Goal: Task Accomplishment & Management: Manage account settings

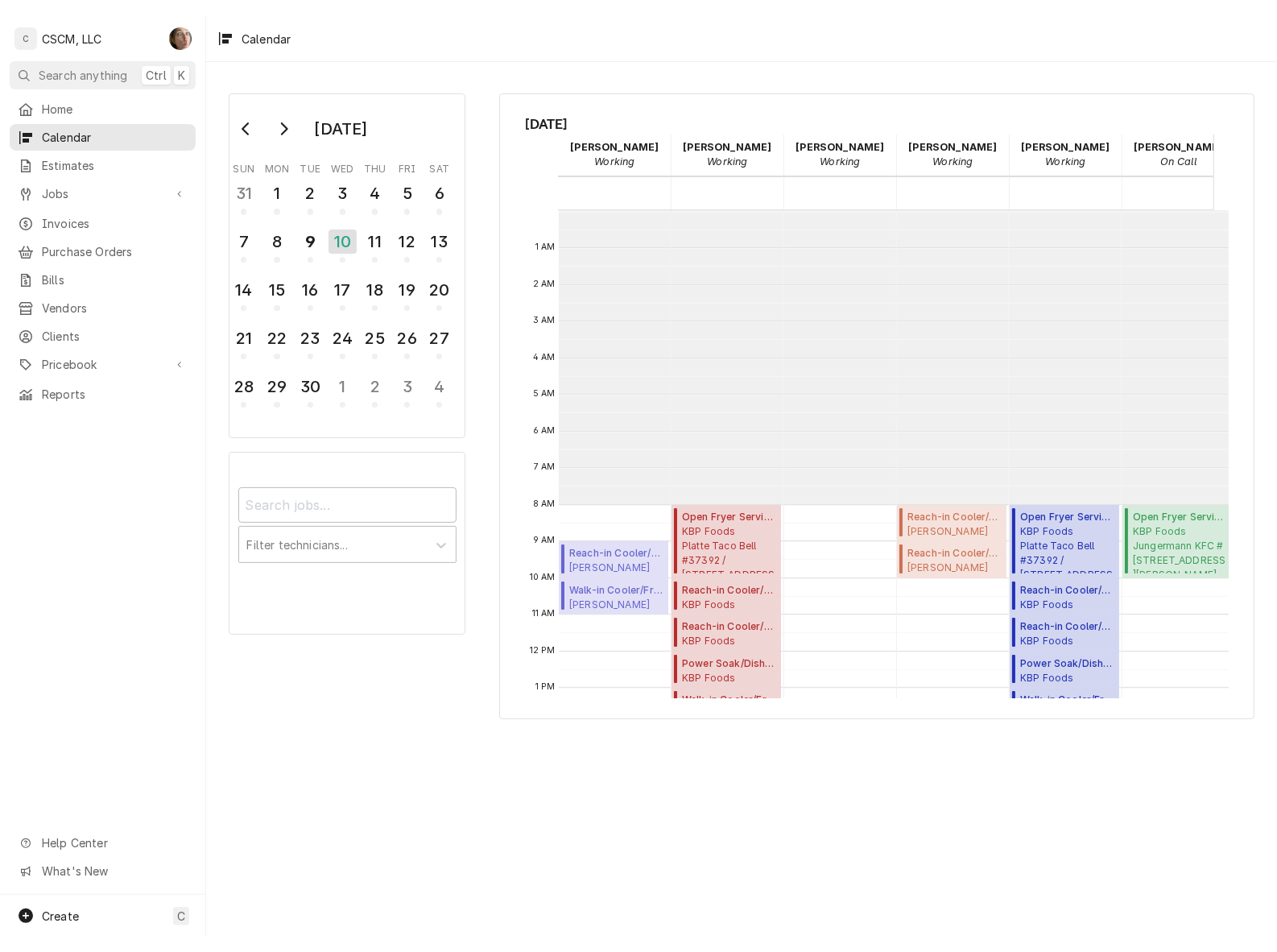
scroll to position [292, 0]
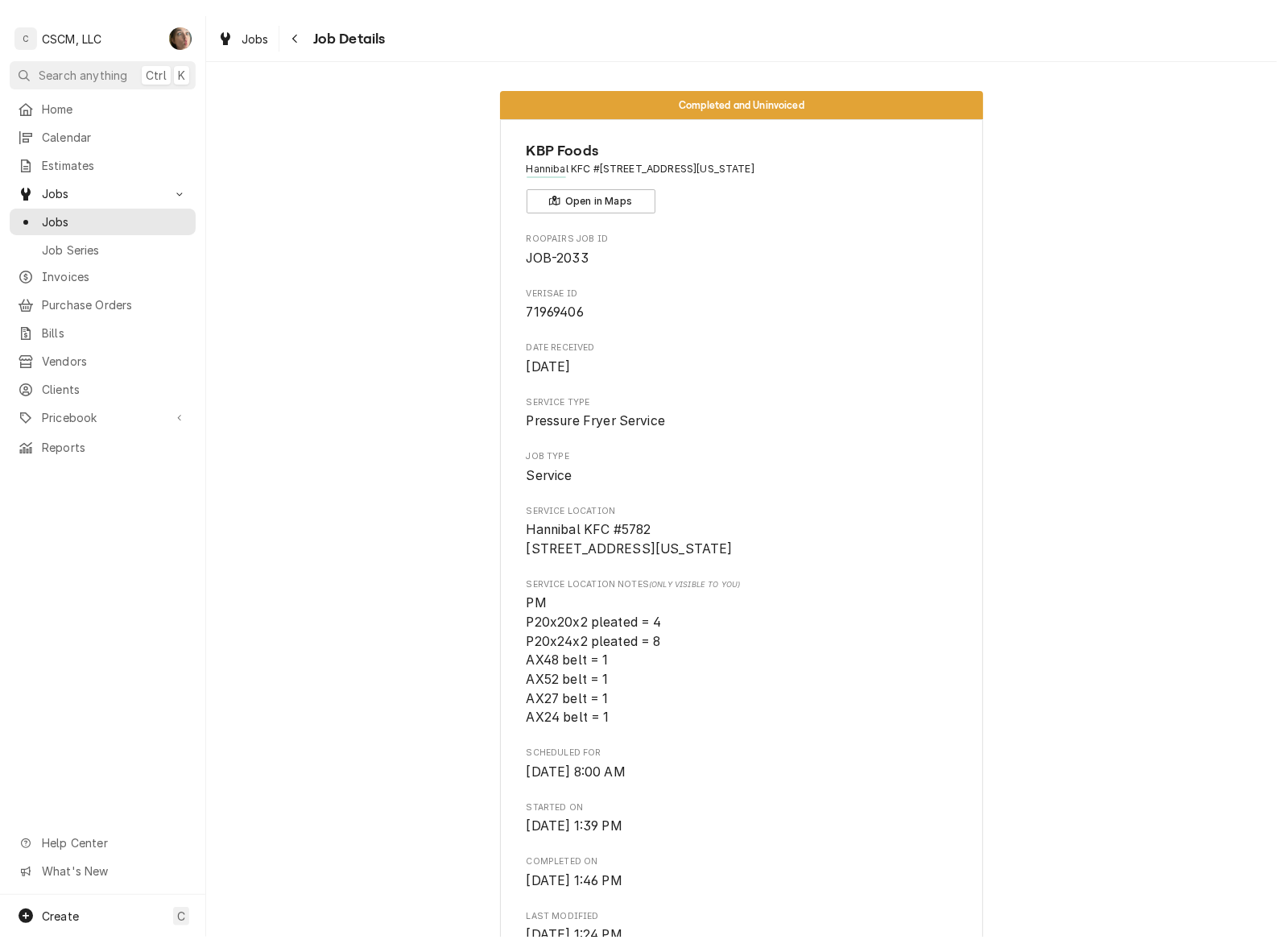
scroll to position [1108, 0]
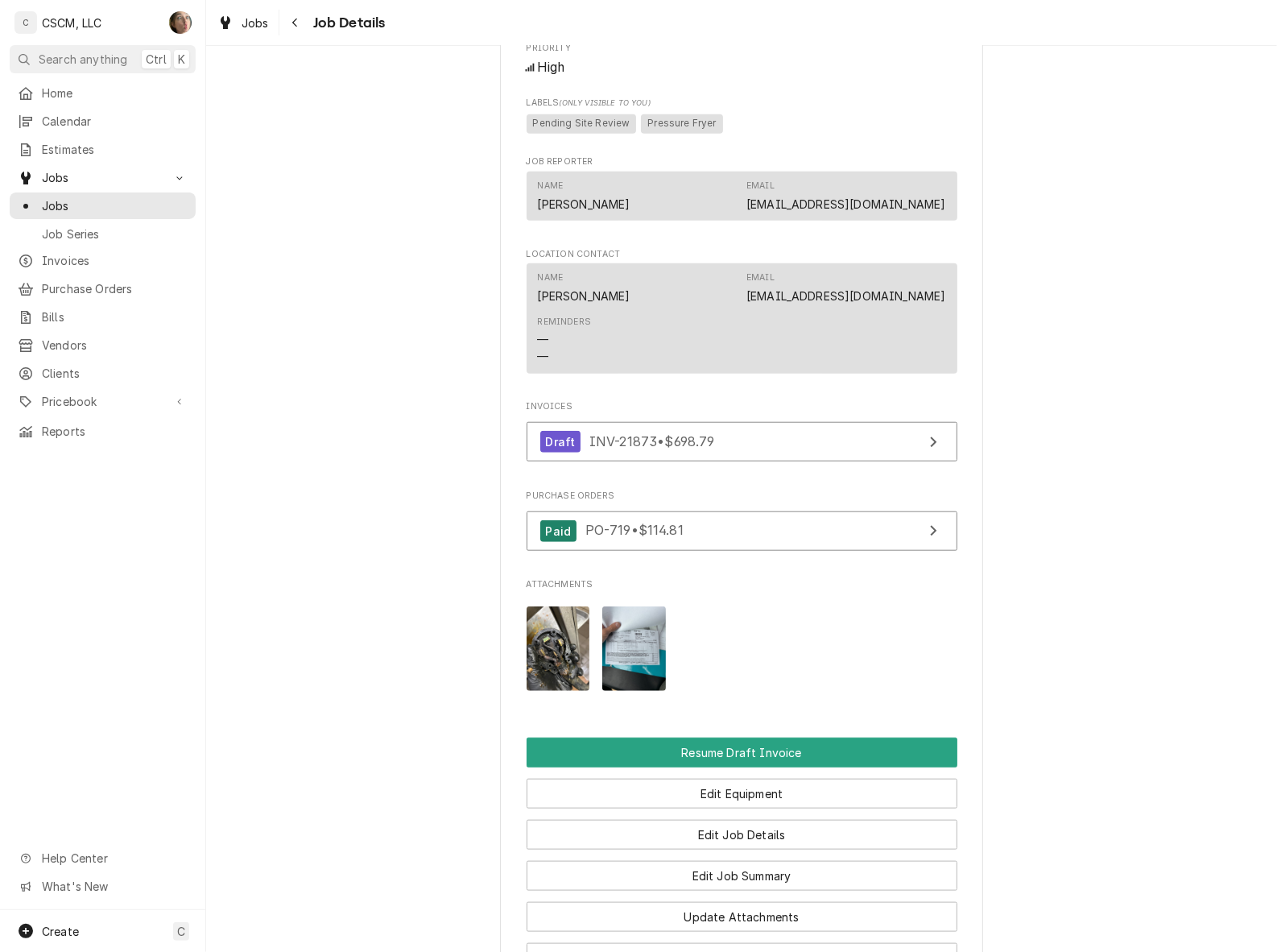
click at [105, 202] on span "Jobs" at bounding box center [114, 206] width 145 height 17
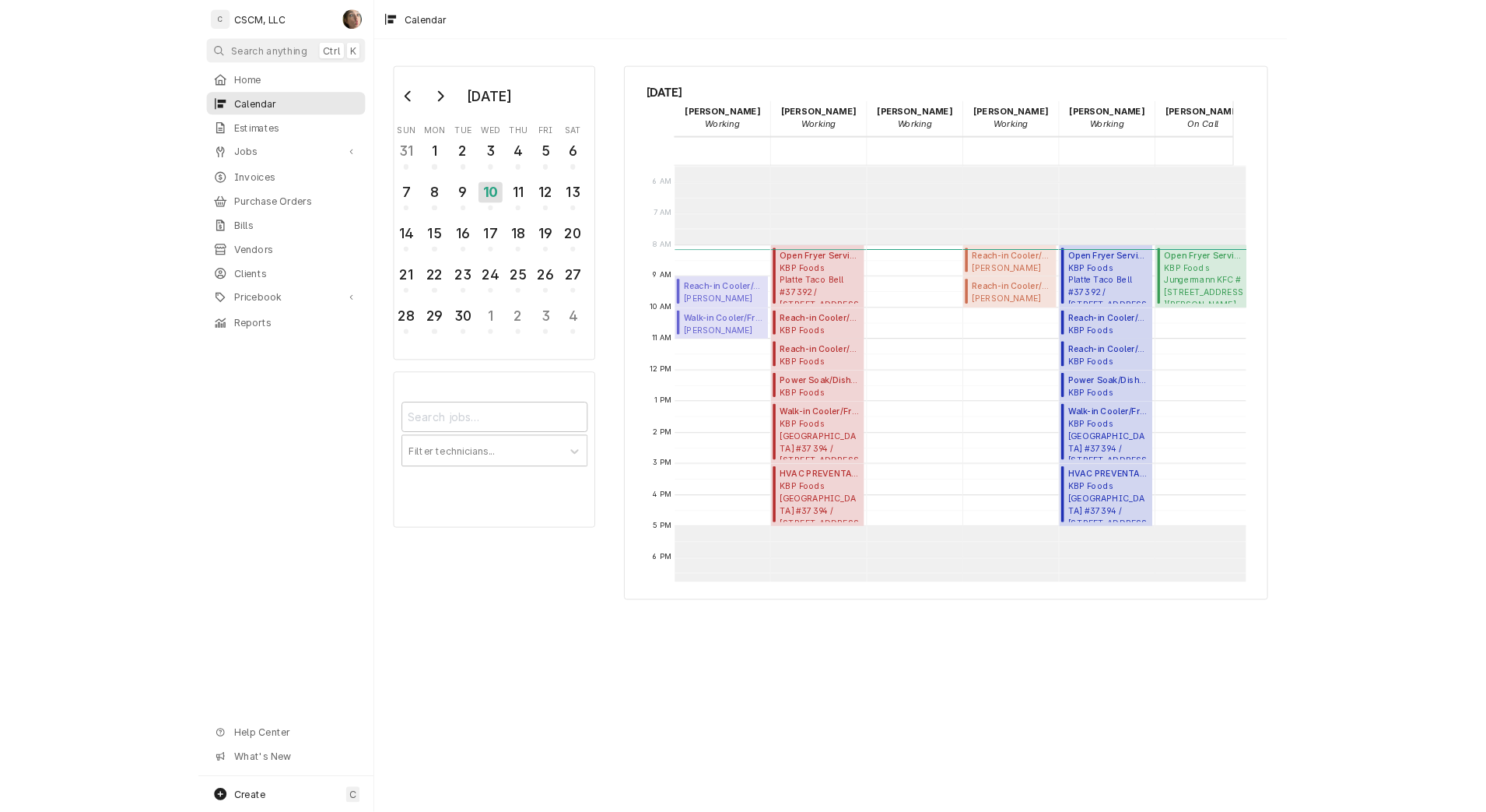
scroll to position [194, 0]
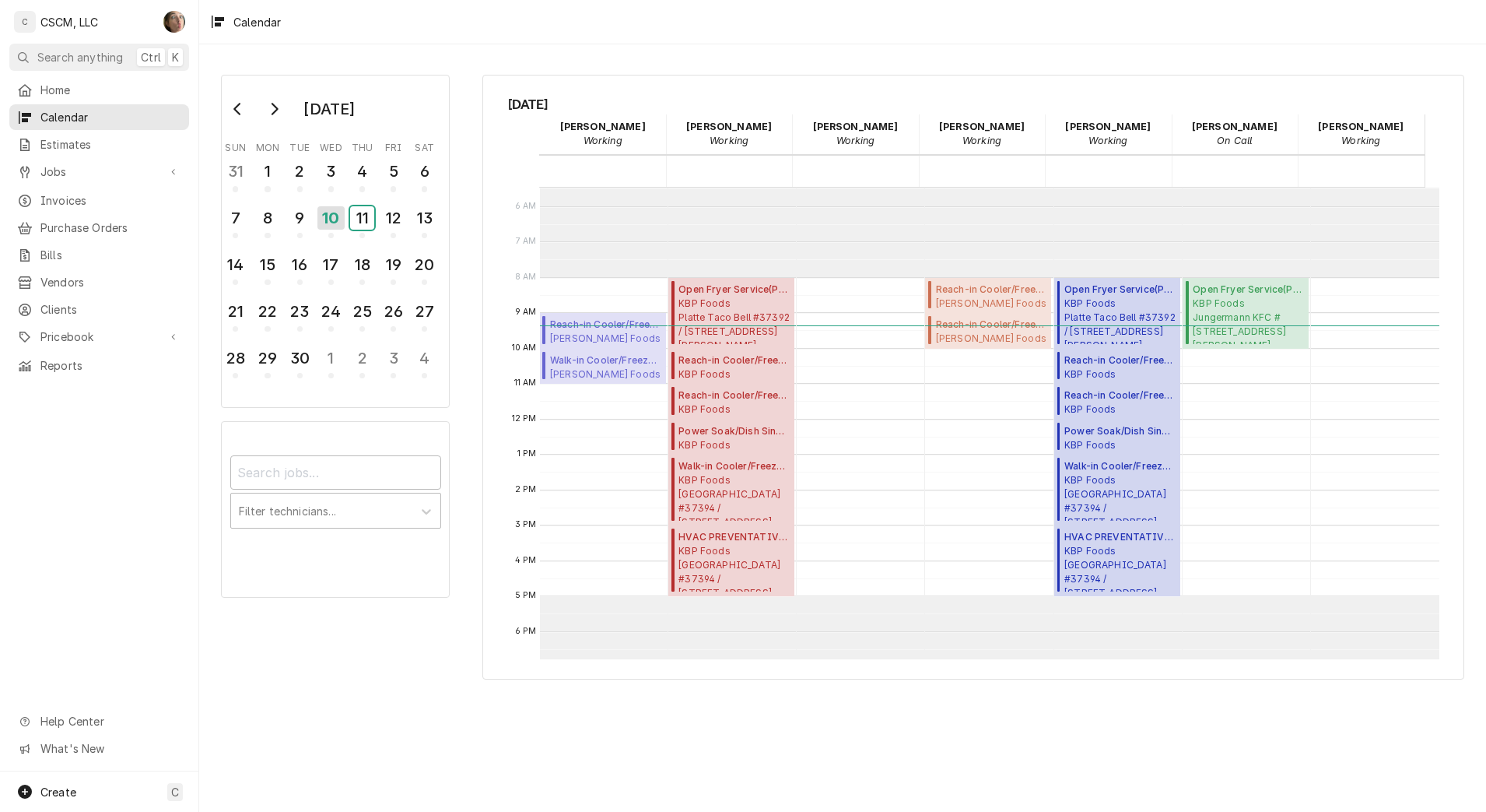
click at [361, 224] on div "11" at bounding box center [362, 218] width 24 height 23
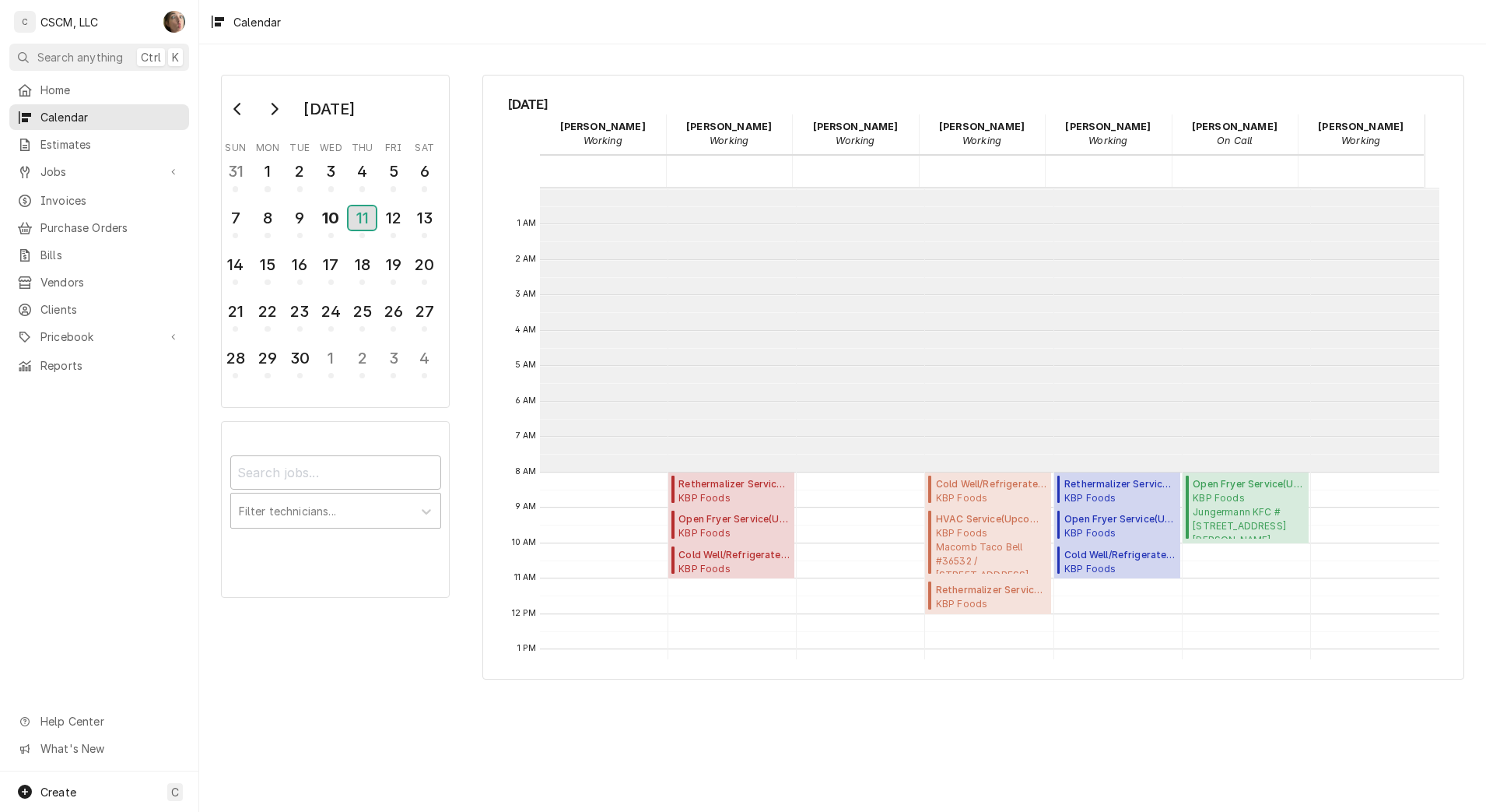
scroll to position [284, 0]
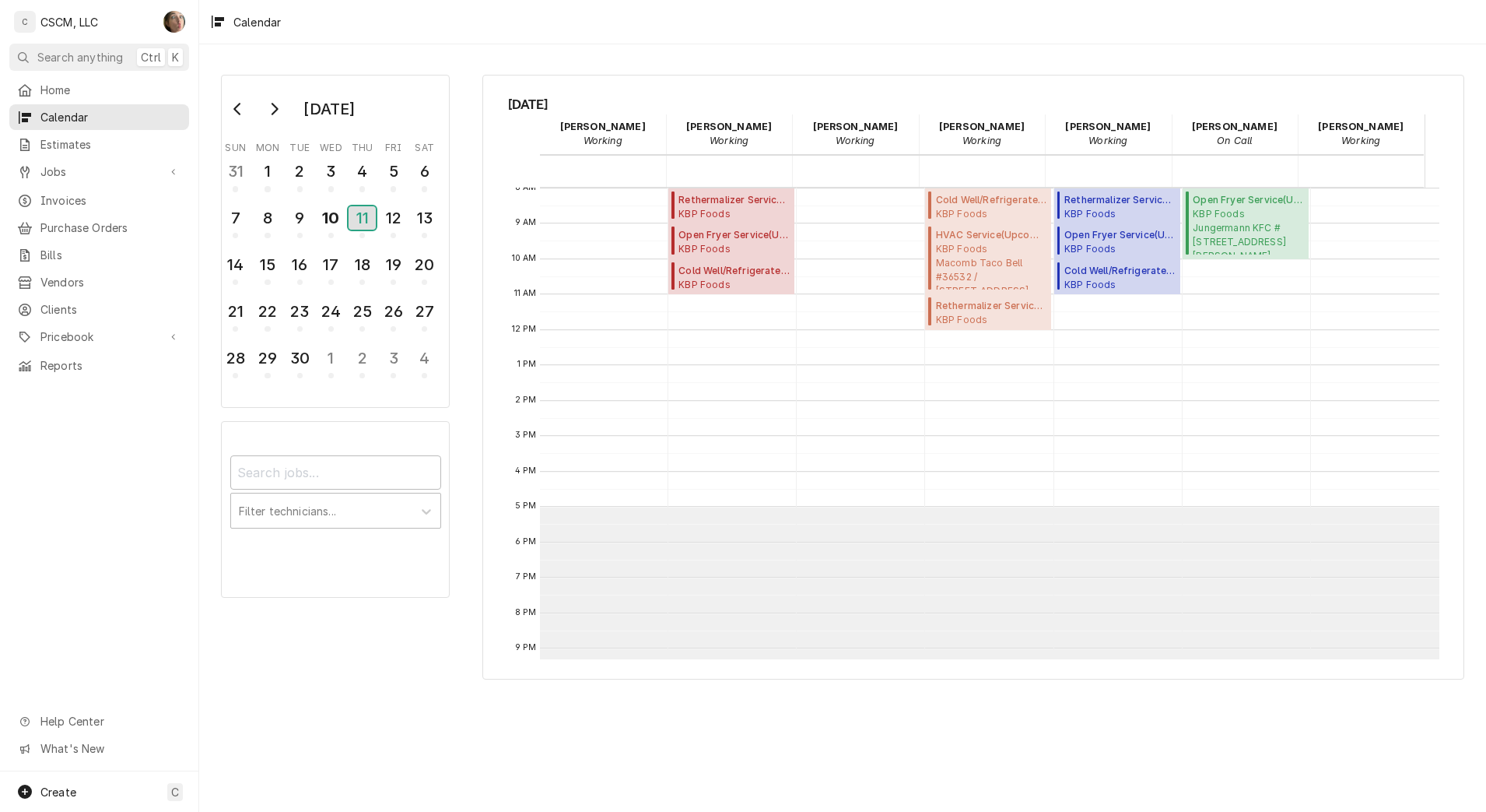
click at [362, 226] on div "11" at bounding box center [362, 218] width 27 height 23
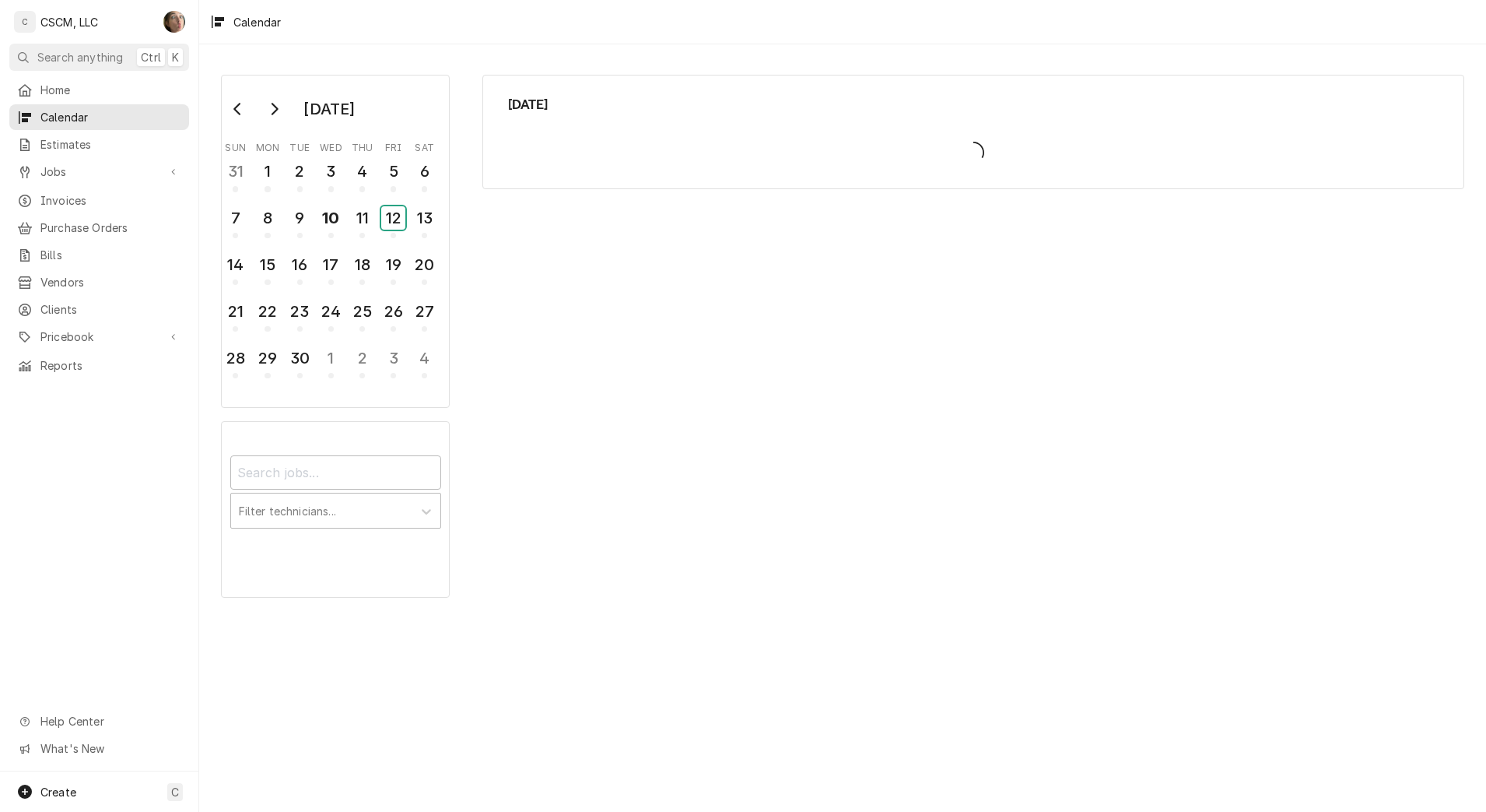
click at [393, 227] on div "12" at bounding box center [393, 218] width 24 height 23
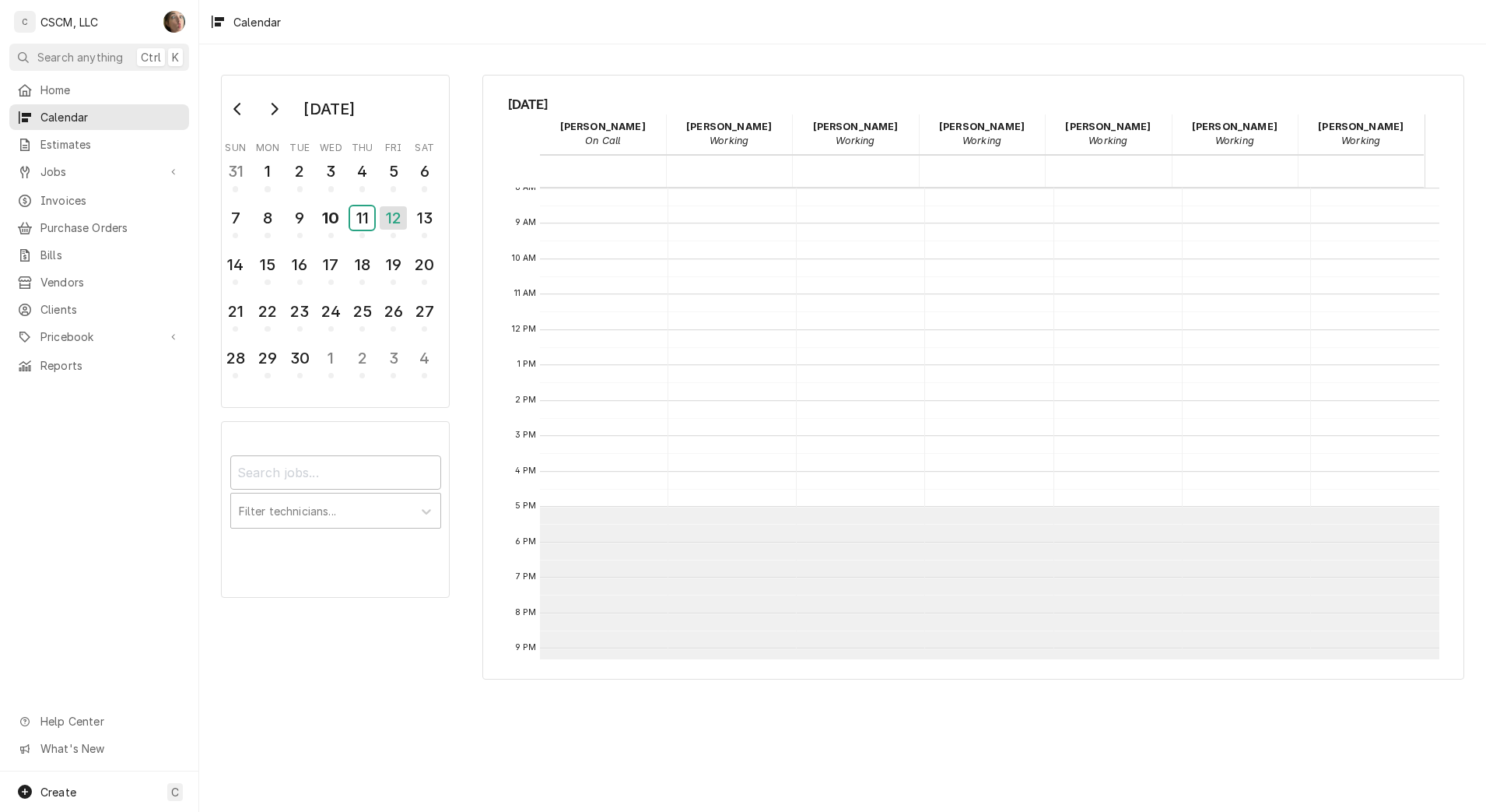
click at [371, 214] on div "11" at bounding box center [362, 218] width 24 height 23
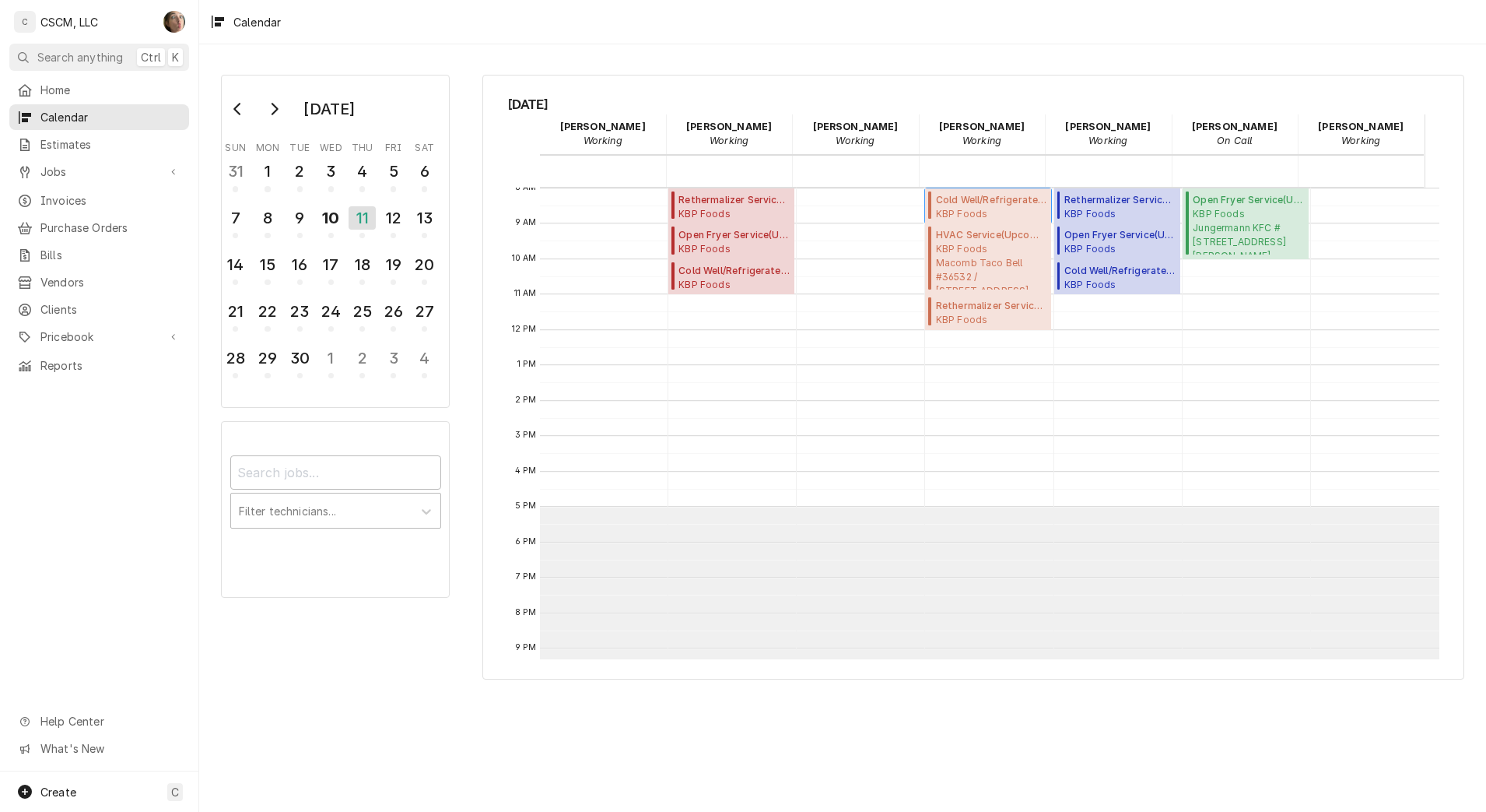
click at [985, 194] on span "Cold Well/Refrigerated Prep table/Cold Line ( Upcoming )" at bounding box center [991, 199] width 111 height 14
click at [953, 251] on span "KBP Foods Macomb Taco Bell #36532 / 420 W Jackson St, Macomb, Illinois 61445" at bounding box center [991, 265] width 111 height 47
click at [947, 309] on span "Rethermalizer Service ( Upcoming )" at bounding box center [991, 306] width 111 height 14
click at [355, 226] on div "11" at bounding box center [362, 218] width 27 height 23
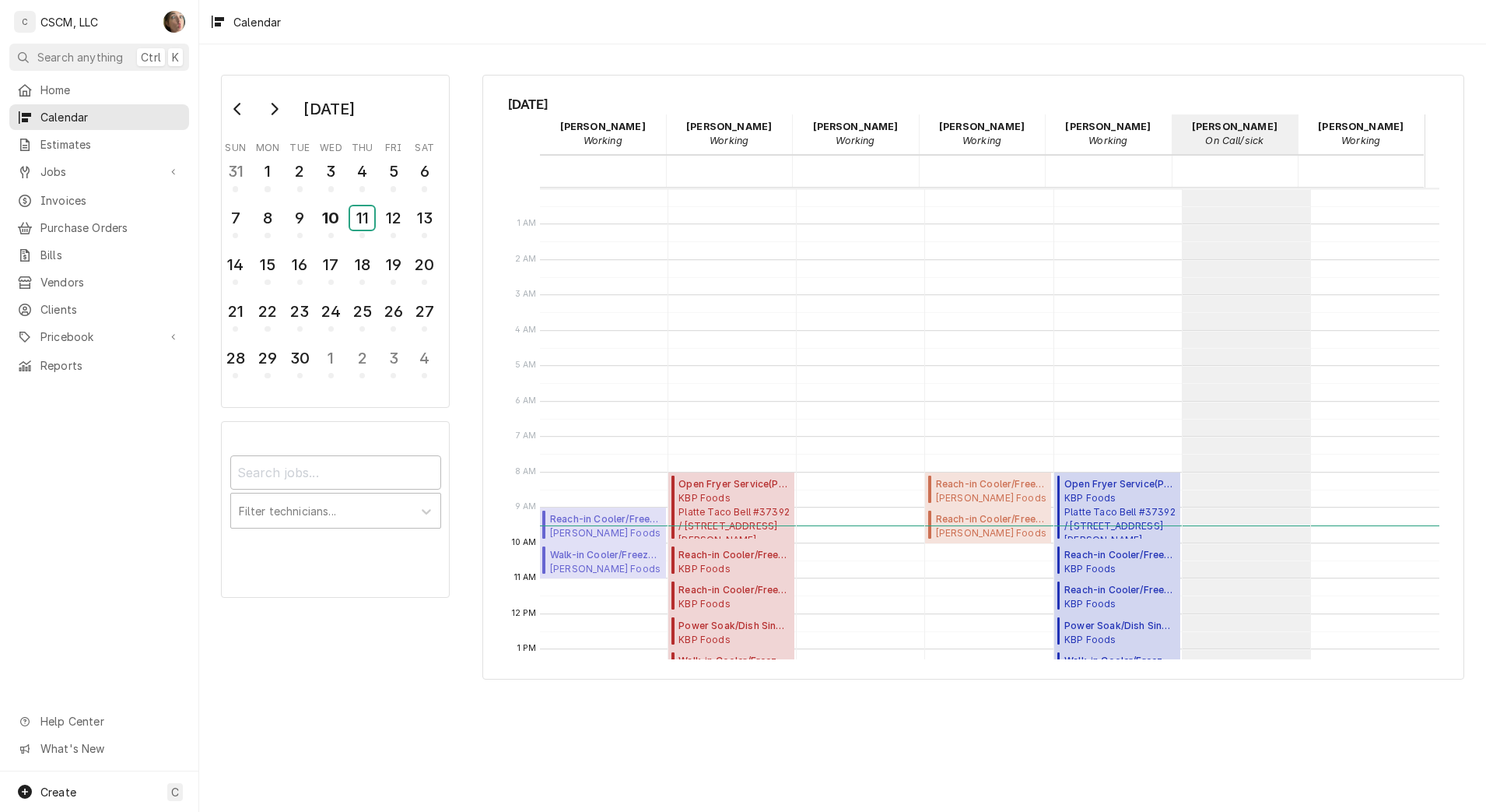
click at [355, 226] on div "11" at bounding box center [362, 218] width 24 height 23
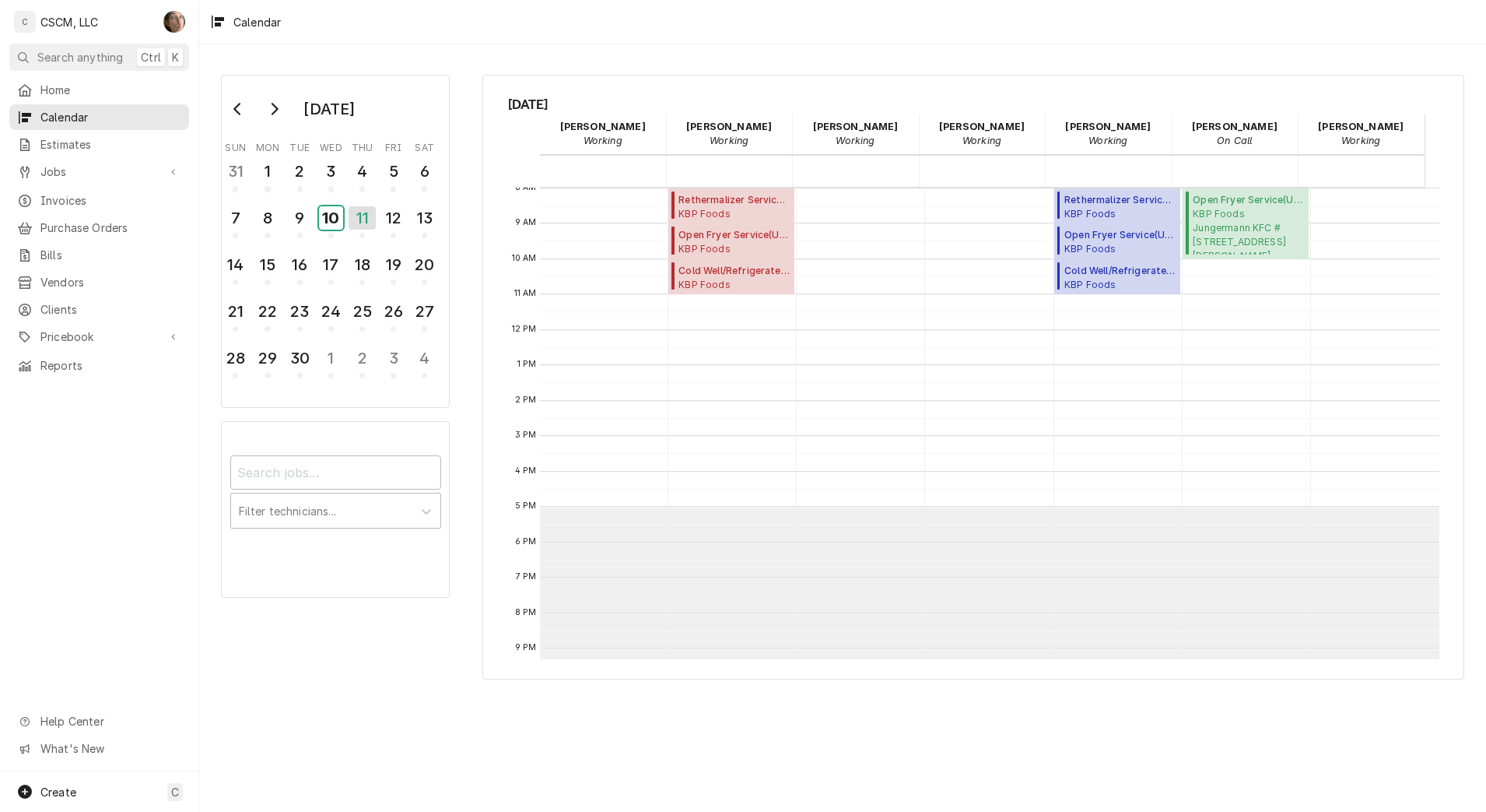
click at [322, 222] on div "10" at bounding box center [331, 218] width 24 height 23
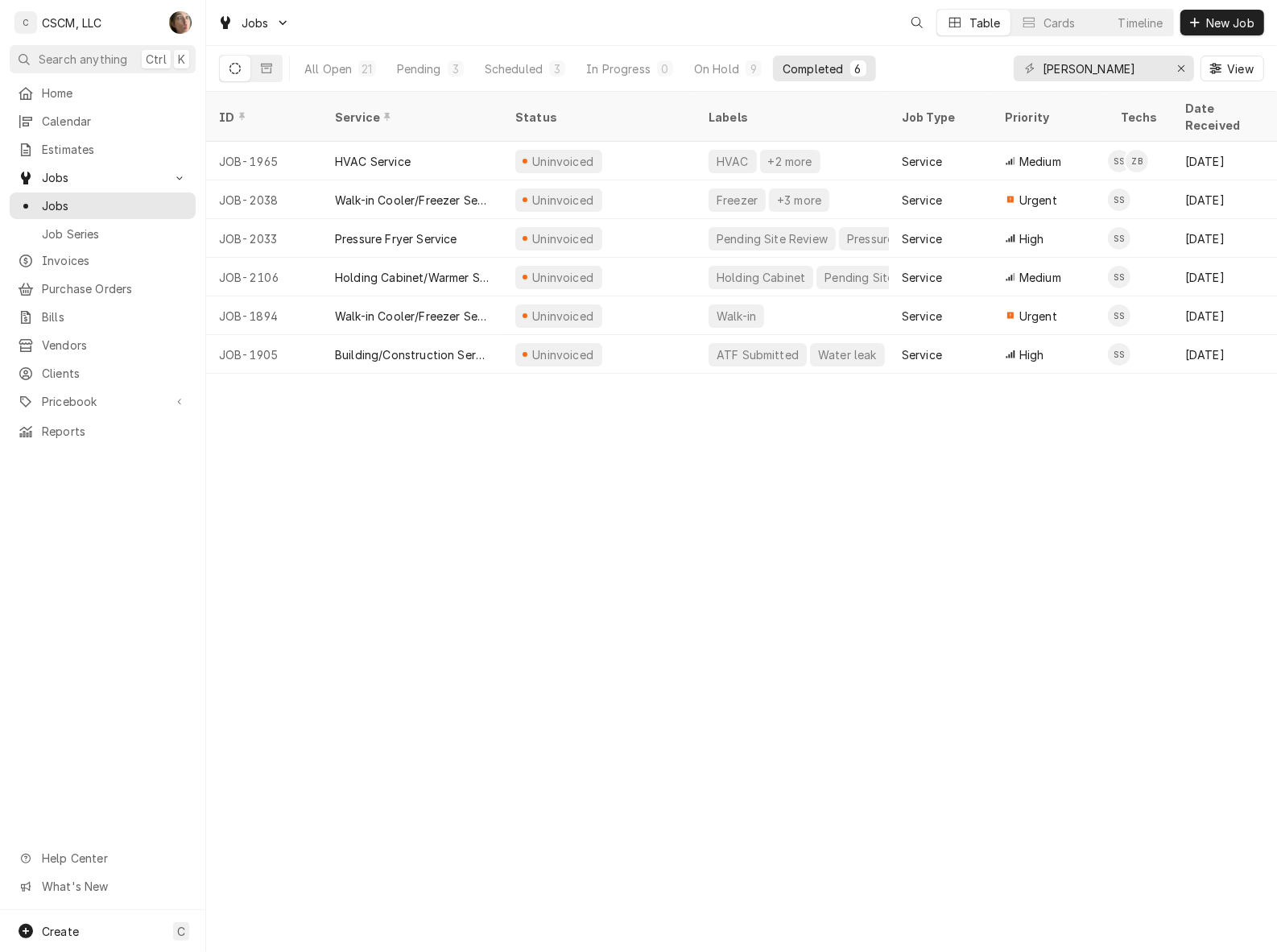
click at [1232, 22] on span "New Job" at bounding box center [1231, 23] width 55 height 17
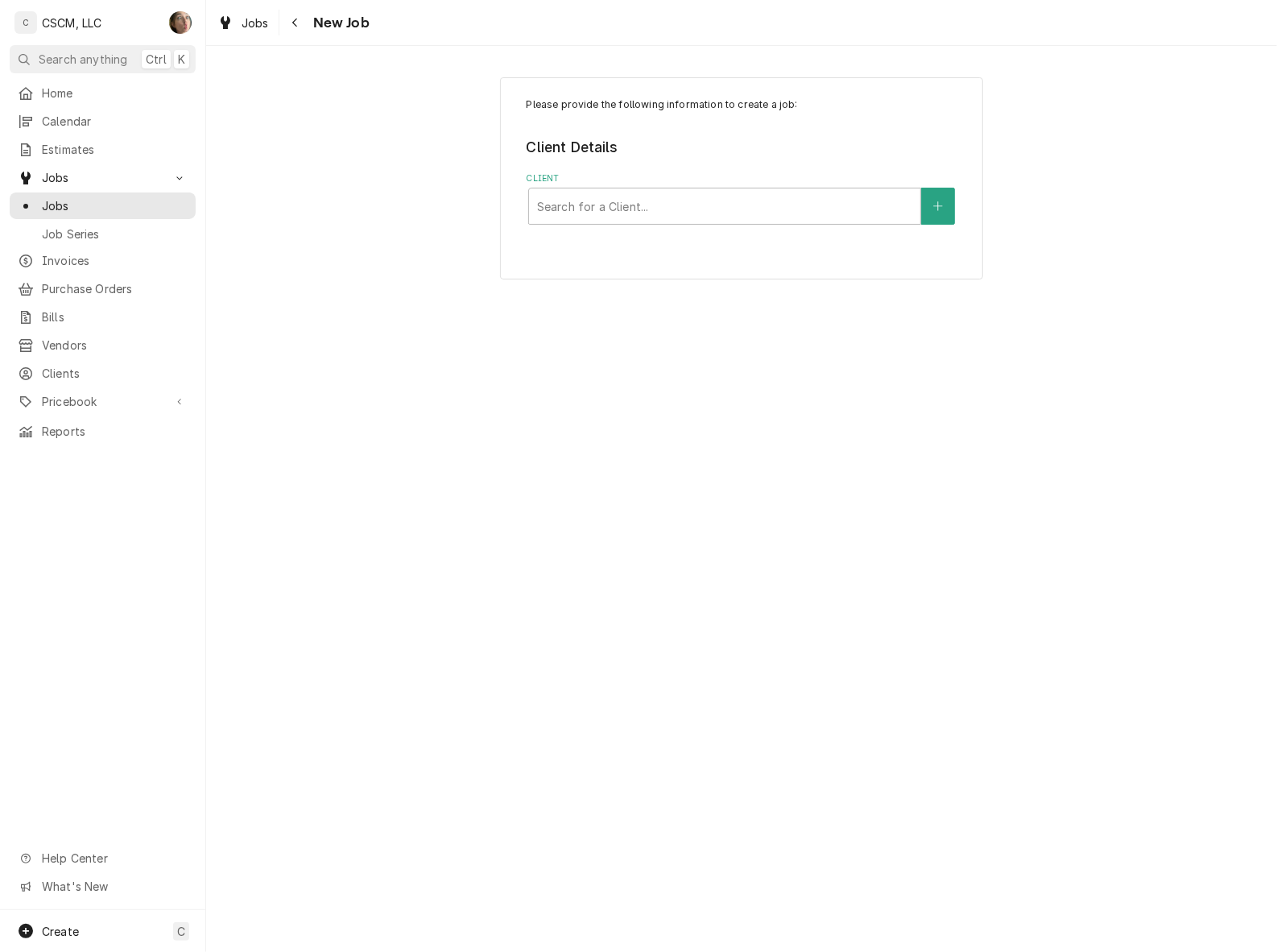
click at [612, 200] on div "Client" at bounding box center [725, 206] width 375 height 29
type input "kbp"
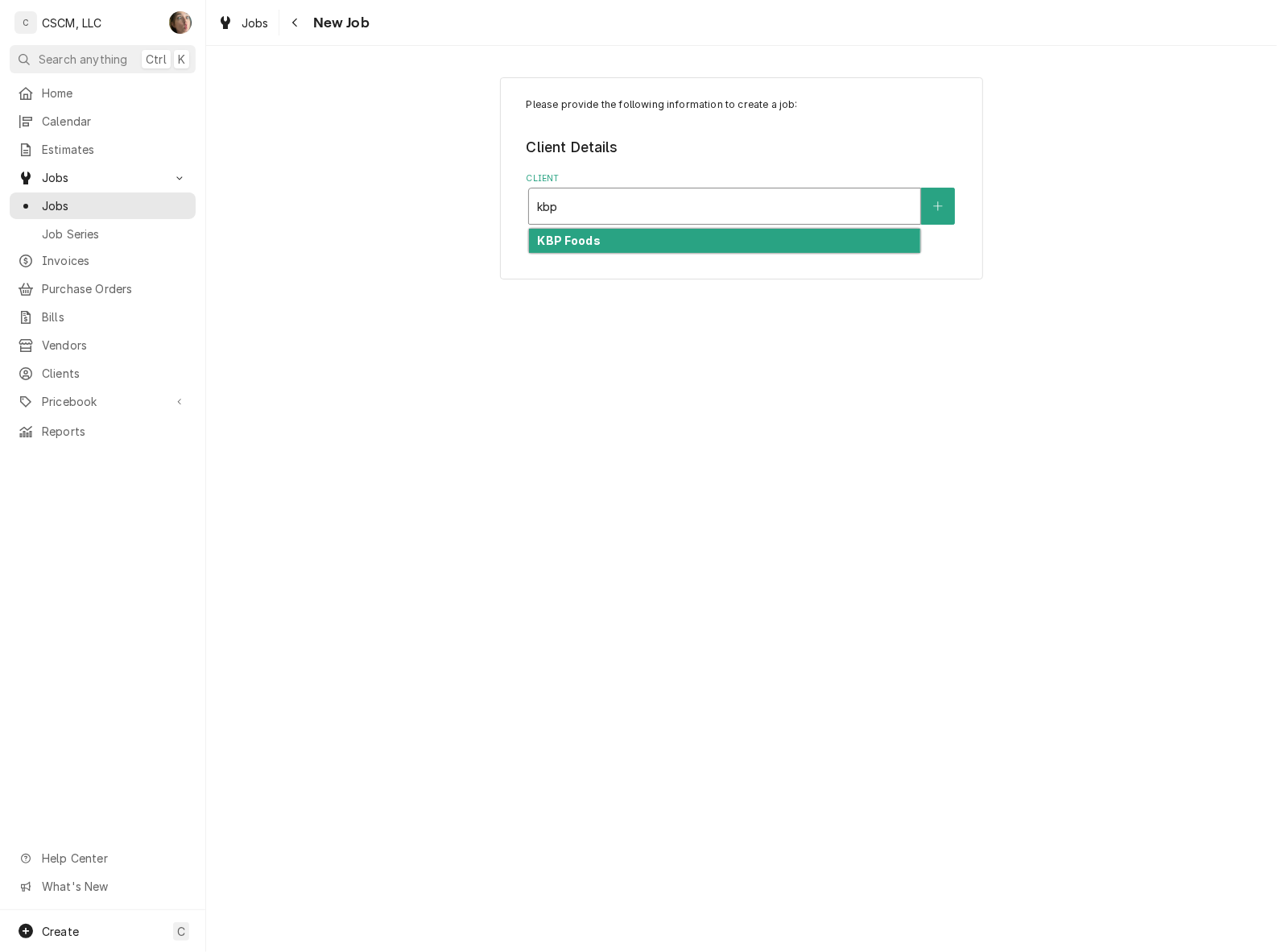
click at [610, 234] on div "KBP Foods" at bounding box center [724, 241] width 391 height 25
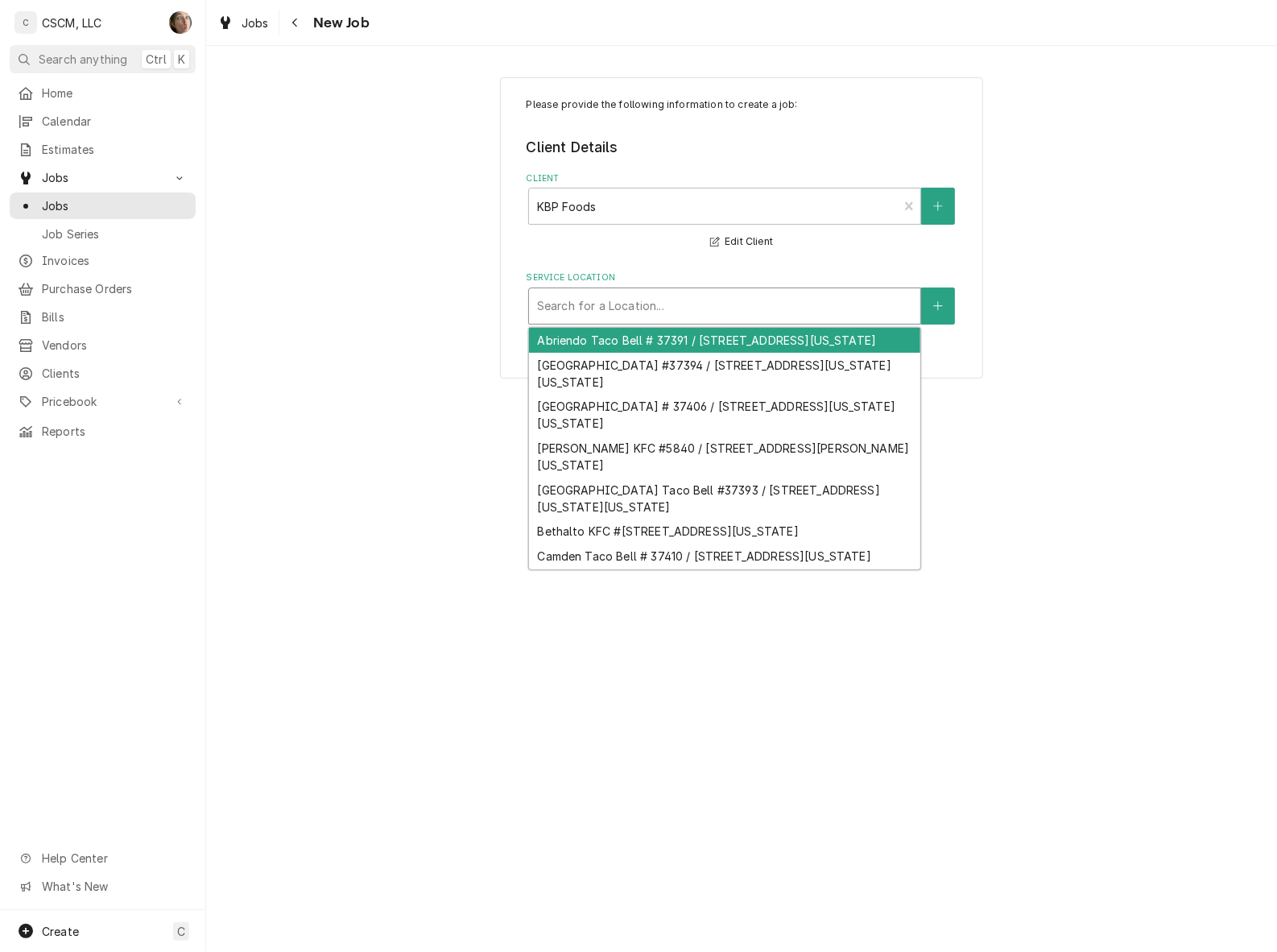
click at [649, 304] on div "Service Location" at bounding box center [725, 306] width 375 height 29
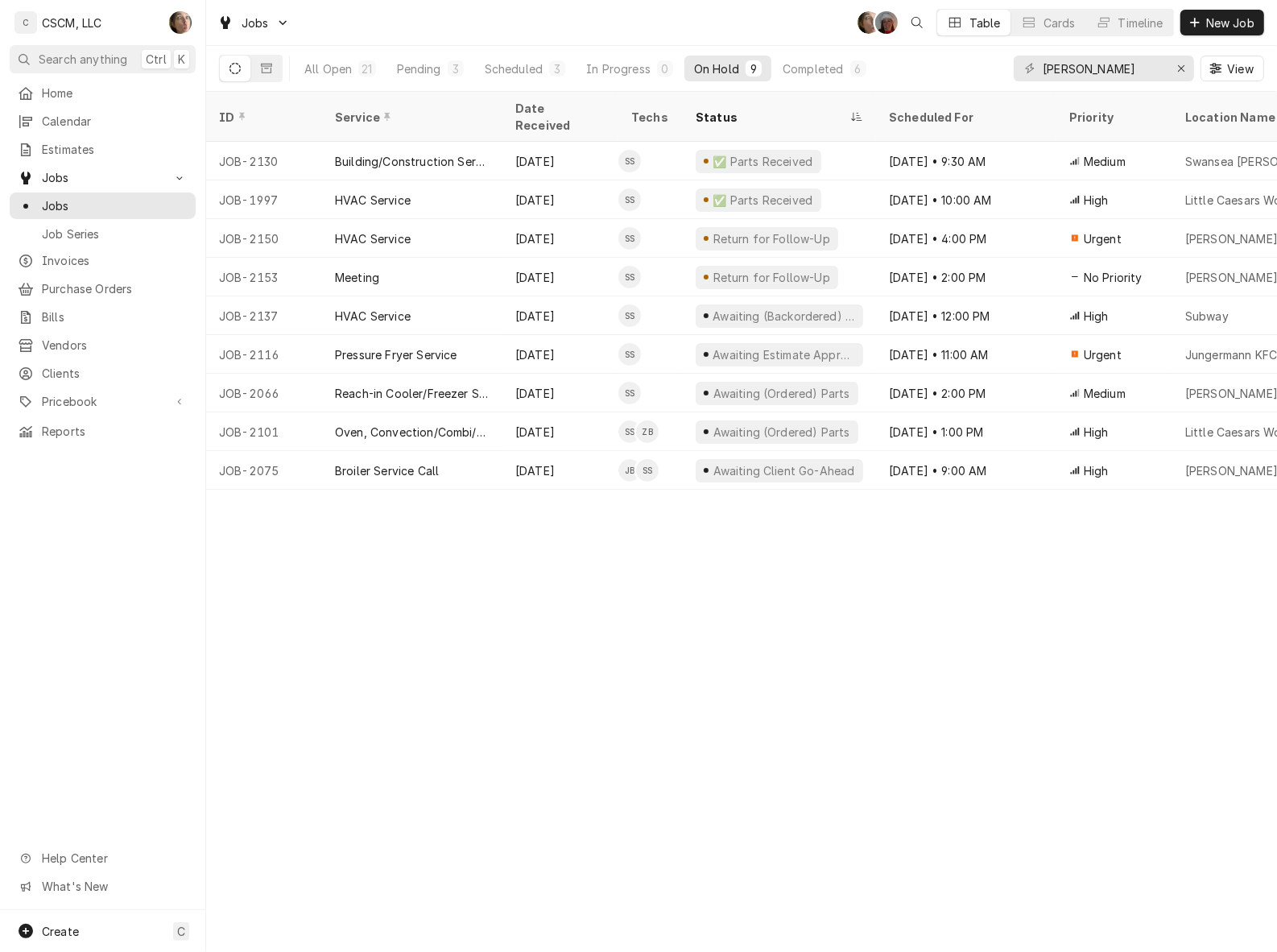
click at [1241, 21] on span "New Job" at bounding box center [1231, 23] width 55 height 17
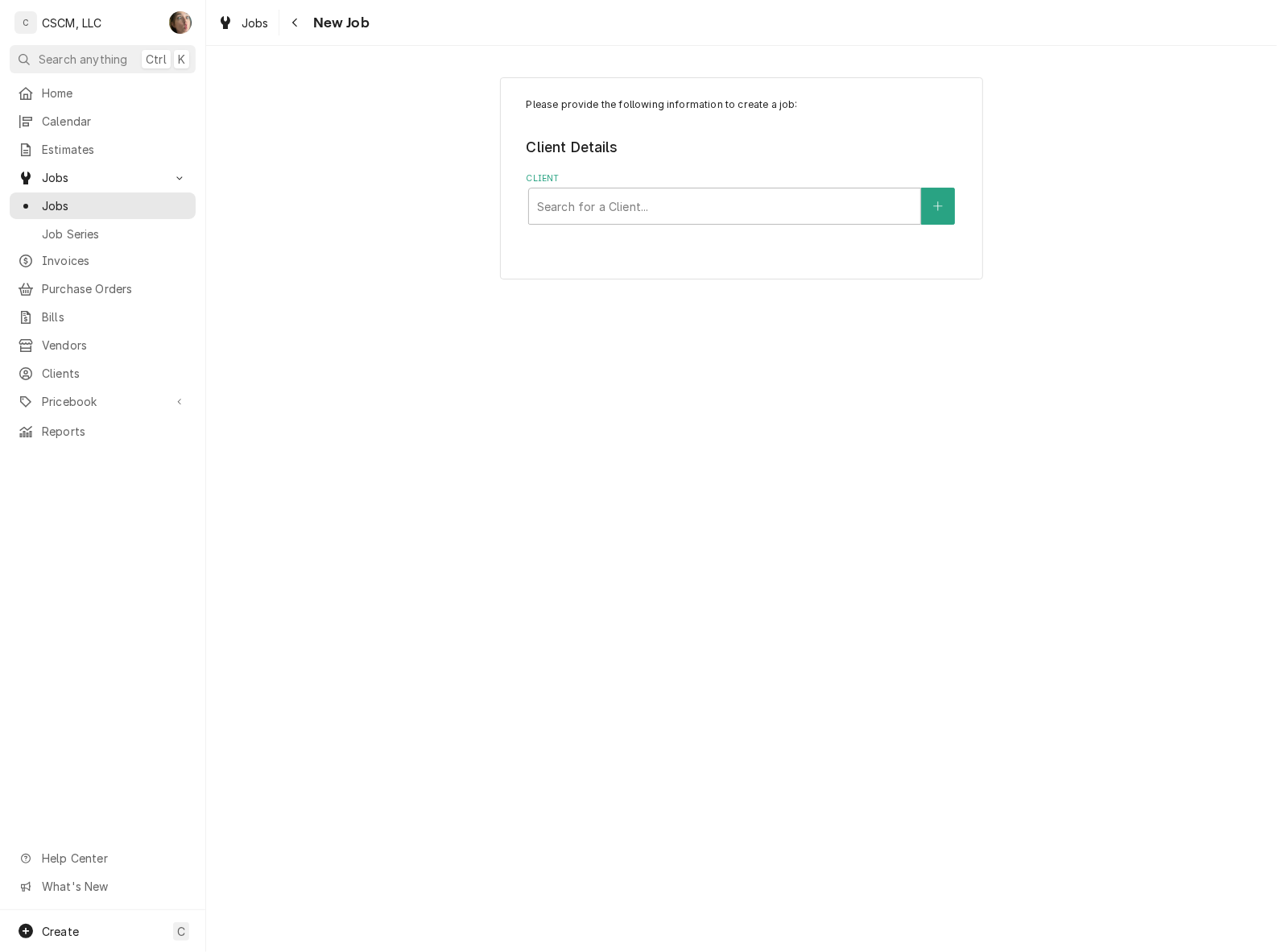
click at [725, 206] on div "Client" at bounding box center [725, 206] width 375 height 29
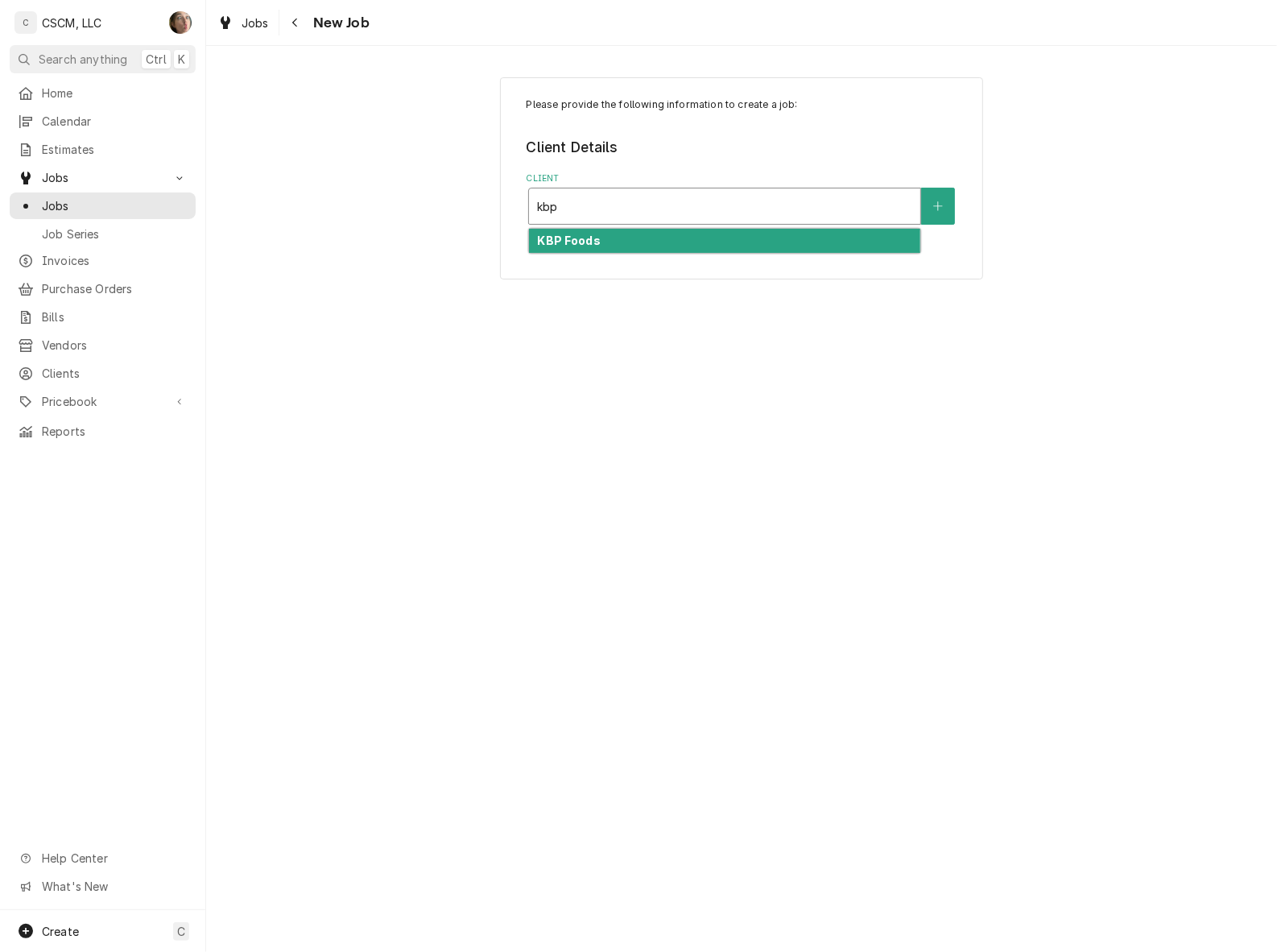
type input "kbp"
click at [298, 17] on div "Navigate back" at bounding box center [295, 22] width 16 height 16
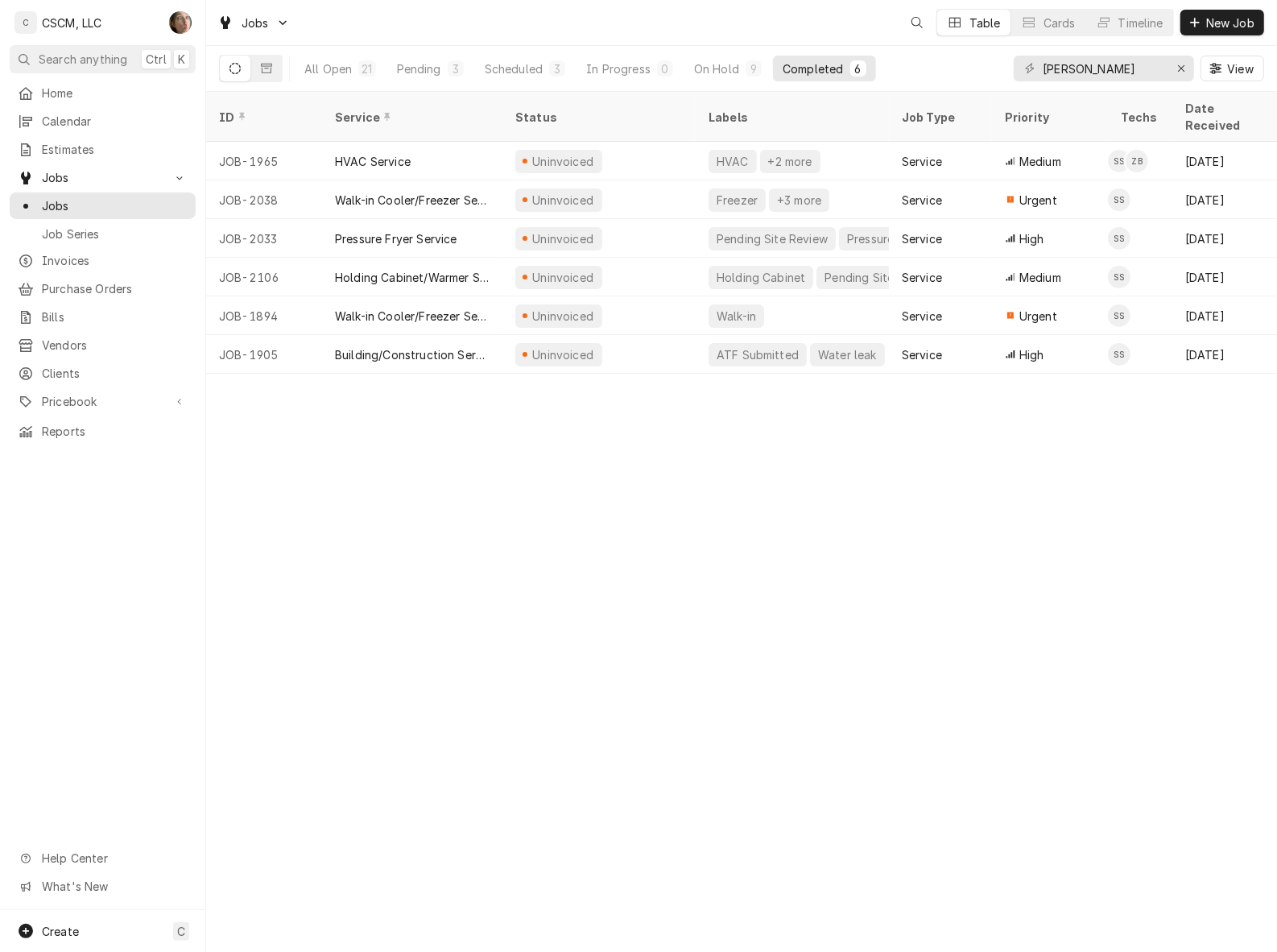
drag, startPoint x: 1249, startPoint y: 20, endPoint x: 1219, endPoint y: 14, distance: 30.6
click at [1248, 20] on span "New Job" at bounding box center [1231, 23] width 55 height 17
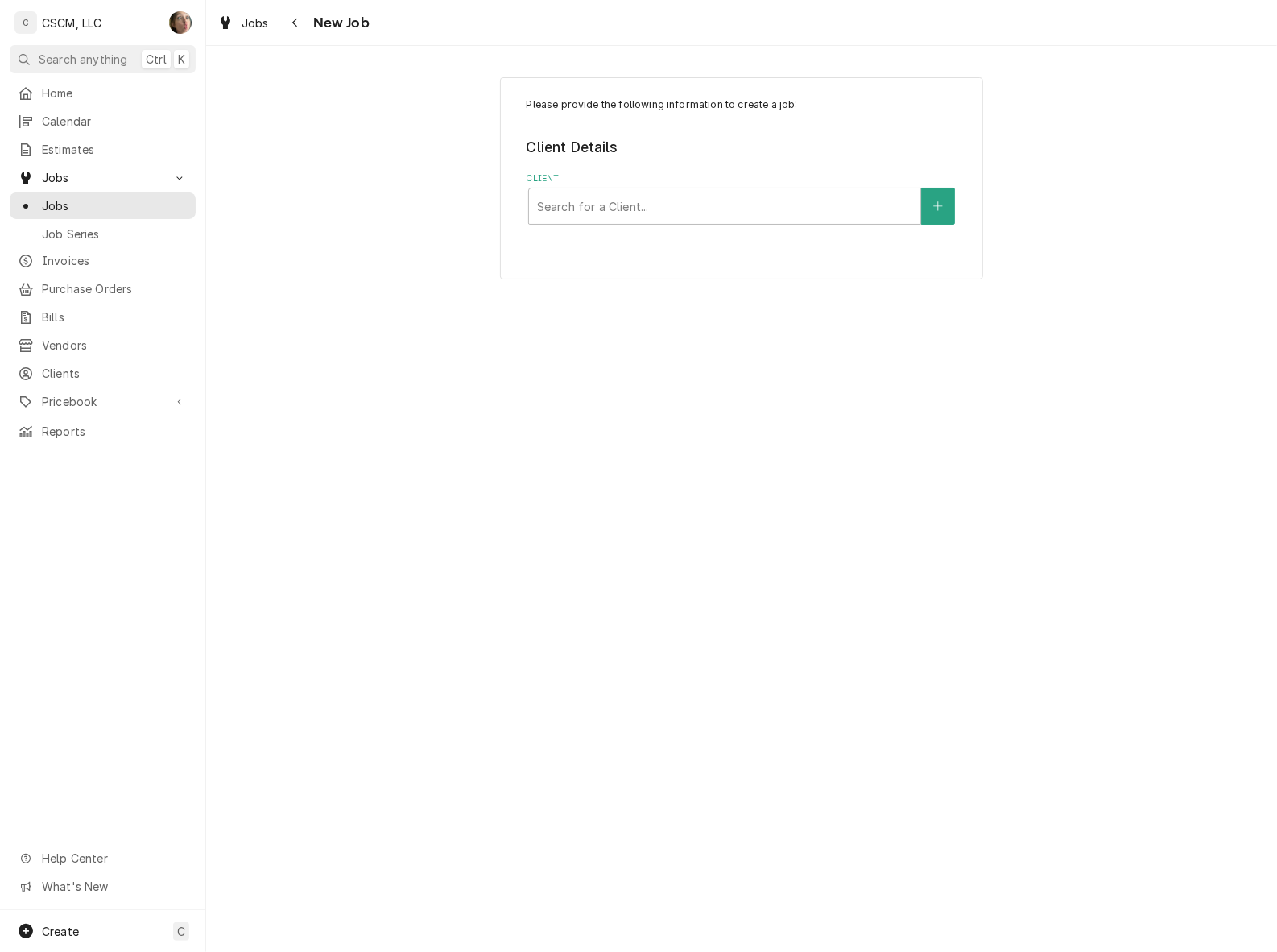
click at [637, 214] on div "Client" at bounding box center [725, 206] width 375 height 29
type input "kbp"
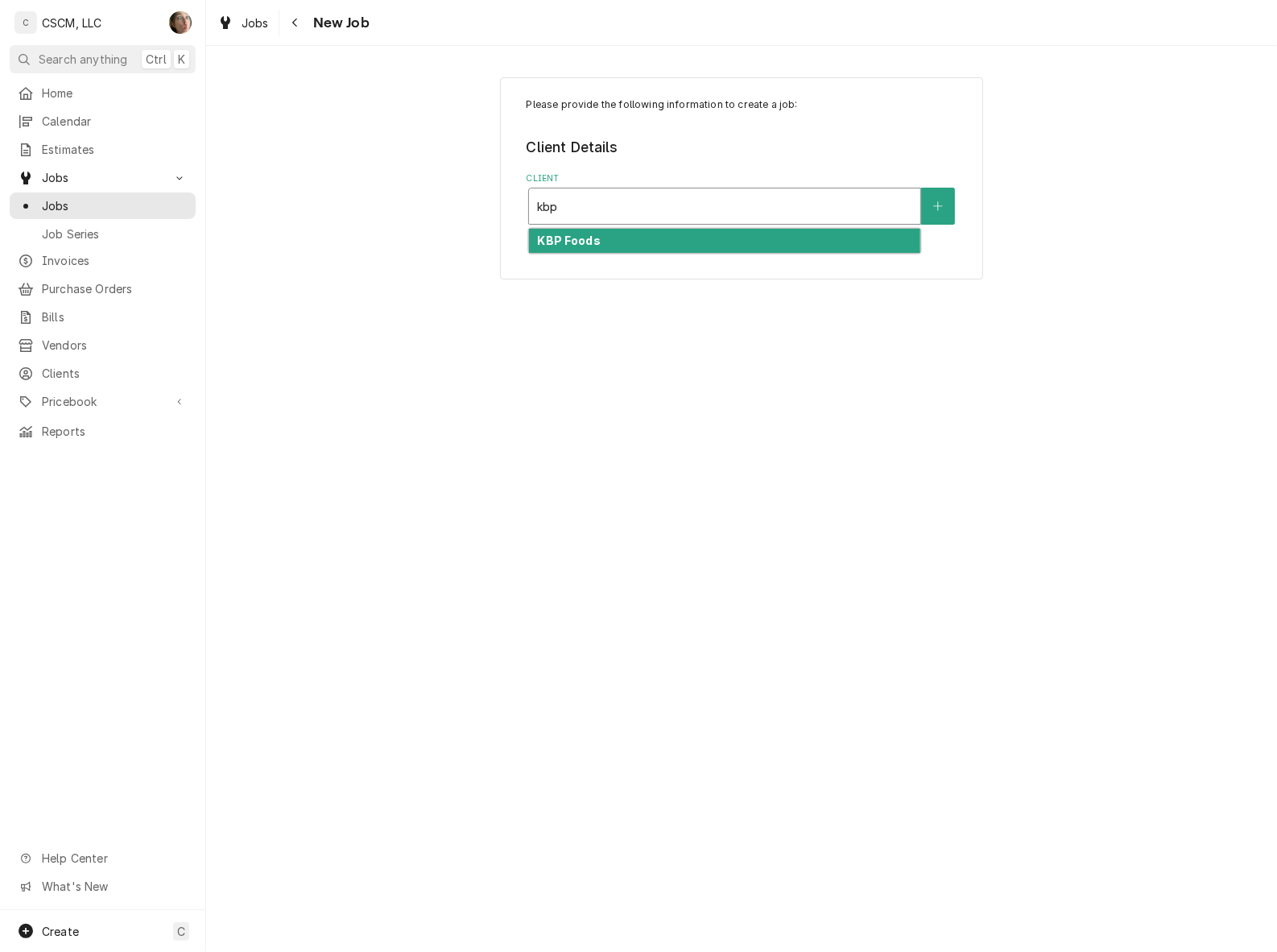
click at [611, 236] on div "KBP Foods" at bounding box center [724, 241] width 391 height 25
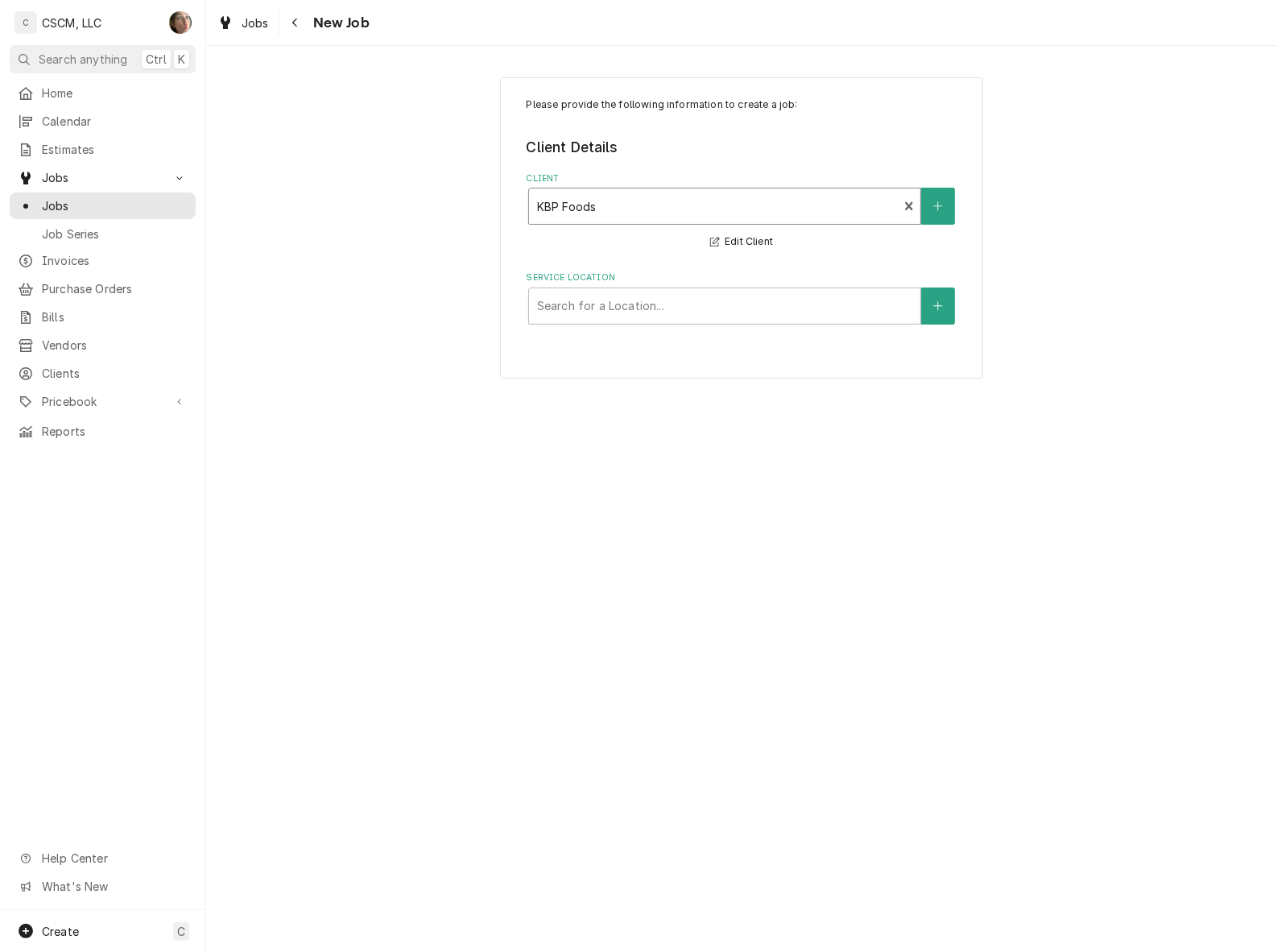
click at [558, 304] on div "Service Location" at bounding box center [725, 306] width 375 height 29
type input "5836"
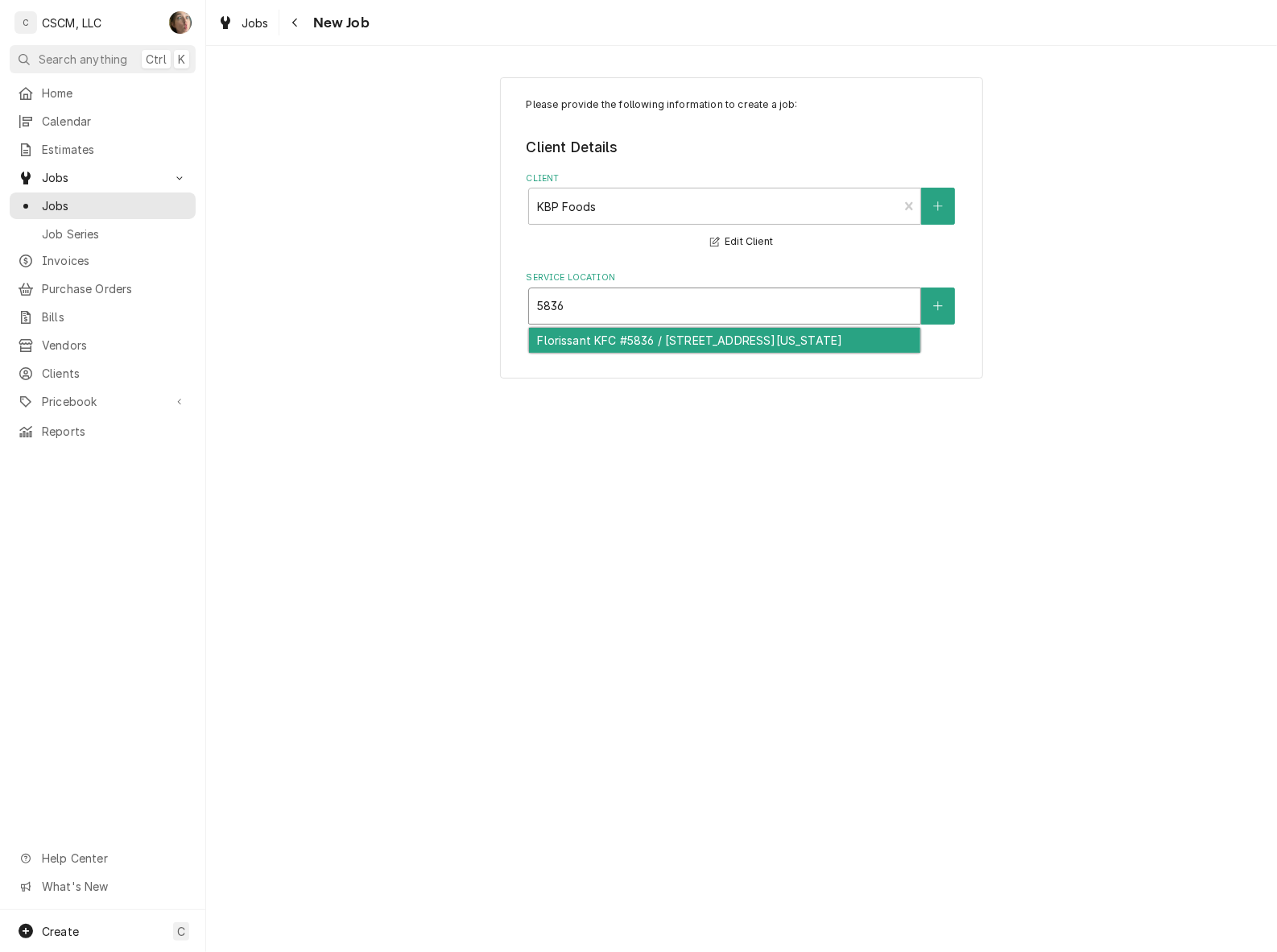
click at [630, 340] on div "Florissant KFC #5836 / 2450 N Hwy 67, Florissant, Missouri 63033" at bounding box center [724, 340] width 391 height 25
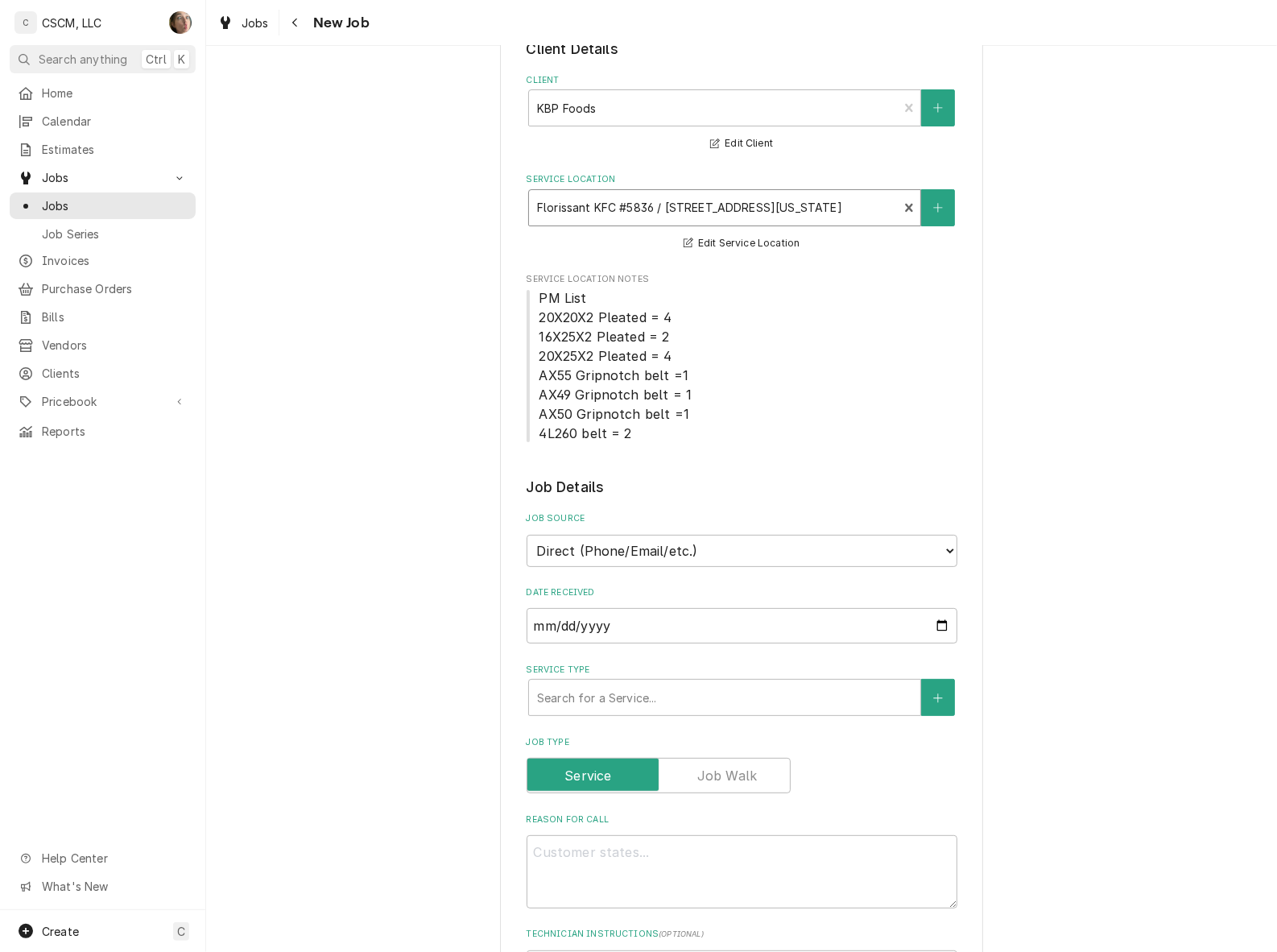
scroll to position [201, 0]
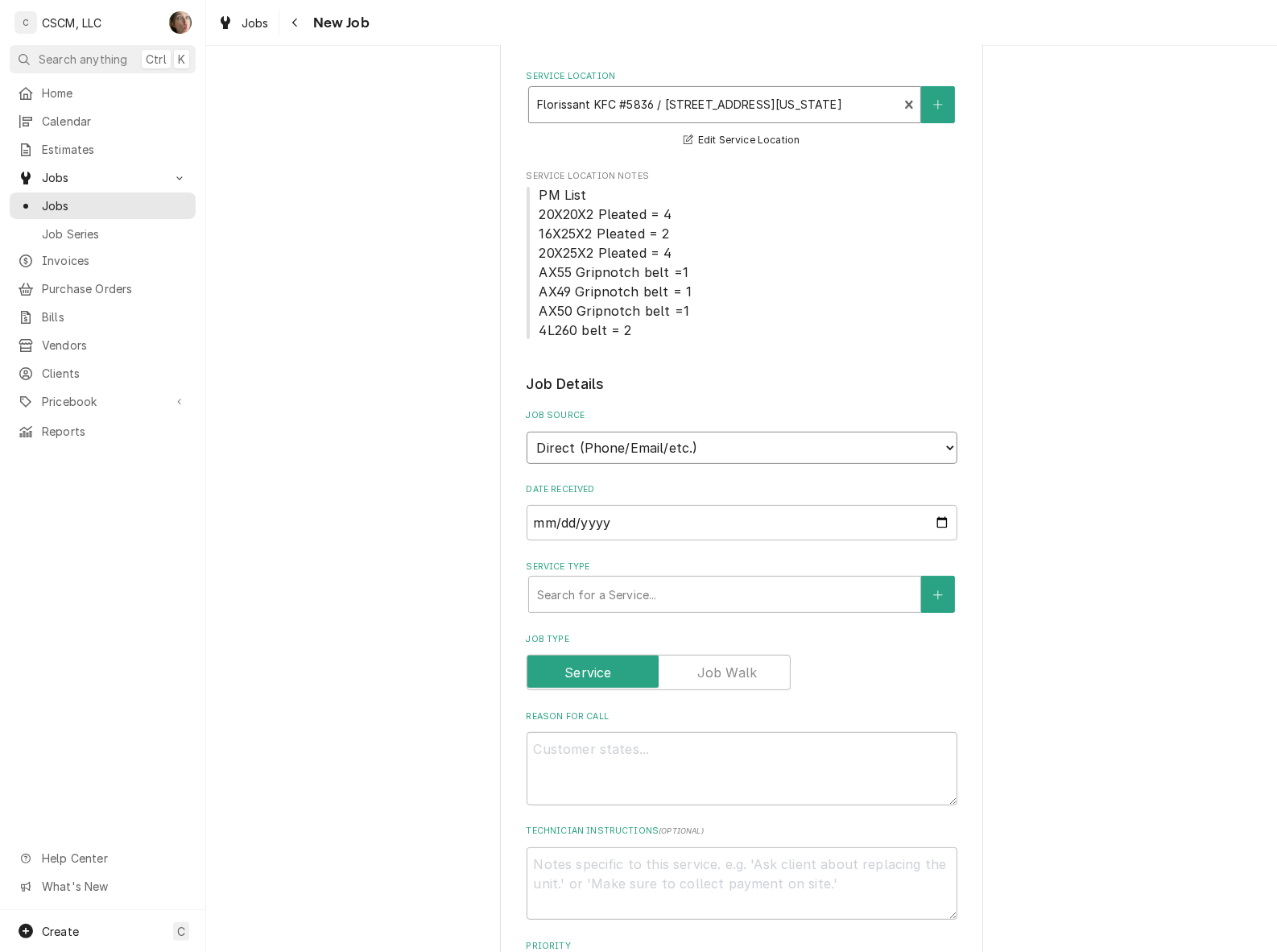
click at [641, 452] on select "Direct (Phone/Email/etc.) Other" at bounding box center [741, 447] width 431 height 32
select select "100"
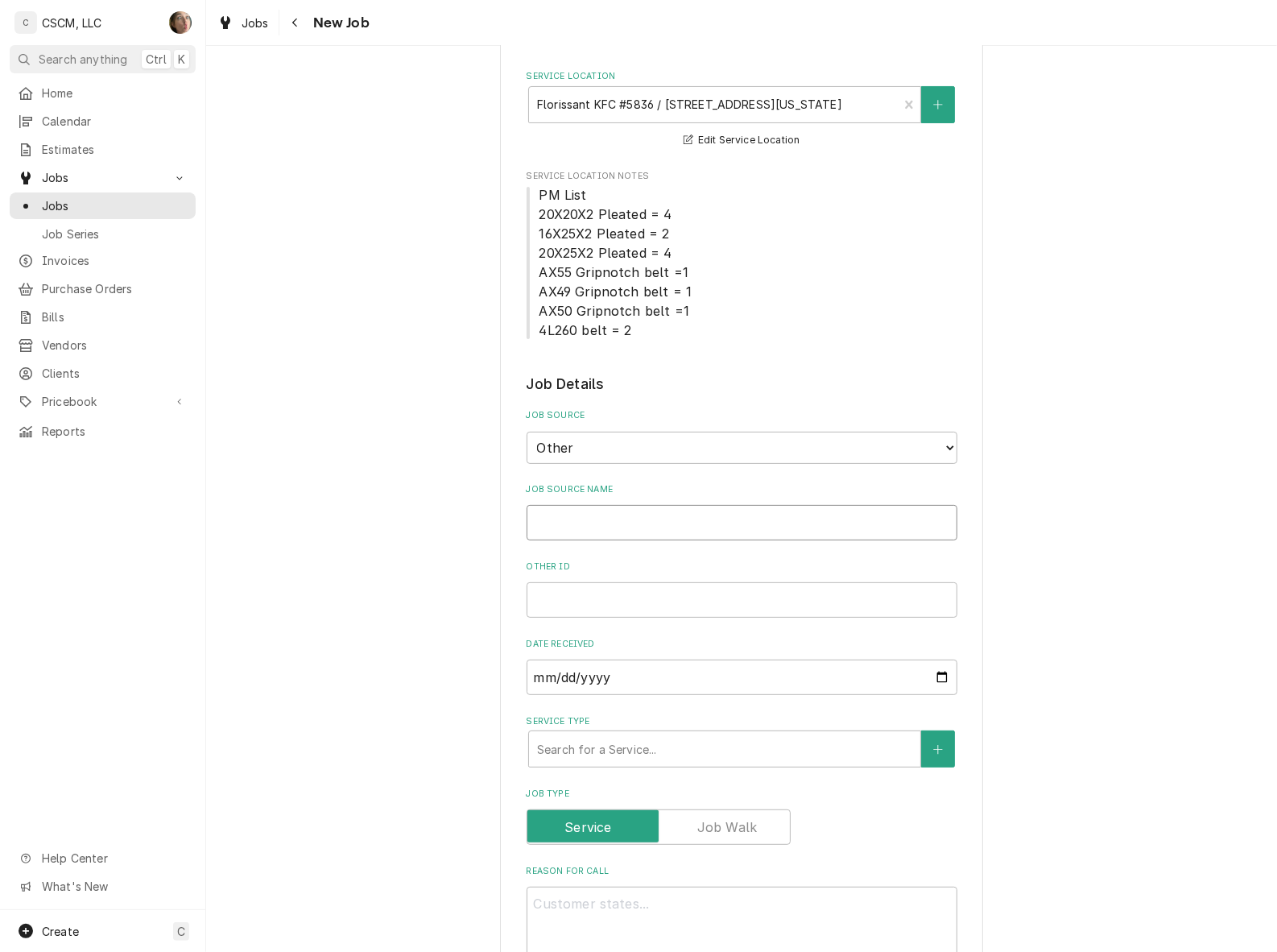
click at [638, 512] on input "Job Source Name" at bounding box center [741, 522] width 431 height 35
type textarea "x"
type input "V"
type textarea "x"
type input "Ve"
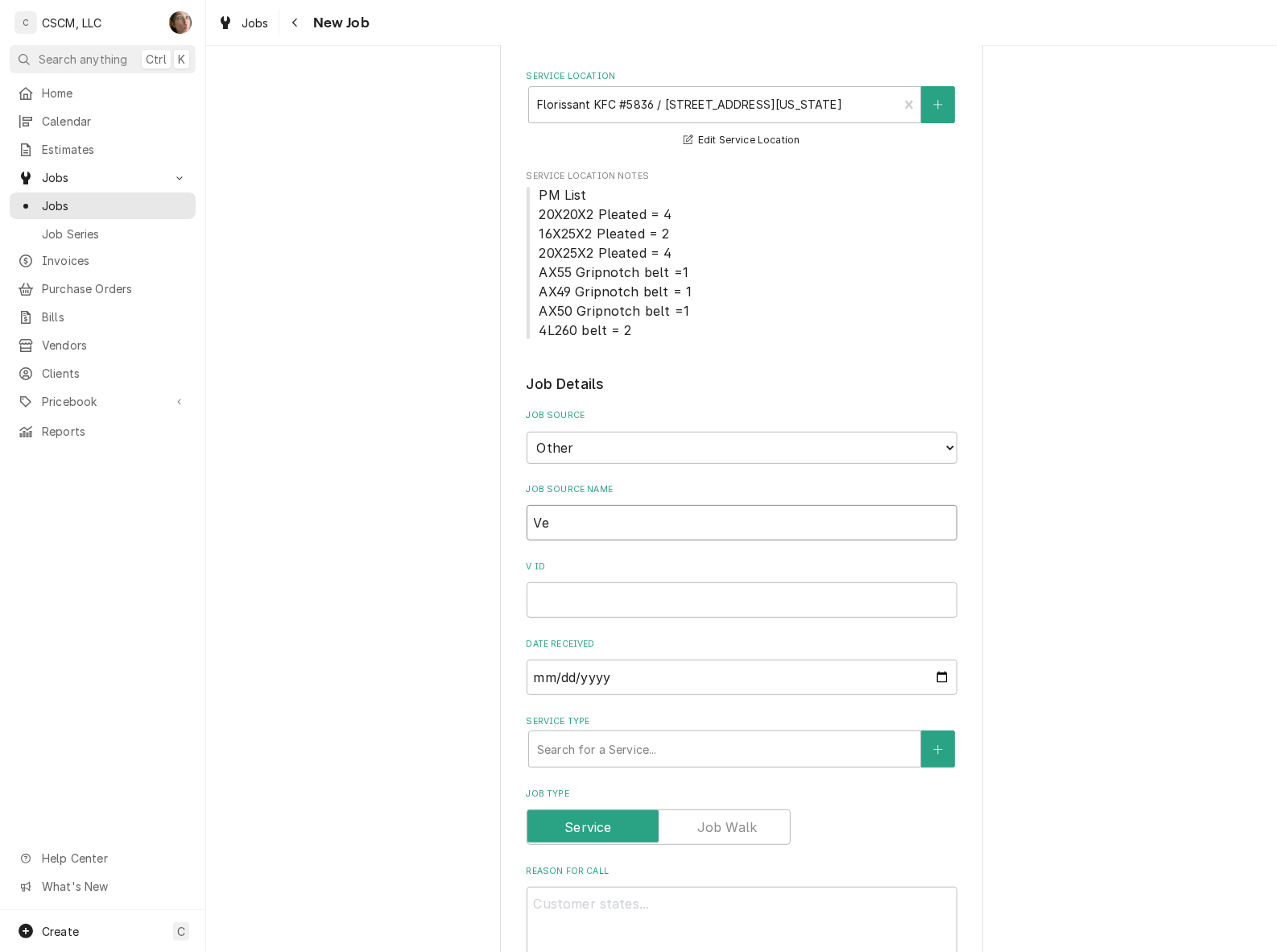
type textarea "x"
type input "Ver"
type textarea "x"
type input "Veri"
type textarea "x"
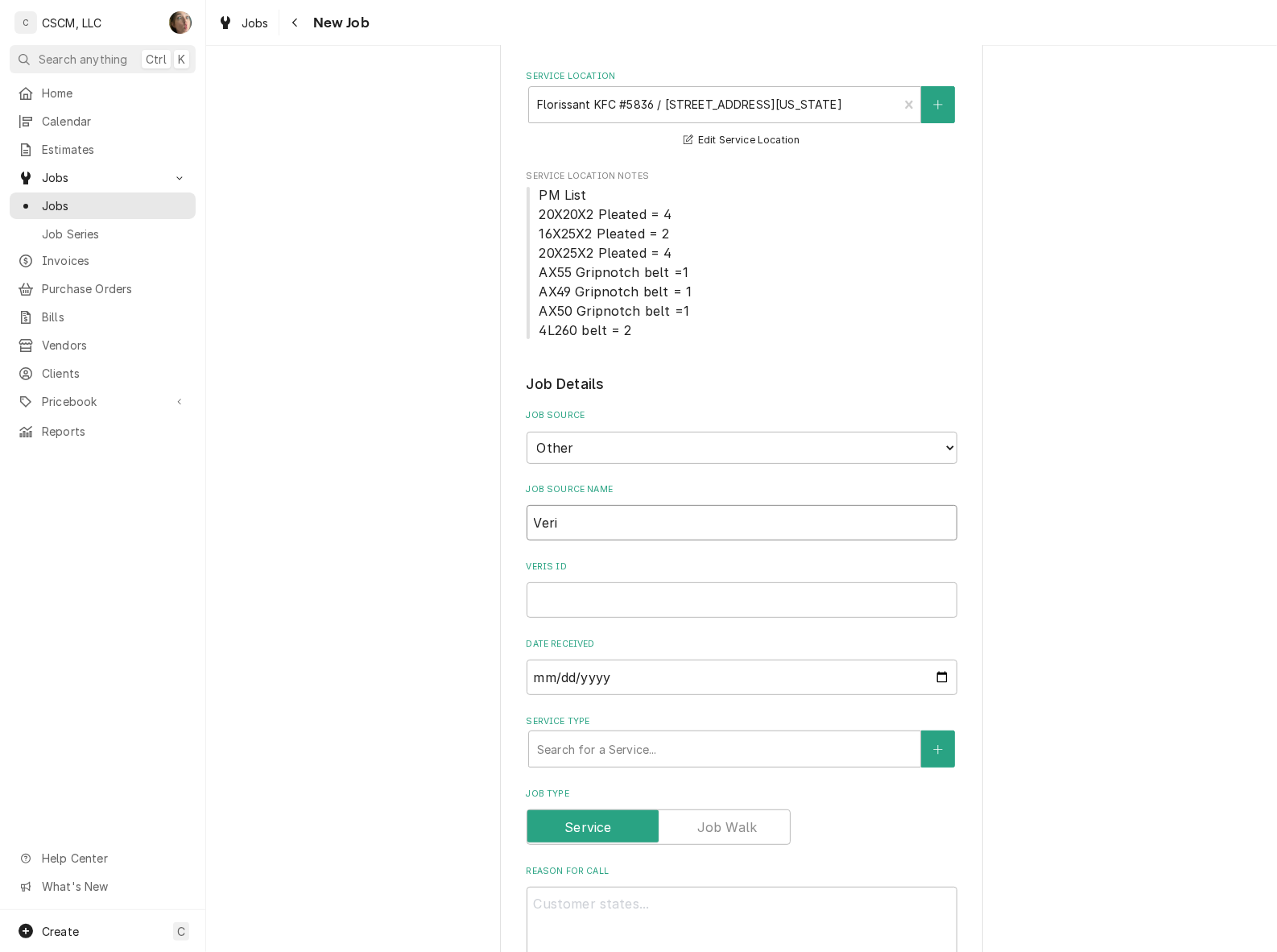
type input "Veris"
type textarea "x"
type input "Verisa"
type textarea "x"
type input "Verisae"
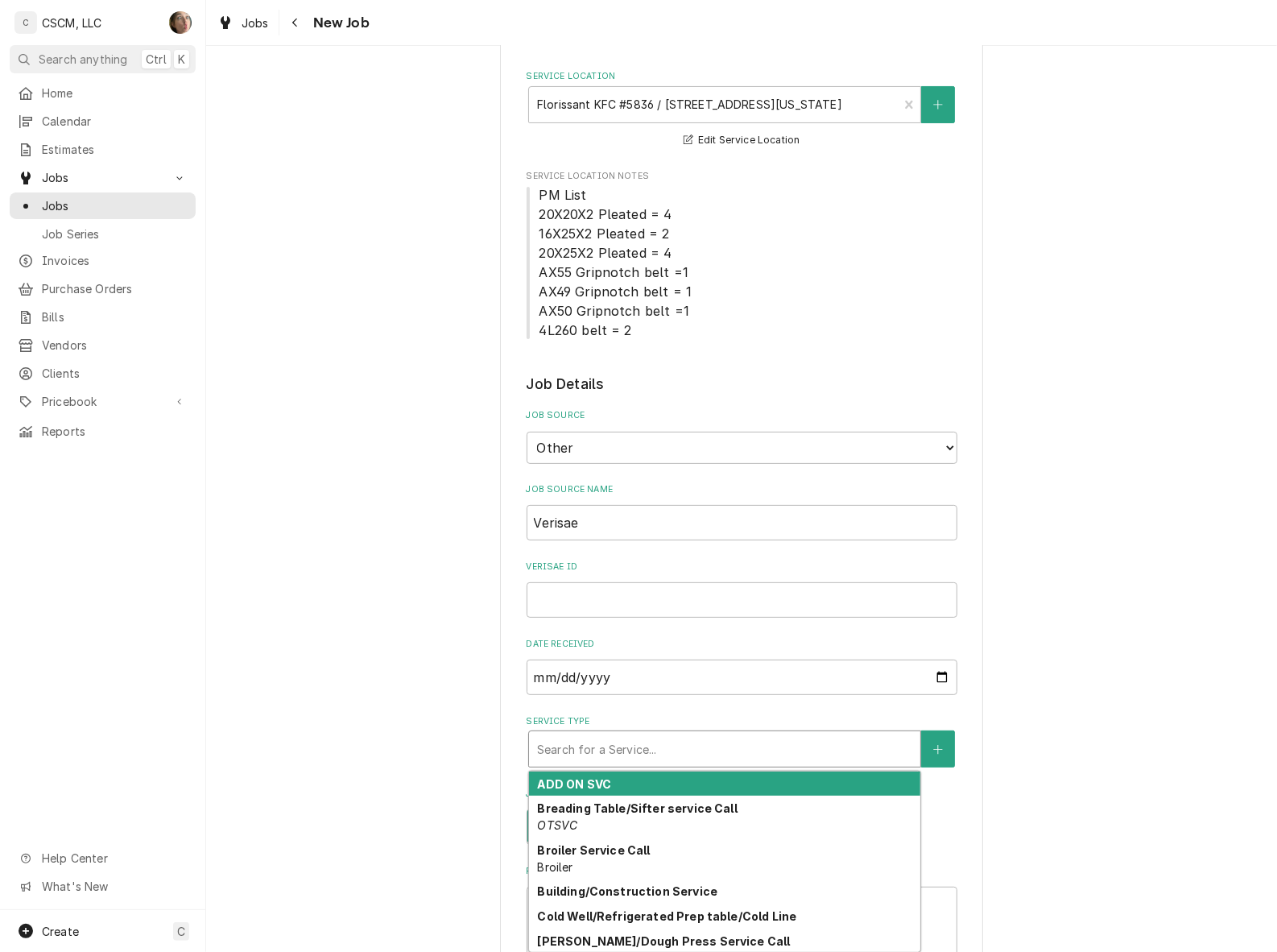
click at [584, 749] on div "Service Type" at bounding box center [725, 749] width 375 height 29
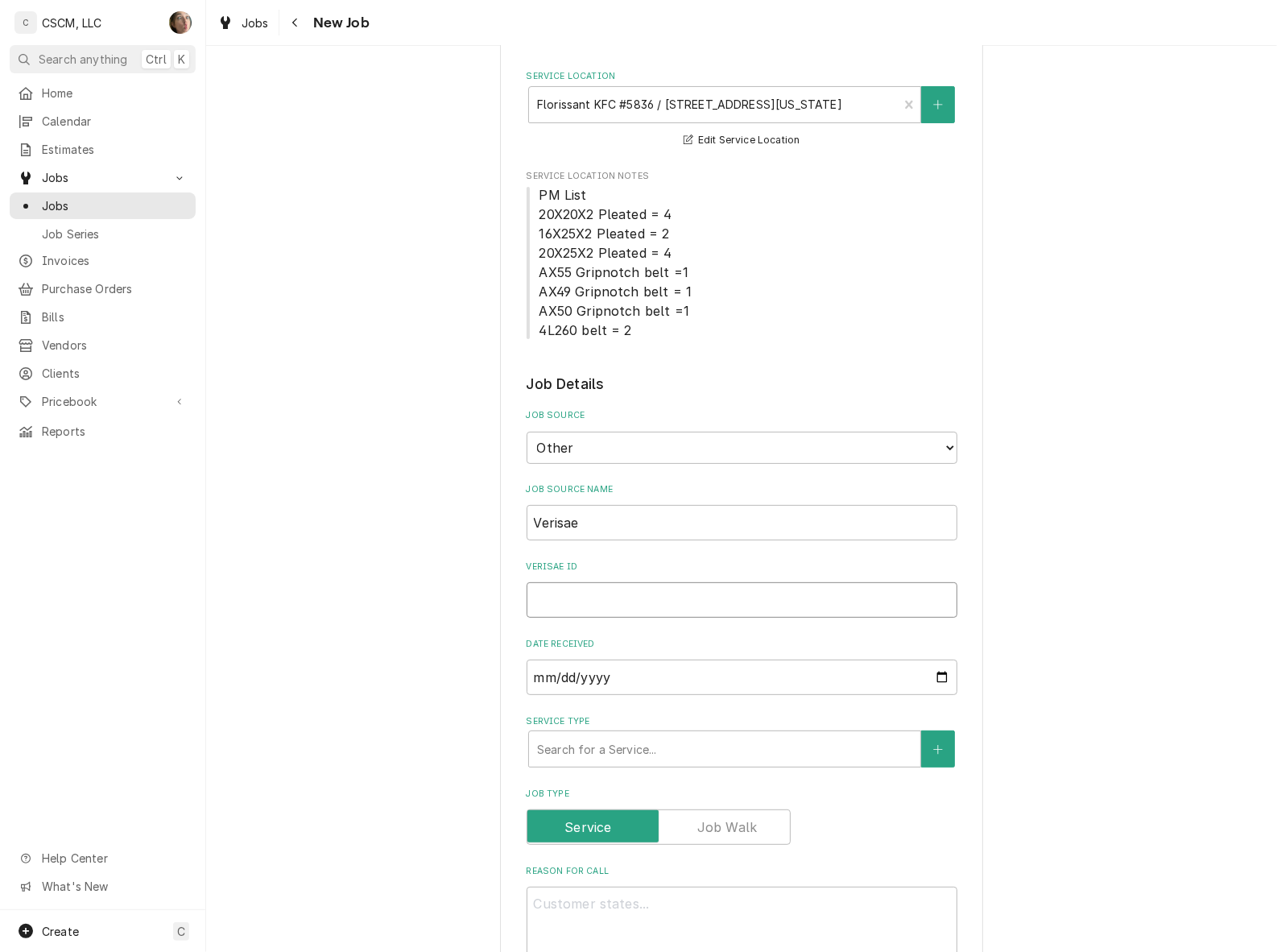
click at [629, 600] on input "Verisae ID" at bounding box center [741, 599] width 431 height 35
paste input "https://docs.go"
type textarea "x"
type input "https://docs.go"
drag, startPoint x: 633, startPoint y: 590, endPoint x: 421, endPoint y: 593, distance: 212.0
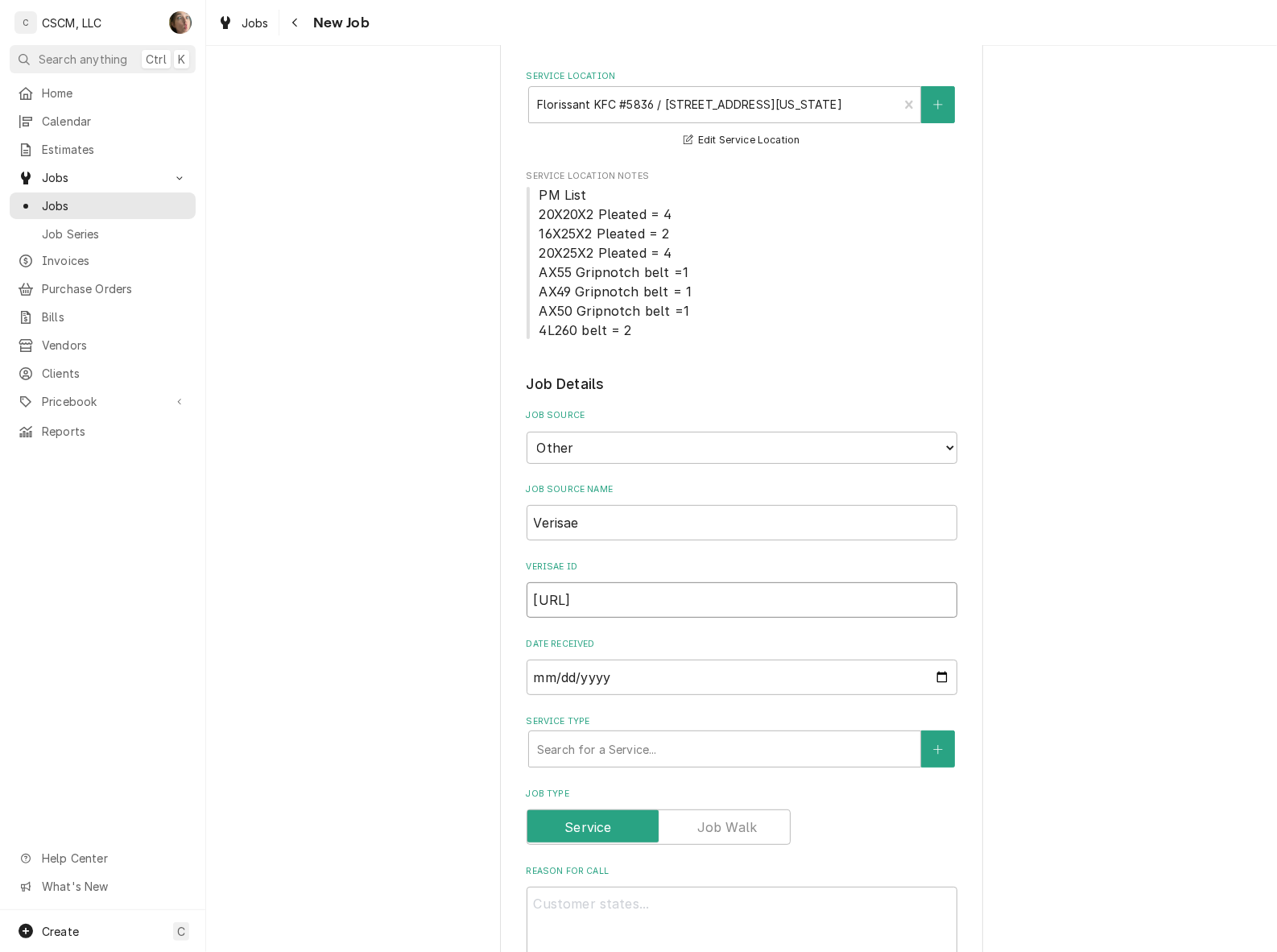
click at [421, 593] on div "Please provide the following information to create a job: Client Details Client…" at bounding box center [741, 863] width 1071 height 2005
type textarea "x"
click at [598, 596] on input "Verisae ID" at bounding box center [741, 599] width 431 height 35
paste input "72074369"
type textarea "x"
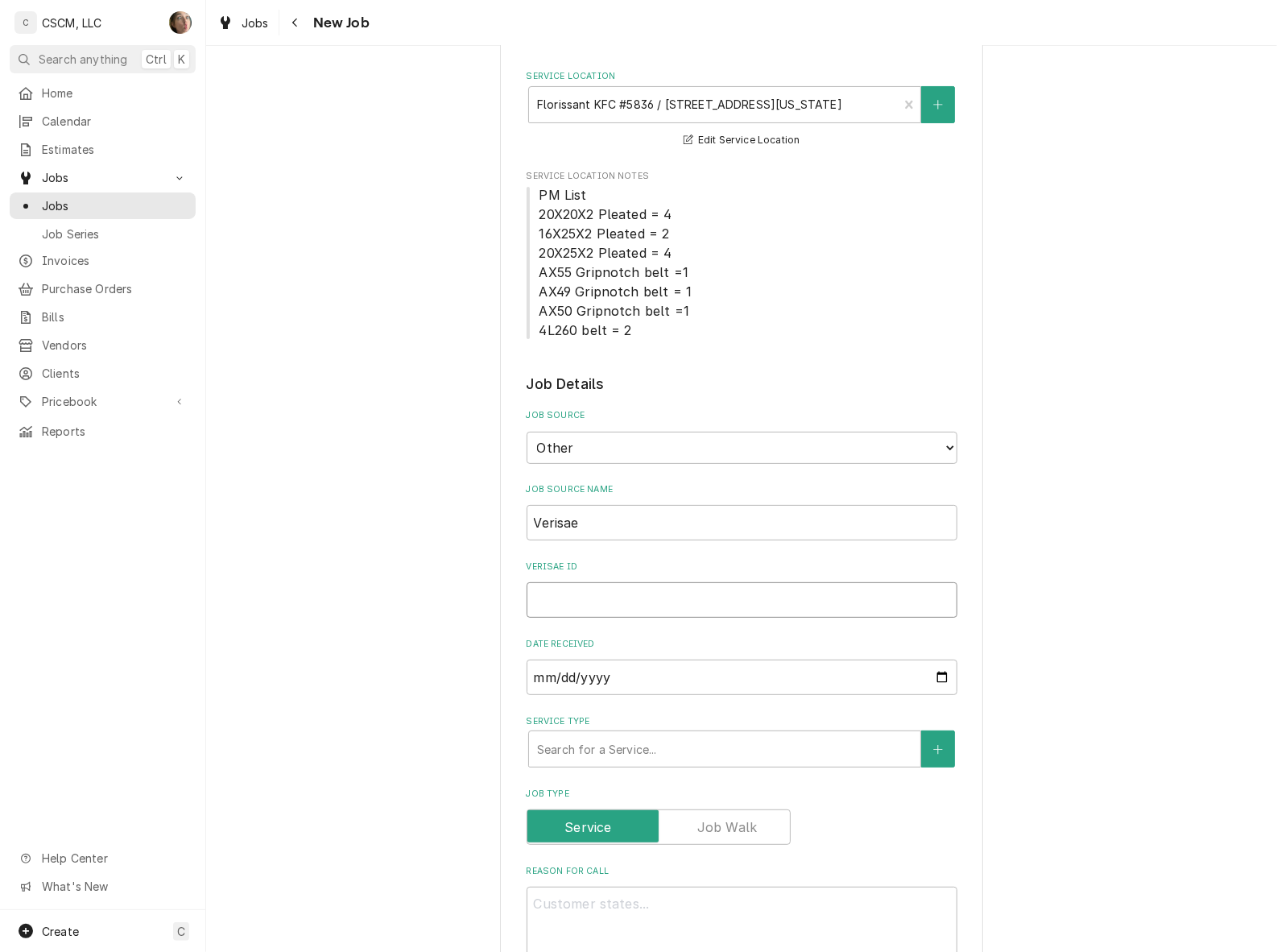
type input "72074369"
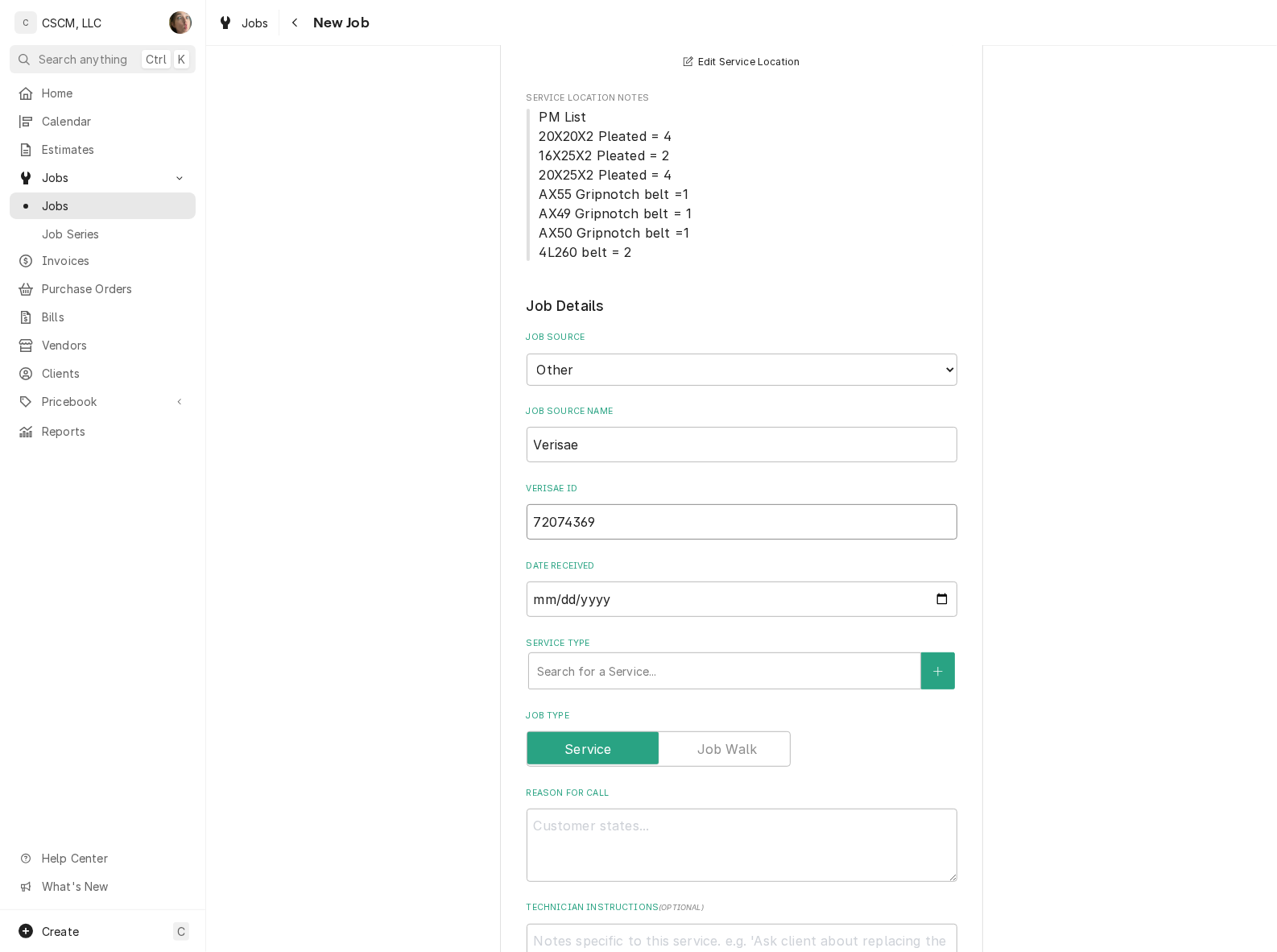
type textarea "x"
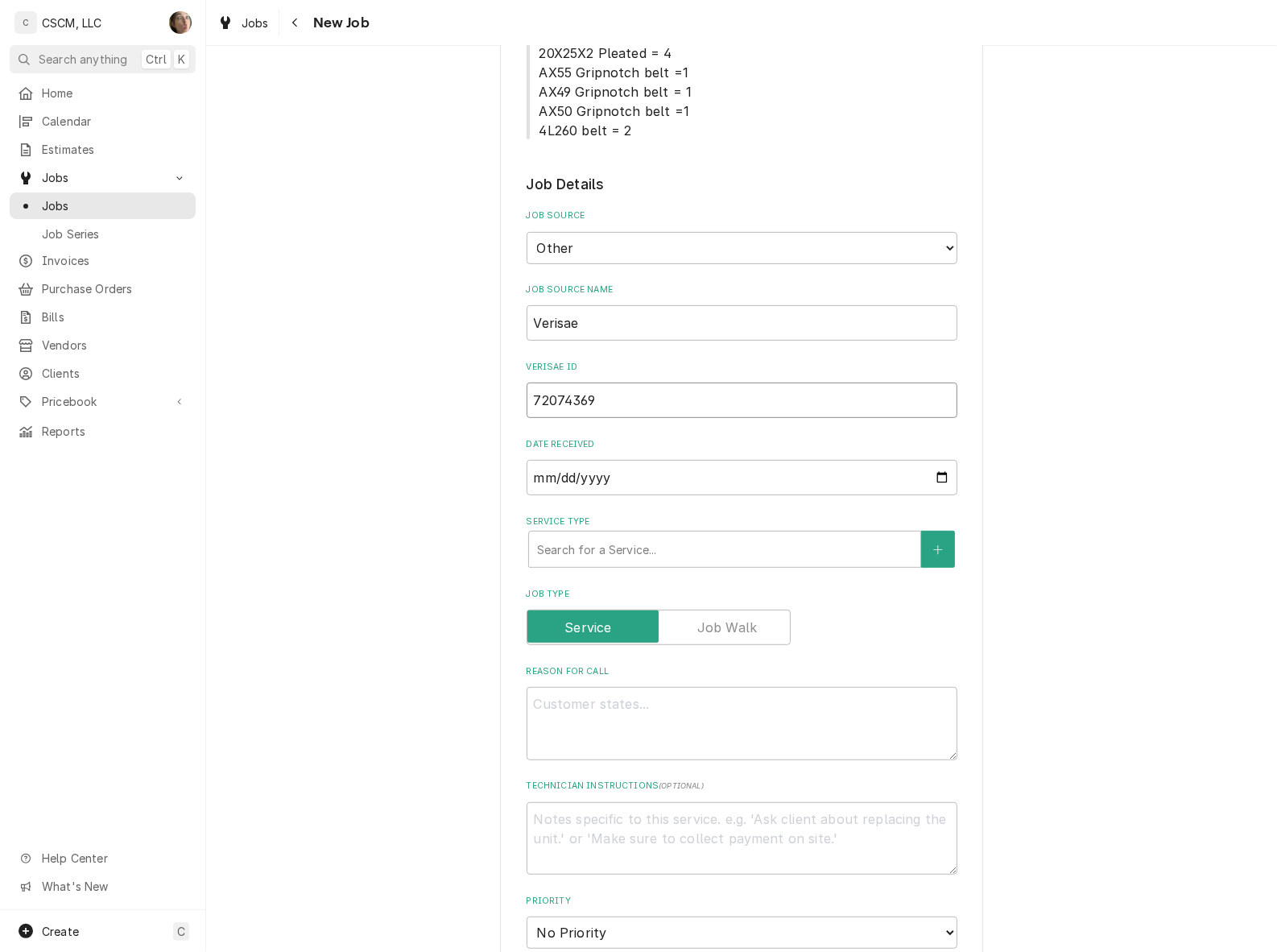
scroll to position [402, 0]
type input "72074369"
click at [592, 533] on div "Service Type" at bounding box center [725, 548] width 375 height 29
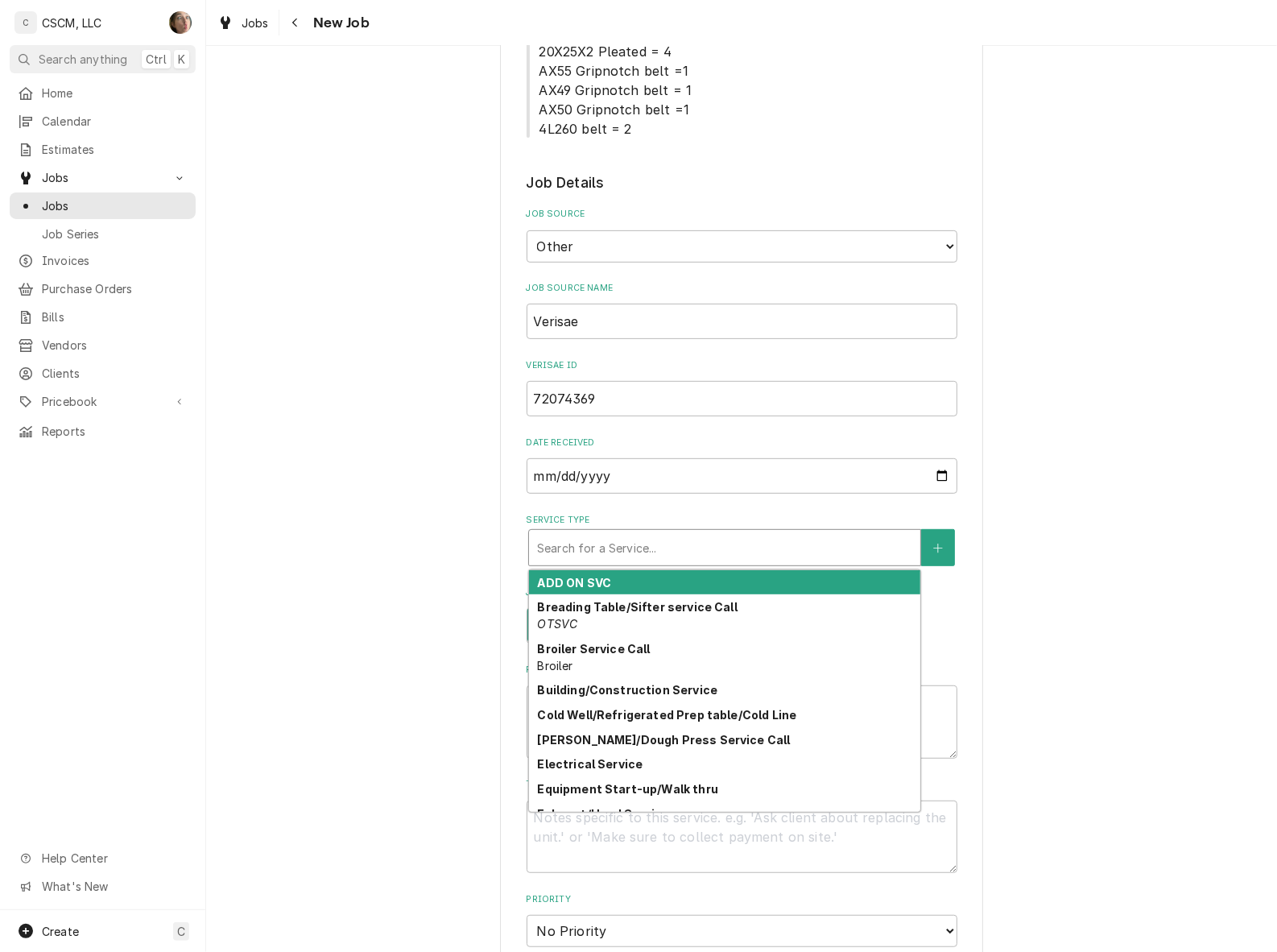
type textarea "x"
type input "o"
type textarea "x"
type input "op"
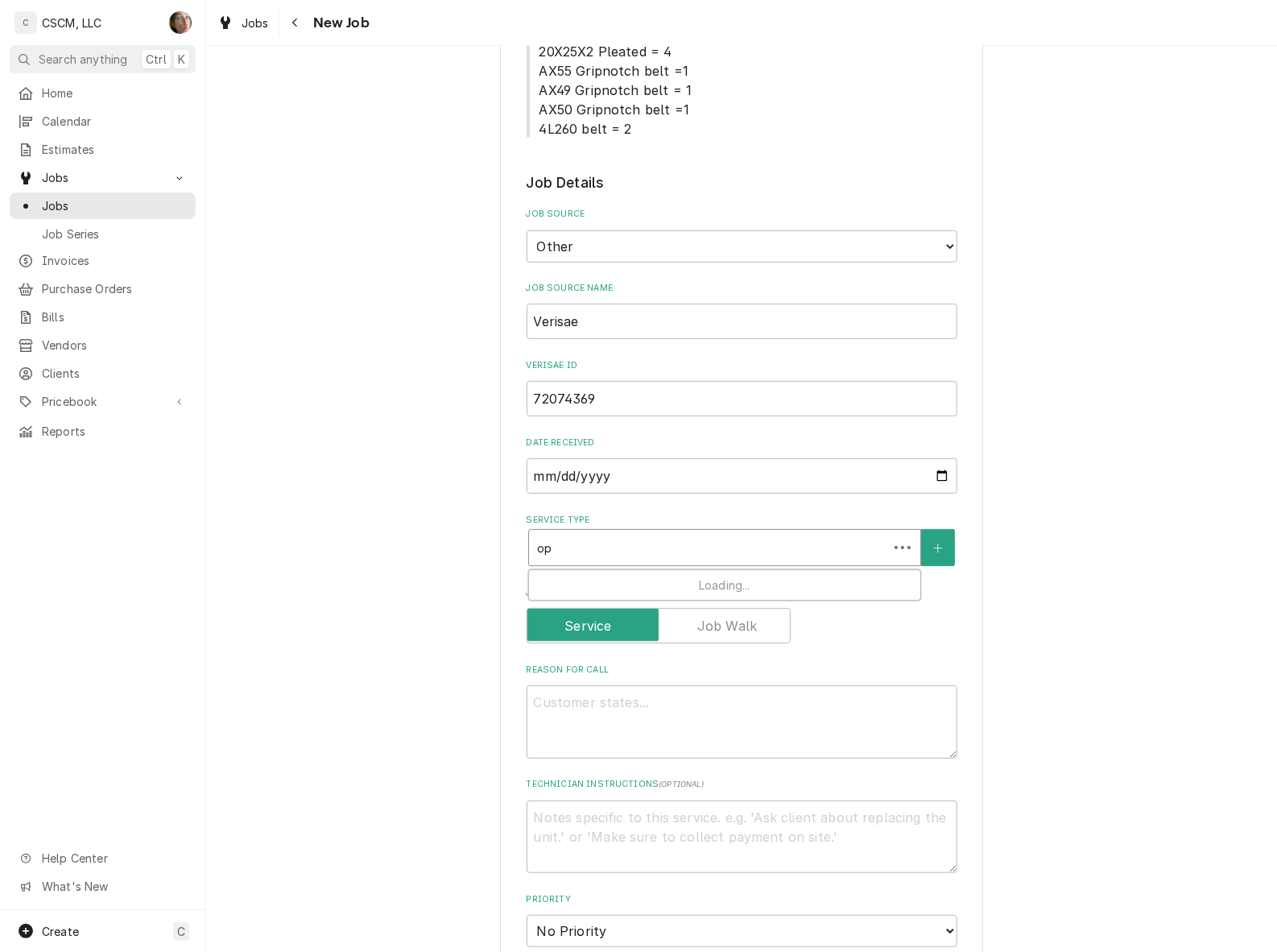
type textarea "x"
type input "ope"
type textarea "x"
type input "open"
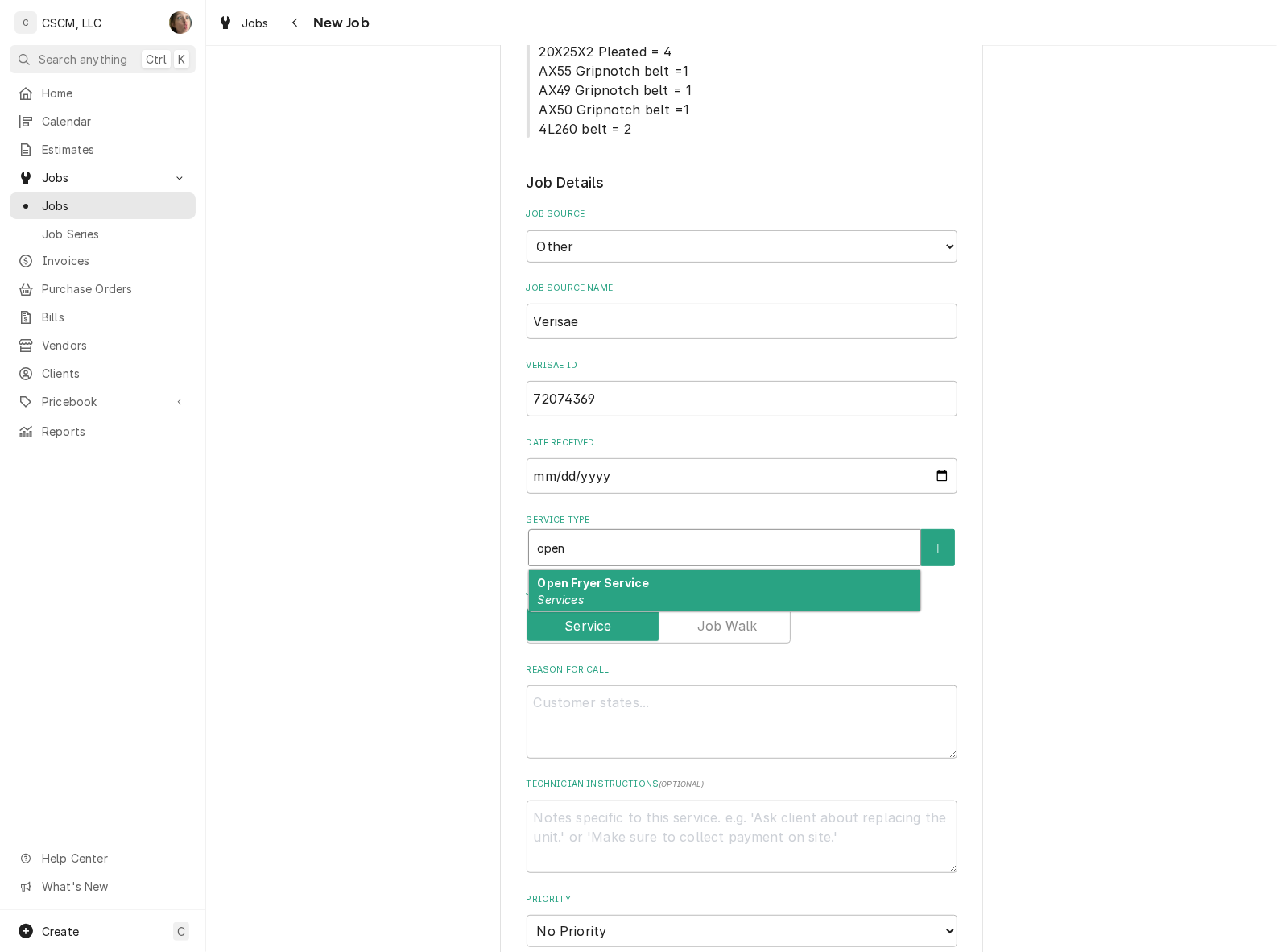
click at [695, 570] on div "Open Fryer Service Services" at bounding box center [724, 591] width 391 height 42
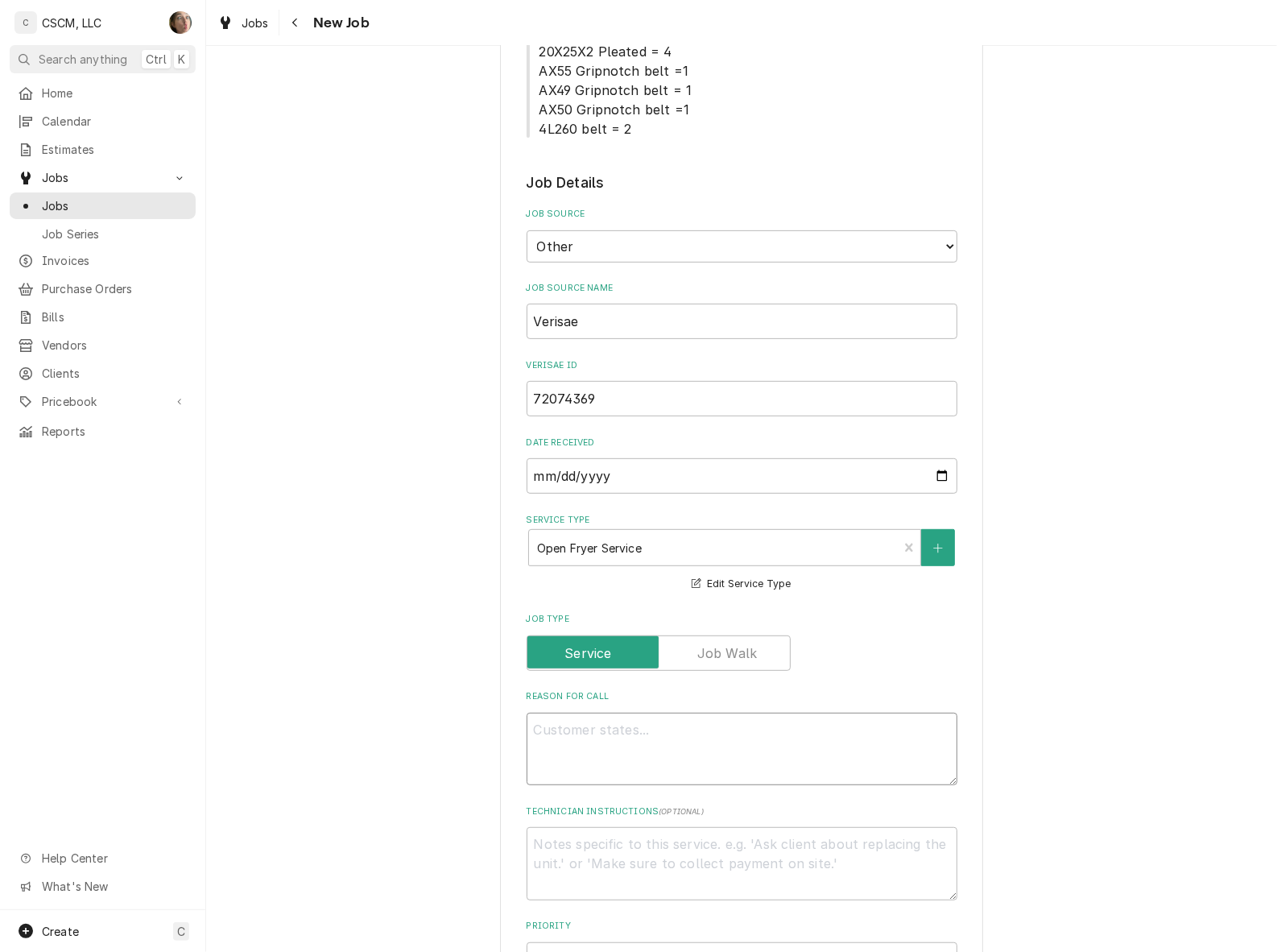
click at [592, 734] on textarea "Reason For Call" at bounding box center [741, 749] width 431 height 73
paste textarea "Open fryer heats up even when fryer is off, causing it to almost catch fire whe…"
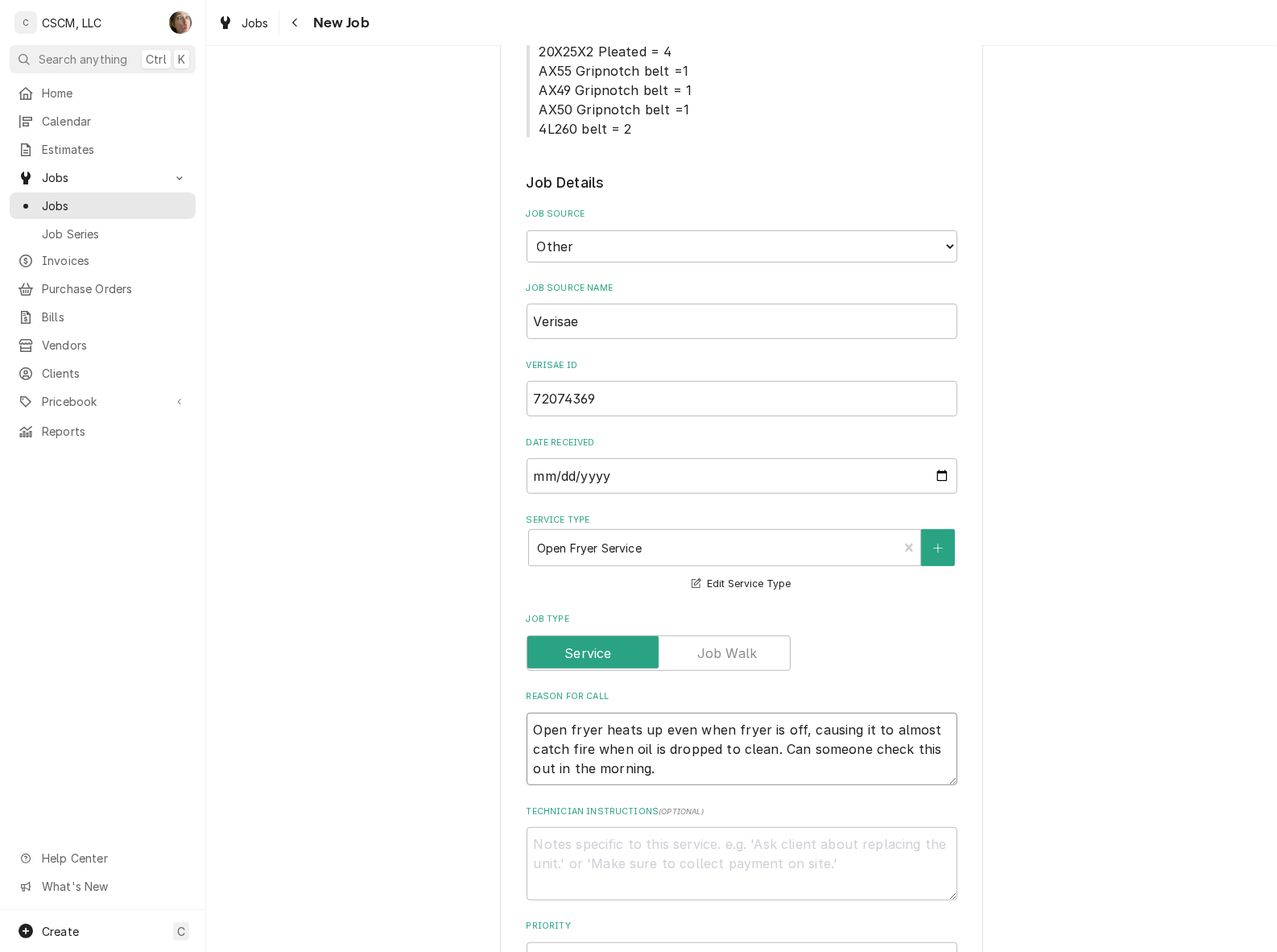
type textarea "x"
type textarea "Open fryer heats up even when fryer is off, causing it to almost catch fire whe…"
click at [542, 723] on textarea "Open fryer heats up even when fryer is off, causing it to almost catch fire whe…" at bounding box center [741, 749] width 431 height 73
type textarea "x"
type textarea "Open fryer heats up even when fryer is off, causing it to almost catch fire whe…"
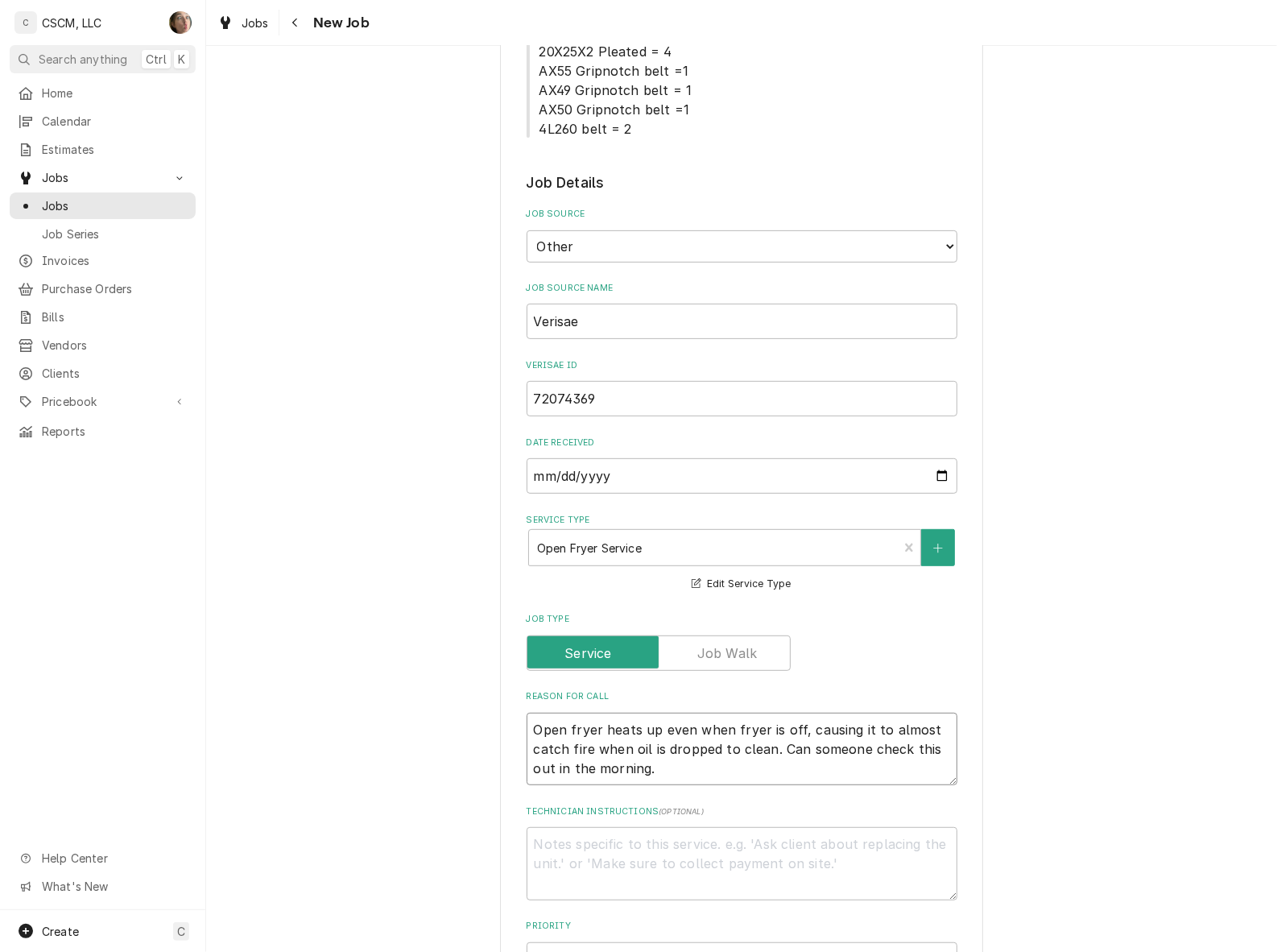
click at [691, 771] on textarea "Open fryer heats up even when fryer is off, causing it to almost catch fire whe…" at bounding box center [741, 749] width 431 height 73
type textarea "x"
type textarea "Open fryer heats up even when fryer is off, causing it to almost catch fire whe…"
type textarea "x"
type textarea "Open fryer heats up even when fryer is off, causing it to almost catch fire whe…"
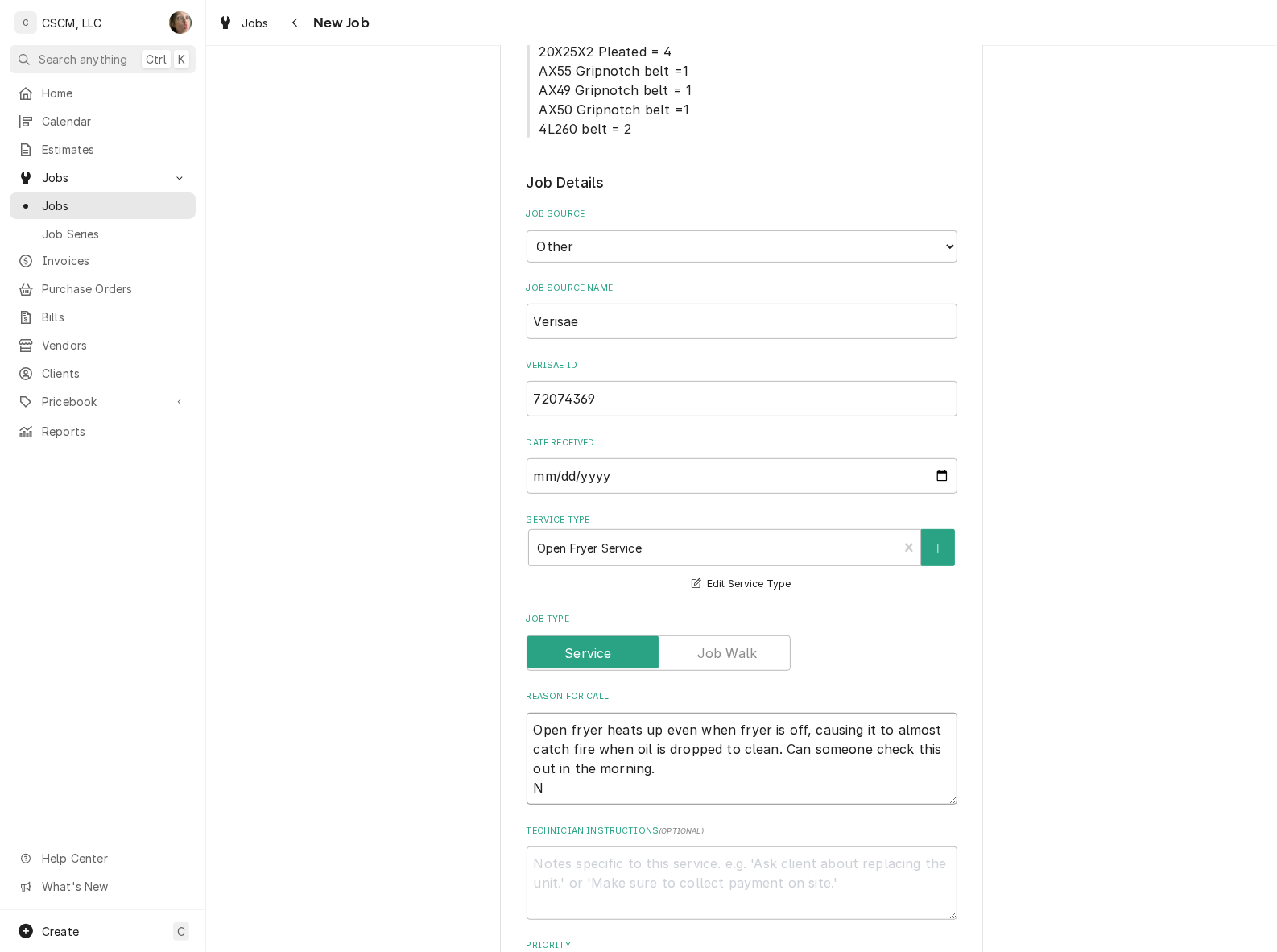
type textarea "x"
type textarea "Open fryer heats up even when fryer is off, causing it to almost catch fire whe…"
type textarea "x"
type textarea "Open fryer heats up even when fryer is off, causing it to almost catch fire whe…"
type textarea "x"
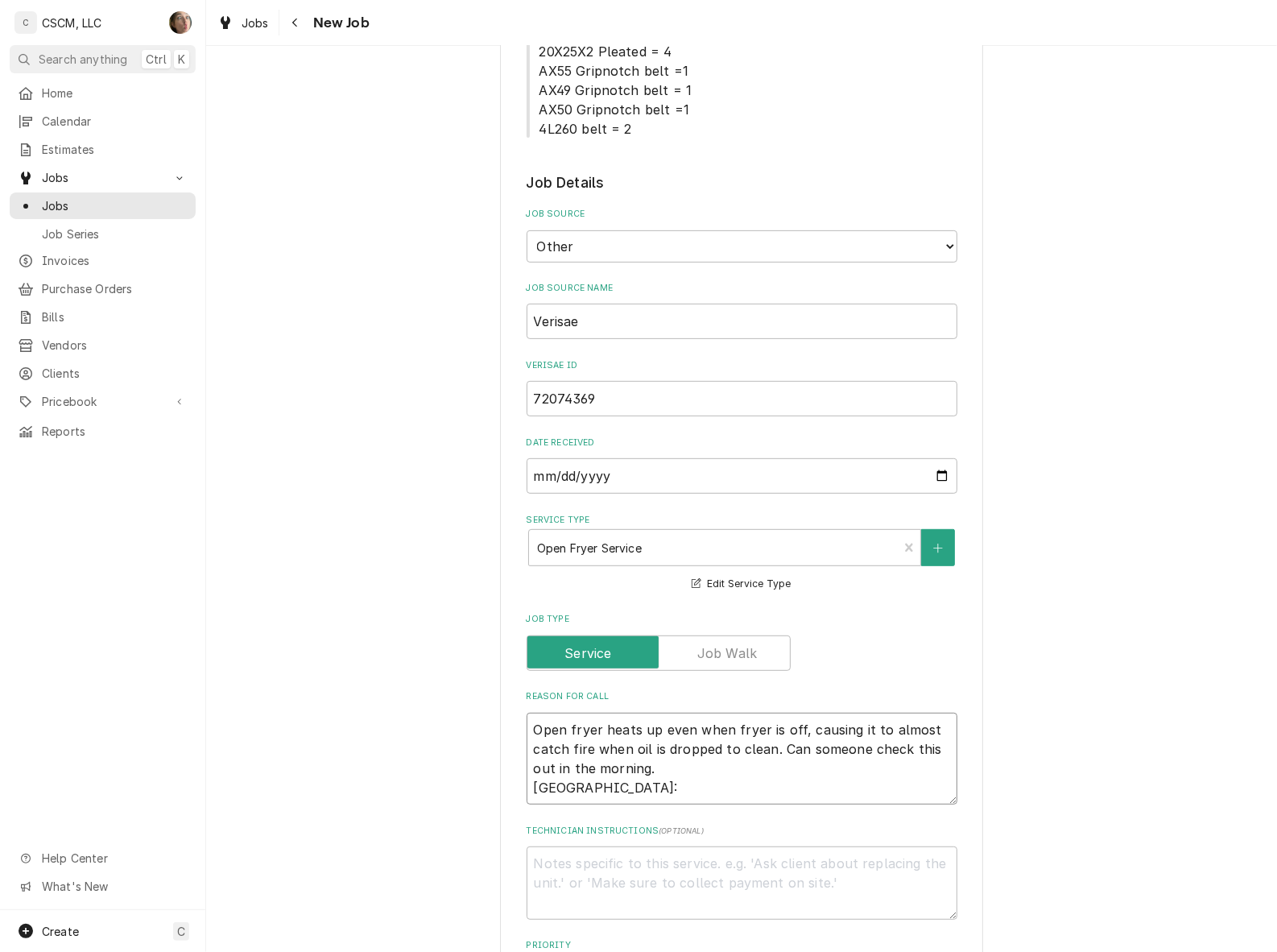
type textarea "Open fryer heats up even when fryer is off, causing it to almost catch fire whe…"
type textarea "x"
type textarea "Open fryer heats up even when fryer is off, causing it to almost catch fire whe…"
type textarea "x"
type textarea "Open fryer heats up even when fryer is off, causing it to almost catch fire whe…"
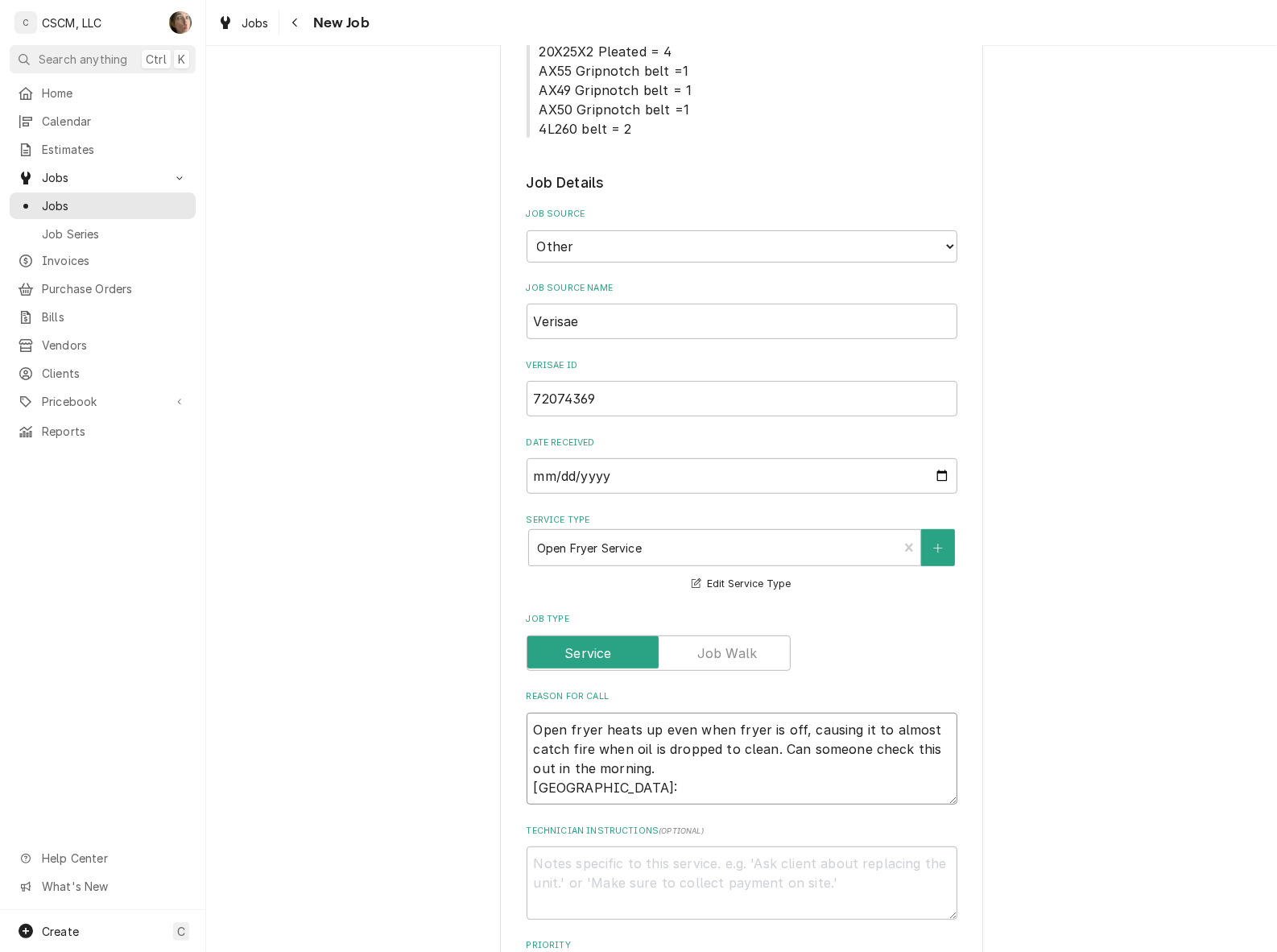
type textarea "x"
type textarea "Open fryer heats up even when fryer is off, causing it to almost catch fire whe…"
type textarea "x"
type textarea "Open fryer heats up even when fryer is off, causing it to almost catch fire whe…"
type textarea "x"
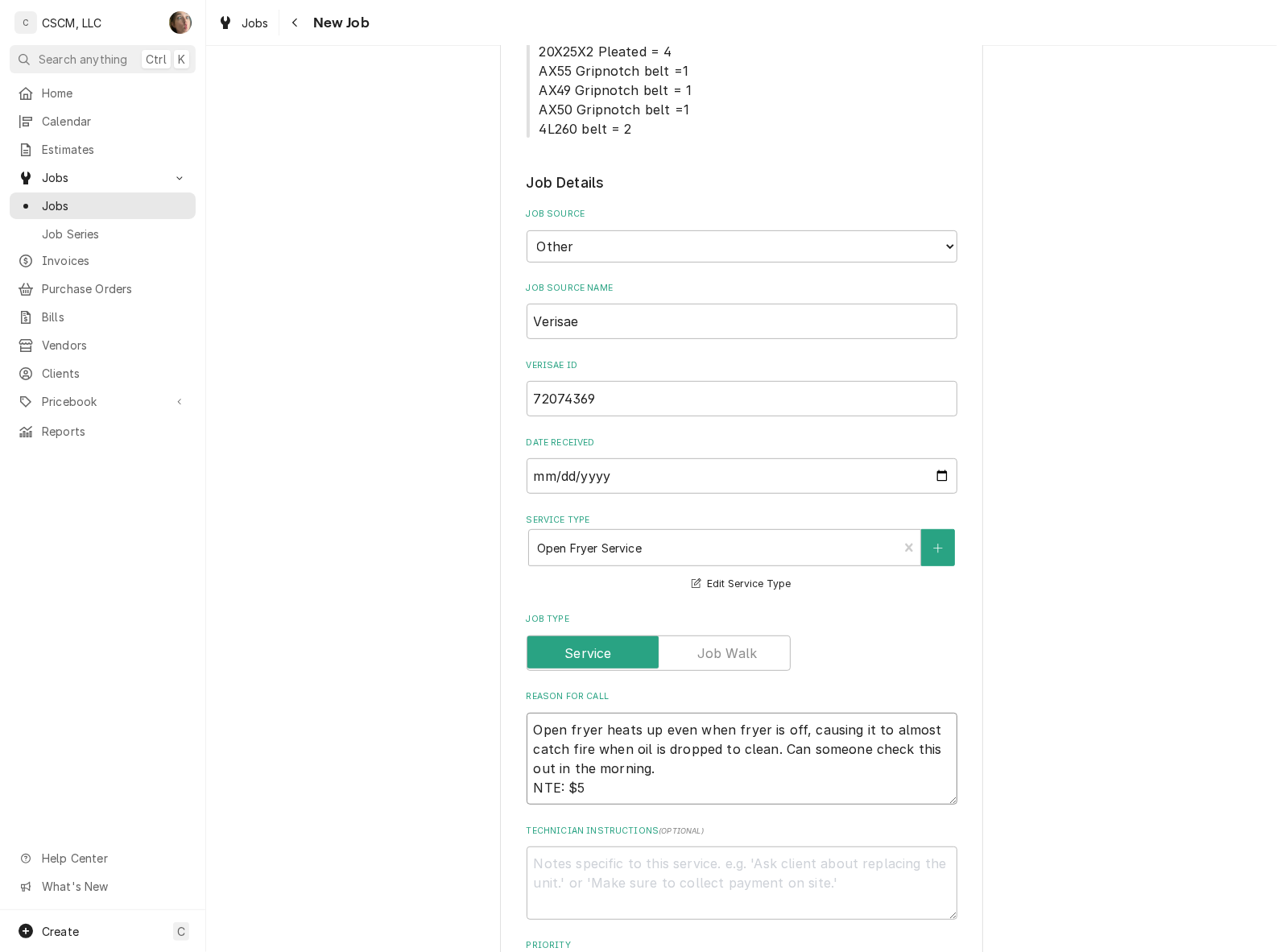
type textarea "Open fryer heats up even when fryer is off, causing it to almost catch fire whe…"
type textarea "x"
type textarea "Open fryer heats up even when fryer is off, causing it to almost catch fire whe…"
type textarea "x"
type textarea "Open fryer heats up even when fryer is off, causing it to almost catch fire whe…"
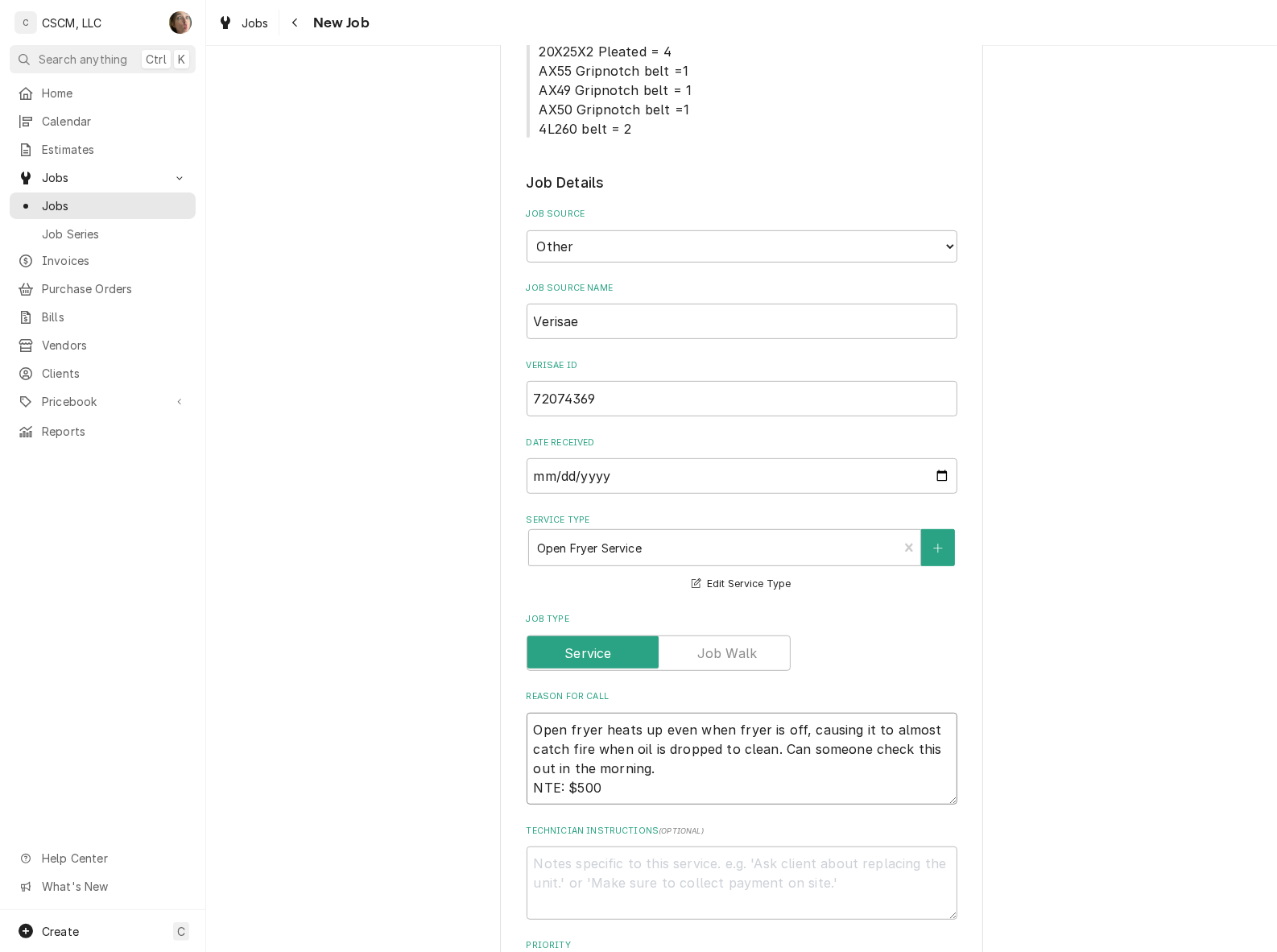
type textarea "x"
type textarea "Open fryer heats up even when fryer is off, causing it to almost catch fire whe…"
type textarea "x"
type textarea "Open fryer heats up even when fryer is off, causing it to almost catch fire whe…"
type textarea "x"
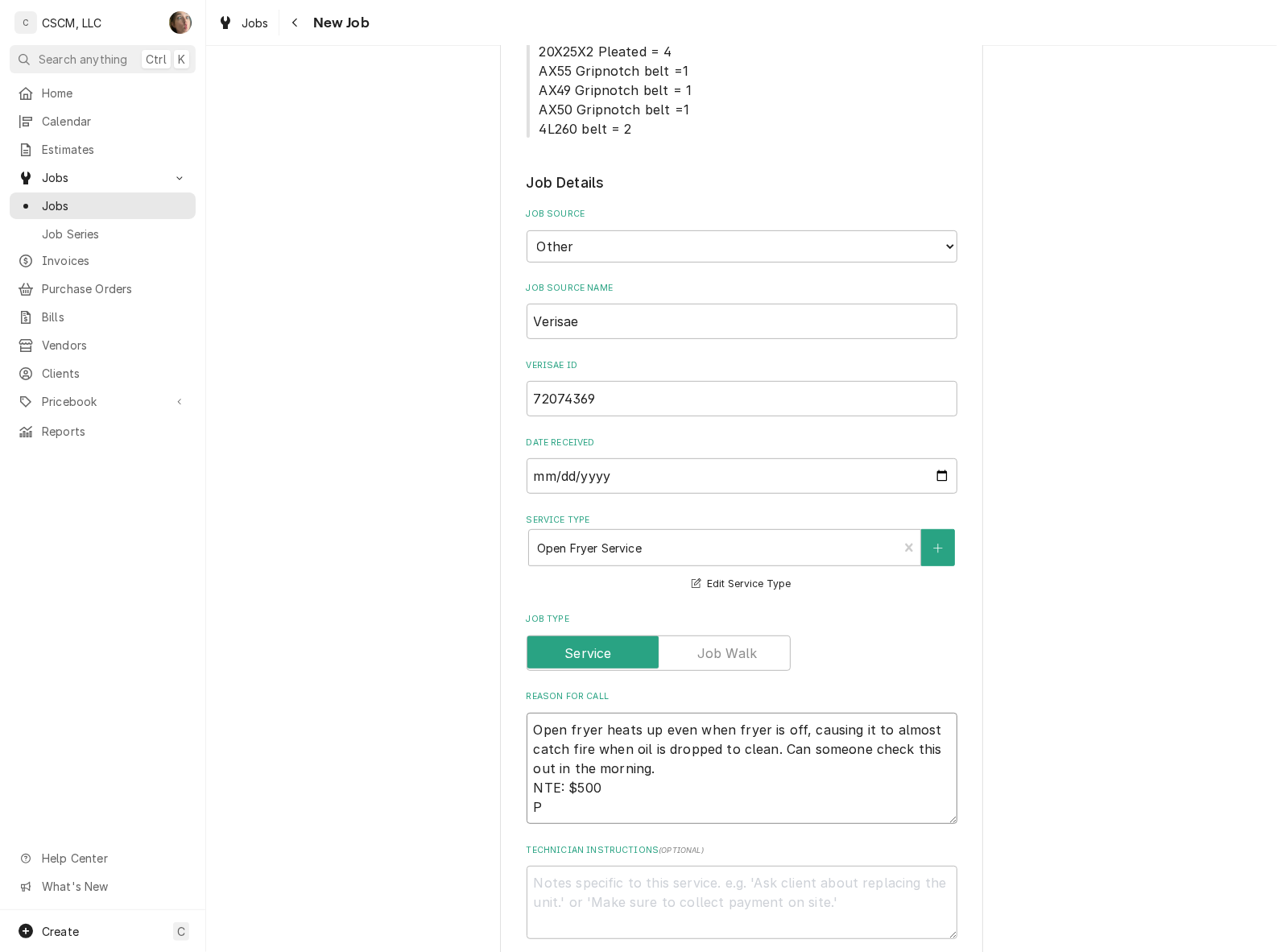
type textarea "Open fryer heats up even when fryer is off, causing it to almost catch fire whe…"
type textarea "x"
type textarea "Open fryer heats up even when fryer is off, causing it to almost catch fire whe…"
type textarea "x"
type textarea "Open fryer heats up even when fryer is off, causing it to almost catch fire whe…"
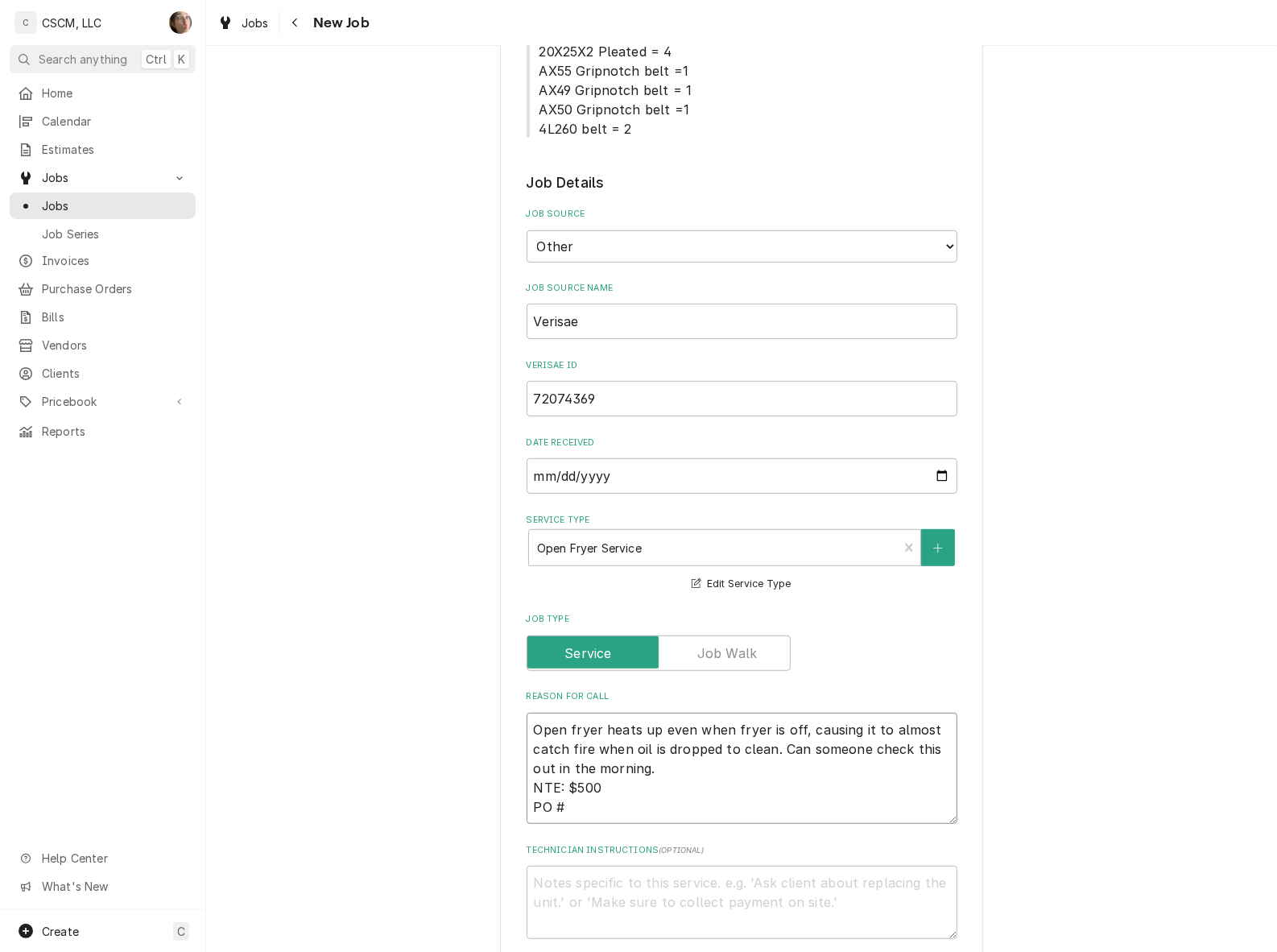
type textarea "x"
type textarea "Open fryer heats up even when fryer is off, causing it to almost catch fire whe…"
drag, startPoint x: 640, startPoint y: 411, endPoint x: 390, endPoint y: 403, distance: 250.1
click at [390, 403] on div "Please provide the following information to create a job: Client Details Client…" at bounding box center [741, 695] width 1071 height 2070
click at [629, 817] on textarea "Open fryer heats up even when fryer is off, causing it to almost catch fire whe…" at bounding box center [741, 769] width 431 height 112
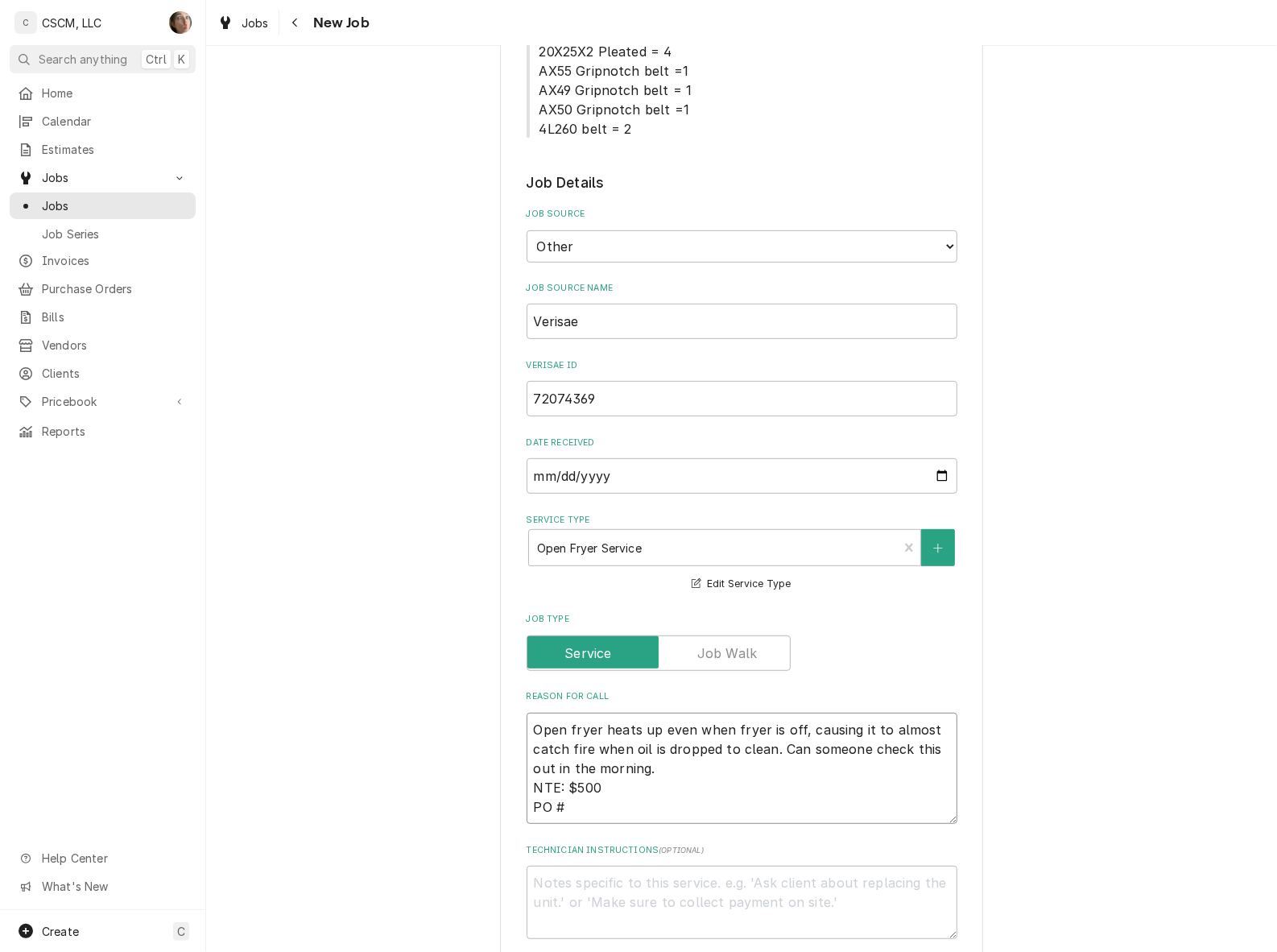
type textarea "x"
type textarea "Open fryer heats up even when fryer is off, causing it to almost catch fire whe…"
paste textarea "72074369"
type textarea "x"
type textarea "Open fryer heats up even when fryer is off, causing it to almost catch fire whe…"
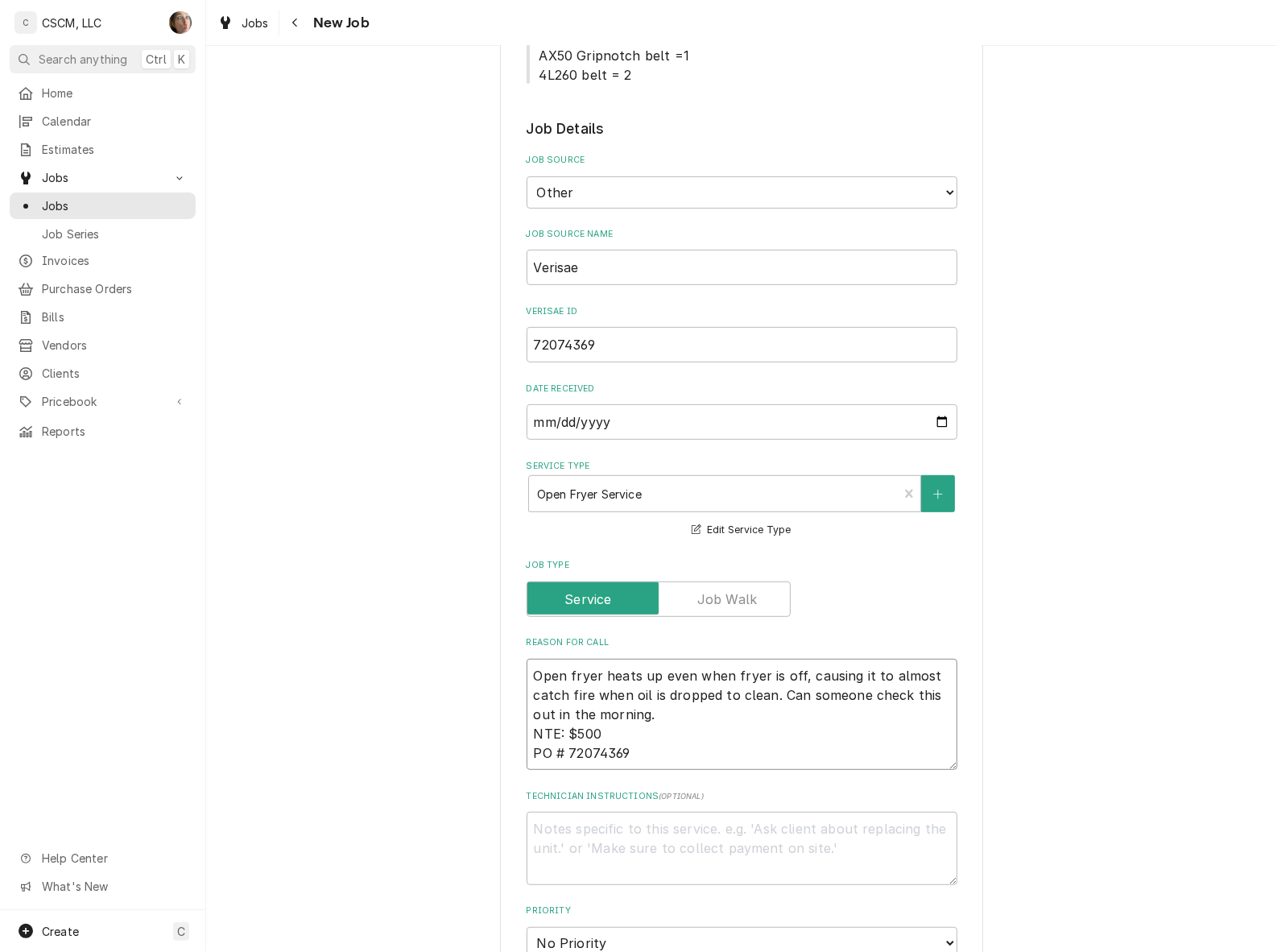
type textarea "x"
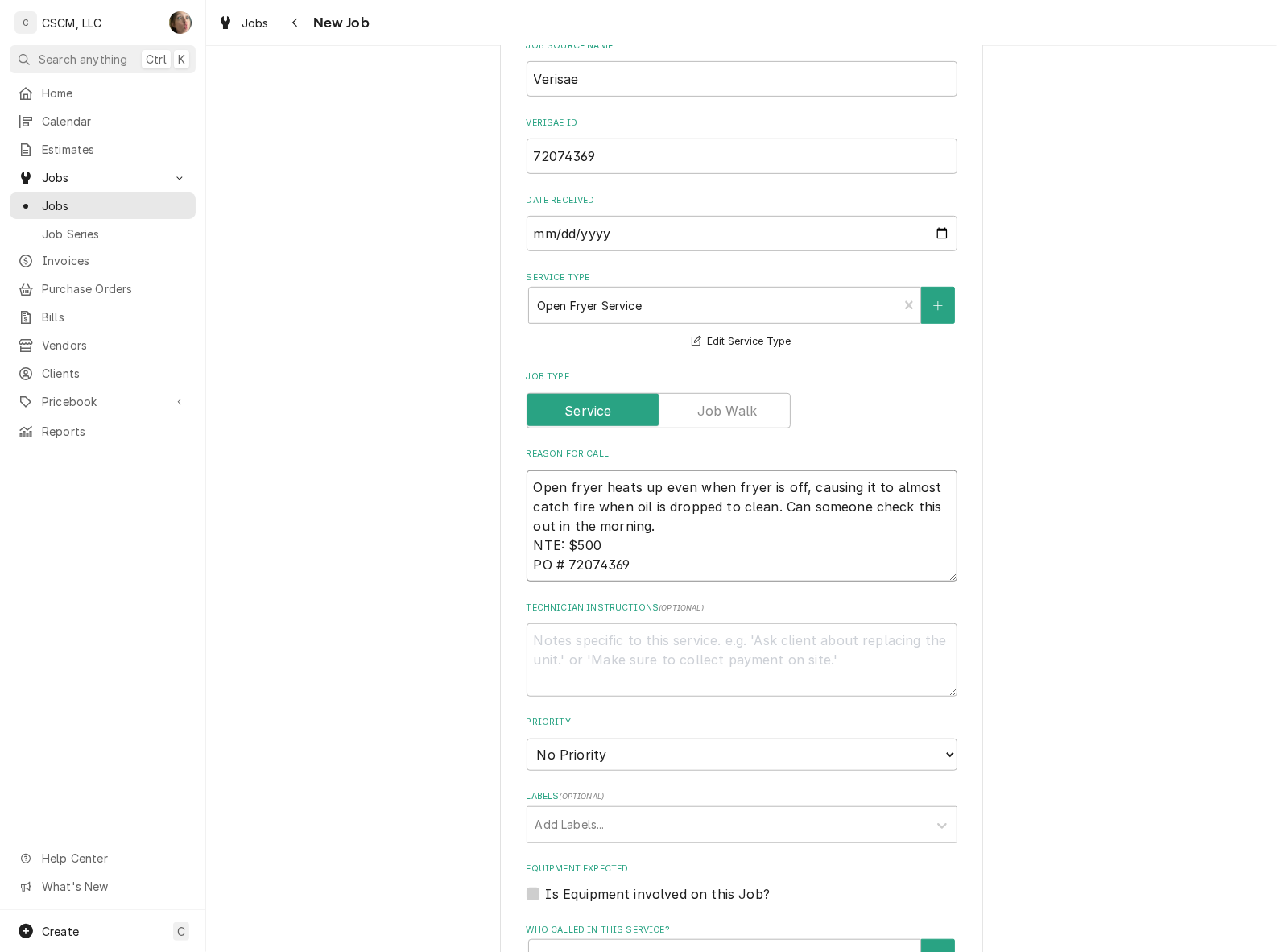
scroll to position [805, 0]
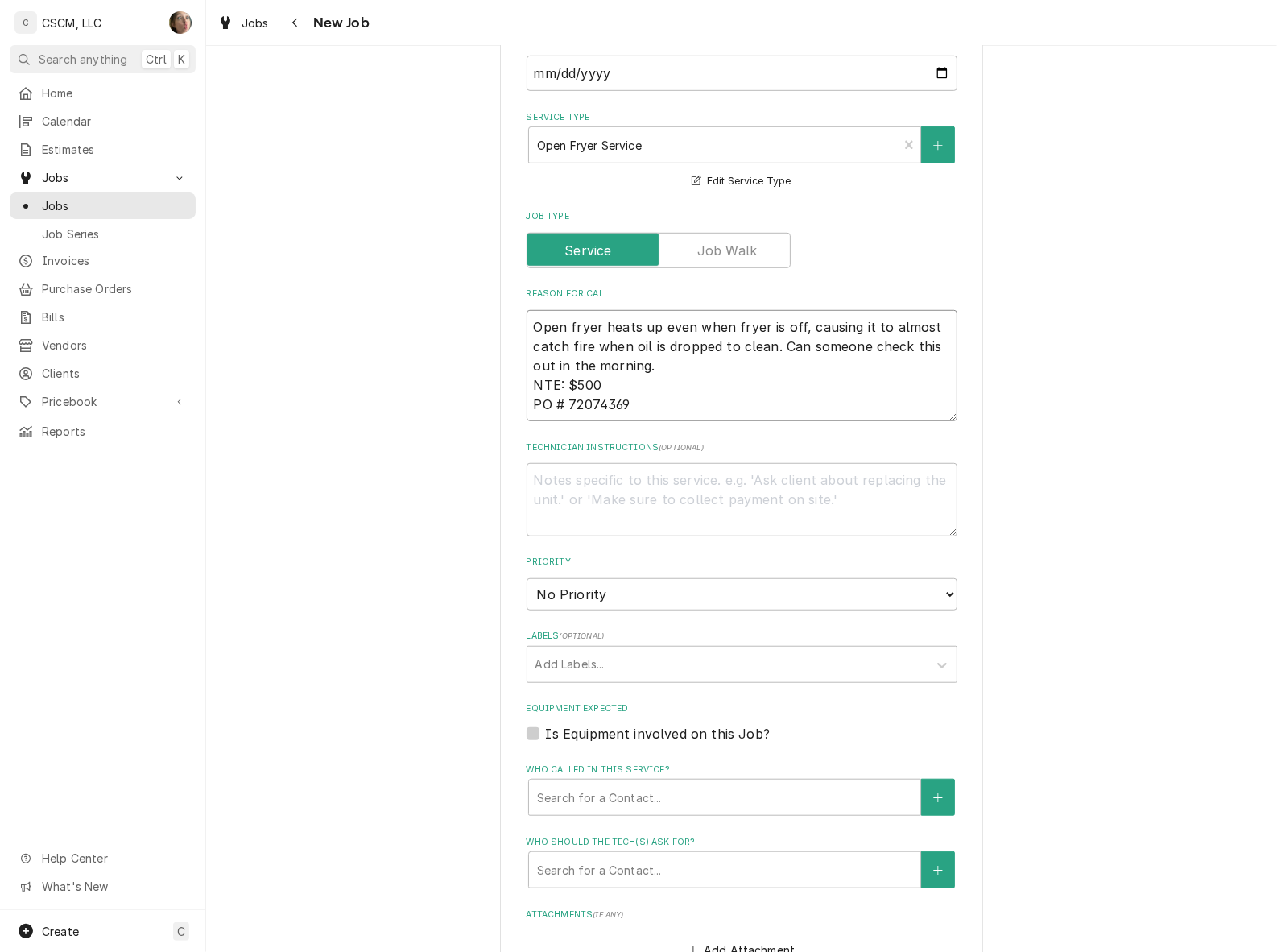
type textarea "Open fryer heats up even when fryer is off, causing it to almost catch fire whe…"
click at [628, 582] on select "No Priority Urgent High Medium Low" at bounding box center [741, 593] width 431 height 32
select select "1"
click at [526, 578] on select "No Priority Urgent High Medium Low" at bounding box center [741, 593] width 431 height 32
type textarea "x"
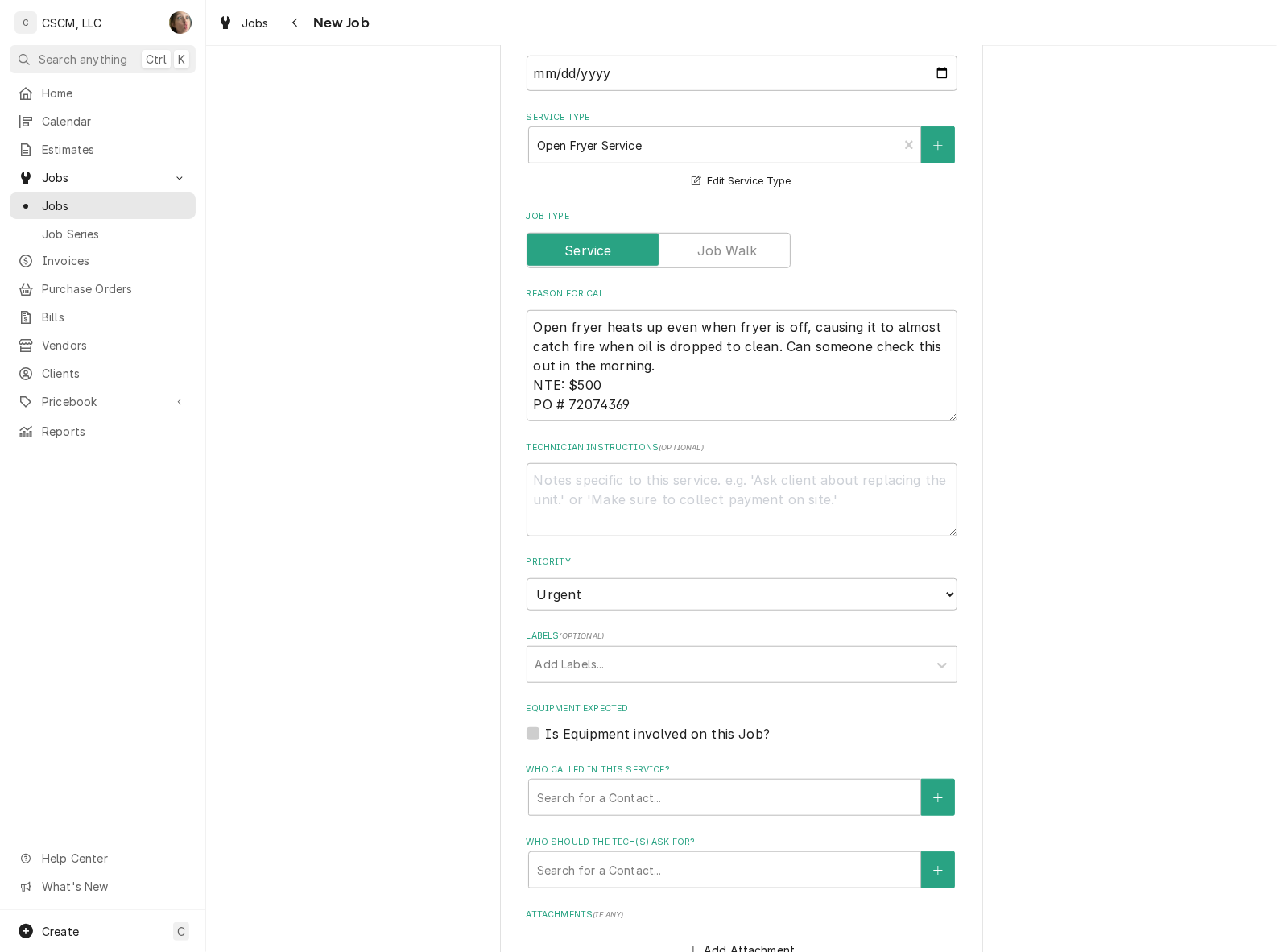
click at [620, 681] on fieldset "Job Details Job Source Direct (Phone/Email/etc.) Other Job Source Name Verisae …" at bounding box center [741, 478] width 431 height 1418
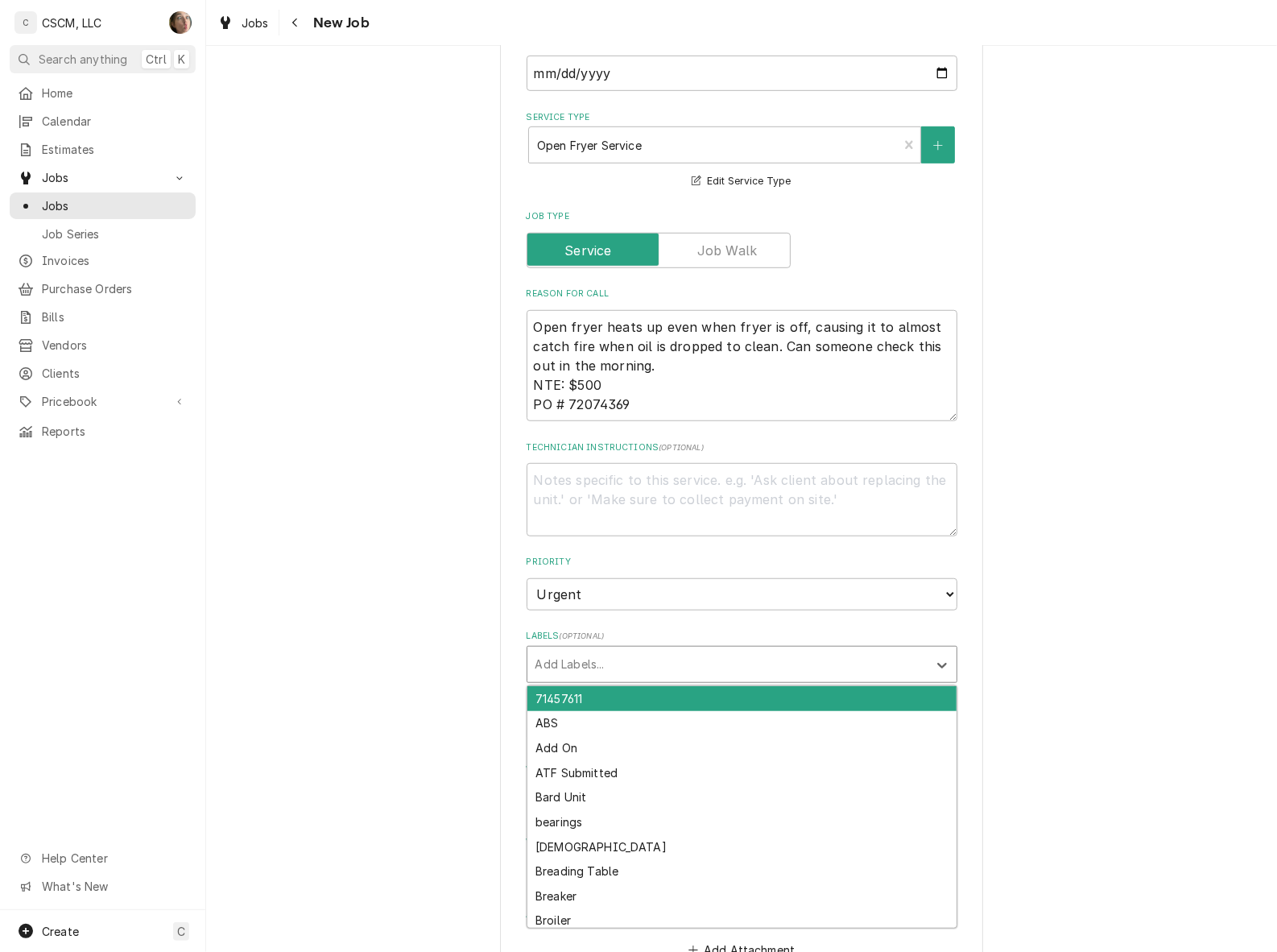
click at [621, 662] on div "Labels" at bounding box center [728, 665] width 384 height 29
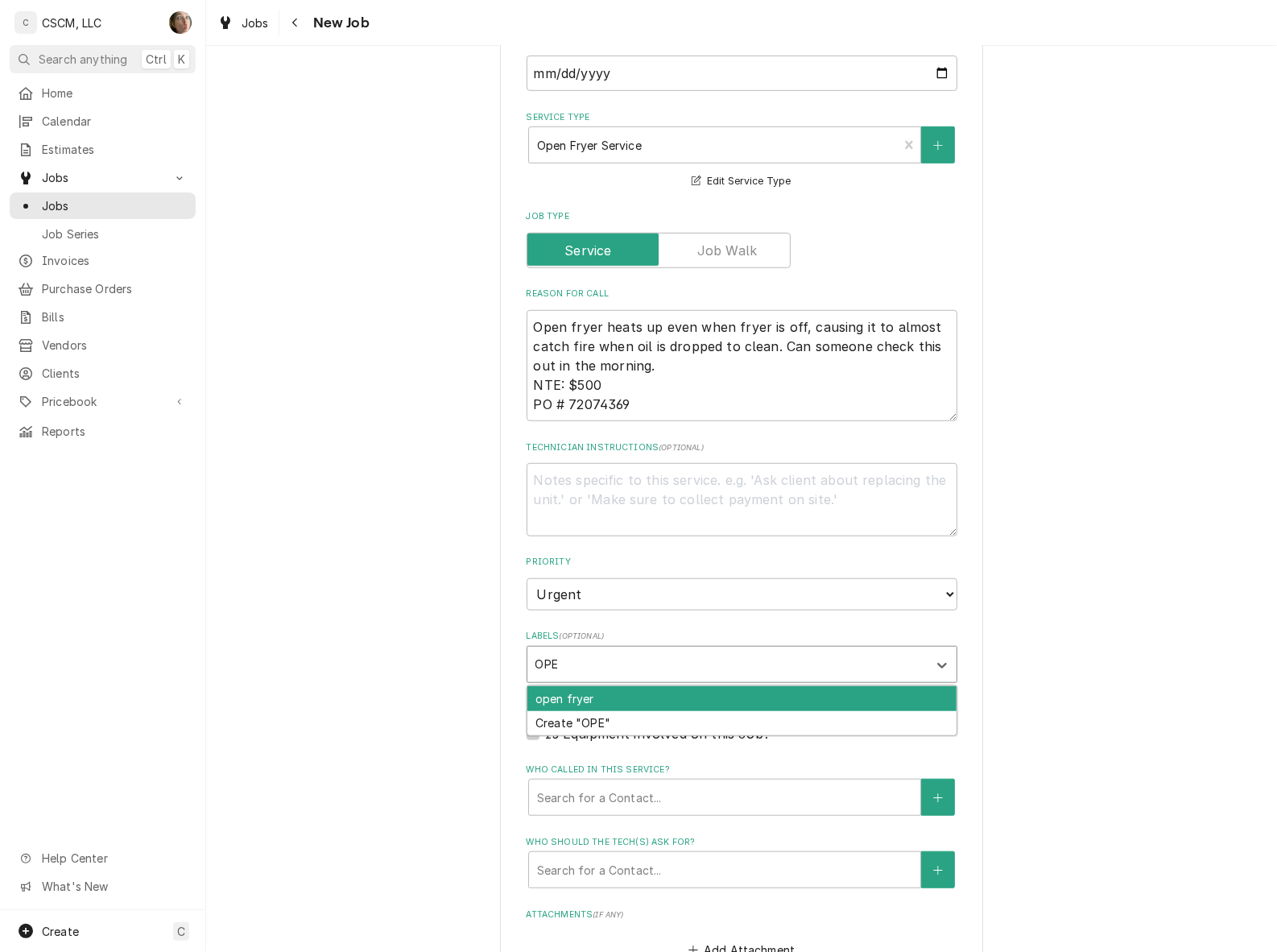
type input "OPEN"
click at [620, 697] on div "open fryer" at bounding box center [741, 698] width 429 height 25
type textarea "x"
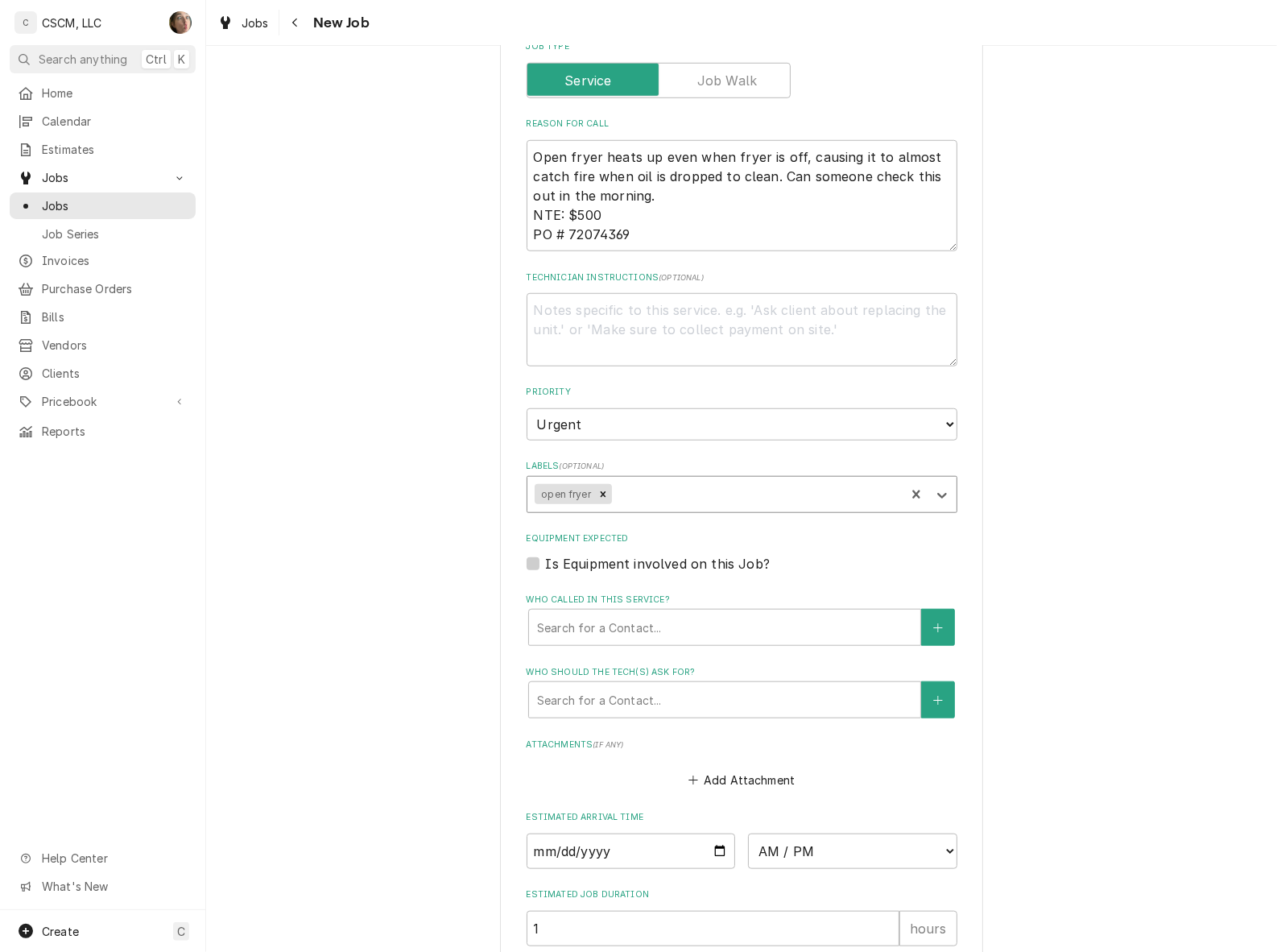
scroll to position [1006, 0]
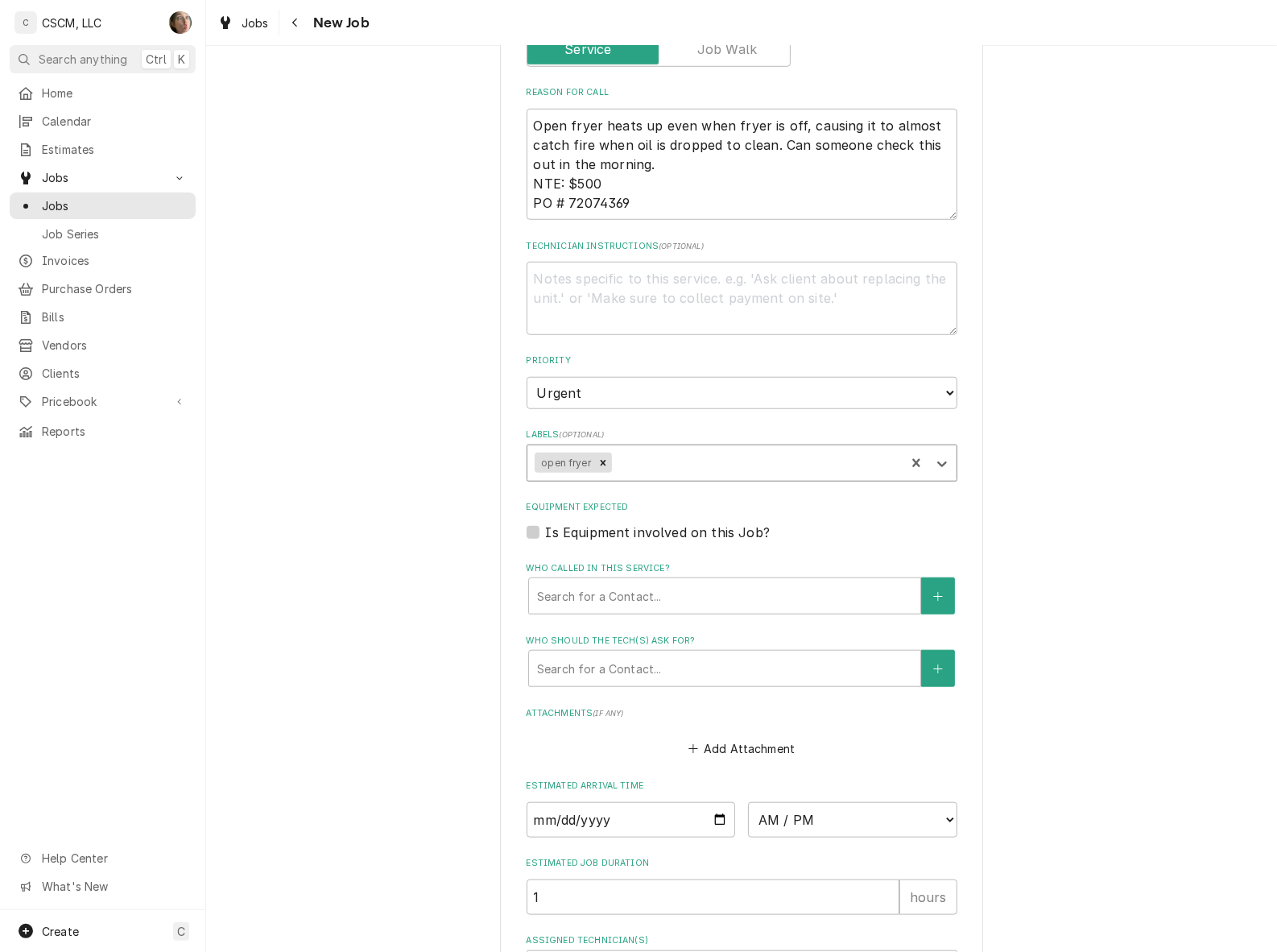
click at [568, 585] on div "Who called in this service?" at bounding box center [725, 596] width 375 height 29
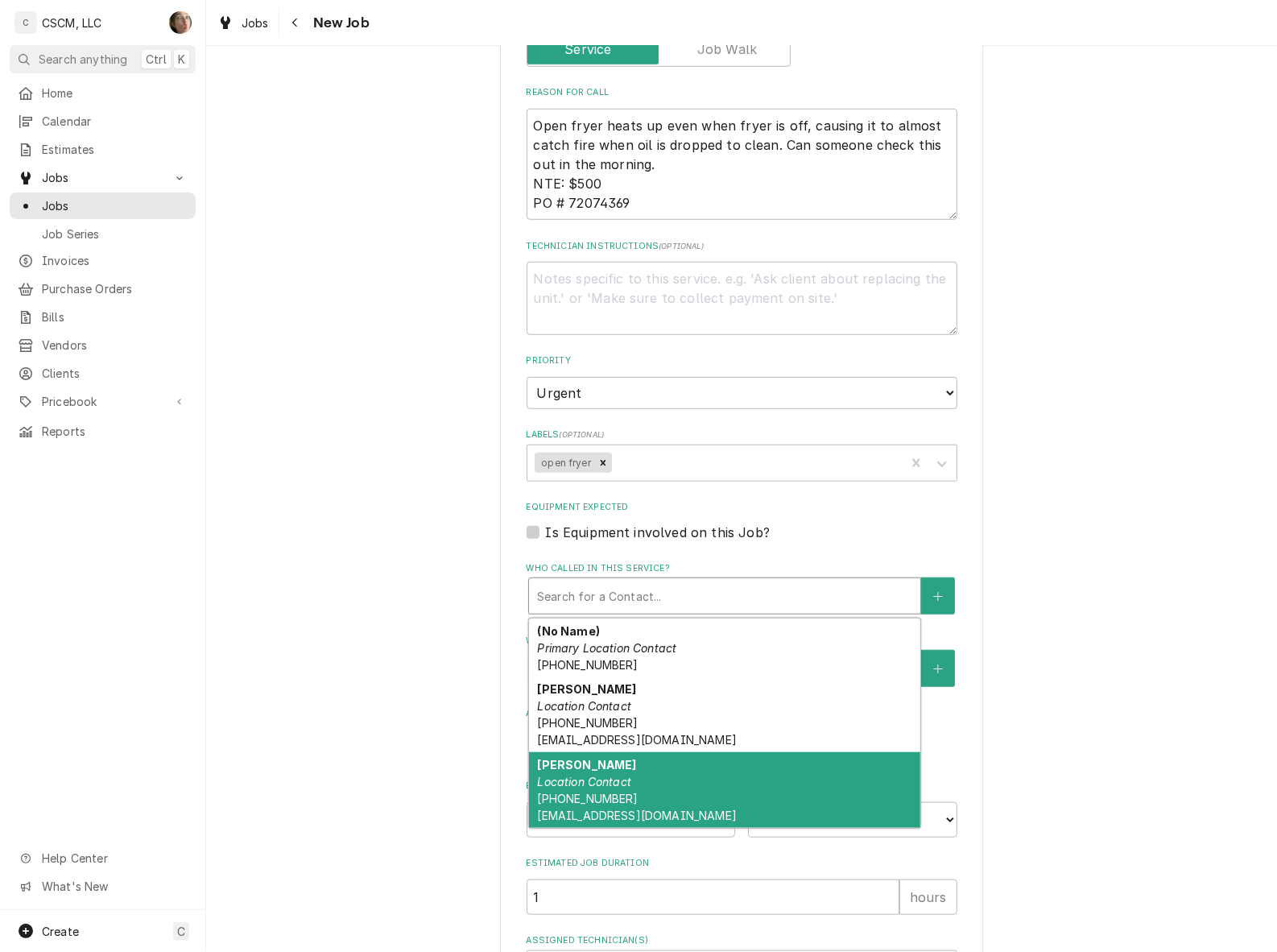
click at [588, 775] on em "Location Contact" at bounding box center [585, 782] width 95 height 14
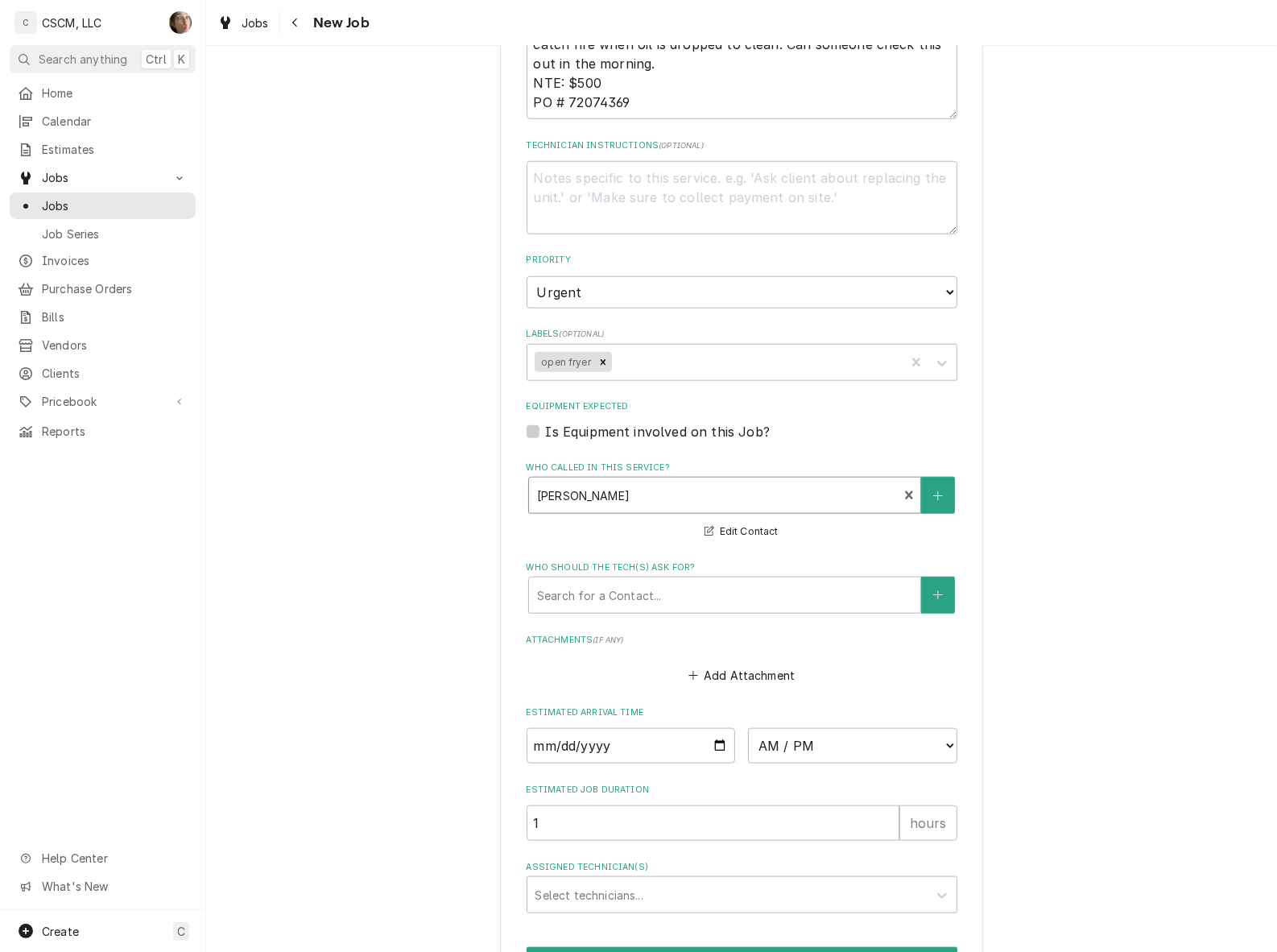
scroll to position [1207, 0]
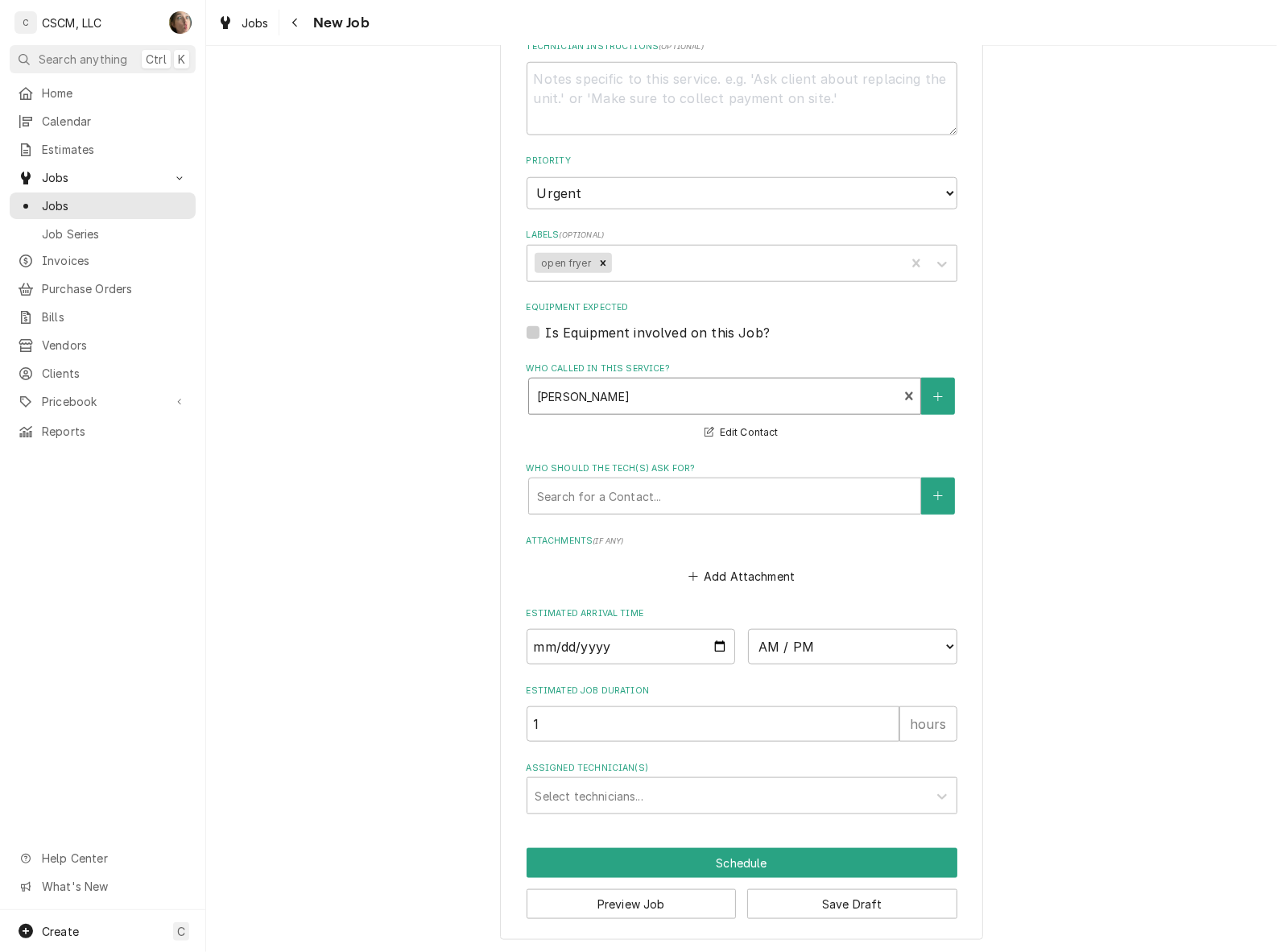
click at [746, 793] on div "Assigned Technician(s)" at bounding box center [728, 795] width 384 height 29
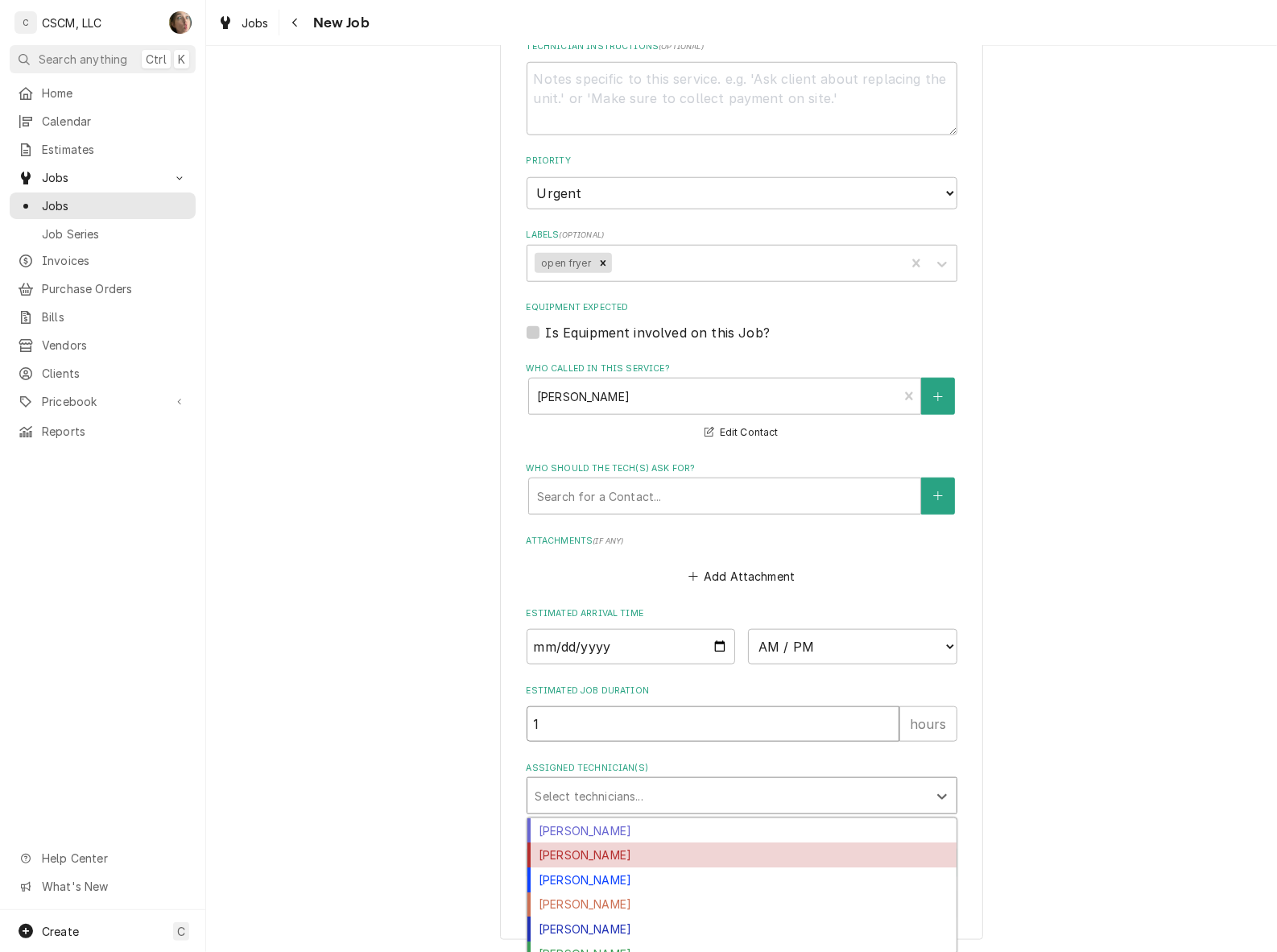
click at [689, 734] on input "1" at bounding box center [713, 723] width 373 height 35
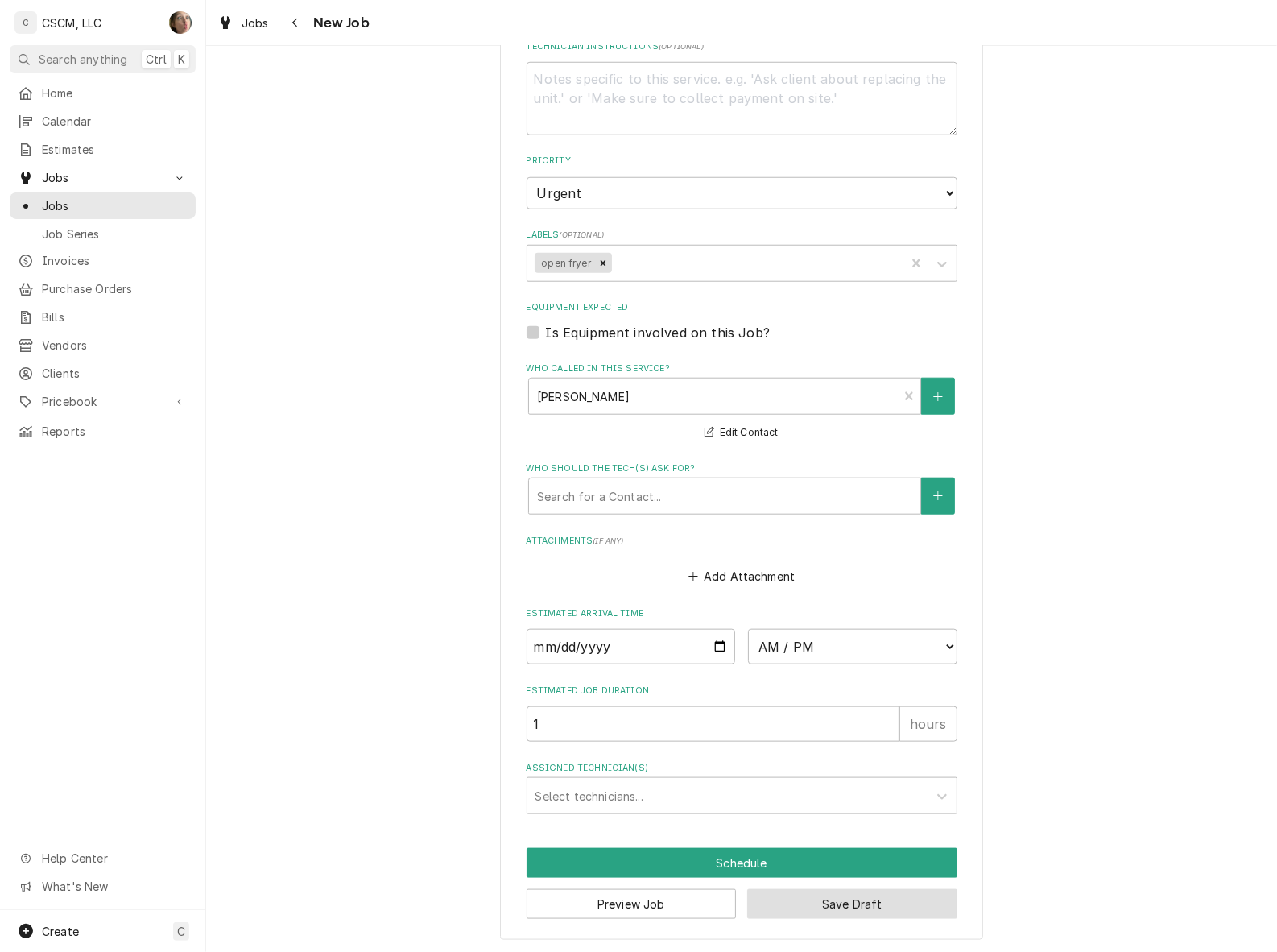
click at [875, 906] on button "Save Draft" at bounding box center [852, 904] width 210 height 30
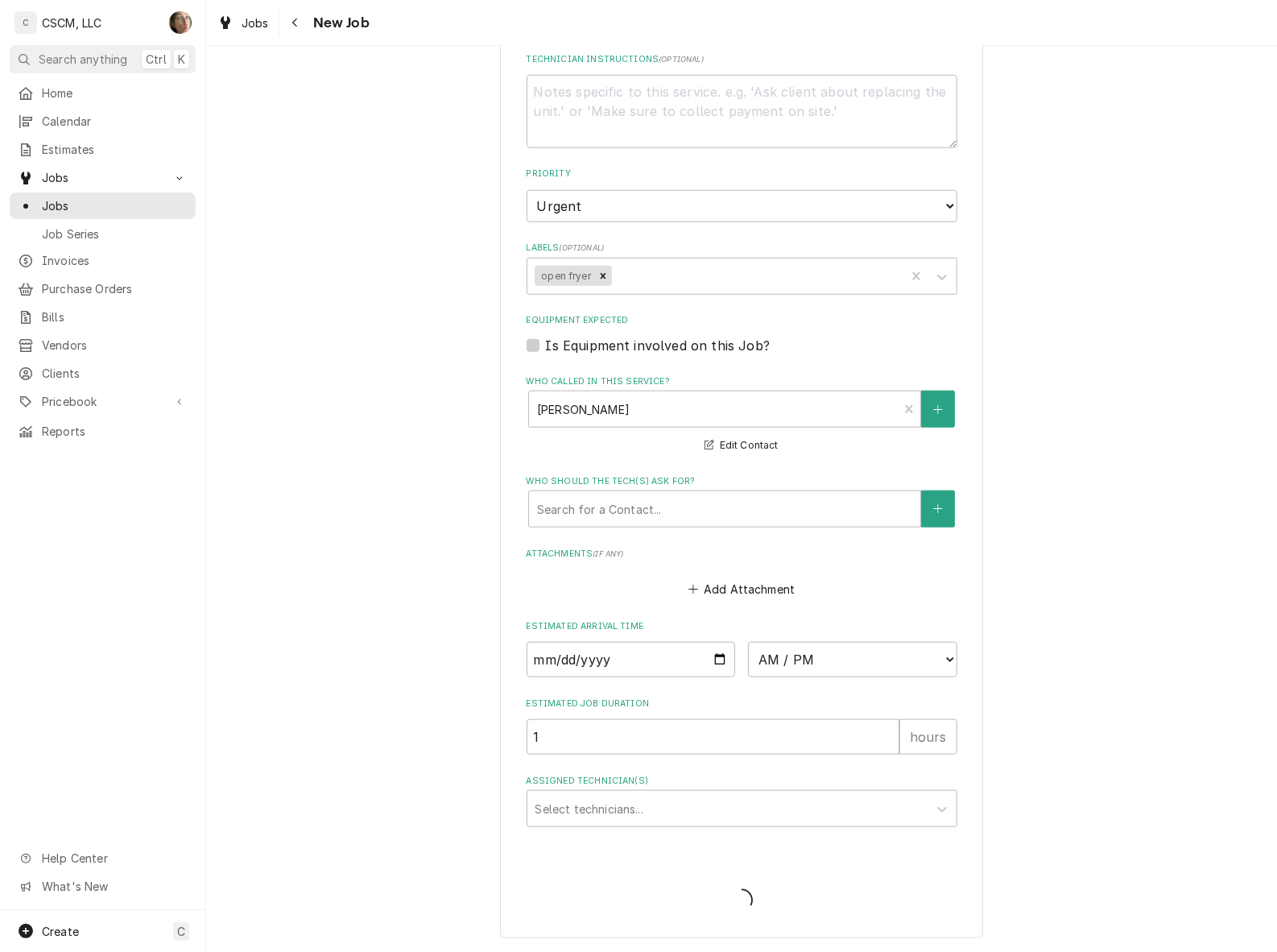
scroll to position [1192, 0]
type textarea "x"
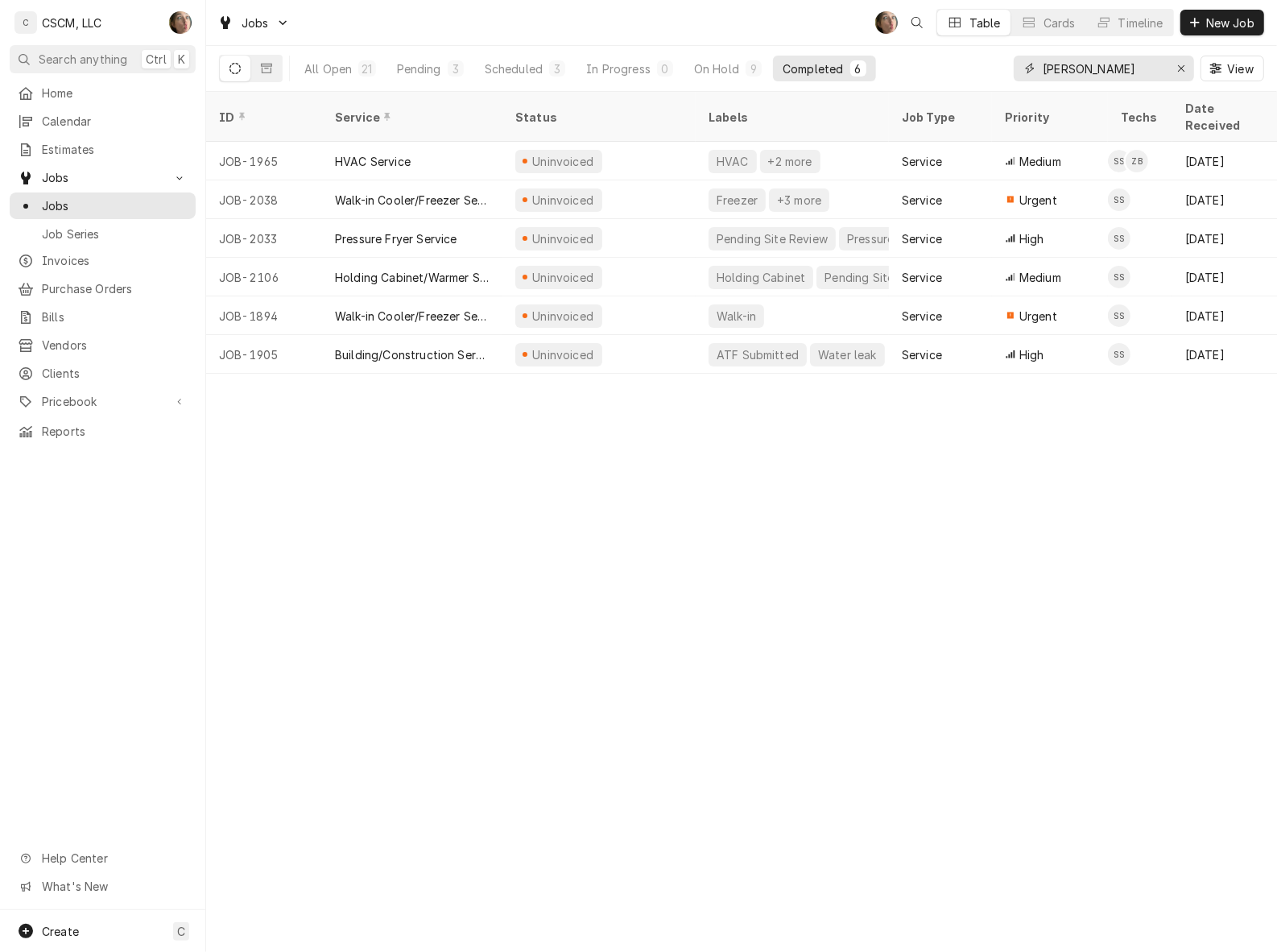
click at [1177, 64] on icon "Erase input" at bounding box center [1182, 68] width 9 height 11
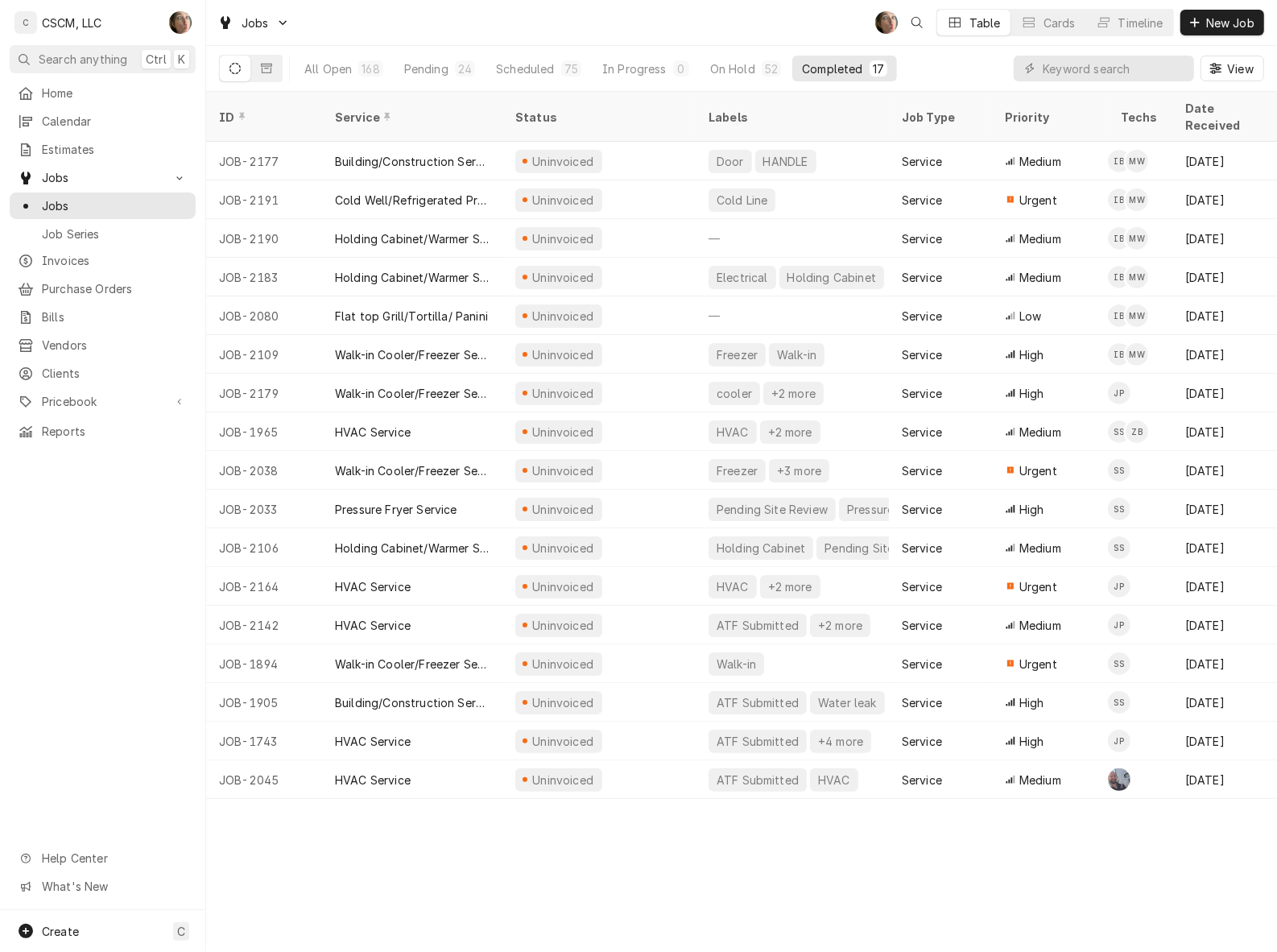
click at [437, 63] on div "Pending" at bounding box center [427, 69] width 45 height 17
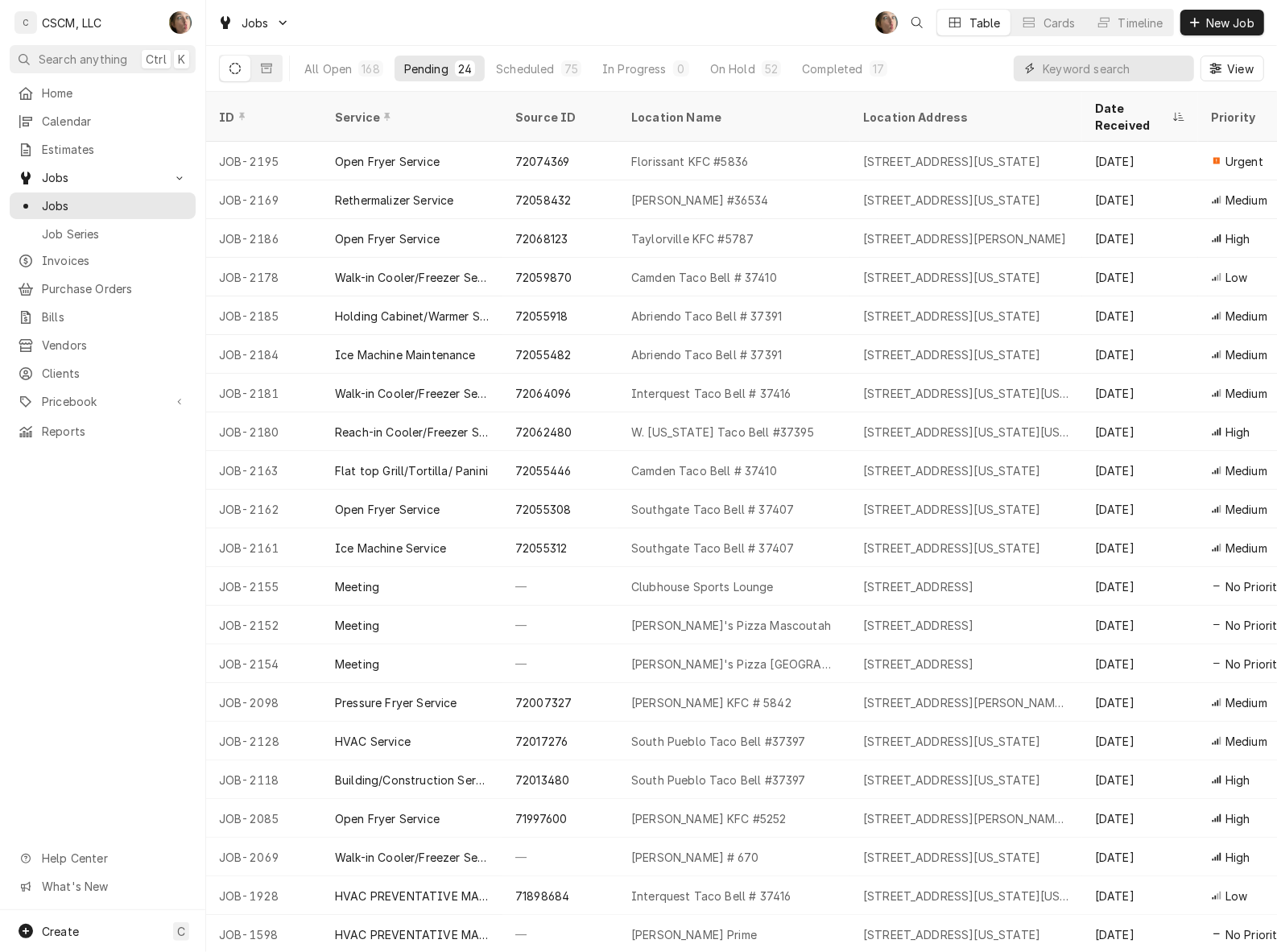
click at [1088, 70] on input "Dynamic Content Wrapper" at bounding box center [1114, 69] width 144 height 26
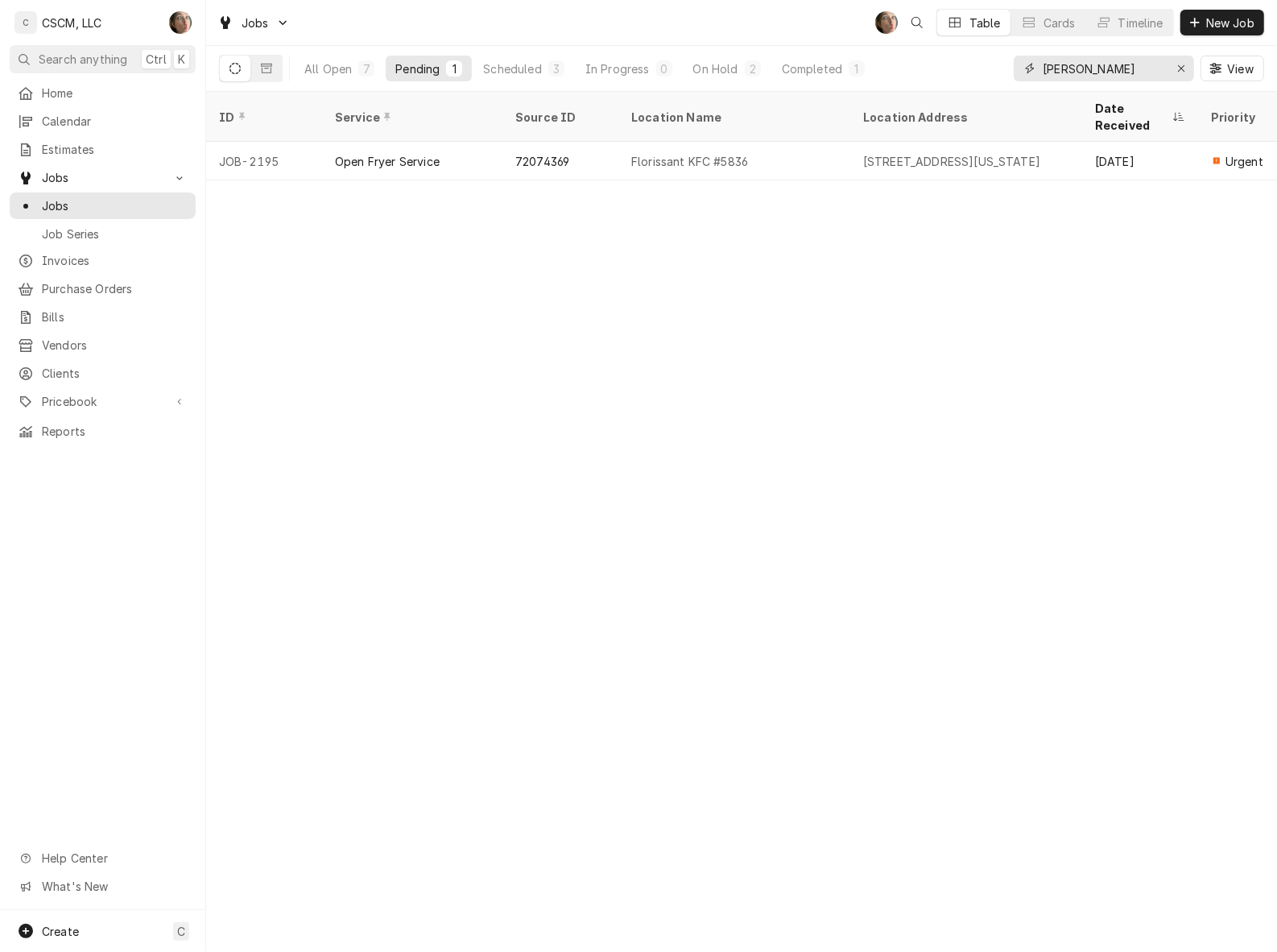
type input "[PERSON_NAME]"
click at [336, 58] on button "All Open 7" at bounding box center [340, 69] width 89 height 26
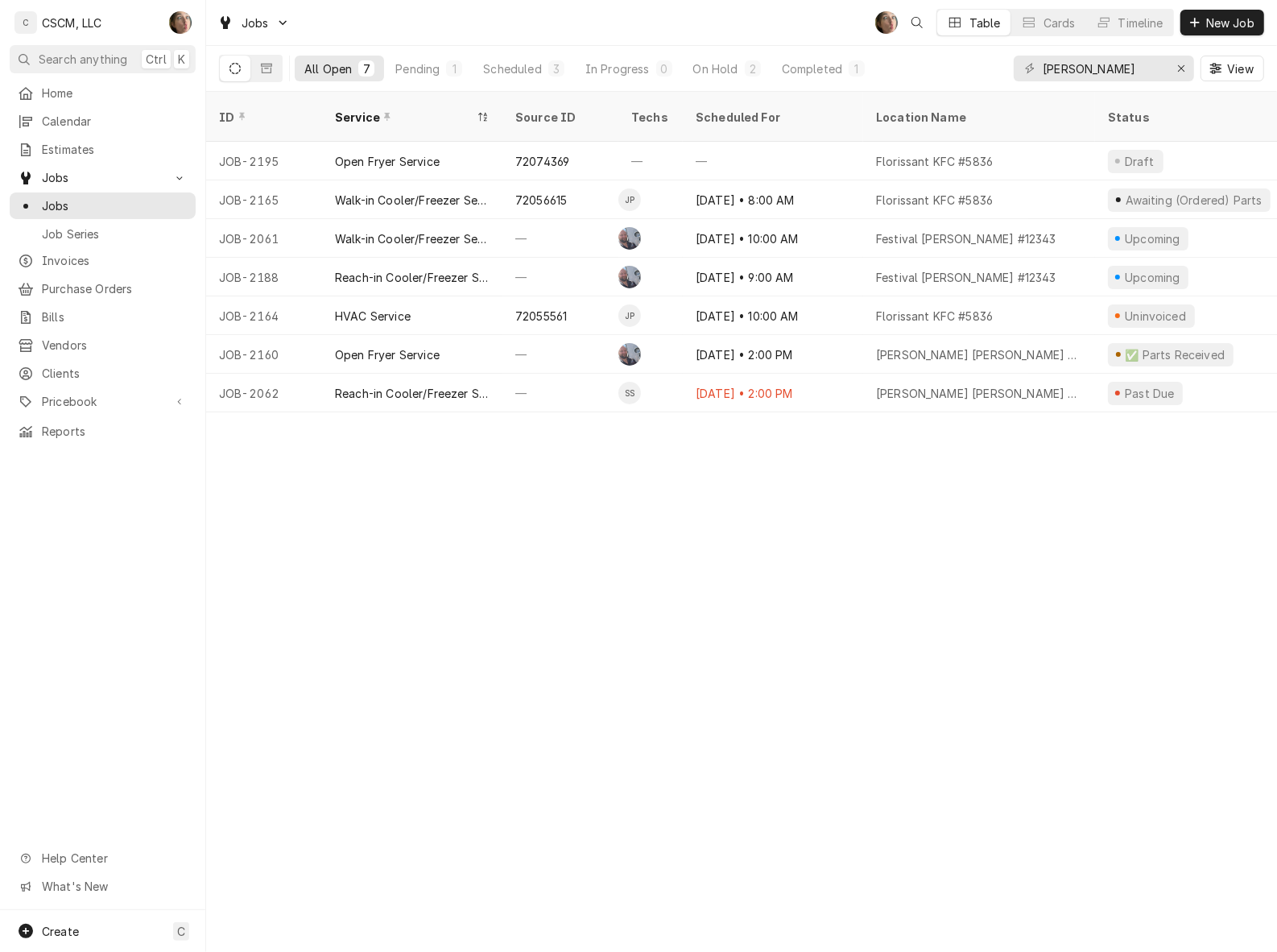
click at [879, 192] on div "Florissant KFC #5836" at bounding box center [935, 200] width 117 height 17
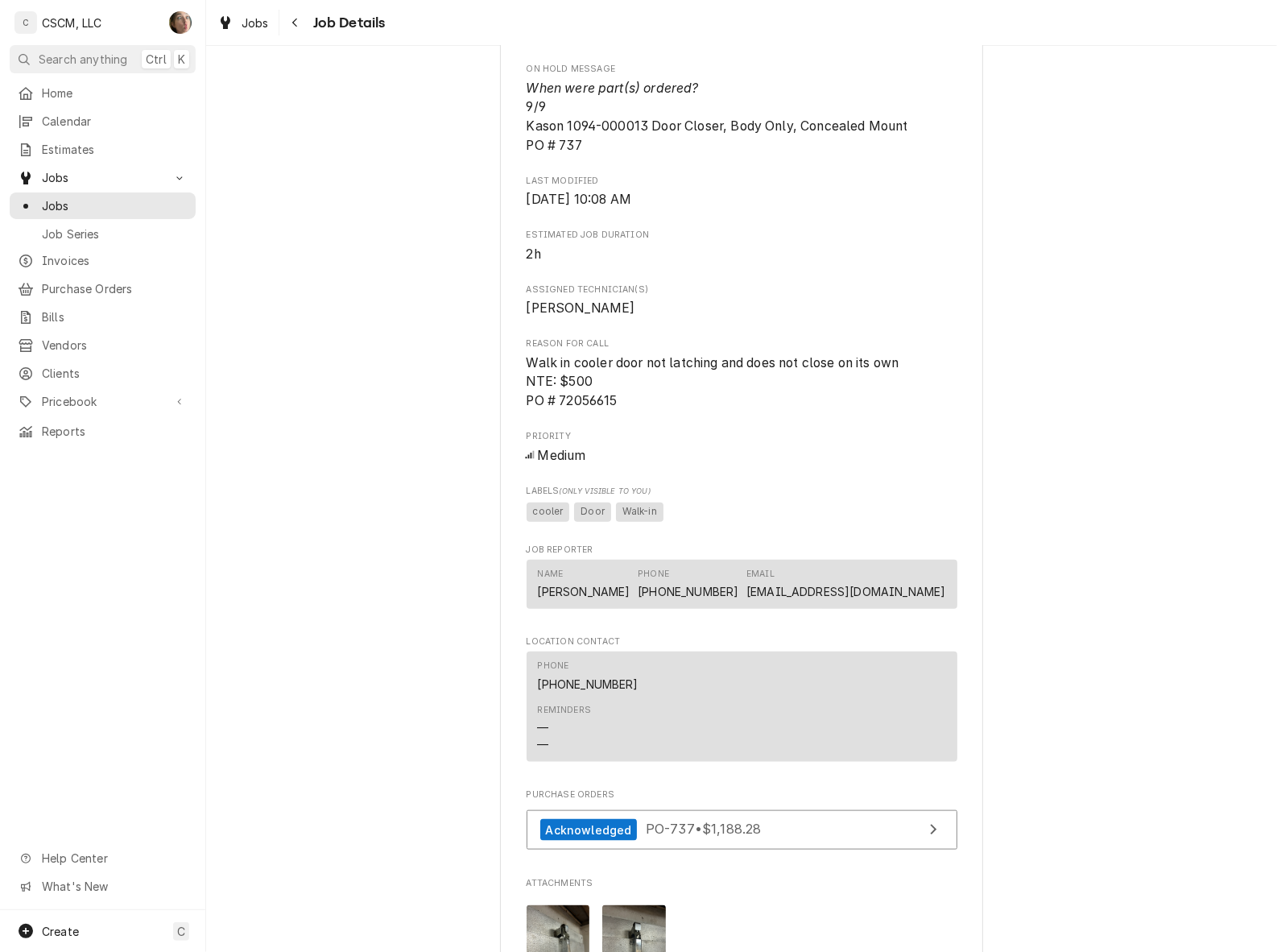
scroll to position [1108, 0]
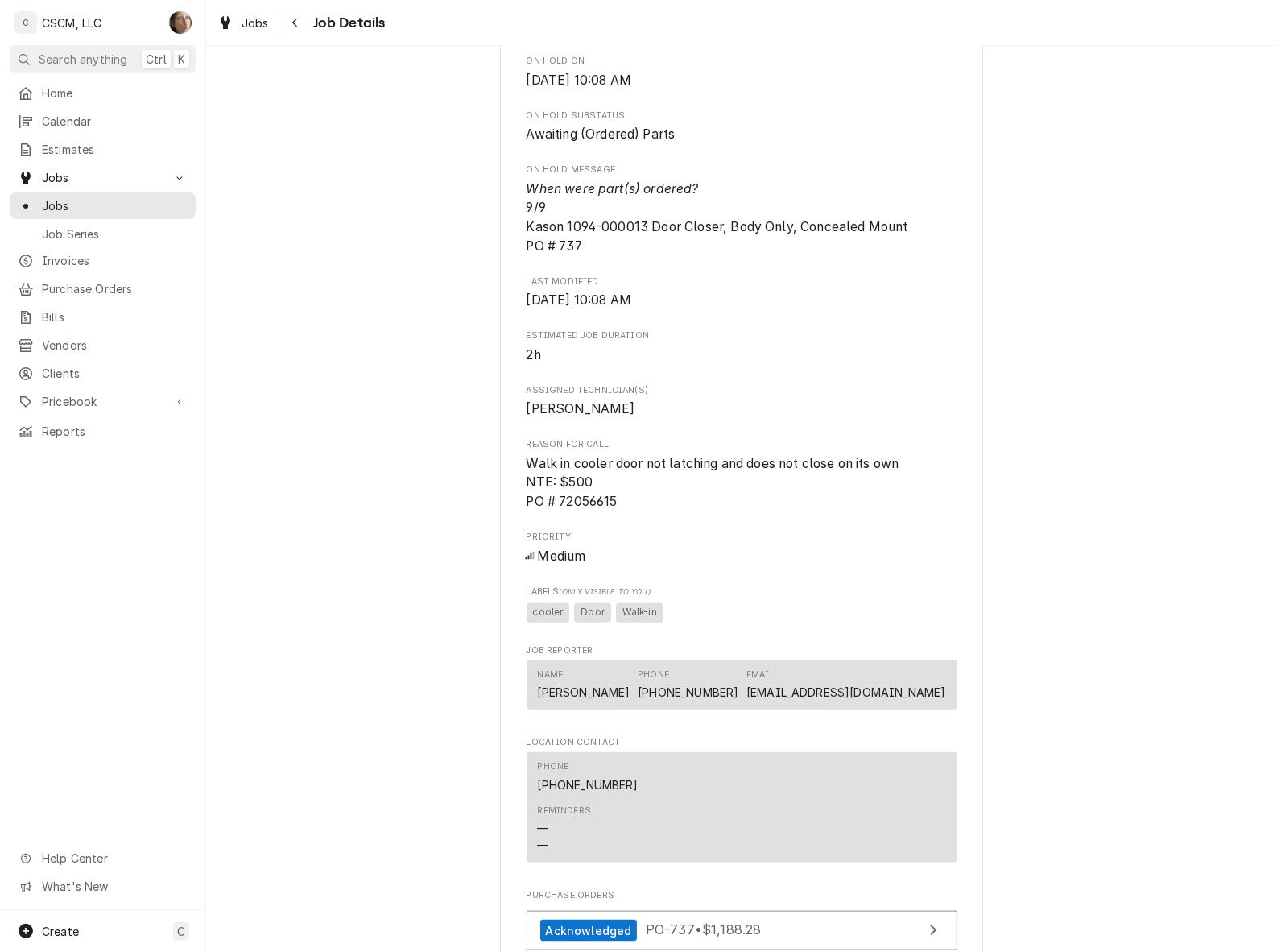
click at [992, 359] on div "Awaiting (Ordered) Parts KBP Foods Florissant KFC #5836 / [STREET_ADDRESS][US_S…" at bounding box center [741, 223] width 1071 height 2534
drag, startPoint x: 915, startPoint y: 243, endPoint x: 537, endPoint y: 250, distance: 378.1
click at [537, 250] on span "When were part(s) ordered? 9/9 Kason 1094-000013 Door Closer, Body Only, Concea…" at bounding box center [741, 218] width 431 height 77
drag, startPoint x: 537, startPoint y: 250, endPoint x: 580, endPoint y: 250, distance: 43.0
click at [580, 250] on span "When were part(s) ordered? 9/9 Kason 1094-000013 Door Closer, Body Only, Concea…" at bounding box center [717, 218] width 382 height 72
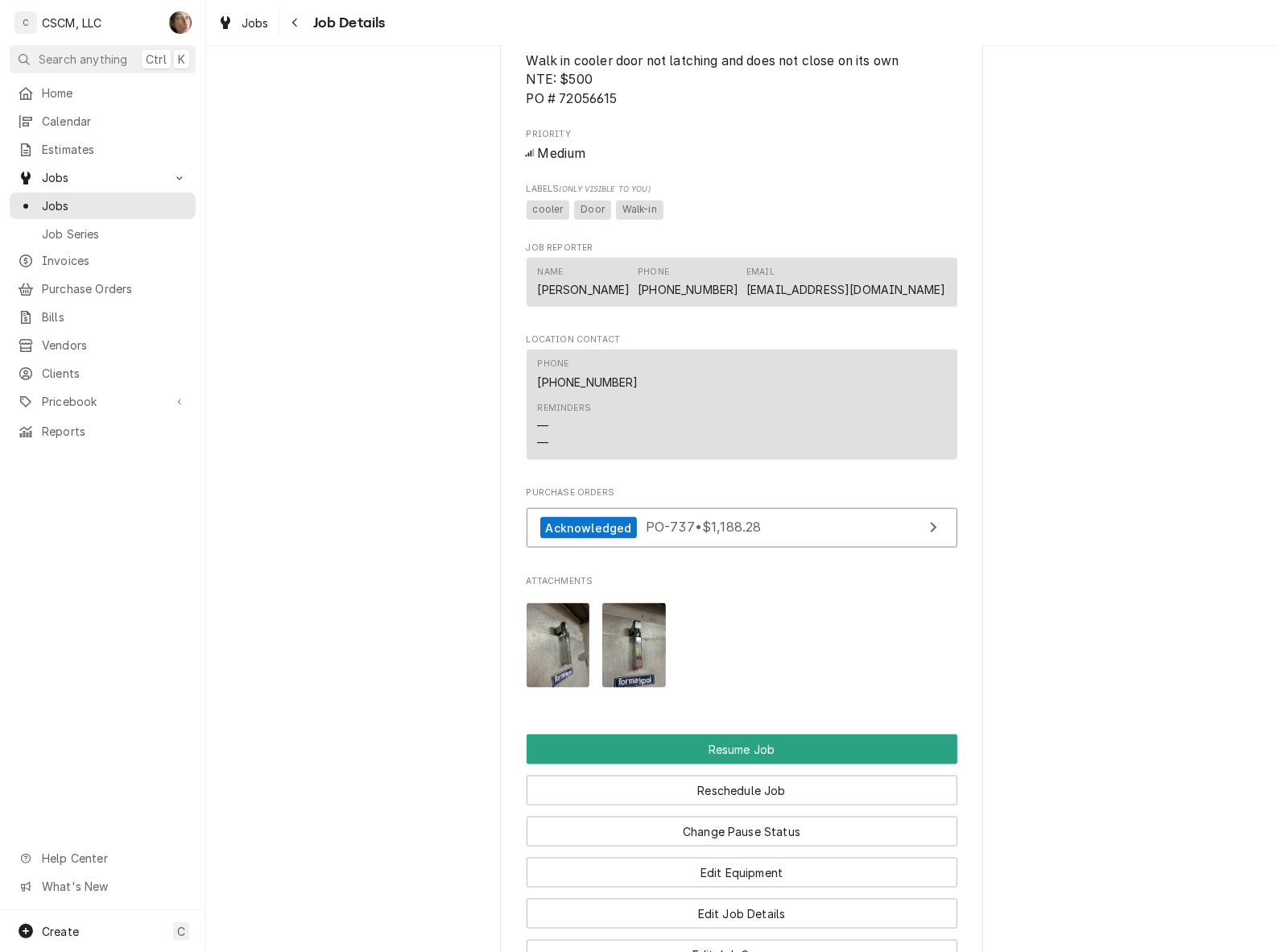
scroll to position [906, 0]
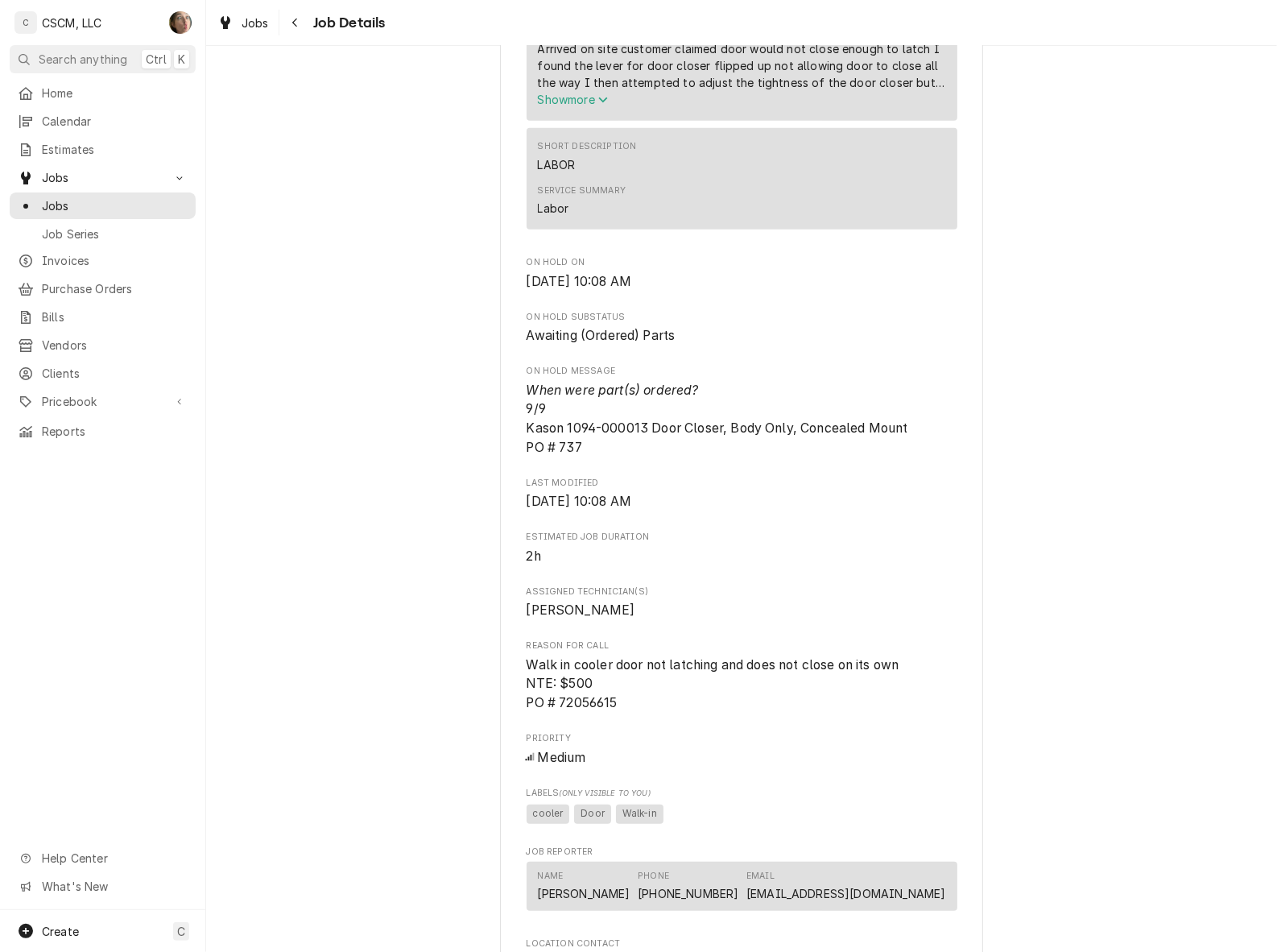
click at [1052, 550] on div "Awaiting (Ordered) Parts KBP Foods Florissant KFC #5836 / [STREET_ADDRESS][US_S…" at bounding box center [741, 424] width 1071 height 2534
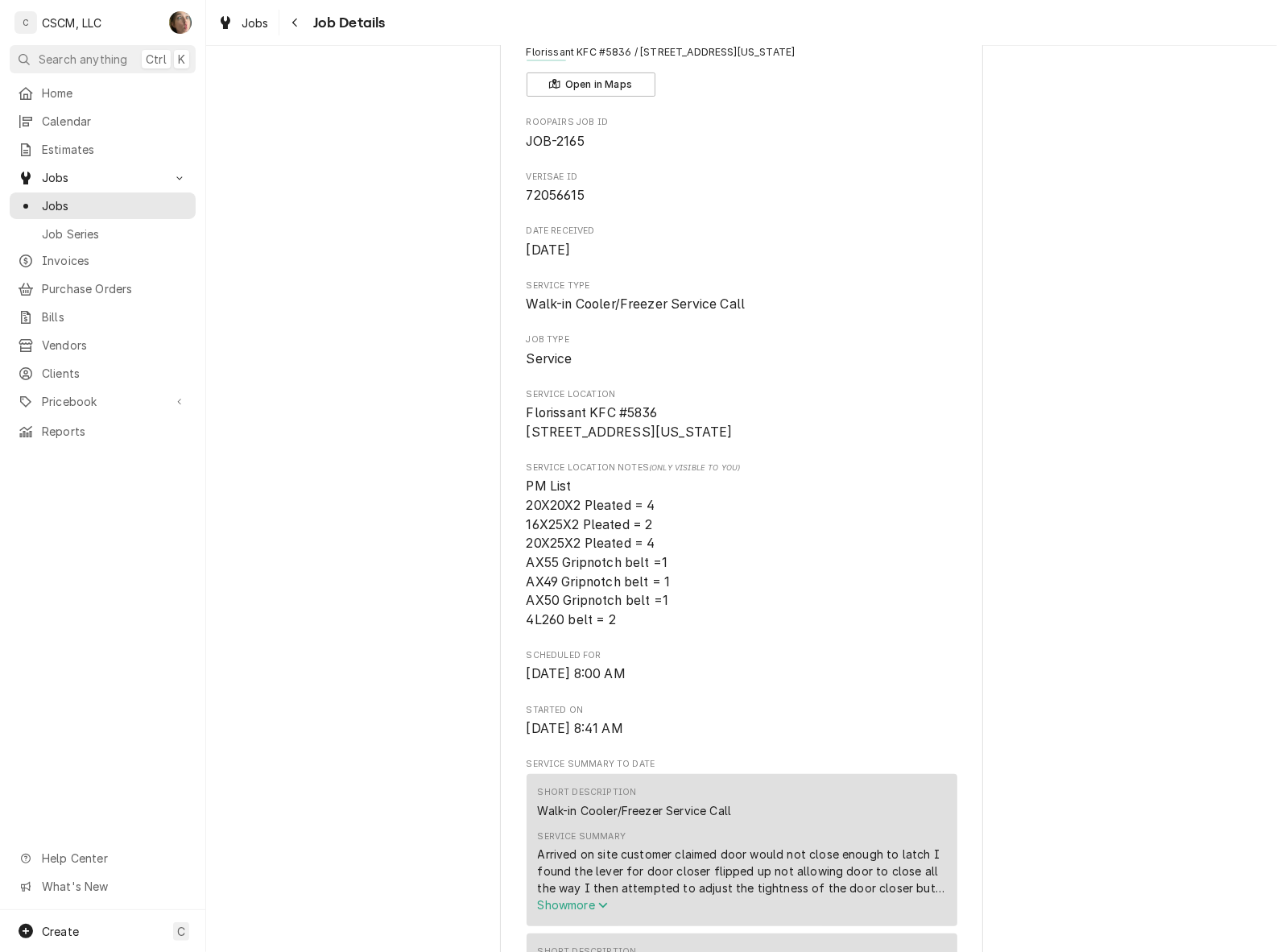
scroll to position [0, 0]
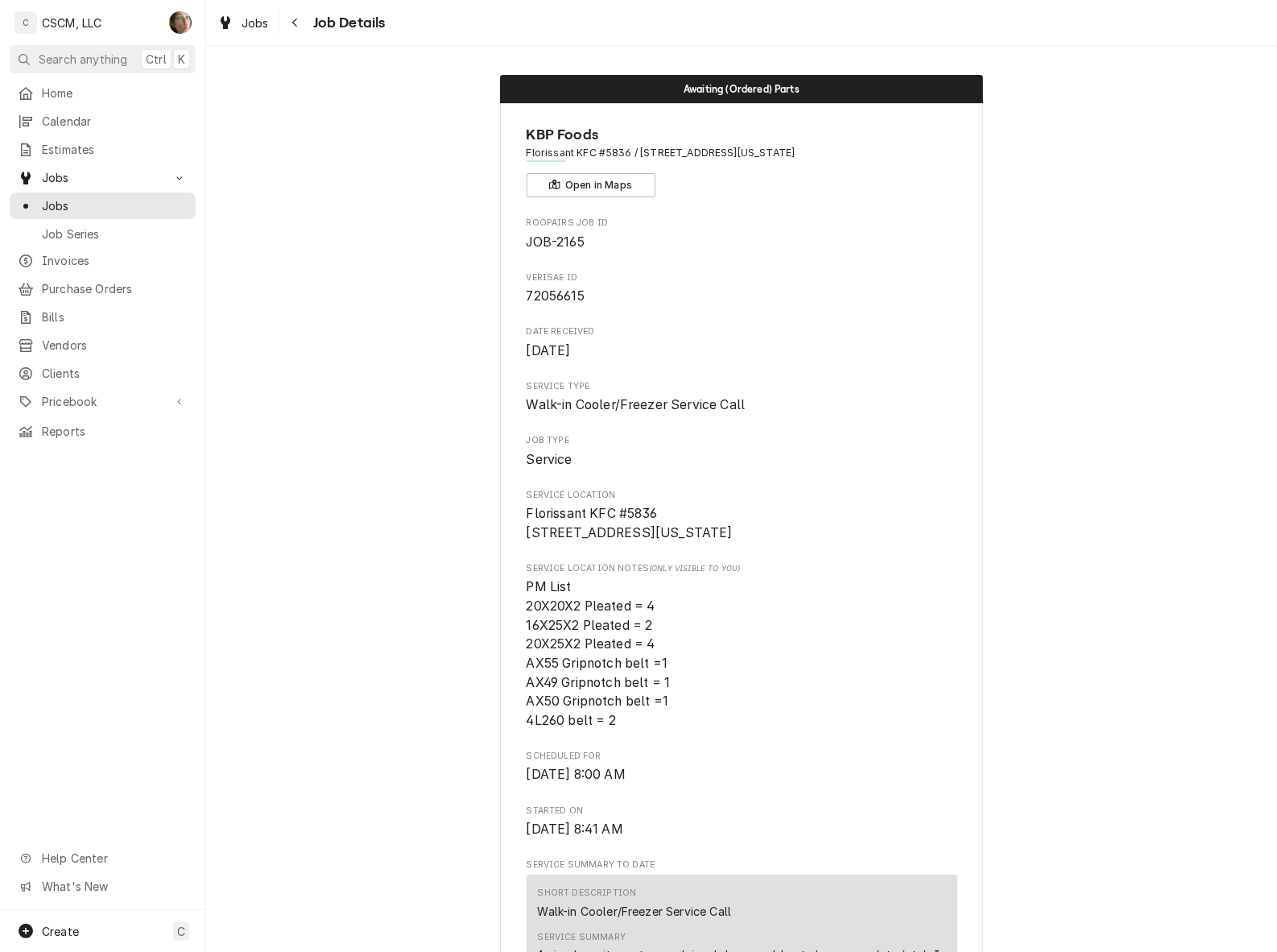
click at [304, 21] on button "Navigate back" at bounding box center [296, 22] width 26 height 26
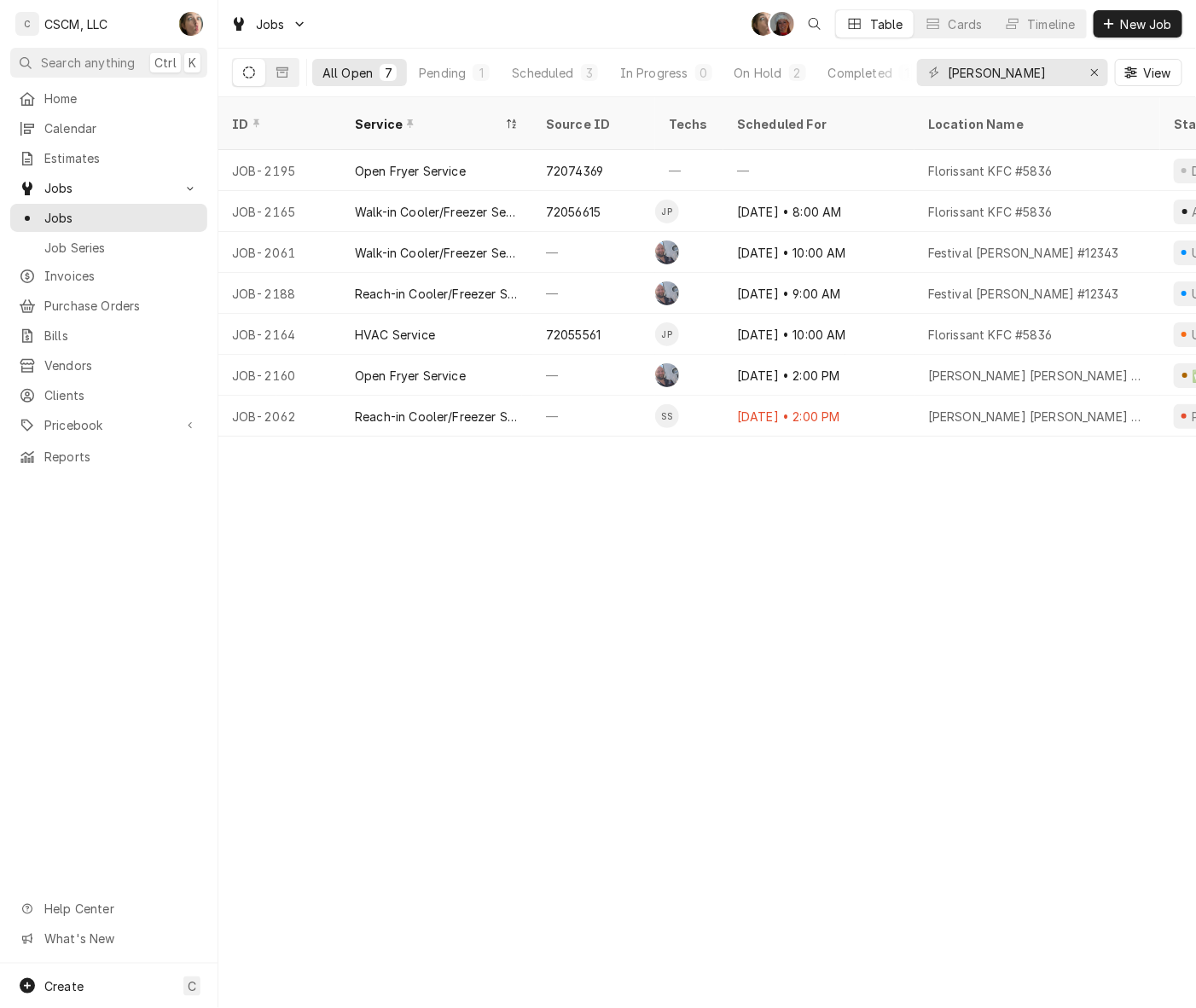
click at [1134, 68] on icon "Dynamic Content Wrapper" at bounding box center [1130, 72] width 12 height 12
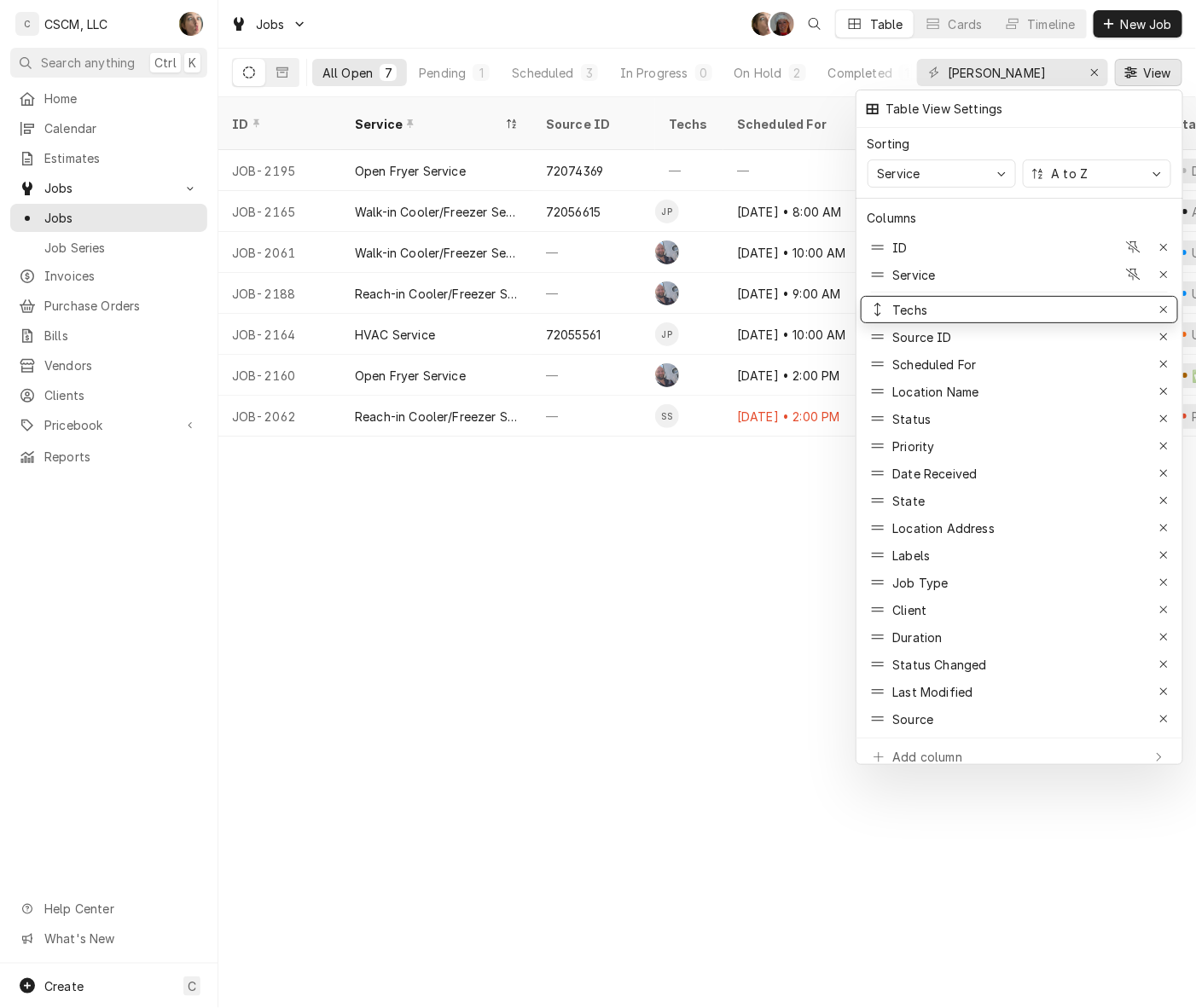
drag, startPoint x: 898, startPoint y: 329, endPoint x: 911, endPoint y: 291, distance: 40.2
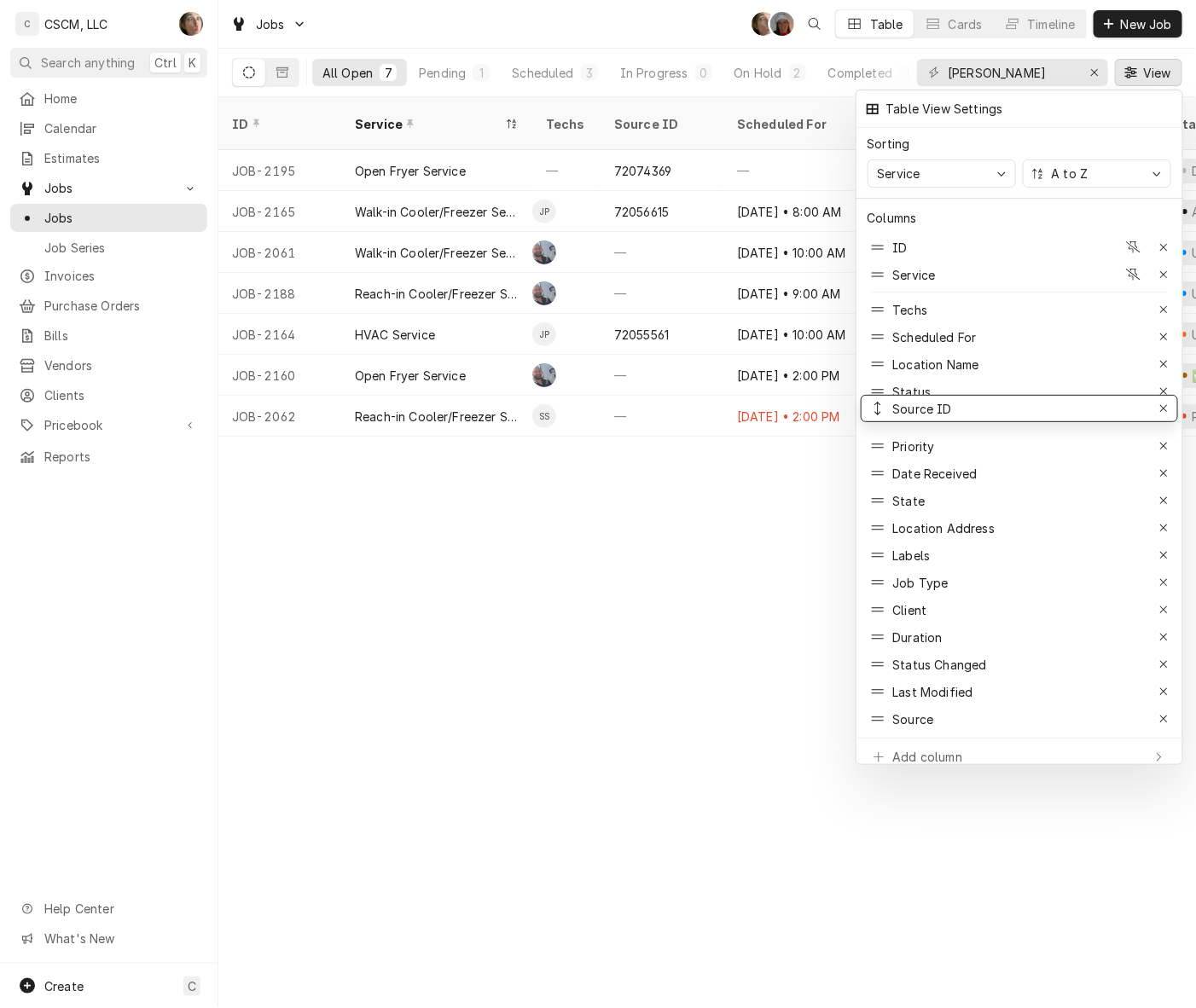
drag, startPoint x: 941, startPoint y: 332, endPoint x: 946, endPoint y: 403, distance: 71.2
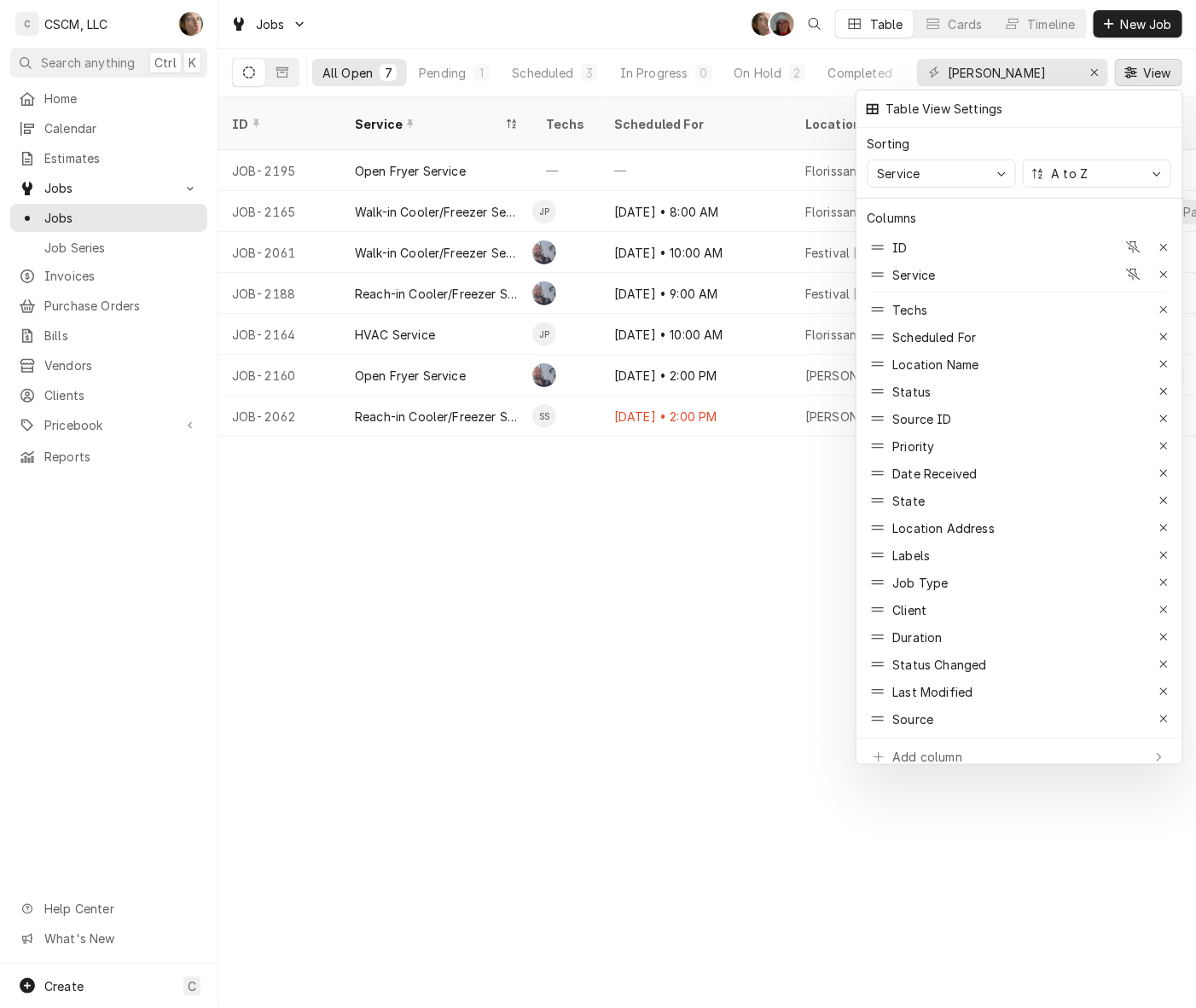
click at [1156, 68] on div at bounding box center [598, 504] width 1196 height 1008
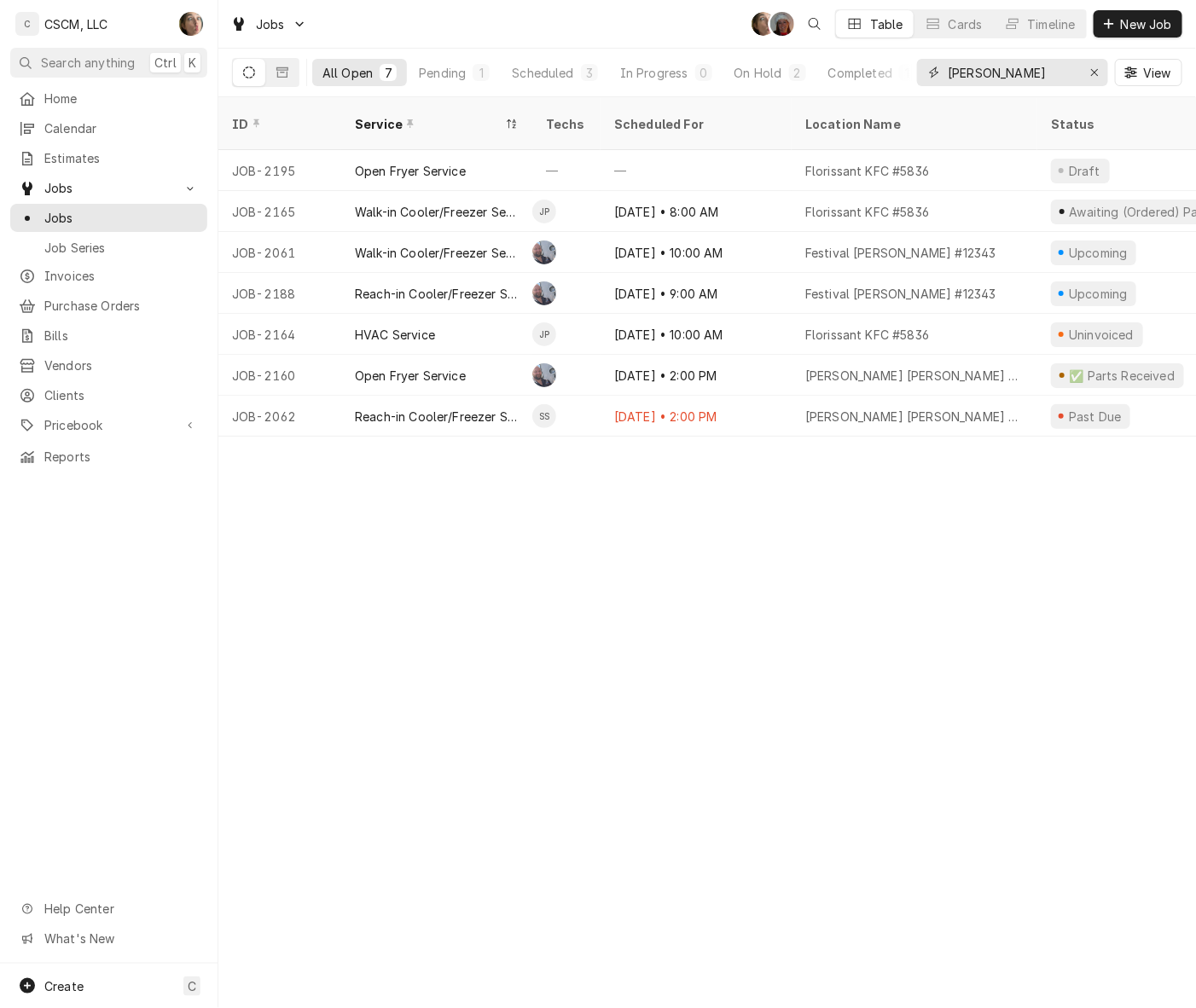
click at [1099, 79] on div "Erase input" at bounding box center [1094, 72] width 17 height 17
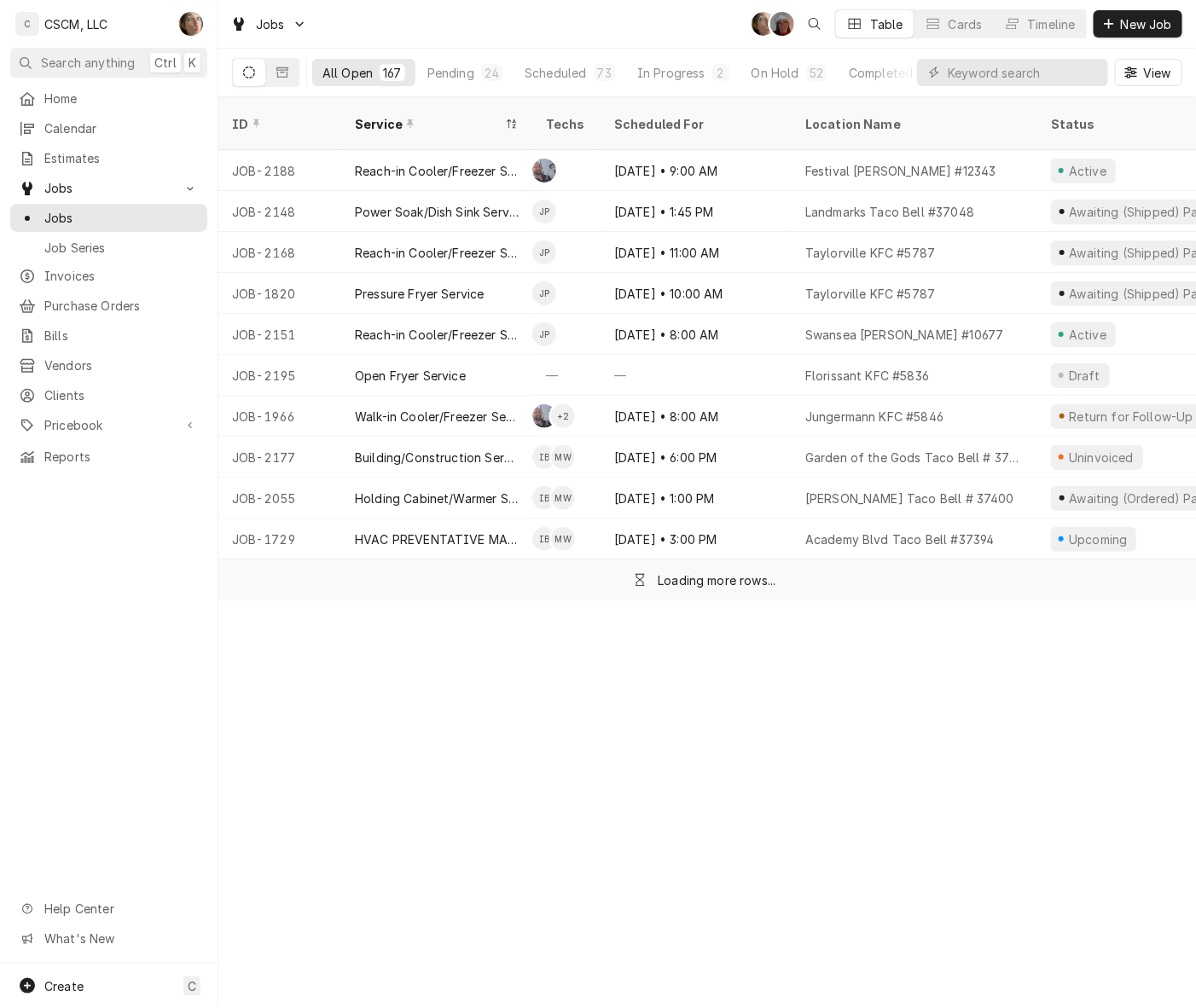
click at [421, 71] on button "Pending 24" at bounding box center [465, 73] width 96 height 27
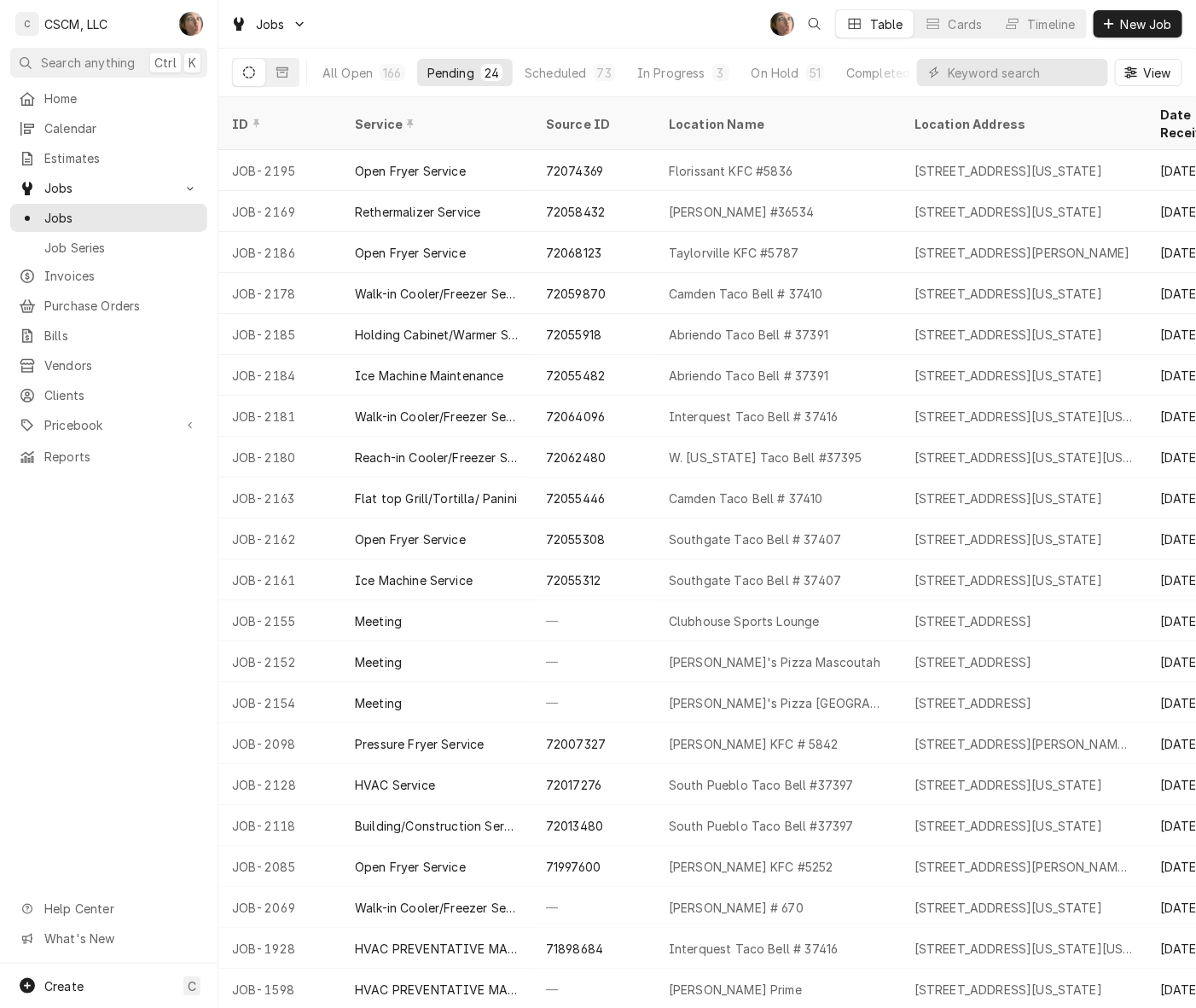
click at [864, 150] on div "Florissant KFC #5836" at bounding box center [778, 170] width 246 height 41
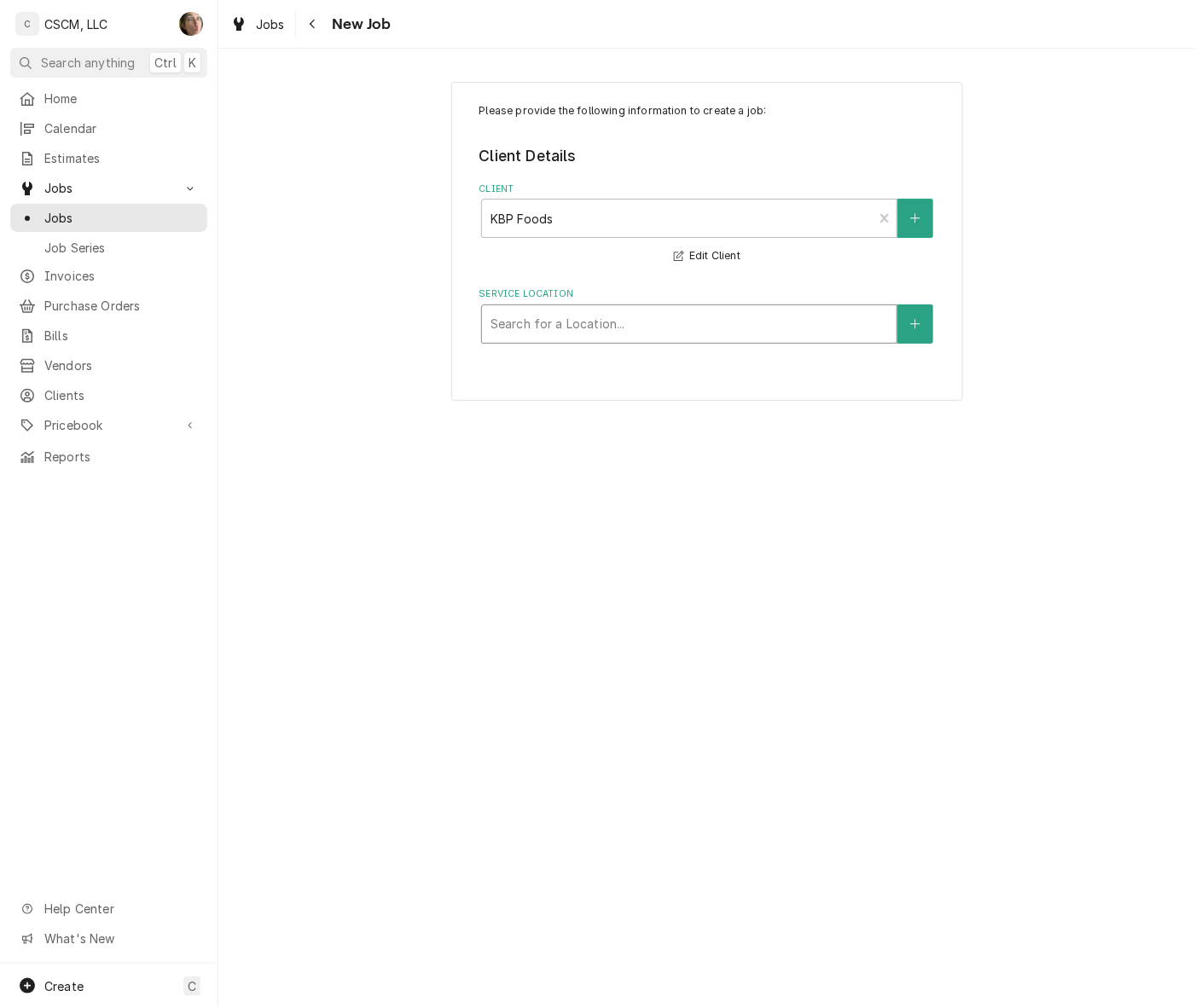
drag, startPoint x: 589, startPoint y: 227, endPoint x: 589, endPoint y: 213, distance: 14.0
click at [589, 223] on div "Client" at bounding box center [677, 219] width 374 height 31
type input "e"
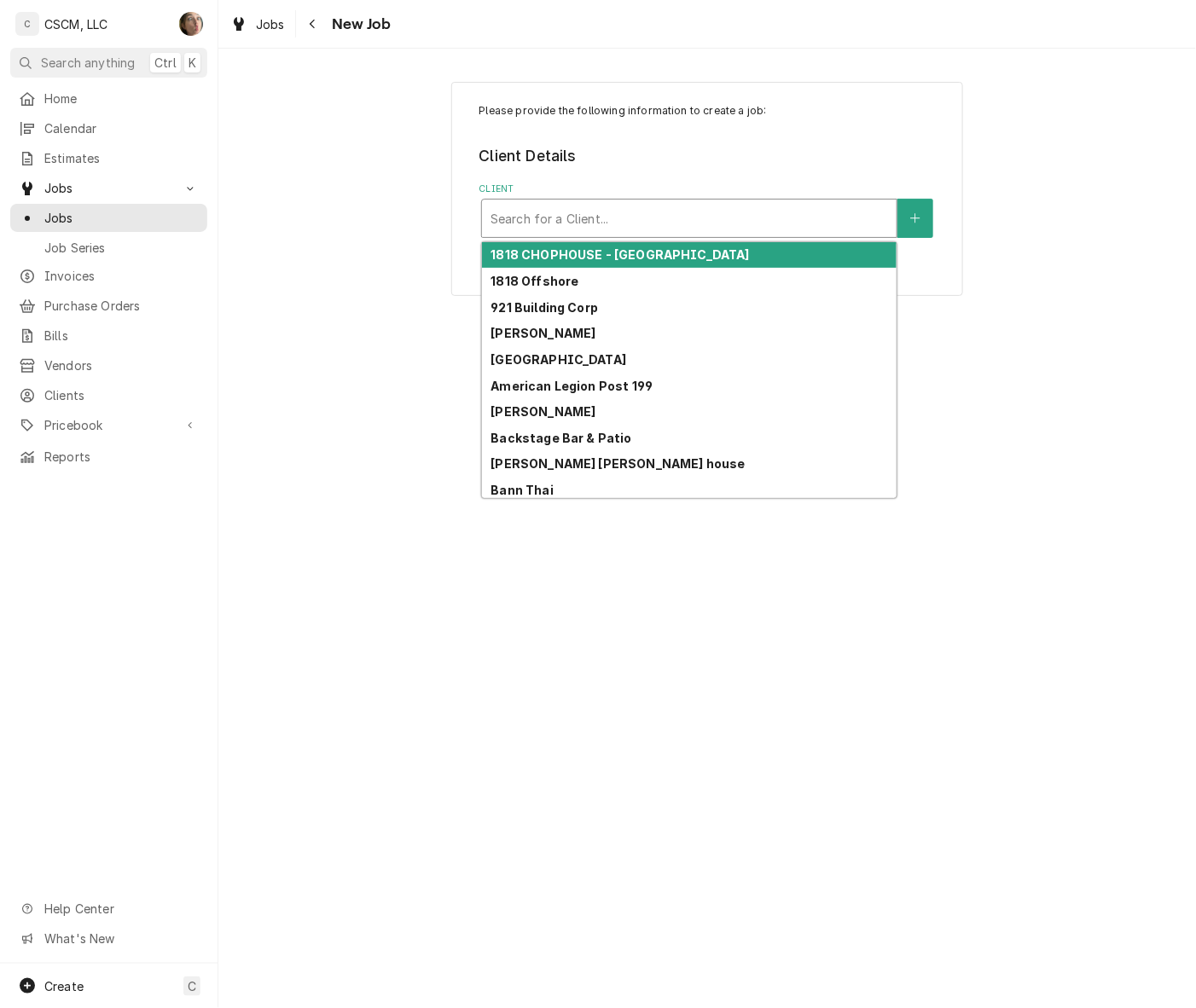
click at [733, 216] on div "Client" at bounding box center [689, 219] width 397 height 31
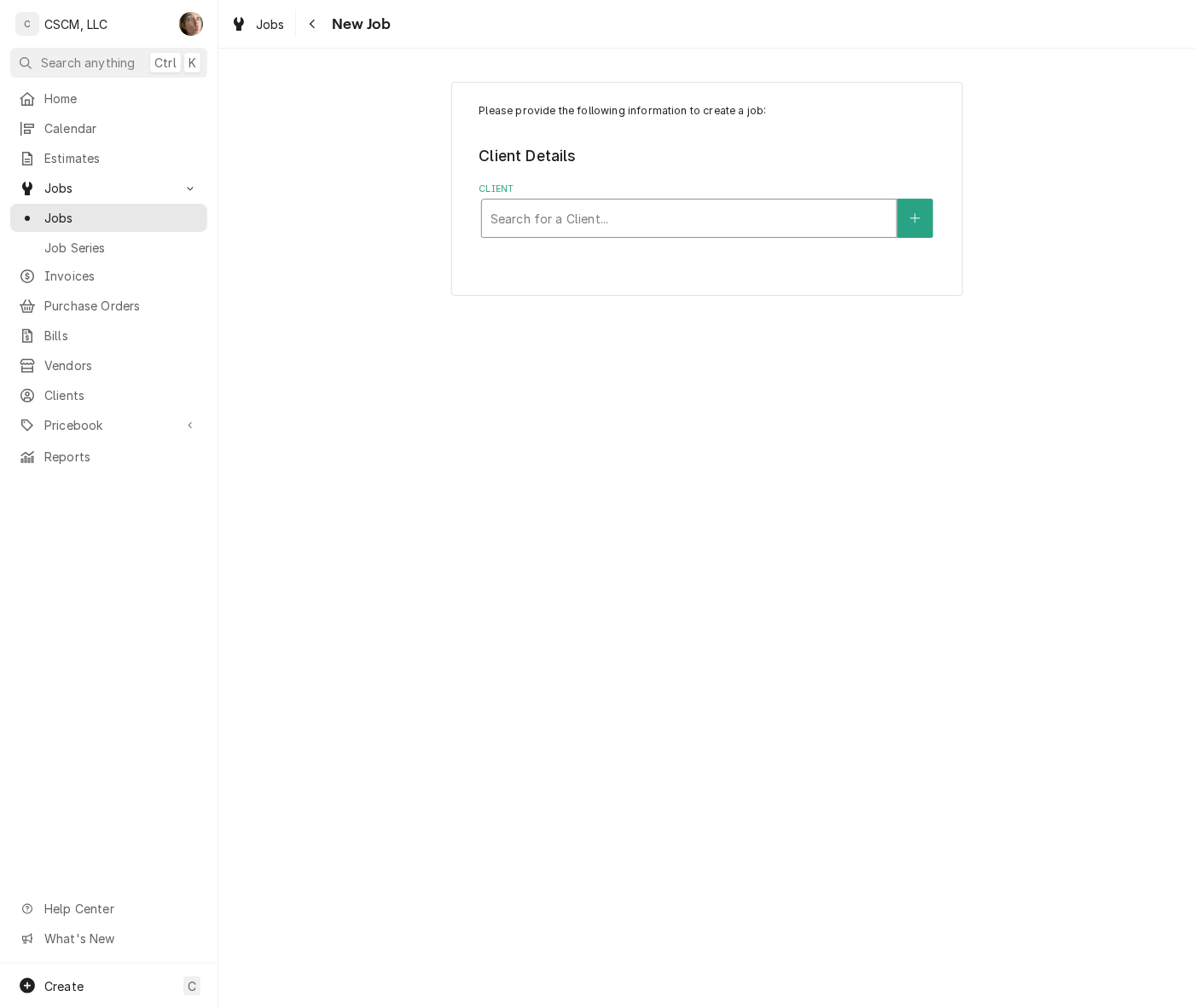
click at [606, 214] on div "Client" at bounding box center [689, 219] width 397 height 31
click at [495, 743] on div "Please provide the following information to create a job: Client Details Client…" at bounding box center [707, 527] width 977 height 959
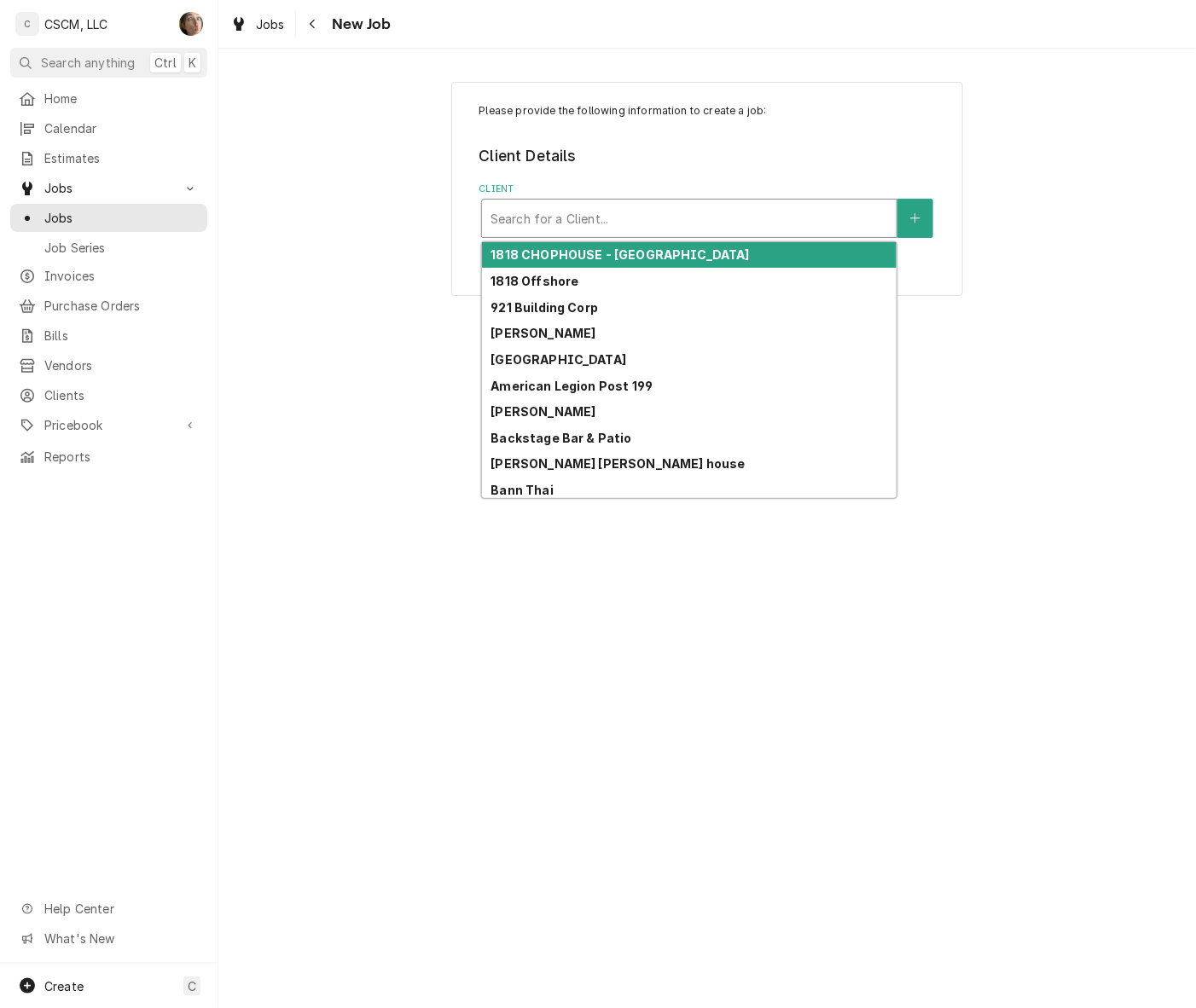
click at [539, 229] on div "Client" at bounding box center [689, 219] width 397 height 31
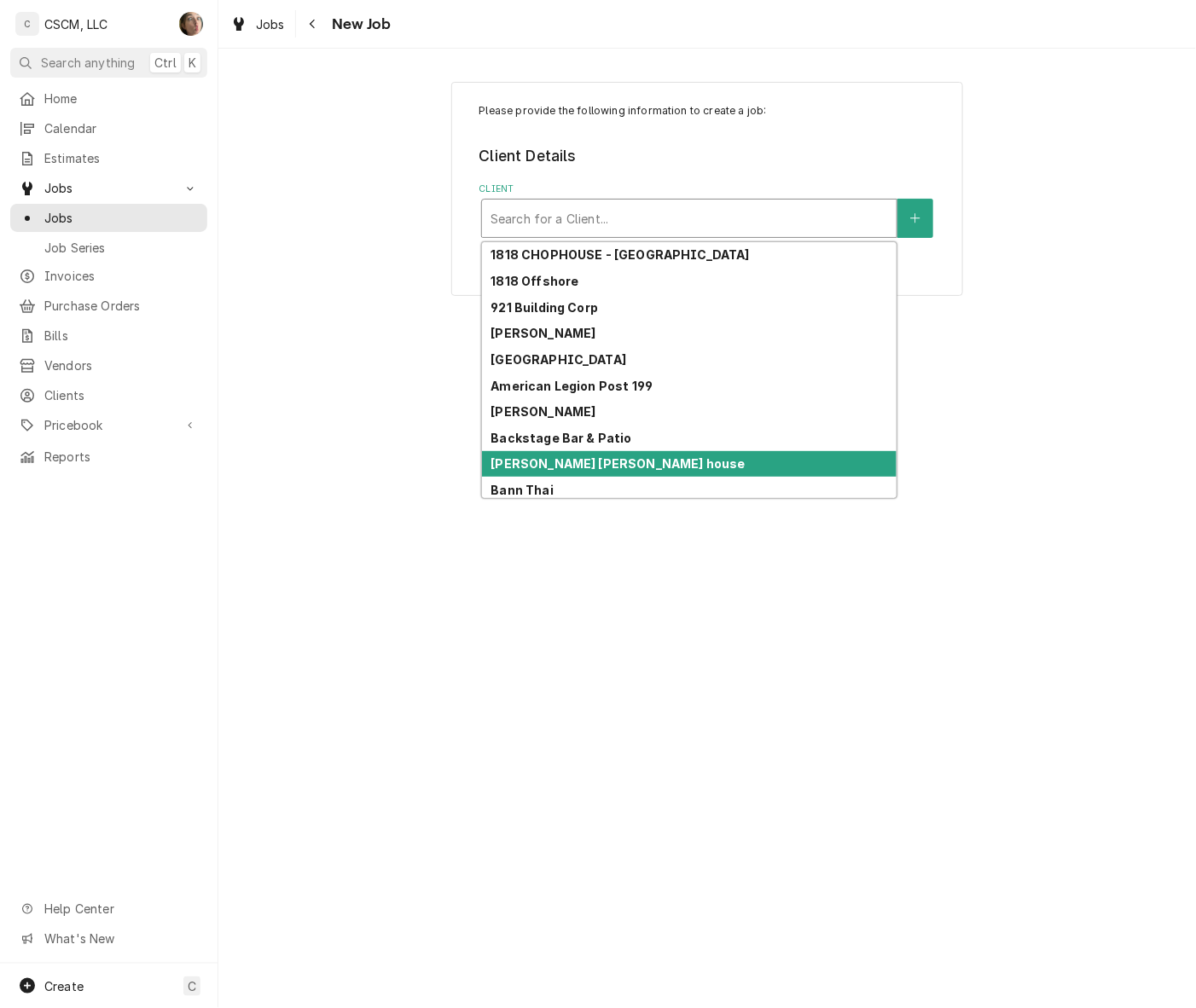
click at [570, 733] on div "Please provide the following information to create a job: Client Details Client…" at bounding box center [707, 527] width 977 height 959
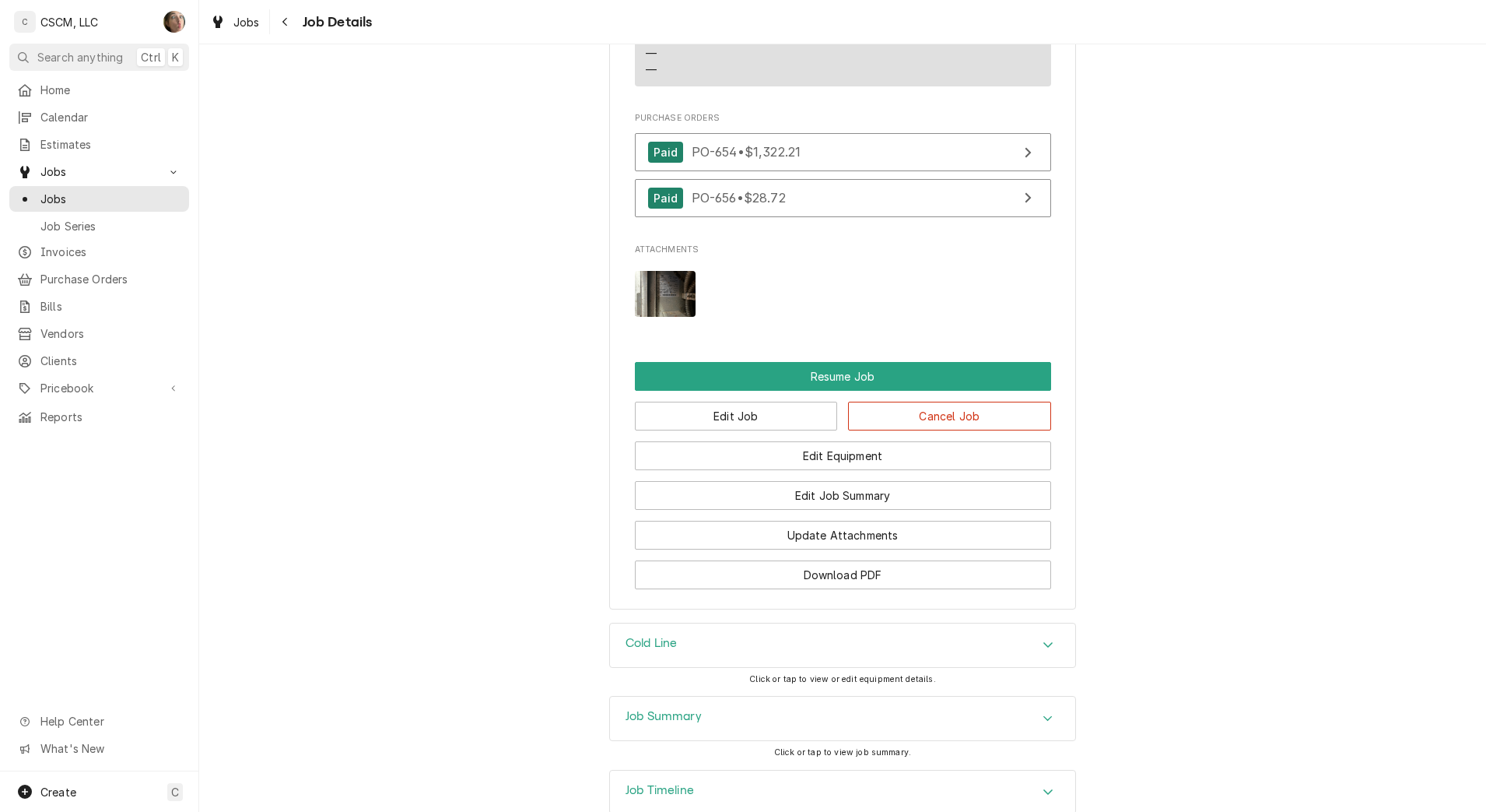
scroll to position [1657, 0]
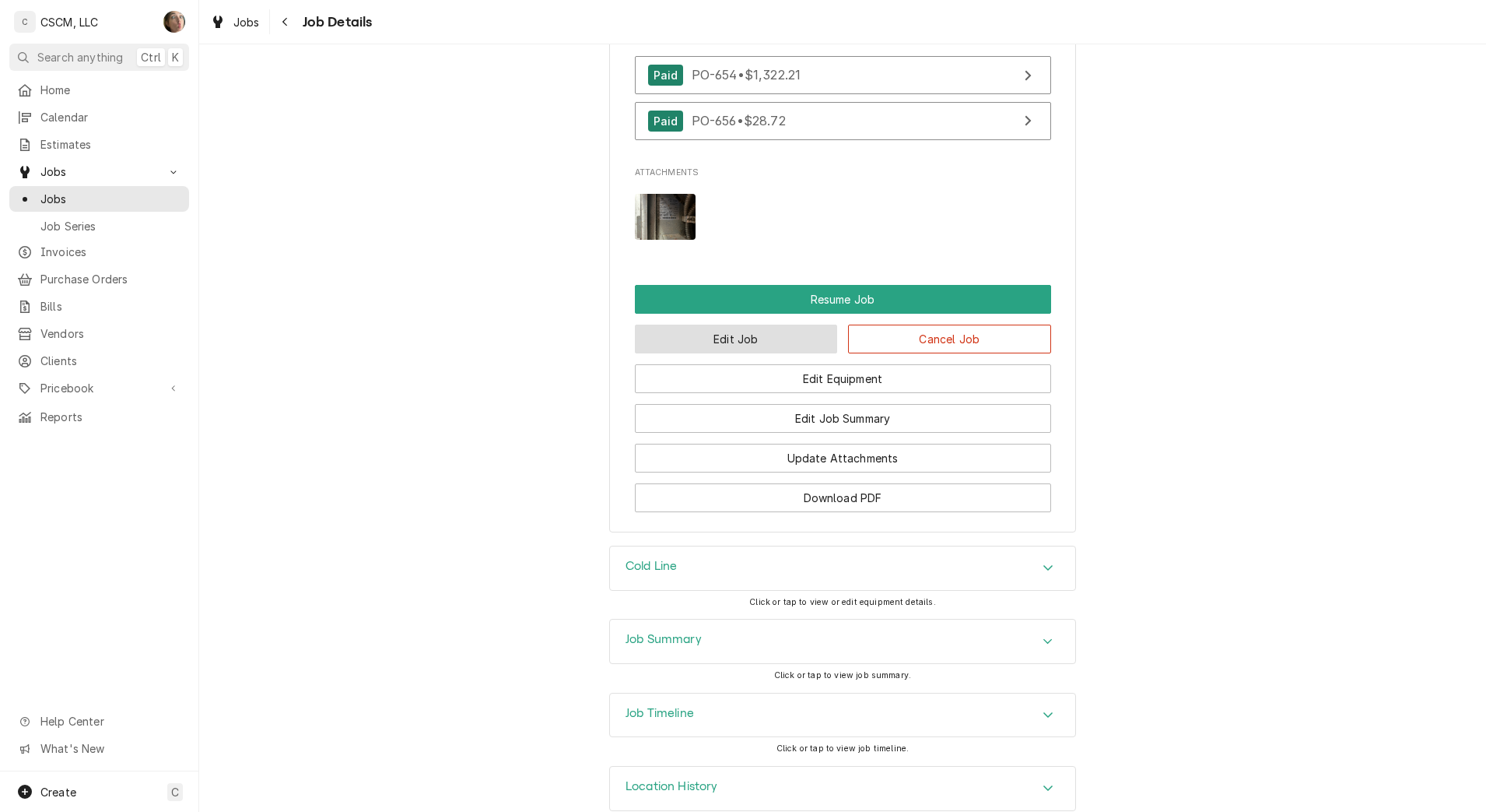
click at [747, 353] on button "Edit Job" at bounding box center [736, 338] width 203 height 29
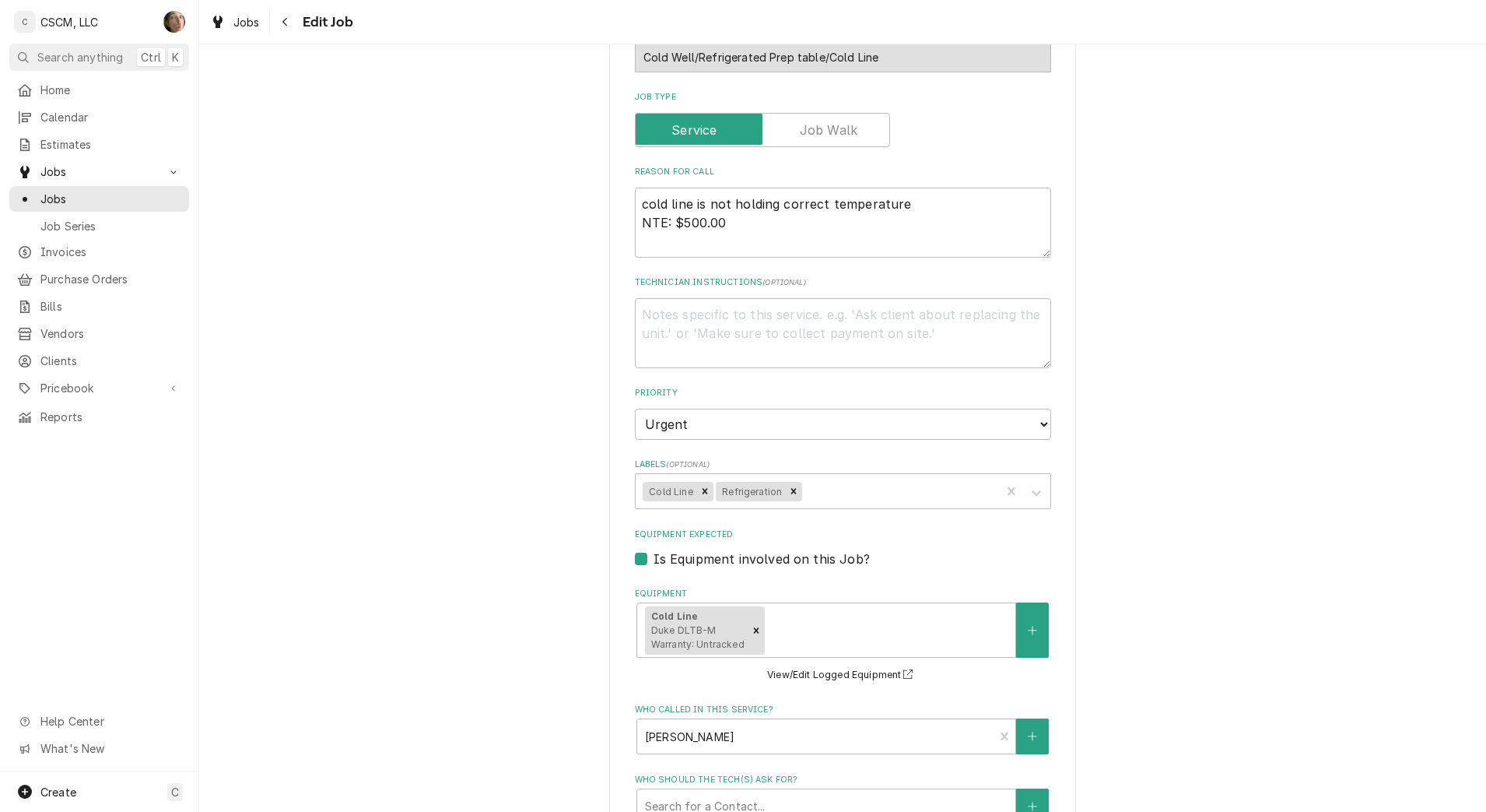
scroll to position [1188, 0]
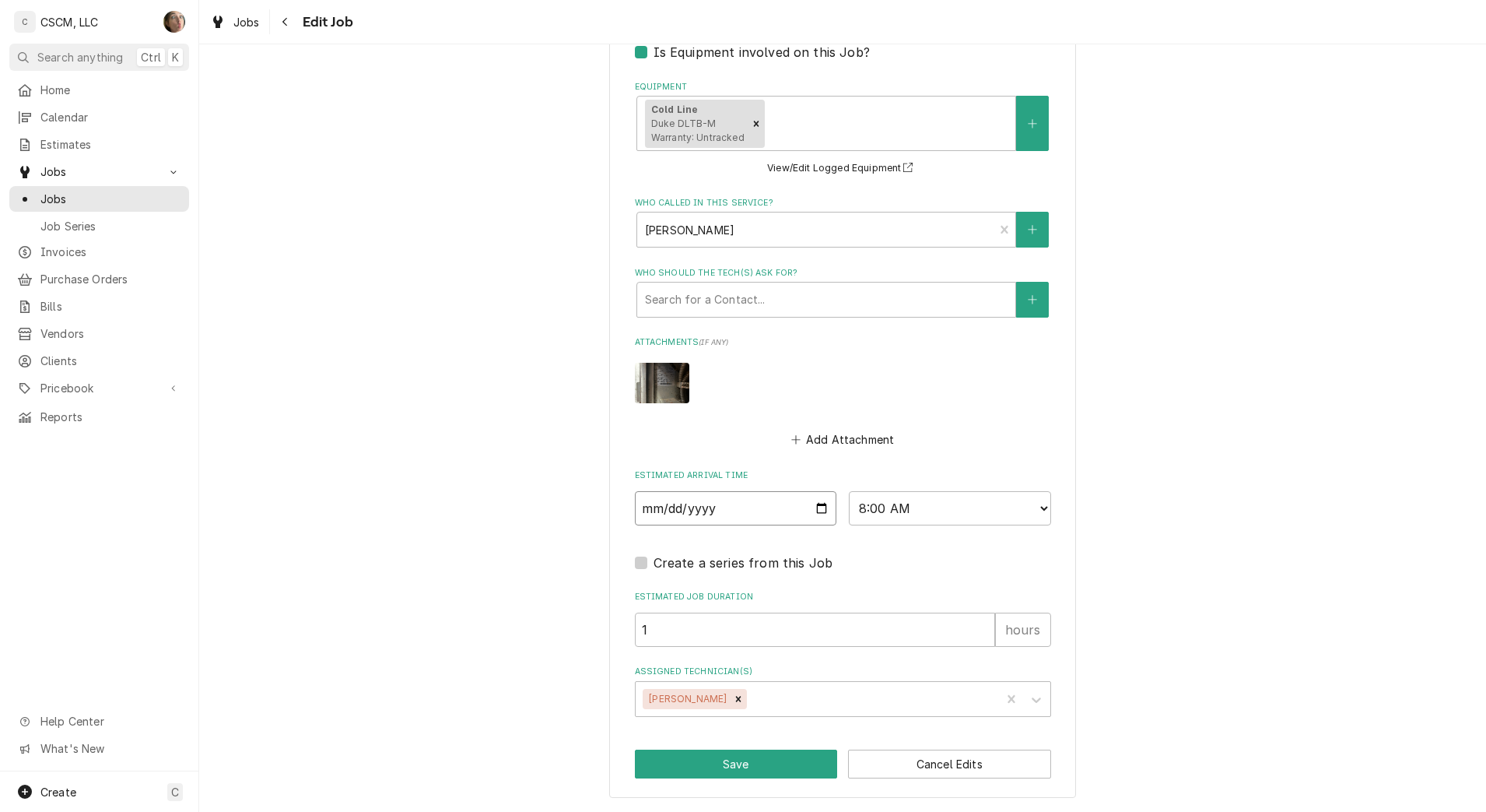
click at [824, 509] on input "[DATE]" at bounding box center [736, 508] width 202 height 34
click at [824, 510] on input "[DATE]" at bounding box center [736, 508] width 202 height 34
click at [812, 508] on input "[DATE]" at bounding box center [736, 508] width 202 height 34
type textarea "x"
type input "[DATE]"
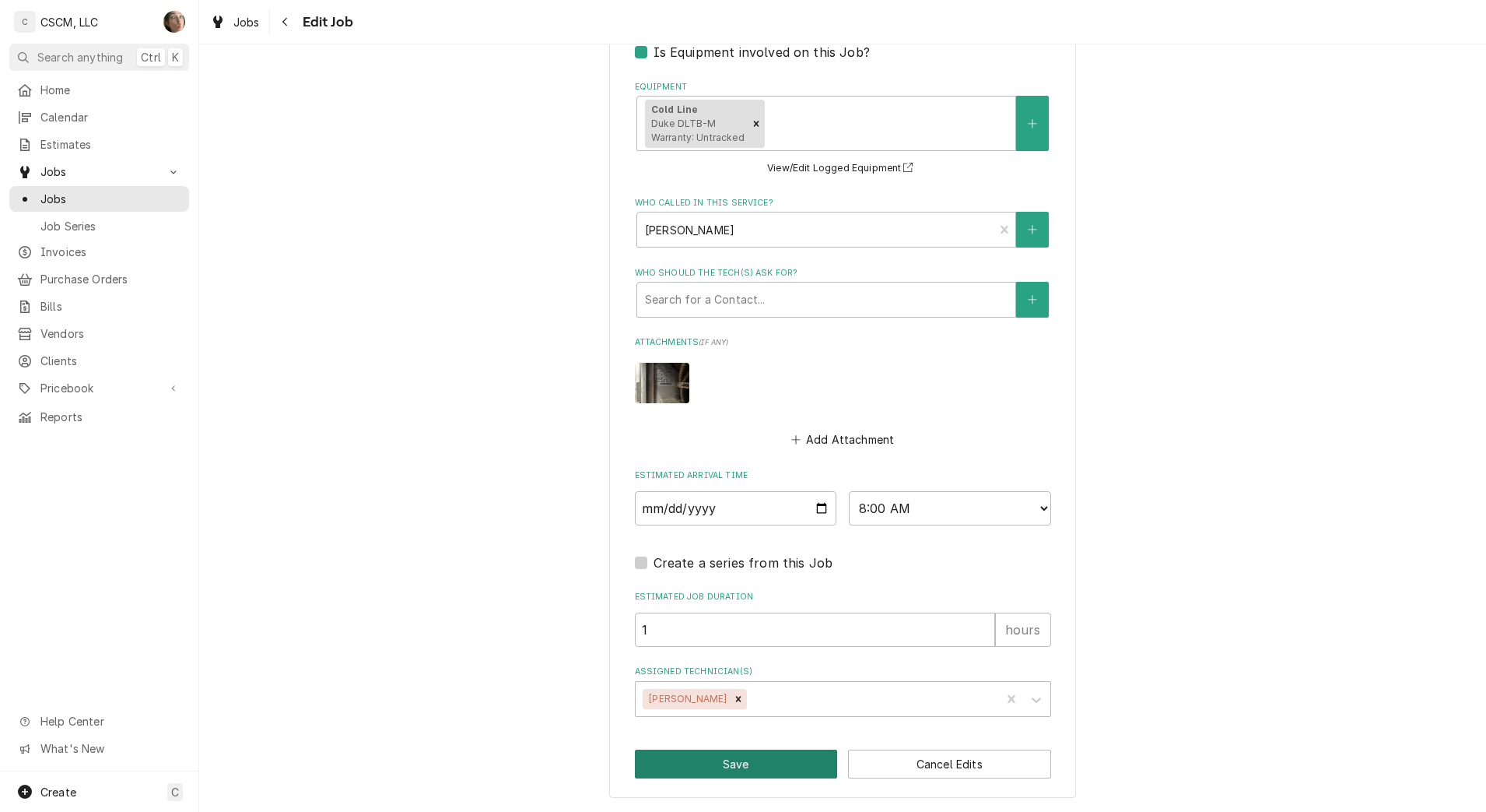
click at [762, 758] on button "Save" at bounding box center [736, 764] width 203 height 29
type textarea "x"
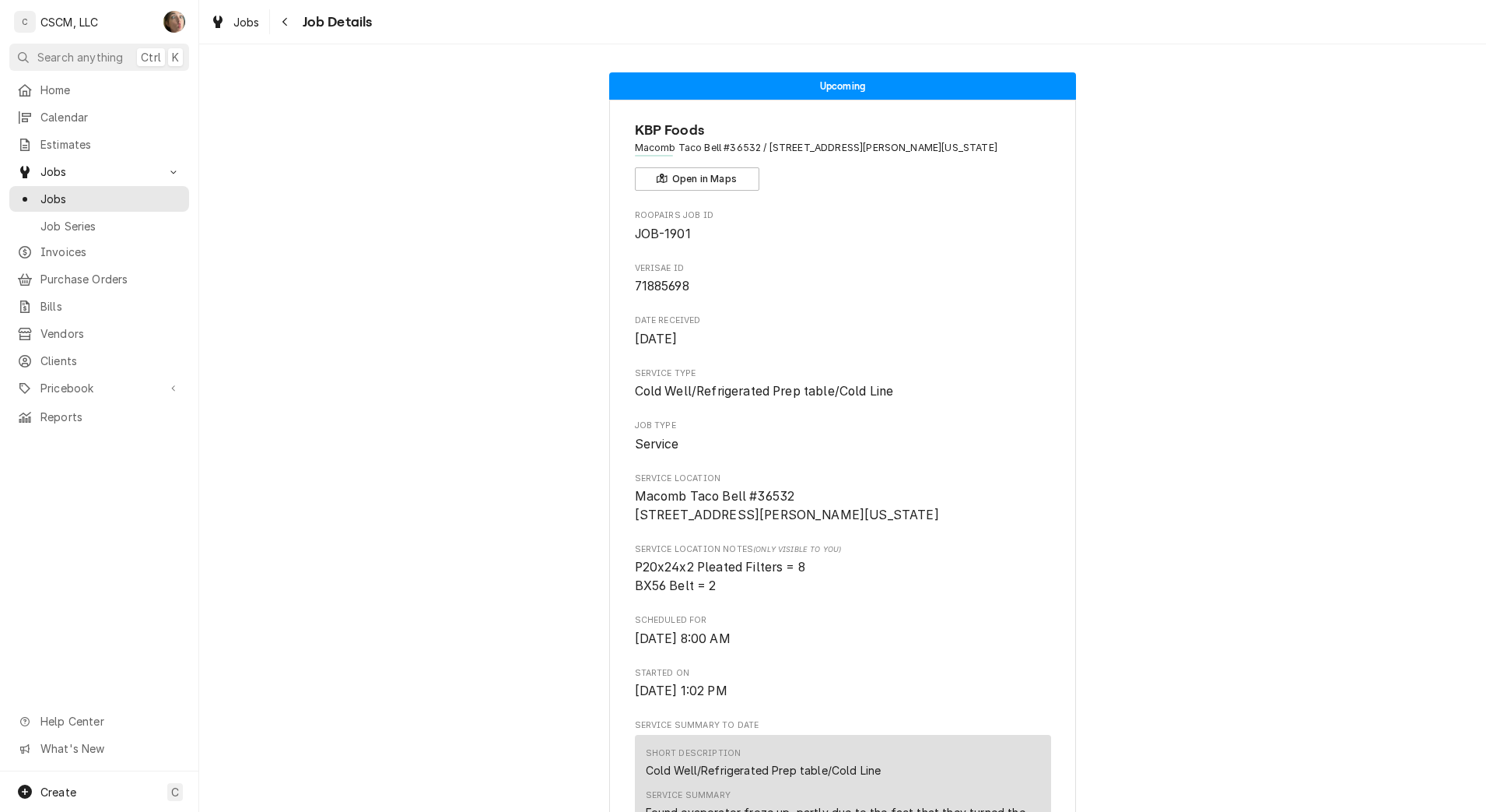
click at [51, 26] on div "CSCM, LLC" at bounding box center [69, 22] width 57 height 17
click at [171, 24] on div "Serra Heyen's Avatar" at bounding box center [175, 22] width 22 height 22
click at [232, 65] on link "Settings" at bounding box center [238, 54] width 153 height 26
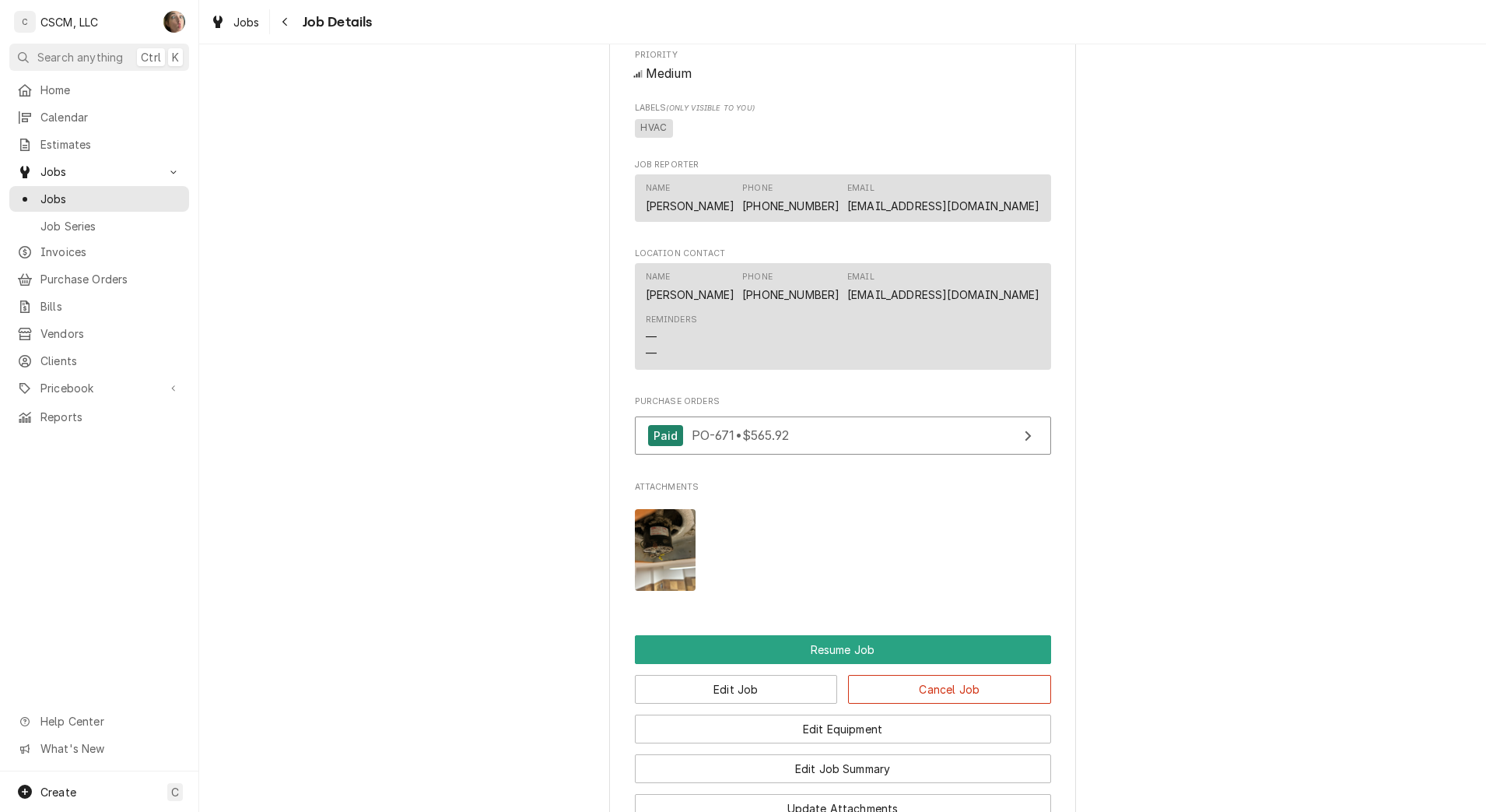
scroll to position [1654, 0]
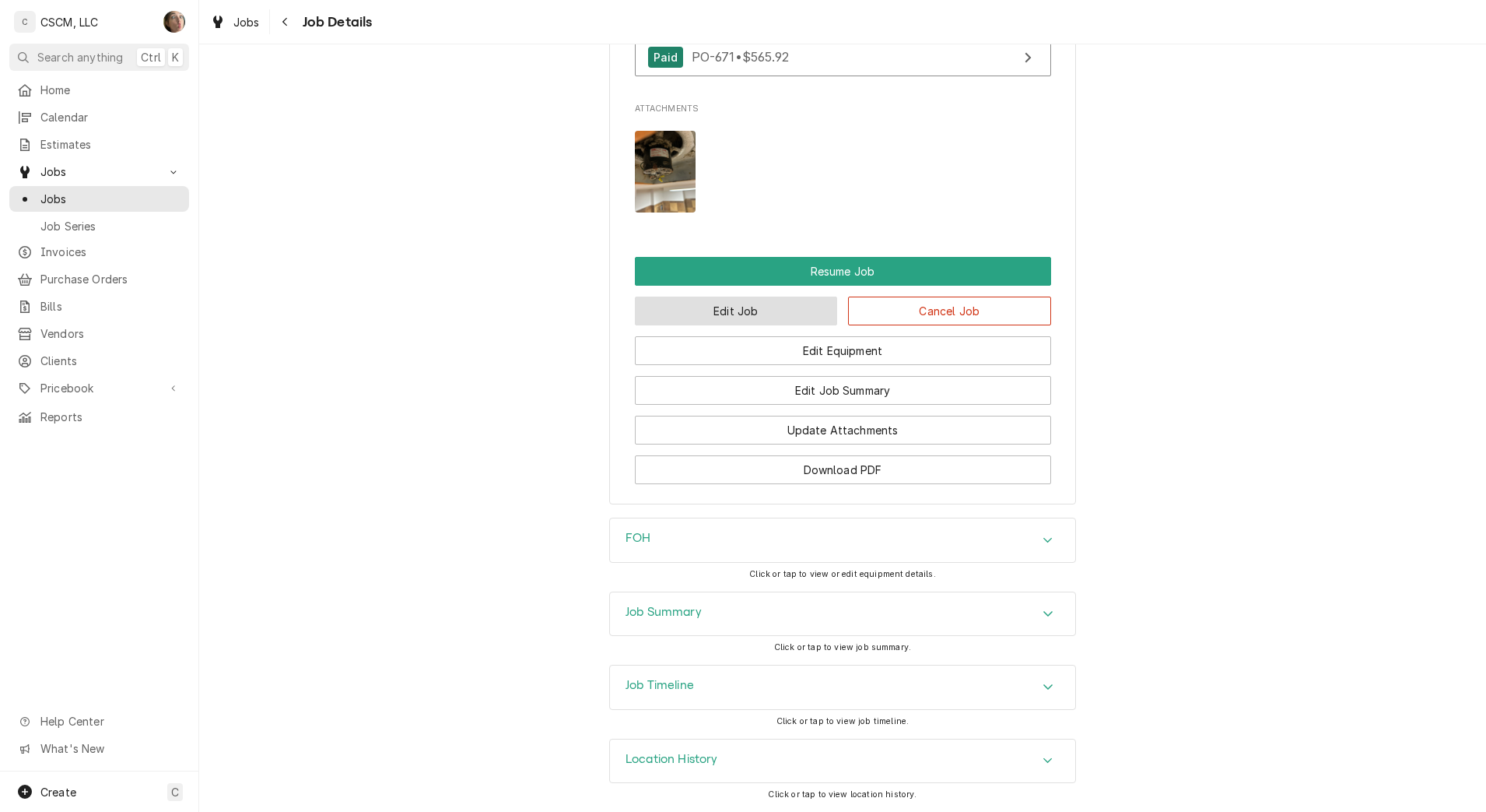
click at [680, 324] on button "Edit Job" at bounding box center [736, 311] width 203 height 29
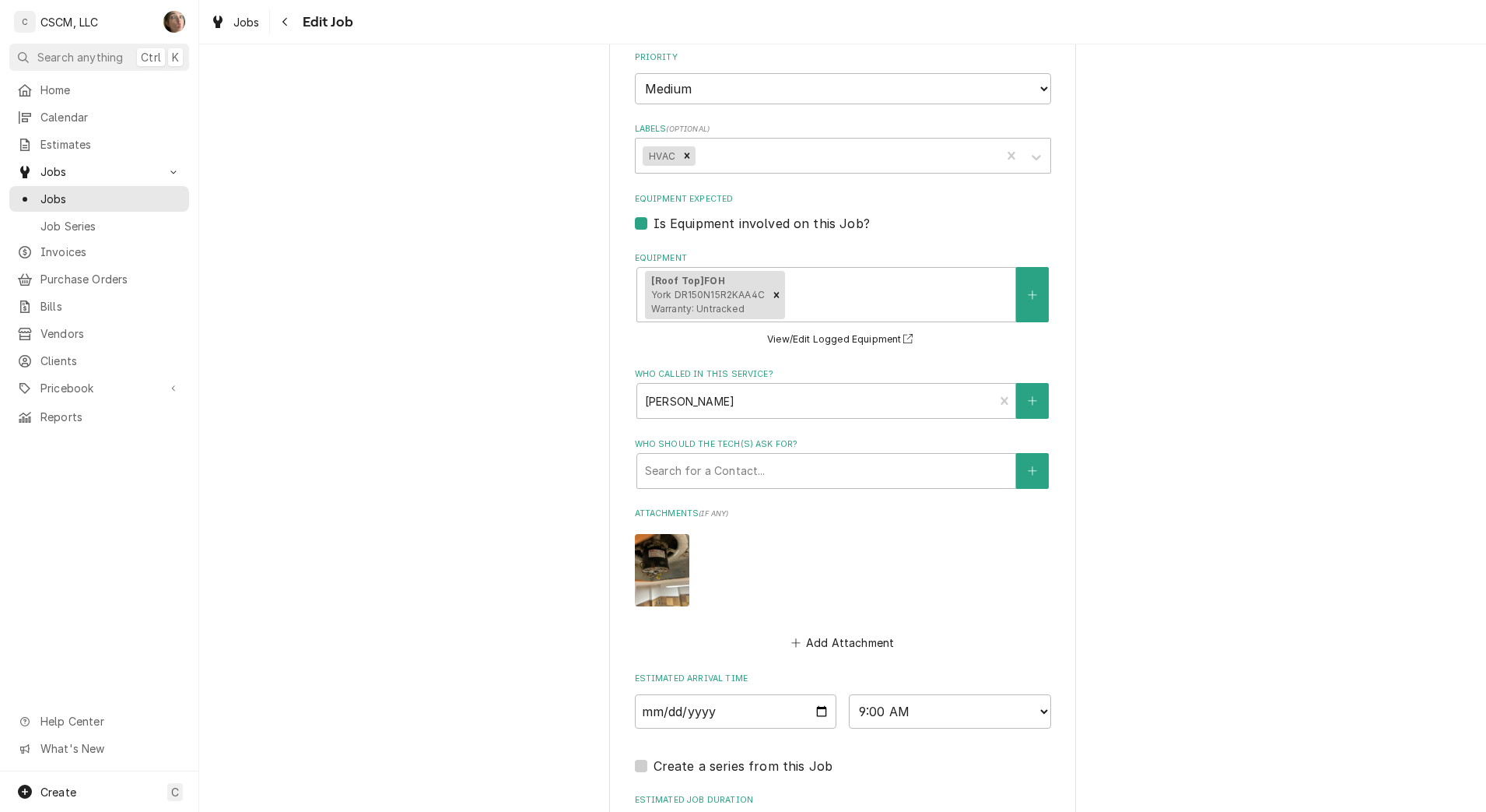
scroll to position [1219, 0]
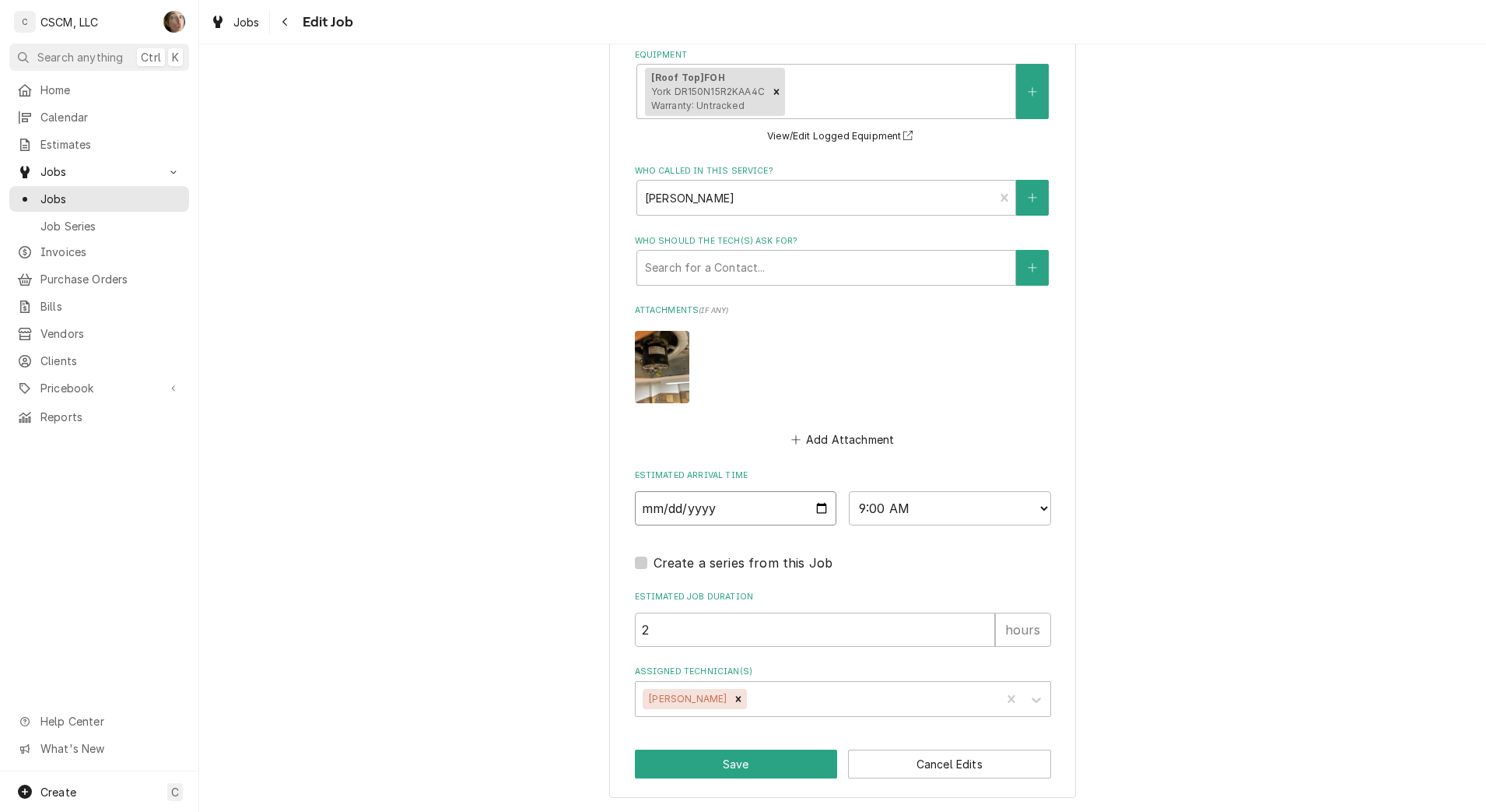
click at [815, 510] on input "[DATE]" at bounding box center [736, 508] width 202 height 34
type textarea "x"
type input "[DATE]"
click at [750, 768] on button "Save" at bounding box center [736, 764] width 203 height 29
type textarea "x"
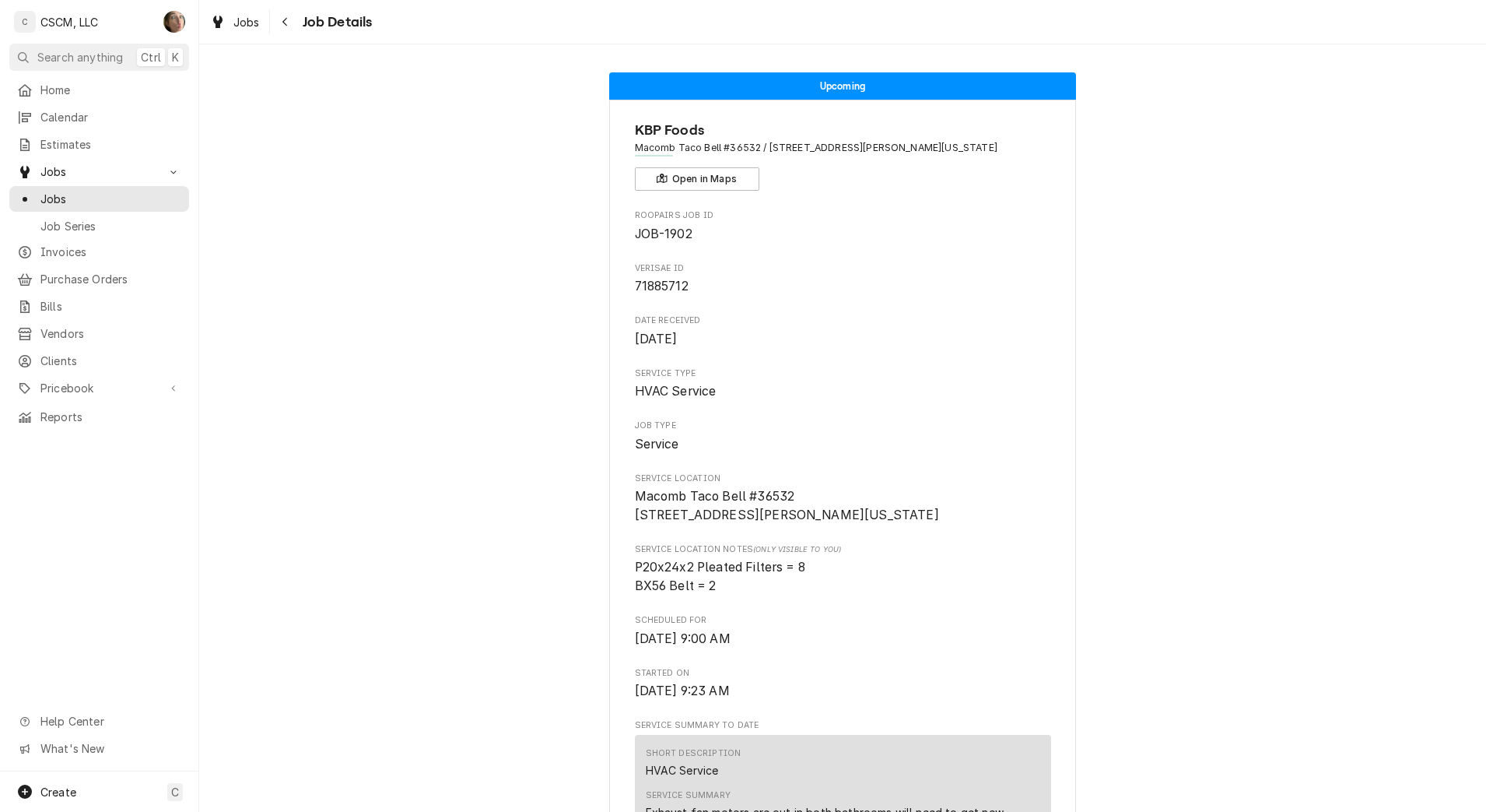
click at [288, 31] on button "Navigate back" at bounding box center [286, 22] width 25 height 25
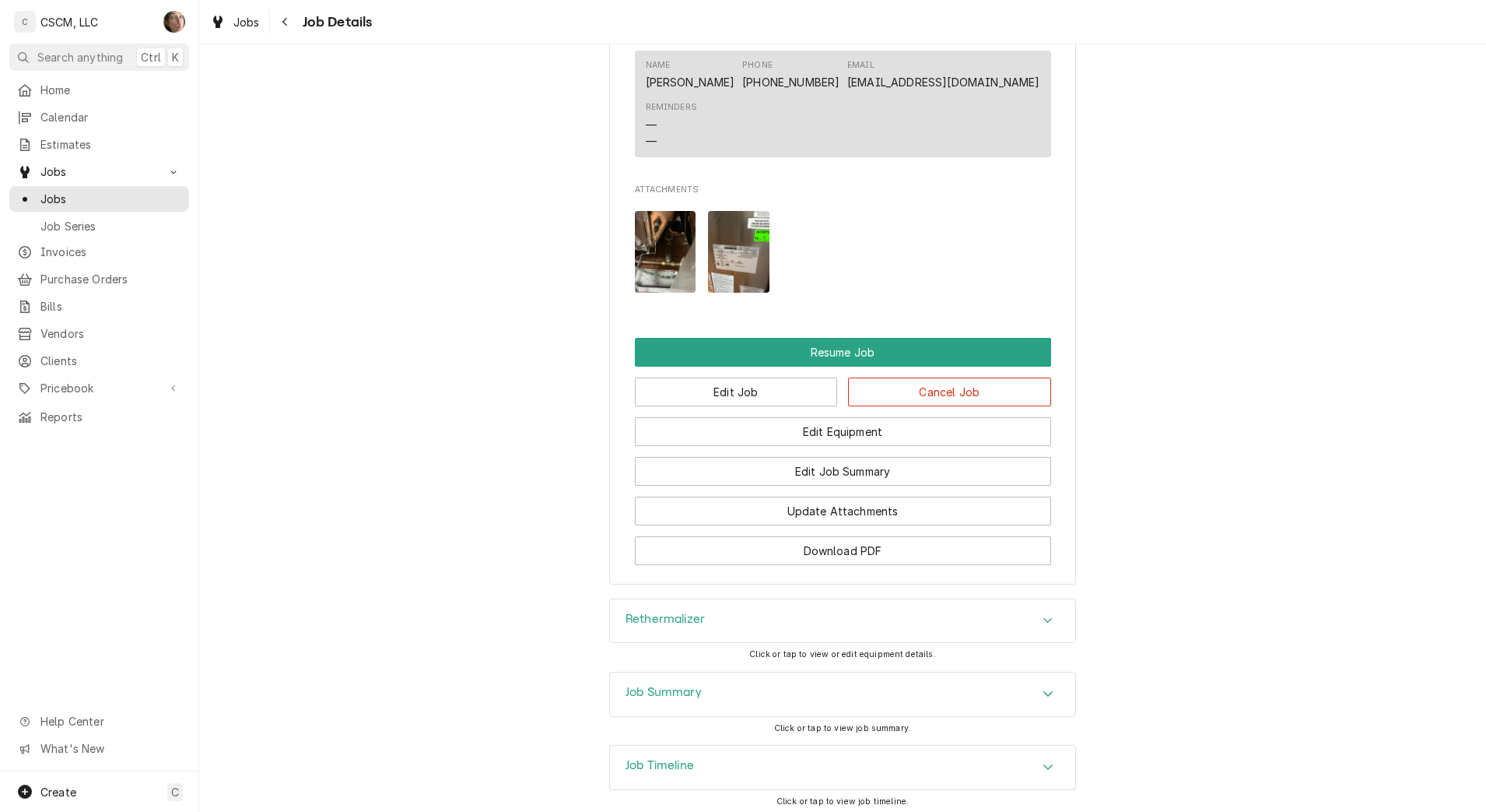
scroll to position [1594, 0]
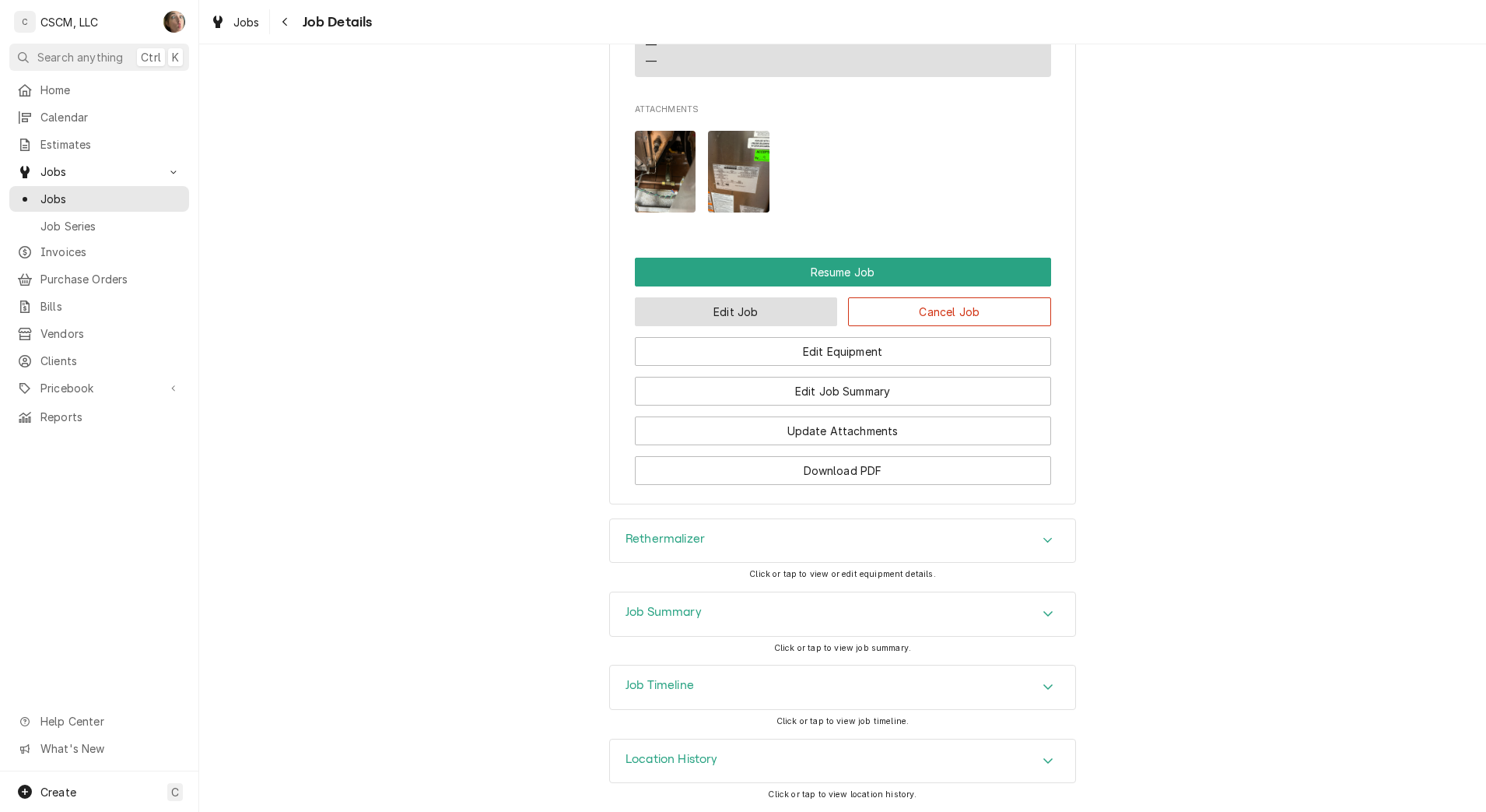
click at [765, 303] on button "Edit Job" at bounding box center [736, 312] width 203 height 29
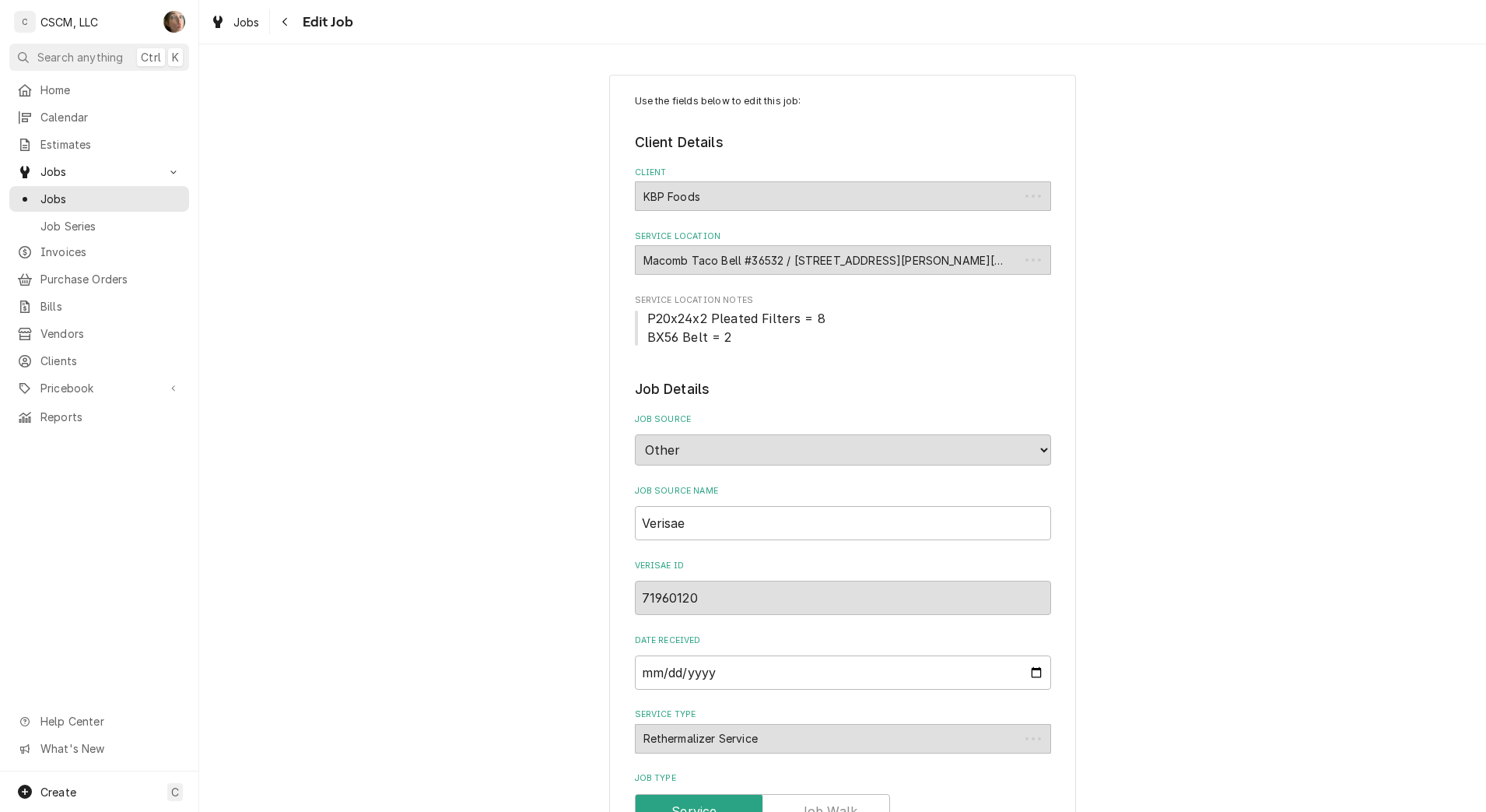
type textarea "x"
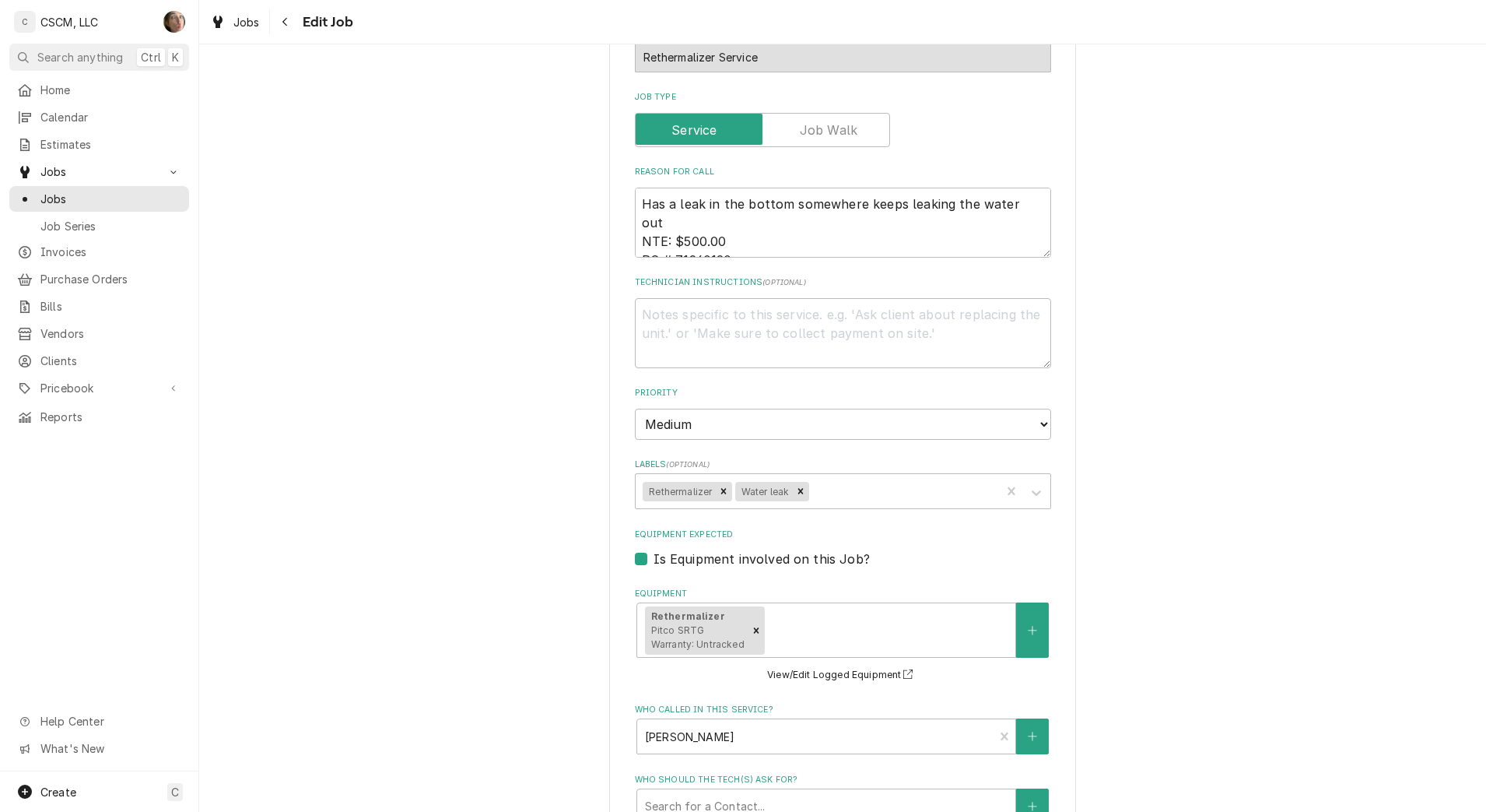
scroll to position [1219, 0]
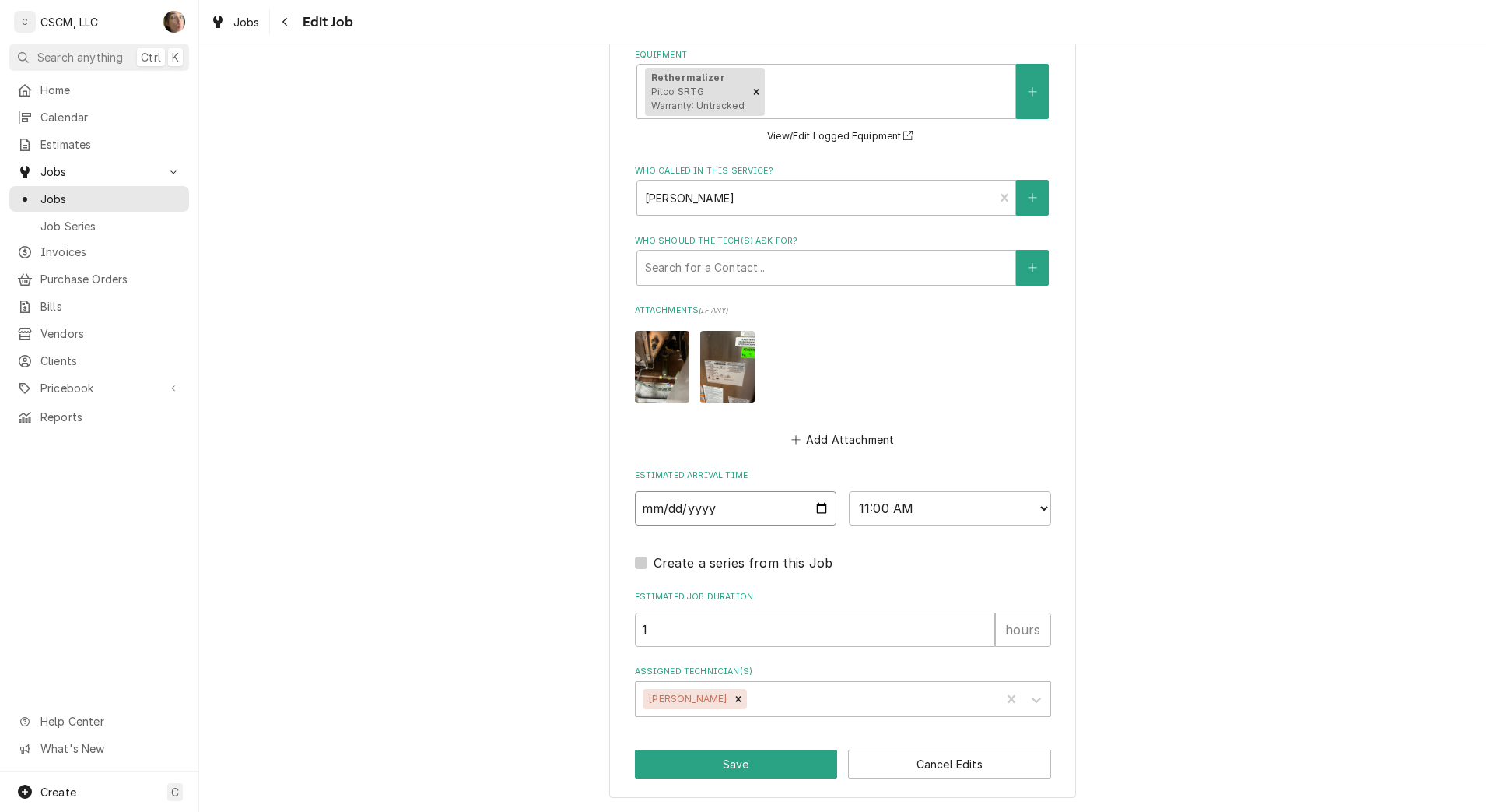
click at [806, 506] on input "2025-09-11" at bounding box center [736, 508] width 202 height 34
type input "2025-09-12"
click at [716, 750] on button "Save" at bounding box center [736, 764] width 203 height 29
type textarea "x"
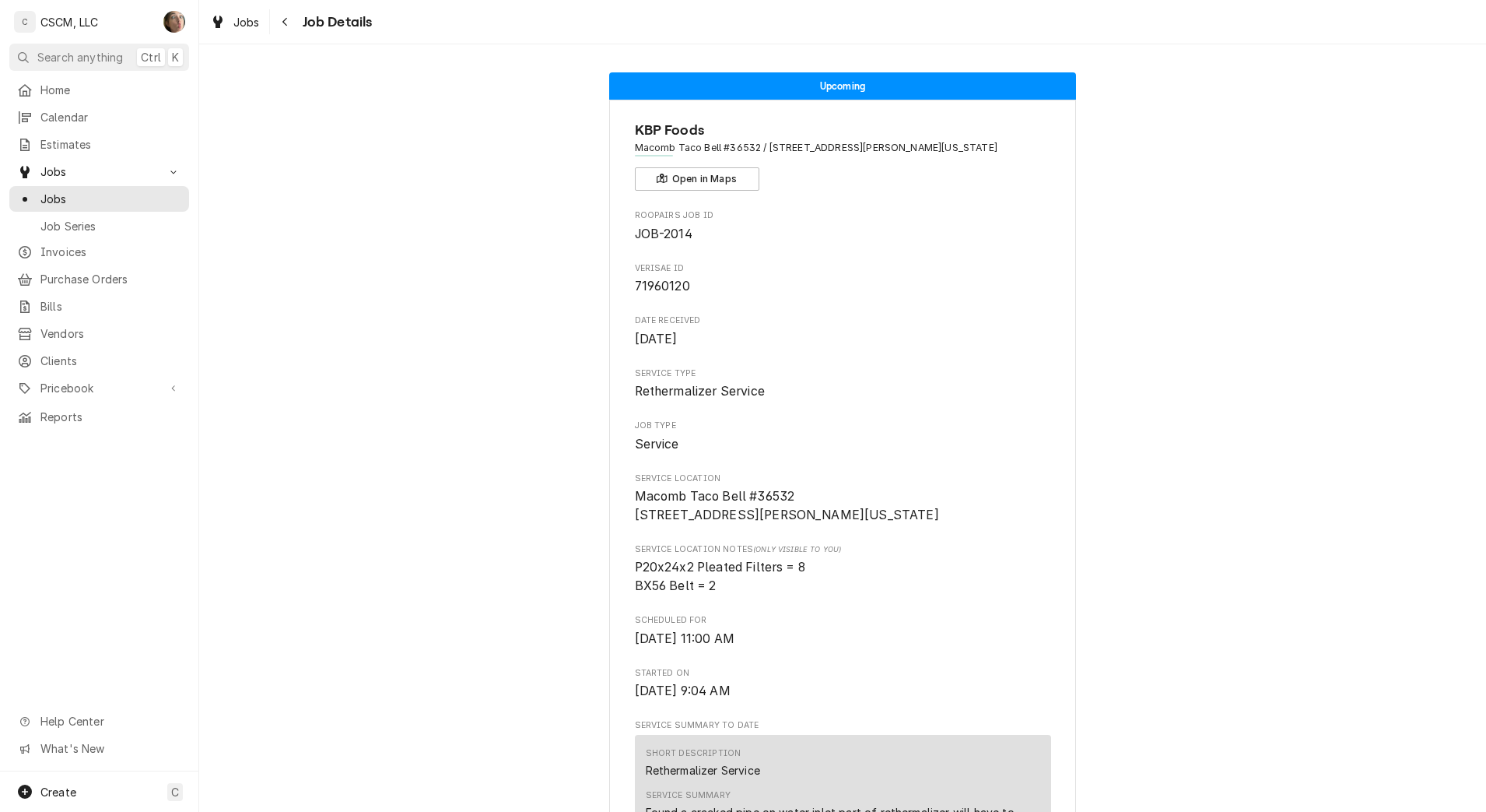
click at [282, 27] on icon "Navigate back" at bounding box center [285, 22] width 7 height 11
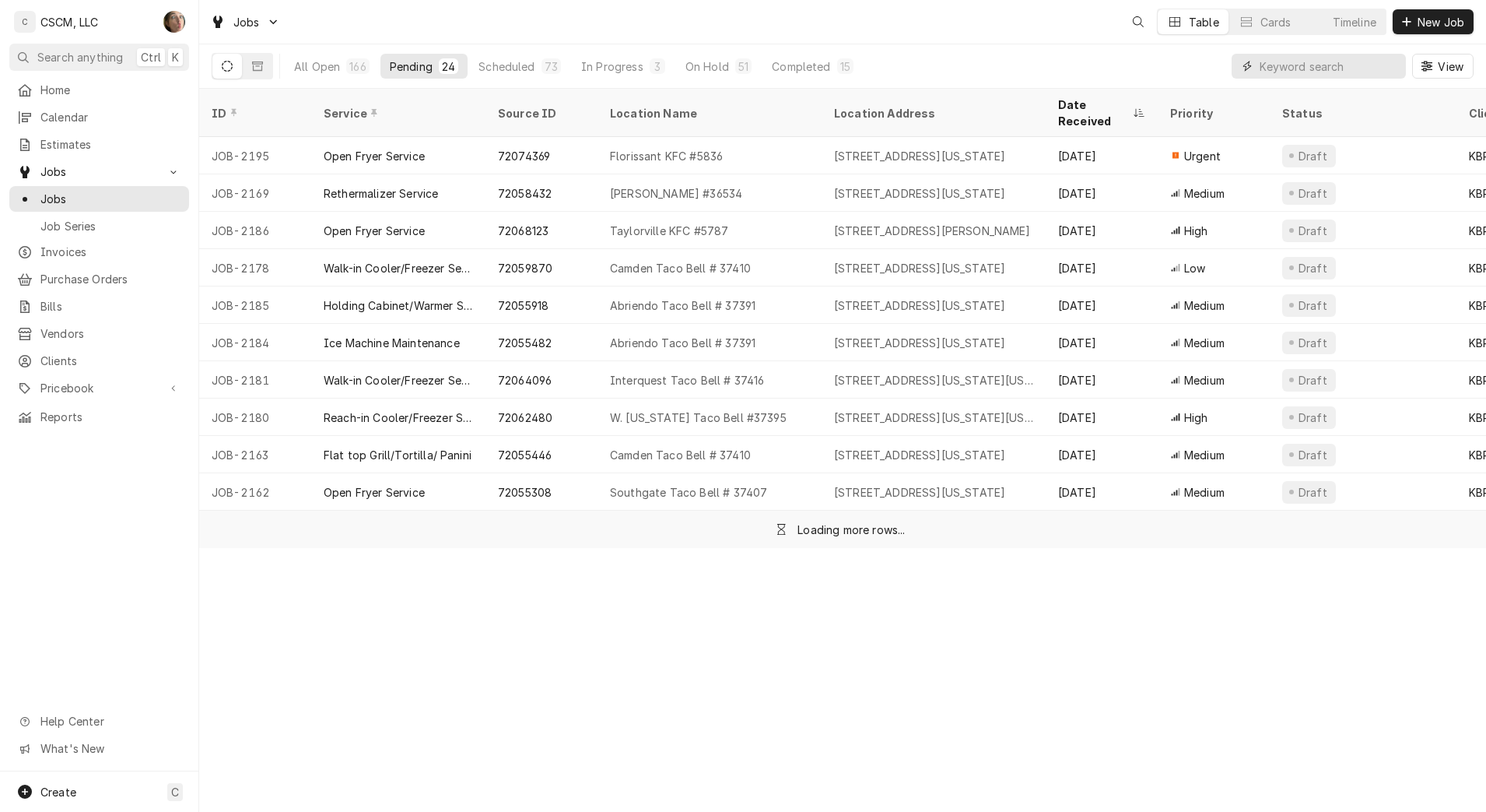
click at [1315, 63] on input "Dynamic Content Wrapper" at bounding box center [1329, 66] width 139 height 25
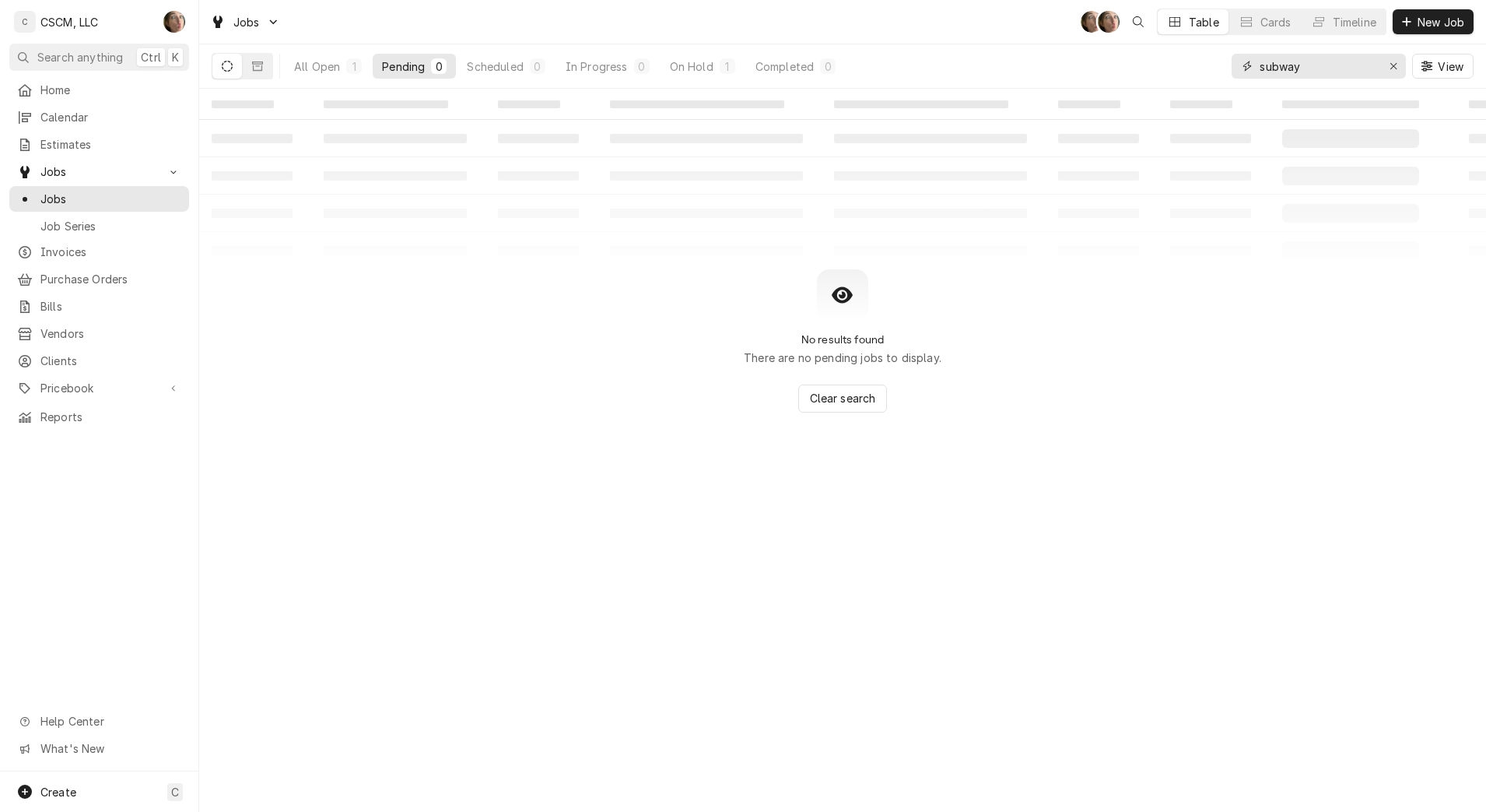
type input "subway"
click at [705, 63] on div "On Hold" at bounding box center [691, 66] width 43 height 17
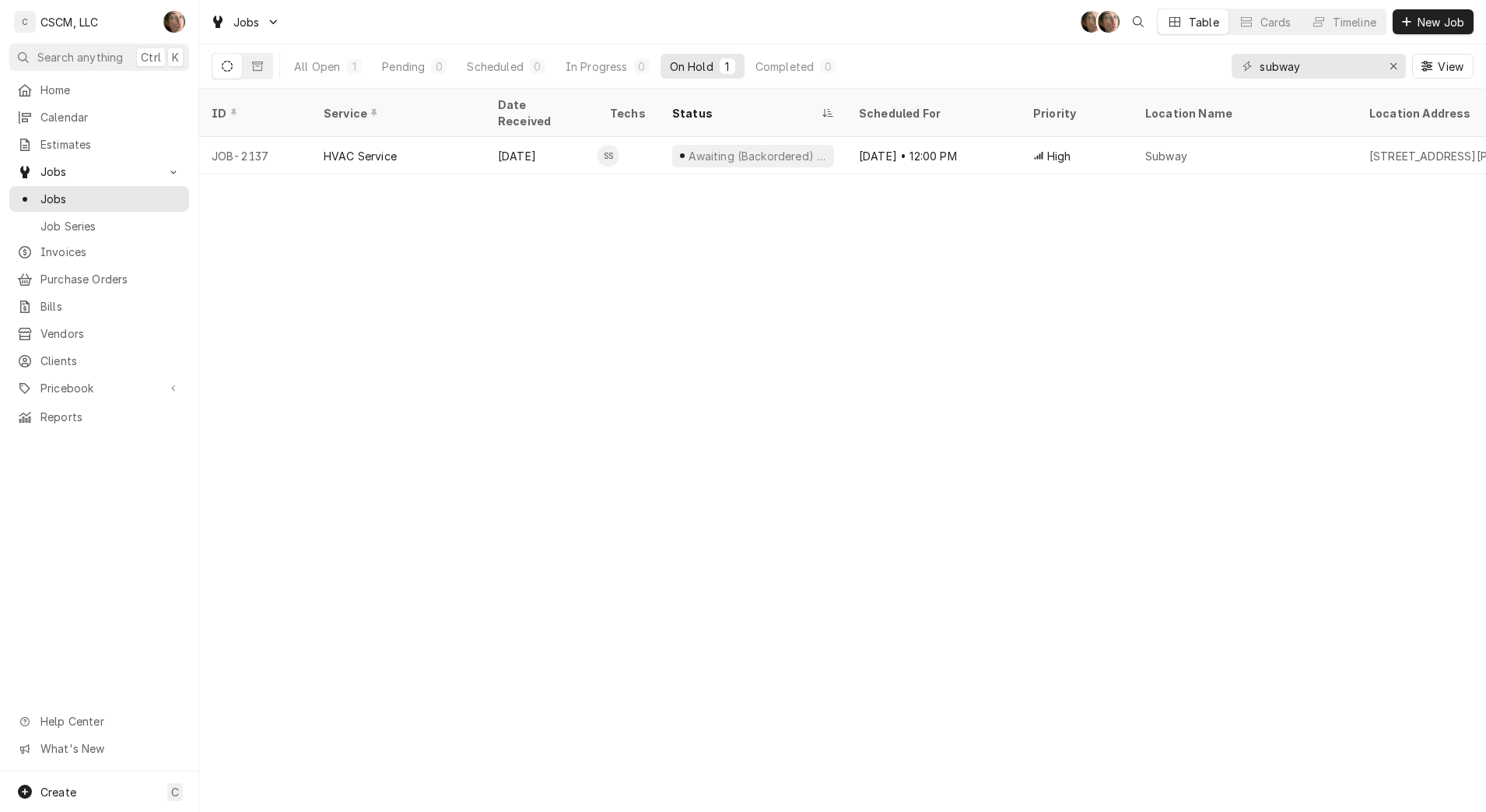
click at [863, 144] on div "[DATE] • 12:00 PM" at bounding box center [934, 155] width 175 height 37
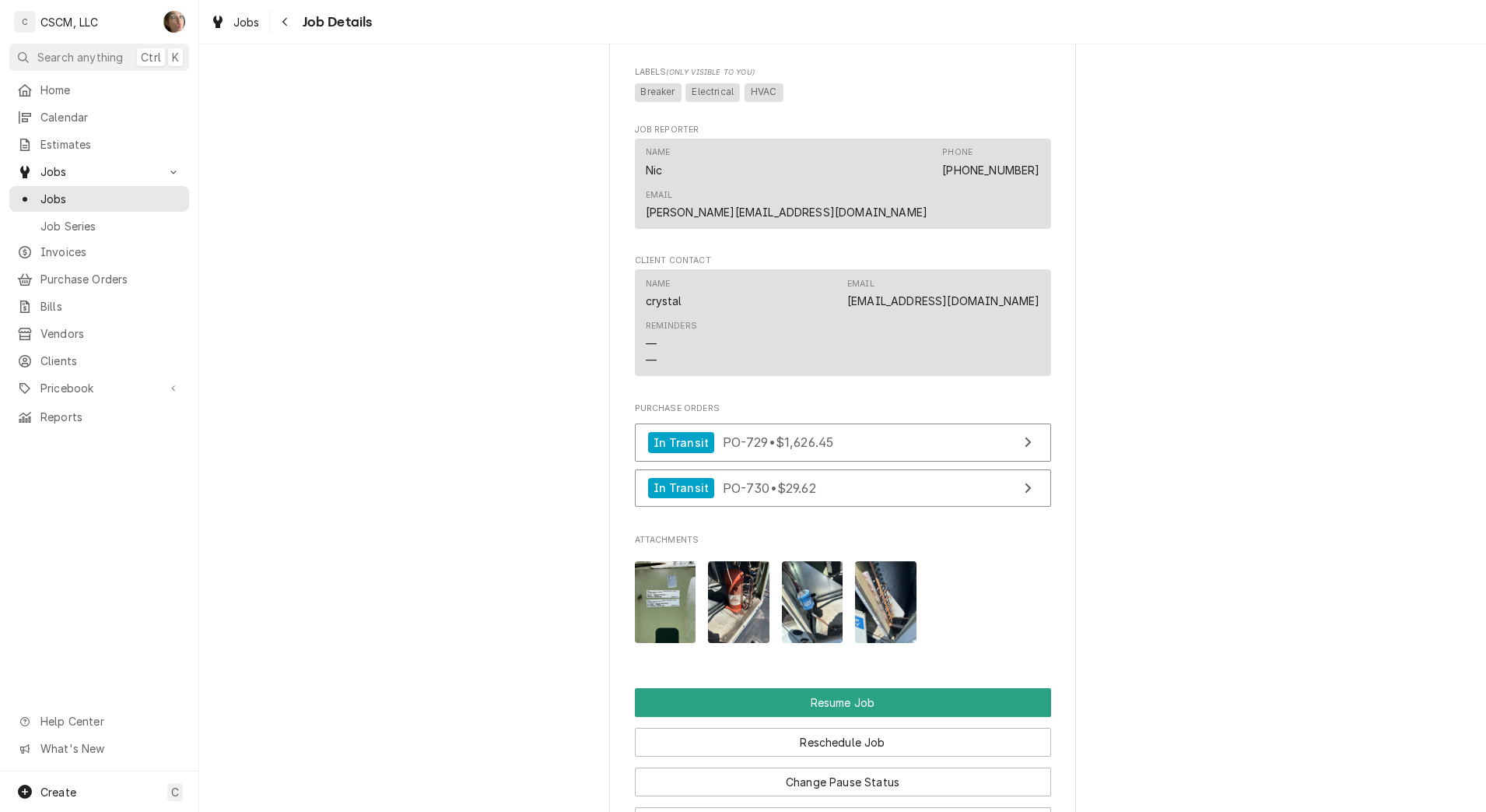
scroll to position [1390, 0]
click at [72, 88] on span "Home" at bounding box center [111, 90] width 140 height 17
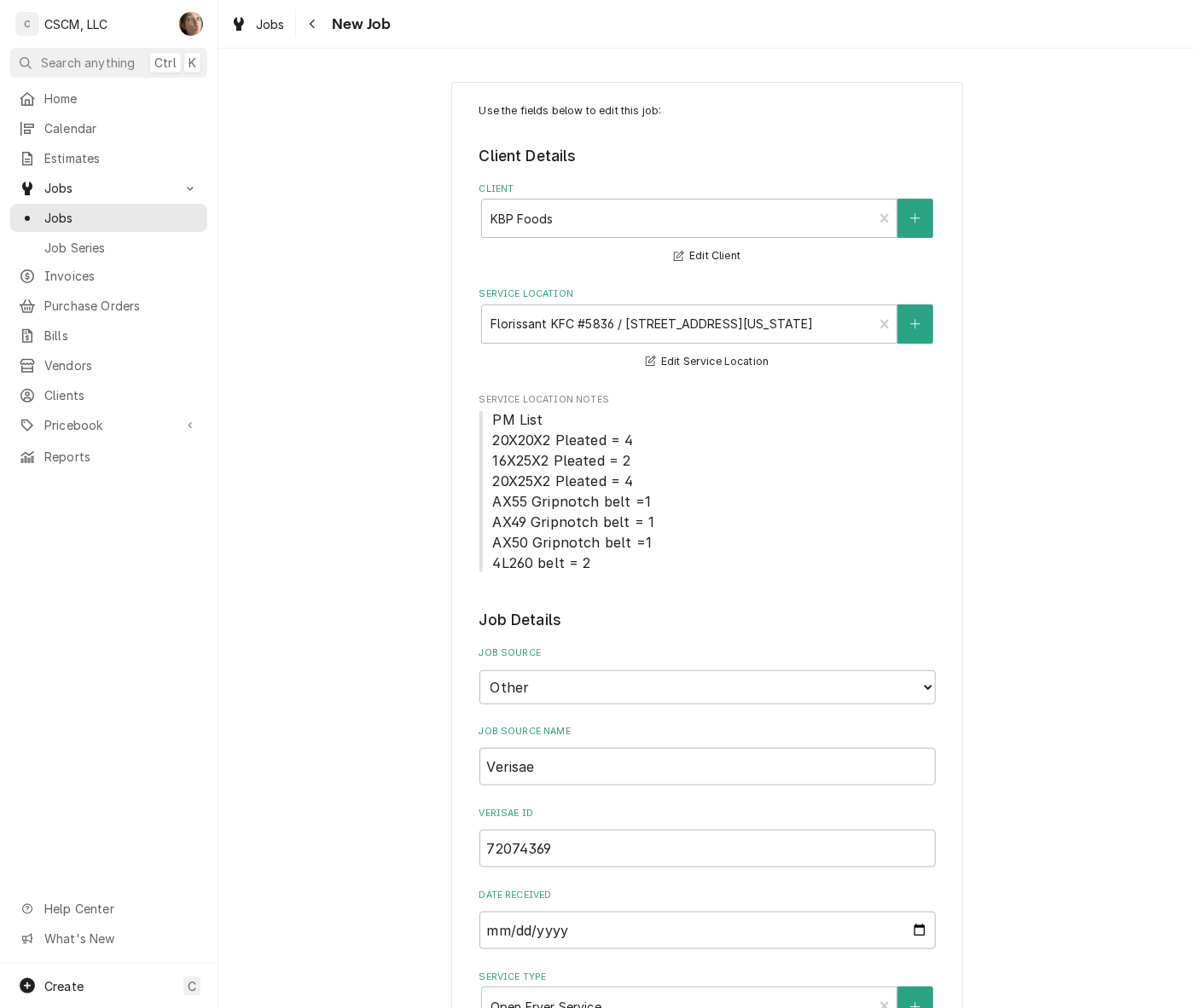
type textarea "x"
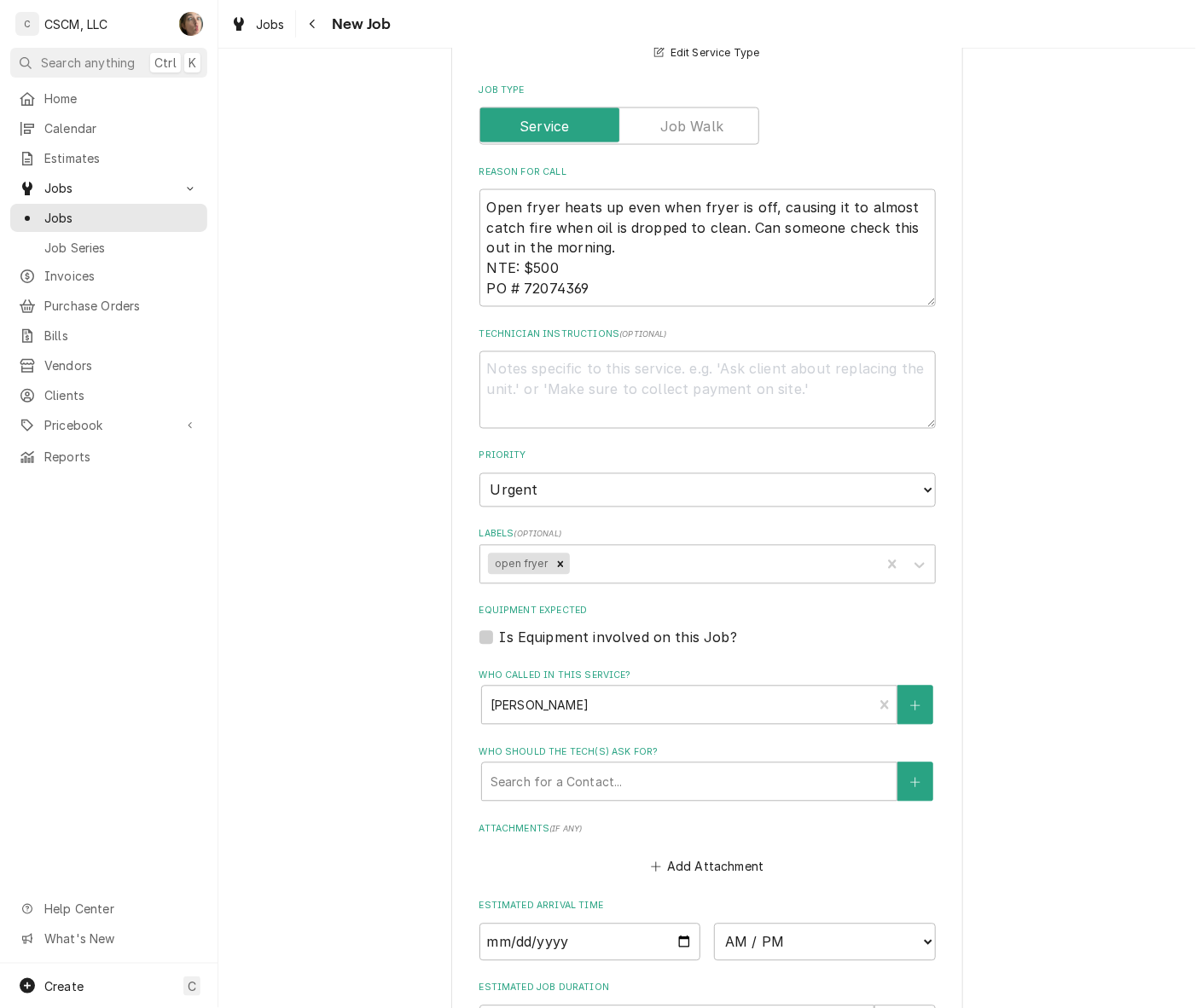
scroll to position [1293, 0]
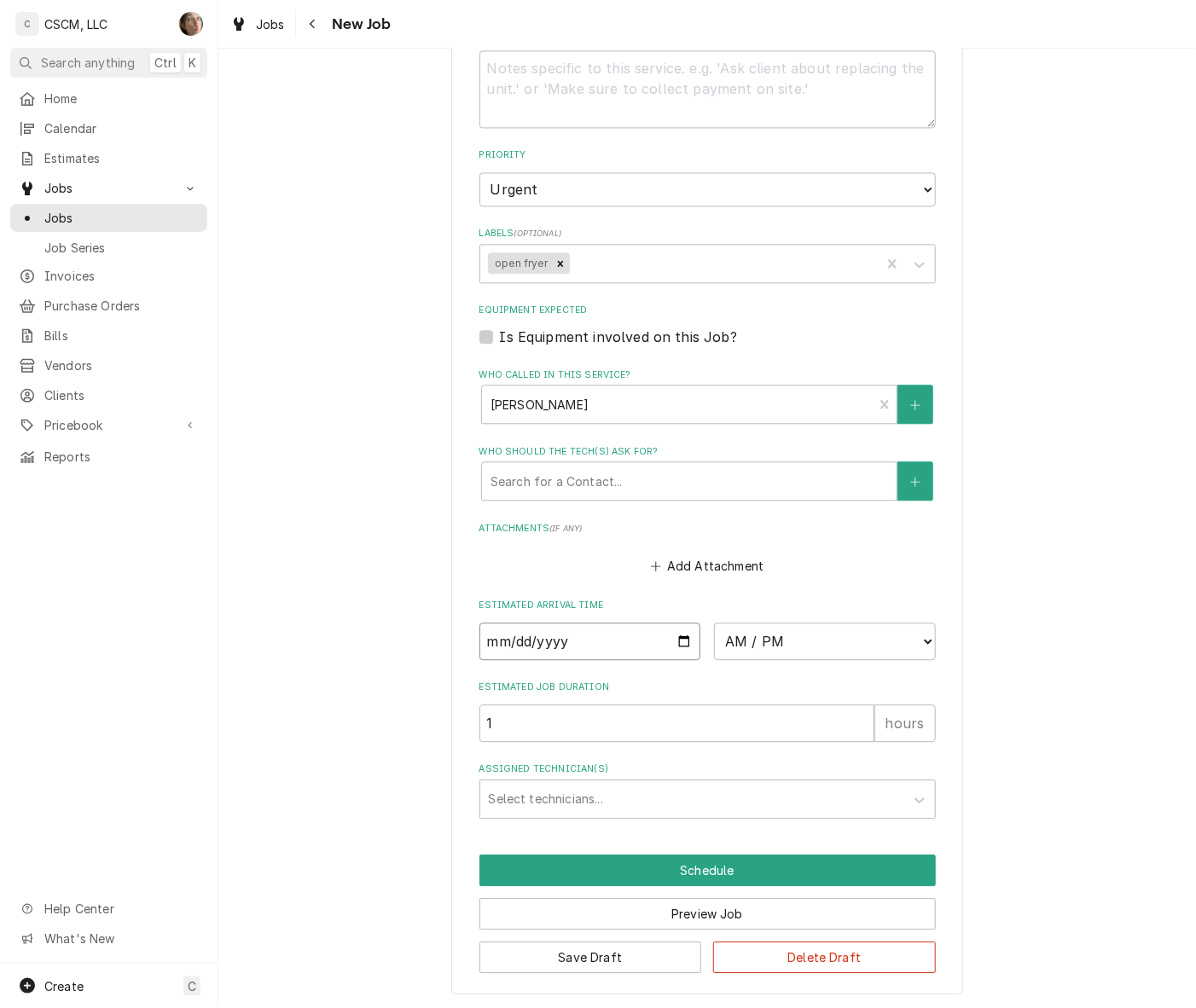
click at [670, 633] on input "Date" at bounding box center [589, 641] width 221 height 37
type input "2025-09-10"
type textarea "x"
click at [758, 641] on select "AM / PM 6:00 AM 6:15 AM 6:30 AM 6:45 AM 7:00 AM 7:15 AM 7:30 AM 7:45 AM 8:00 AM…" at bounding box center [824, 641] width 221 height 37
select select "10:00:00"
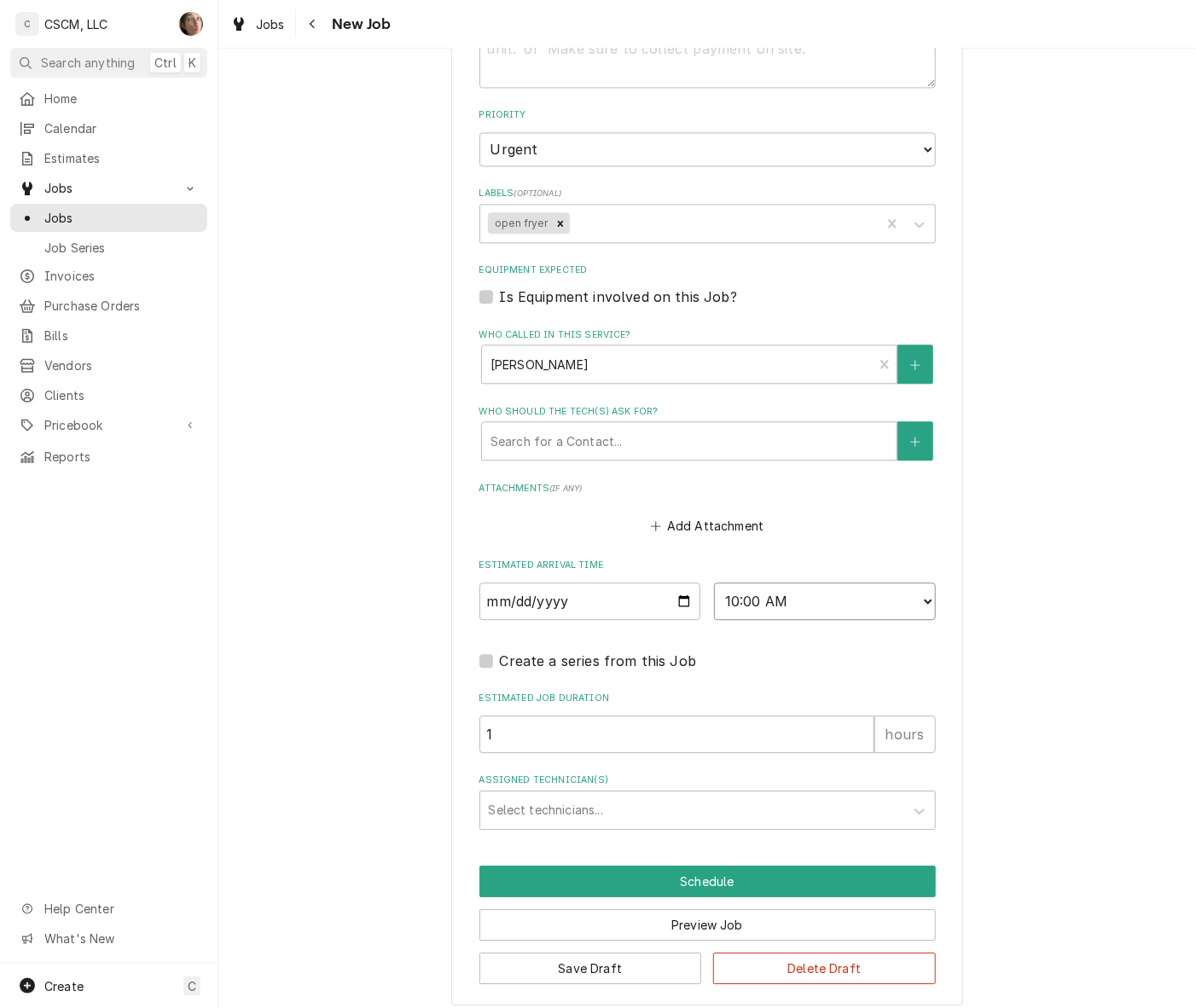
scroll to position [1344, 0]
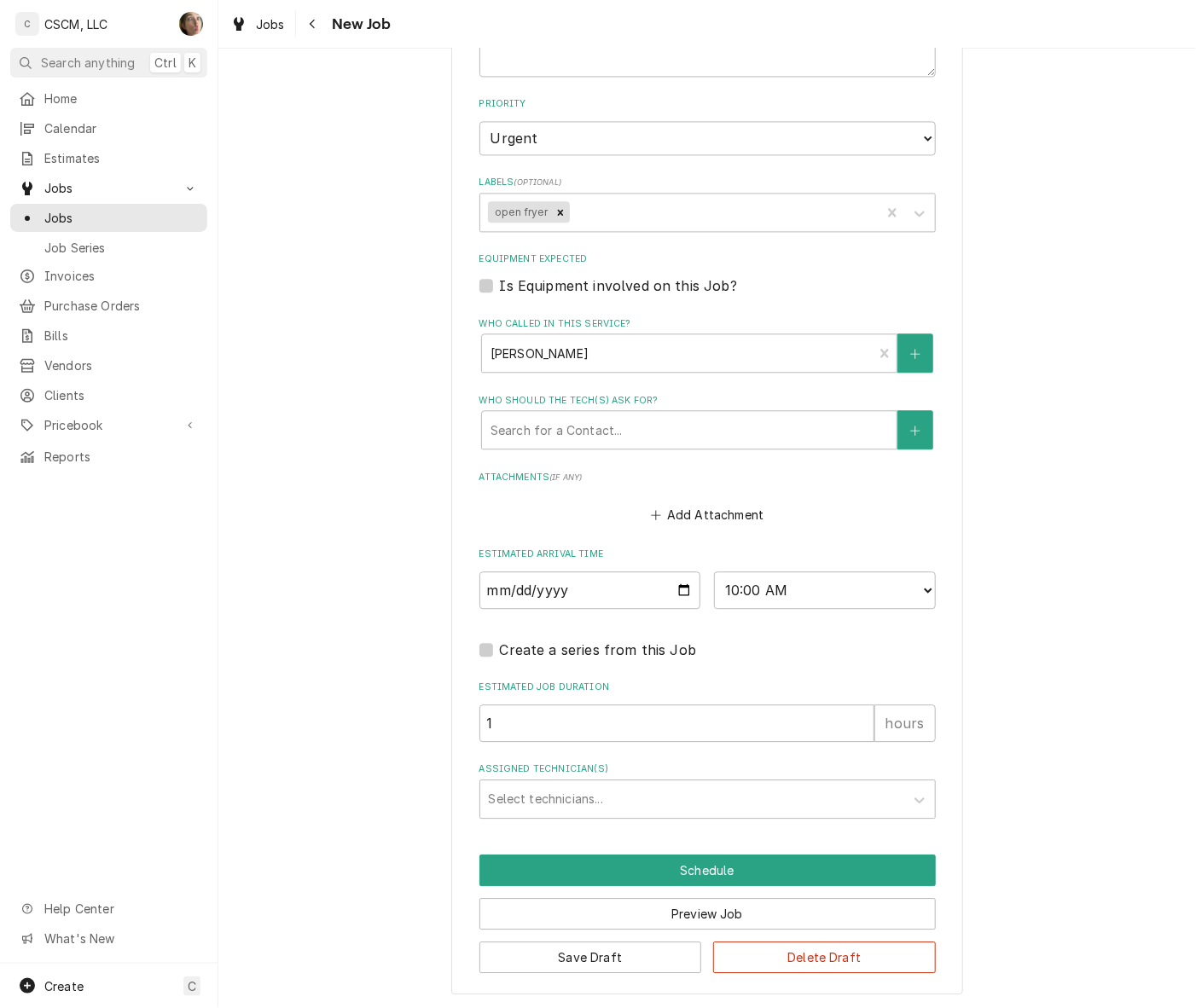
click at [680, 785] on div "Assigned Technician(s)" at bounding box center [692, 799] width 407 height 31
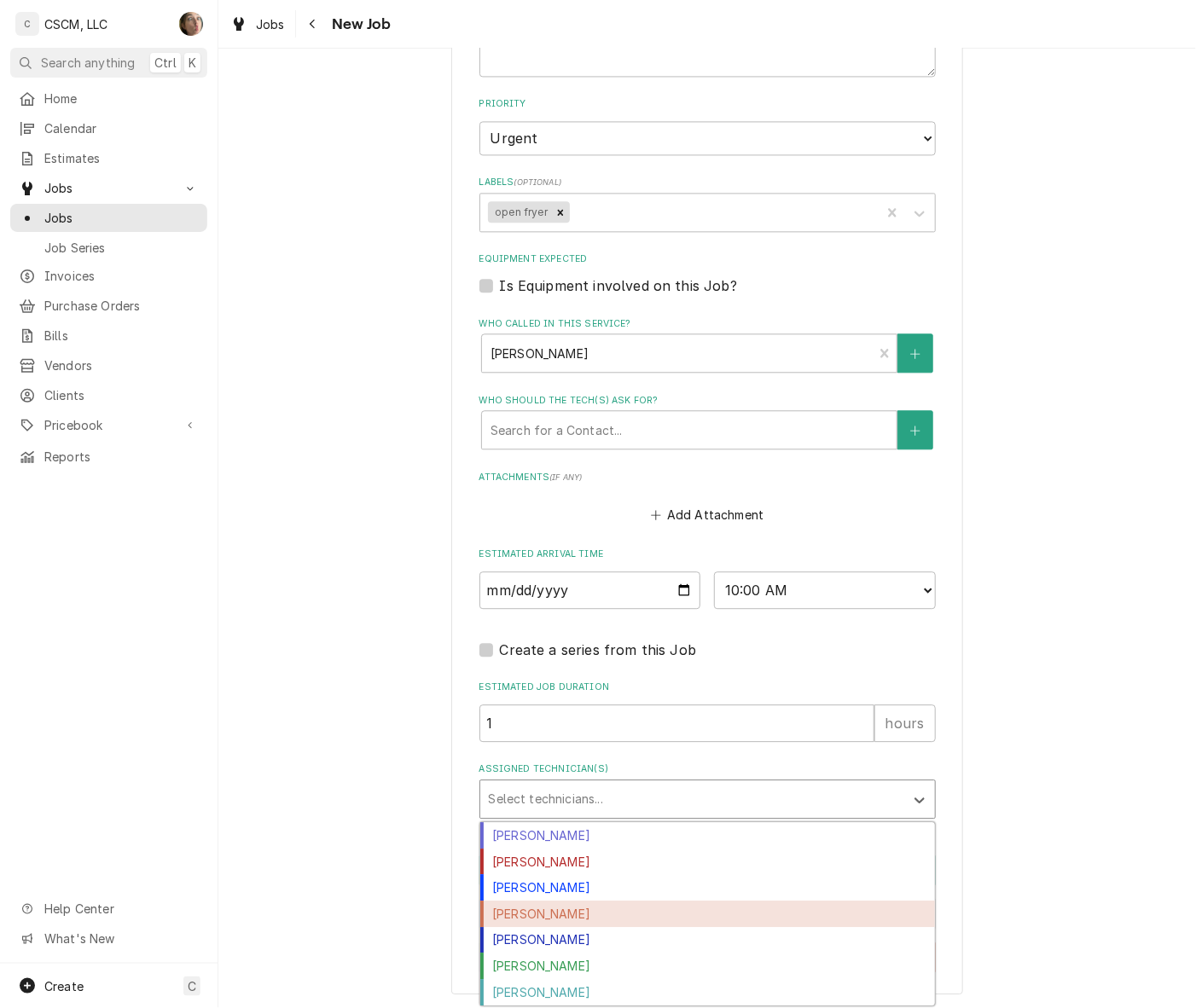
click at [634, 908] on div "Jonnie Pakovich" at bounding box center [707, 913] width 455 height 26
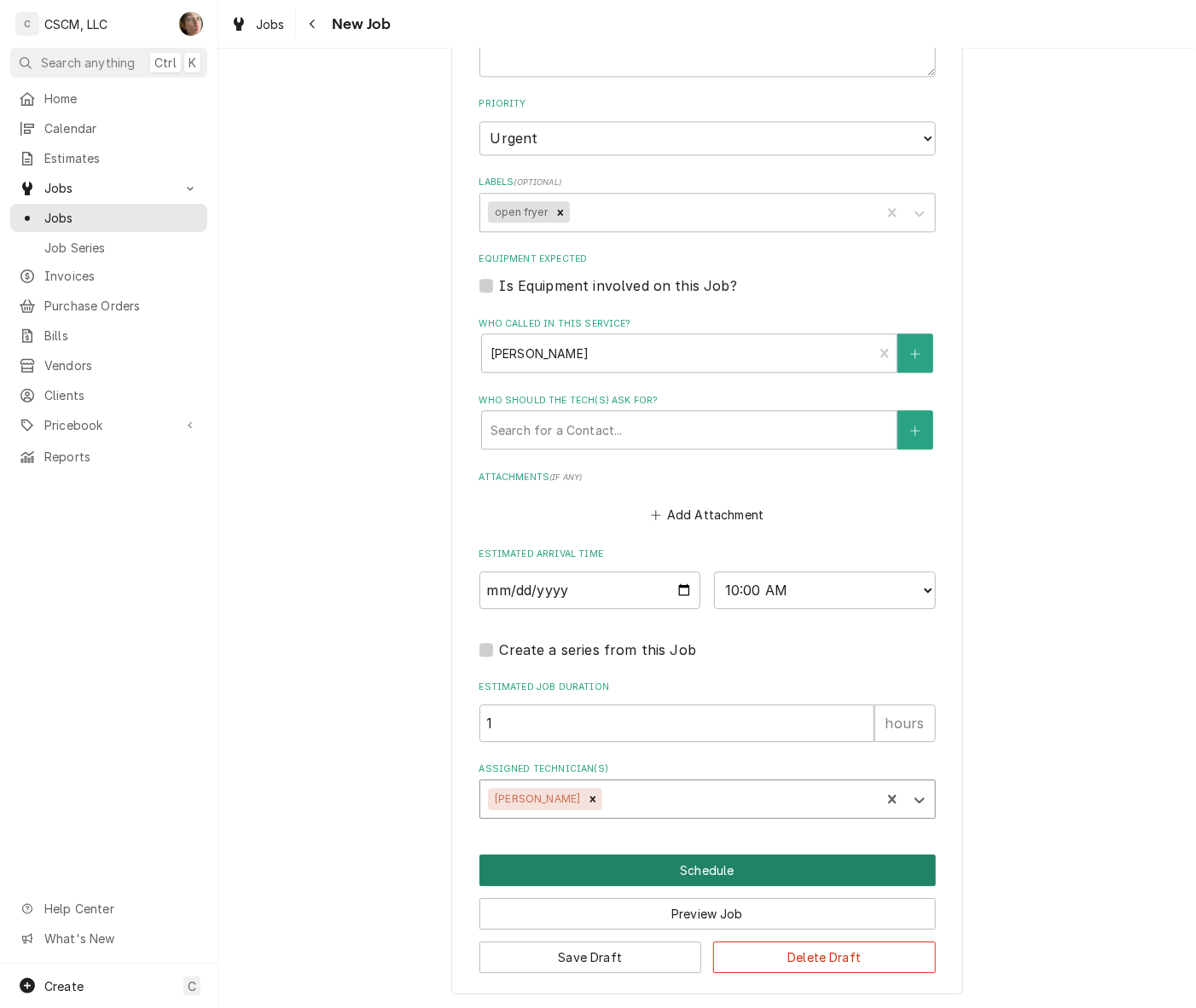
click at [653, 861] on button "Schedule" at bounding box center [707, 870] width 456 height 32
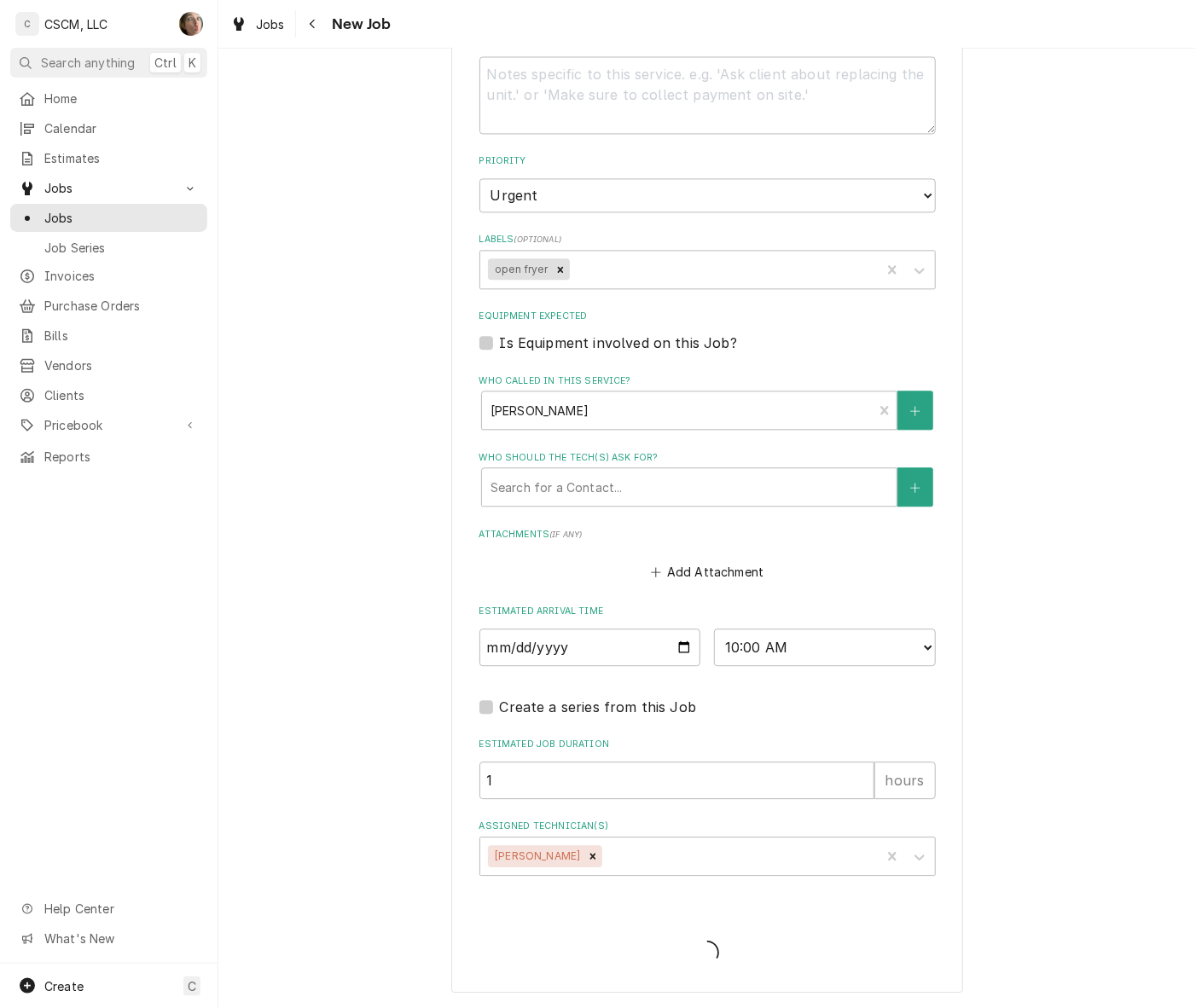
scroll to position [1284, 0]
type textarea "x"
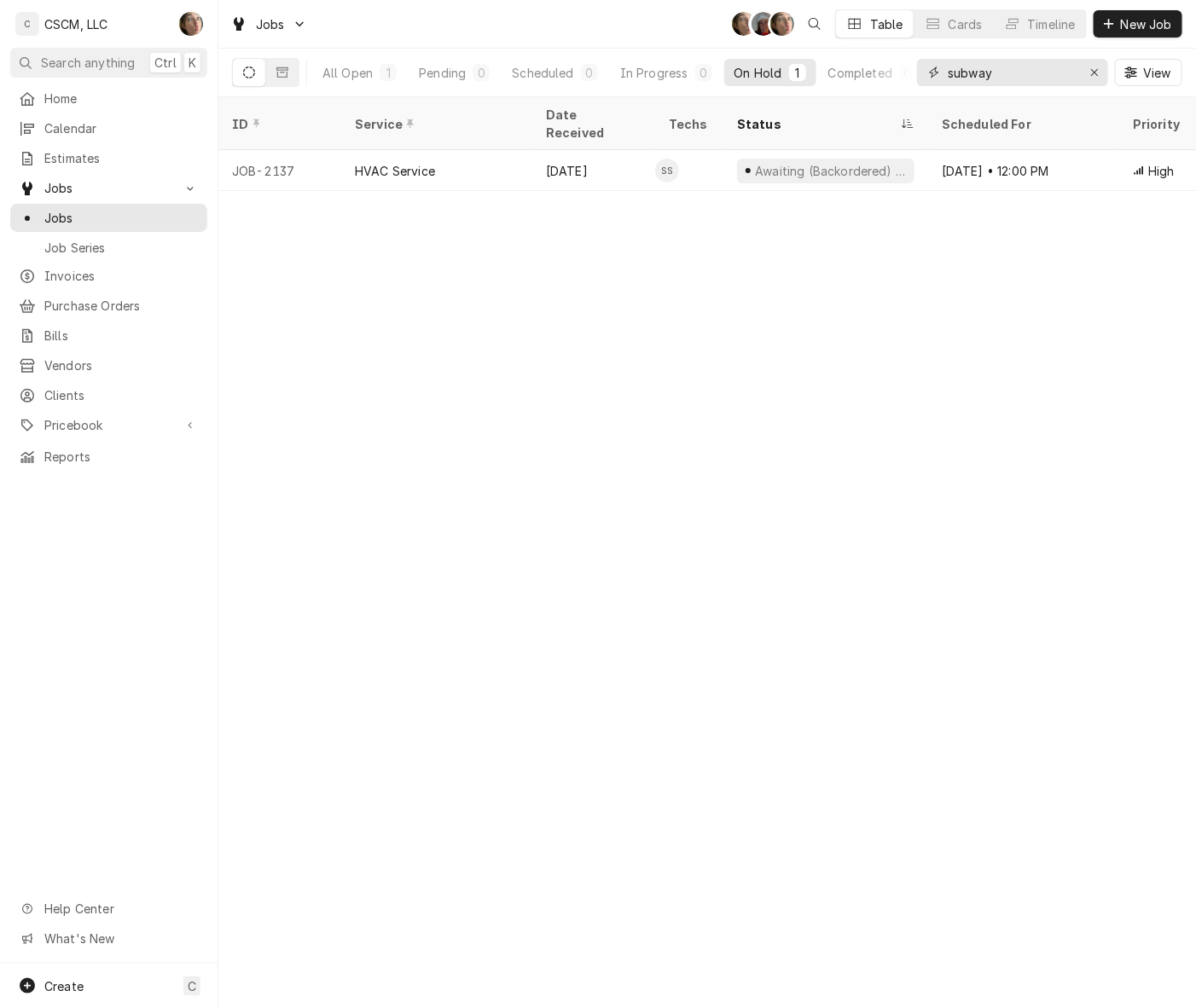
click at [1098, 73] on icon "Erase input" at bounding box center [1095, 72] width 9 height 12
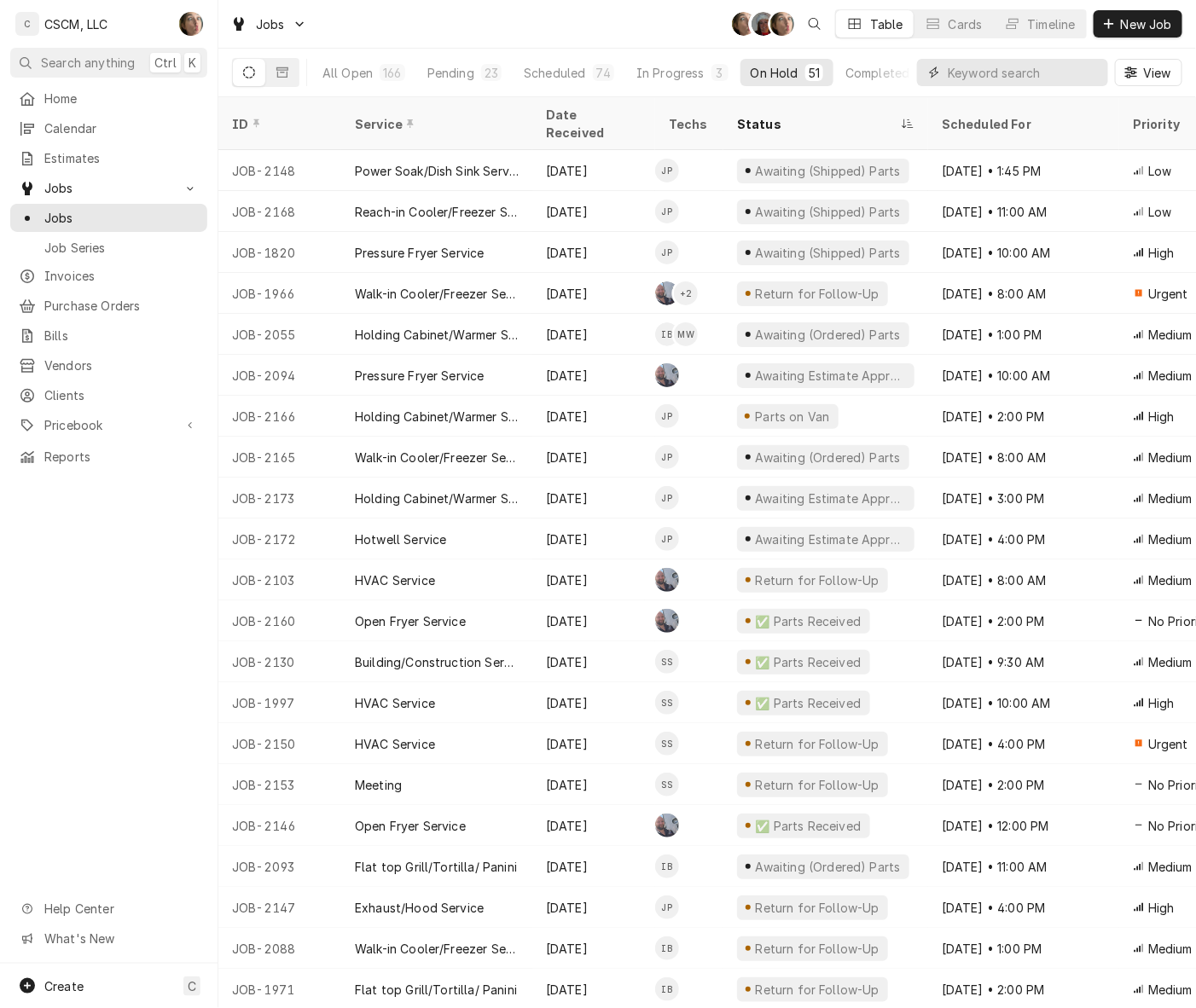
click at [1059, 59] on input "Dynamic Content Wrapper" at bounding box center [1023, 73] width 152 height 27
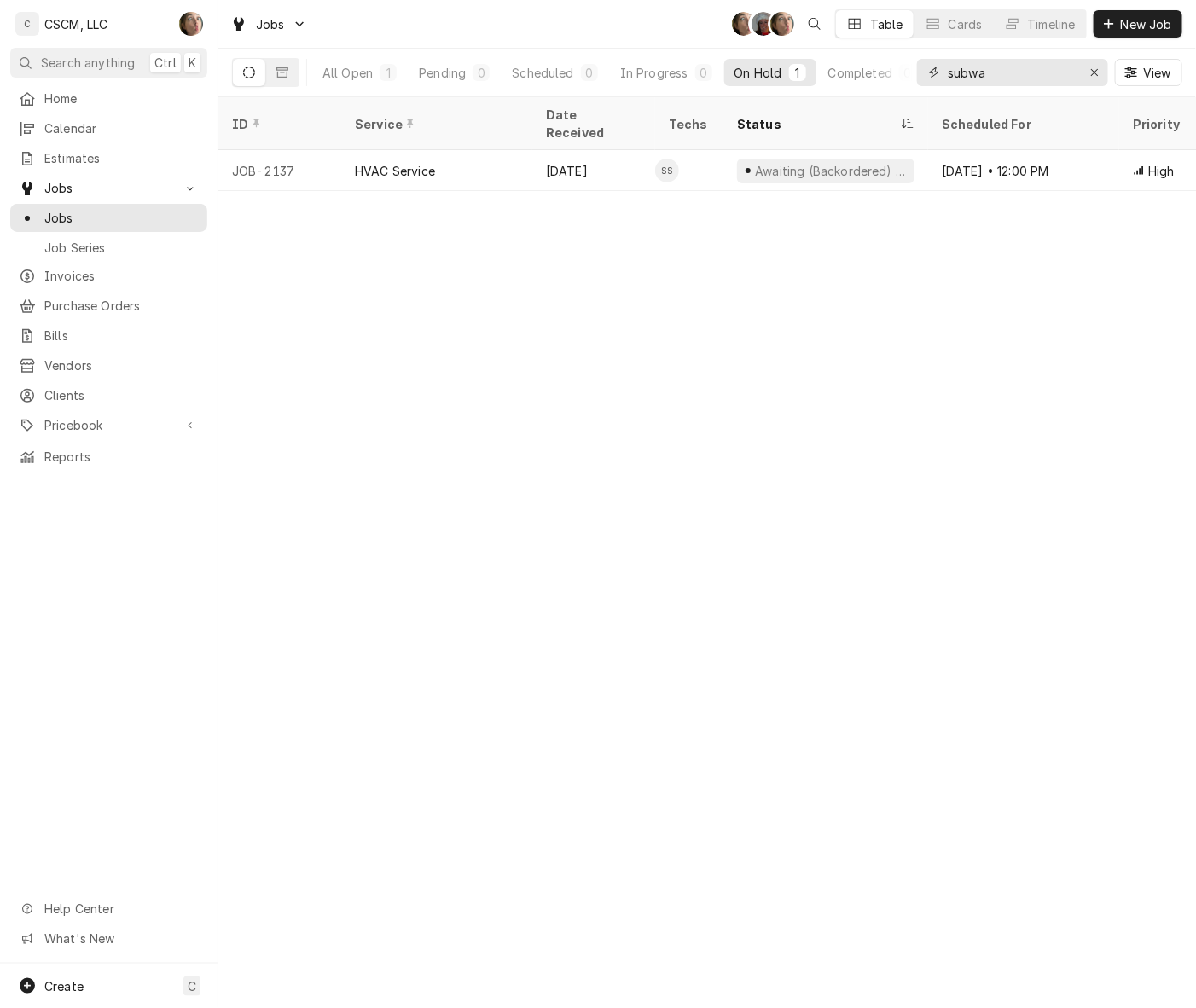
type input "subwa"
click at [935, 150] on div "Aug 29 • 12:00 PM" at bounding box center [1024, 170] width 191 height 41
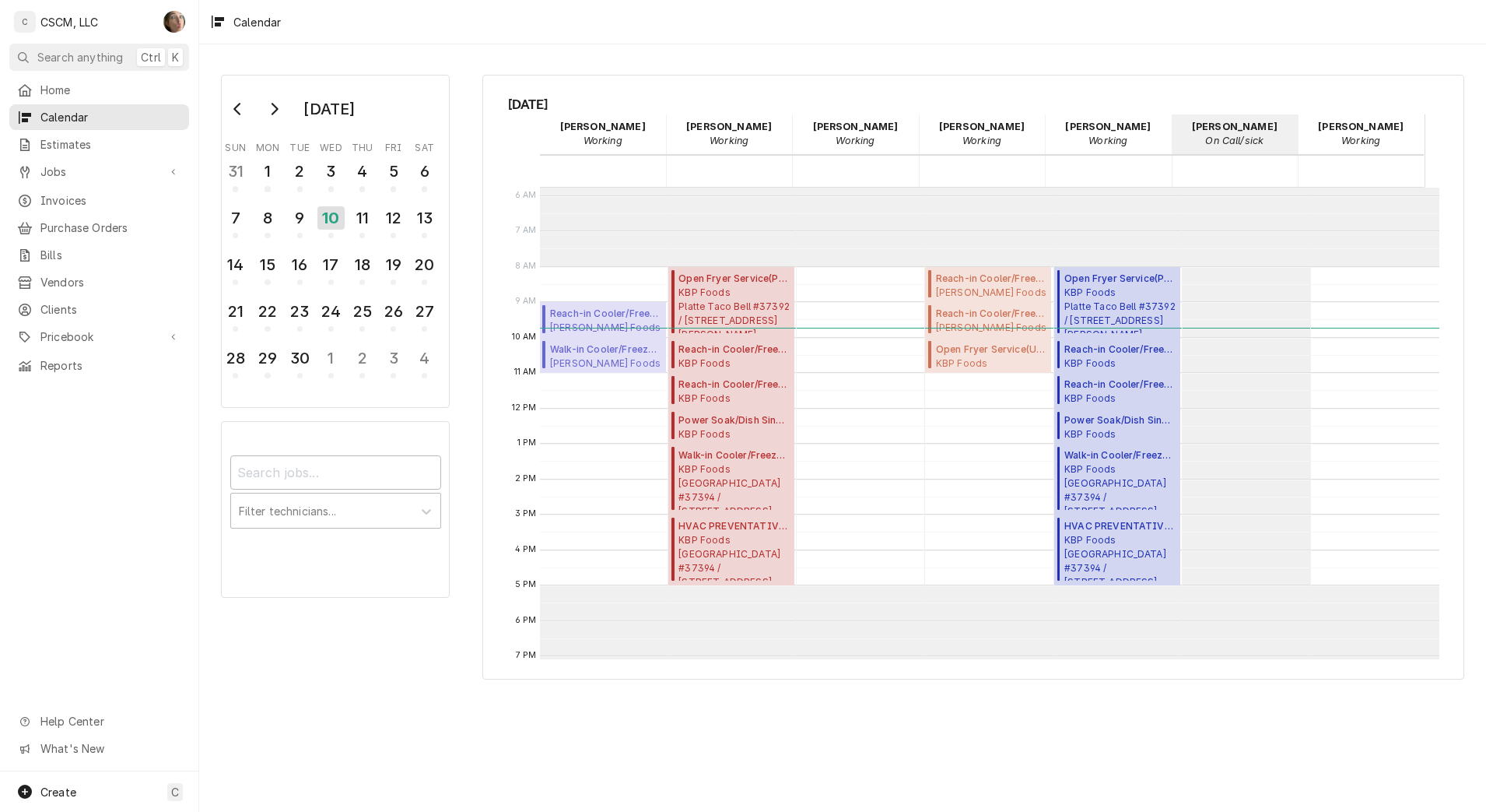
scroll to position [90, 0]
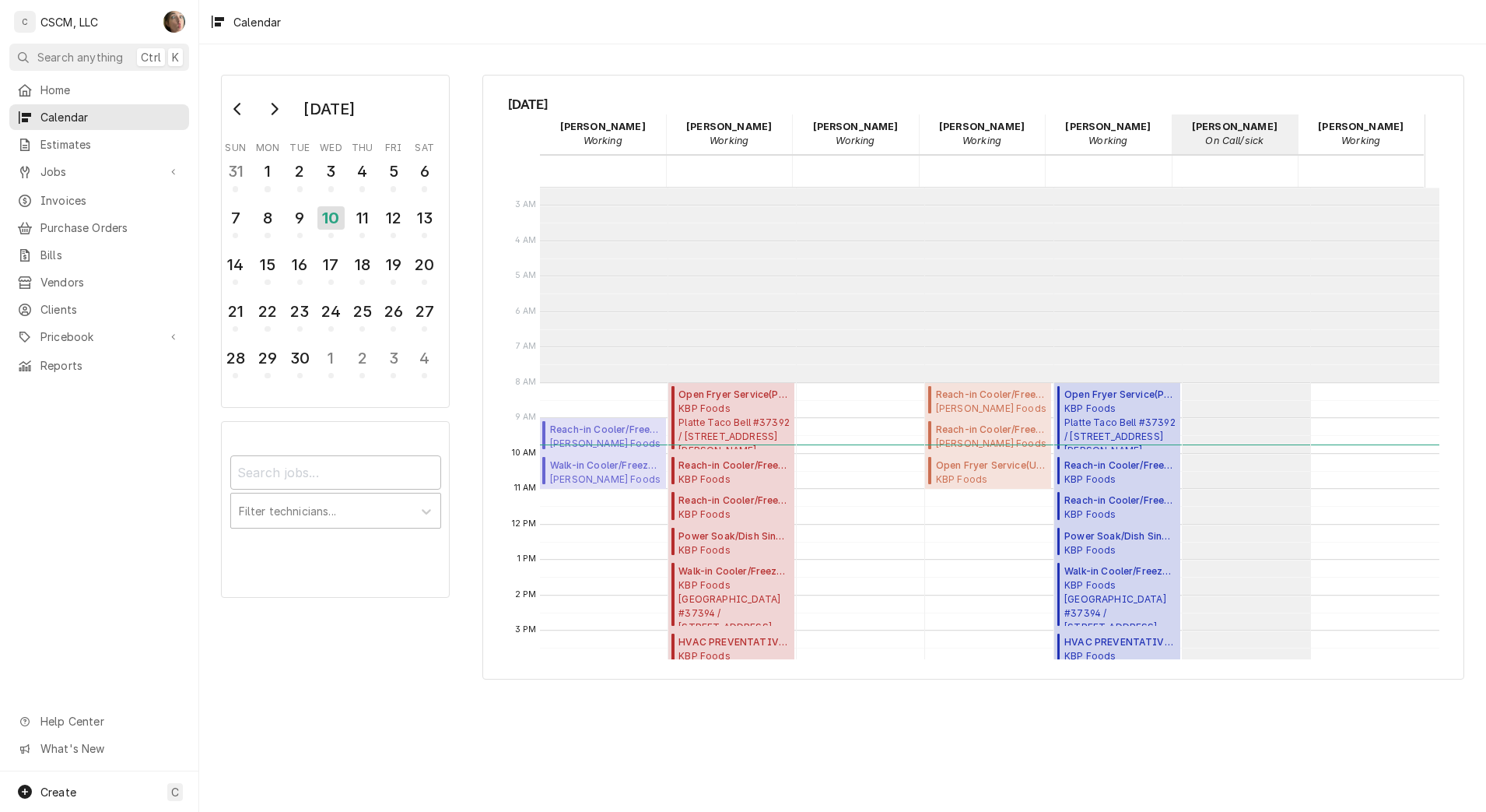
click at [173, 25] on div "Serra Heyen's Avatar" at bounding box center [175, 22] width 22 height 22
click at [209, 65] on link "Settings" at bounding box center [238, 54] width 153 height 26
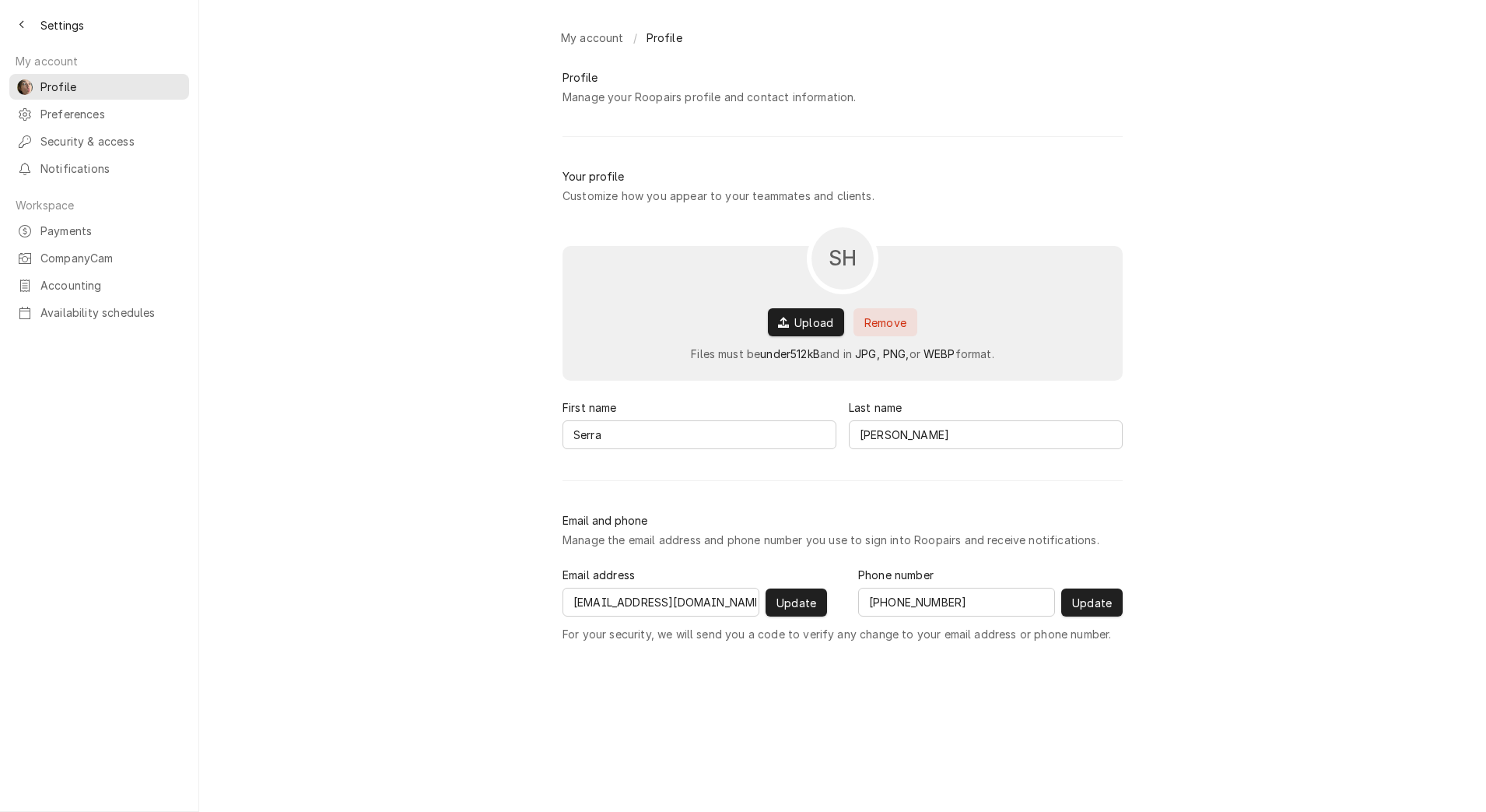
click at [99, 304] on span "Availability schedules" at bounding box center [111, 312] width 140 height 17
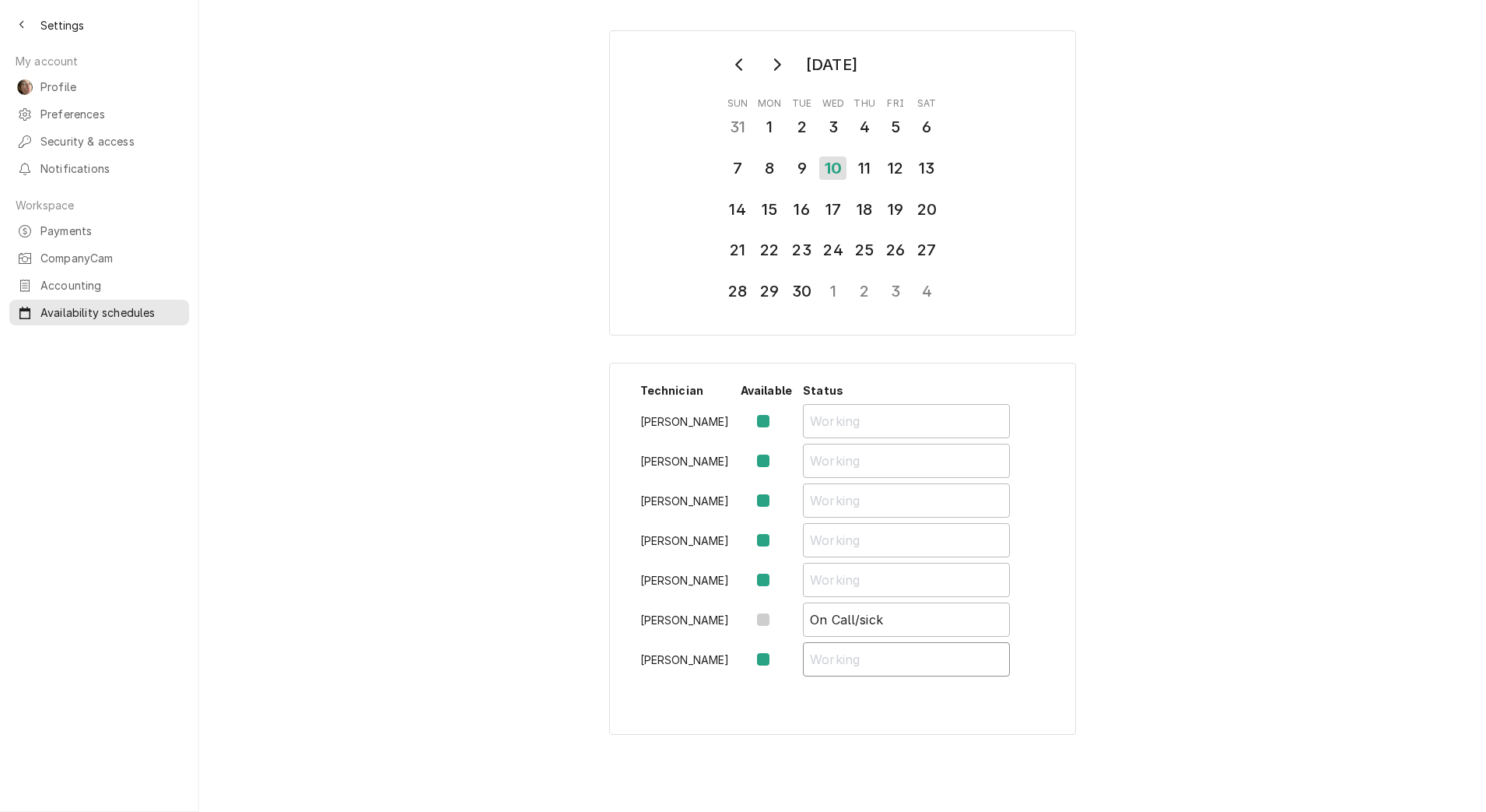
click at [851, 664] on input "Availability Schedule Form" at bounding box center [906, 659] width 207 height 34
type input "s"
type input "Sick"
click at [806, 171] on div "9" at bounding box center [801, 168] width 24 height 23
click at [770, 177] on div "8" at bounding box center [770, 168] width 24 height 23
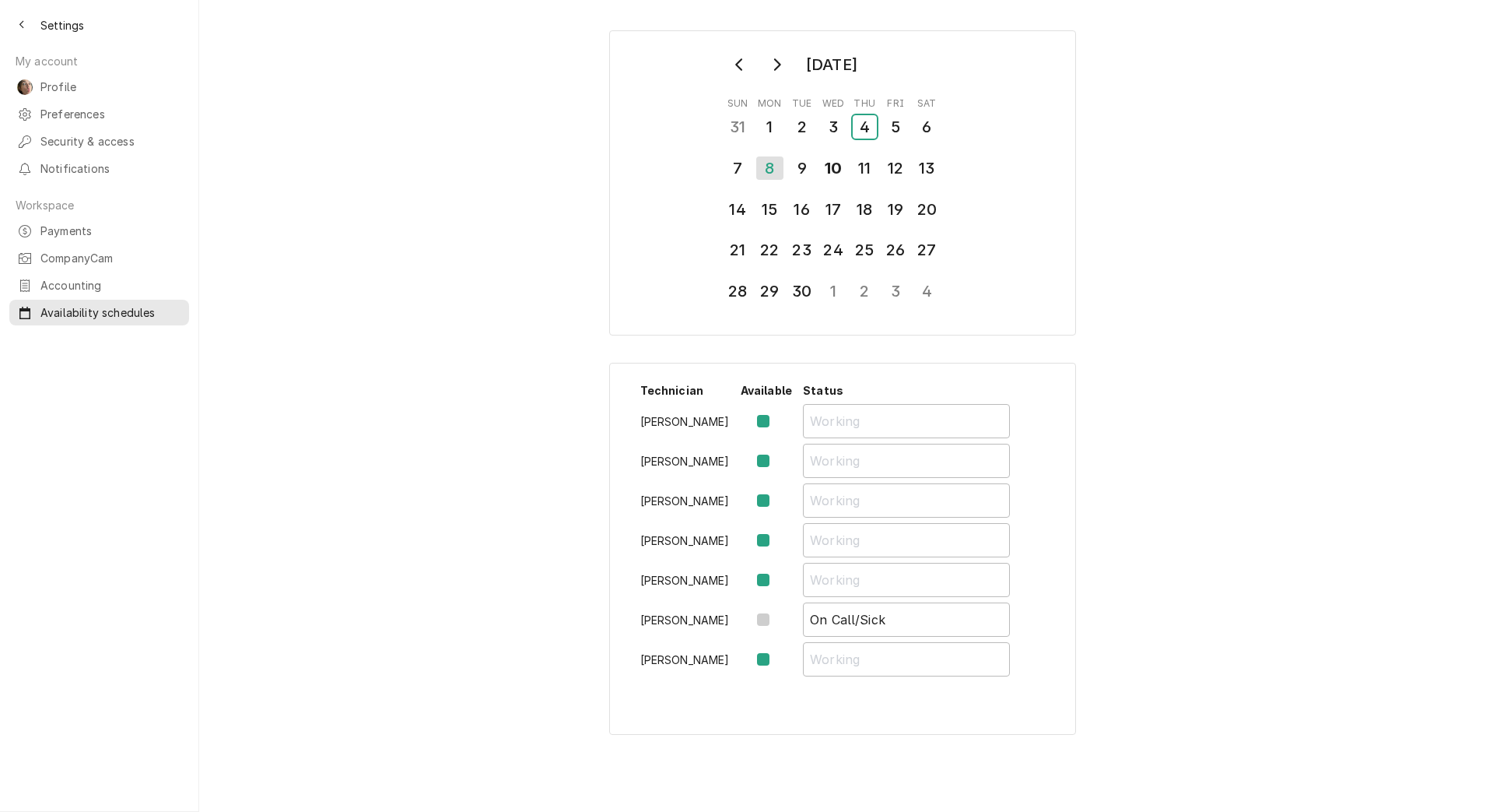
click at [853, 121] on div "4" at bounding box center [864, 127] width 24 height 23
click at [834, 125] on div "3" at bounding box center [833, 127] width 24 height 23
click at [807, 125] on div "2" at bounding box center [801, 127] width 24 height 23
click at [765, 129] on div "1" at bounding box center [770, 127] width 24 height 23
click at [908, 135] on div "5" at bounding box center [896, 127] width 24 height 23
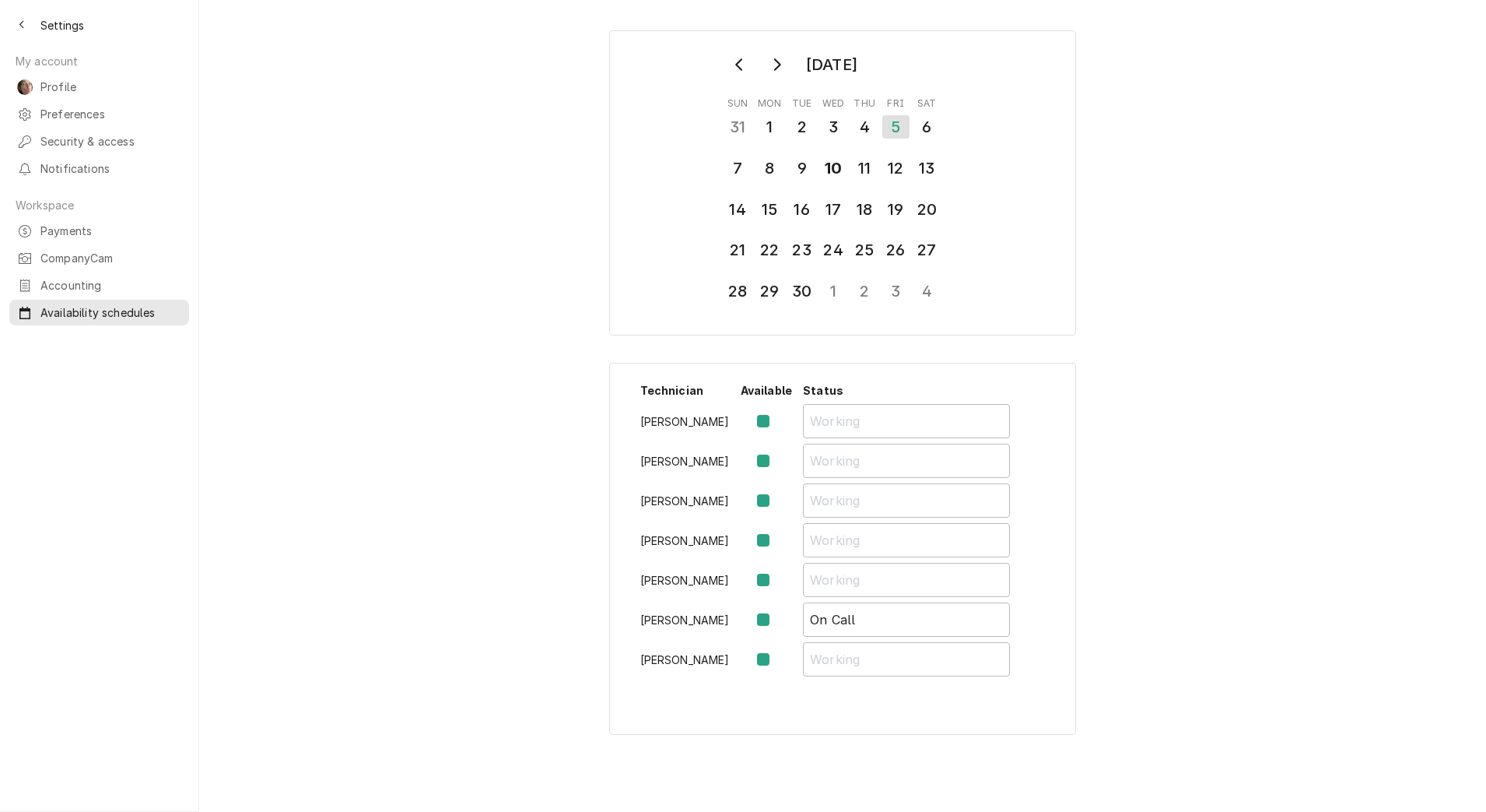
click at [54, 86] on span "Profile" at bounding box center [111, 87] width 140 height 17
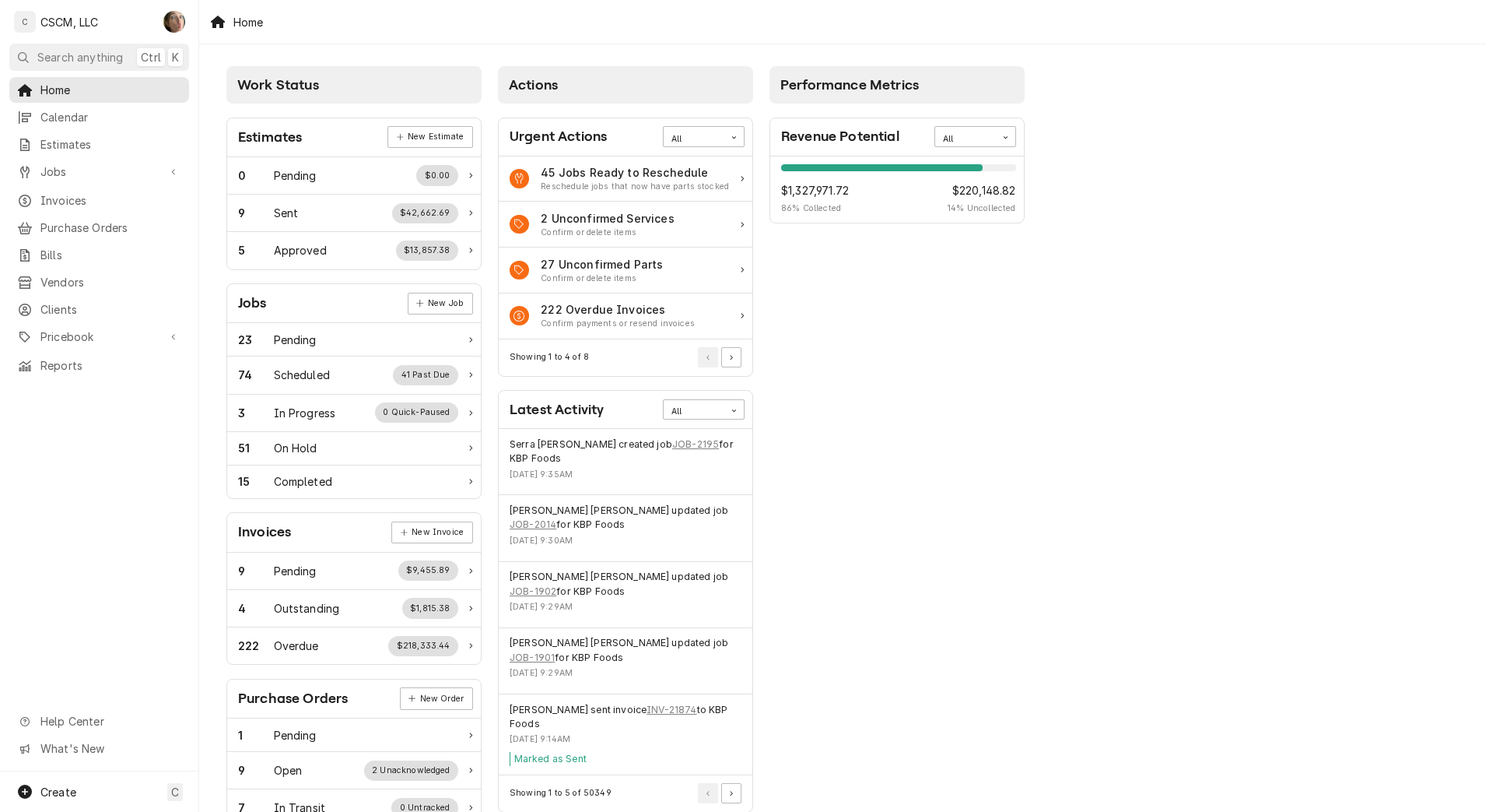
click at [111, 115] on span "Calendar" at bounding box center [111, 117] width 140 height 17
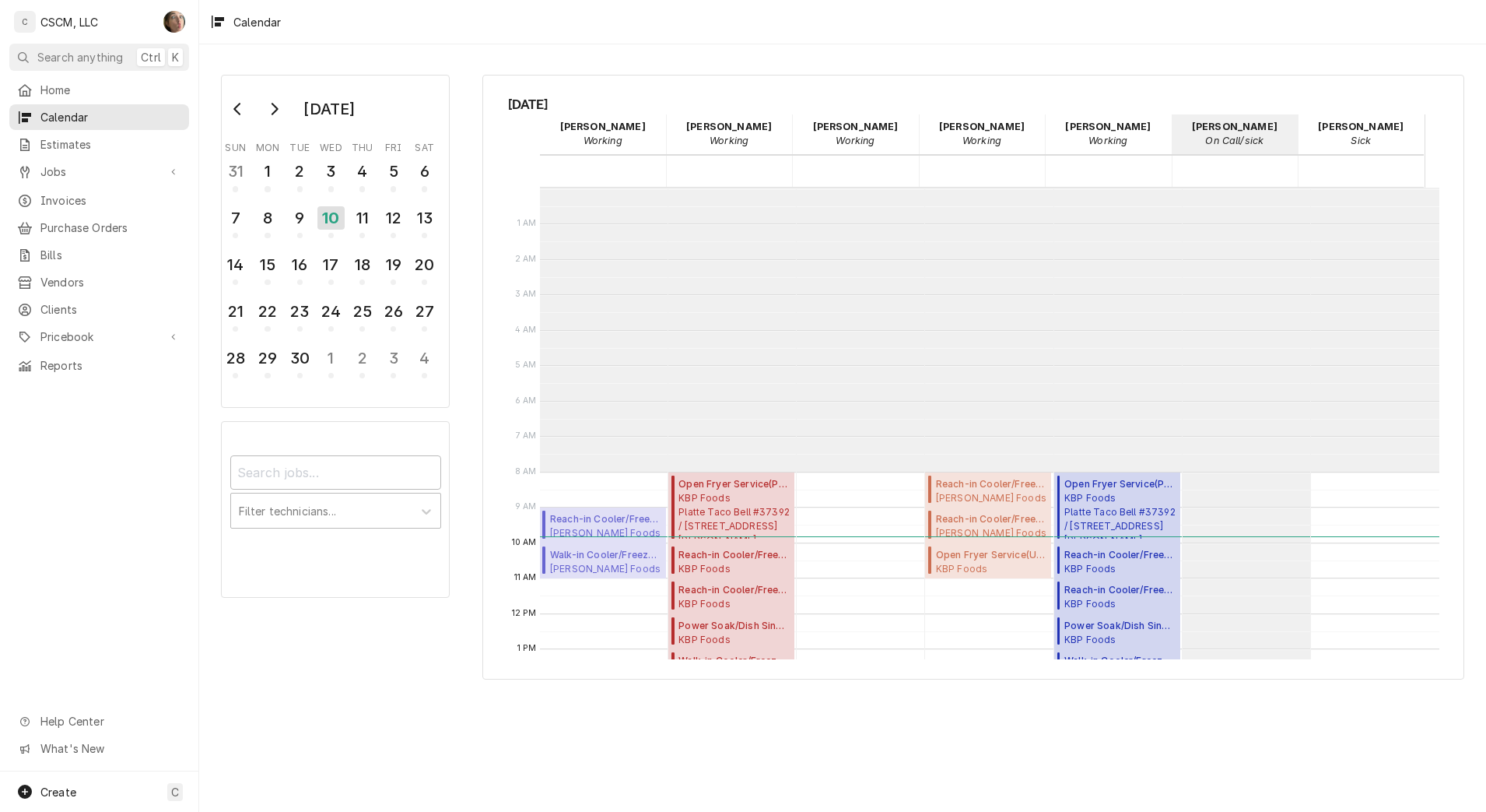
scroll to position [284, 0]
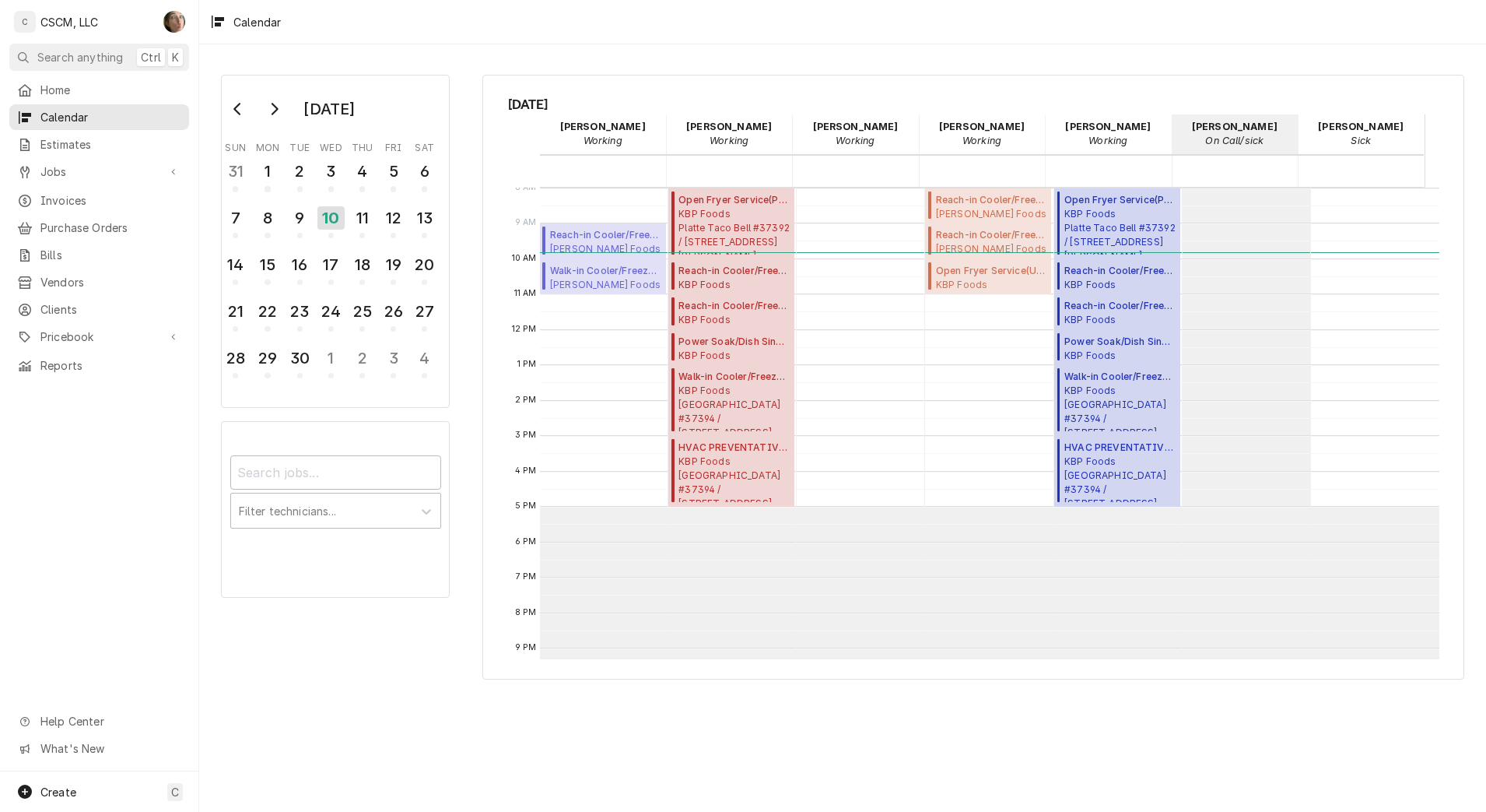
click at [1362, 136] on em "Sick" at bounding box center [1361, 140] width 20 height 12
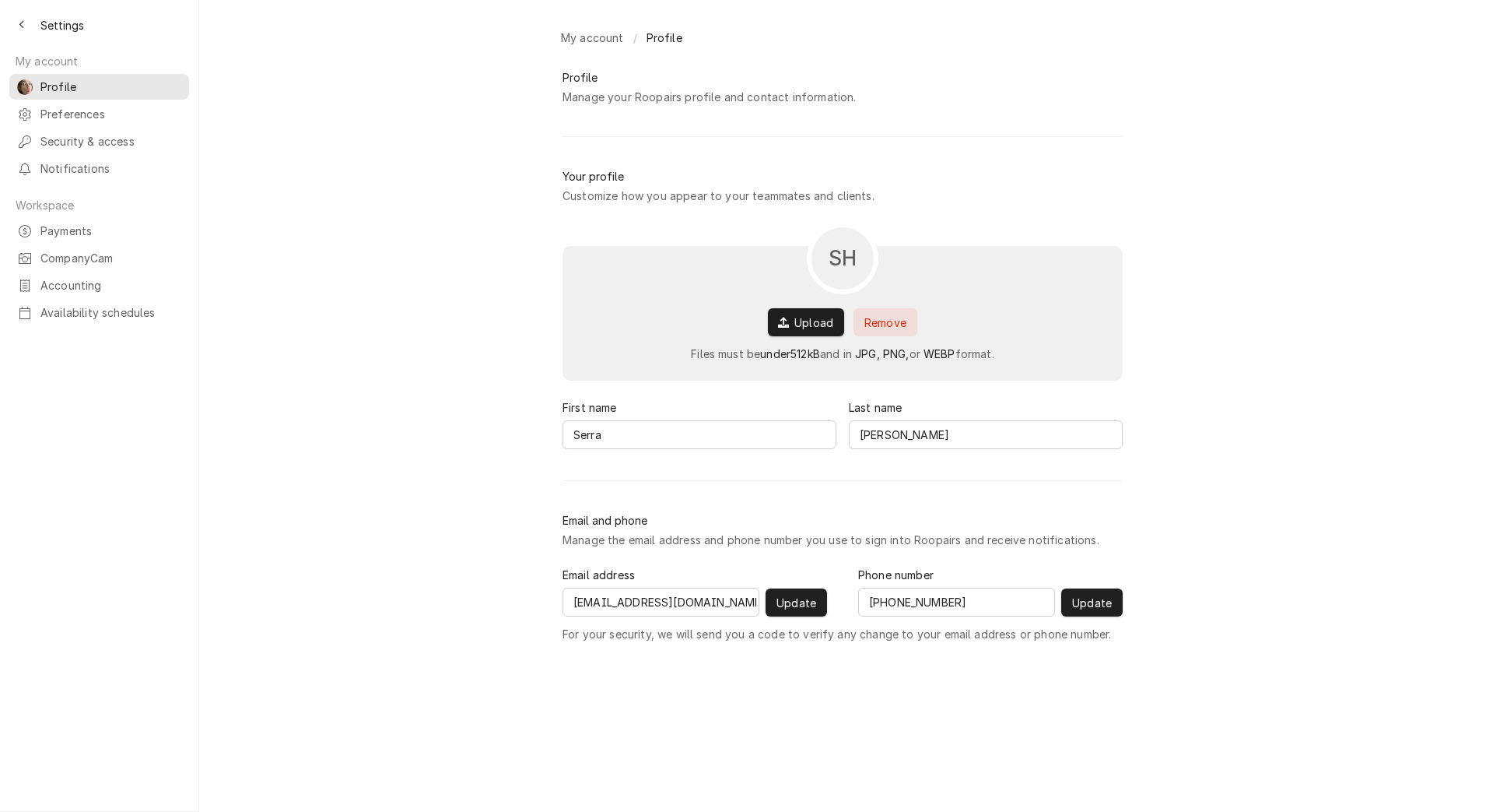
click at [96, 304] on span "Availability schedules" at bounding box center [111, 312] width 140 height 17
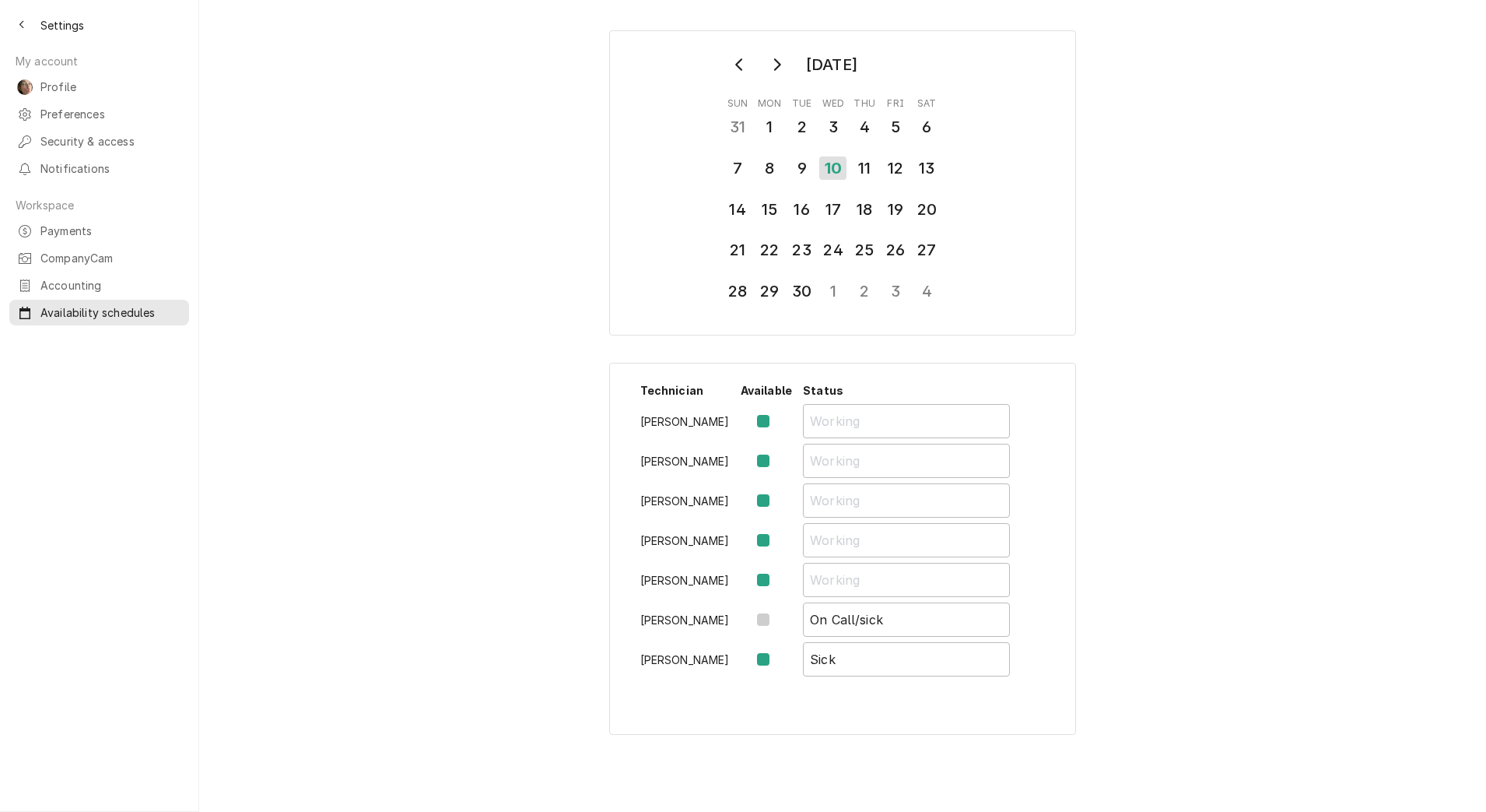
click at [776, 656] on label "Availability Schedule Form" at bounding box center [776, 659] width 0 height 18
click at [776, 656] on input "Availability Schedule Form" at bounding box center [785, 667] width 18 height 34
checkbox input "false"
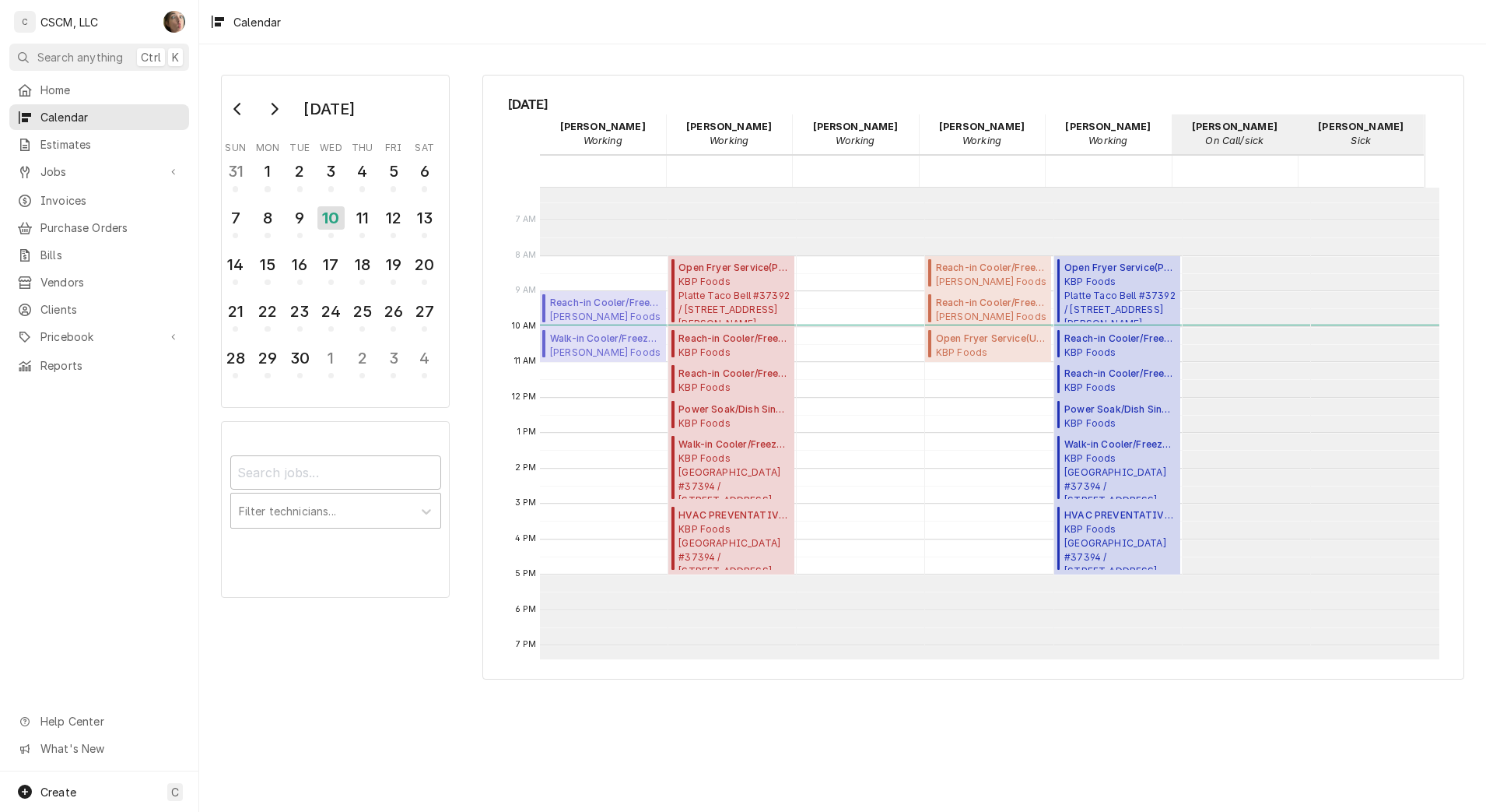
scroll to position [187, 0]
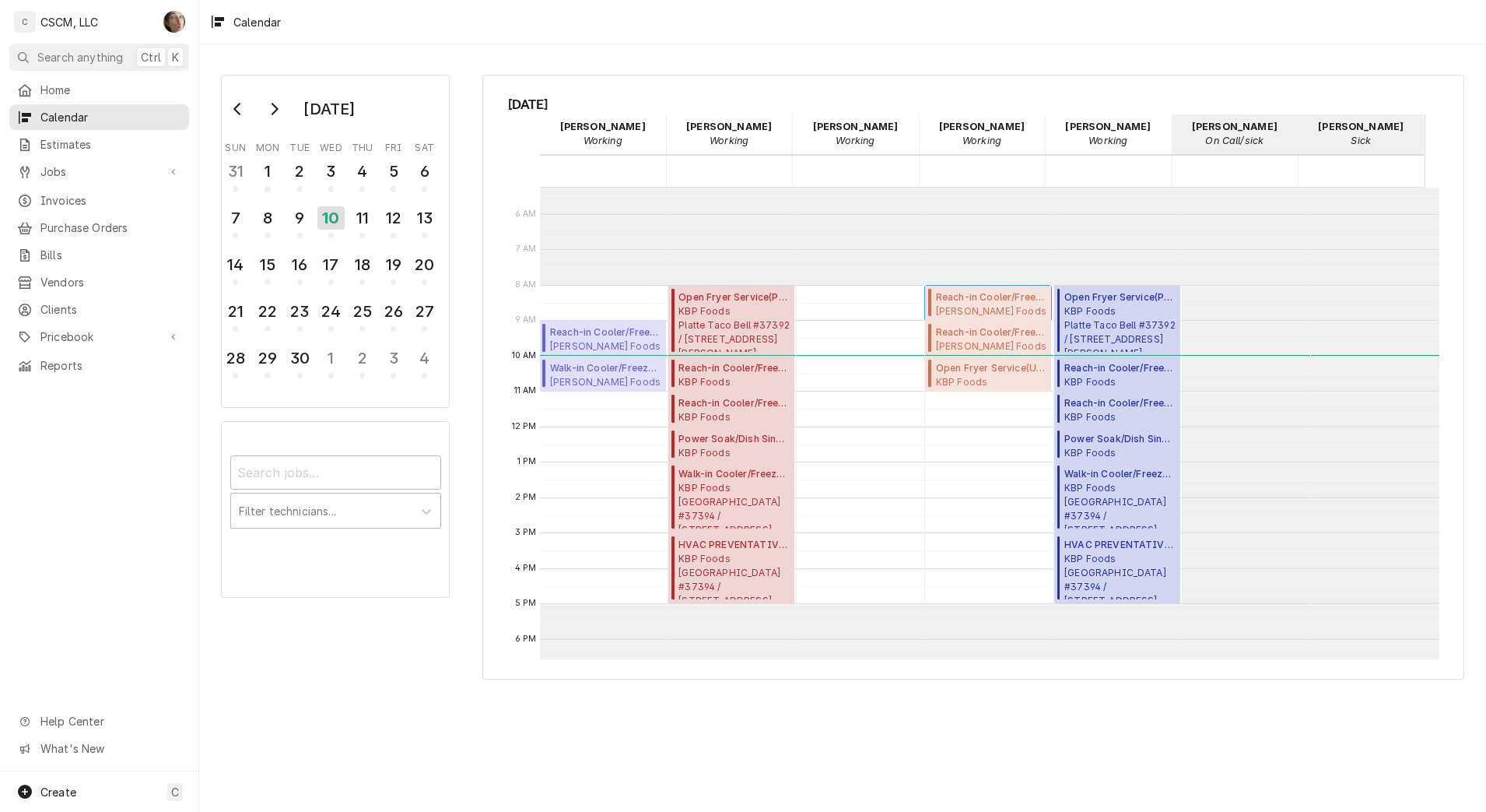
click at [1001, 290] on span "Reach-in Cooler/Freezer Service ( Active )" at bounding box center [991, 297] width 111 height 14
click at [376, 226] on button "11" at bounding box center [362, 223] width 31 height 42
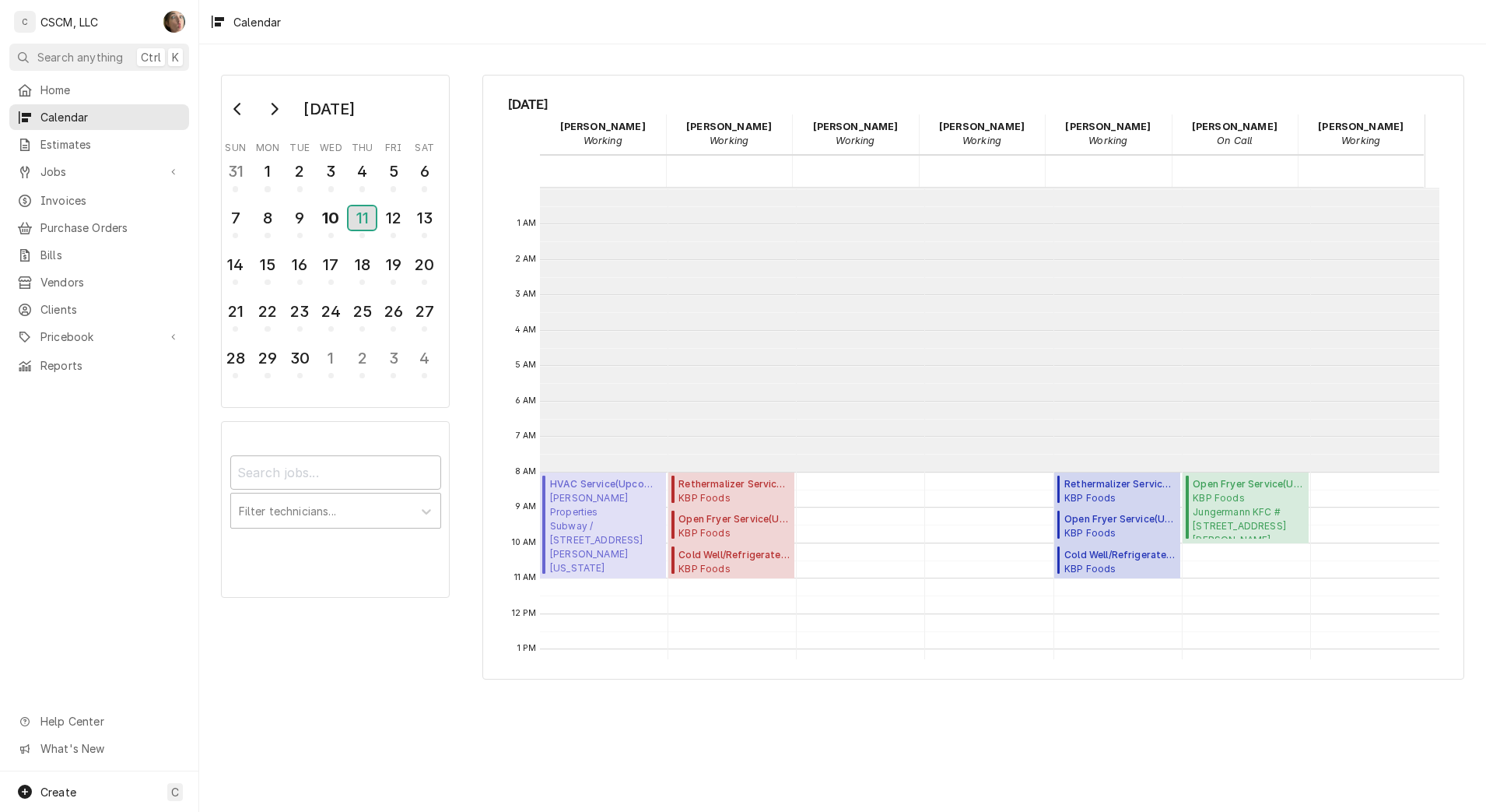
scroll to position [284, 0]
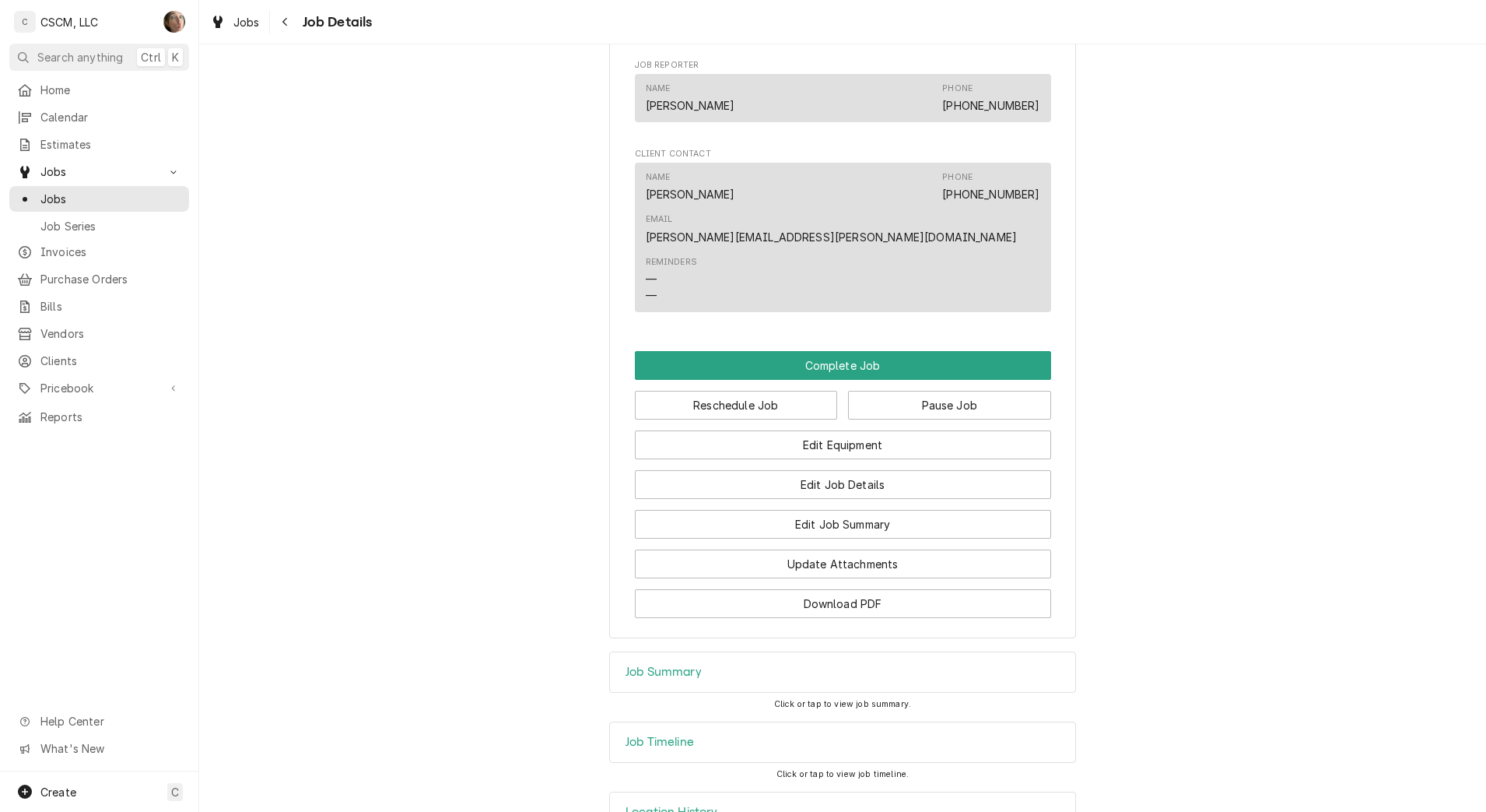
scroll to position [1042, 0]
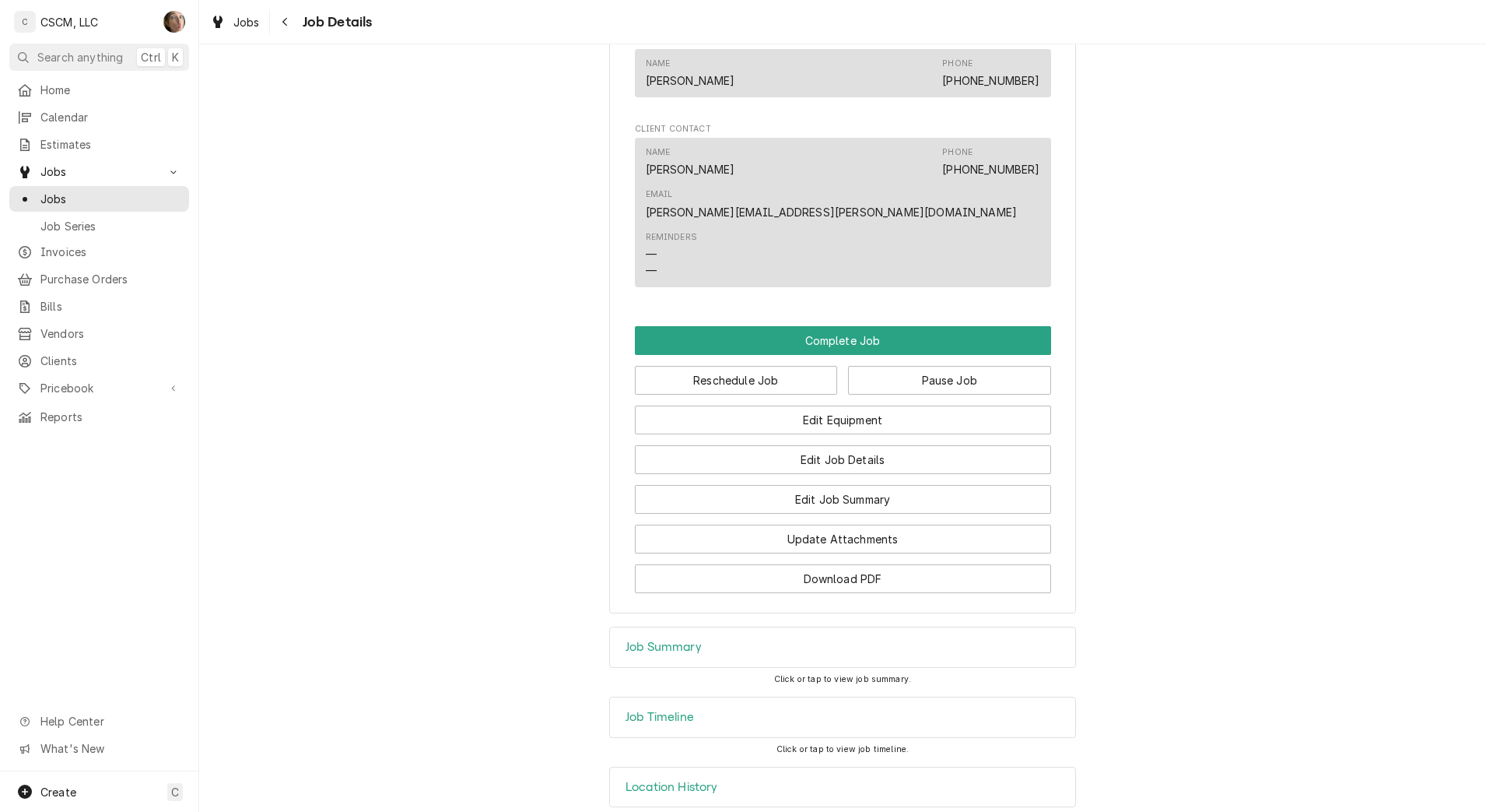
click at [740, 627] on div "Job Summary" at bounding box center [843, 647] width 465 height 40
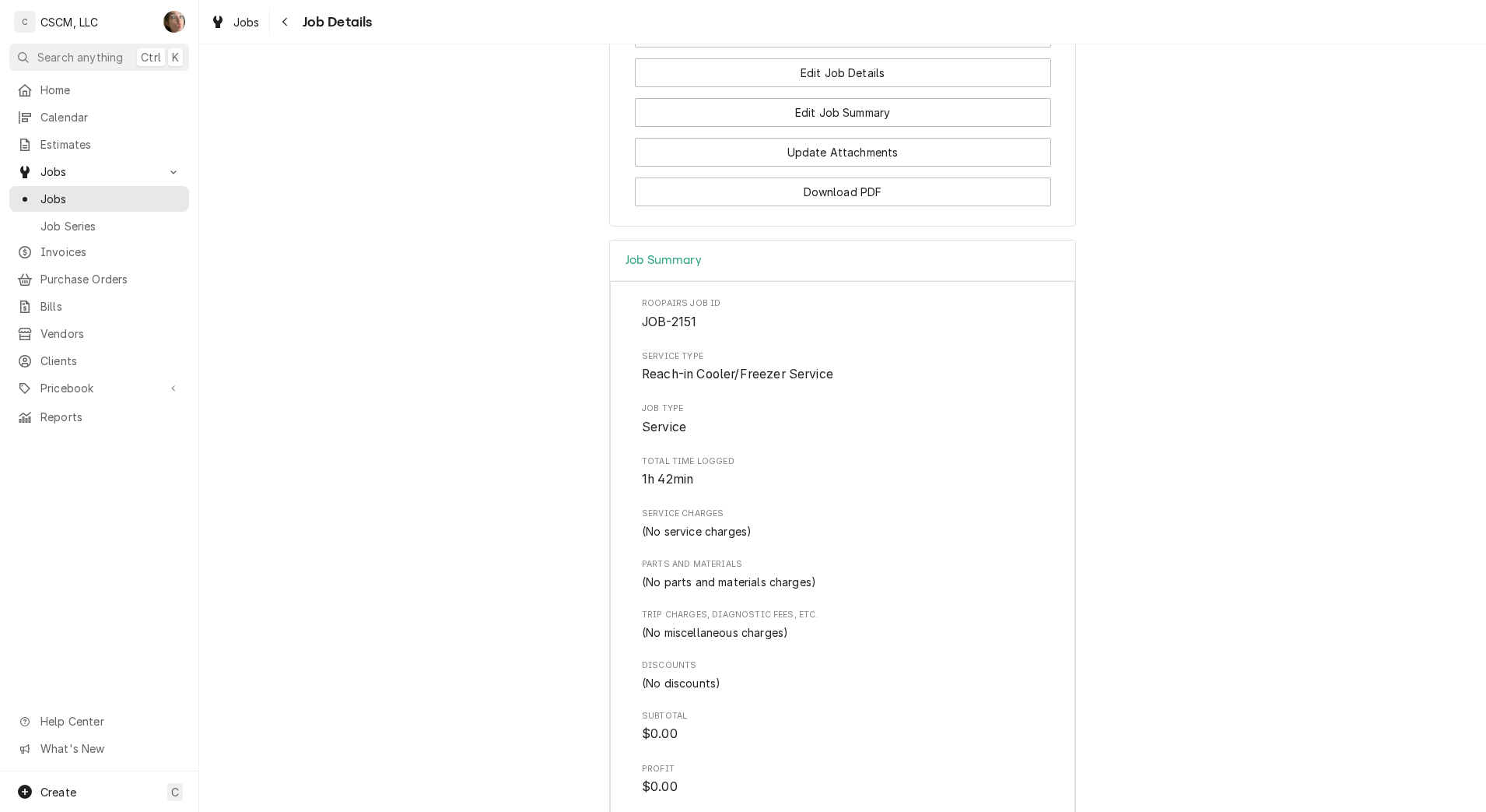
scroll to position [1579, 0]
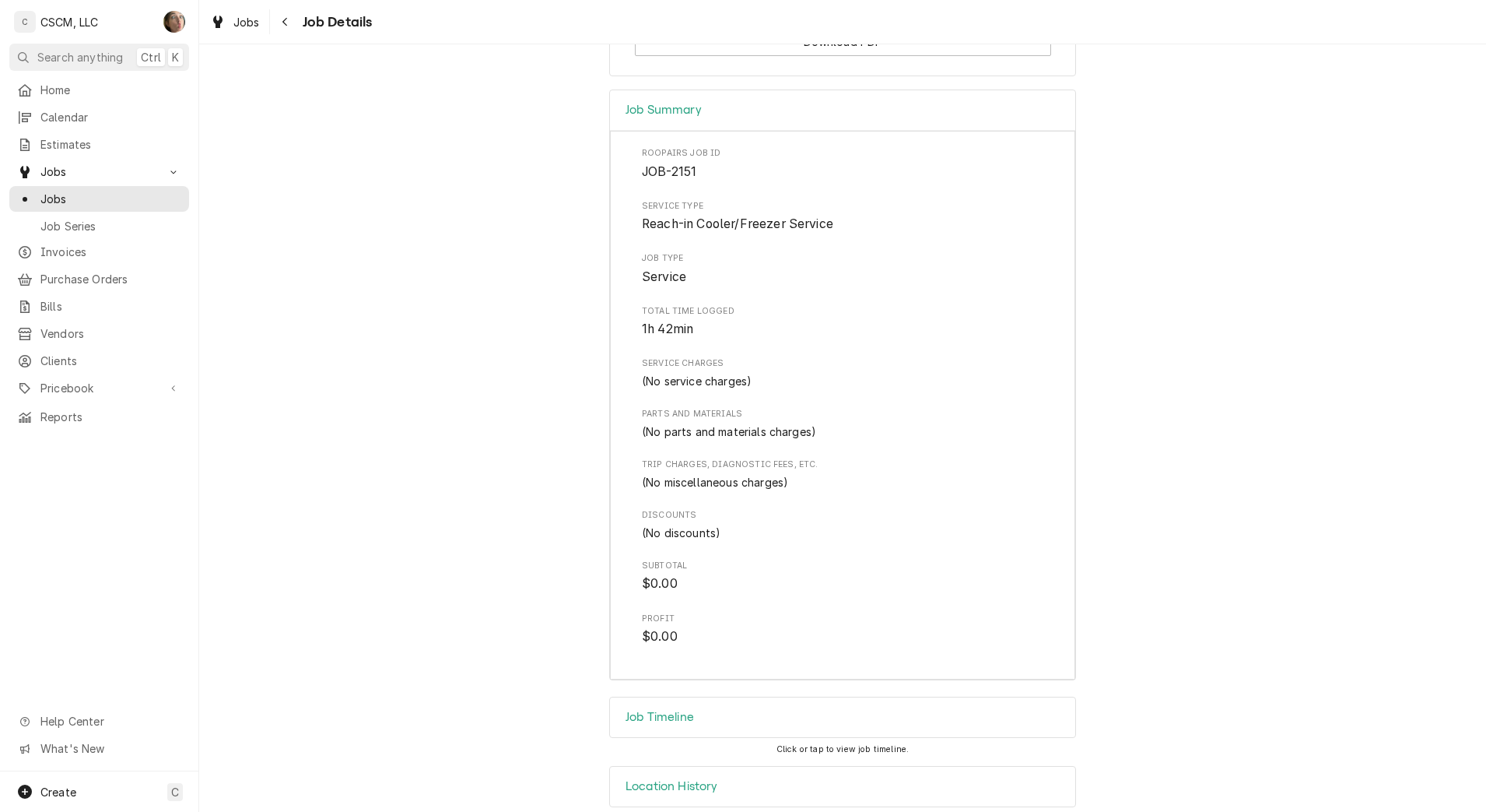
click at [729, 697] on div "Job Timeline" at bounding box center [843, 717] width 465 height 40
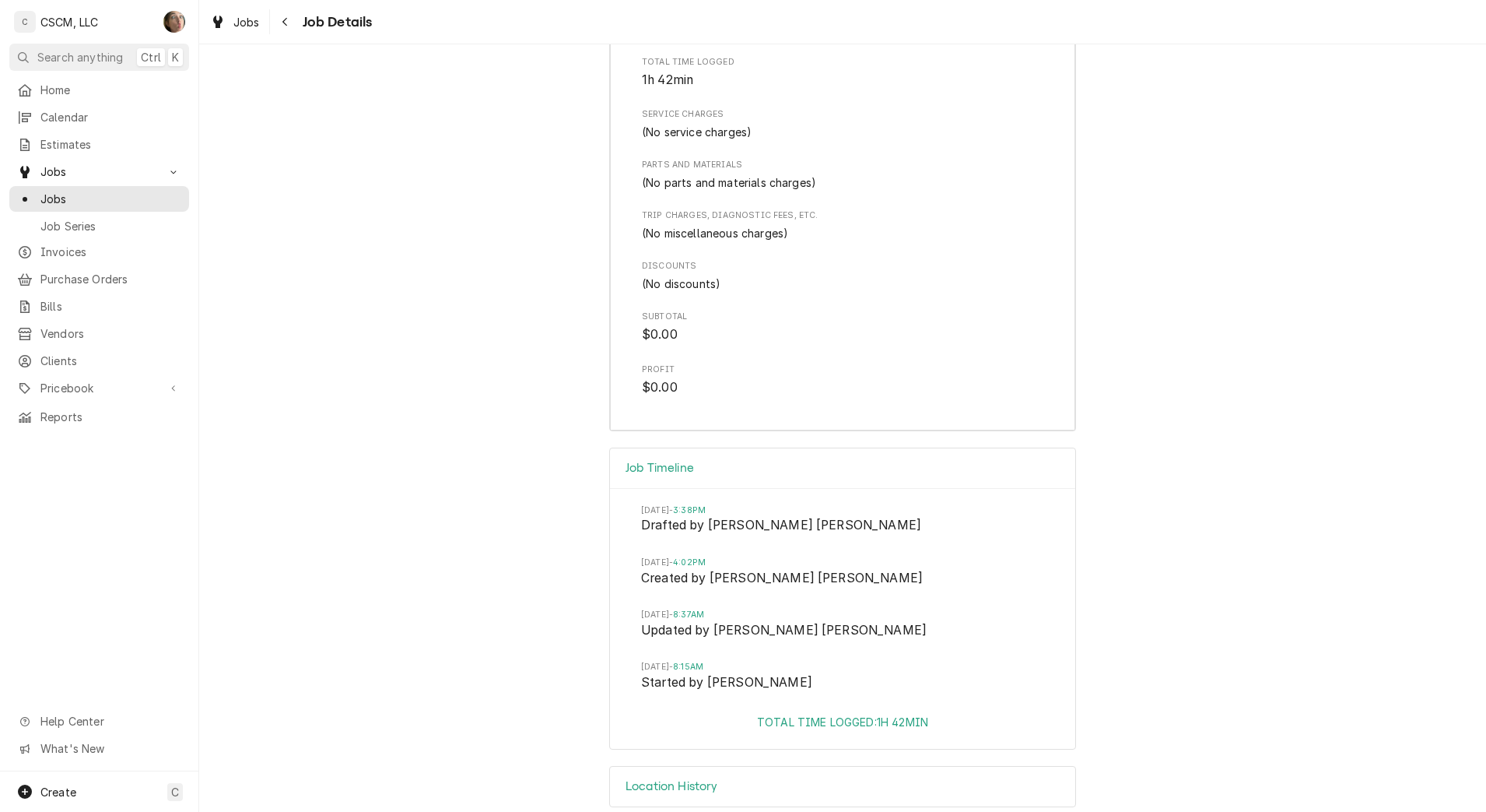
scroll to position [1832, 0]
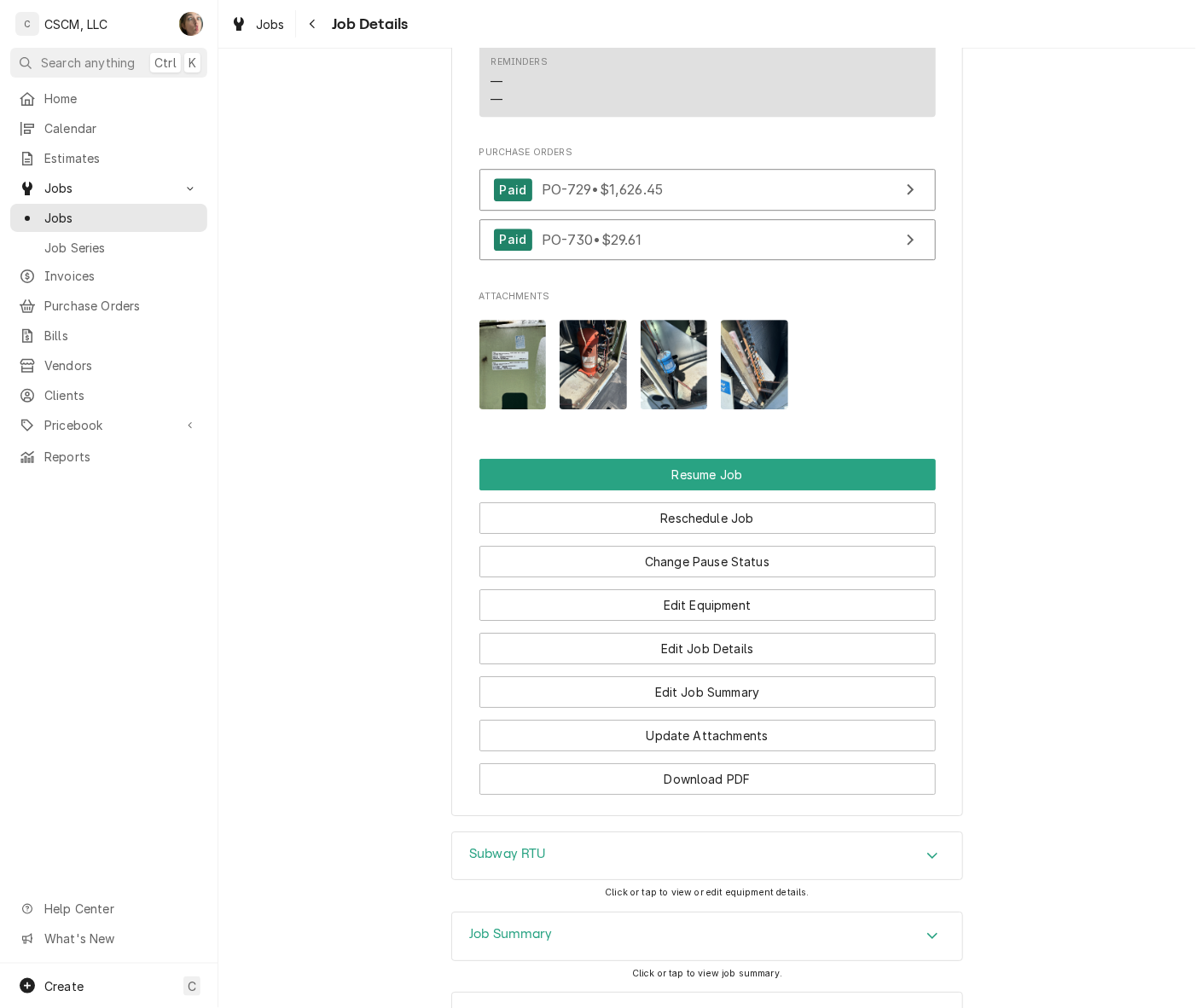
scroll to position [1836, 0]
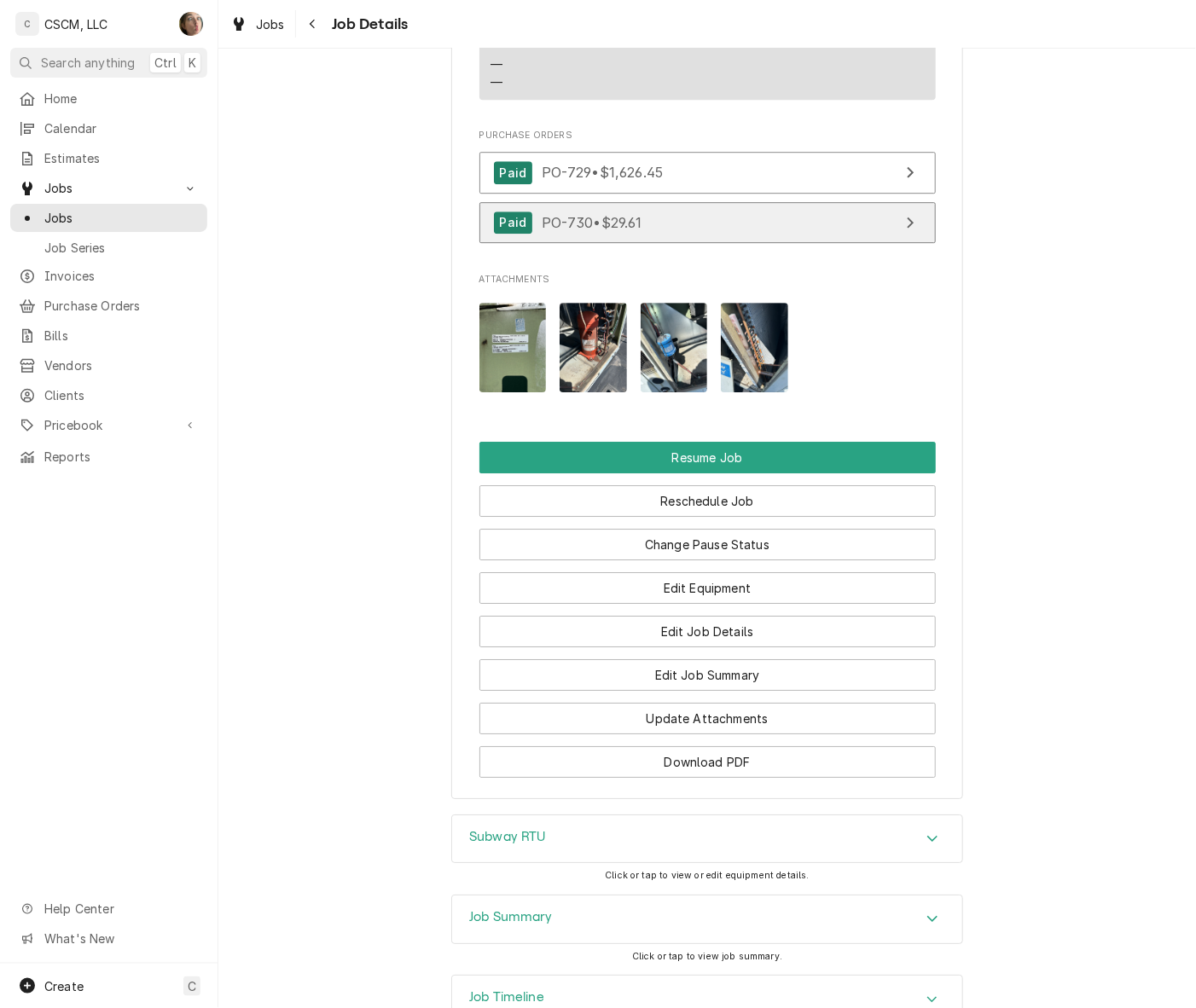
click at [649, 202] on link "Paid PO-730 • $29.61" at bounding box center [707, 223] width 456 height 42
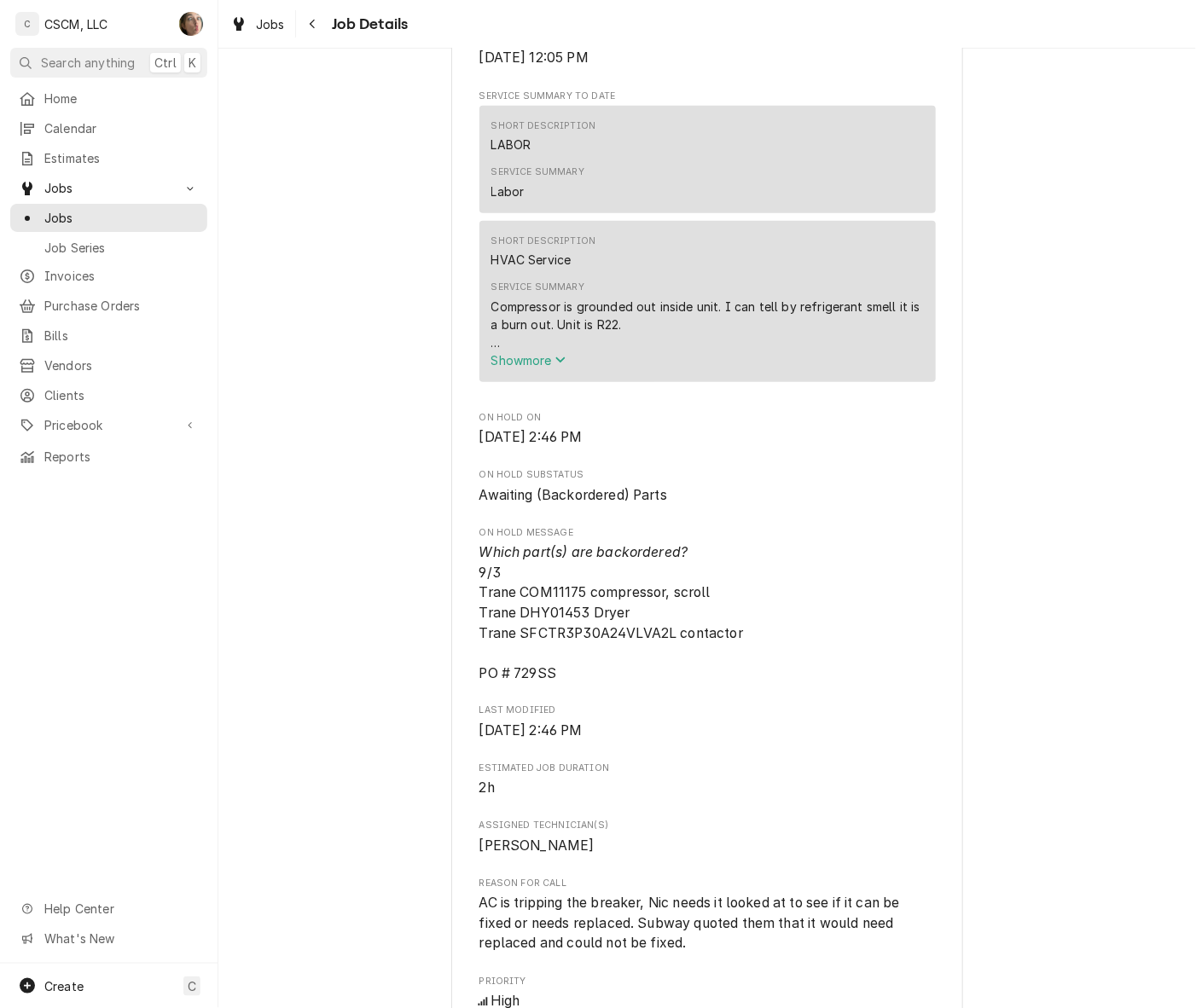
scroll to position [556, 0]
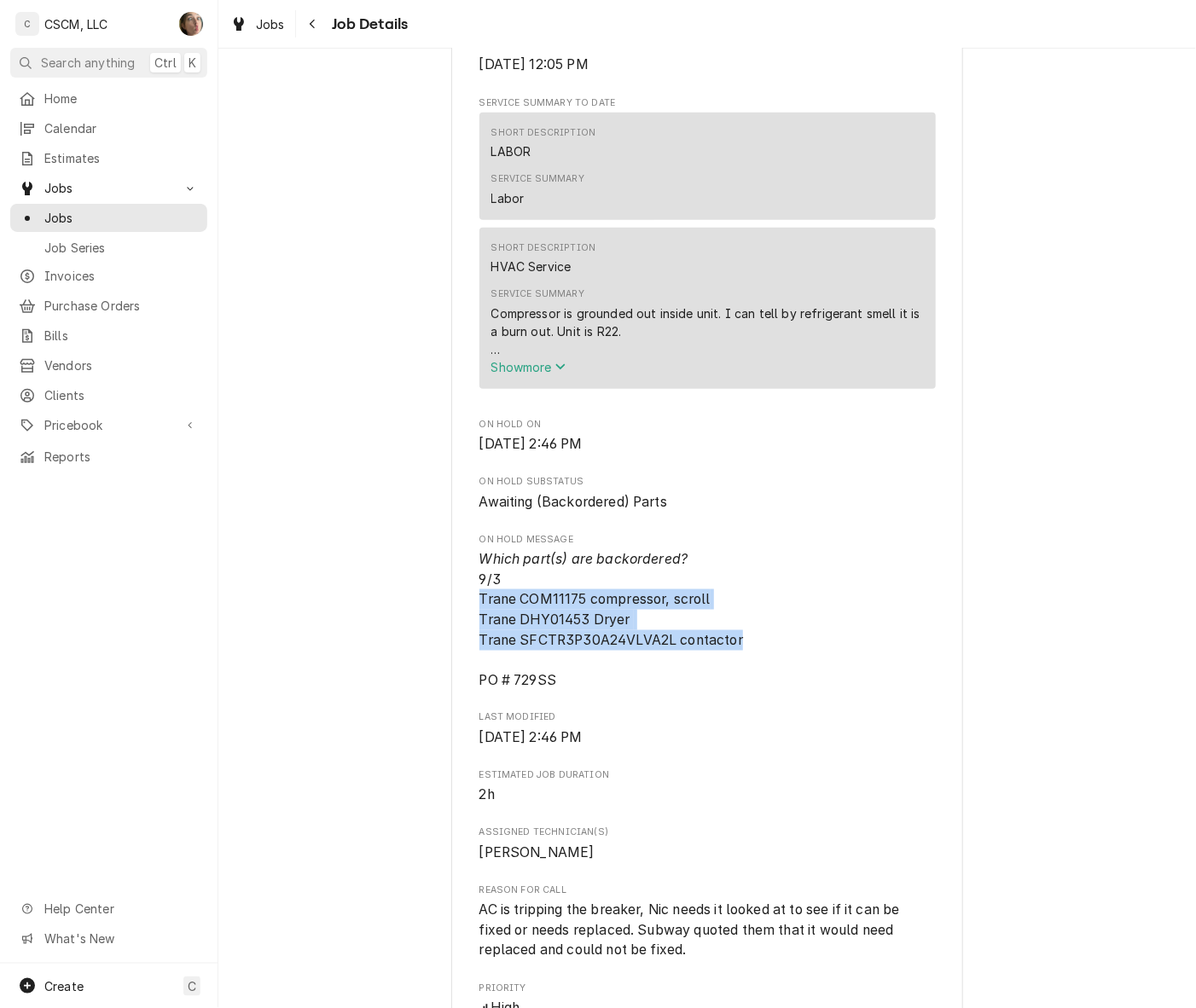
drag, startPoint x: 757, startPoint y: 666, endPoint x: 457, endPoint y: 623, distance: 303.1
click at [457, 623] on div "Meyer Properties Subway / 120 S. Buchanan St STE 108, Edwardsville, Illinois 62…" at bounding box center [707, 815] width 512 height 2526
copy span "Trane COM11175 compressor, scroll Trane DHY01453 Dryer Trane SFCTR3P30A24VLVA2L…"
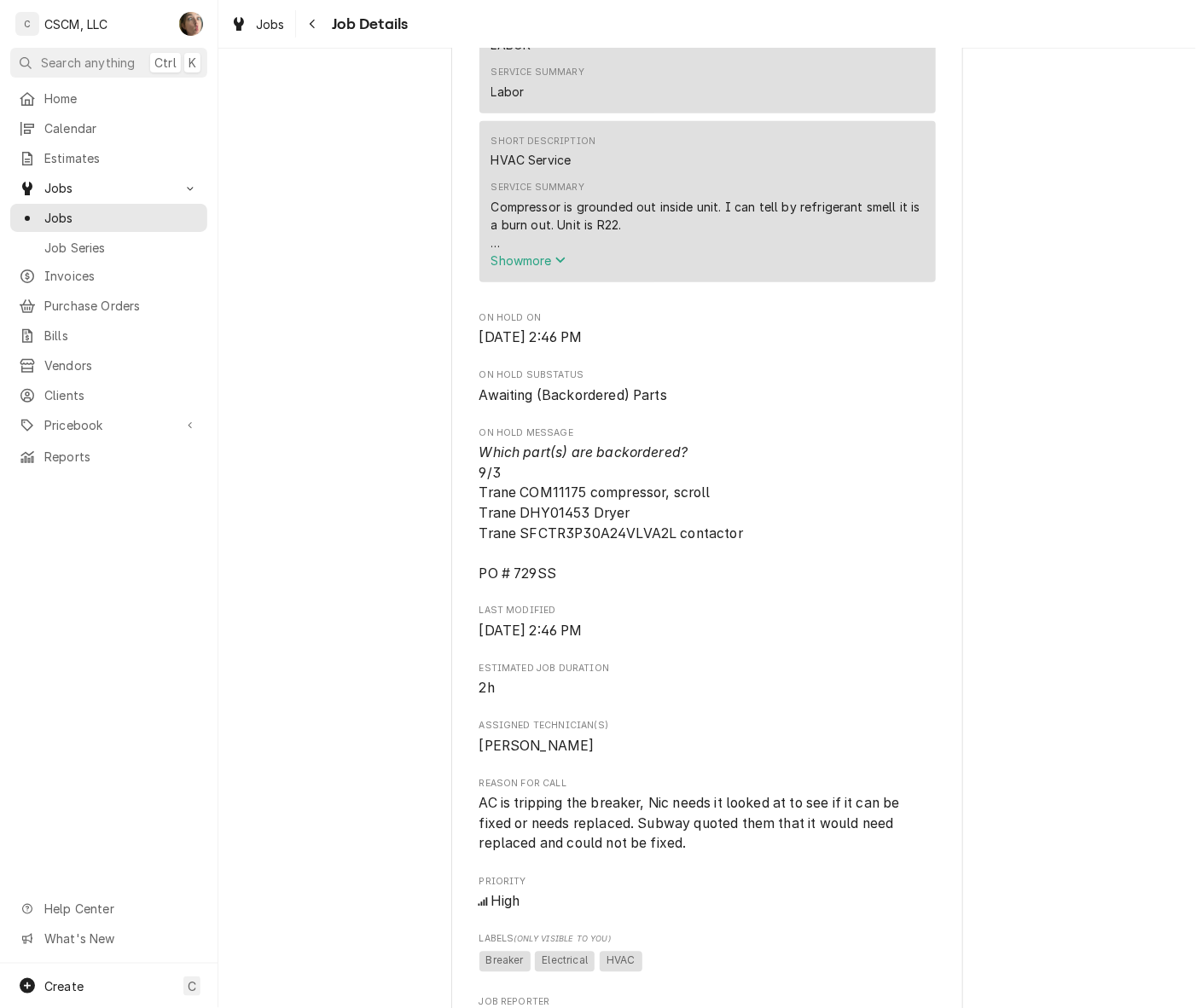
click at [785, 618] on span "Last Modified" at bounding box center [707, 611] width 456 height 14
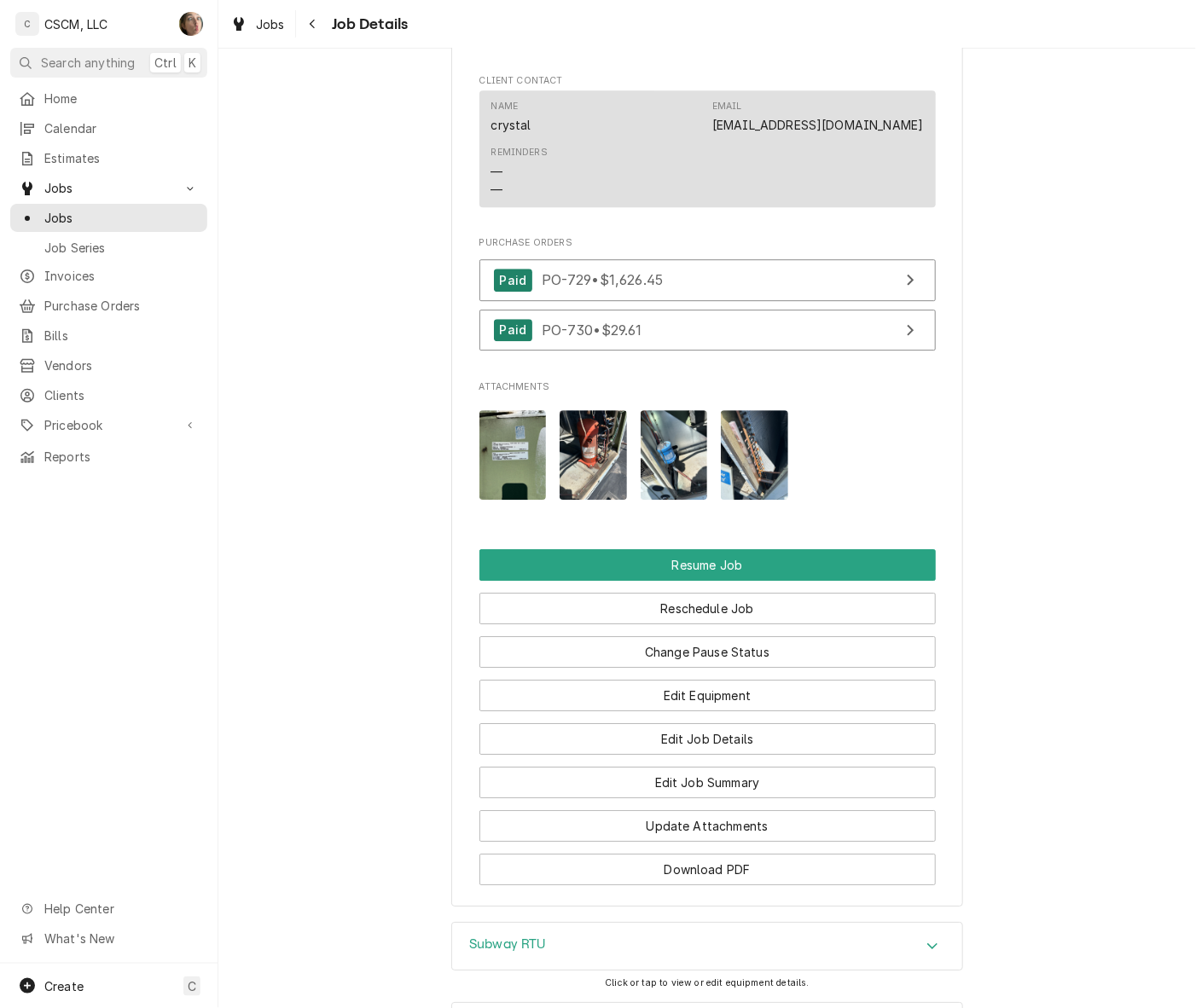
scroll to position [1729, 0]
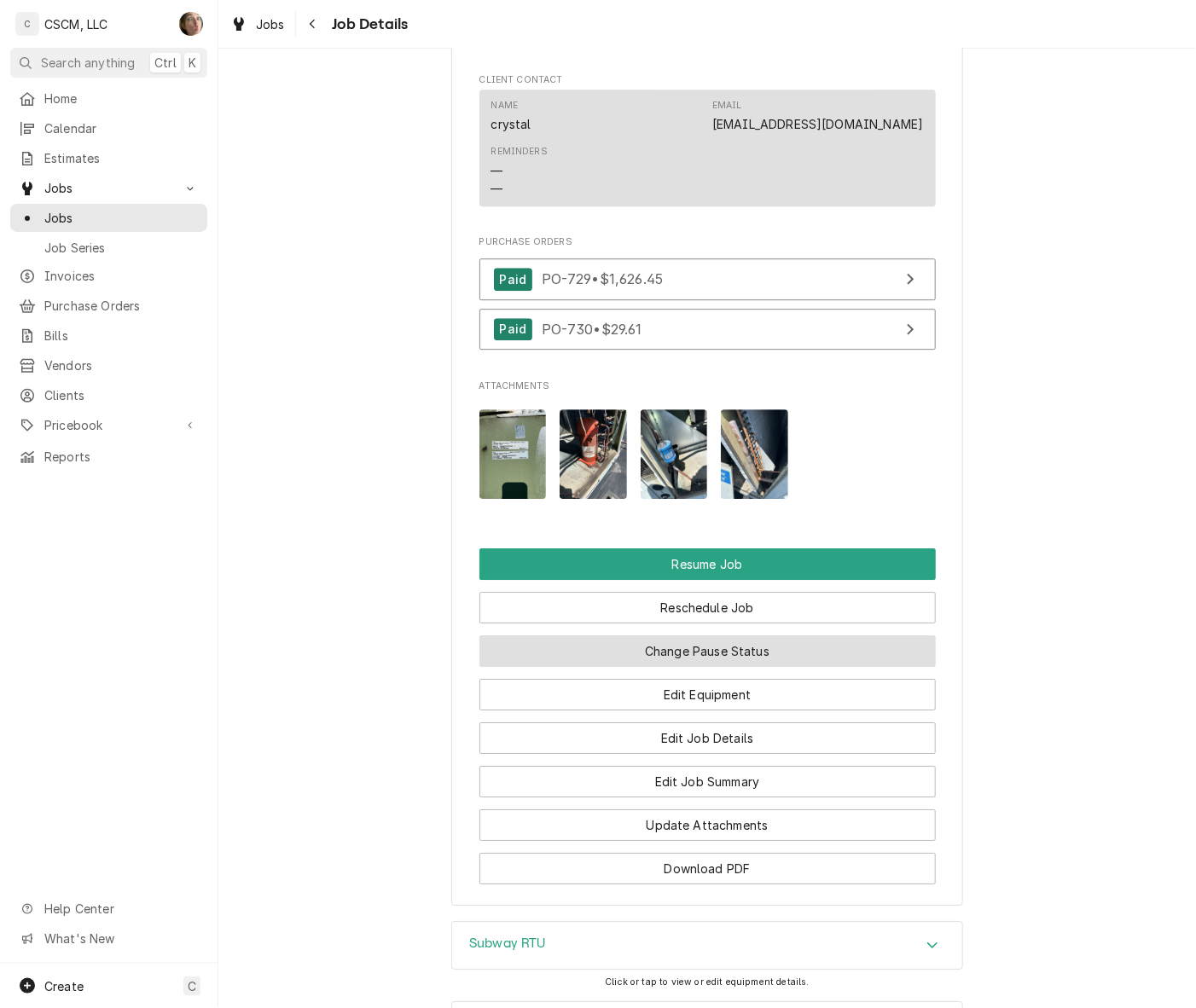
click at [806, 636] on button "Change Pause Status" at bounding box center [707, 651] width 456 height 32
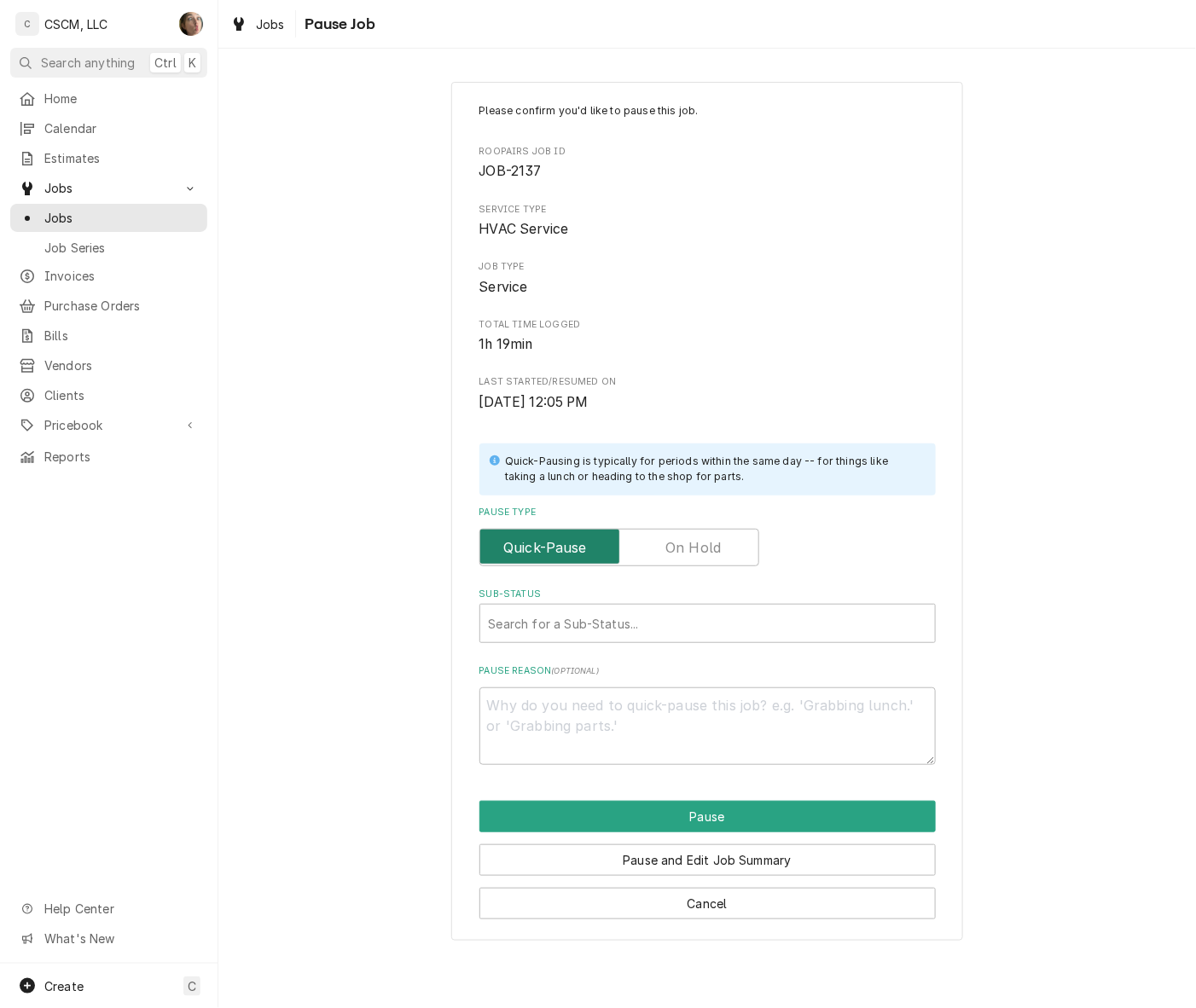
click at [662, 552] on input "Pause Type" at bounding box center [619, 547] width 264 height 37
checkbox input "true"
click at [644, 615] on div "Sub-Status" at bounding box center [708, 624] width 437 height 31
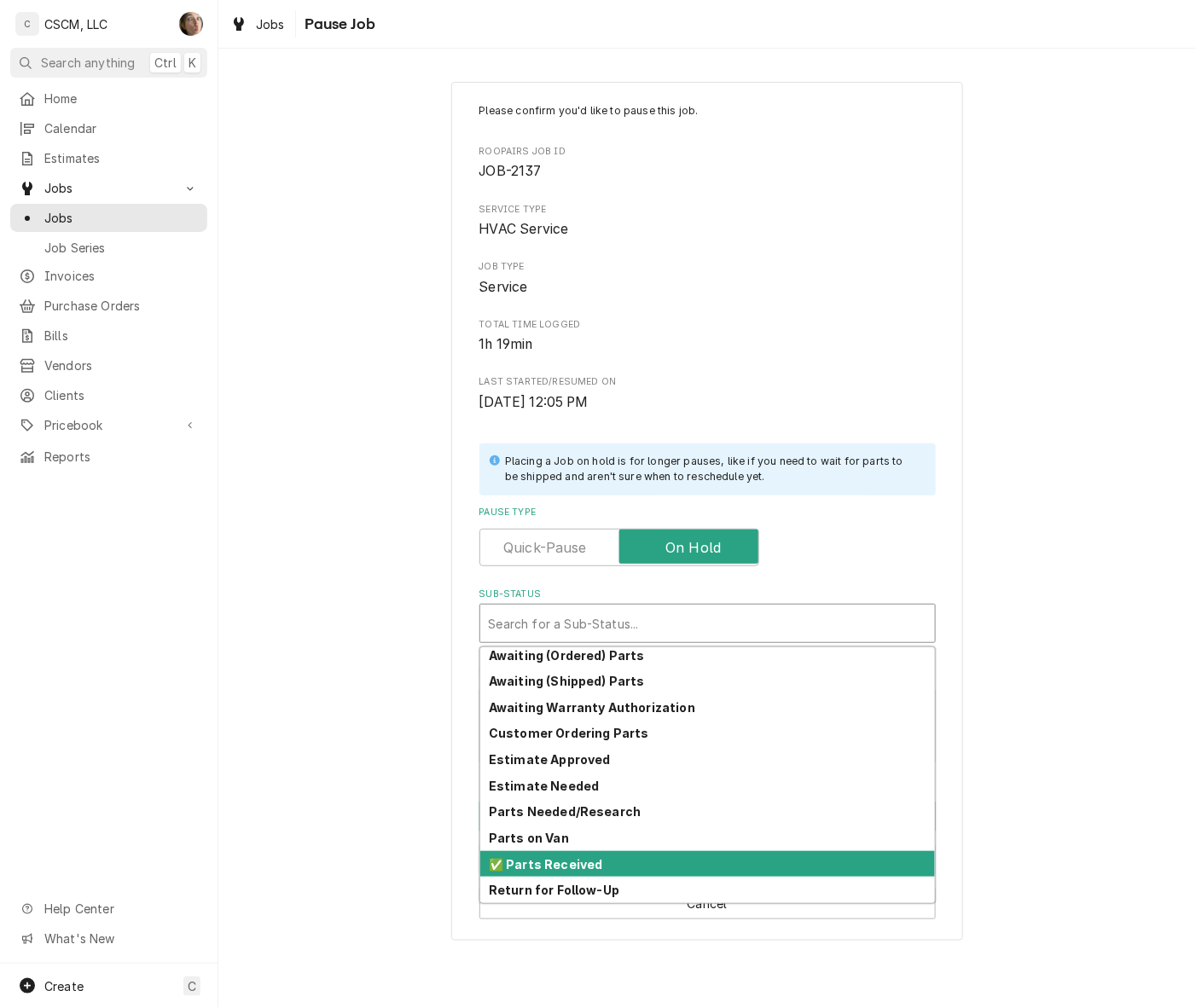
scroll to position [162, 0]
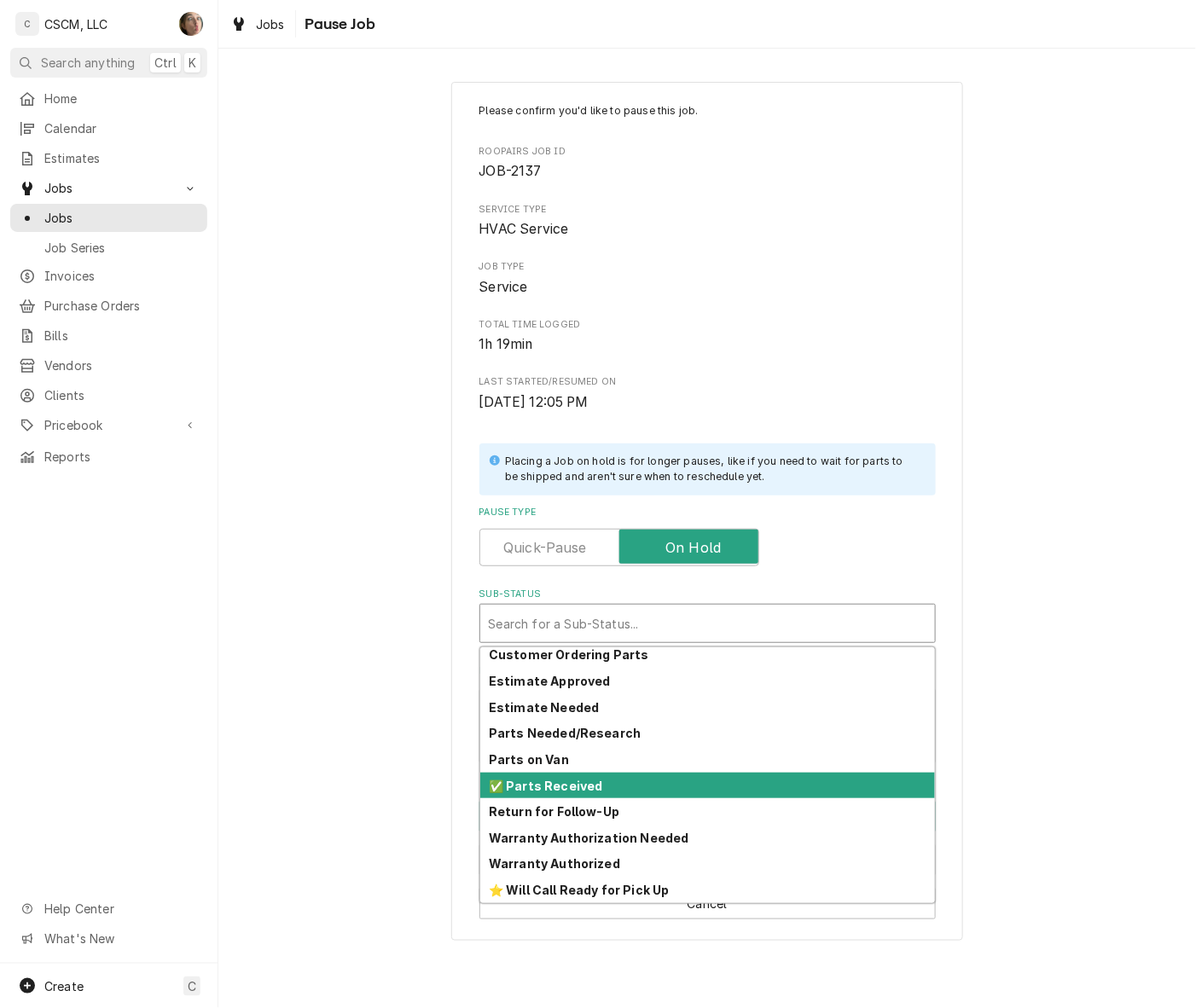
click at [633, 782] on div "✅ Parts Received" at bounding box center [707, 785] width 455 height 26
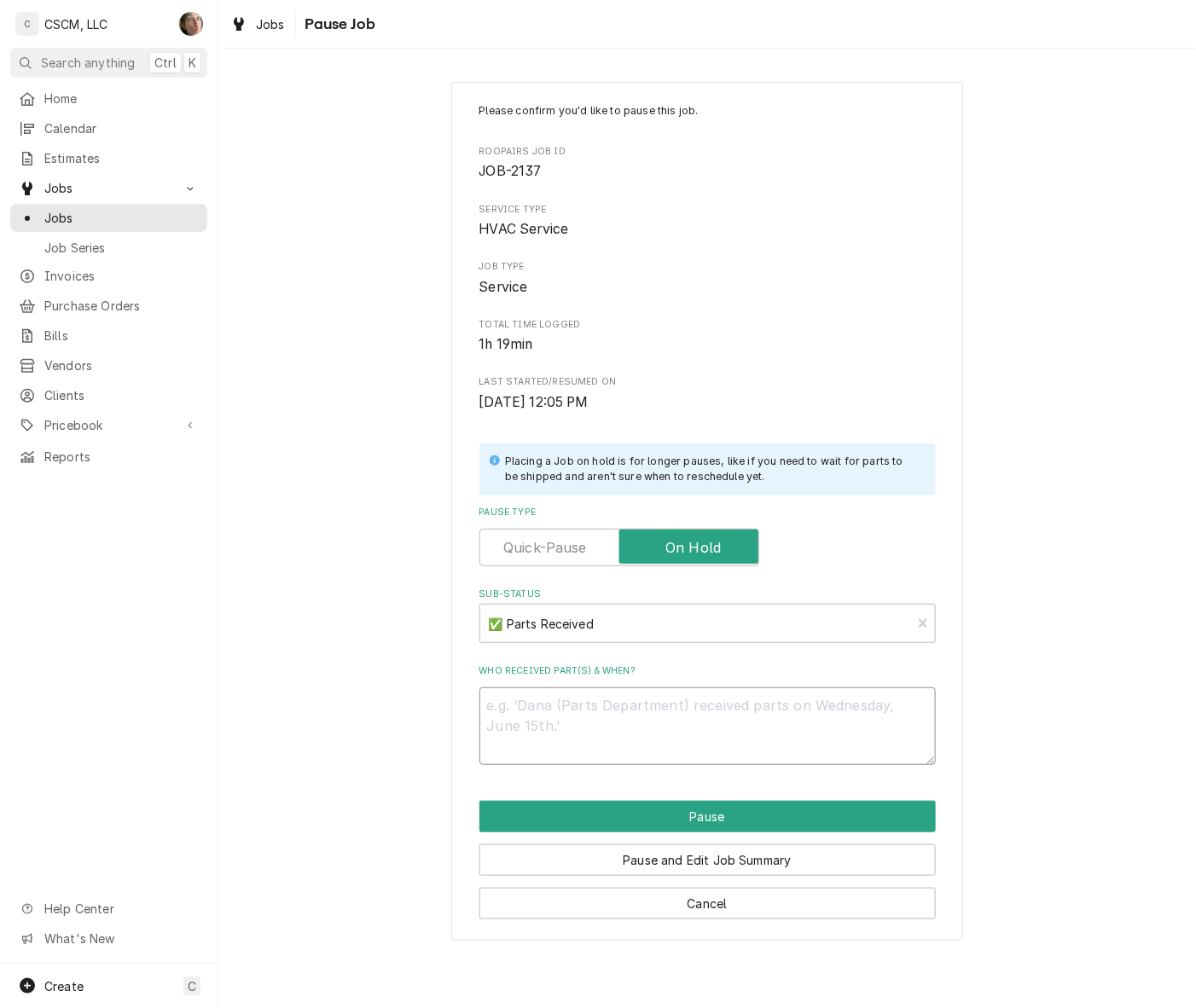
click at [624, 712] on textarea "Who received part(s) & when?" at bounding box center [707, 726] width 456 height 77
type textarea "x"
type textarea "9"
type textarea "x"
type textarea "9/"
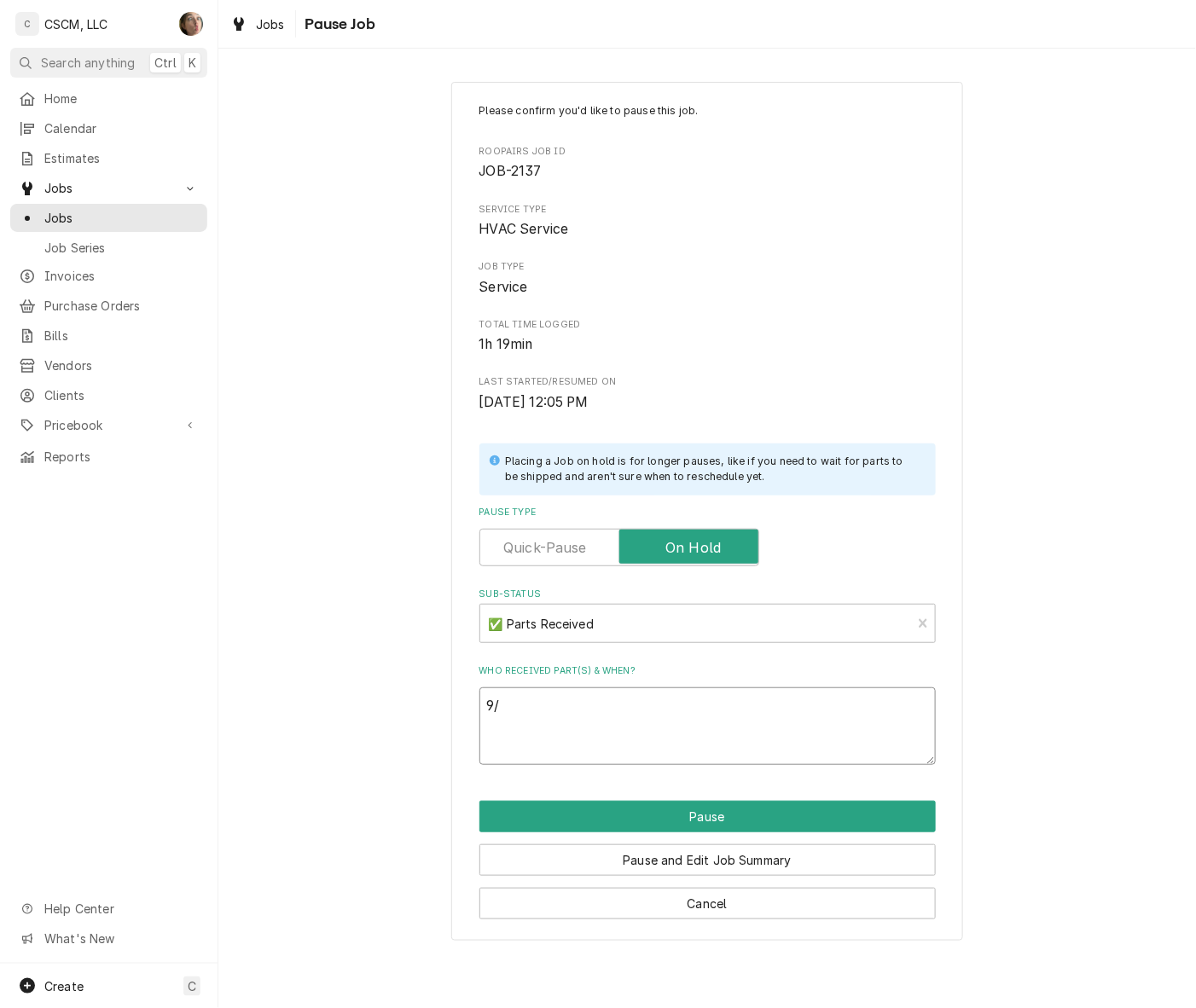
type textarea "x"
type textarea "9/1"
type textarea "x"
type textarea "9/10"
type textarea "x"
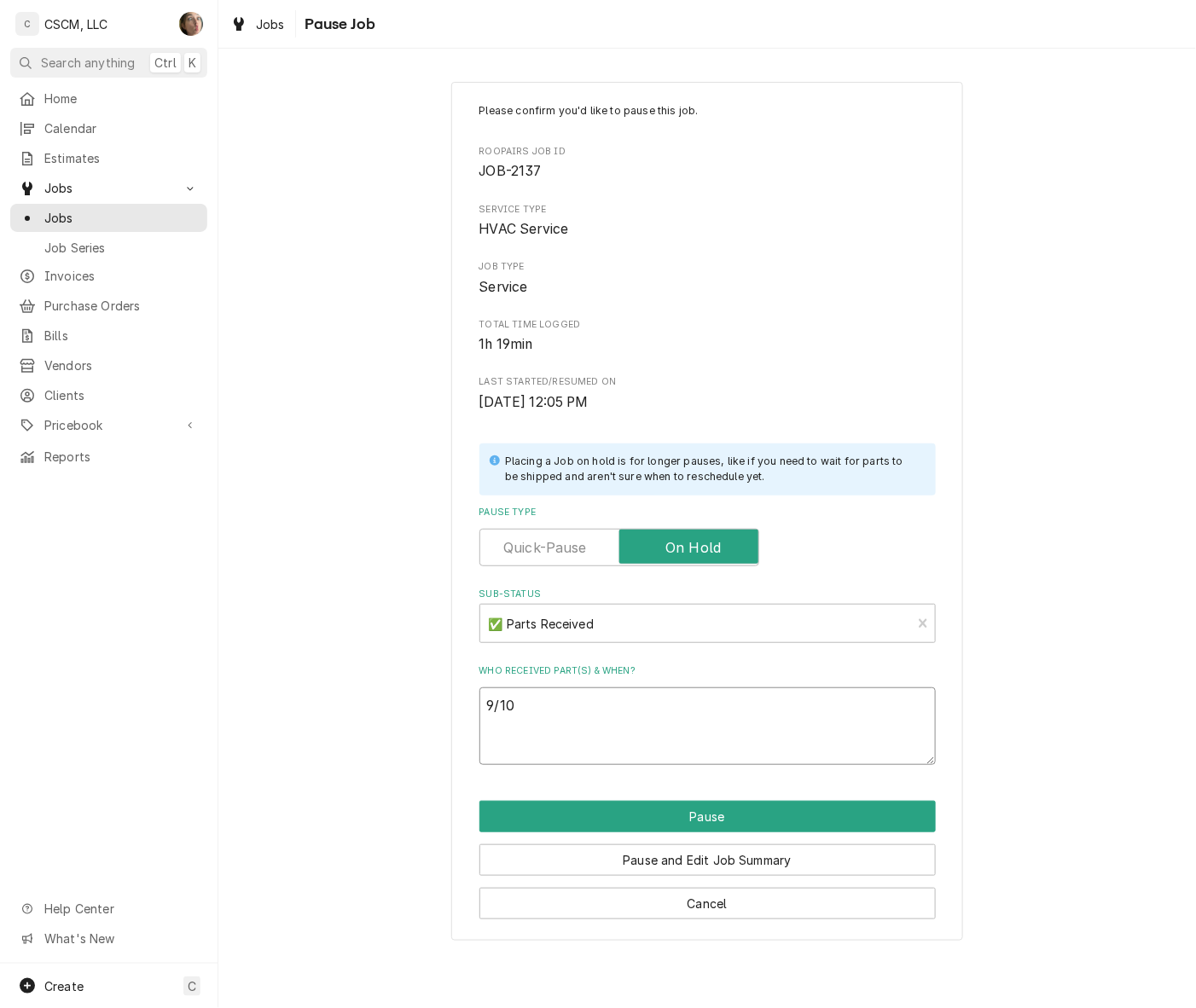
type textarea "9/10-"
type textarea "x"
type textarea "9/10-"
type textarea "x"
type textarea "9/10- S"
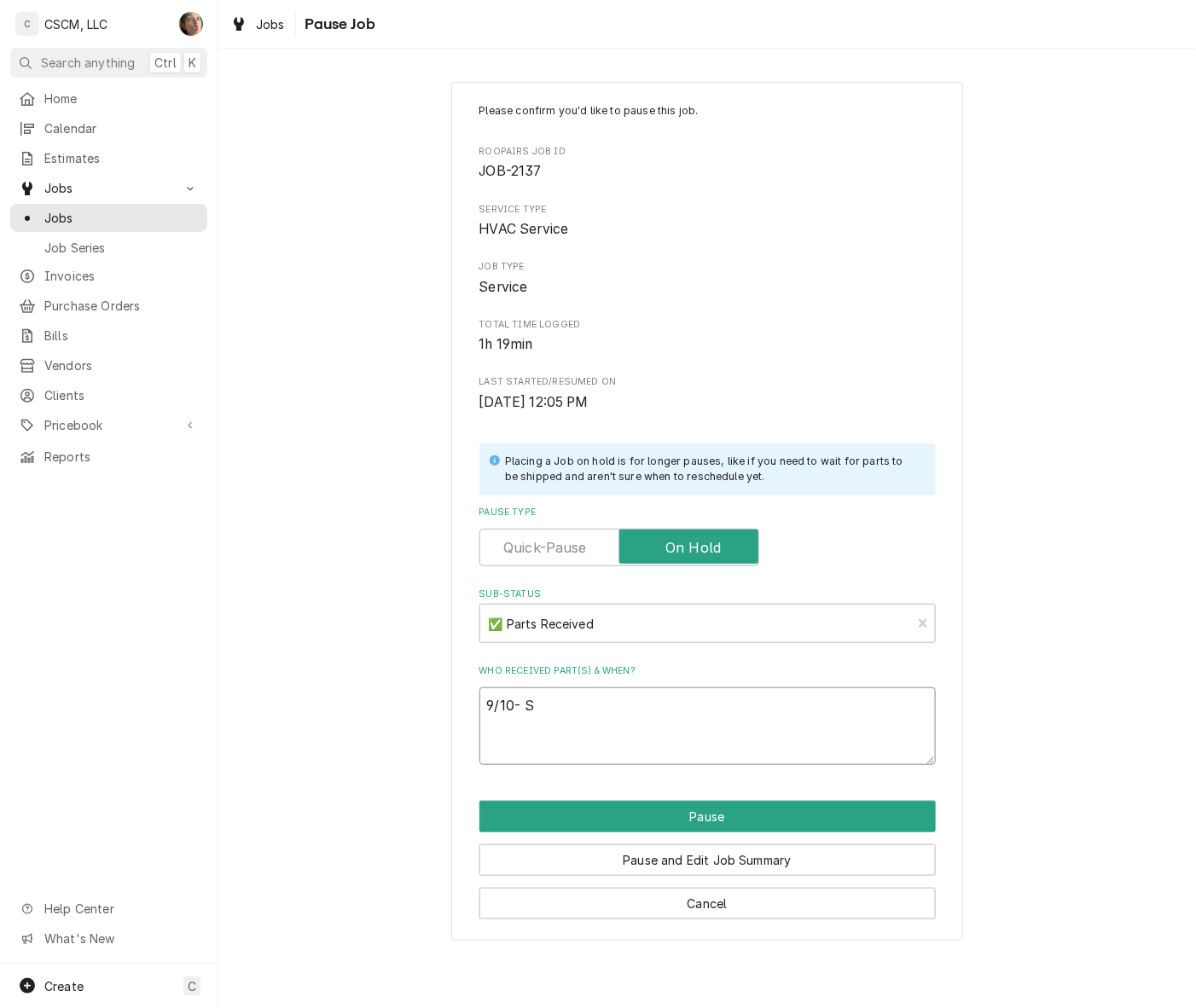
type textarea "x"
type textarea "9/10- SH"
type textarea "x"
type textarea "9/10- SH"
paste textarea "Trane COM11175 compressor, scroll Trane DHY01453 Dryer Trane SFCTR3P30A24VLVA2L…"
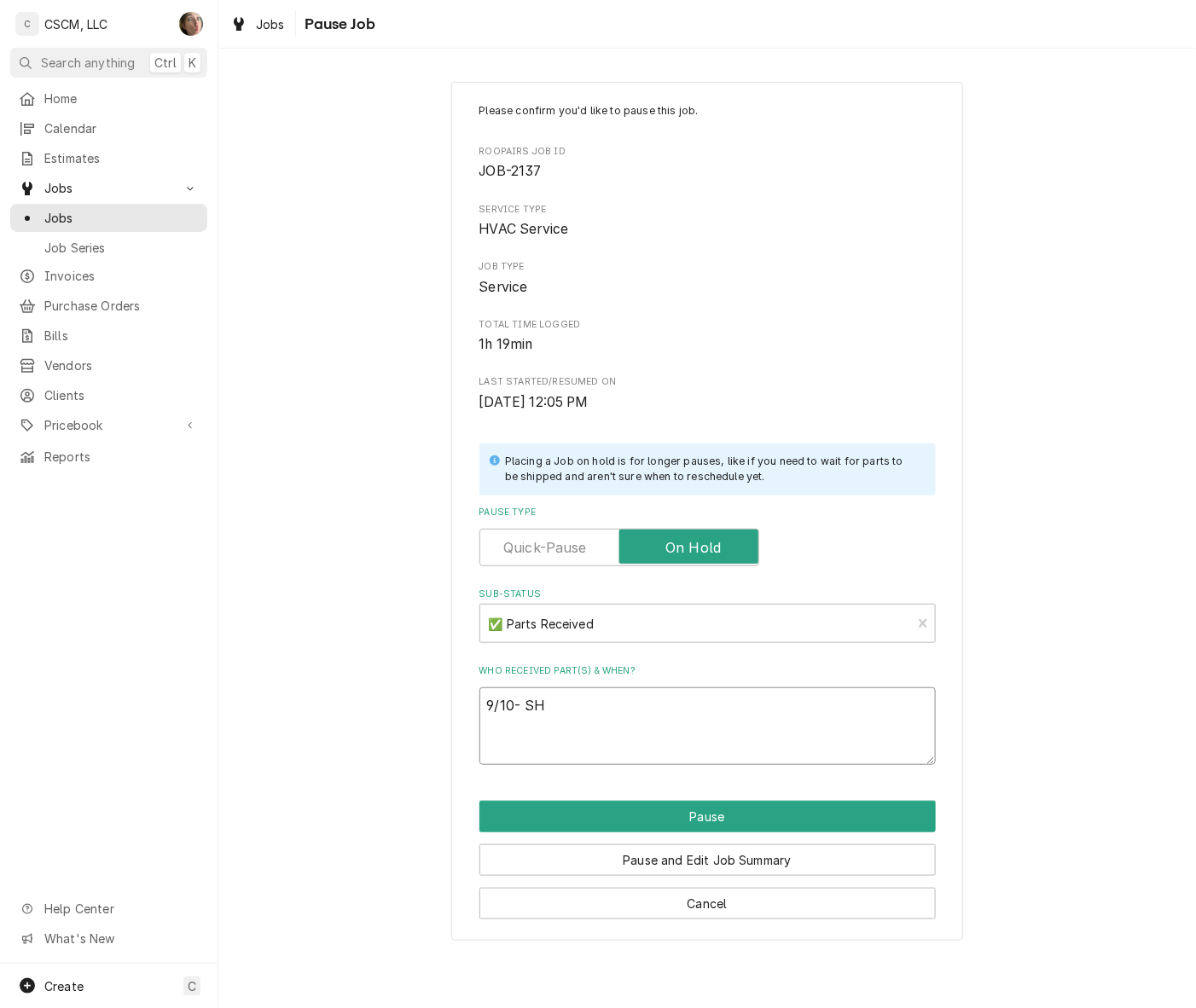
type textarea "x"
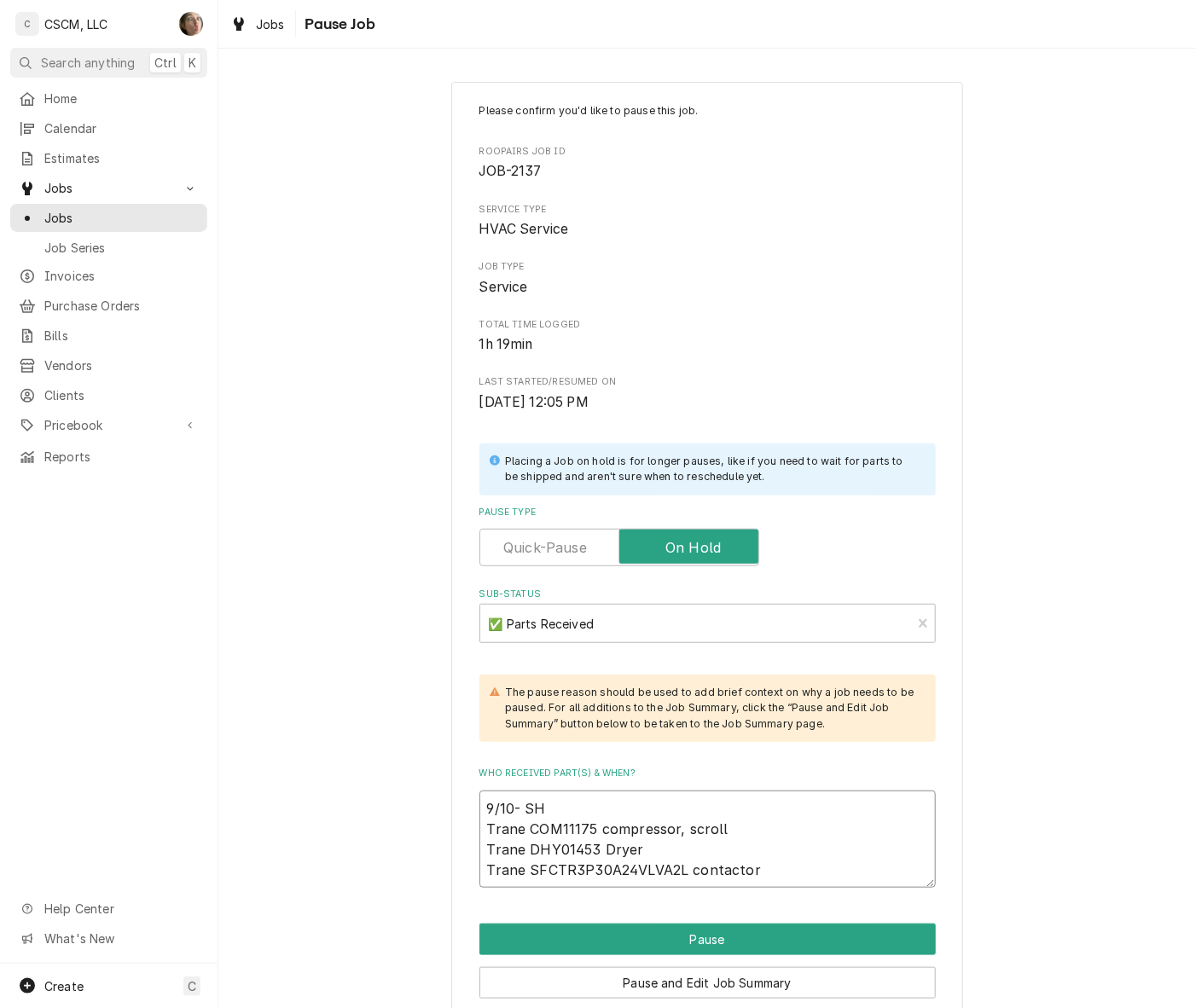
type textarea "9/10- SH Trane COM11175 compressor, scroll Trane DHY01453 Dryer Trane SFCTR3P30…"
click at [550, 934] on button "Pause" at bounding box center [707, 939] width 456 height 32
type textarea "x"
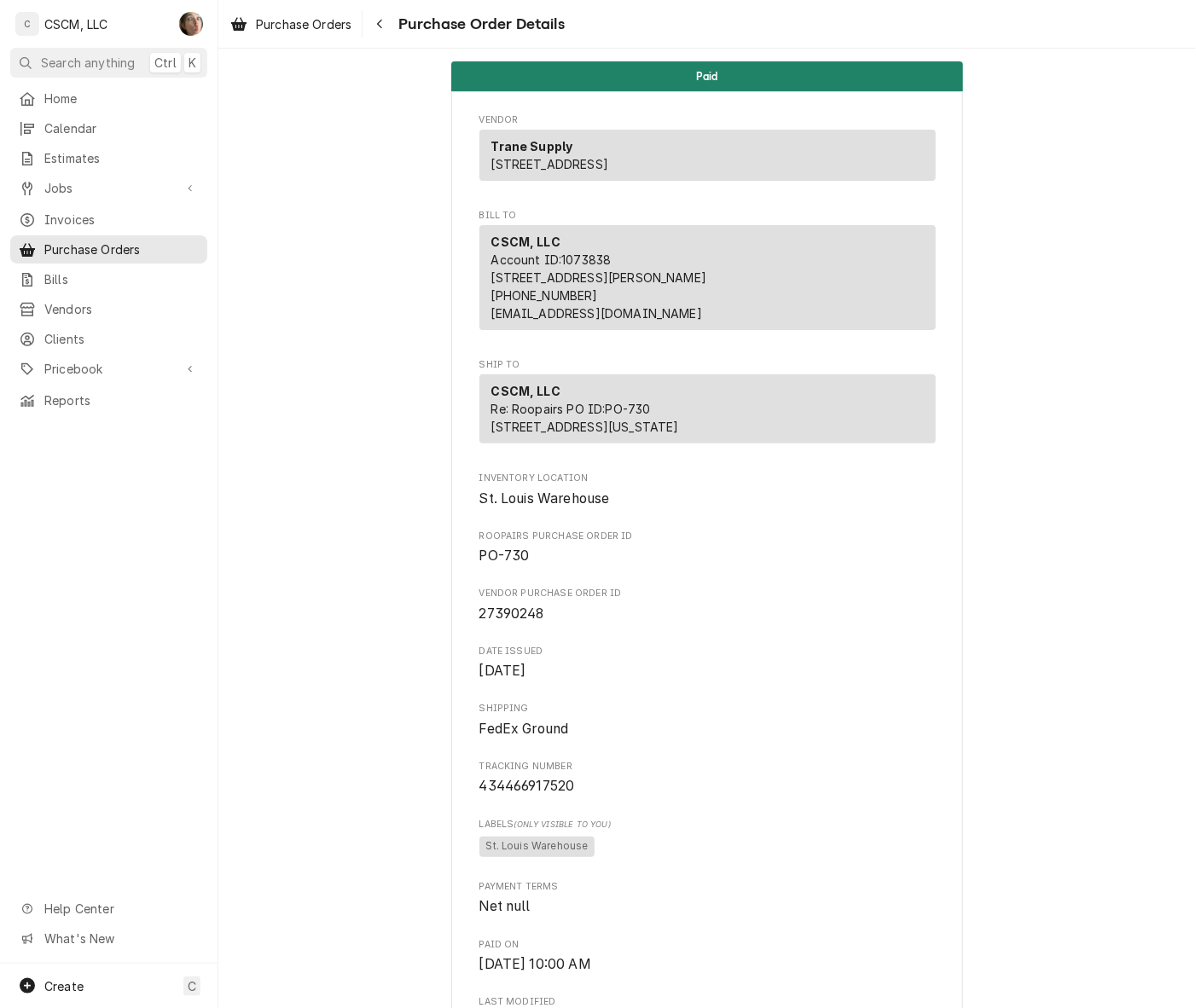
click at [380, 19] on icon "Navigate back" at bounding box center [380, 24] width 7 height 12
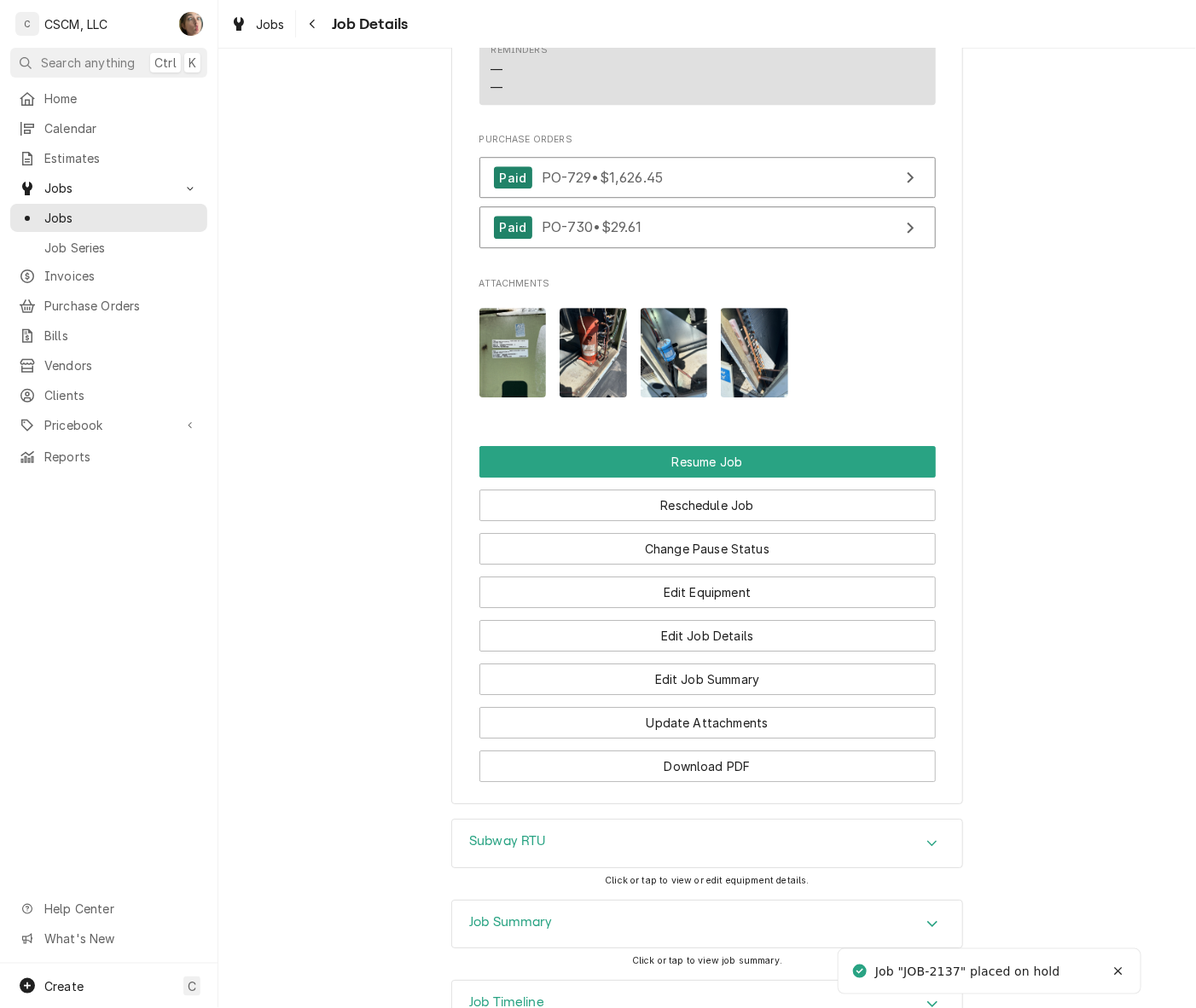
scroll to position [1903, 0]
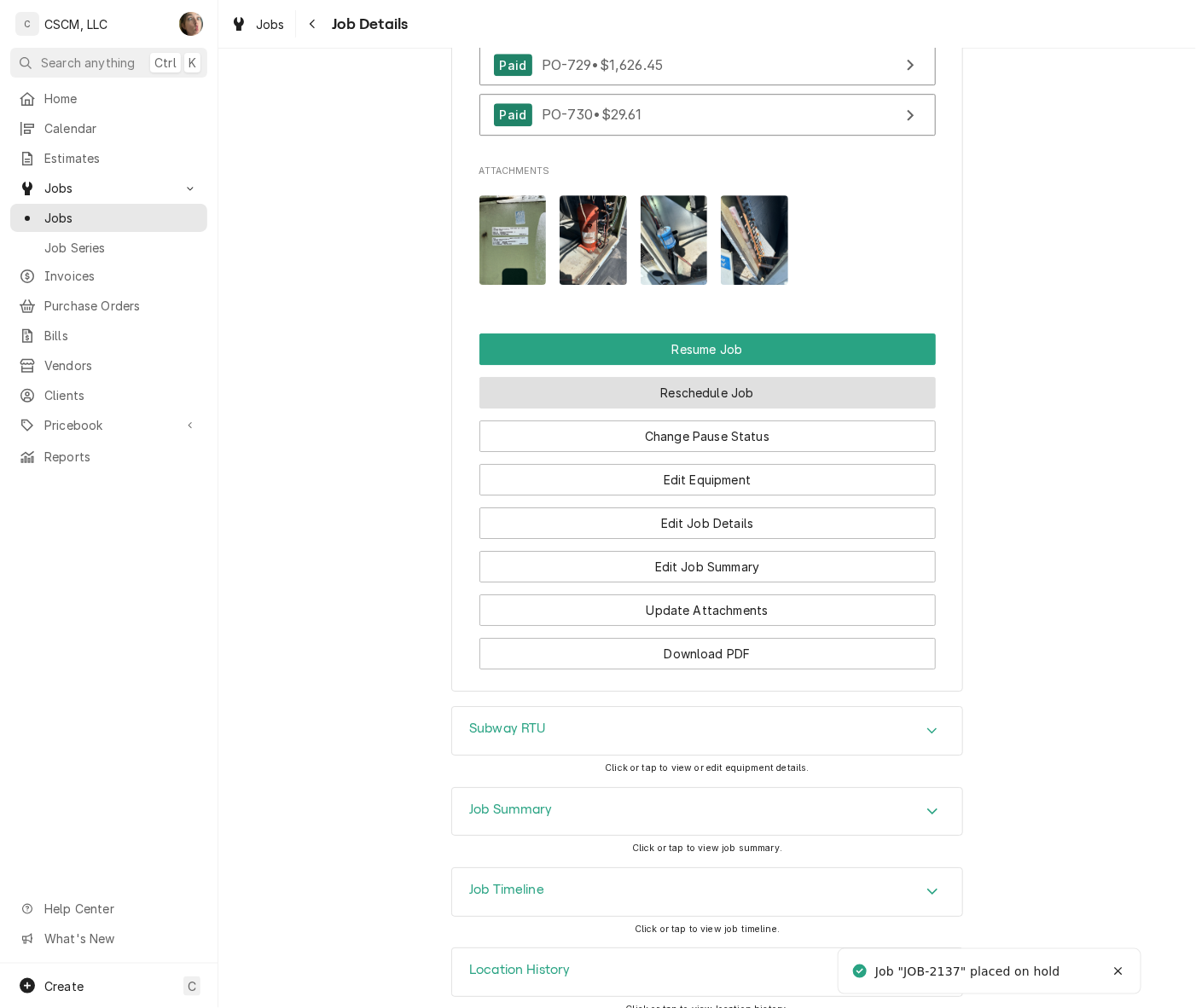
click at [733, 382] on button "Reschedule Job" at bounding box center [707, 392] width 456 height 32
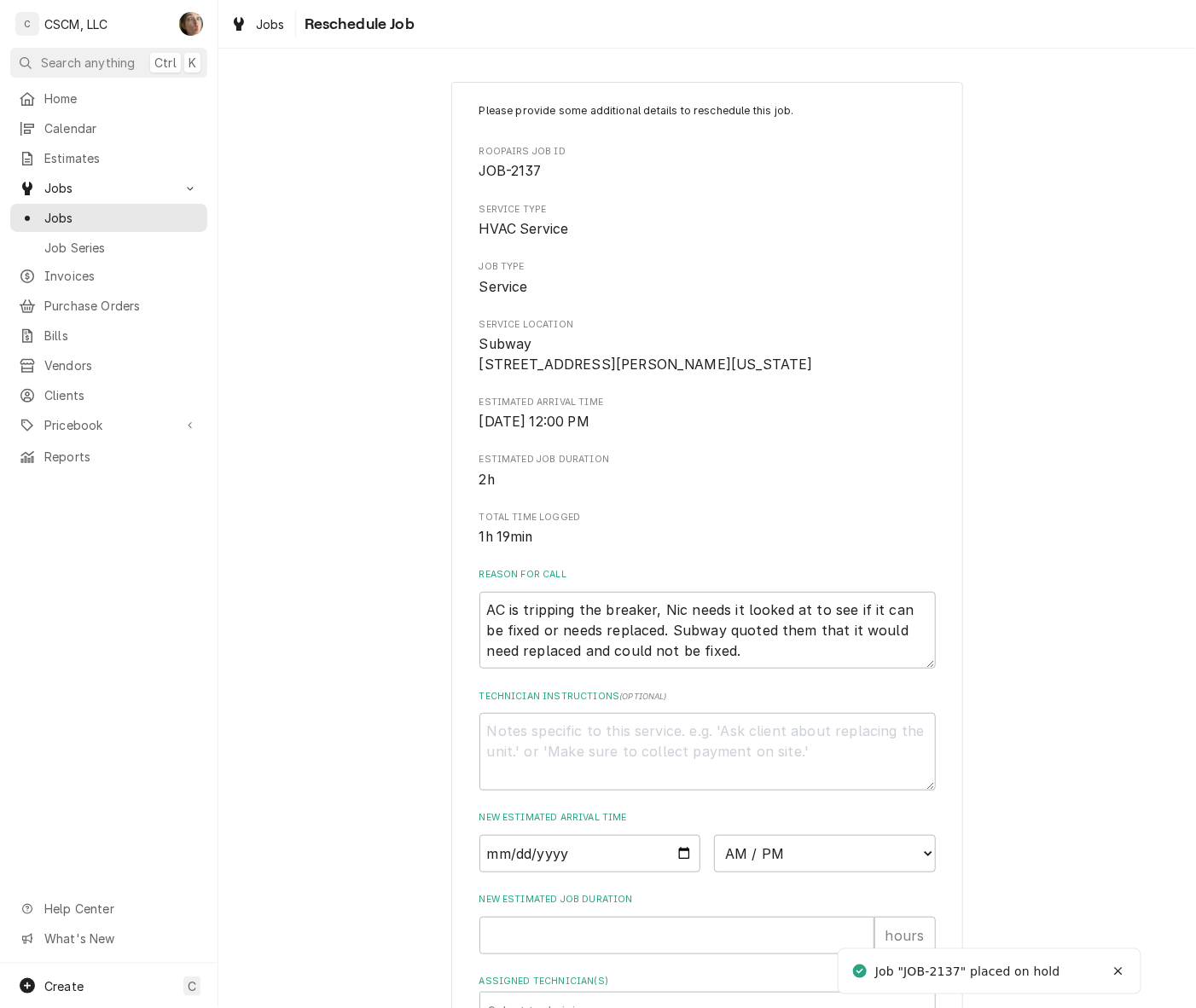
scroll to position [269, 0]
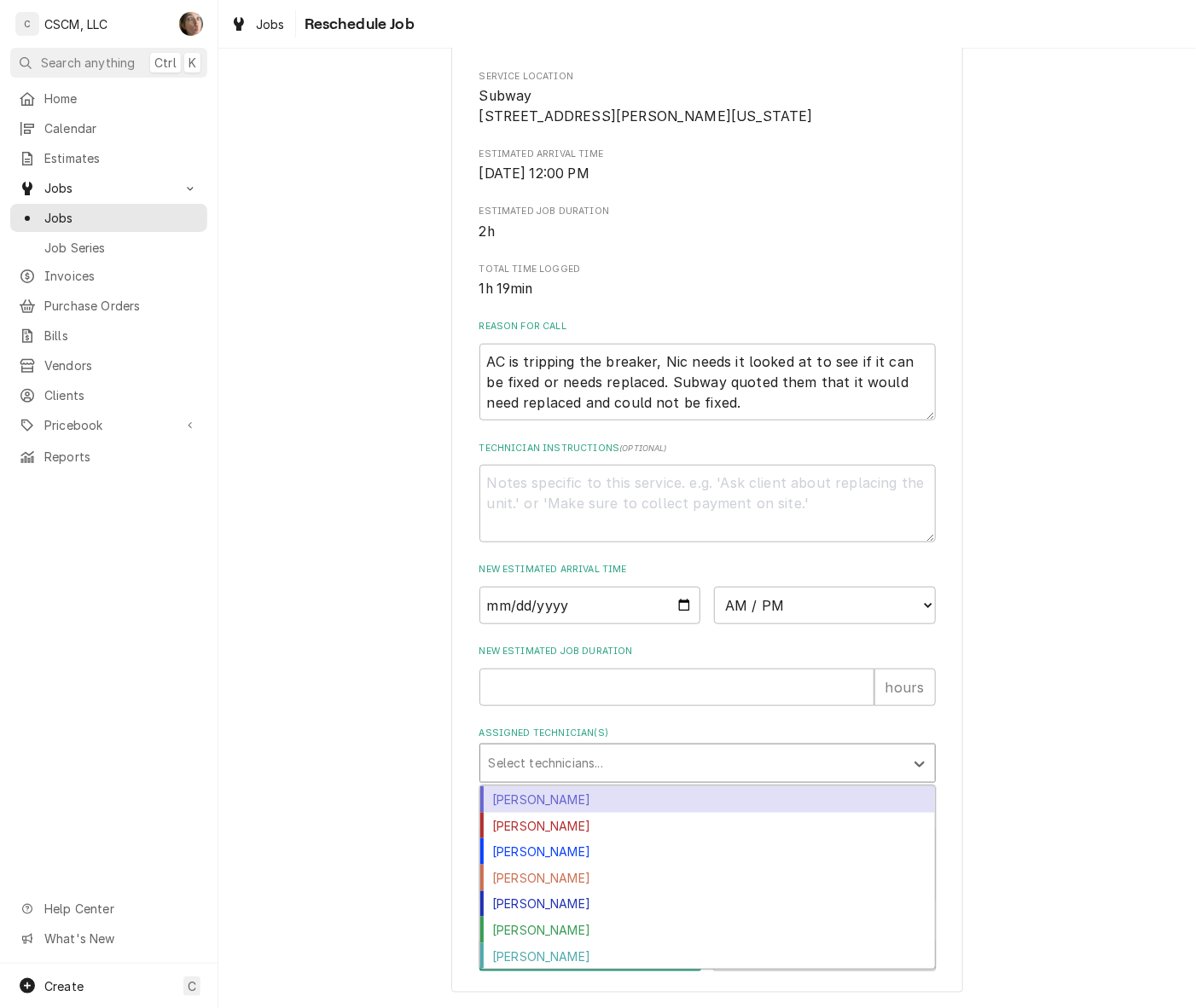
click at [652, 744] on div "Select technicians..." at bounding box center [691, 762] width 424 height 37
click at [634, 798] on div "[PERSON_NAME]" at bounding box center [707, 799] width 455 height 26
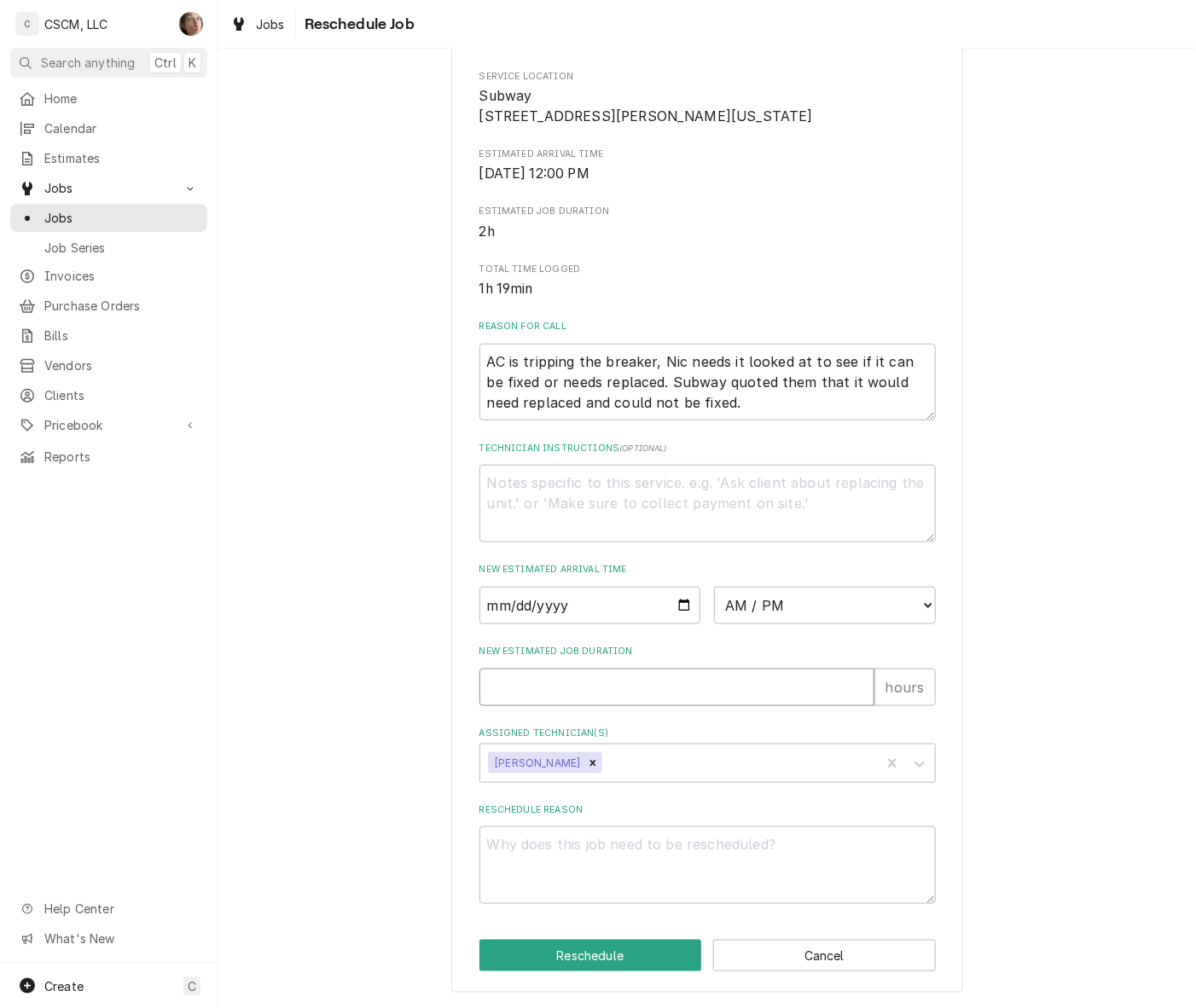
click at [657, 685] on input "New Estimated Job Duration" at bounding box center [677, 687] width 395 height 37
type textarea "x"
type input "3"
click at [758, 603] on select "AM / PM 6:00 AM 6:15 AM 6:30 AM 6:45 AM 7:00 AM 7:15 AM 7:30 AM 7:45 AM 8:00 AM…" at bounding box center [824, 605] width 221 height 37
select select "08:00:00"
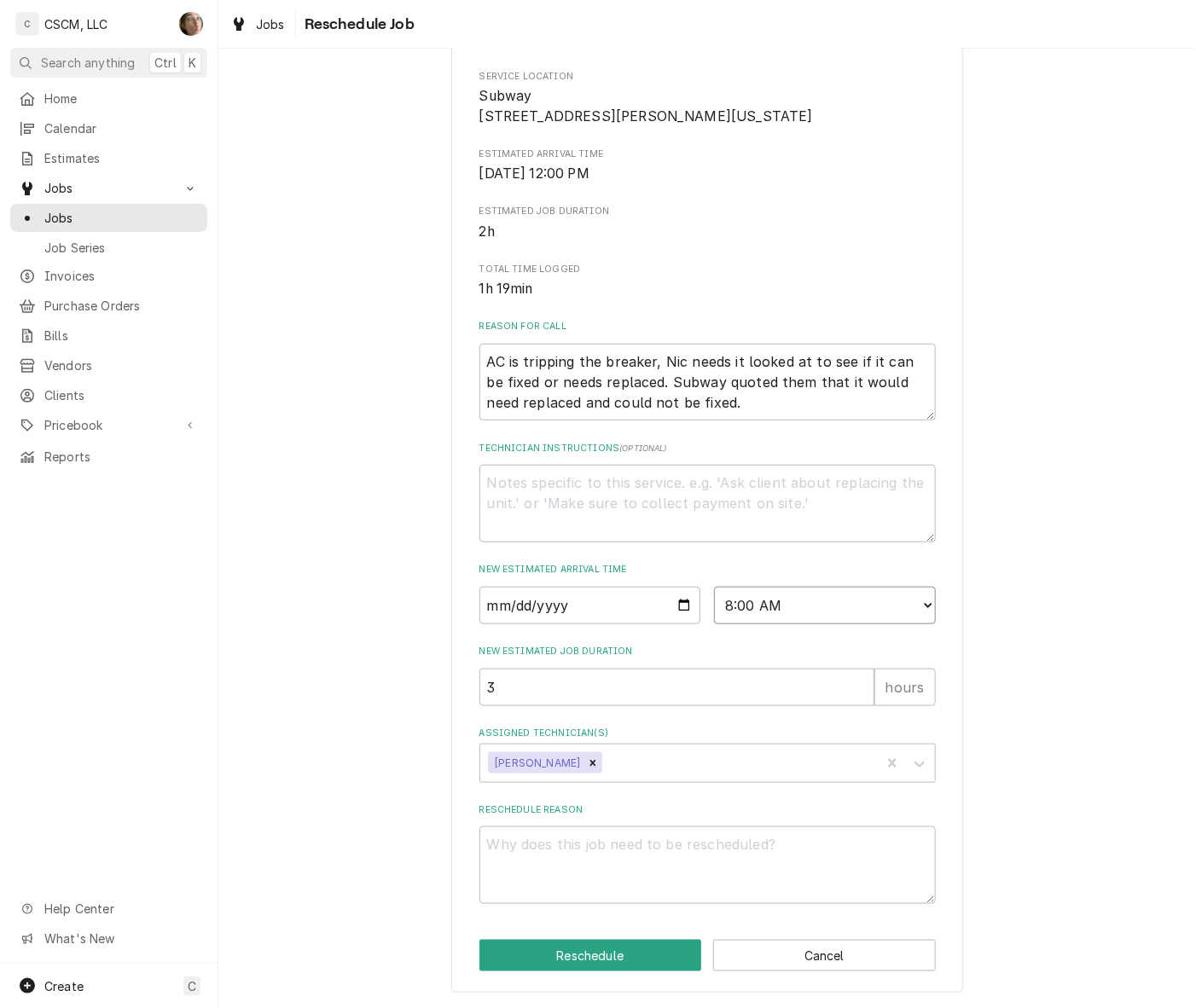
click at [714, 586] on select "AM / PM 6:00 AM 6:15 AM 6:30 AM 6:45 AM 7:00 AM 7:15 AM 7:30 AM 7:45 AM 8:00 AM…" at bounding box center [824, 605] width 221 height 37
click at [680, 601] on input "Date" at bounding box center [589, 605] width 221 height 37
type textarea "x"
type input "[DATE]"
click at [597, 884] on textarea "Reschedule Reason" at bounding box center [707, 864] width 456 height 77
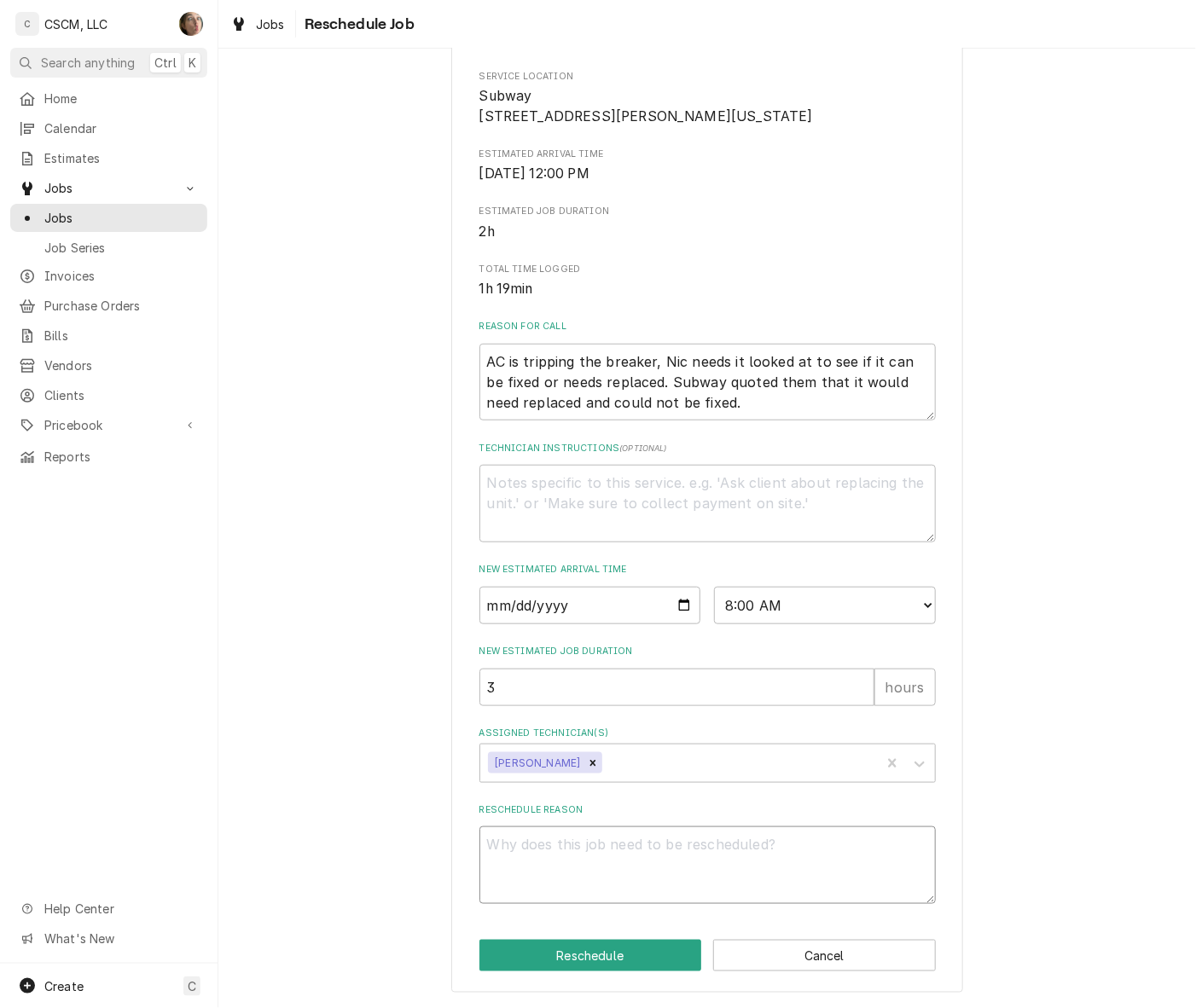
type textarea "x"
type textarea "P"
type textarea "x"
type textarea "PA"
type textarea "x"
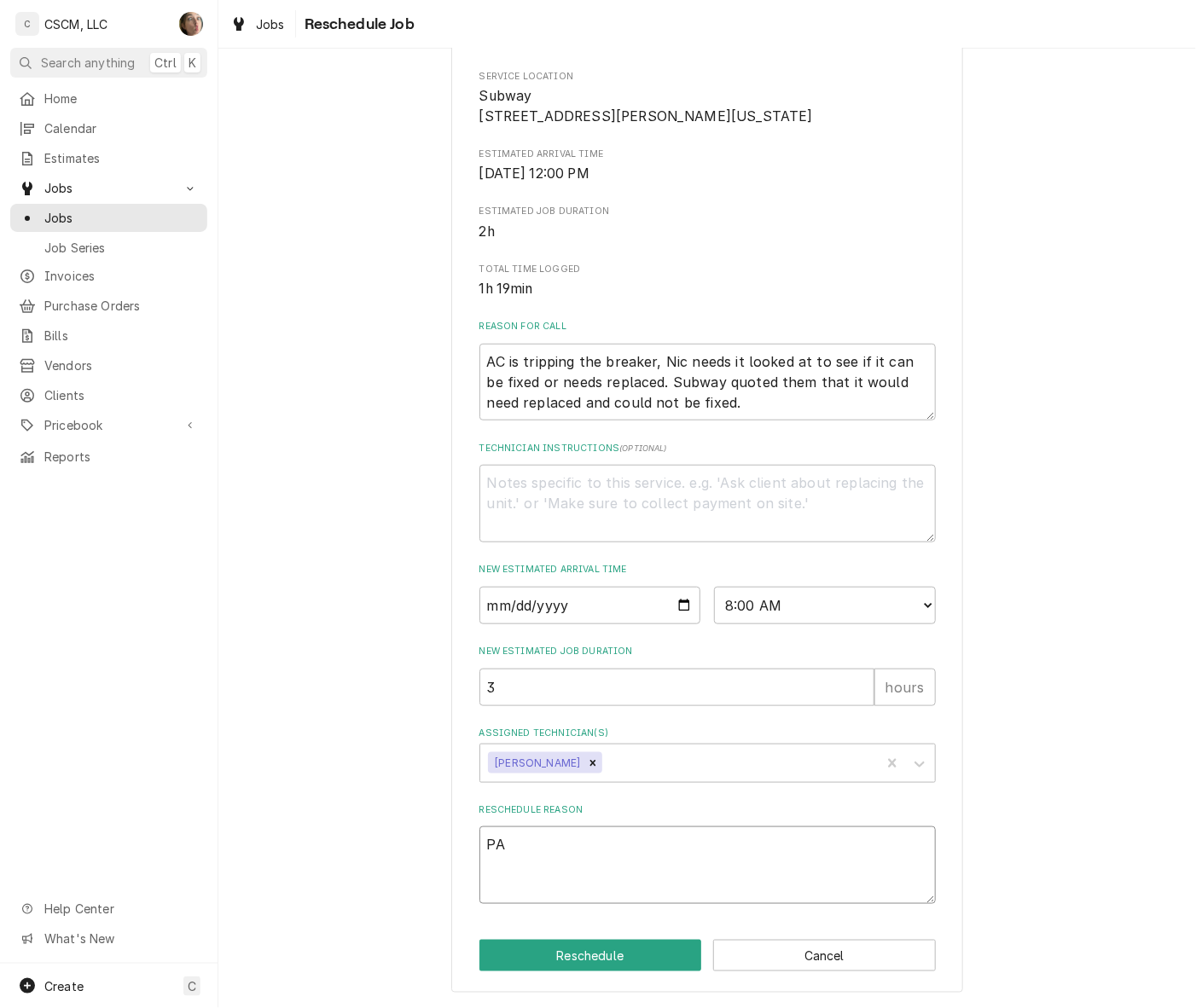
type textarea "PAR"
type textarea "x"
type textarea "PART"
type textarea "x"
type textarea "PARTS"
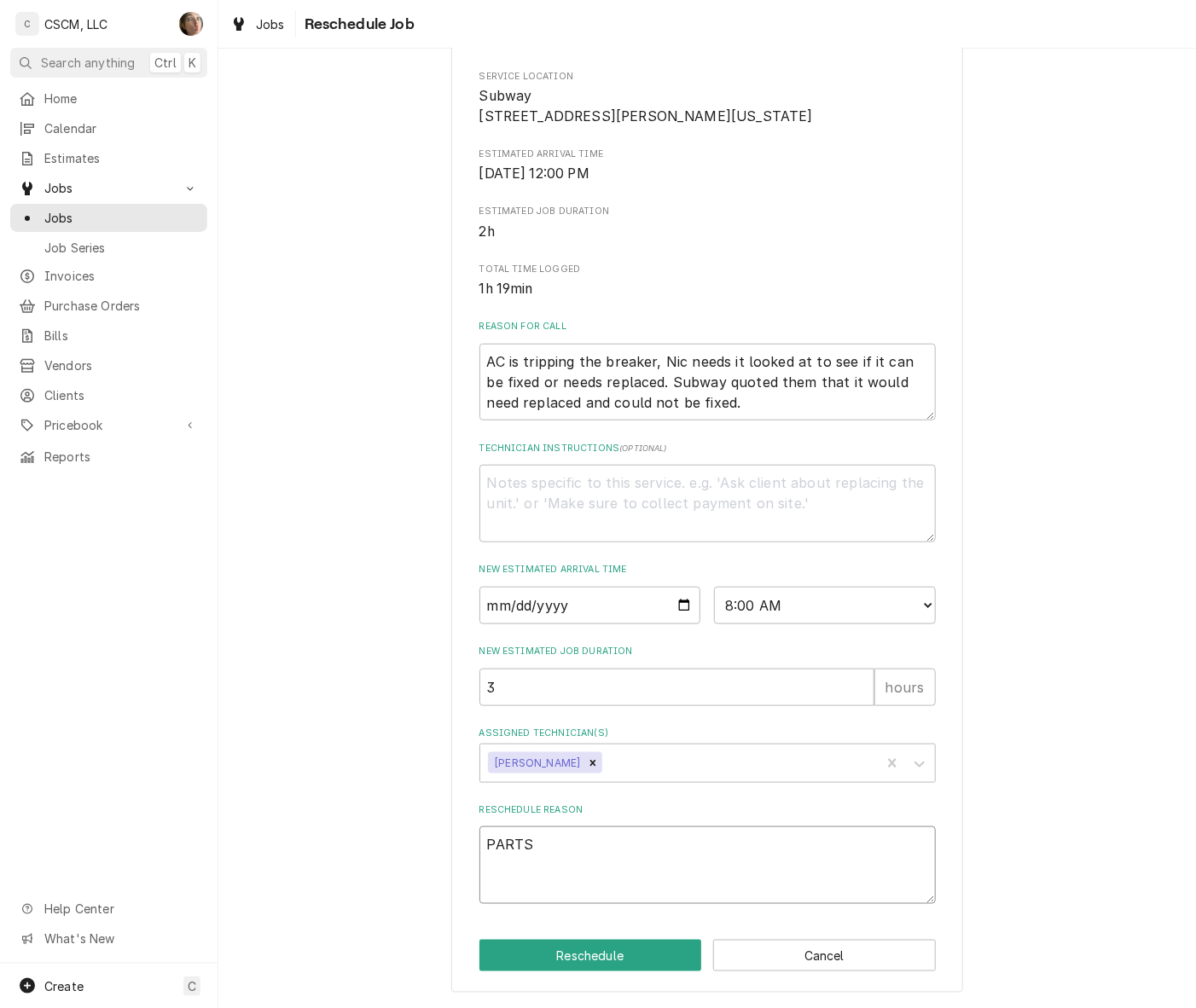
type textarea "x"
type textarea "PARTS"
type textarea "x"
type textarea "PARTS R"
type textarea "x"
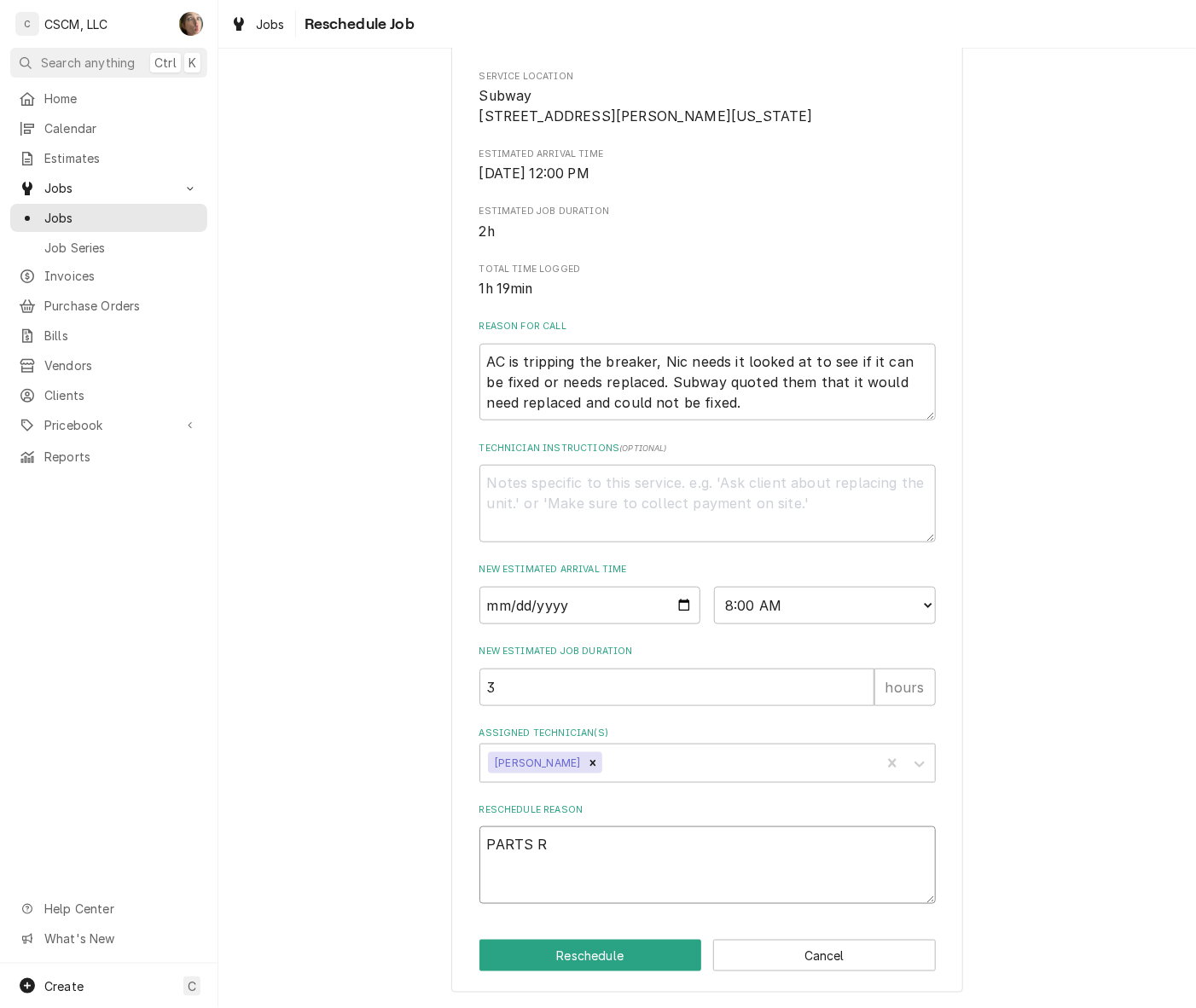
type textarea "PARTS RE"
type textarea "x"
type textarea "PARTS REC"
type textarea "x"
type textarea "PARTS RECE"
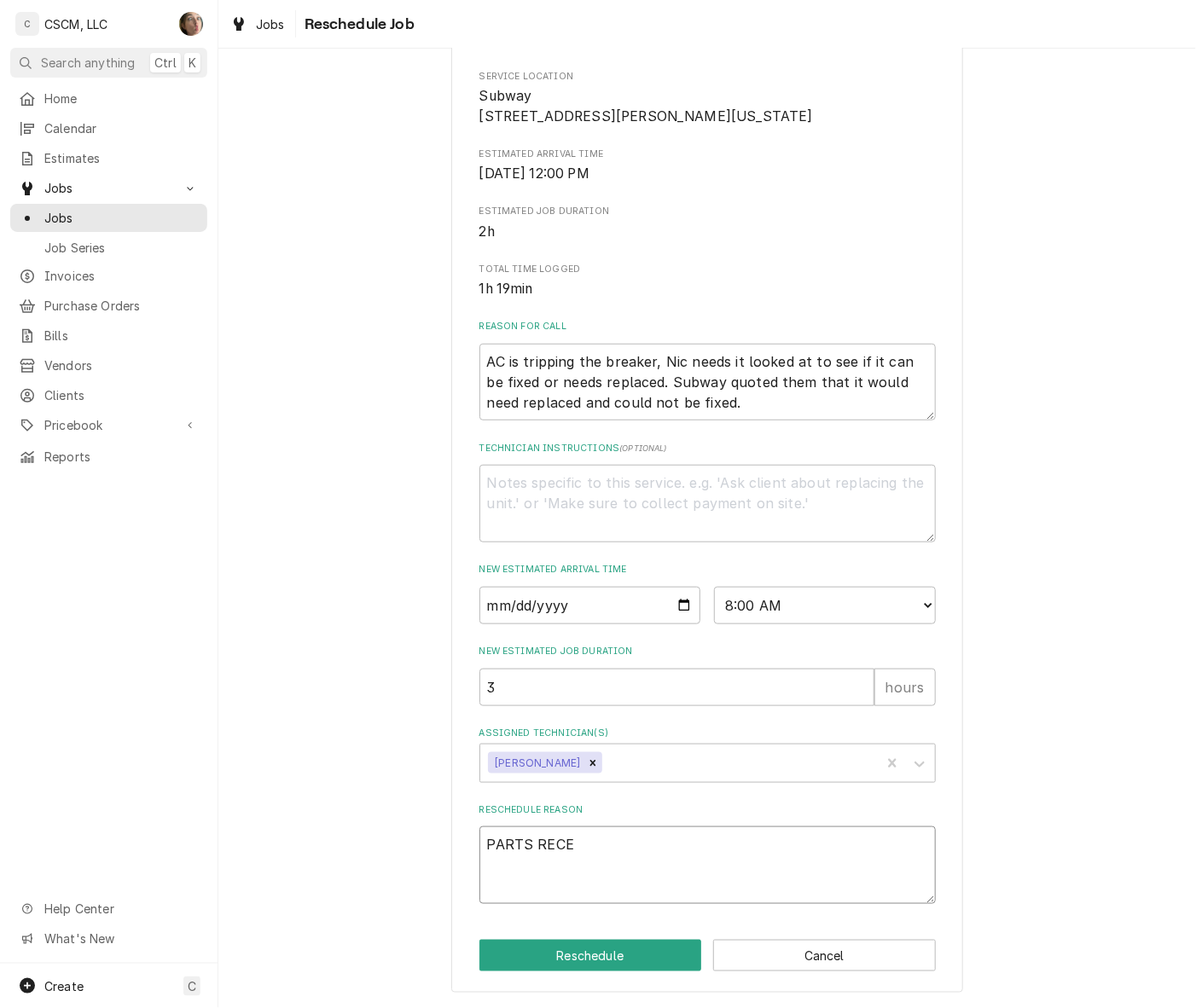
type textarea "x"
type textarea "PARTS RECEI"
type textarea "x"
type textarea "PARTS RECEIV"
type textarea "x"
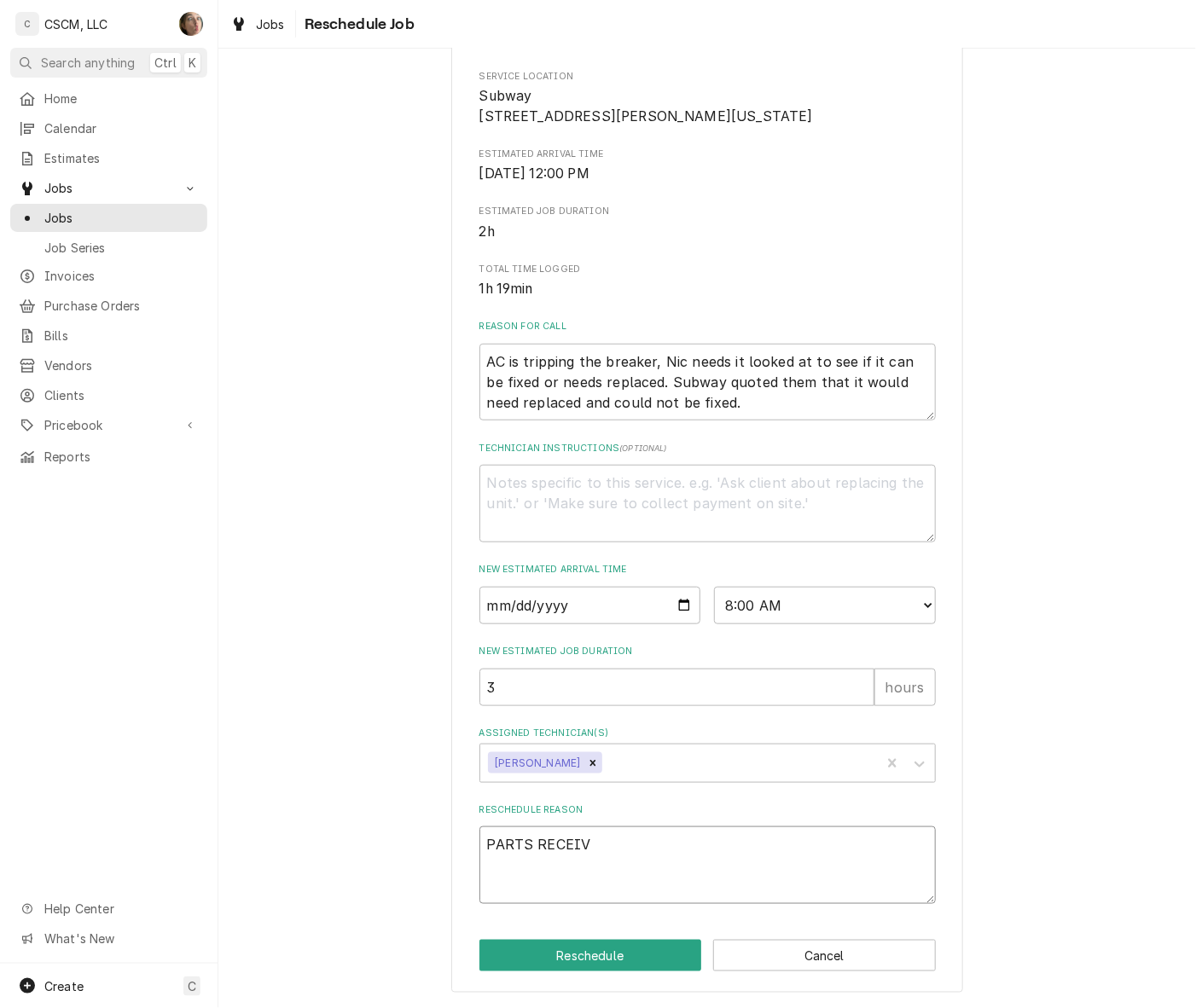
type textarea "PARTS RECEIVE"
type textarea "x"
type textarea "PARTS RECEIVED"
type textarea "x"
type textarea "PARTS RECEIVED-"
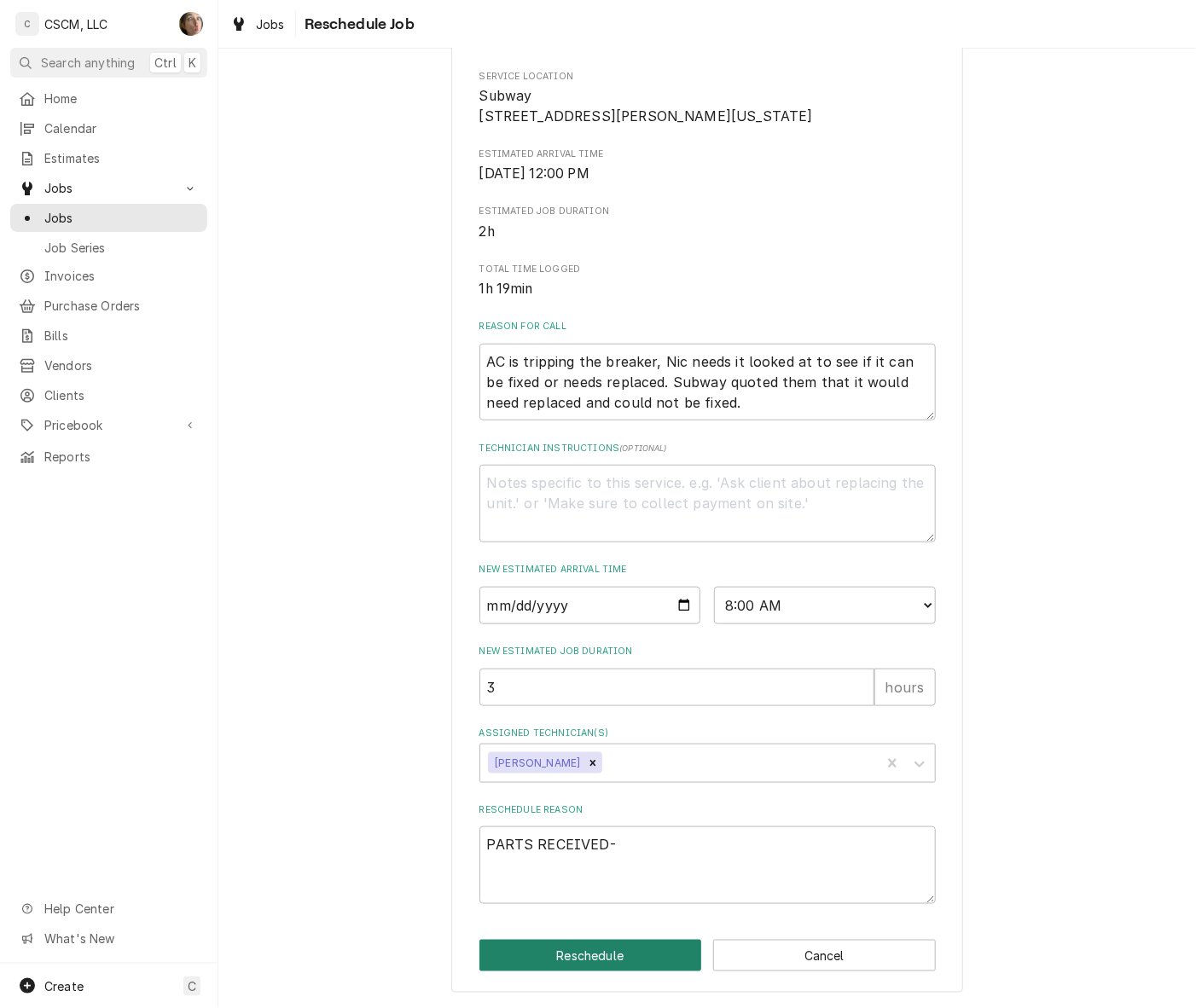
click at [581, 956] on button "Reschedule" at bounding box center [590, 955] width 222 height 32
type textarea "x"
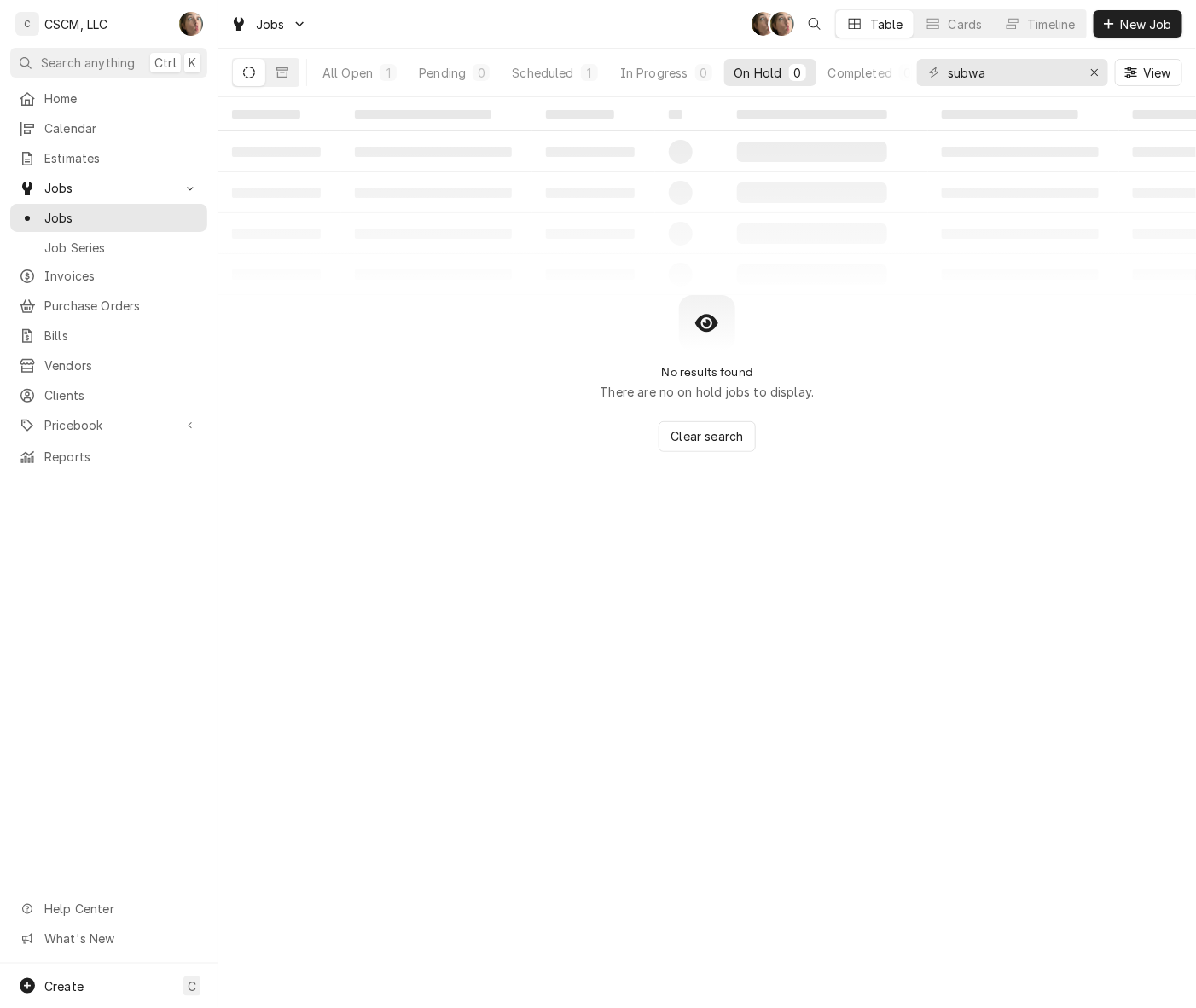
click at [358, 71] on div "All Open" at bounding box center [347, 73] width 50 height 18
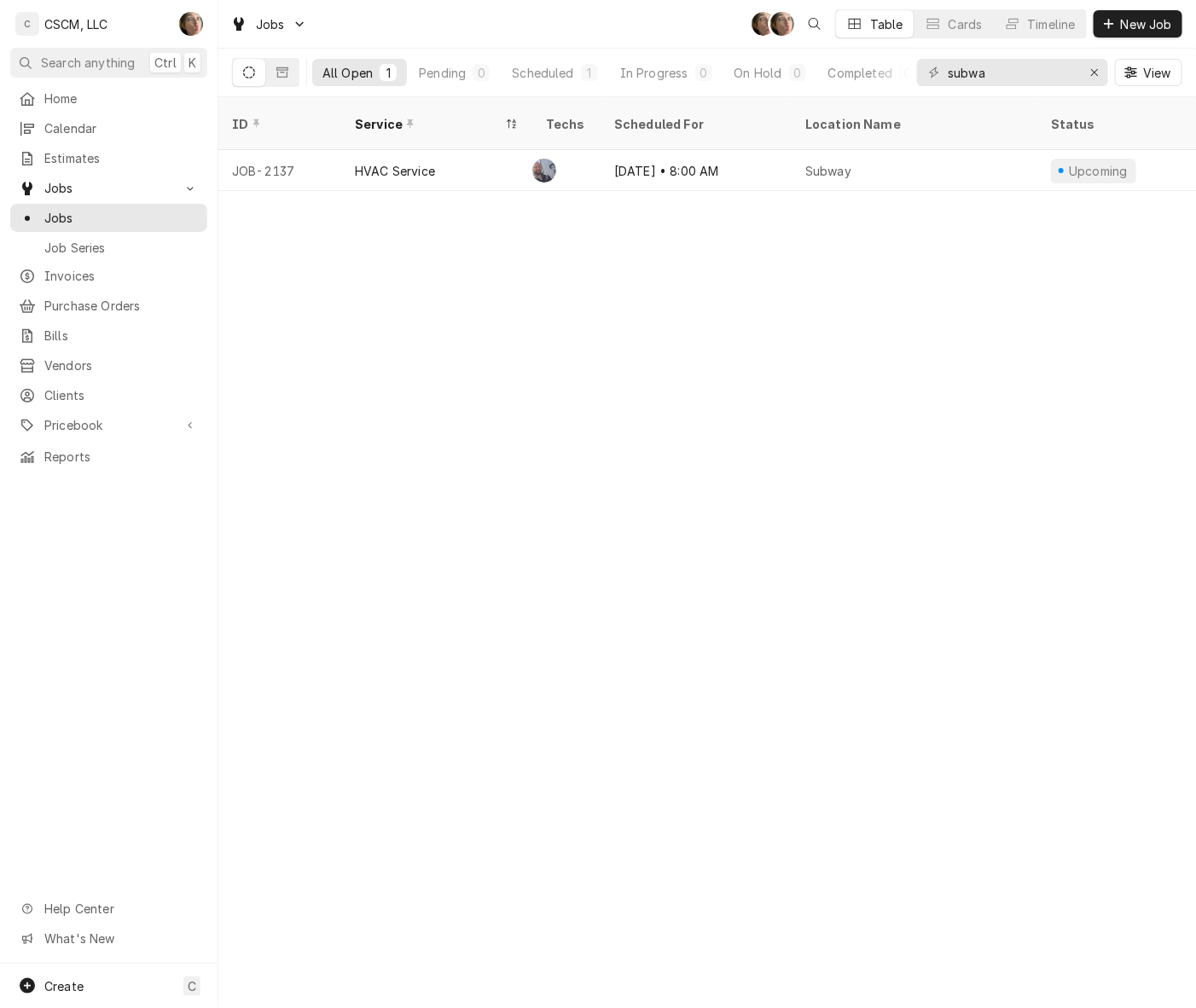
click at [402, 162] on div "HVAC Service" at bounding box center [395, 171] width 80 height 18
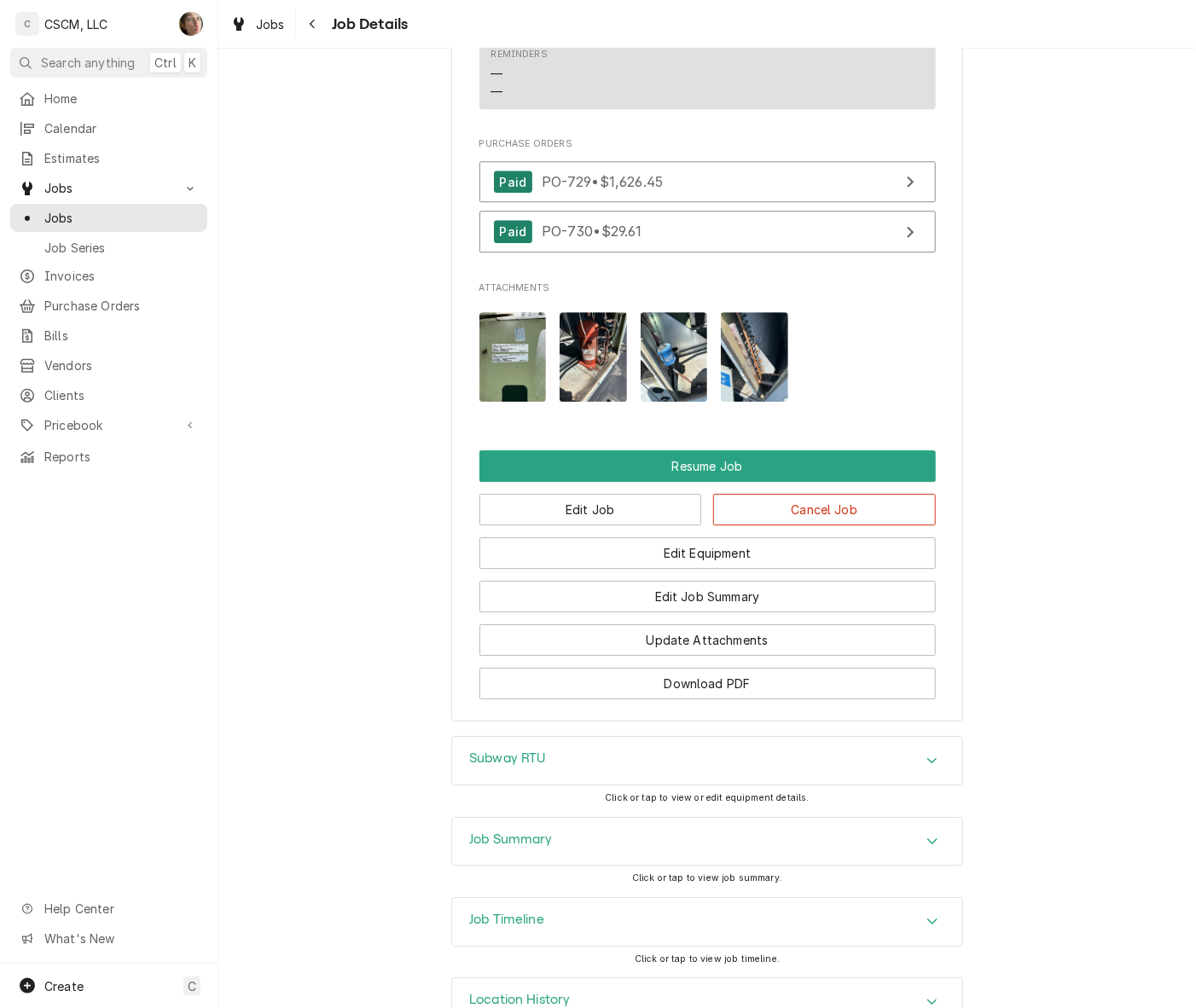
scroll to position [1677, 0]
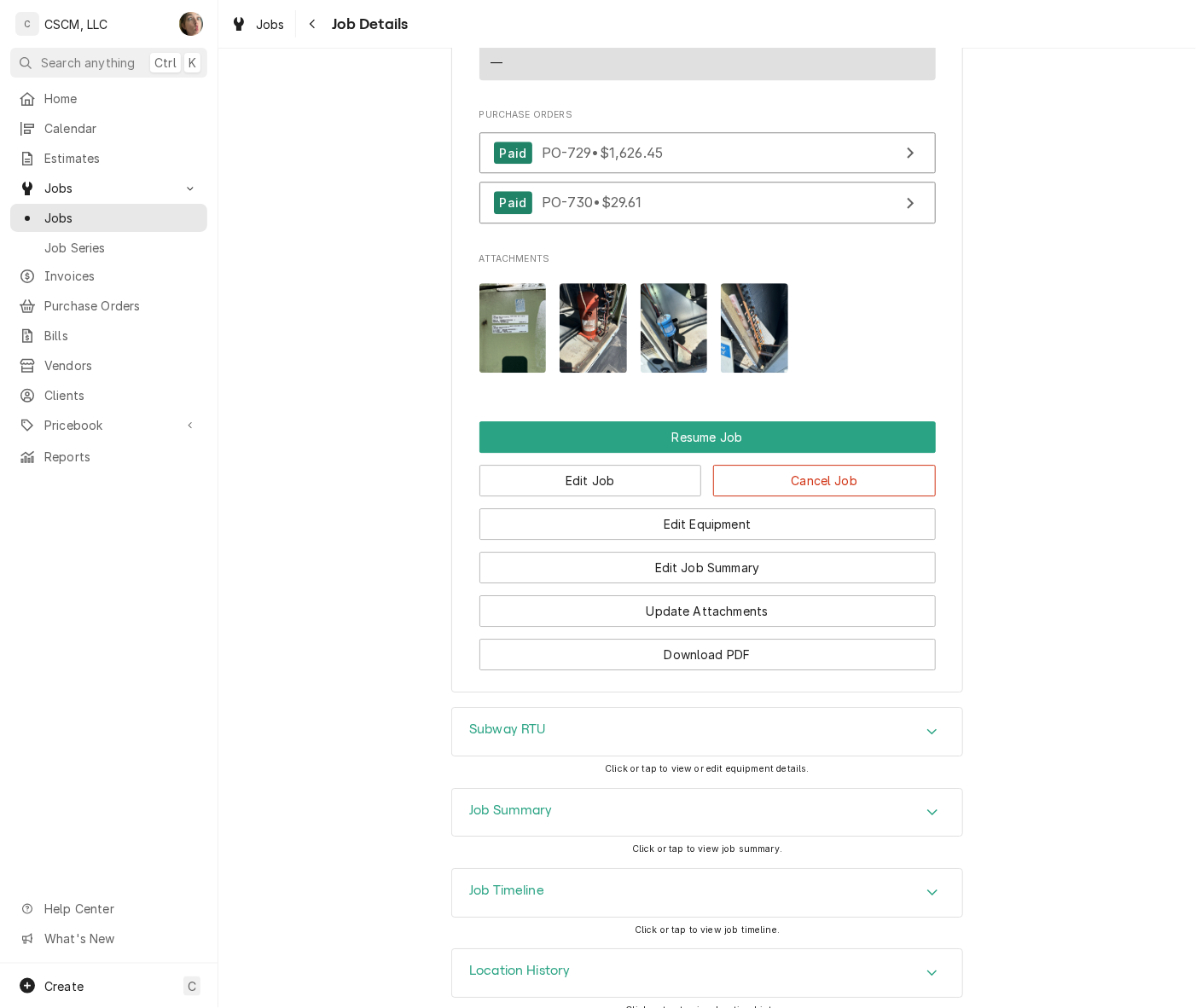
click at [641, 794] on div "Job Summary" at bounding box center [707, 812] width 510 height 47
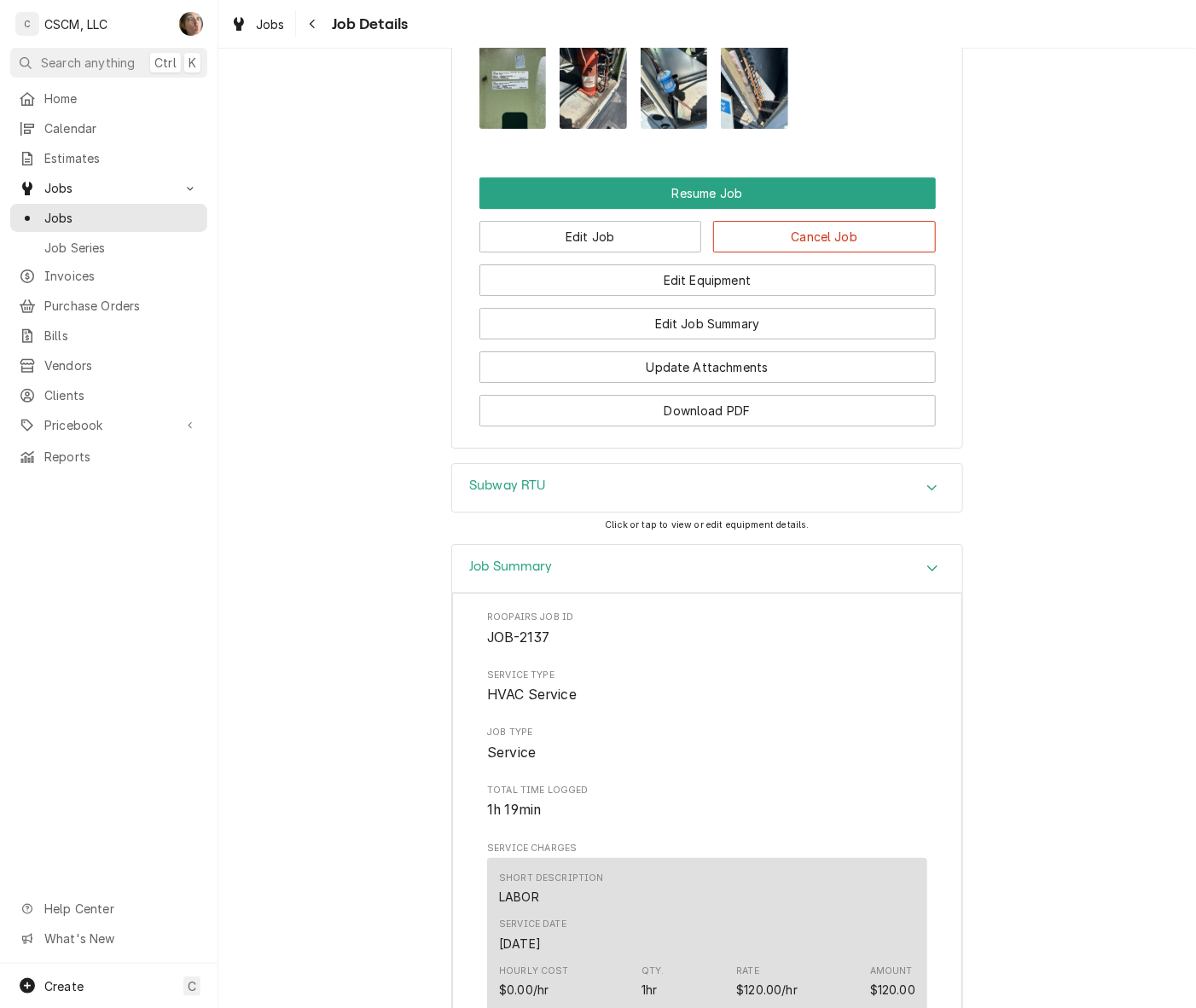
scroll to position [1653, 0]
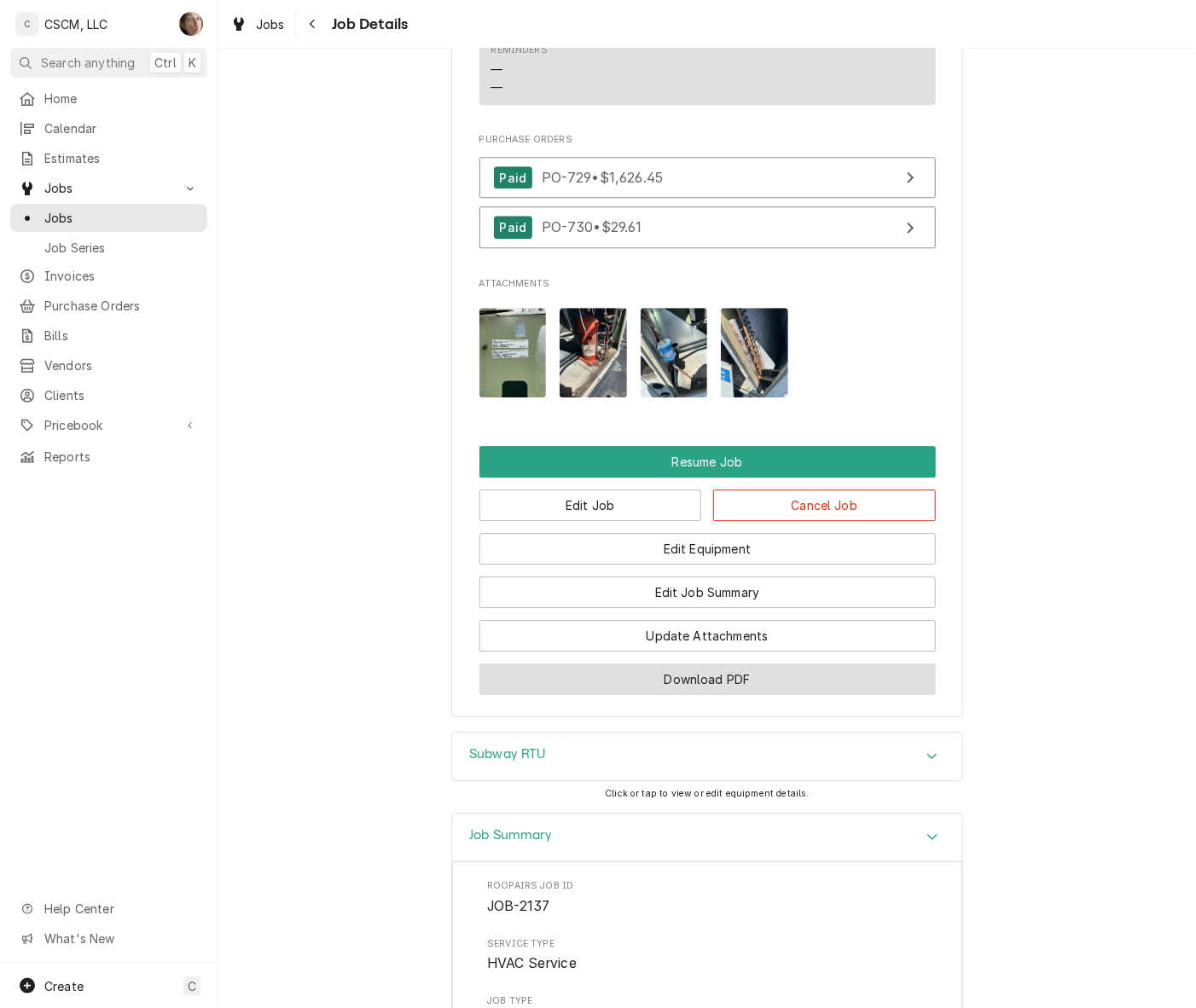
click at [696, 664] on button "Download PDF" at bounding box center [707, 679] width 456 height 32
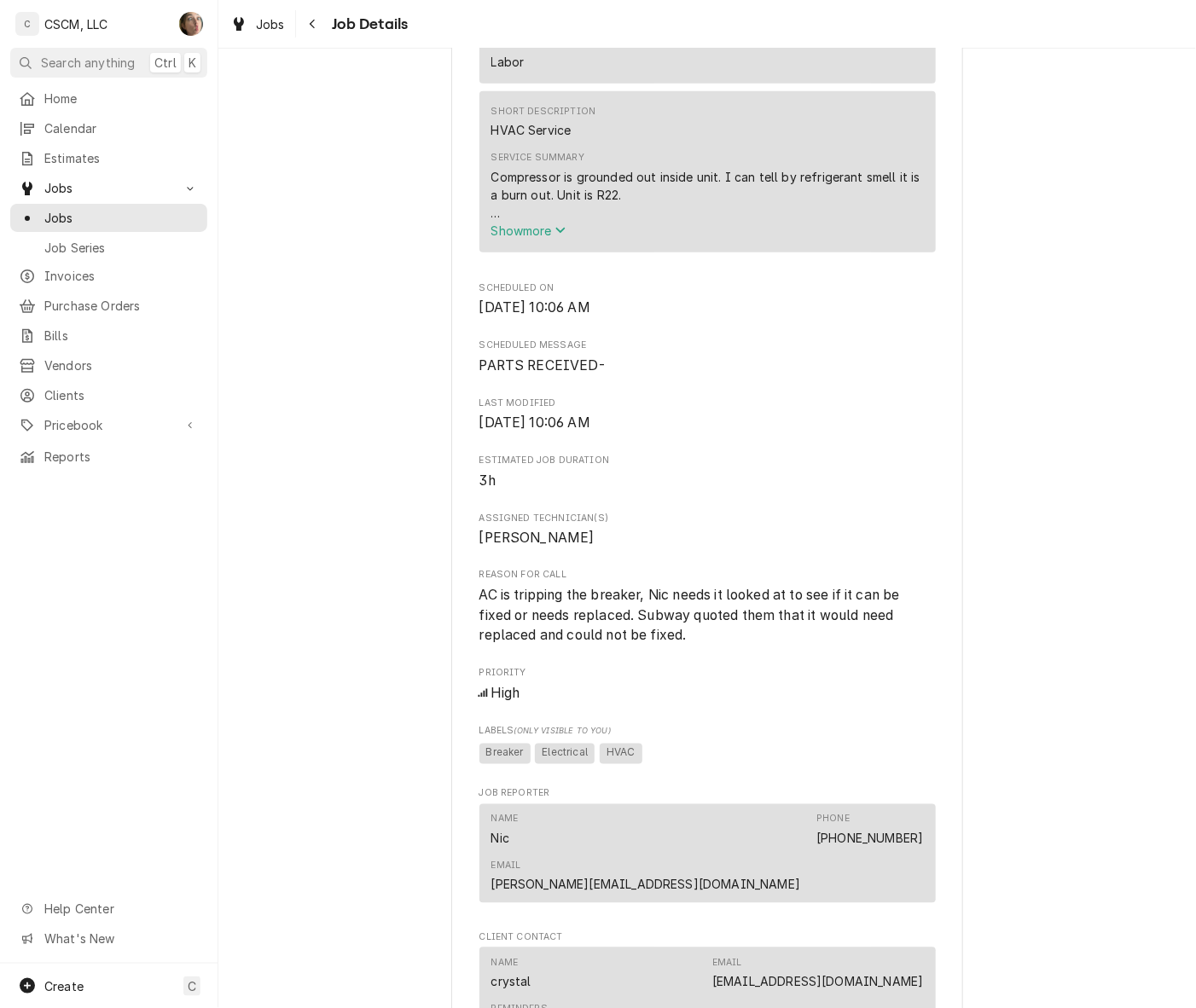
scroll to position [1333, 0]
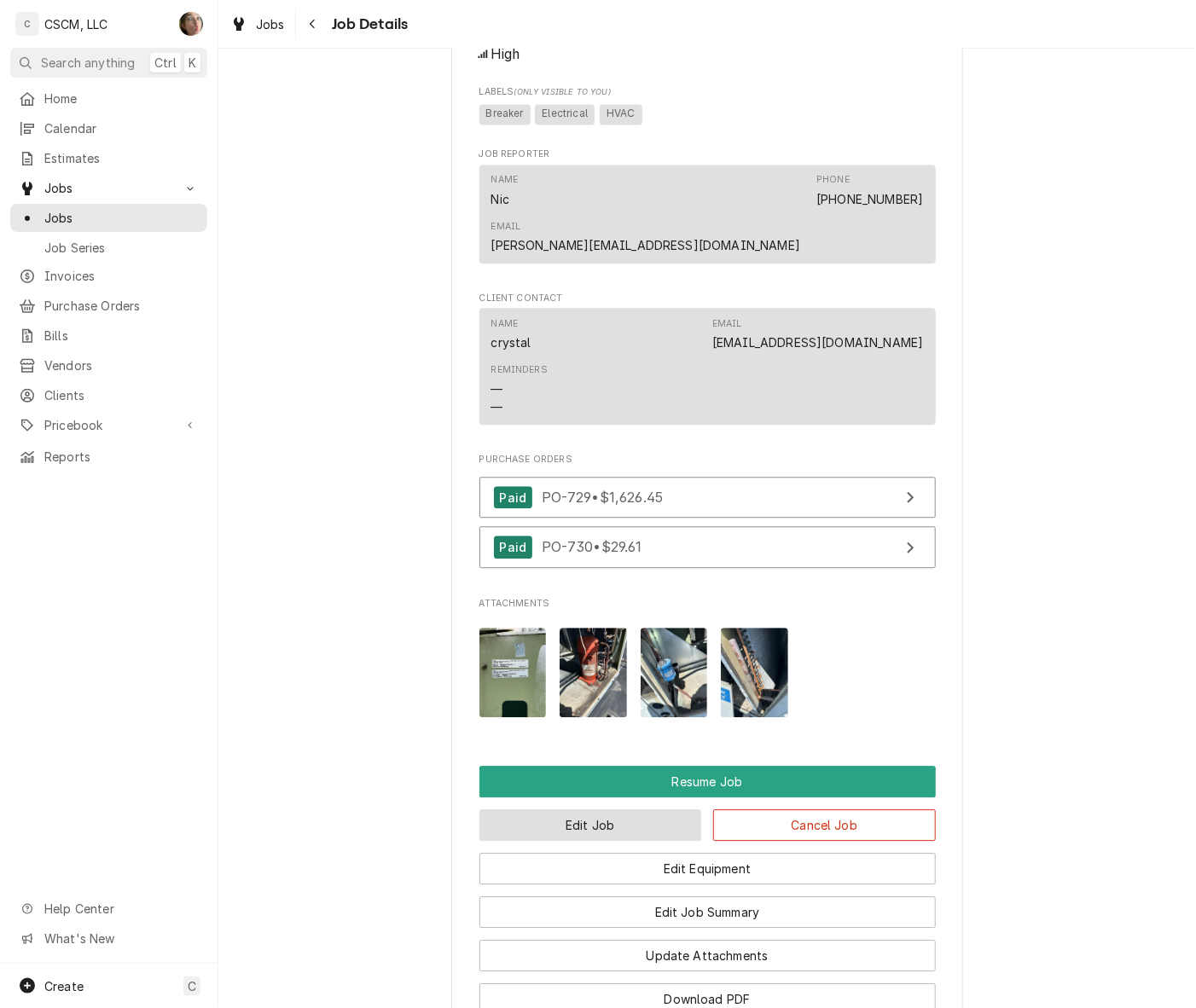
click at [548, 809] on button "Edit Job" at bounding box center [590, 825] width 222 height 32
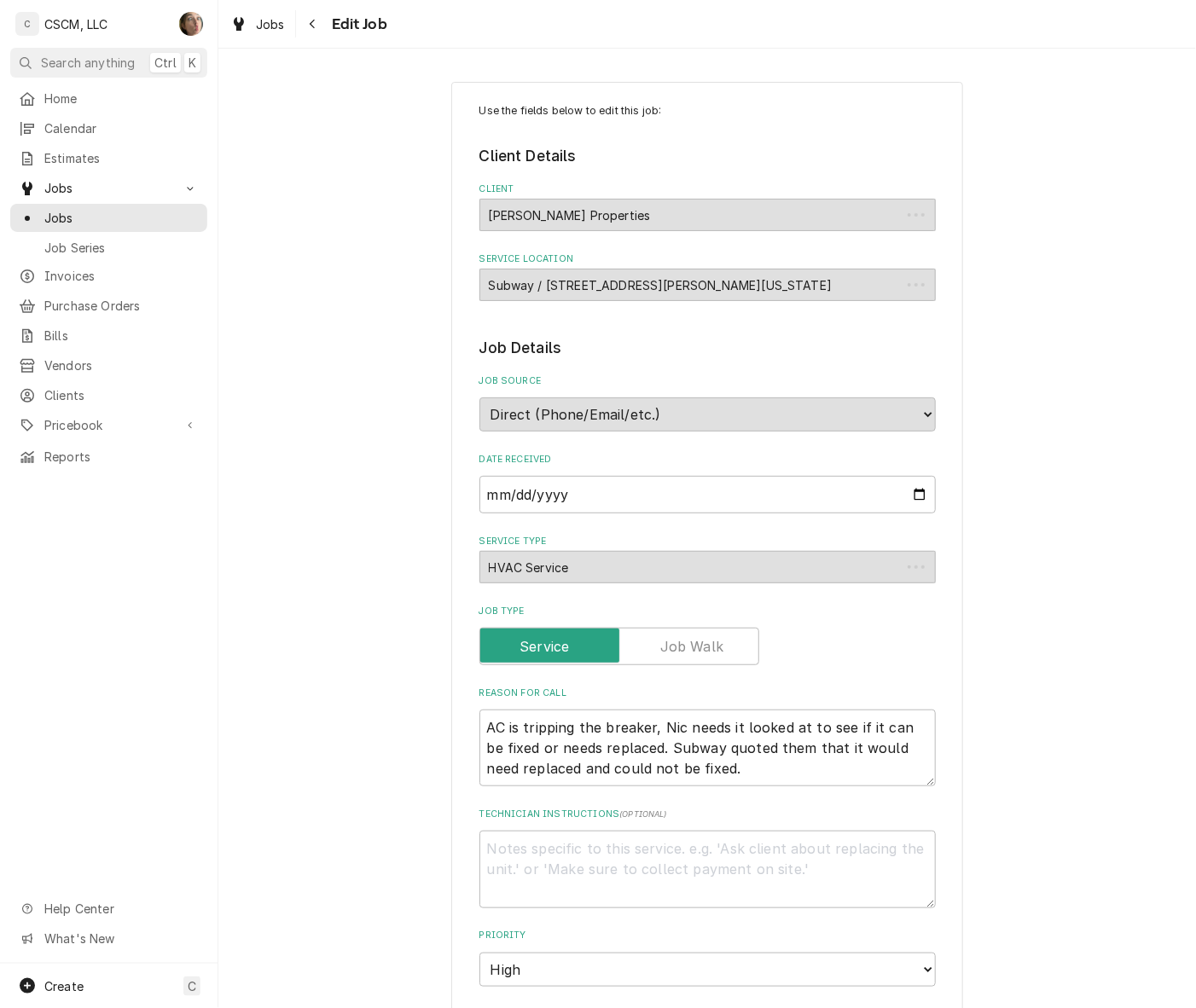
type textarea "x"
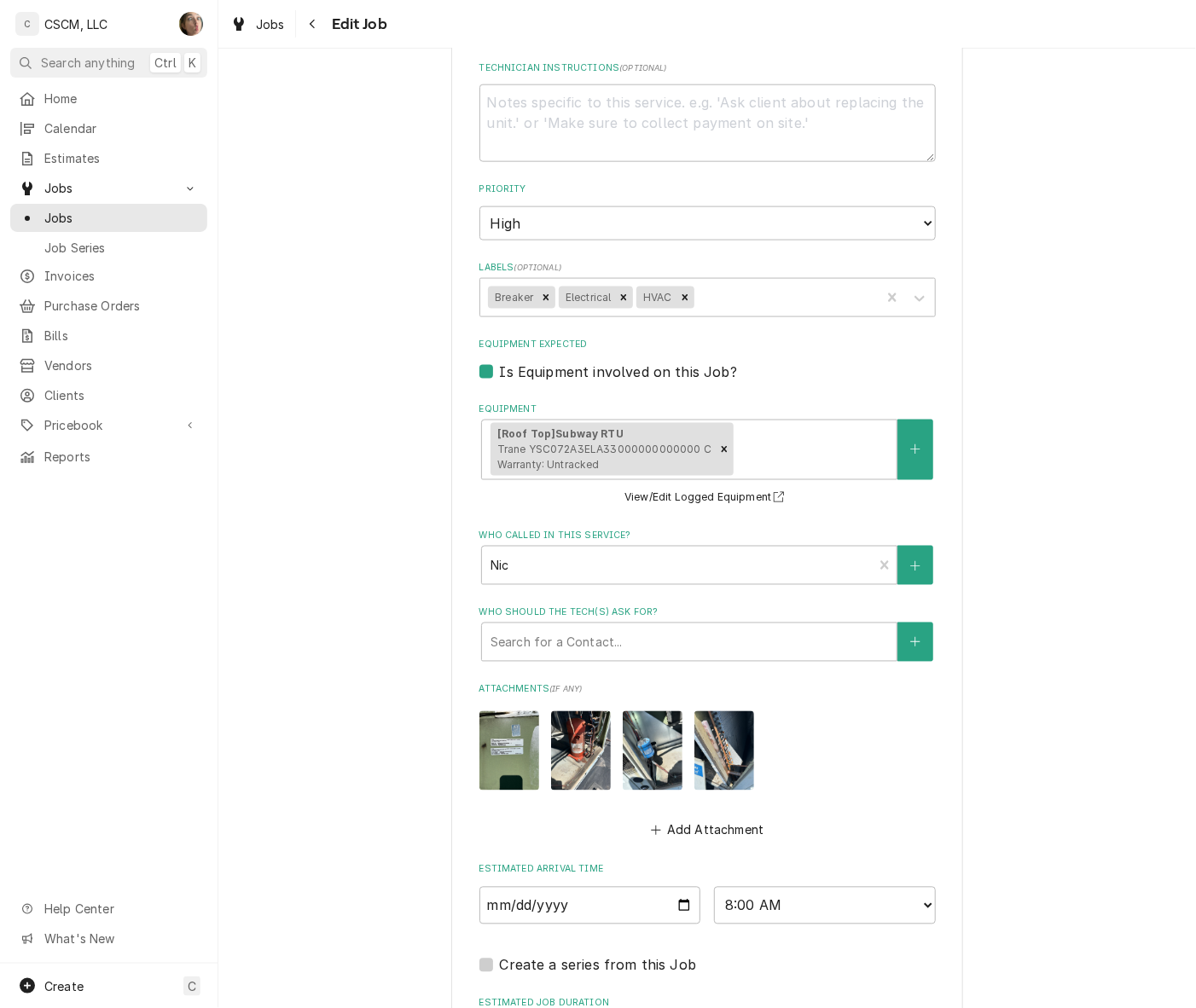
scroll to position [974, 0]
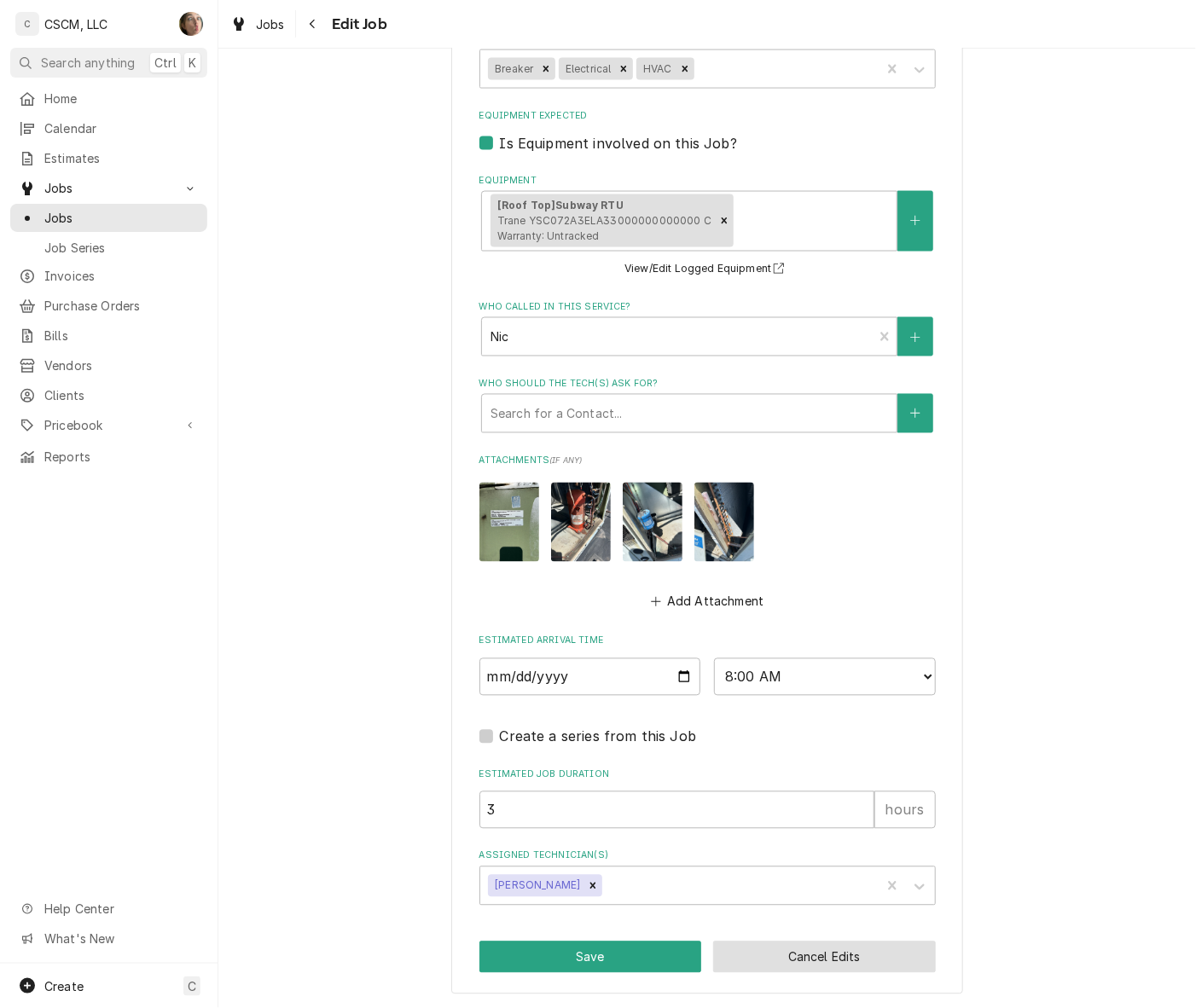
click at [800, 959] on button "Cancel Edits" at bounding box center [824, 957] width 222 height 32
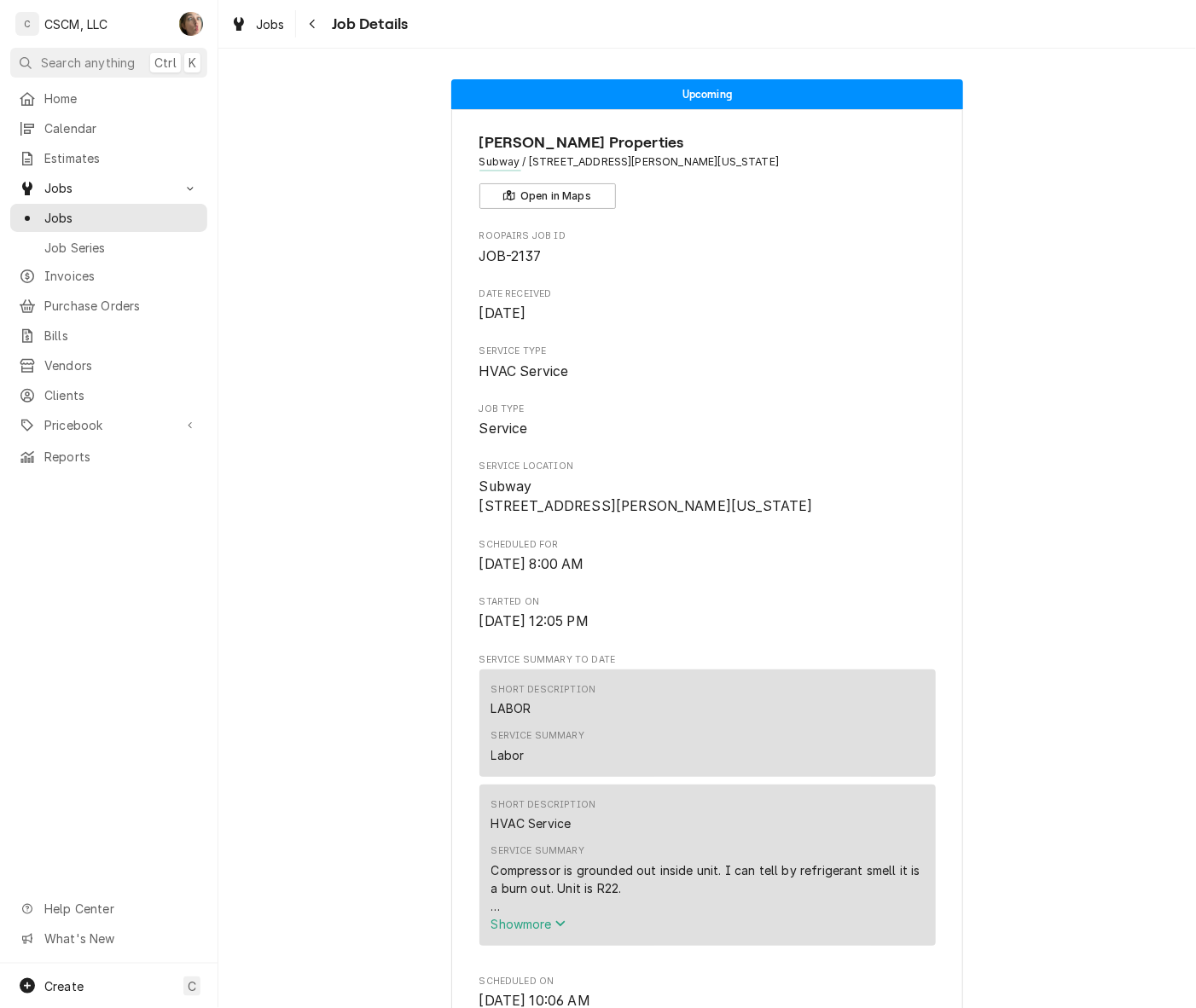
click at [312, 24] on icon "Navigate back" at bounding box center [312, 25] width 5 height 9
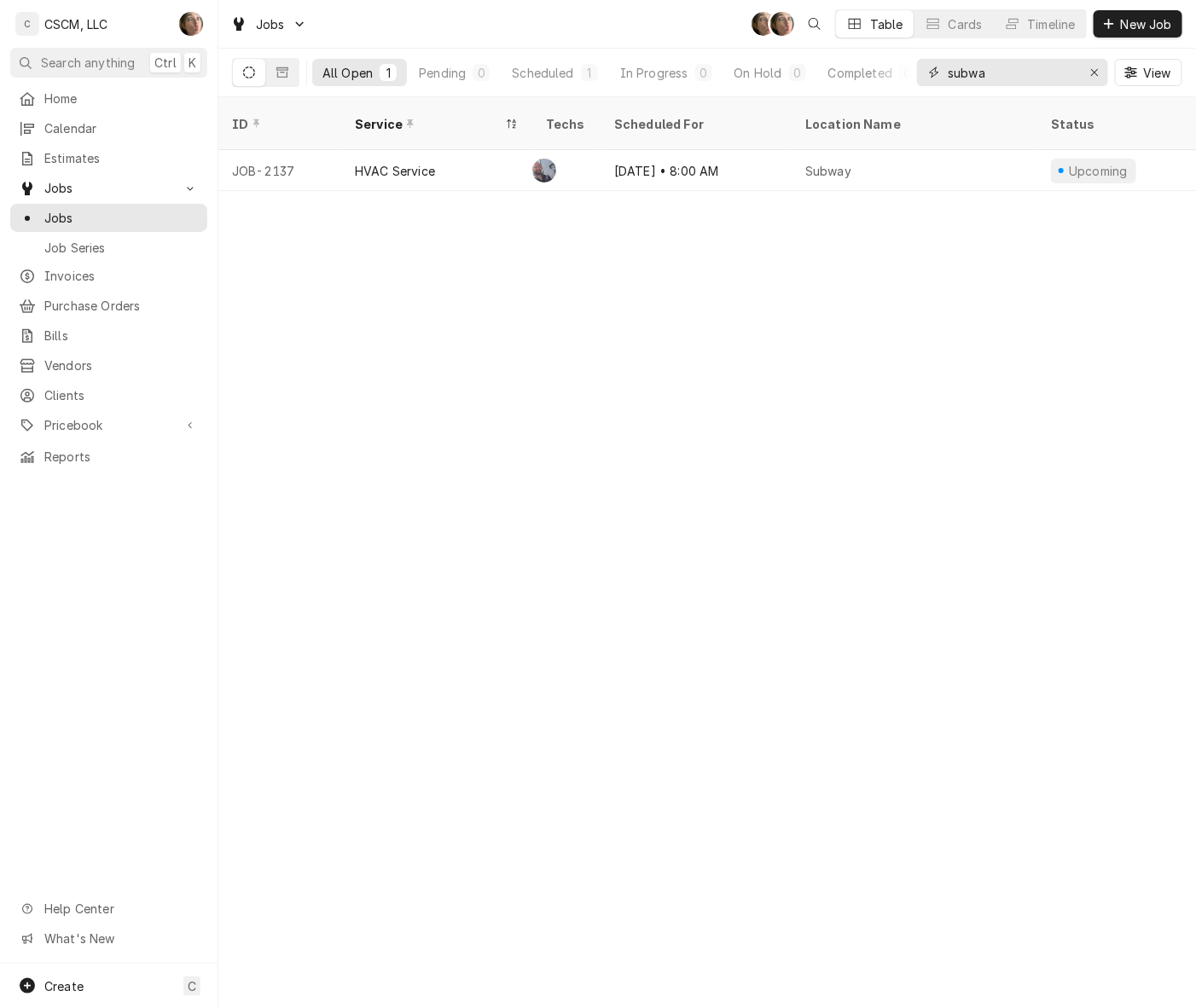
drag, startPoint x: 1004, startPoint y: 66, endPoint x: 760, endPoint y: 69, distance: 244.0
click at [760, 69] on div "All Open 1 Pending 0 Scheduled 1 In Progress 0 On Hold 0 Completed 0 subwa View" at bounding box center [707, 72] width 950 height 47
type input "MEXICO"
click at [768, 154] on div "Sep 8 • 2:00 PM" at bounding box center [696, 170] width 191 height 41
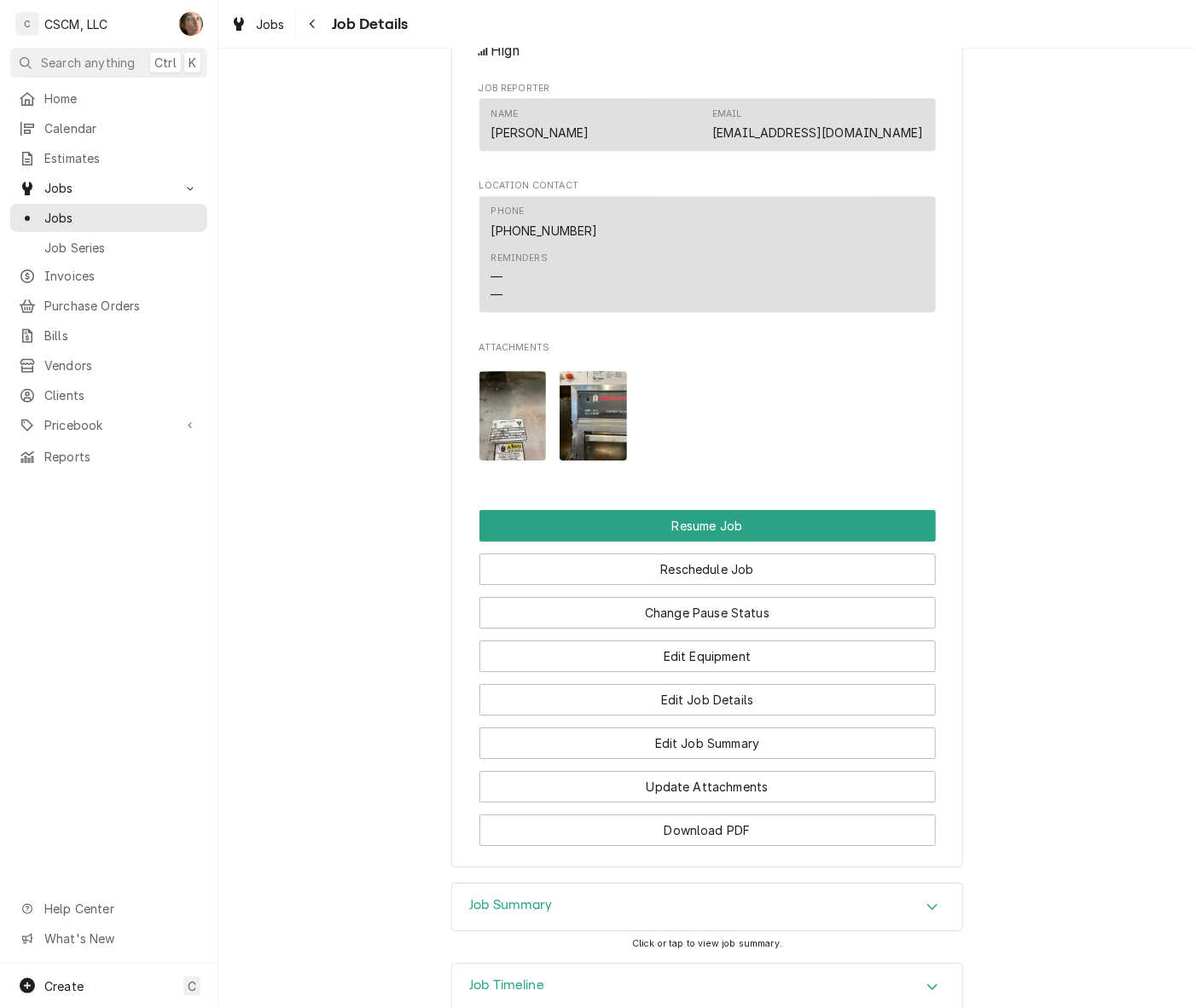
scroll to position [1829, 0]
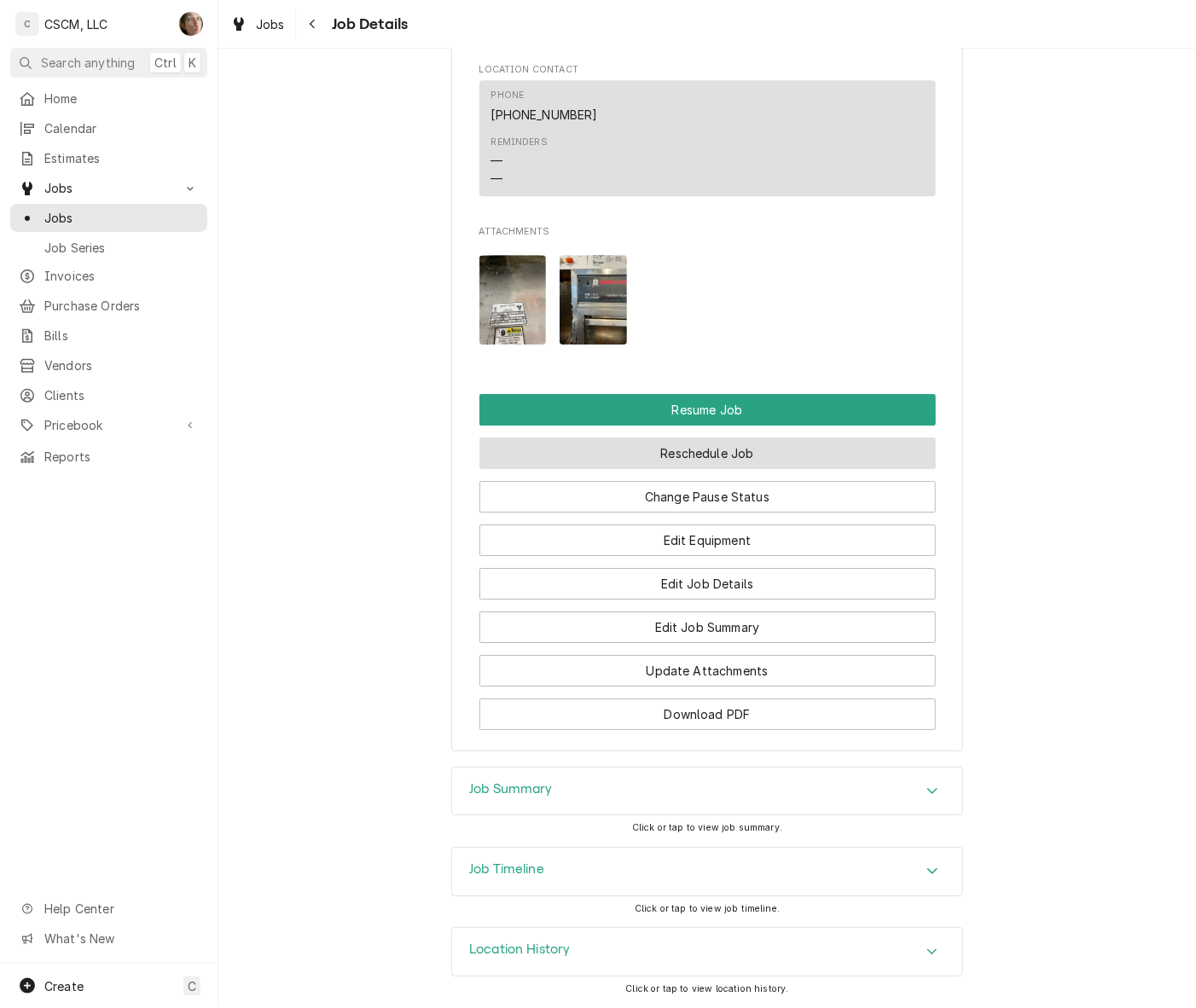
click at [779, 452] on button "Reschedule Job" at bounding box center [707, 453] width 456 height 32
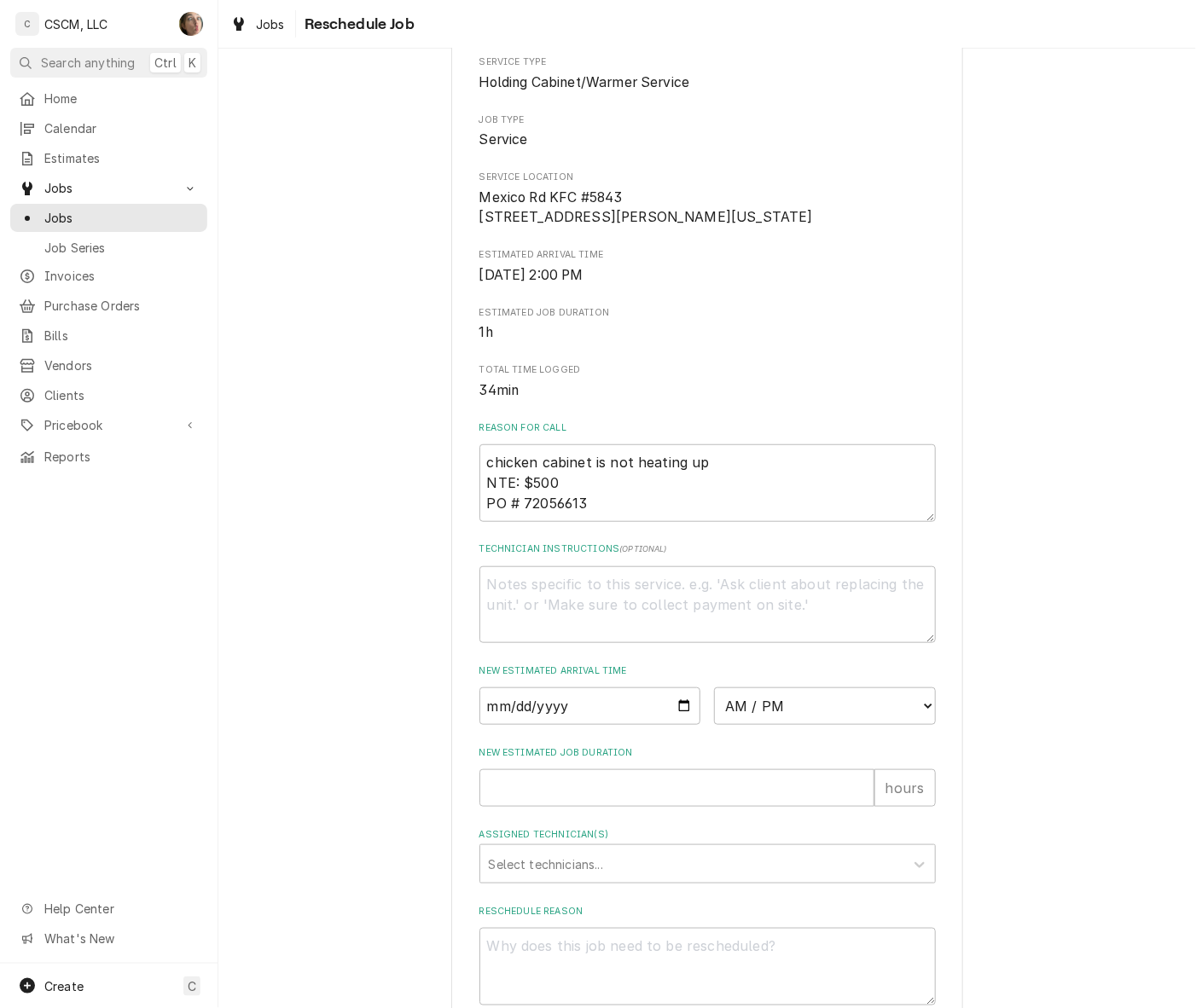
scroll to position [320, 0]
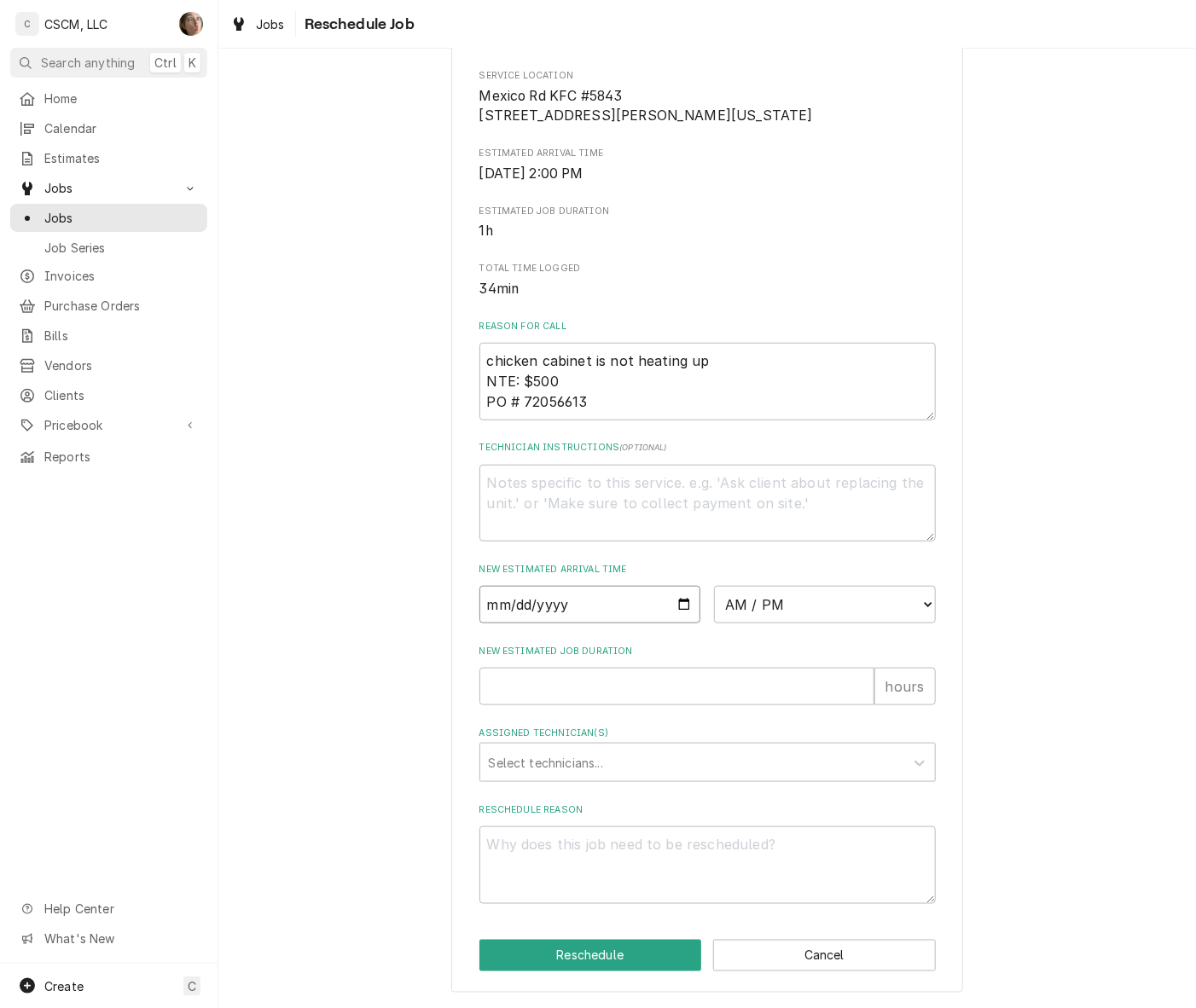
click at [677, 611] on input "Date" at bounding box center [589, 604] width 221 height 37
type textarea "x"
type input "[DATE]"
click at [765, 634] on div "Please provide some additional details to reschedule this job. Roopairs Job ID …" at bounding box center [707, 350] width 456 height 1106
click at [755, 606] on select "AM / PM 6:00 AM 6:15 AM 6:30 AM 6:45 AM 7:00 AM 7:15 AM 7:30 AM 7:45 AM 8:00 AM…" at bounding box center [824, 604] width 221 height 37
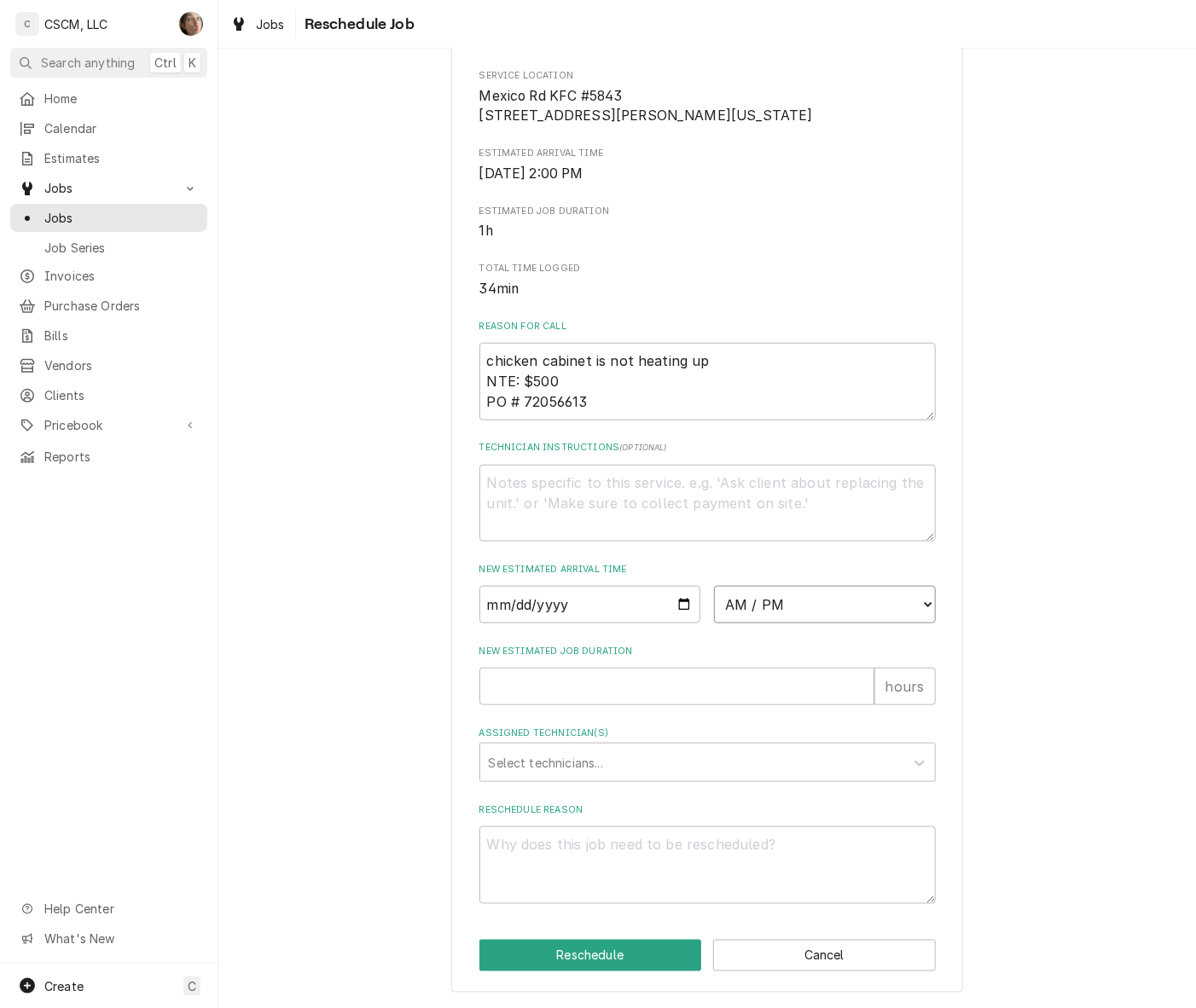
select select "09:00:00"
click at [714, 593] on select "AM / PM 6:00 AM 6:15 AM 6:30 AM 6:45 AM 7:00 AM 7:15 AM 7:30 AM 7:45 AM 8:00 AM…" at bounding box center [824, 604] width 221 height 37
click at [593, 679] on input "New Estimated Job Duration" at bounding box center [677, 686] width 395 height 37
click at [535, 758] on div "Assigned Technician(s)" at bounding box center [692, 762] width 407 height 31
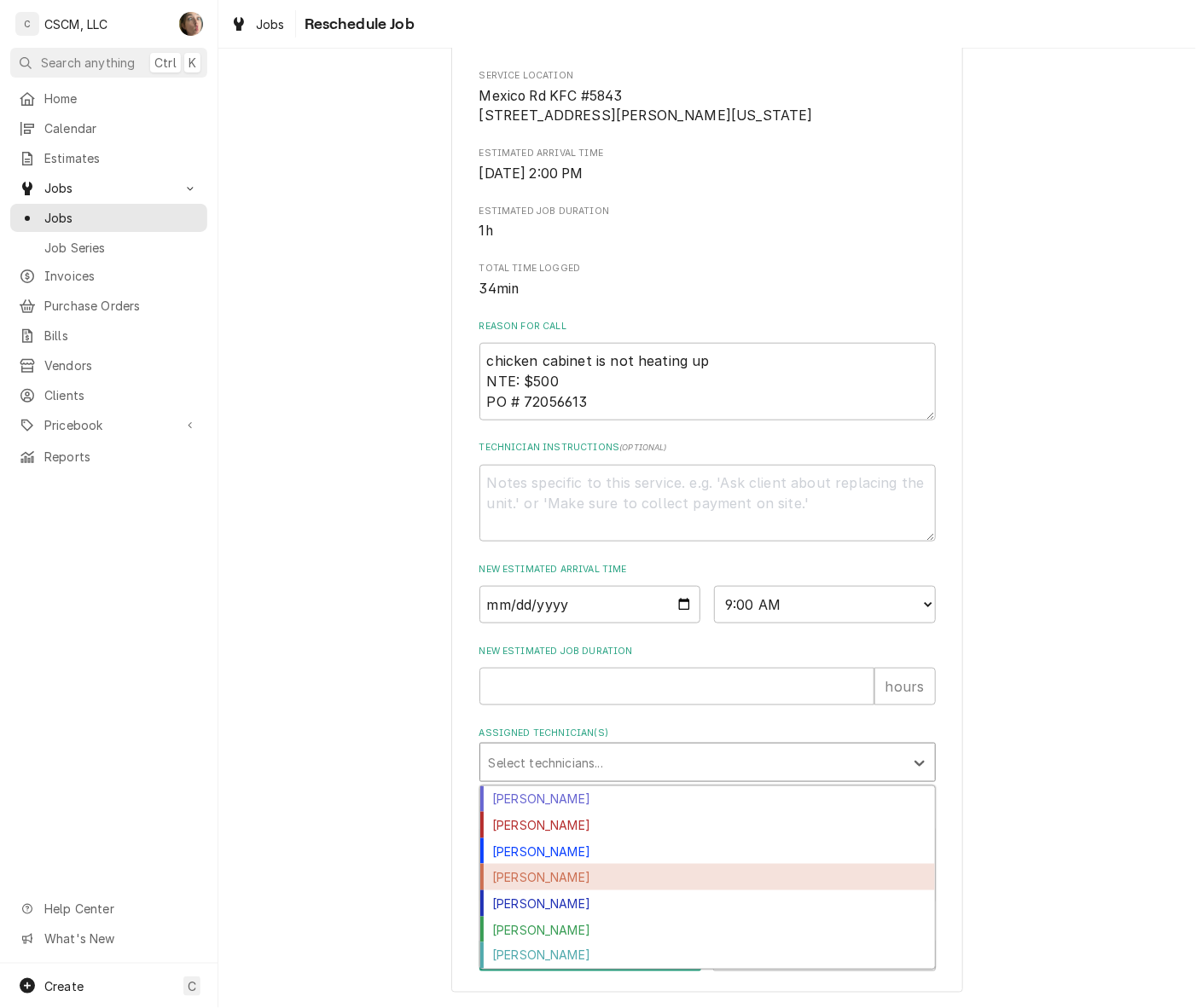
click at [540, 874] on div "Jonnie Pakovich" at bounding box center [707, 877] width 455 height 26
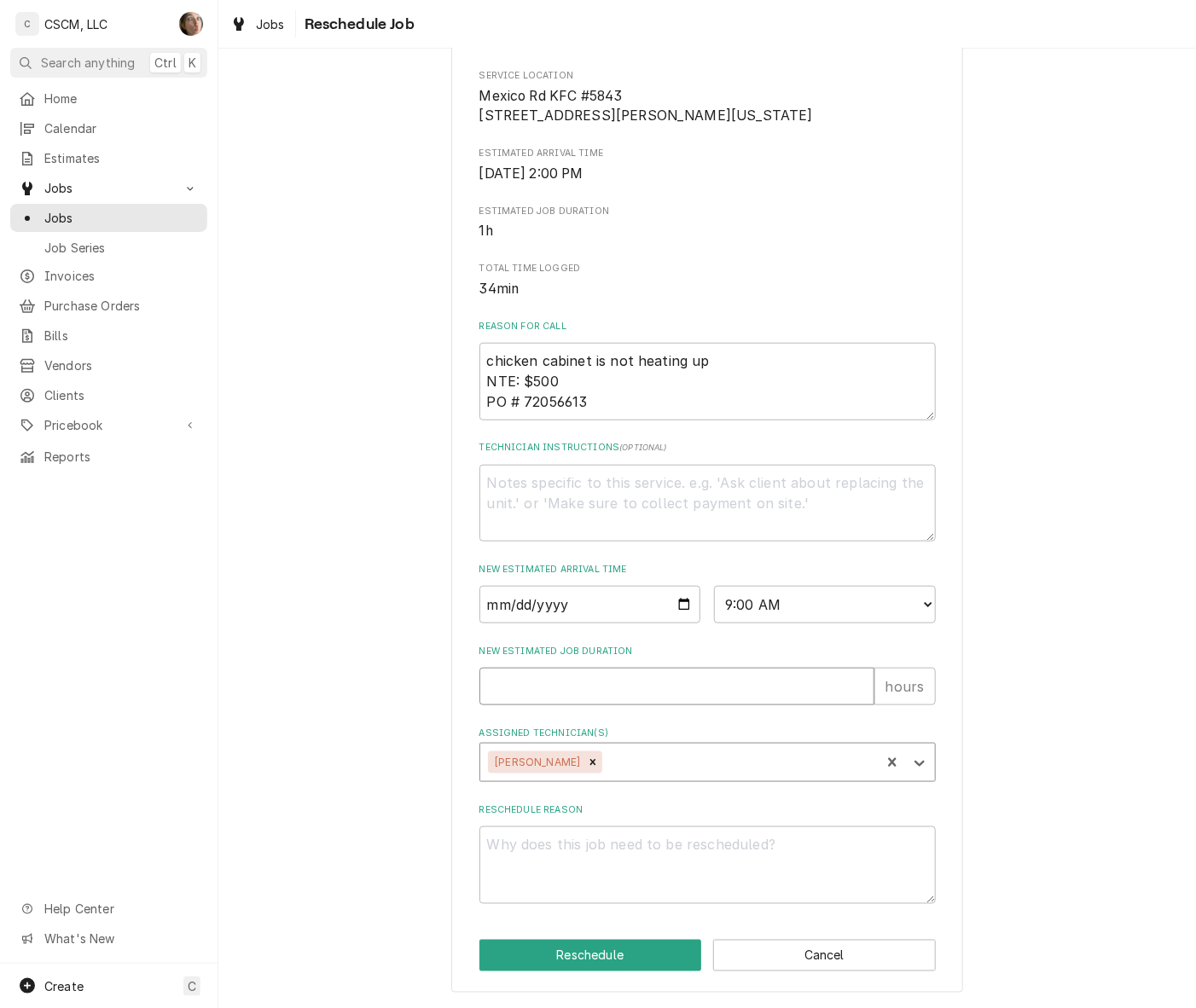
click at [557, 704] on input "New Estimated Job Duration" at bounding box center [677, 686] width 395 height 37
click at [677, 610] on input "2025-09-11" at bounding box center [589, 604] width 221 height 37
type textarea "x"
type input "2025-09-10"
click at [782, 597] on select "AM / PM 6:00 AM 6:15 AM 6:30 AM 6:45 AM 7:00 AM 7:15 AM 7:30 AM 7:45 AM 8:00 AM…" at bounding box center [824, 604] width 221 height 37
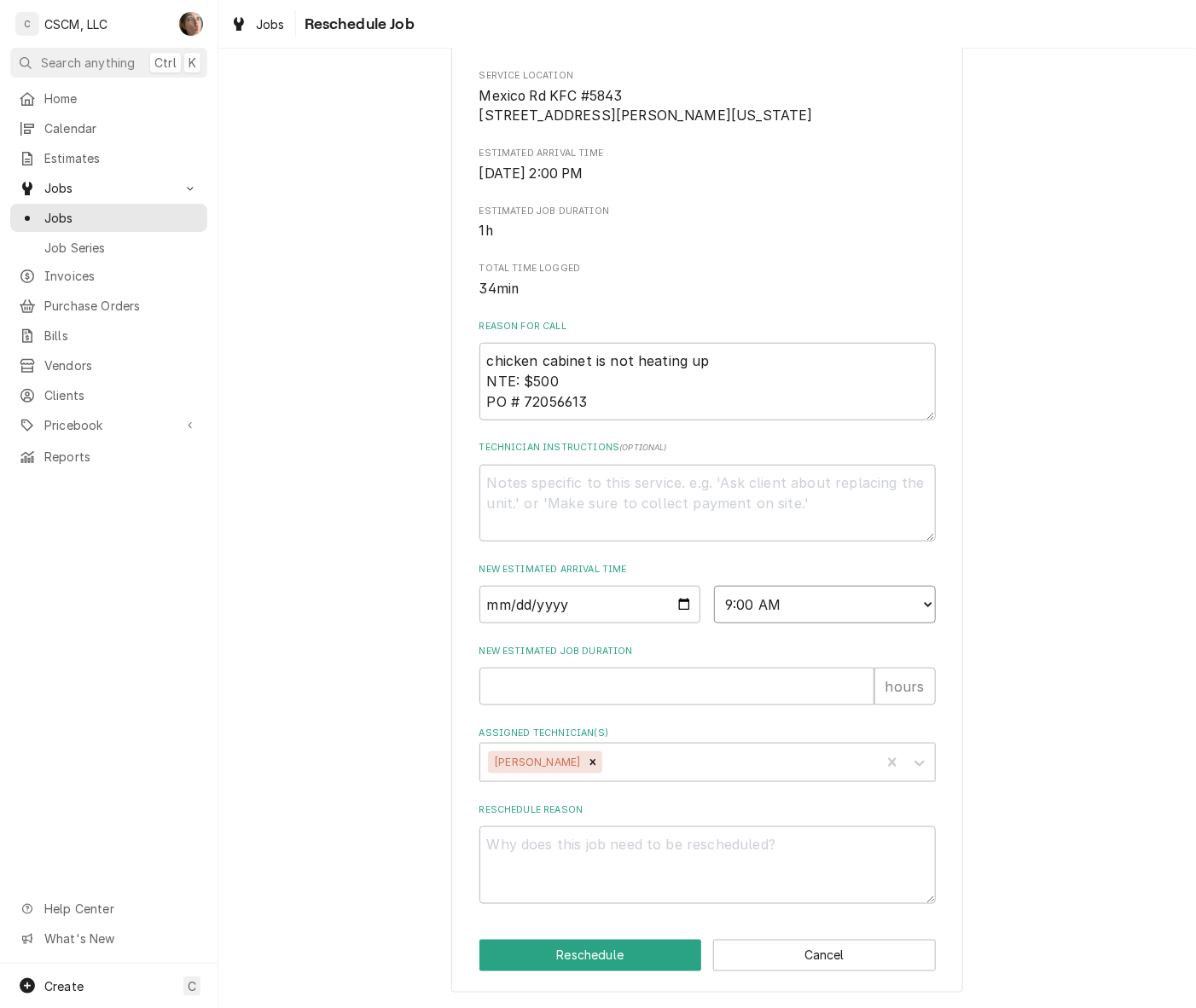
select select "14:00:00"
click at [714, 585] on select "AM / PM 6:00 AM 6:15 AM 6:30 AM 6:45 AM 7:00 AM 7:15 AM 7:30 AM 7:45 AM 8:00 AM…" at bounding box center [824, 604] width 221 height 37
click at [604, 695] on input "New Estimated Job Duration" at bounding box center [677, 686] width 395 height 37
type textarea "x"
type input "1"
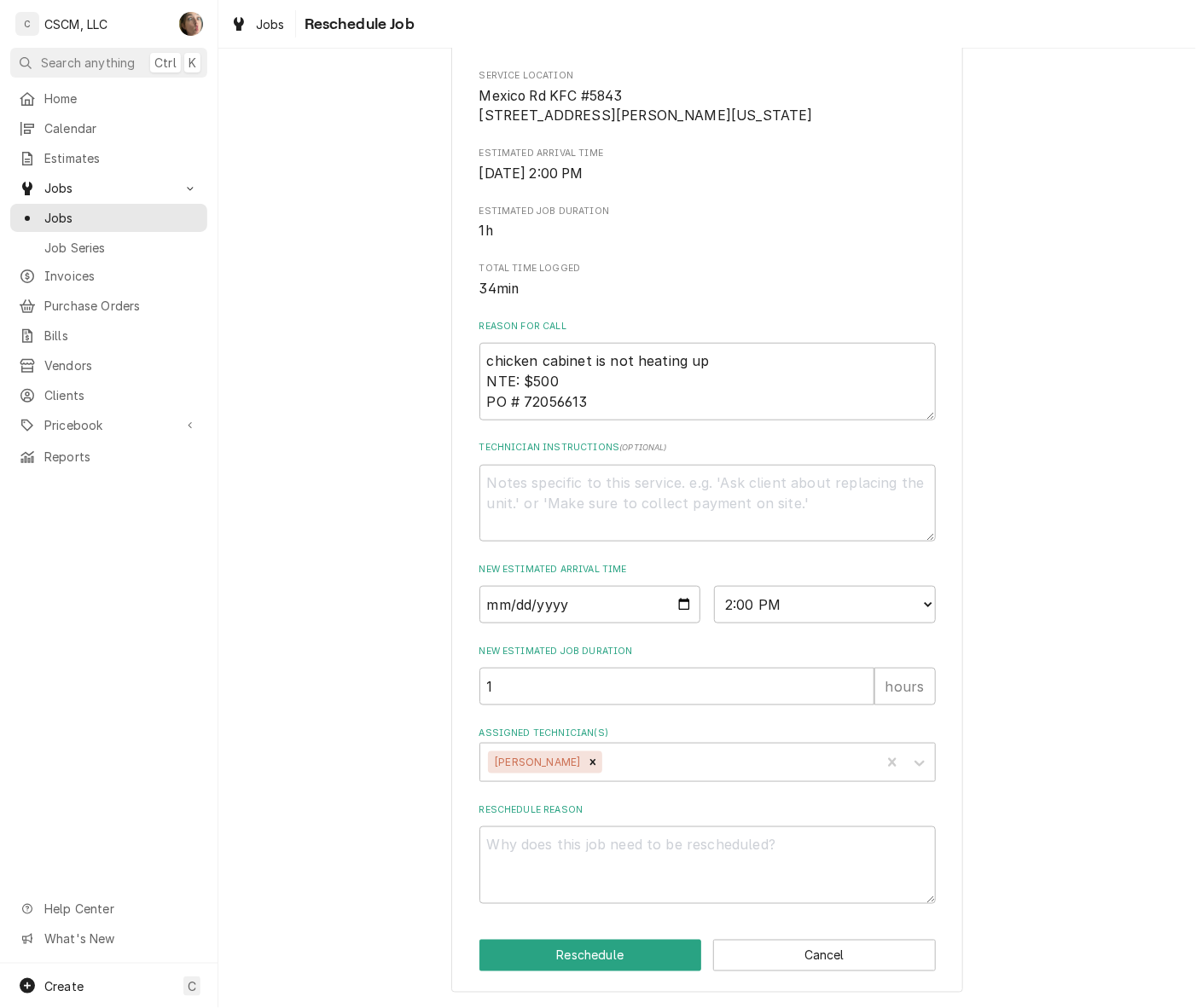
click at [1079, 695] on div "Please provide some additional details to reschedule this job. Roopairs Job ID …" at bounding box center [707, 384] width 977 height 1247
click at [809, 875] on textarea "Reschedule Reason" at bounding box center [707, 864] width 456 height 77
type textarea "x"
type textarea "P"
type textarea "x"
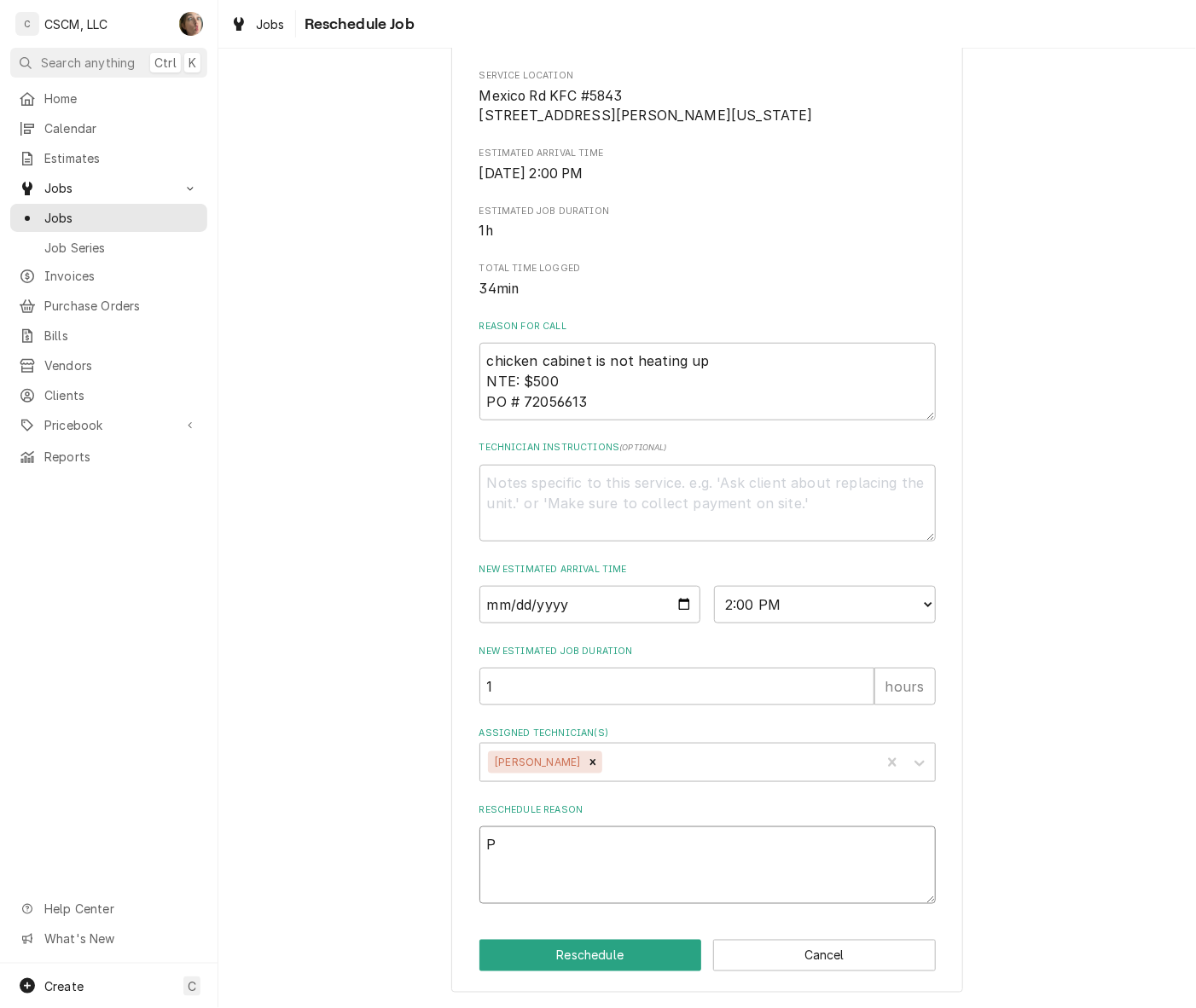
type textarea "PA"
type textarea "x"
type textarea "PART"
type textarea "x"
type textarea "PARTS"
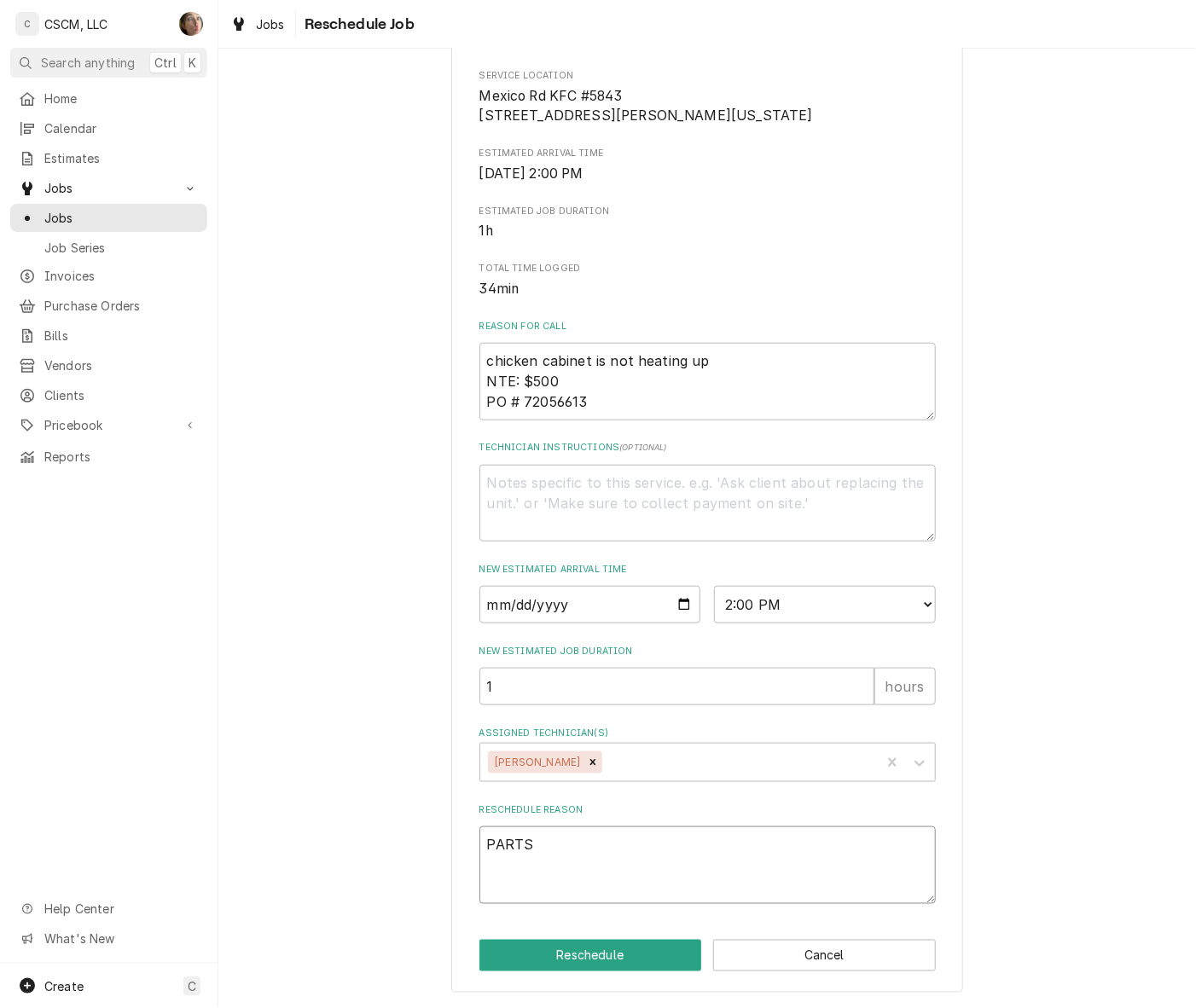
type textarea "x"
type textarea "PARTS"
type textarea "x"
type textarea "PARTS R"
type textarea "x"
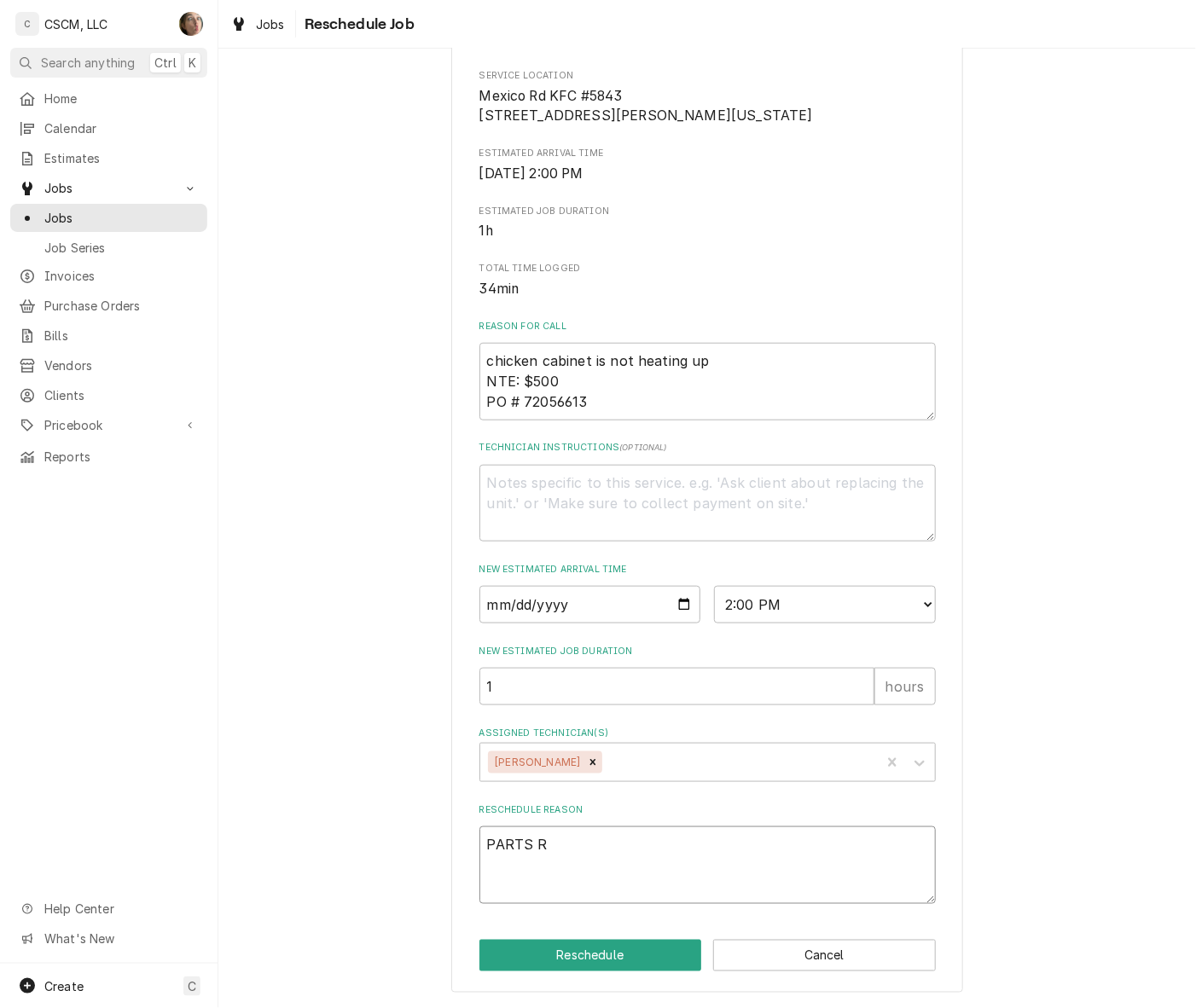
type textarea "PARTS RE"
type textarea "x"
type textarea "PARTS REC"
type textarea "x"
type textarea "PARTS RECE"
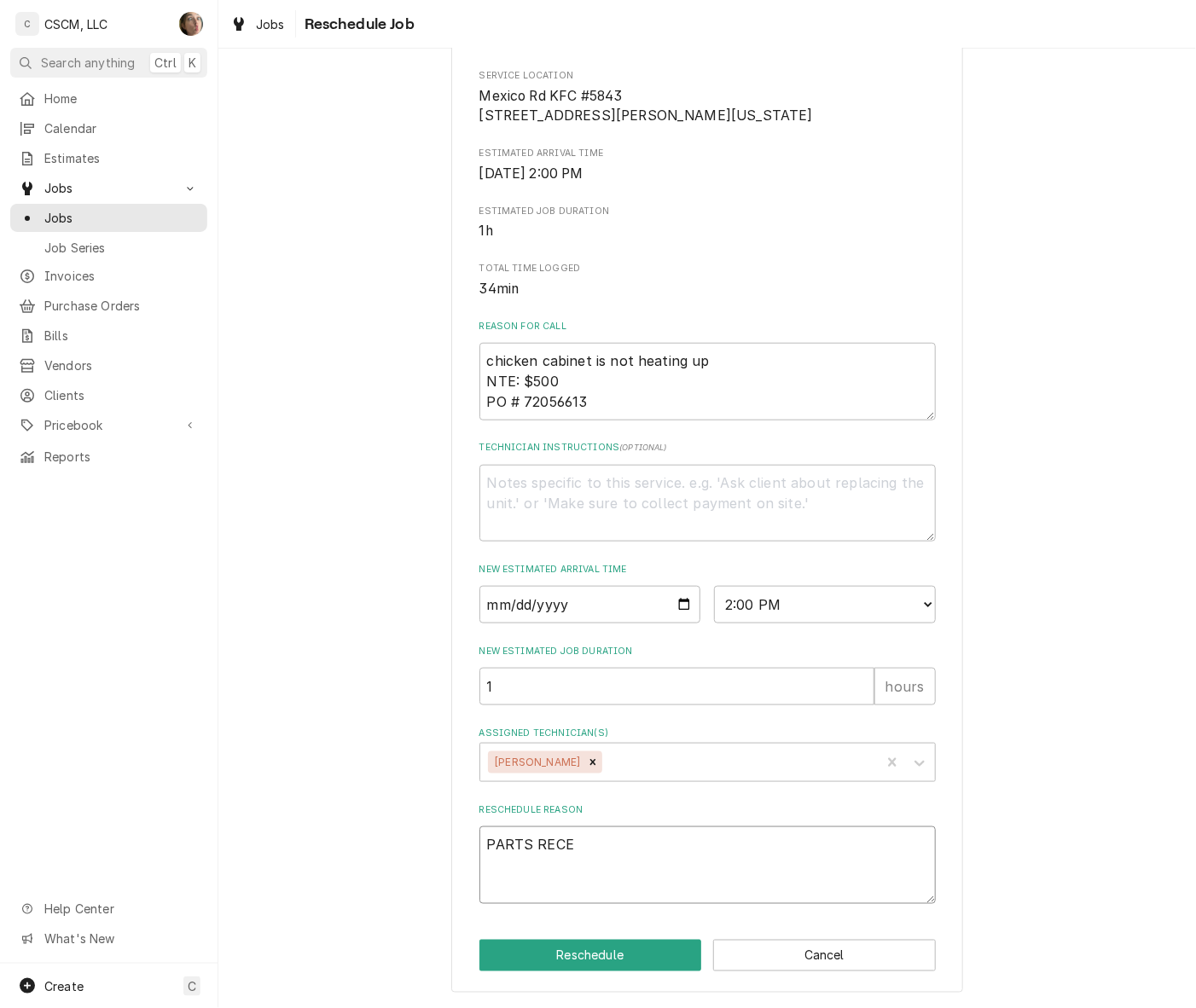
type textarea "x"
type textarea "PARTS RECEI"
type textarea "x"
type textarea "PARTS RECEIV"
type textarea "x"
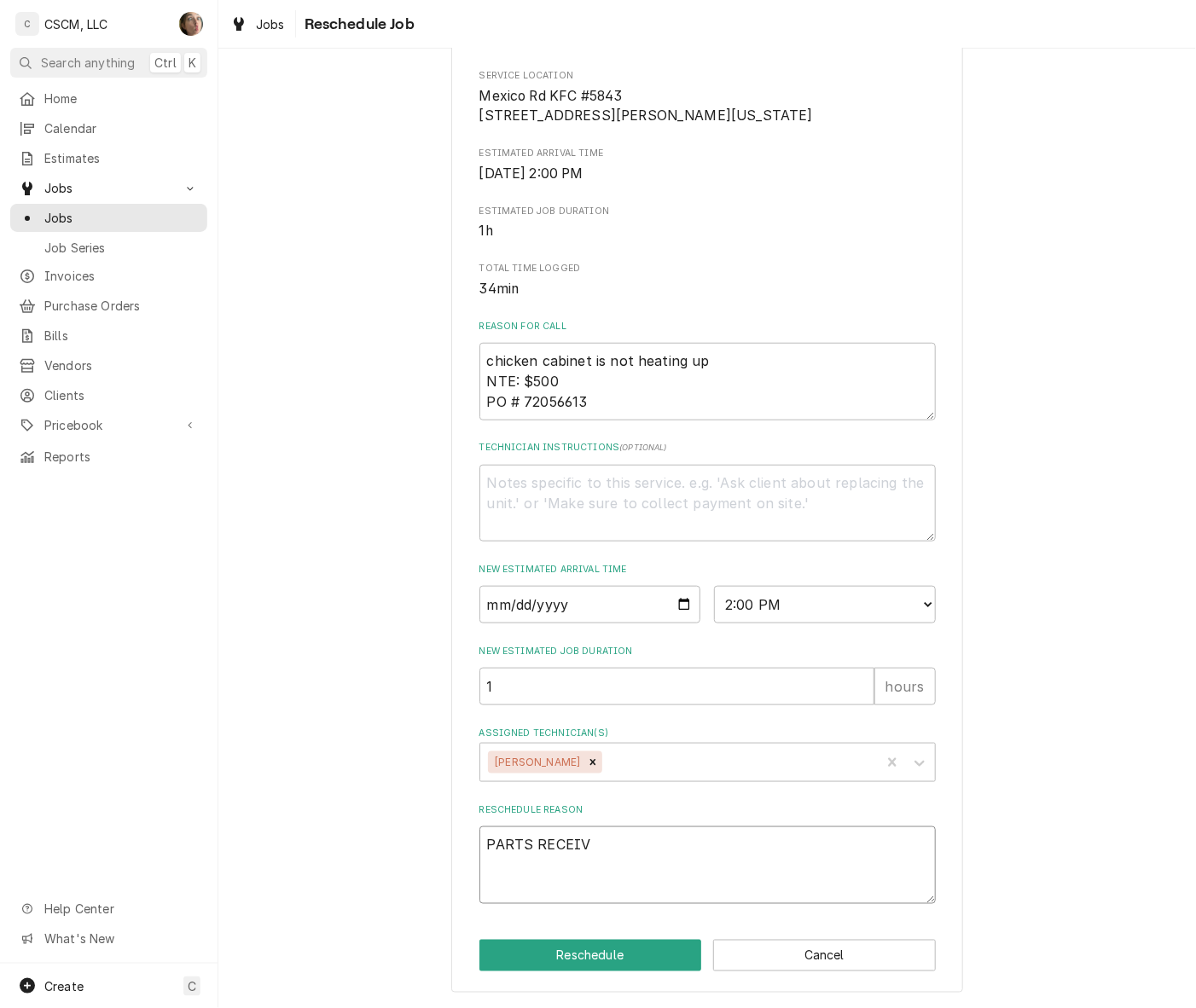
type textarea "PARTS RECEIVE"
type textarea "x"
type textarea "PARTS RECEIVED"
click at [490, 949] on button "Reschedule" at bounding box center [590, 955] width 222 height 32
type textarea "x"
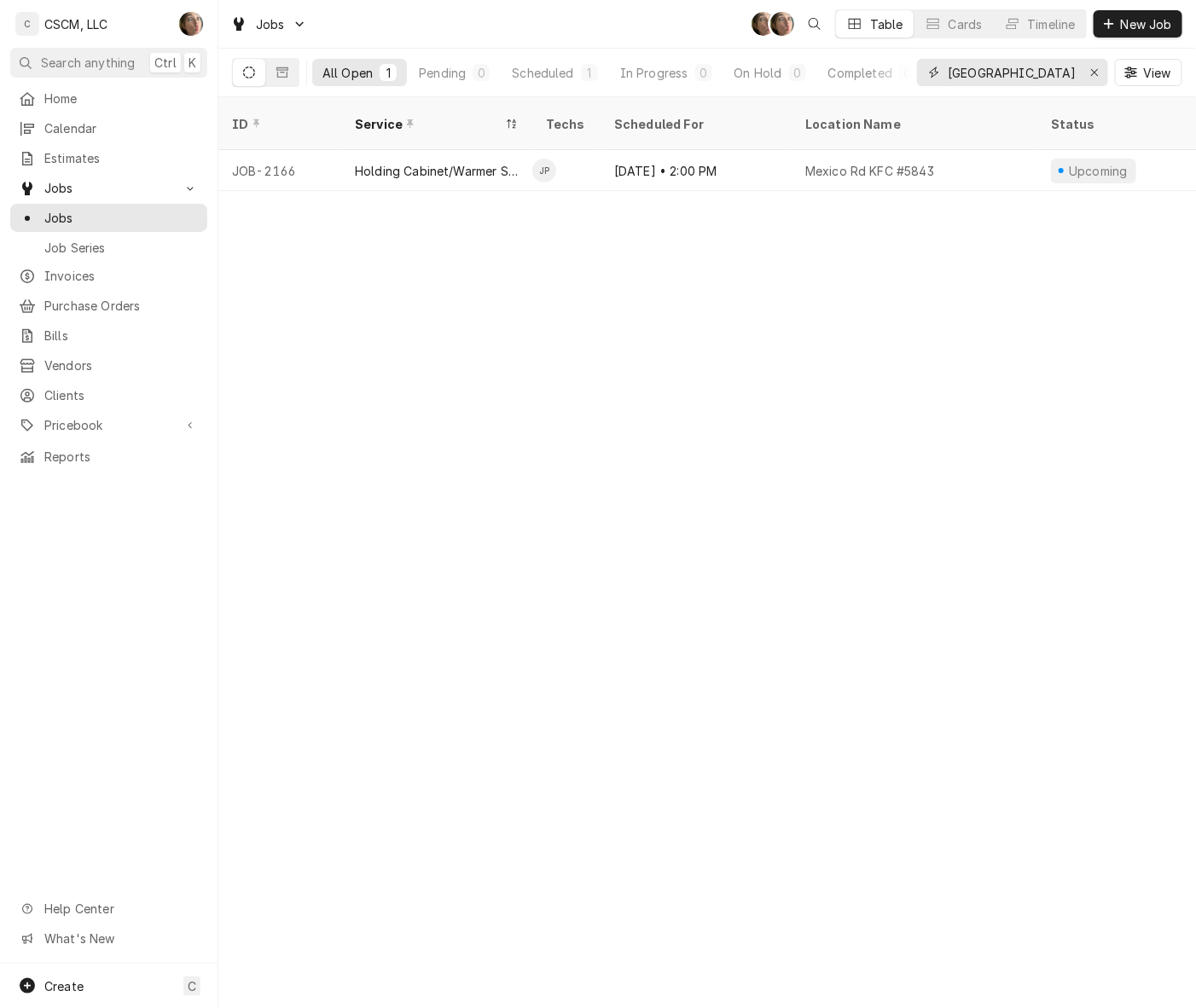
click at [1088, 69] on div "Erase input" at bounding box center [1094, 72] width 17 height 17
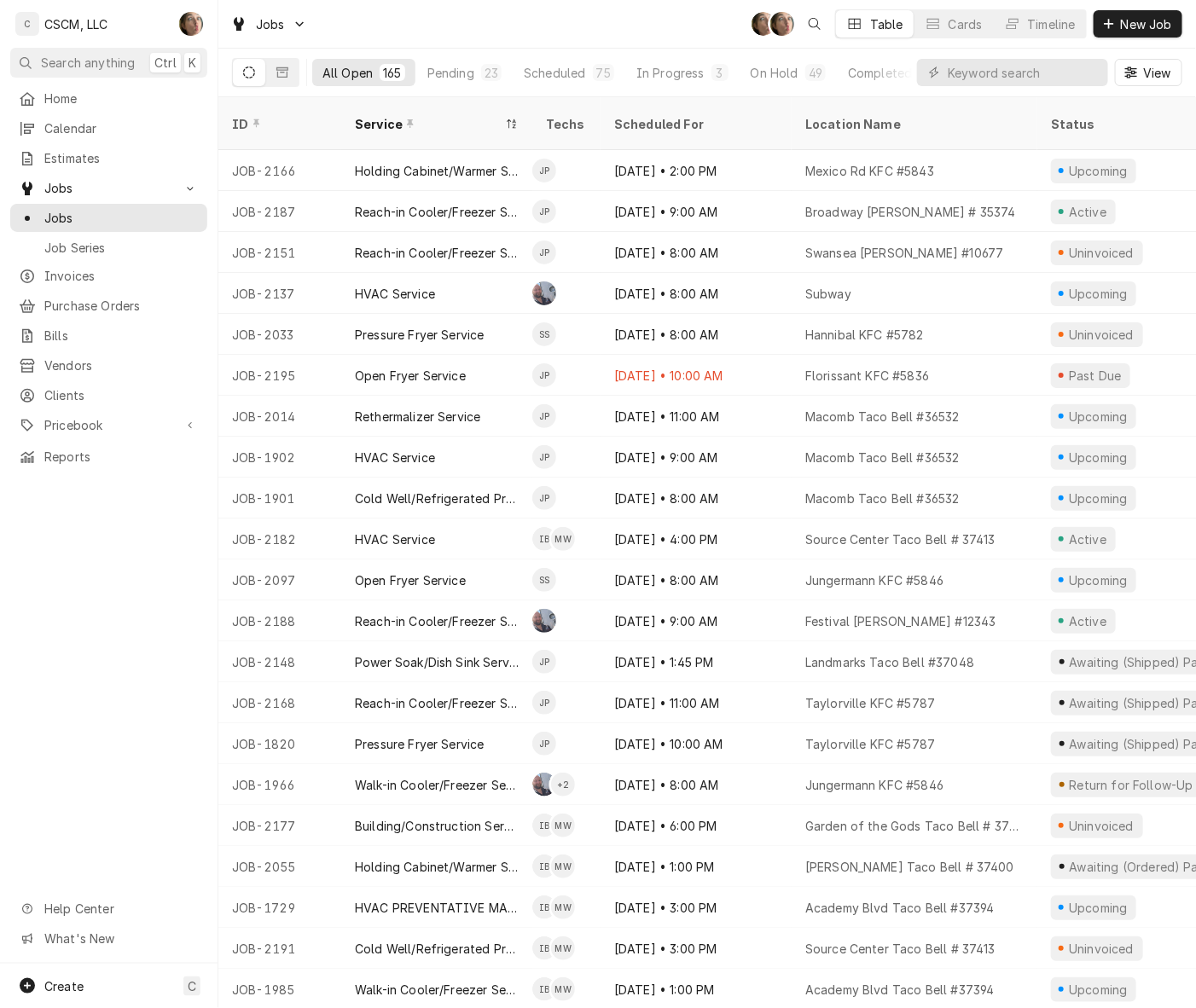
click at [471, 74] on div "Pending" at bounding box center [451, 73] width 47 height 18
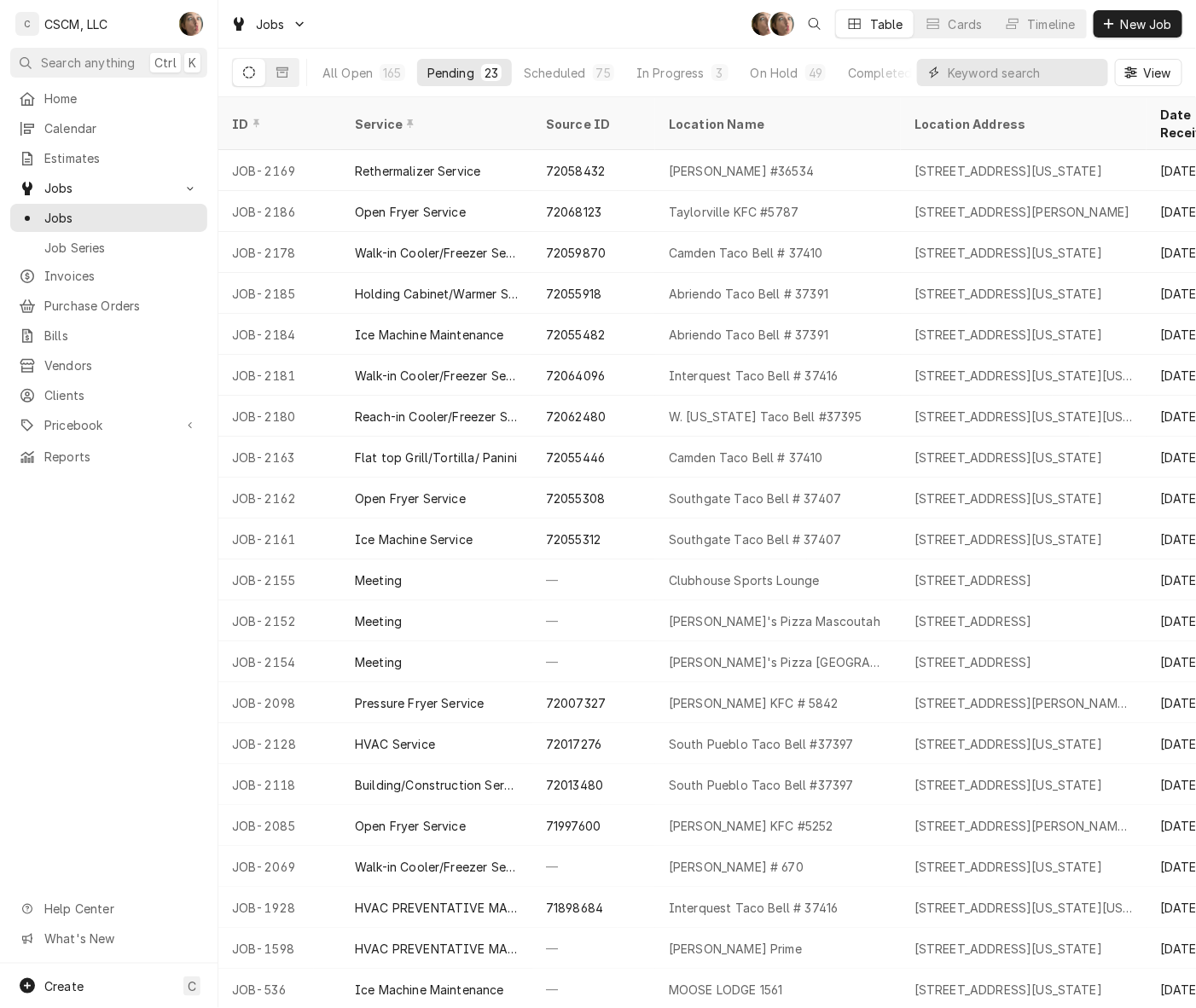
click at [1024, 75] on input "Dynamic Content Wrapper" at bounding box center [1023, 73] width 152 height 27
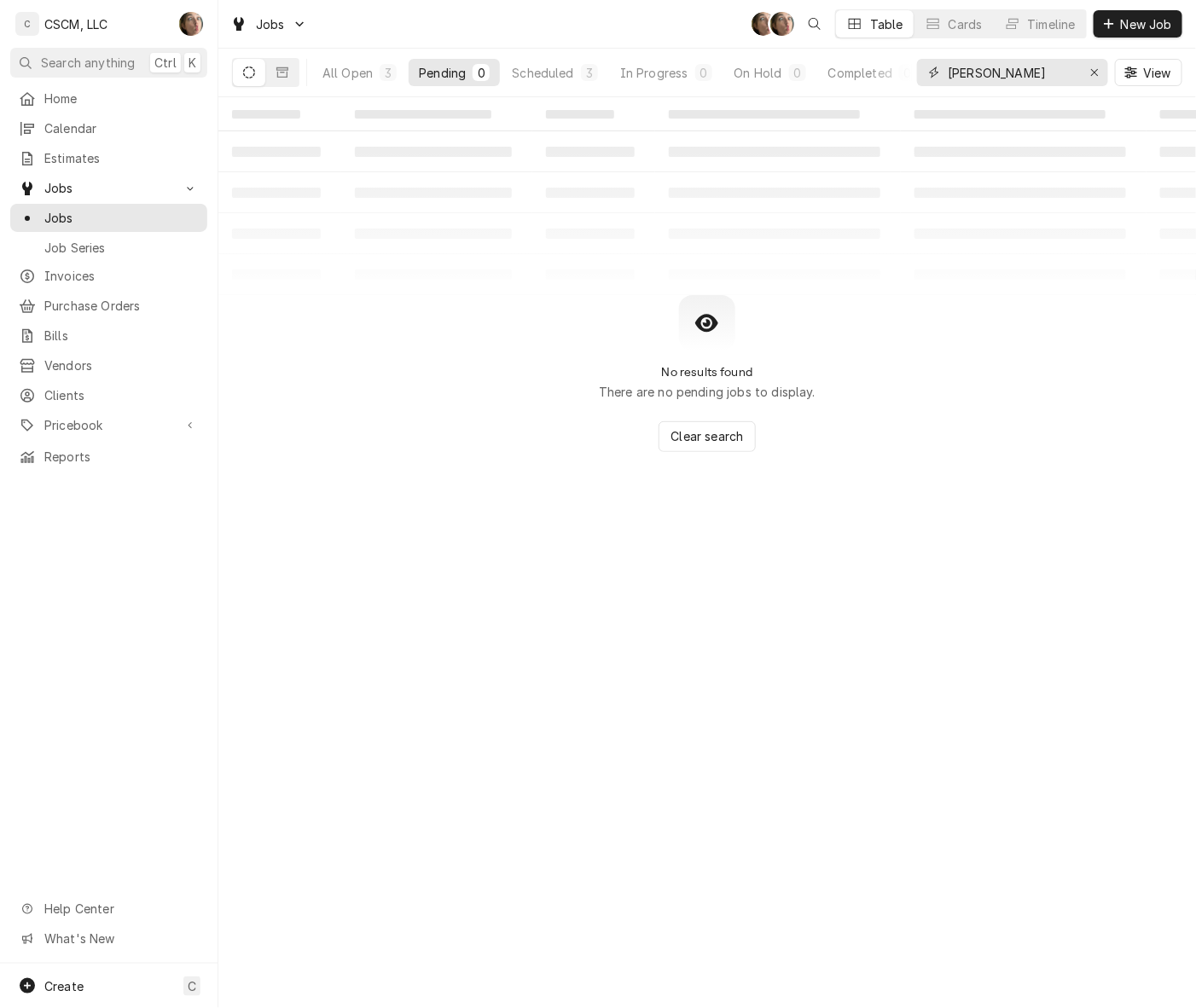
type input "[PERSON_NAME]"
click at [342, 66] on div "All Open" at bounding box center [347, 73] width 50 height 18
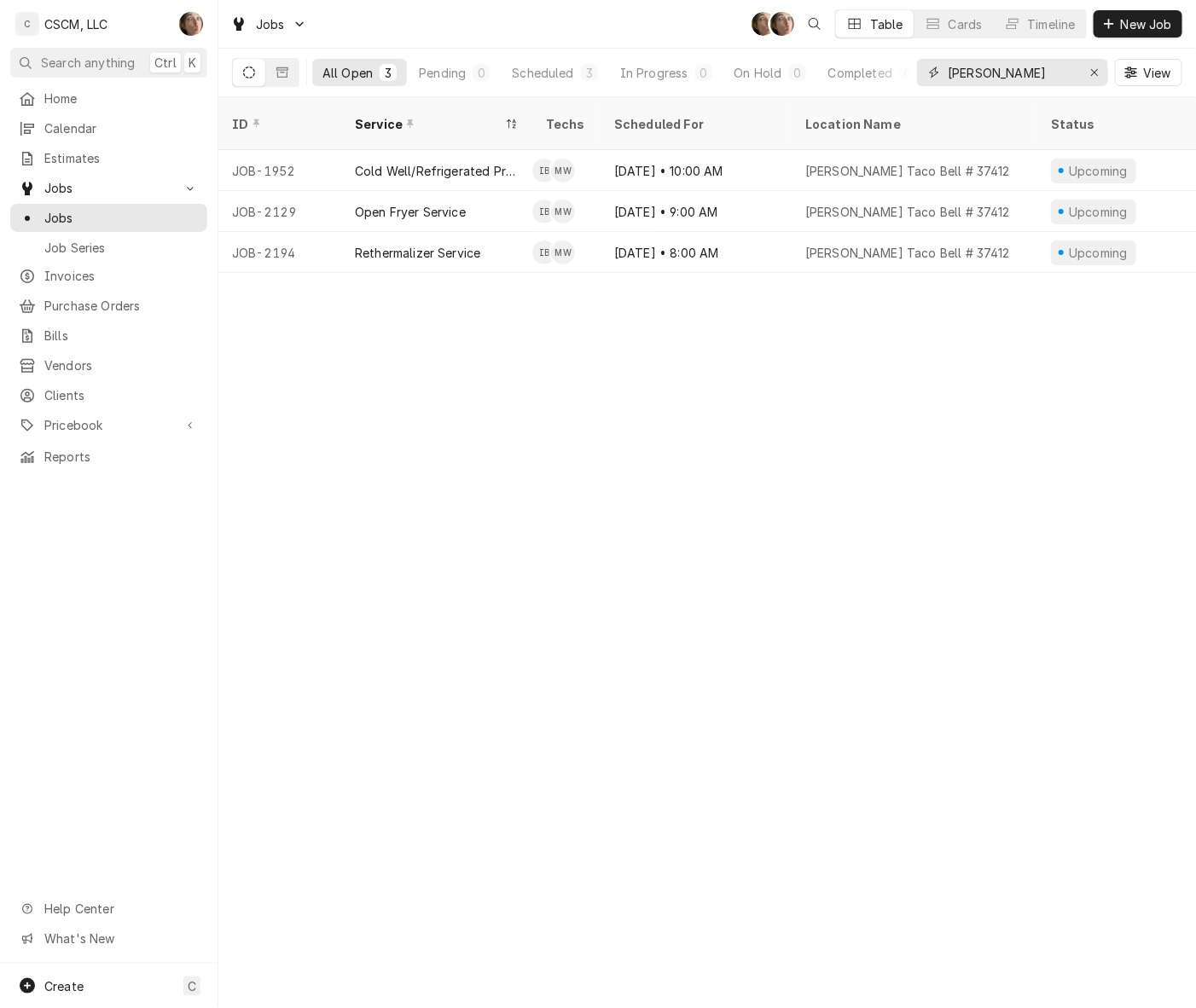
click at [1098, 71] on icon "Erase input" at bounding box center [1095, 72] width 9 height 12
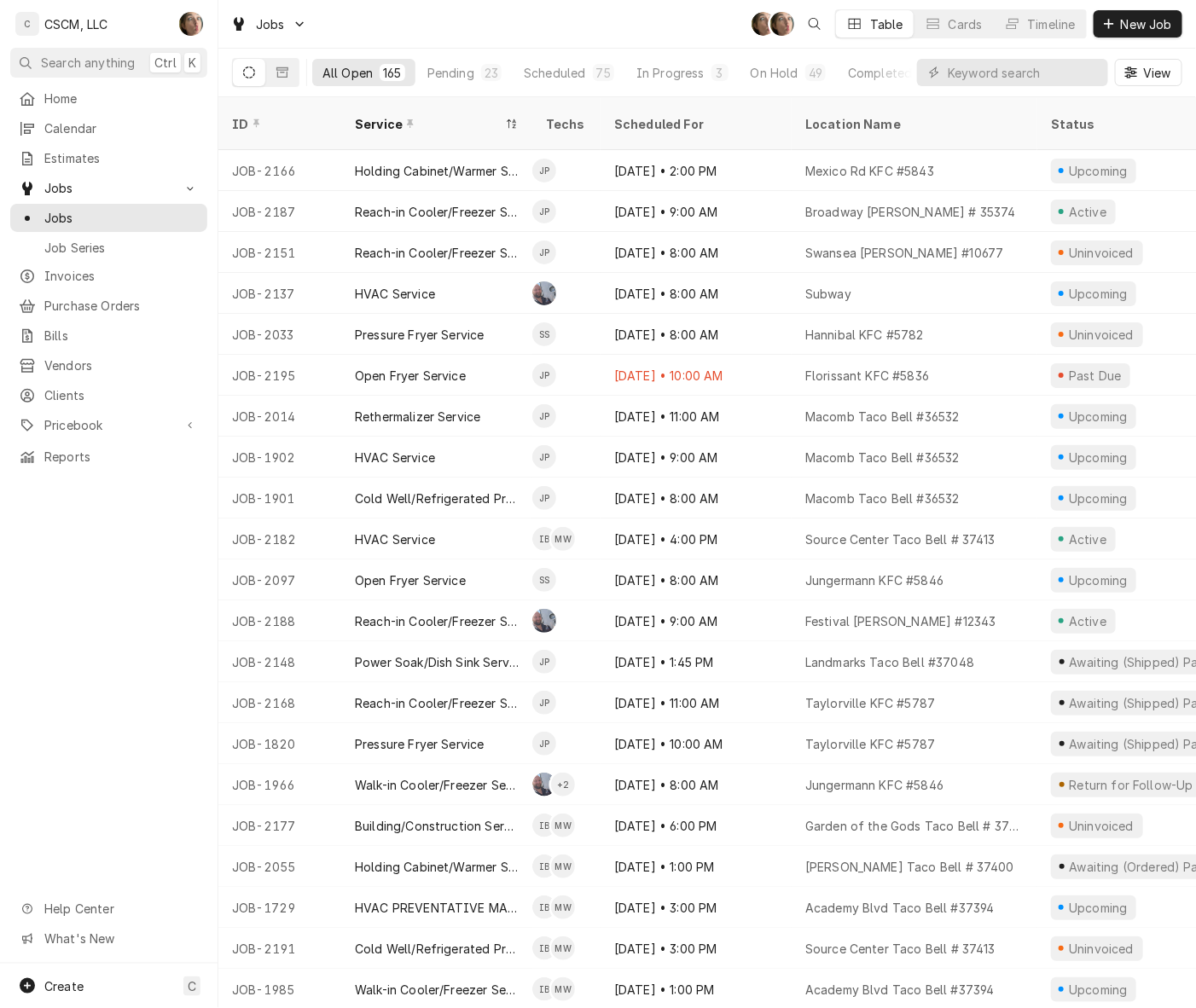
click at [466, 69] on div "Pending" at bounding box center [451, 73] width 47 height 18
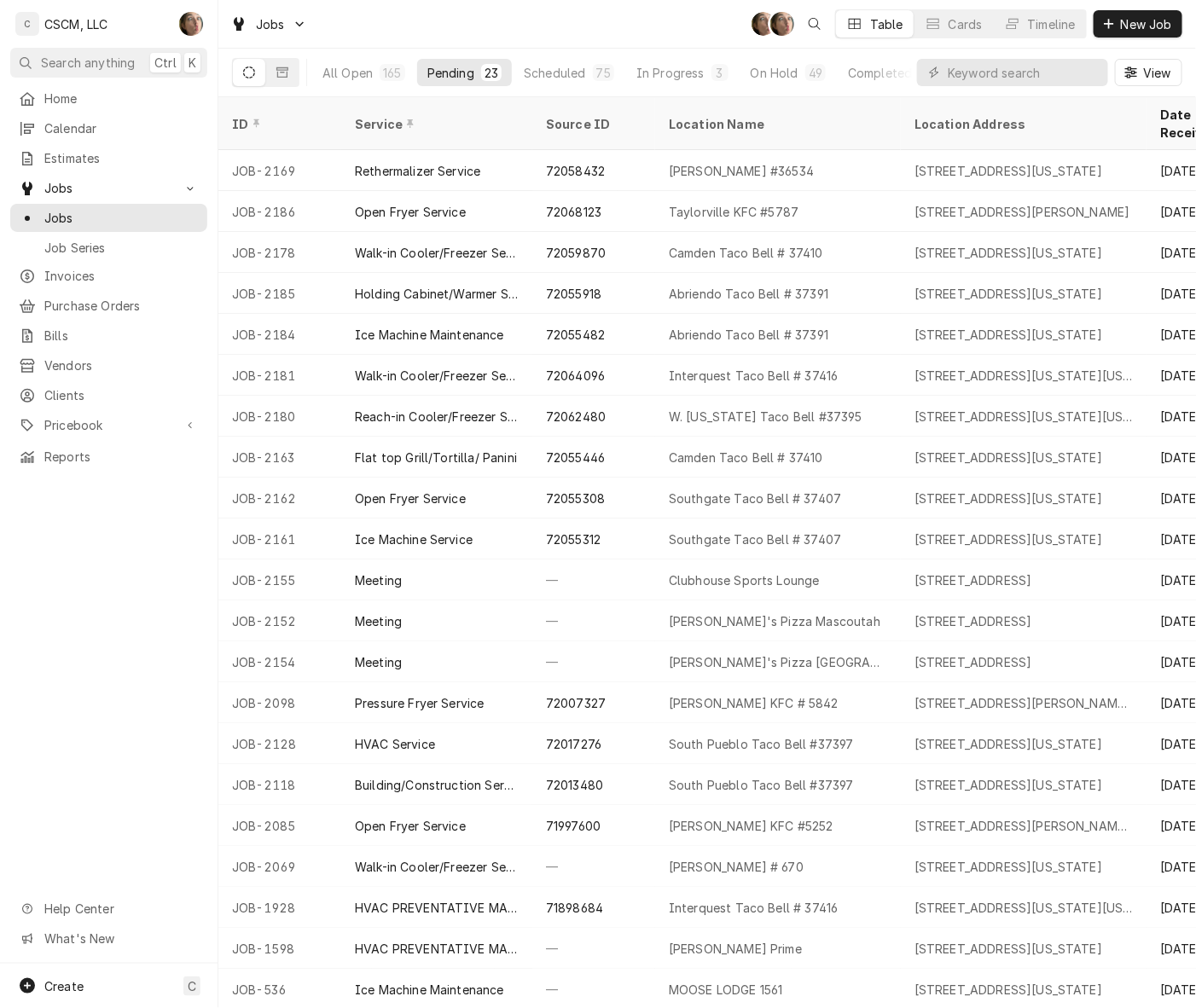
click at [459, 74] on div "Pending" at bounding box center [451, 73] width 47 height 18
click at [1005, 78] on input "Dynamic Content Wrapper" at bounding box center [1023, 73] width 152 height 27
click at [404, 65] on button "All Open 165" at bounding box center [363, 73] width 103 height 27
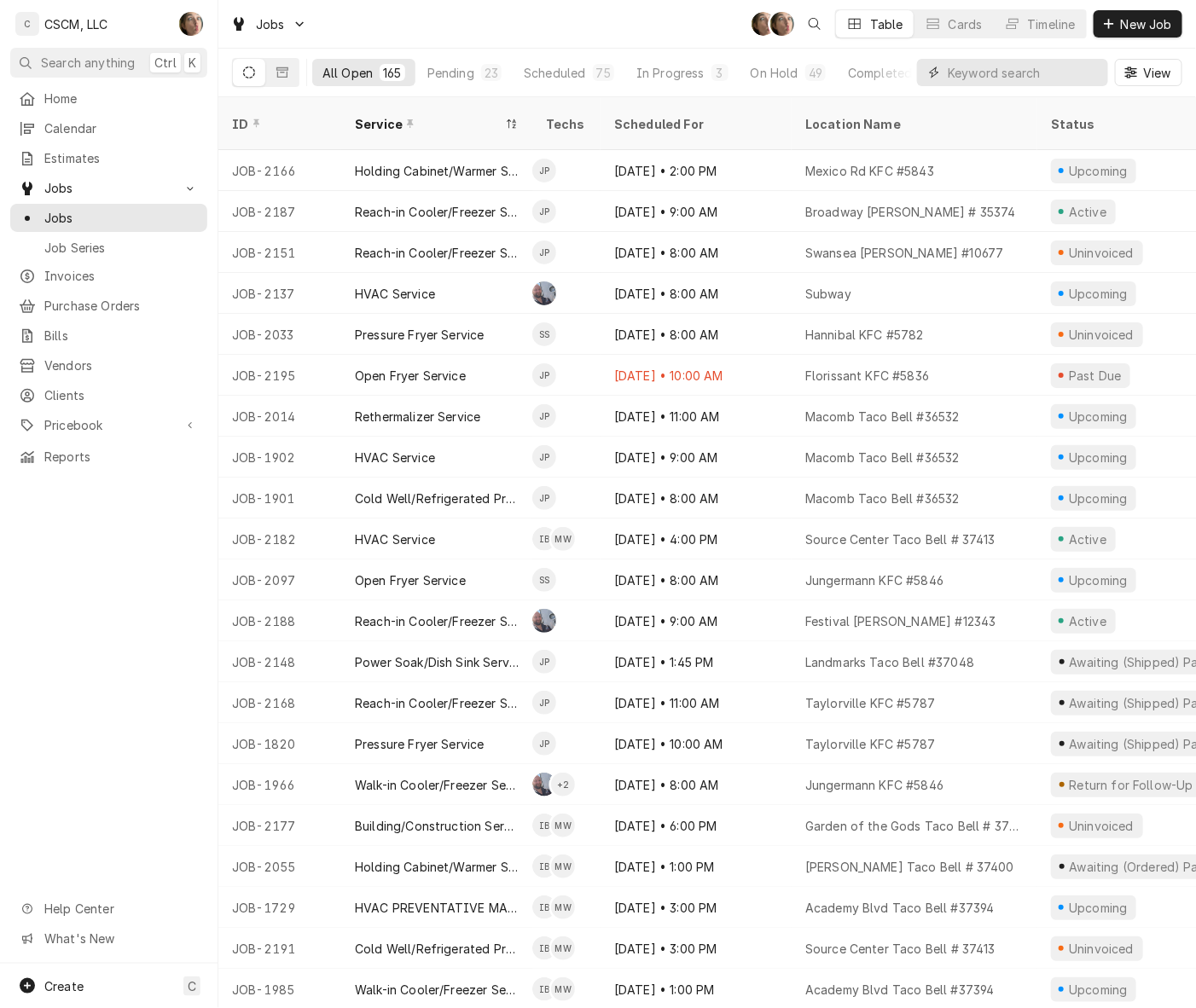
click at [1022, 66] on input "Dynamic Content Wrapper" at bounding box center [1023, 73] width 152 height 27
type input "2"
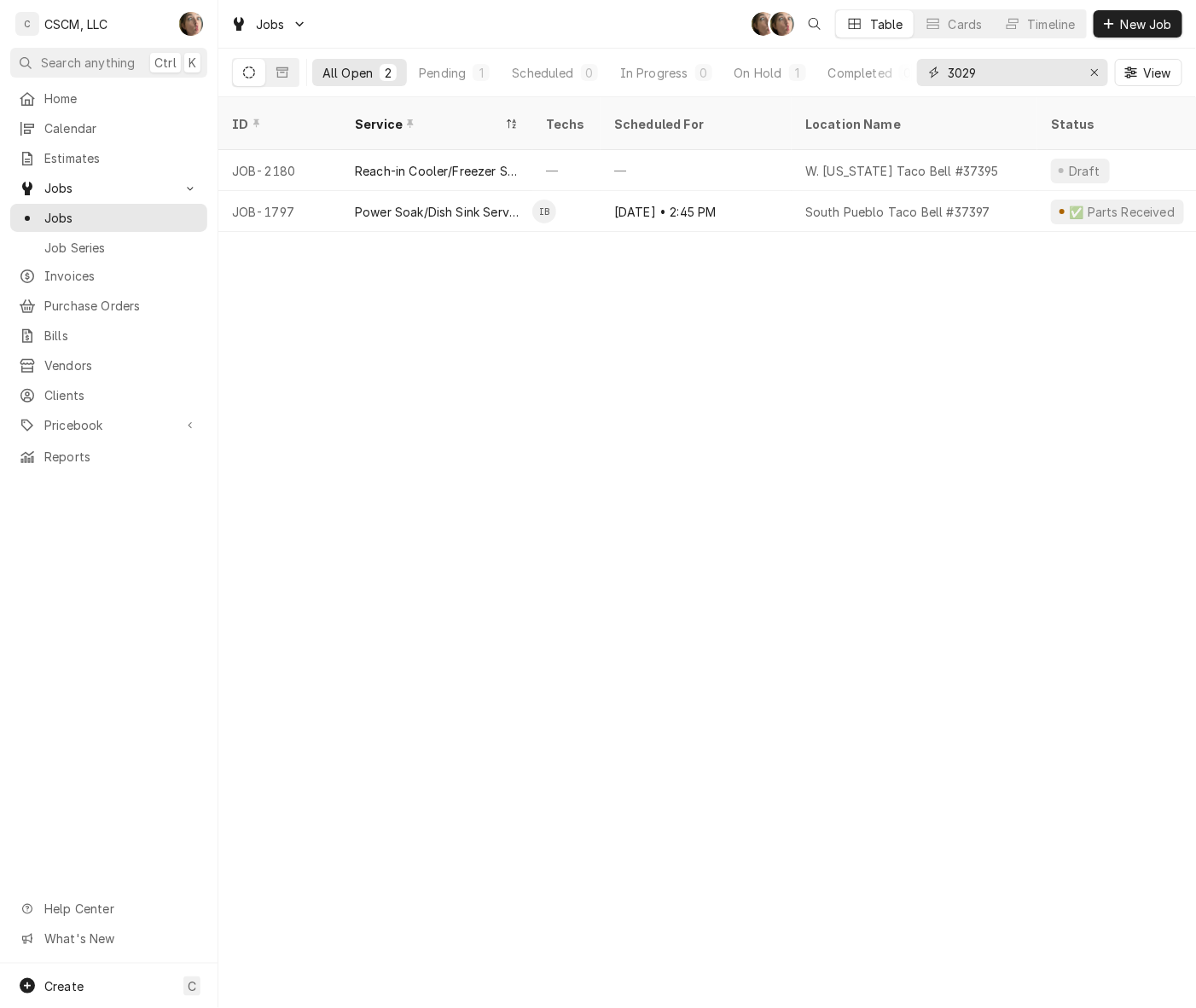
type input "3029"
click at [1002, 158] on div "W. Colorado Taco Bell #37395" at bounding box center [915, 170] width 246 height 41
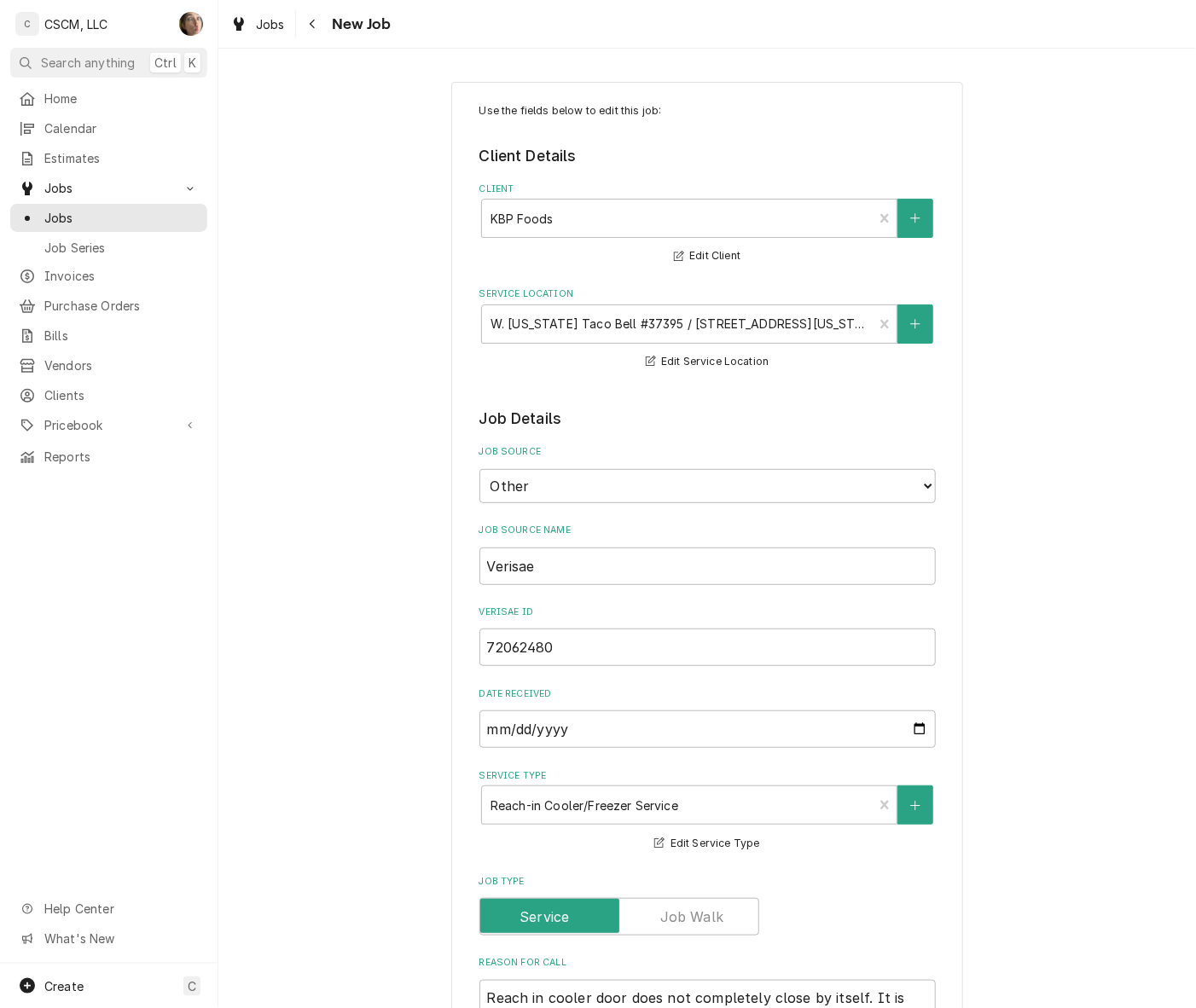
type textarea "x"
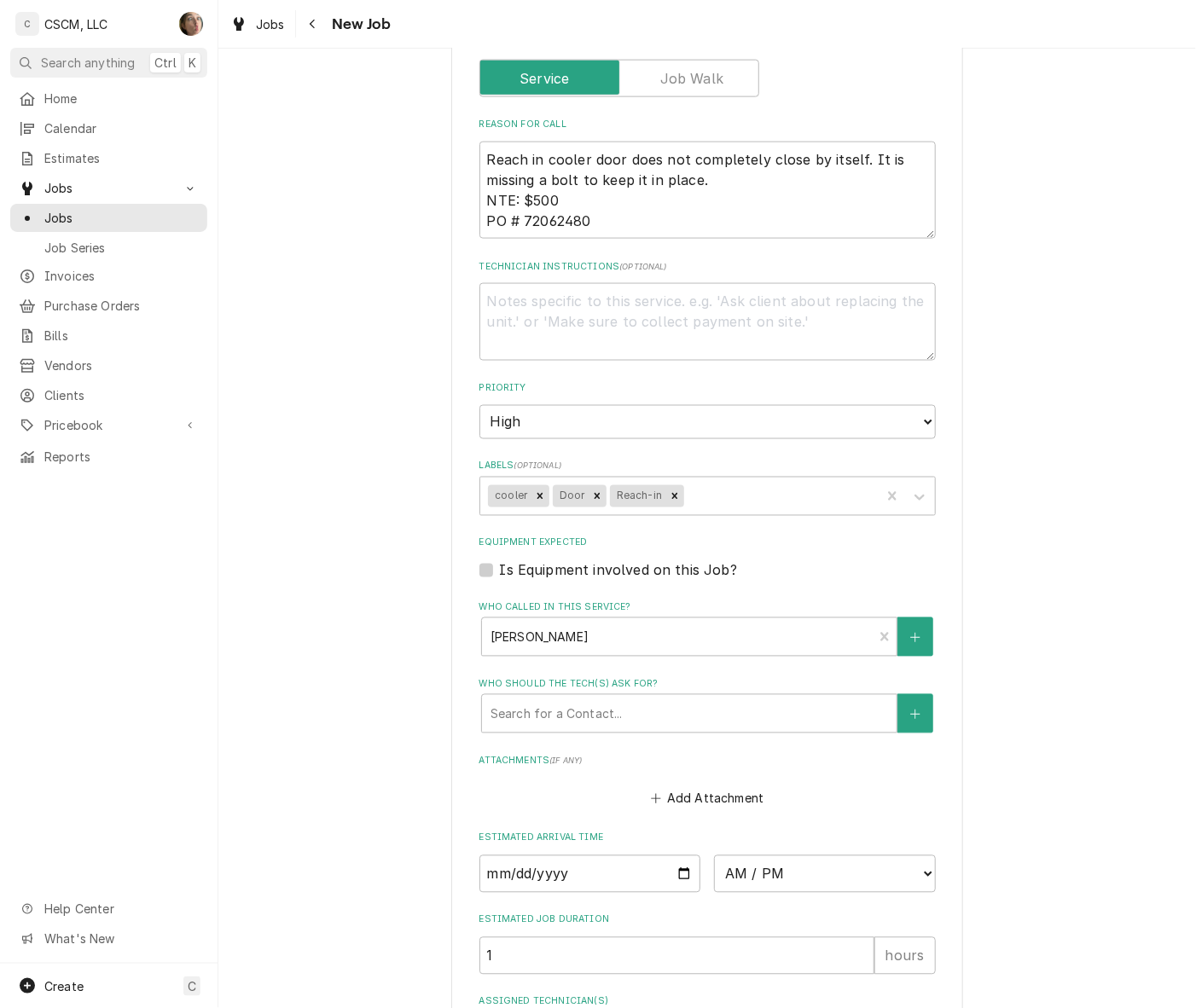
scroll to position [1071, 0]
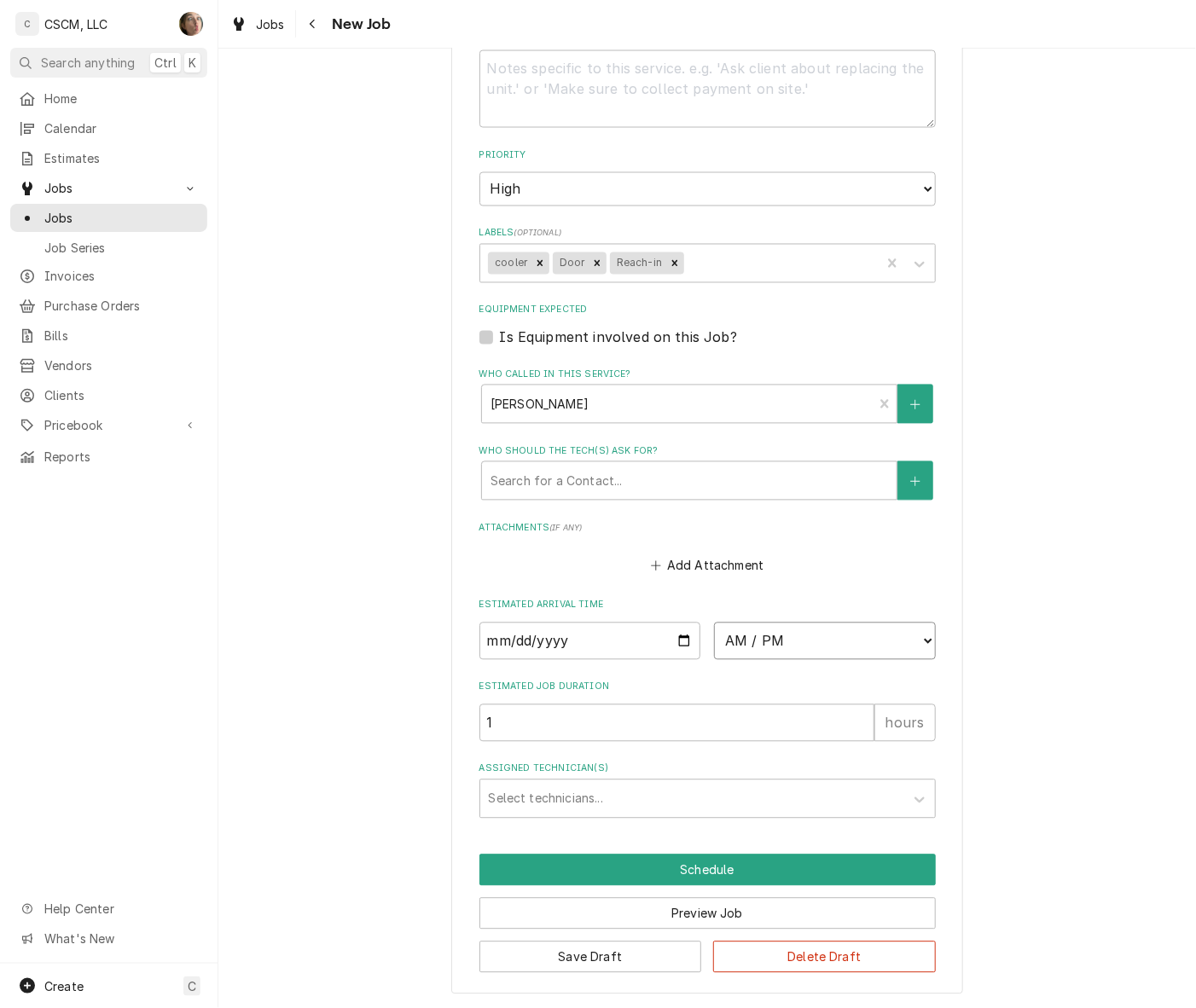
click at [871, 636] on select "AM / PM 6:00 AM 6:15 AM 6:30 AM 6:45 AM 7:00 AM 7:15 AM 7:30 AM 7:45 AM 8:00 AM…" at bounding box center [824, 641] width 221 height 37
select select "12:00:00"
click at [714, 623] on select "AM / PM 6:00 AM 6:15 AM 6:30 AM 6:45 AM 7:00 AM 7:15 AM 7:30 AM 7:45 AM 8:00 AM…" at bounding box center [824, 641] width 221 height 37
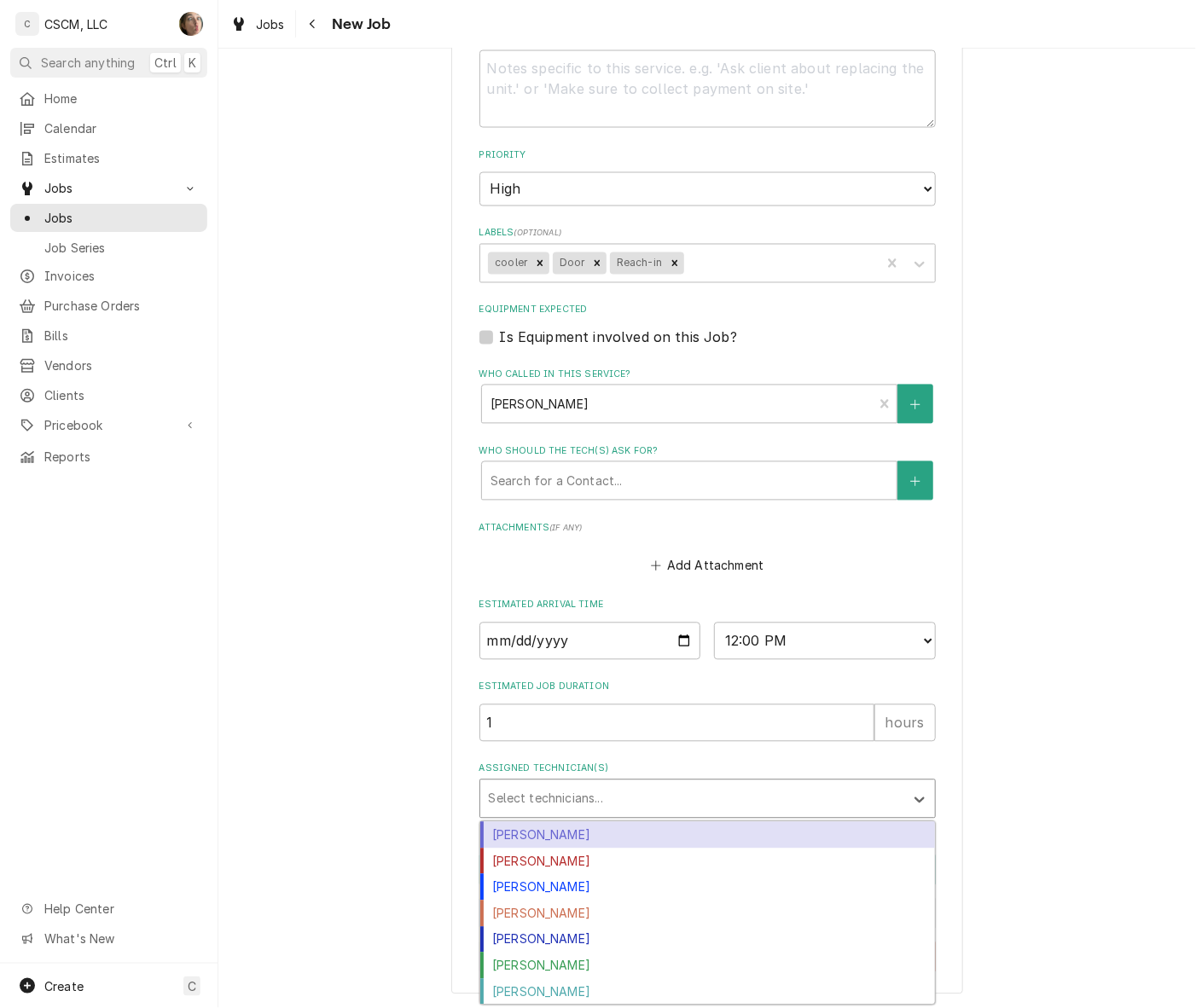
click at [652, 784] on div "Assigned Technician(s)" at bounding box center [692, 799] width 407 height 31
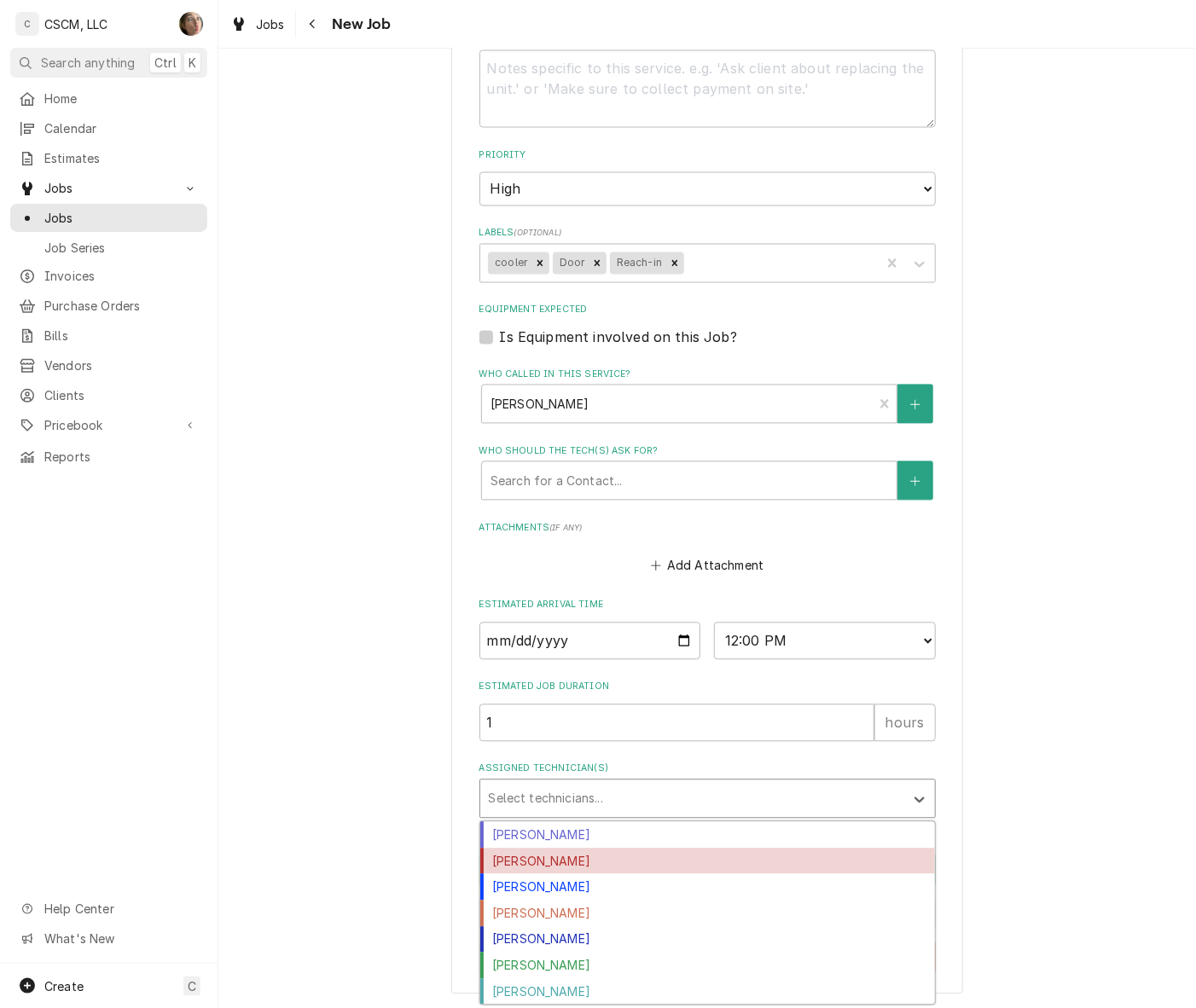
click at [639, 857] on div "[PERSON_NAME]" at bounding box center [707, 861] width 455 height 26
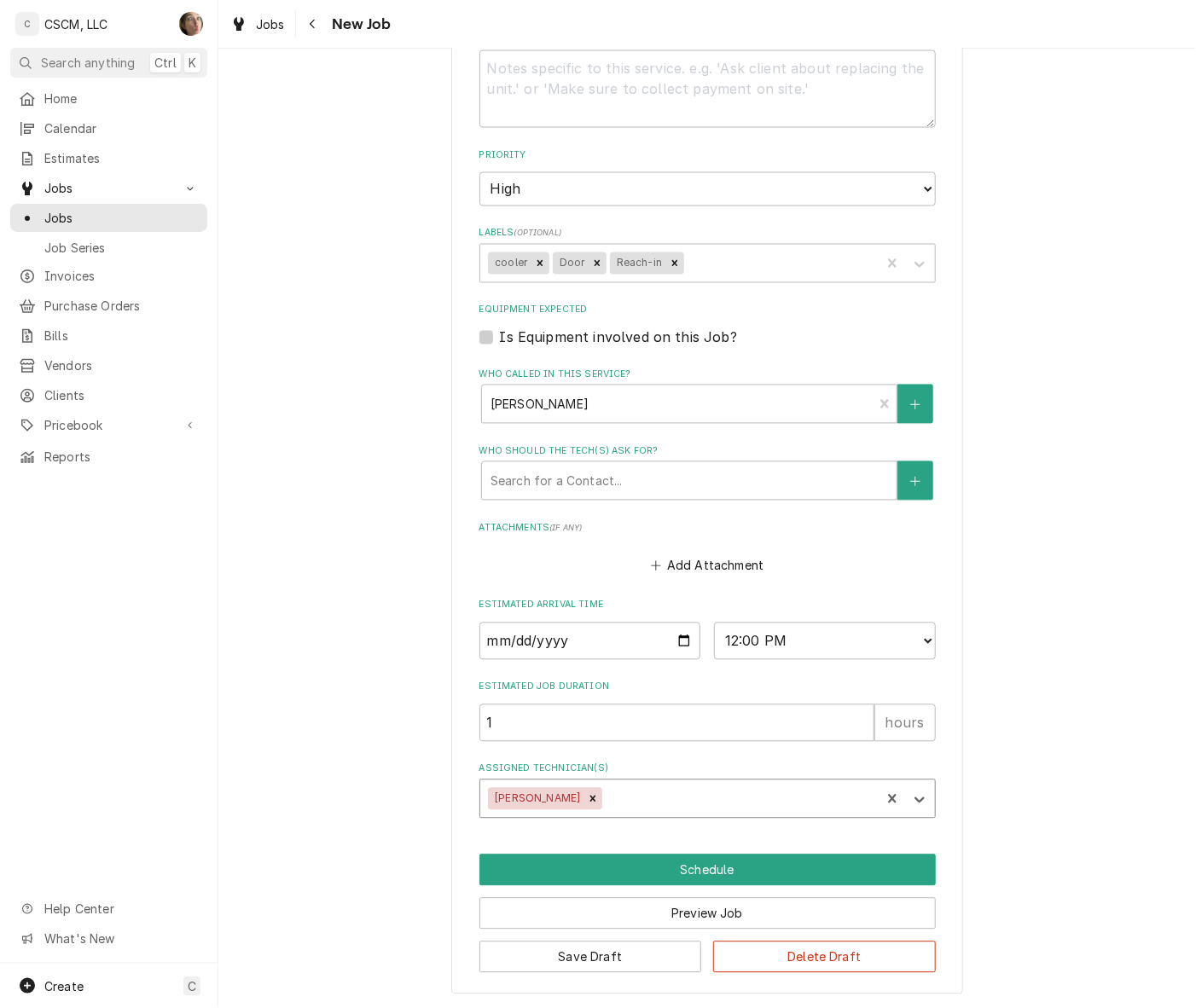
click at [657, 798] on div "Assigned Technician(s)" at bounding box center [739, 799] width 266 height 31
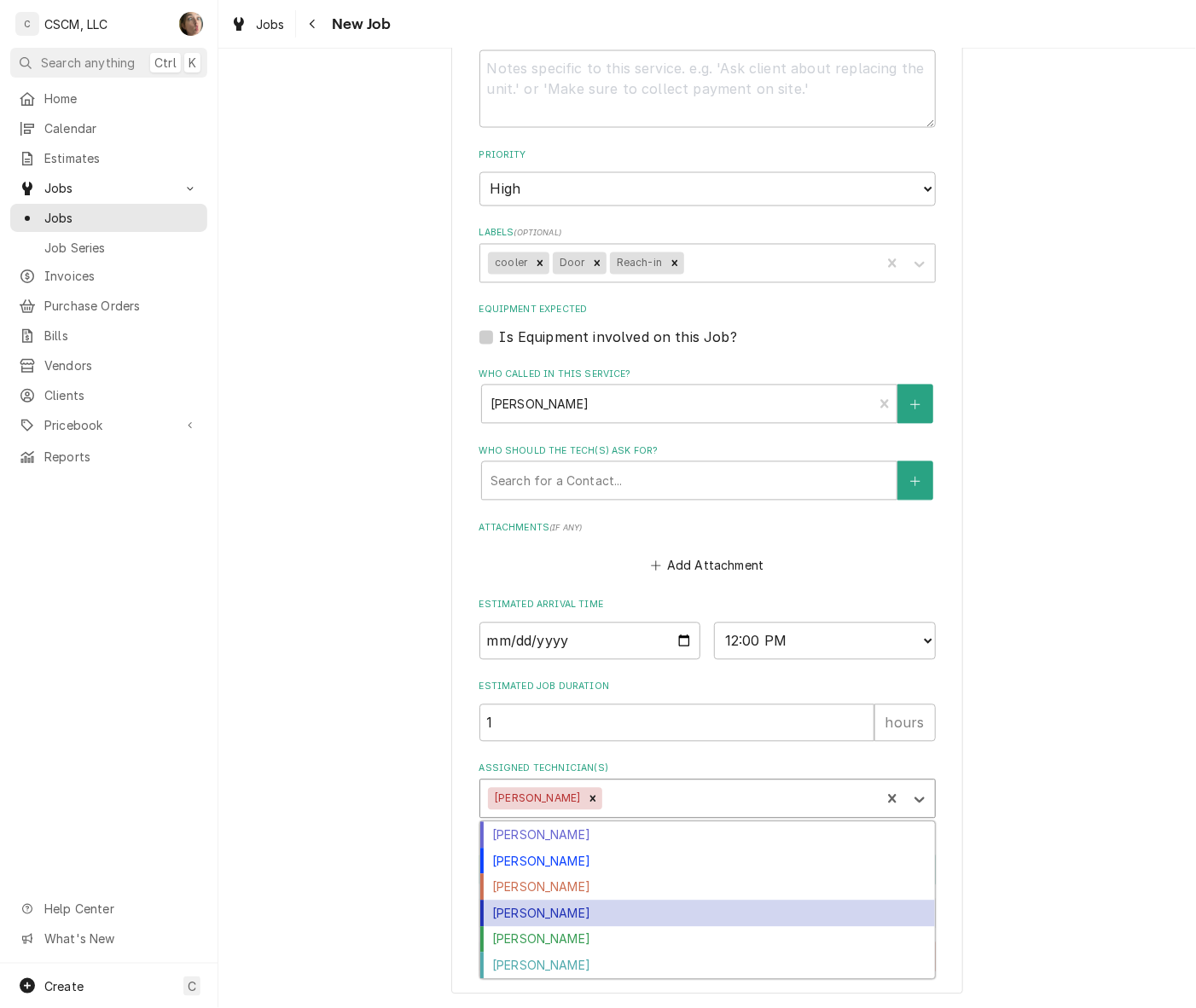
click at [697, 913] on div "[PERSON_NAME]" at bounding box center [707, 913] width 455 height 26
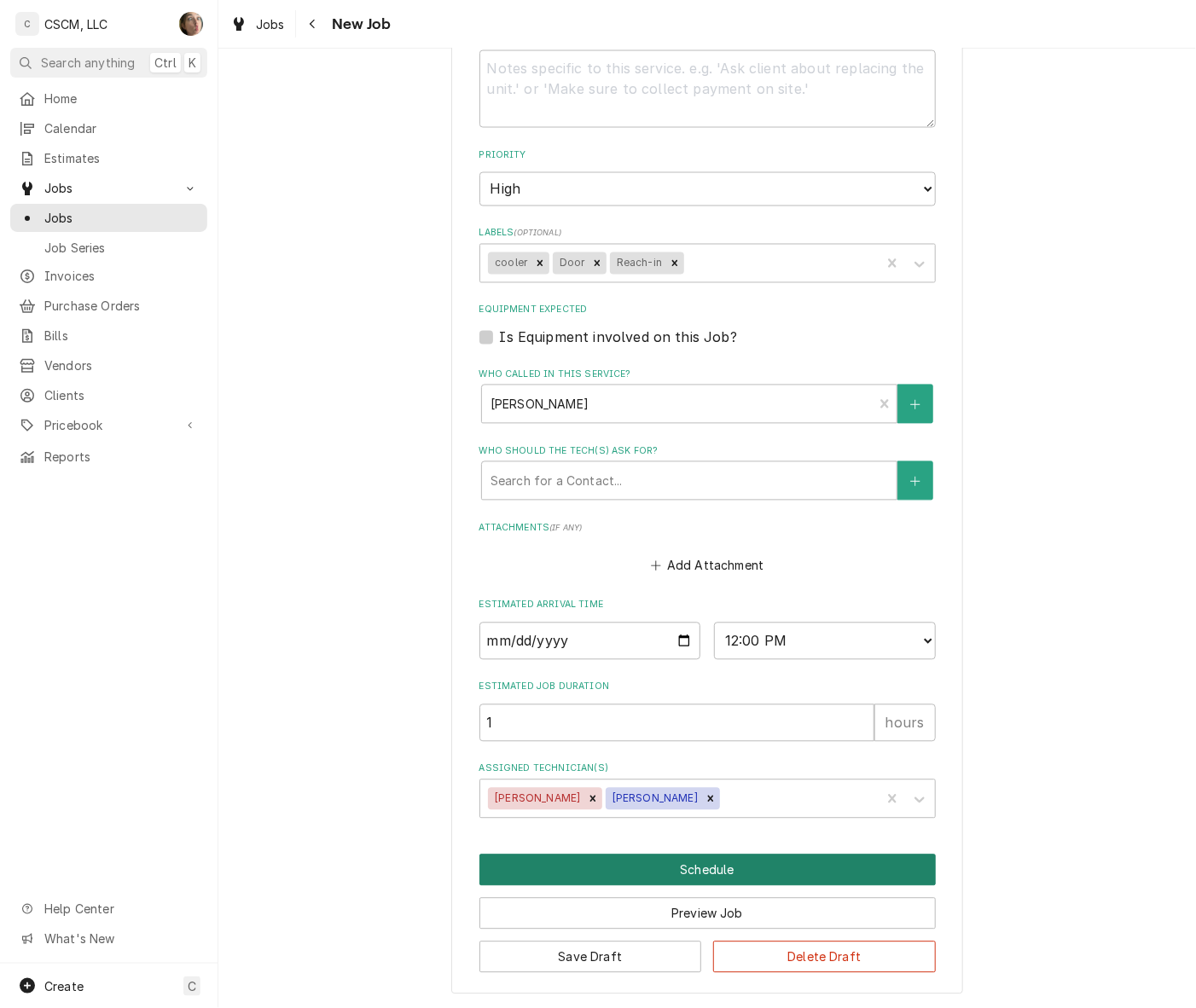
click at [740, 867] on button "Schedule" at bounding box center [707, 870] width 456 height 32
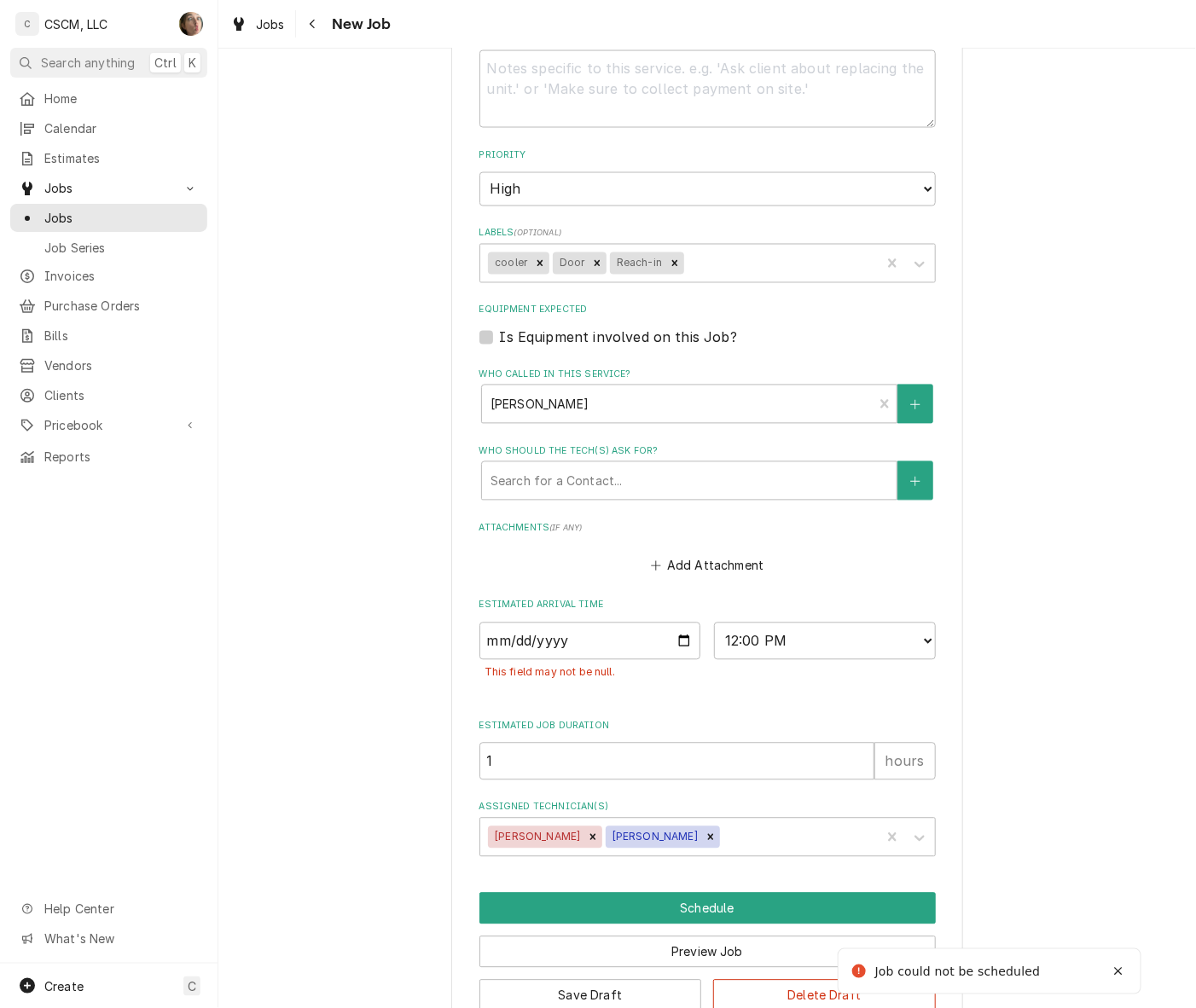
type textarea "x"
click at [668, 636] on input "Date" at bounding box center [589, 641] width 221 height 37
type input "[DATE]"
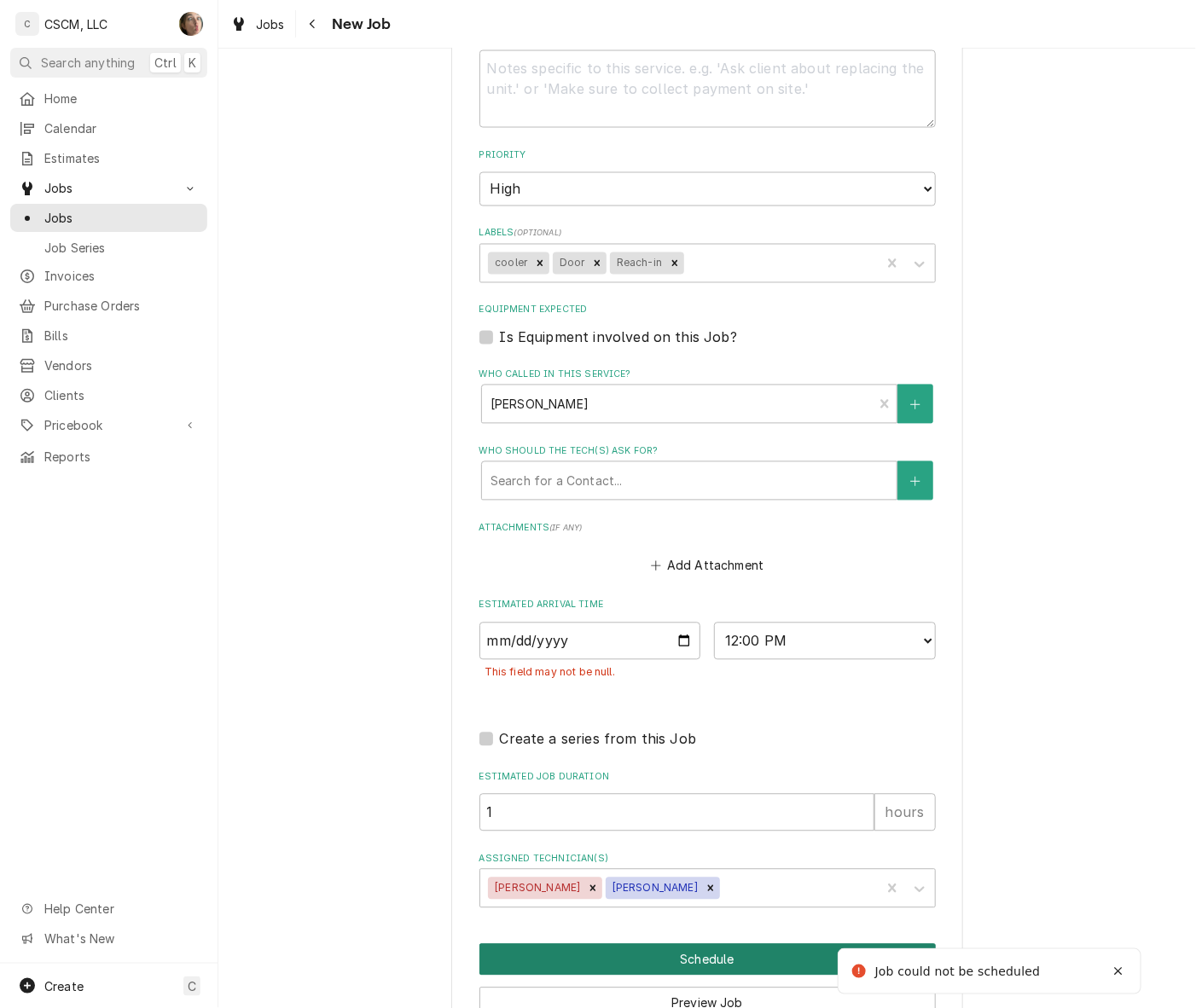
click at [675, 959] on button "Schedule" at bounding box center [707, 960] width 456 height 32
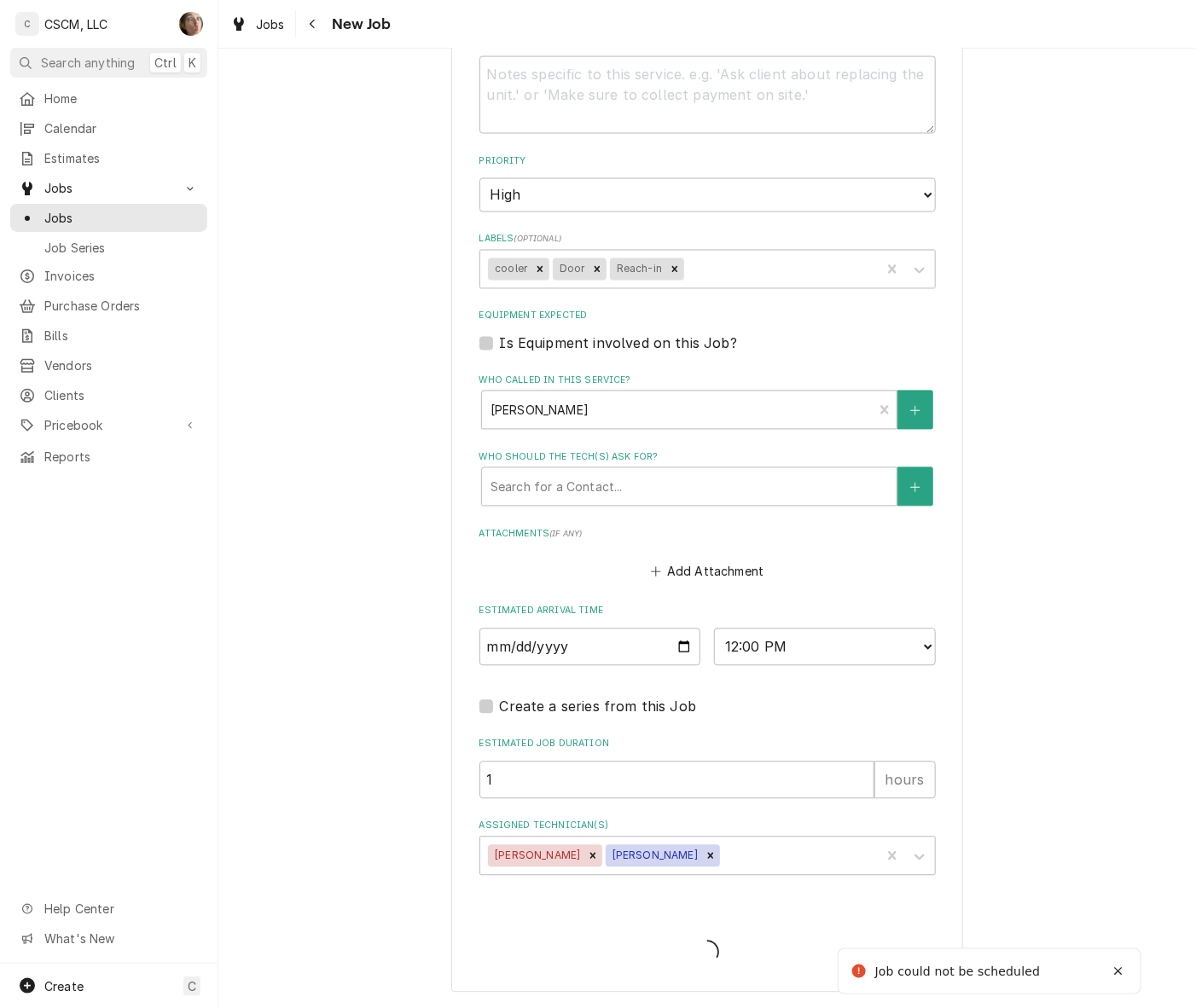
scroll to position [1063, 0]
type textarea "x"
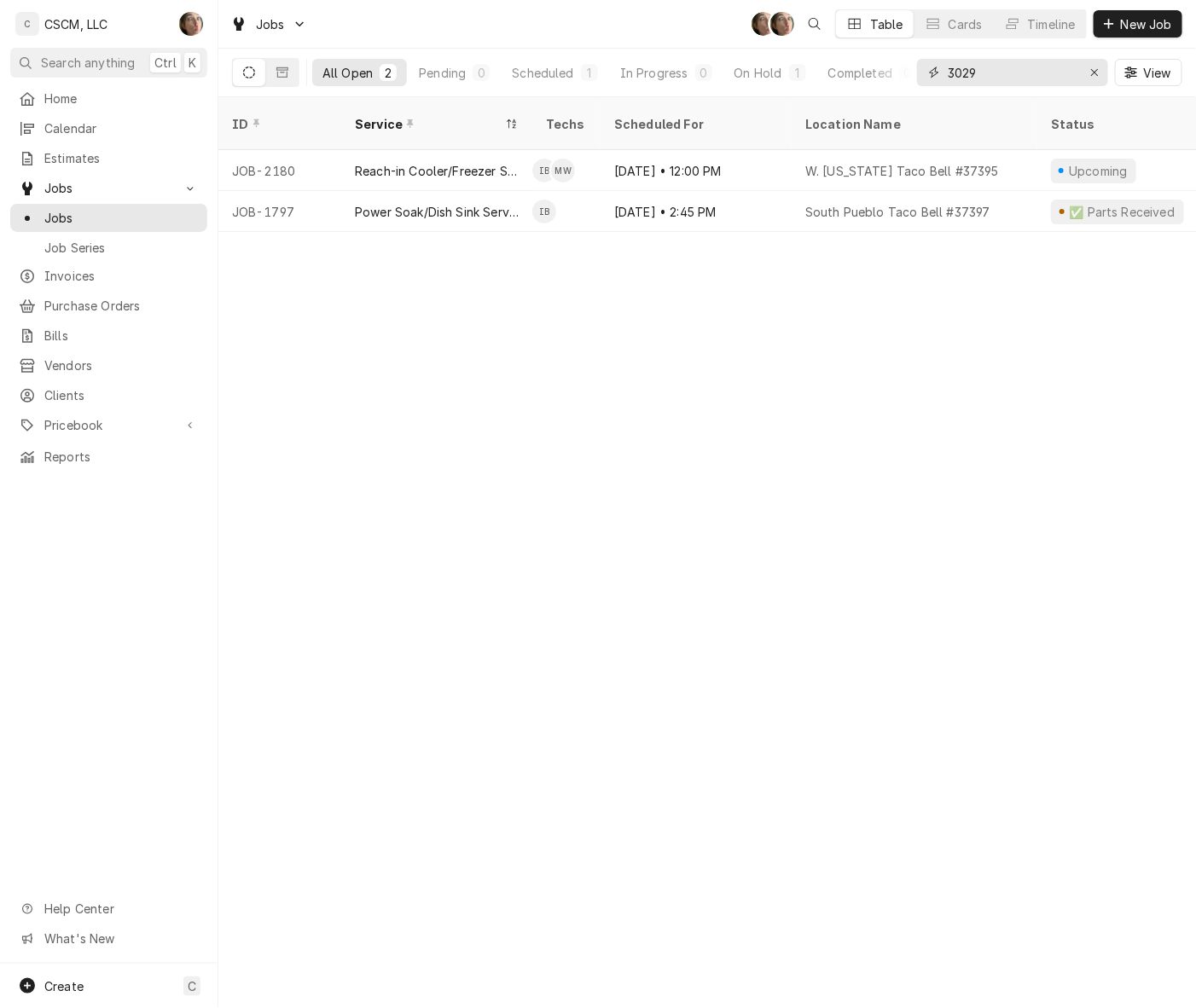
click at [1097, 69] on icon "Erase input" at bounding box center [1095, 72] width 9 height 12
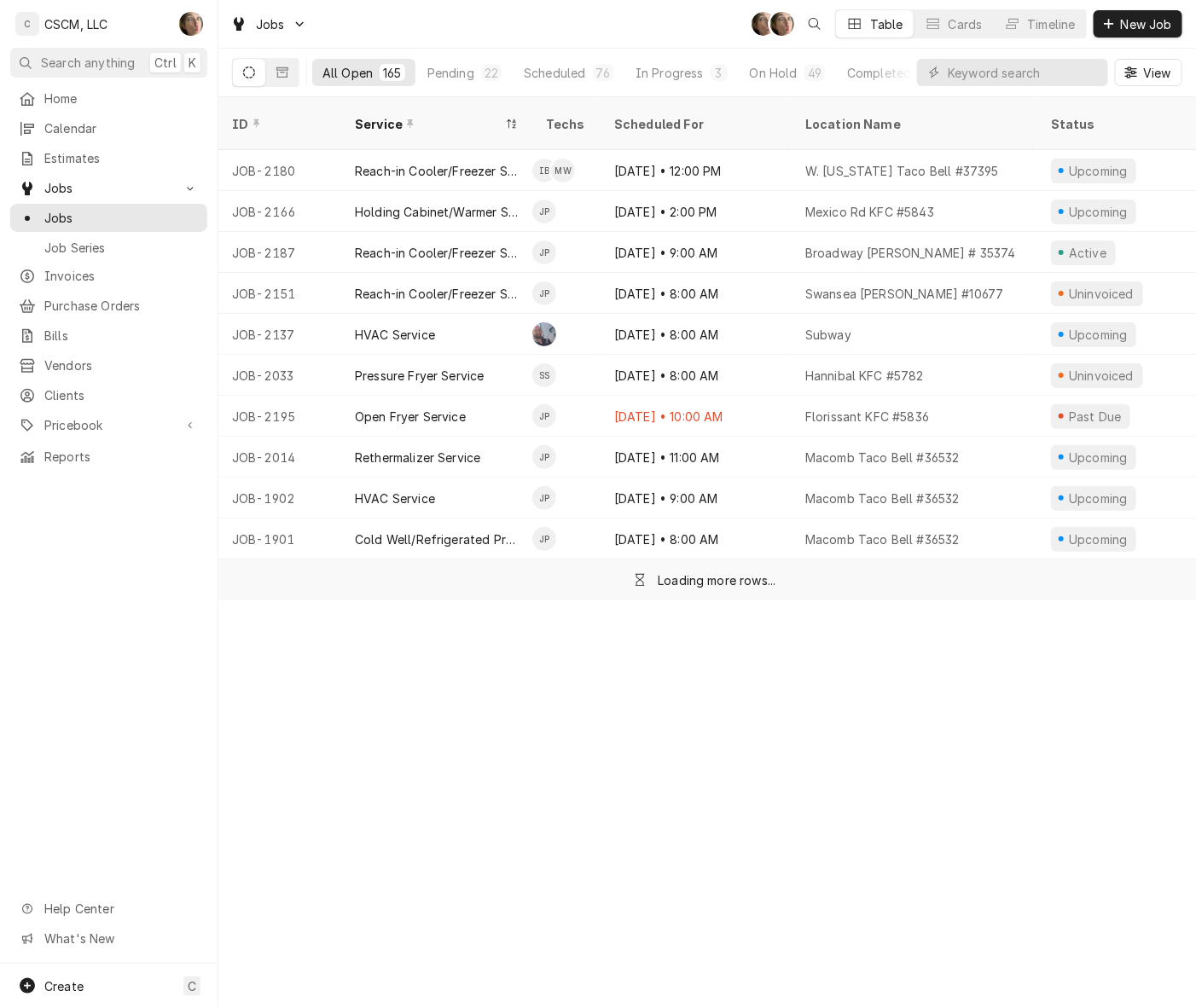
click at [465, 77] on div "Pending" at bounding box center [451, 73] width 47 height 18
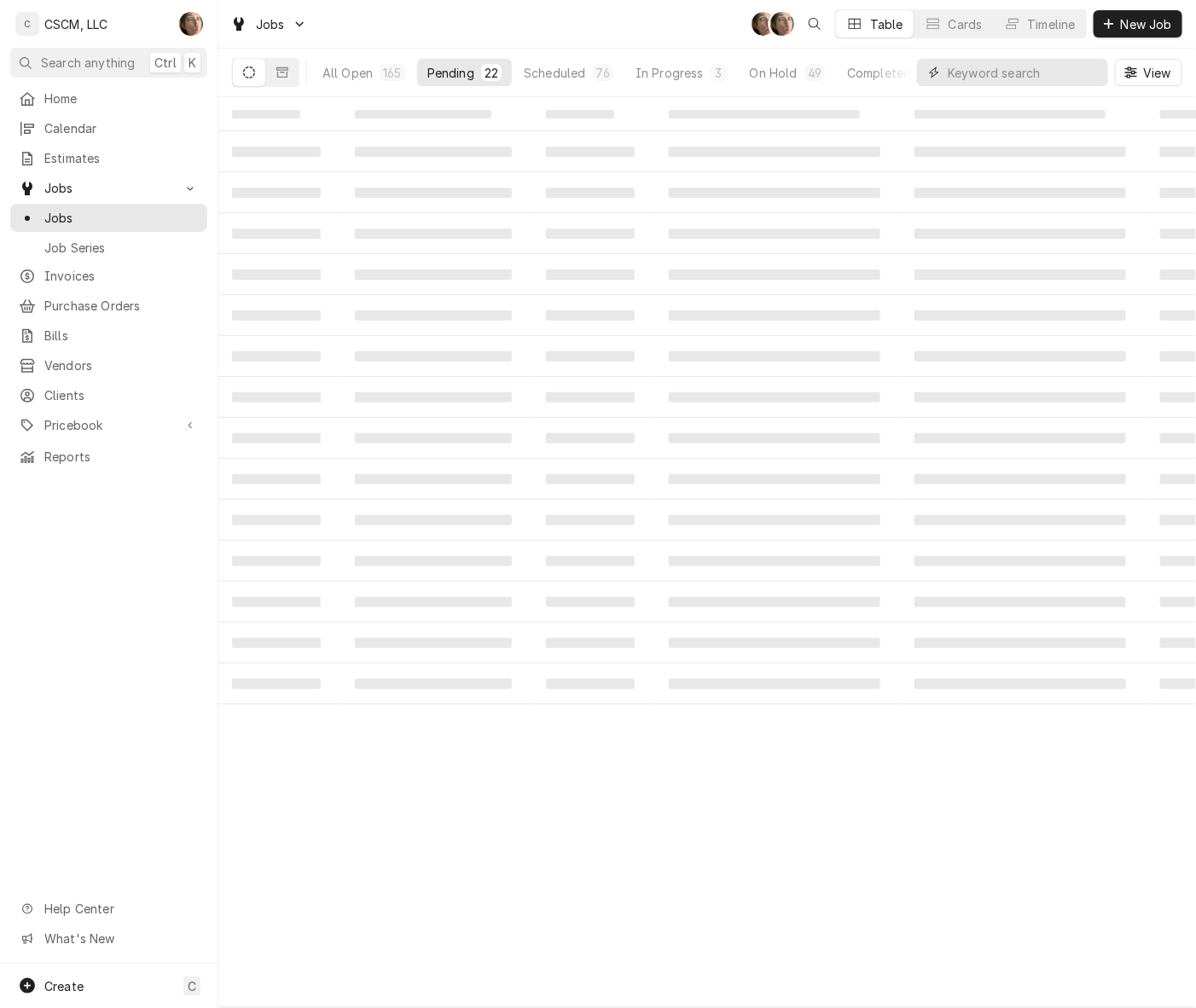
click at [1002, 76] on input "Dynamic Content Wrapper" at bounding box center [1023, 73] width 152 height 27
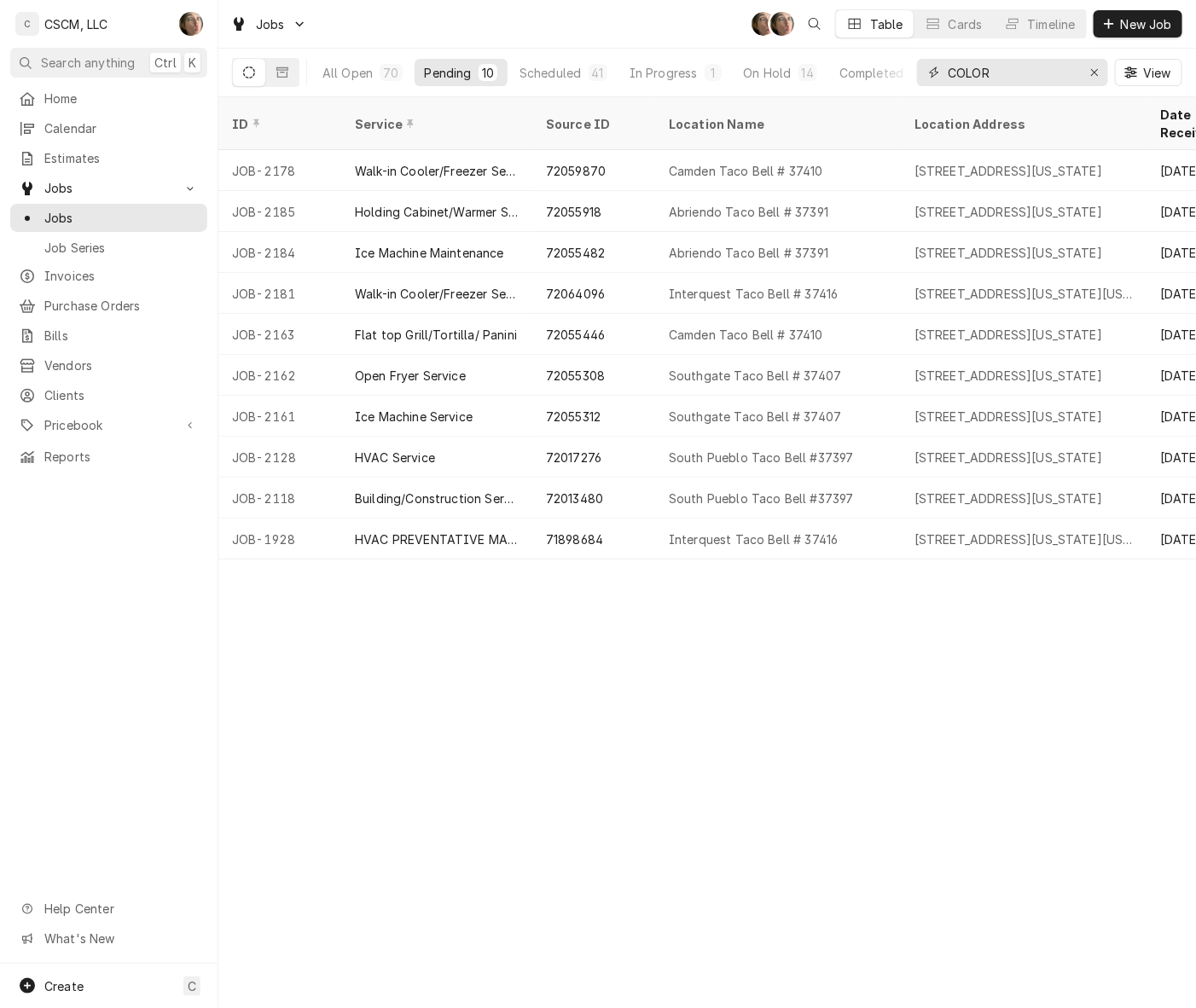
type input "COLOR"
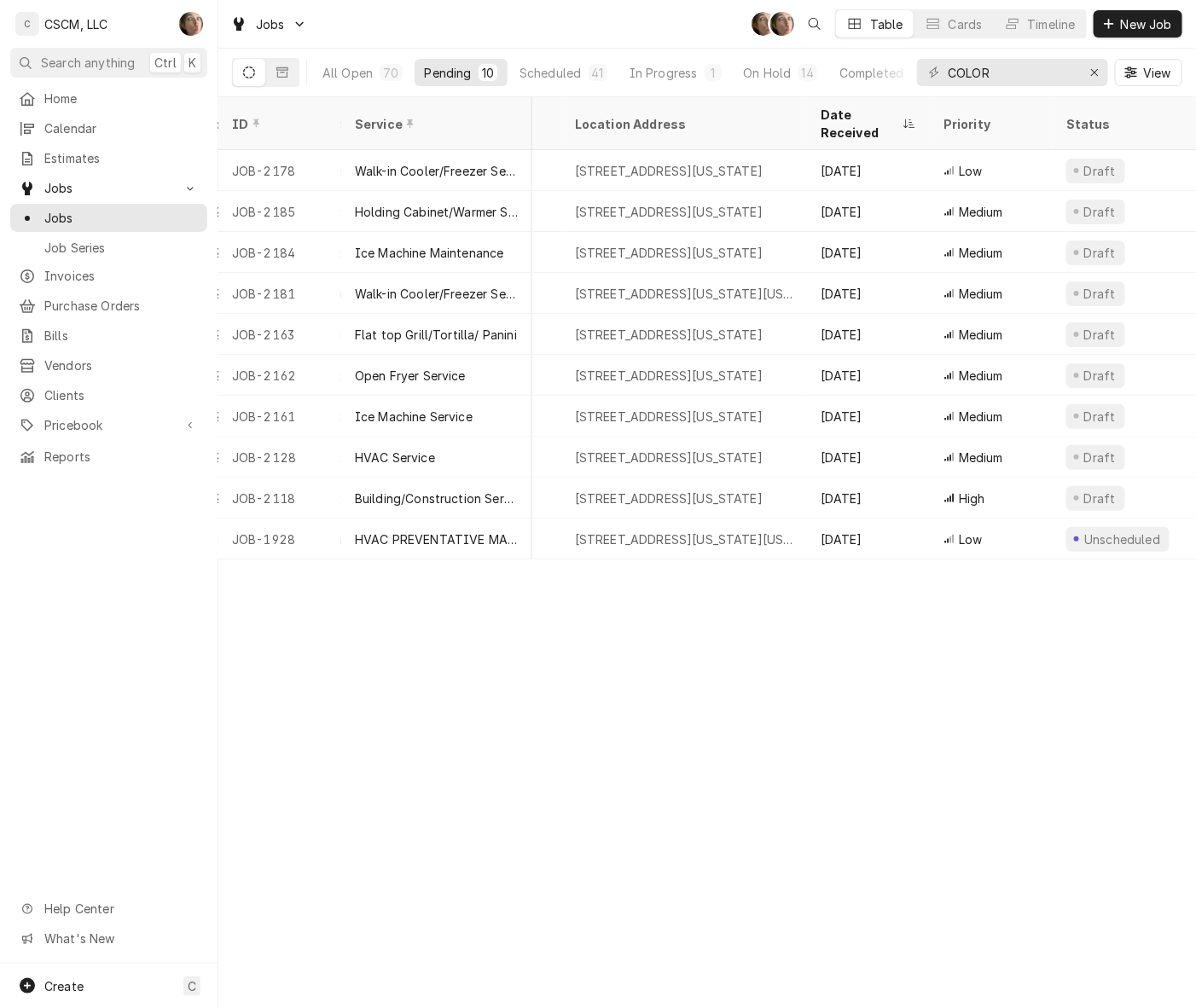
scroll to position [0, 348]
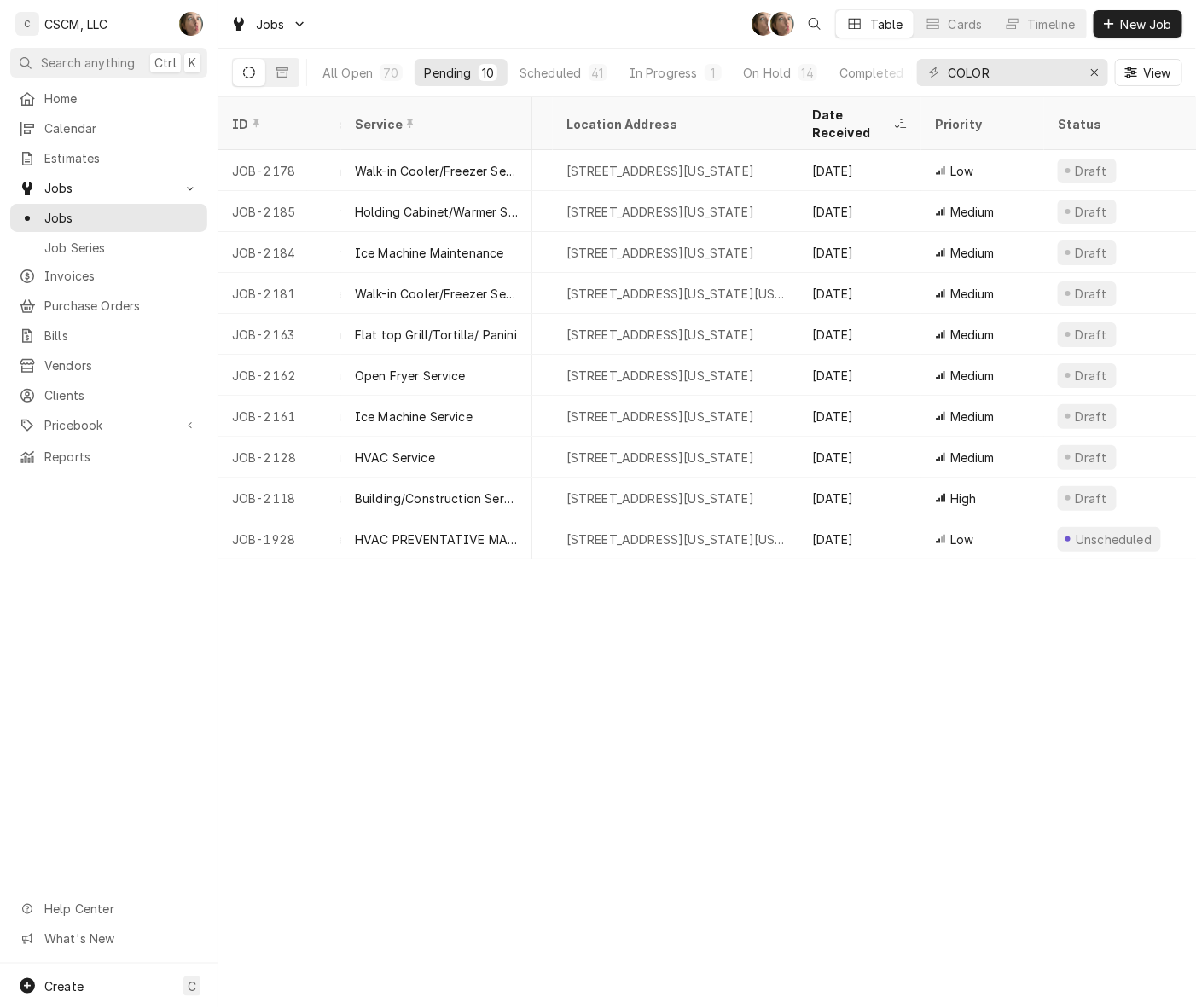
click at [702, 530] on div "1208 Interquest Pkwy, Colorado Springs, Colorado 80921" at bounding box center [676, 539] width 219 height 18
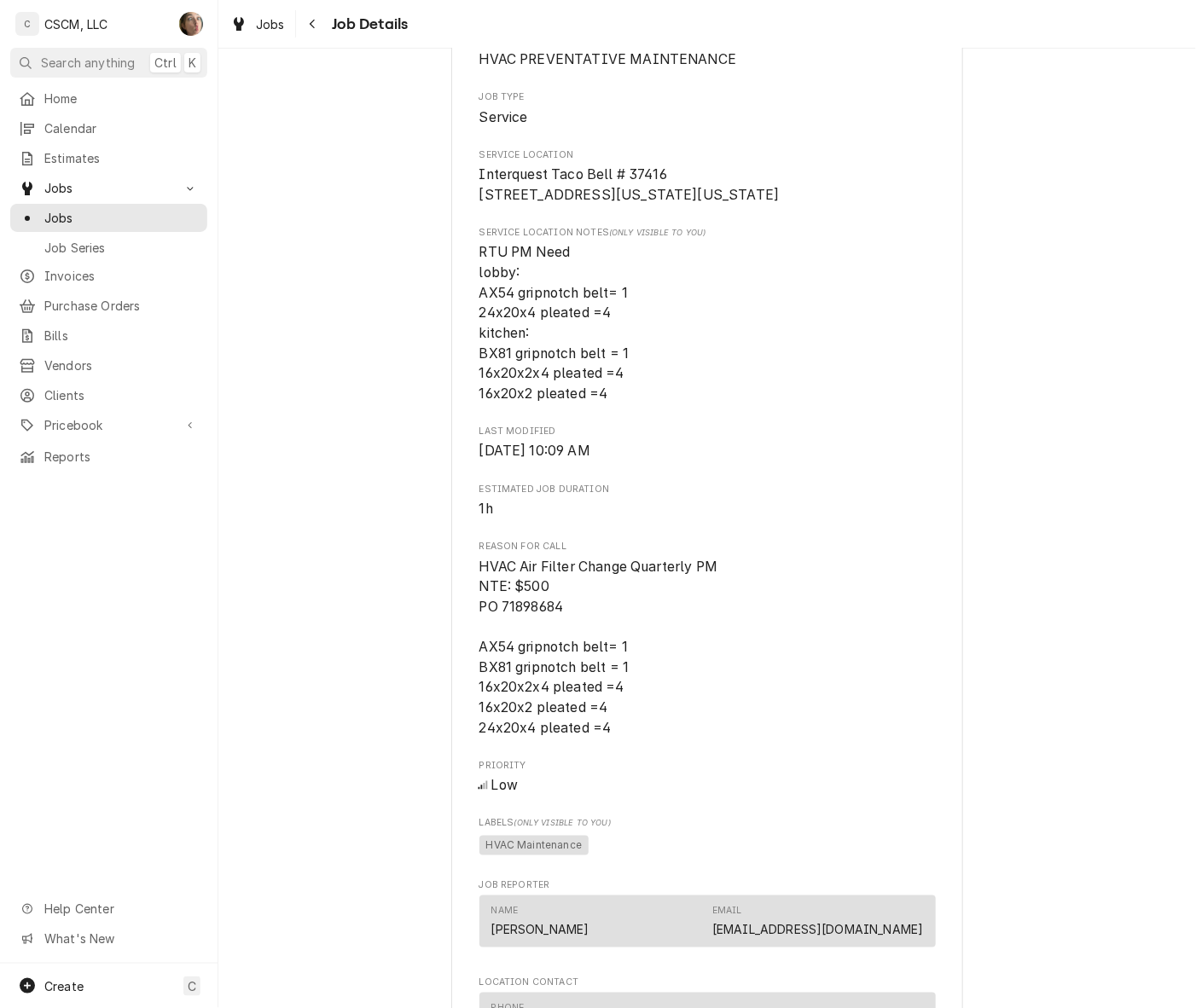
scroll to position [852, 0]
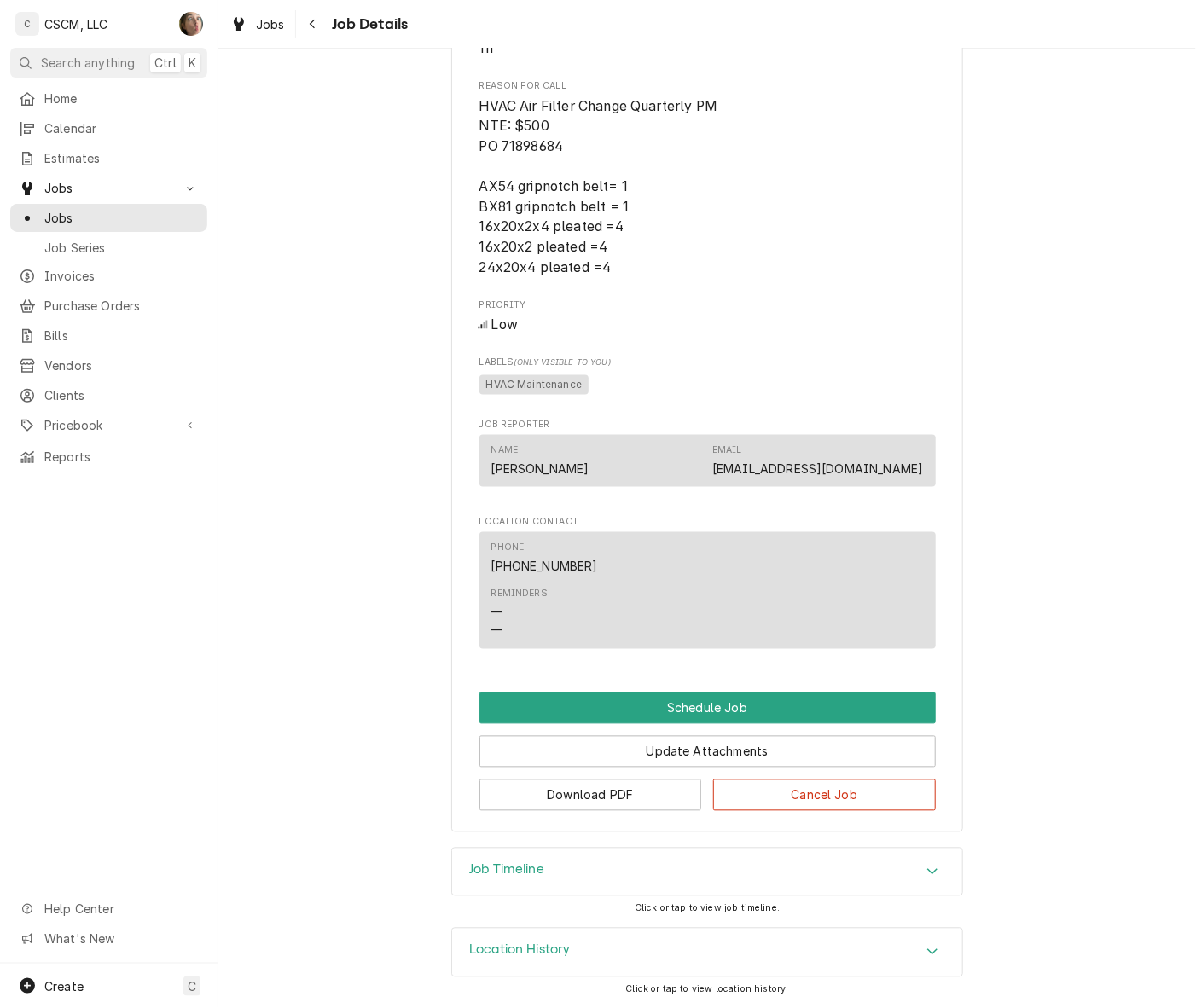
click at [734, 952] on div "Location History" at bounding box center [707, 952] width 510 height 47
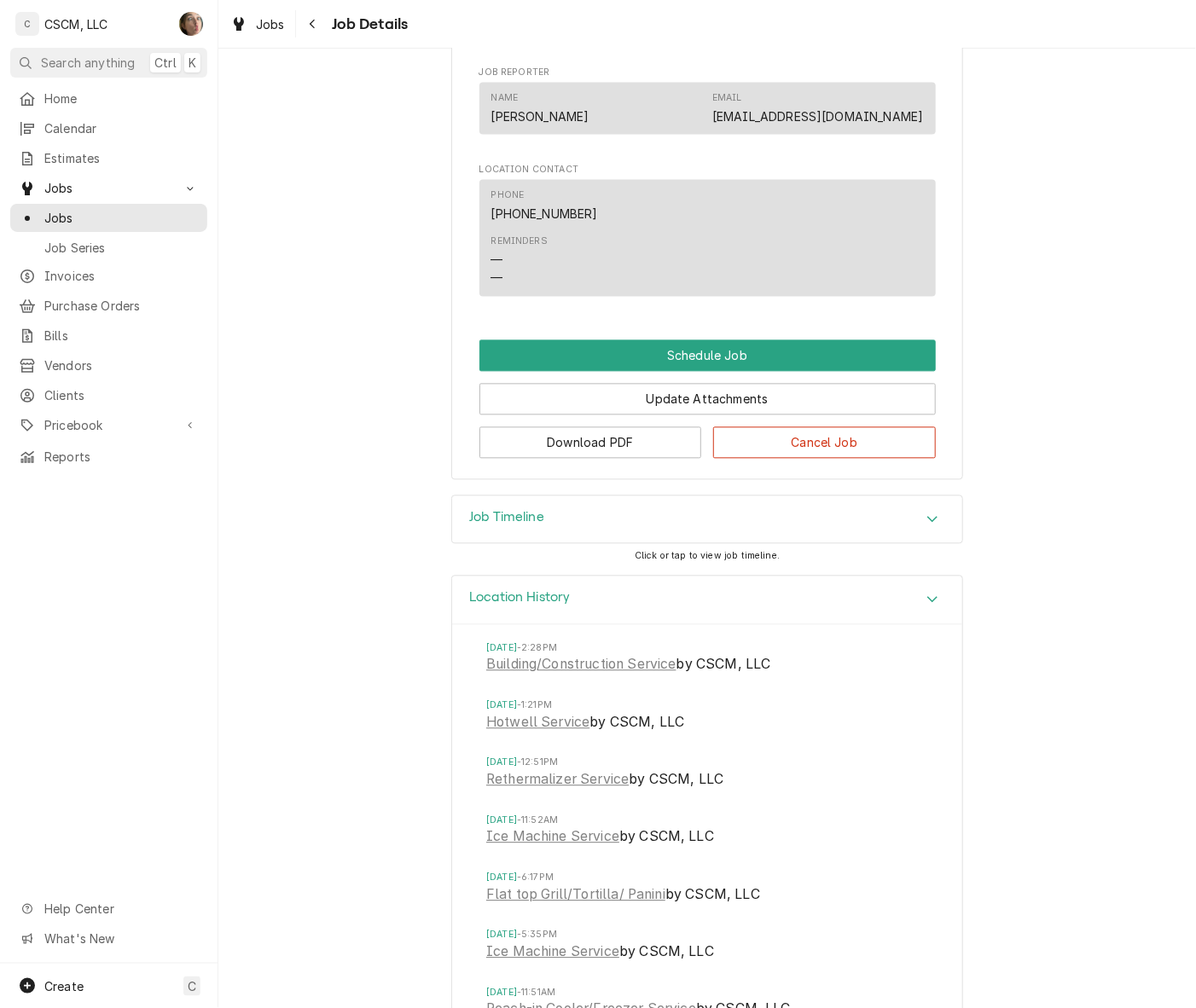
scroll to position [1279, 0]
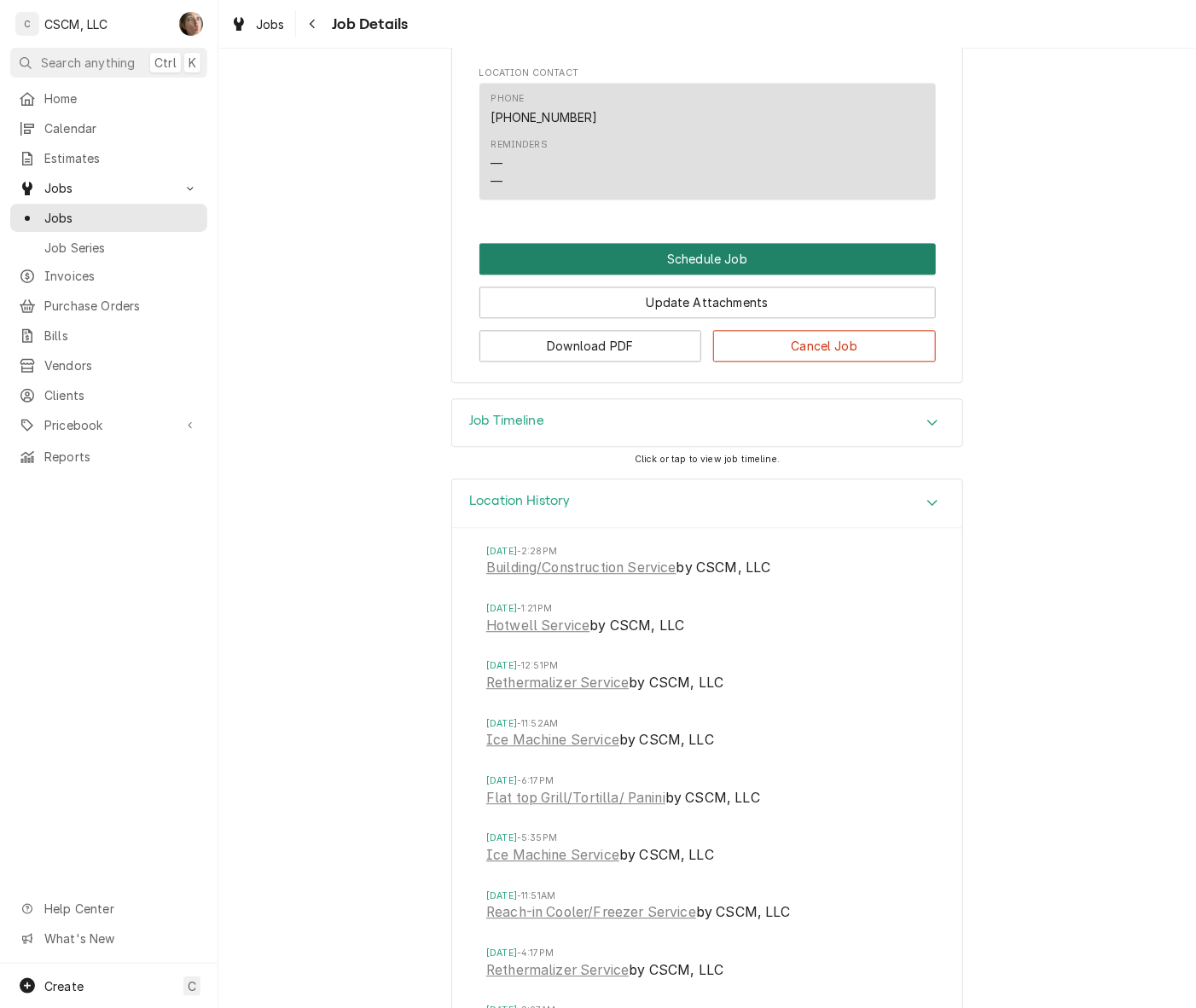
click at [677, 275] on button "Schedule Job" at bounding box center [707, 259] width 456 height 32
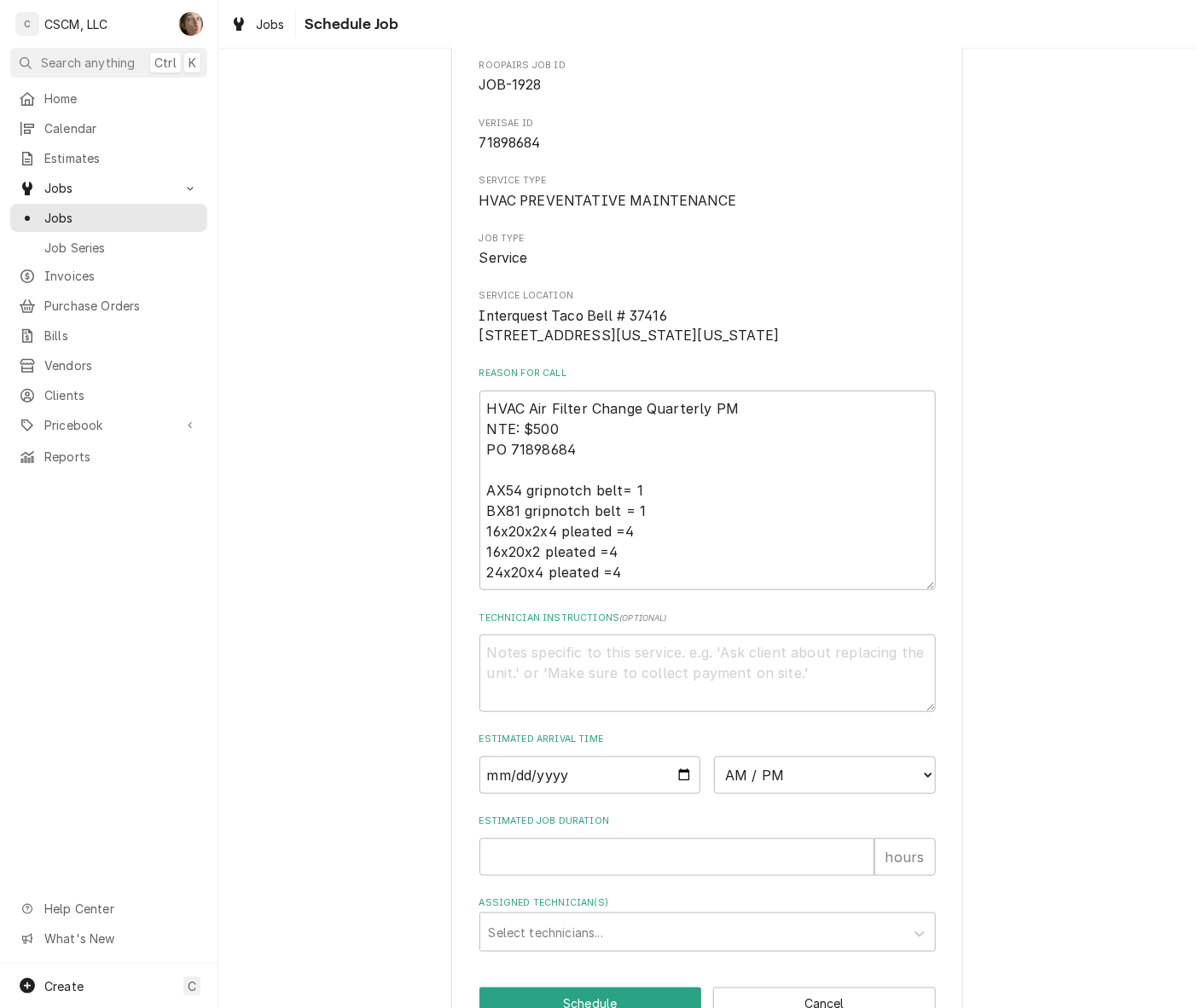
scroll to position [155, 0]
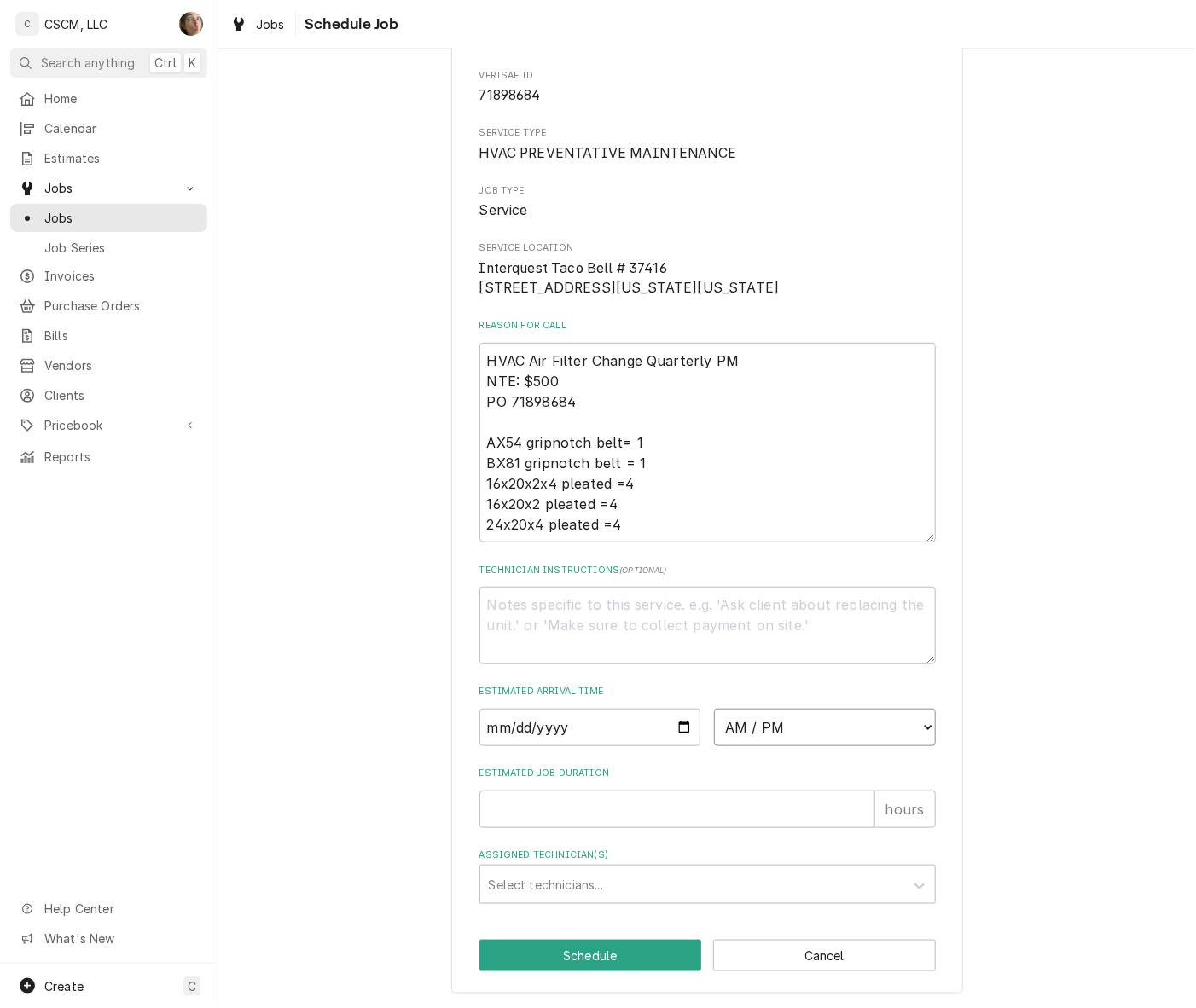
click at [761, 717] on select "AM / PM 6:00 AM 6:15 AM 6:30 AM 6:45 AM 7:00 AM 7:15 AM 7:30 AM 7:45 AM 8:00 AM…" at bounding box center [824, 727] width 221 height 37
select select "14:00:00"
click at [714, 708] on select "AM / PM 6:00 AM 6:15 AM 6:30 AM 6:45 AM 7:00 AM 7:15 AM 7:30 AM 7:45 AM 8:00 AM…" at bounding box center [824, 727] width 221 height 37
click at [671, 726] on input "Date" at bounding box center [589, 727] width 221 height 37
type textarea "x"
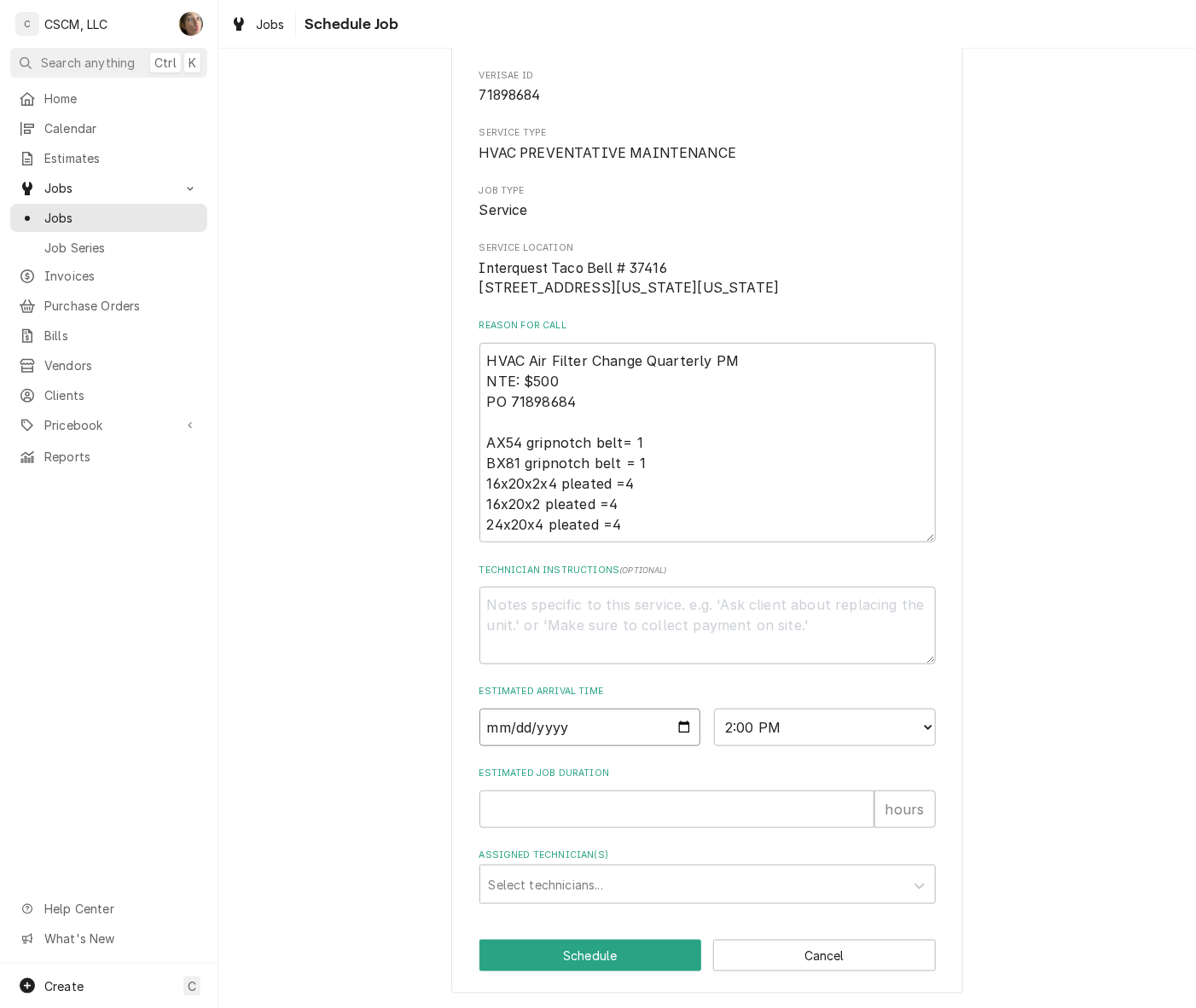
type input "[DATE]"
click at [604, 821] on input "Estimated Job Duration" at bounding box center [677, 809] width 395 height 37
type textarea "x"
type input "1"
click at [589, 897] on div "Assigned Technician(s)" at bounding box center [692, 884] width 407 height 31
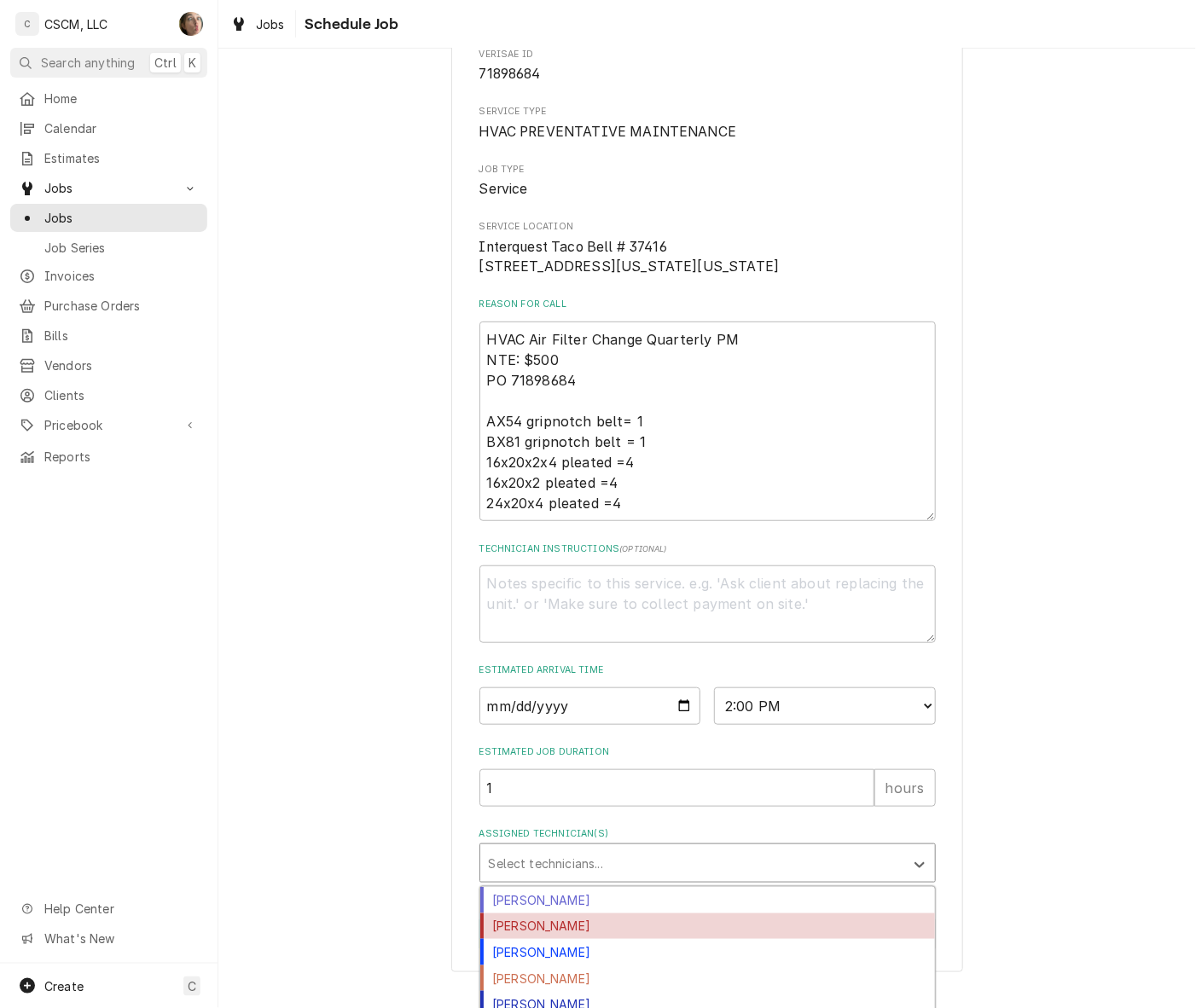
click at [577, 940] on div "[PERSON_NAME]" at bounding box center [707, 926] width 455 height 26
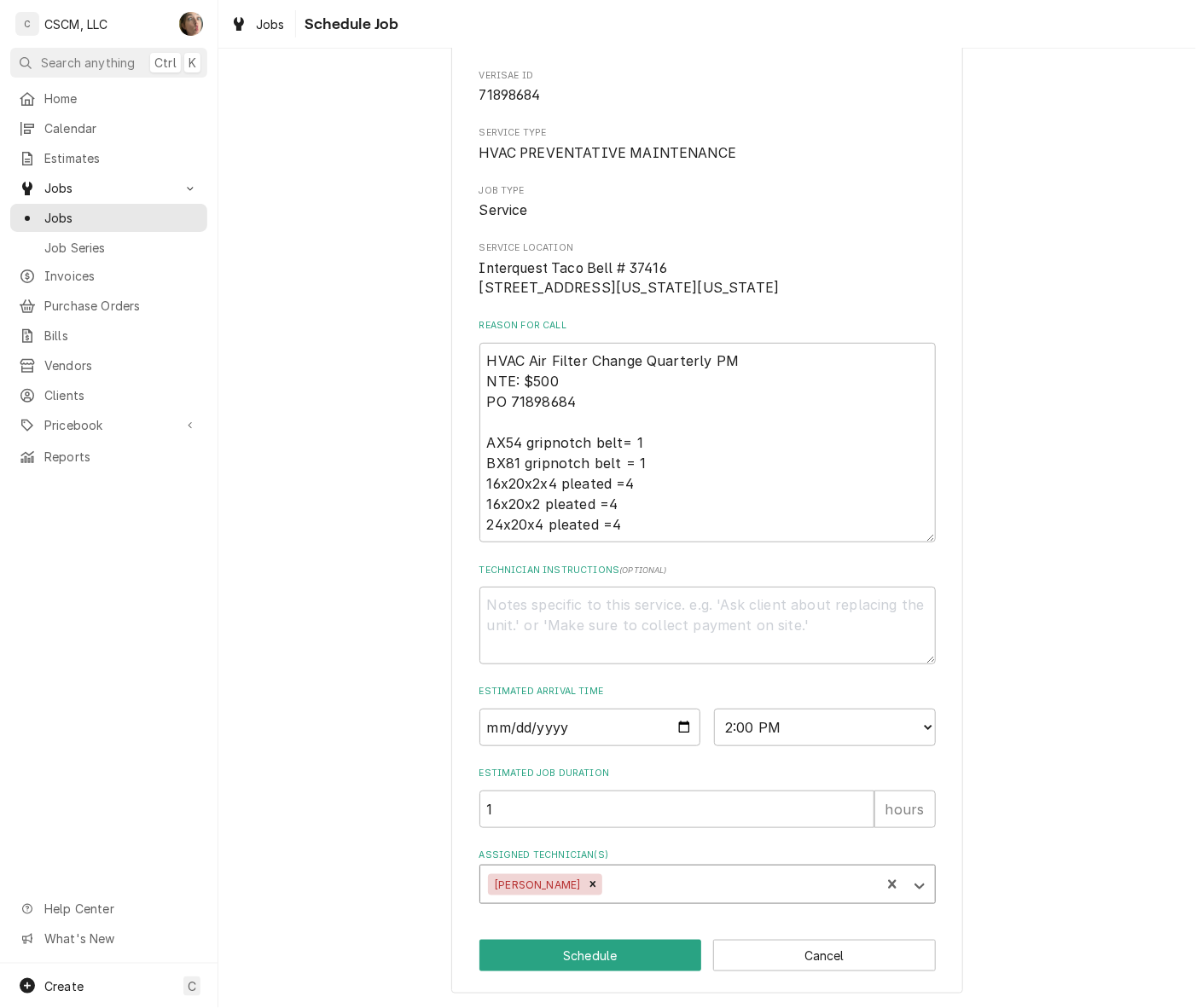
click at [606, 888] on div "Assigned Technician(s)" at bounding box center [739, 884] width 266 height 31
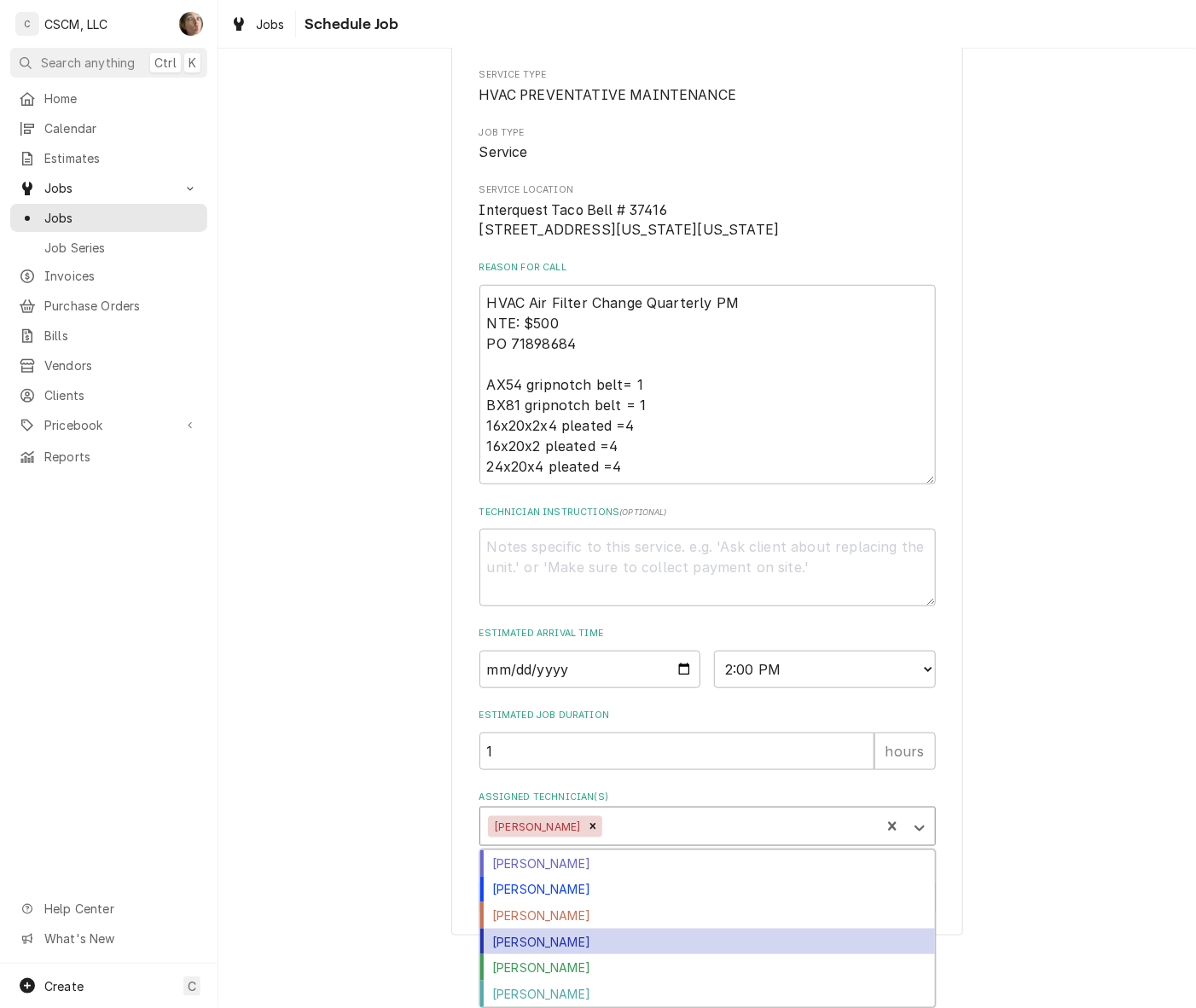
click at [665, 940] on div "[PERSON_NAME]" at bounding box center [707, 942] width 455 height 26
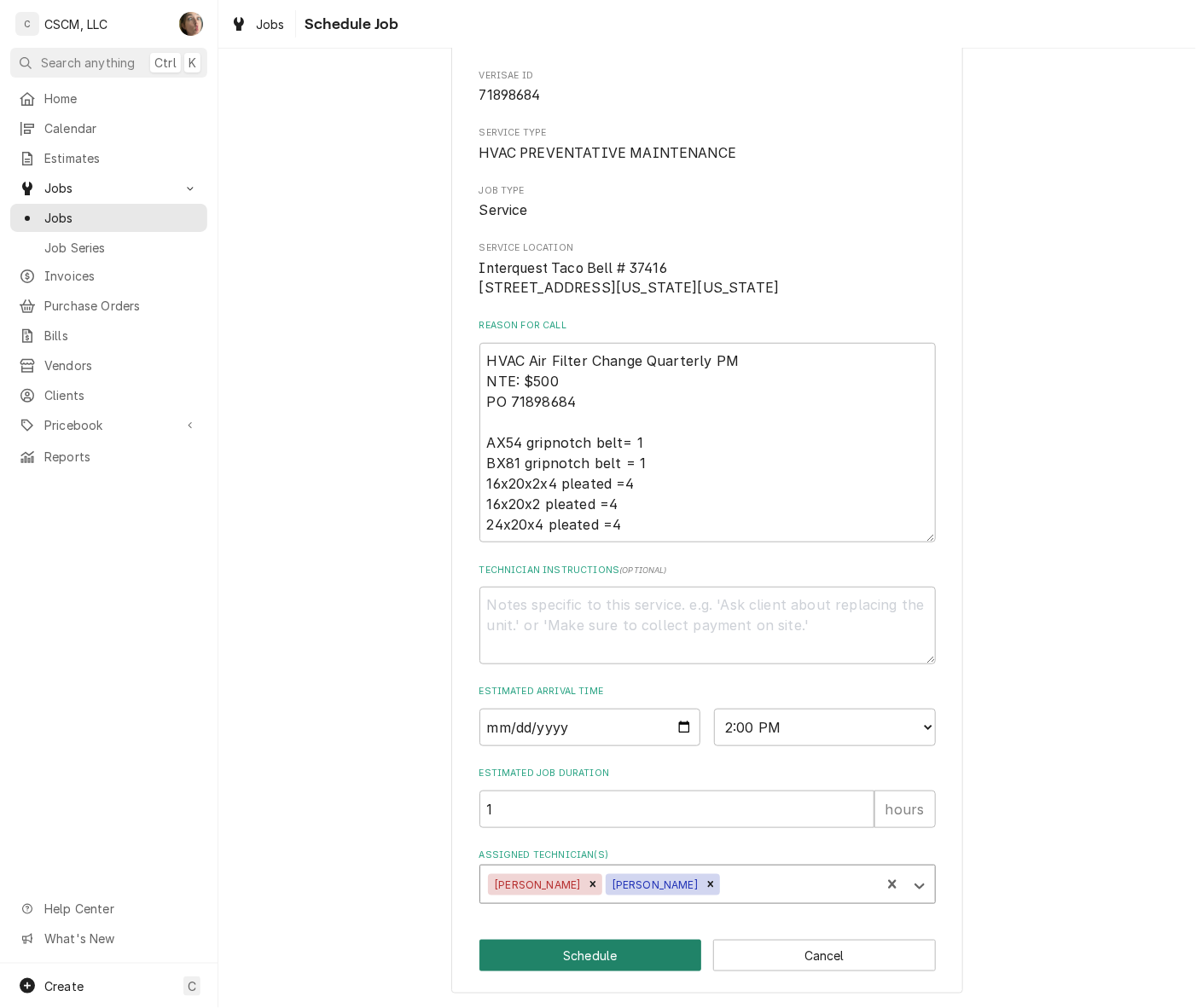
click at [612, 952] on button "Schedule" at bounding box center [590, 955] width 222 height 32
type textarea "x"
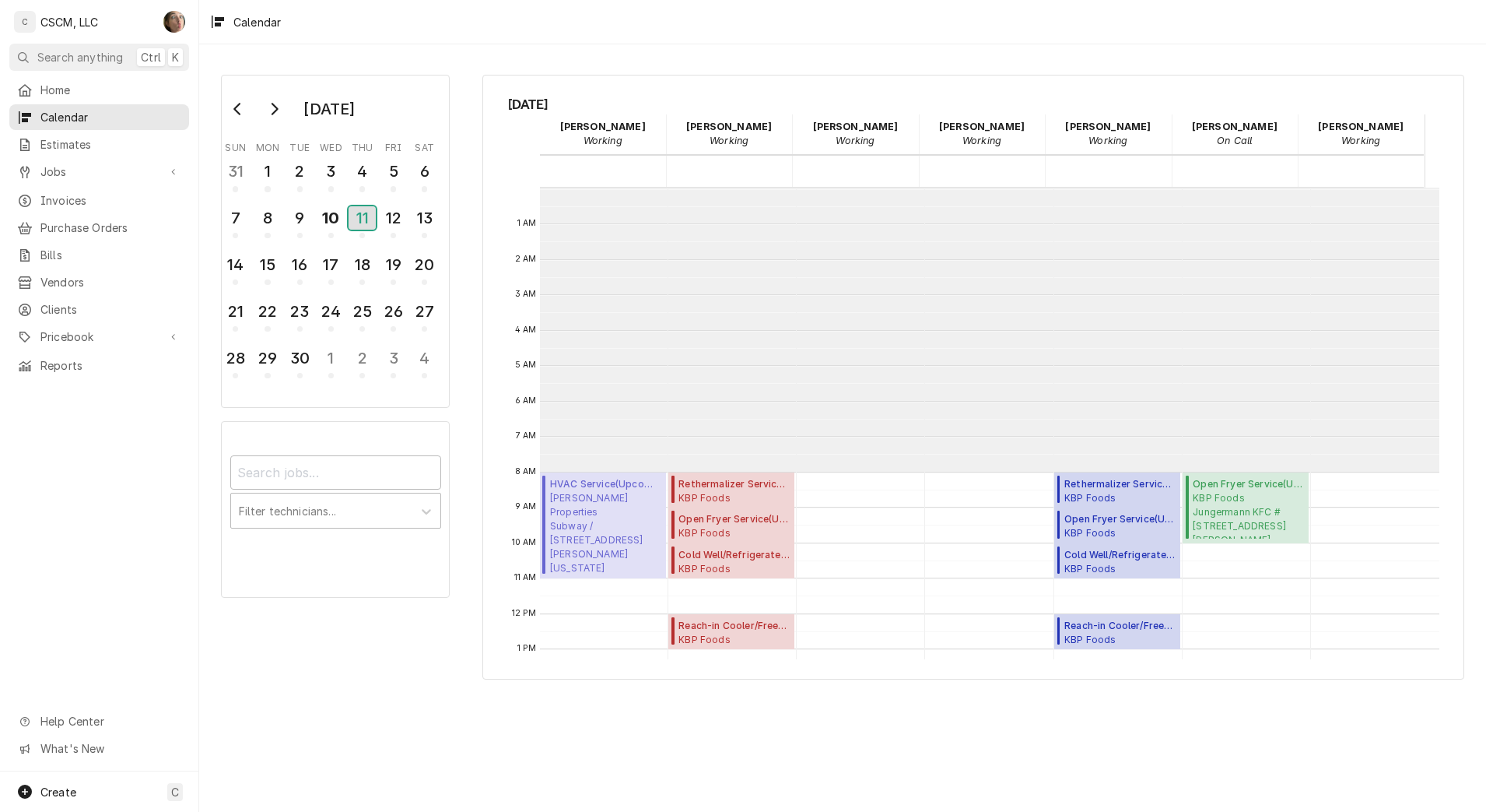
scroll to position [284, 0]
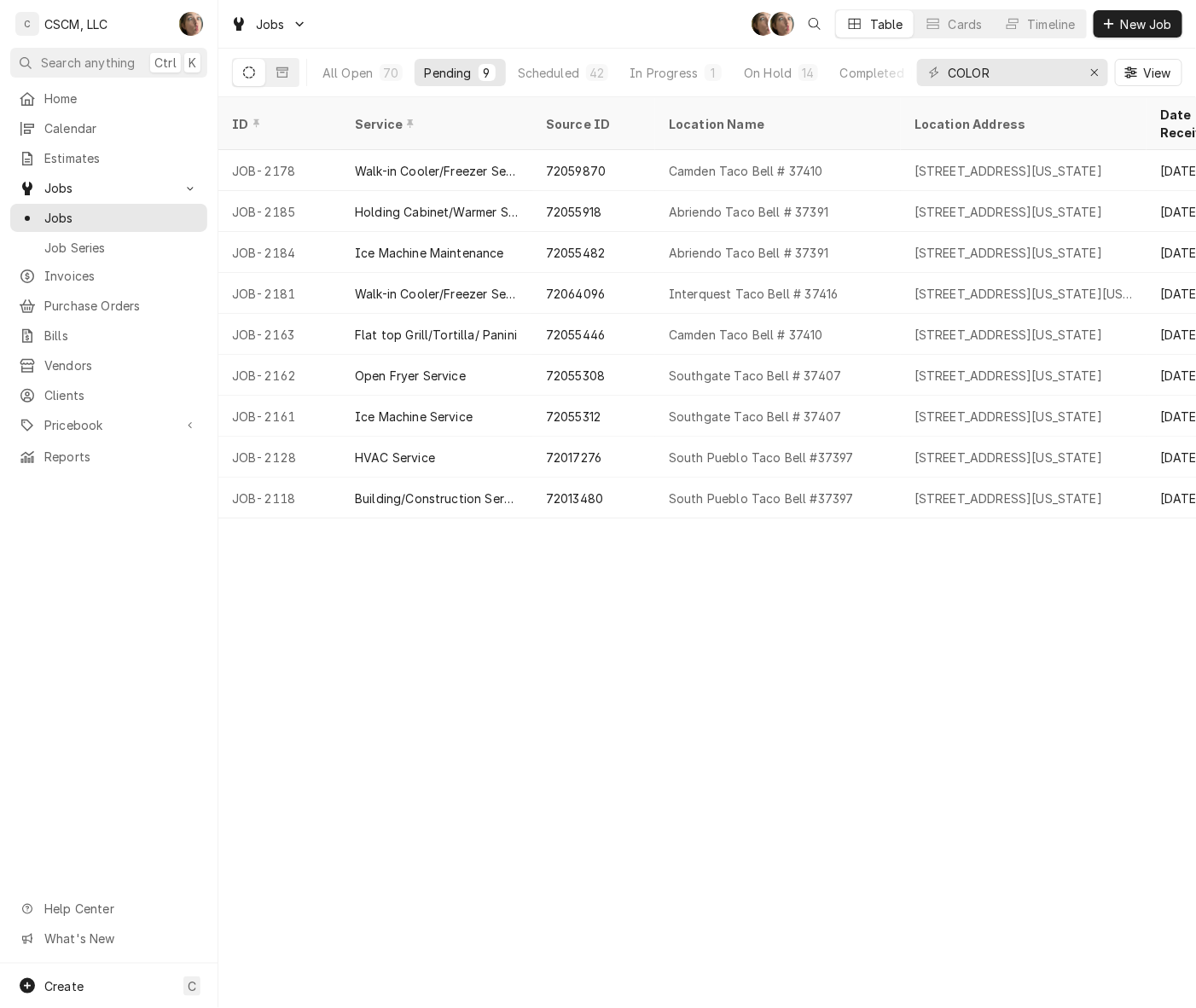
click at [1050, 285] on div "[STREET_ADDRESS][US_STATE][US_STATE]" at bounding box center [1024, 294] width 219 height 18
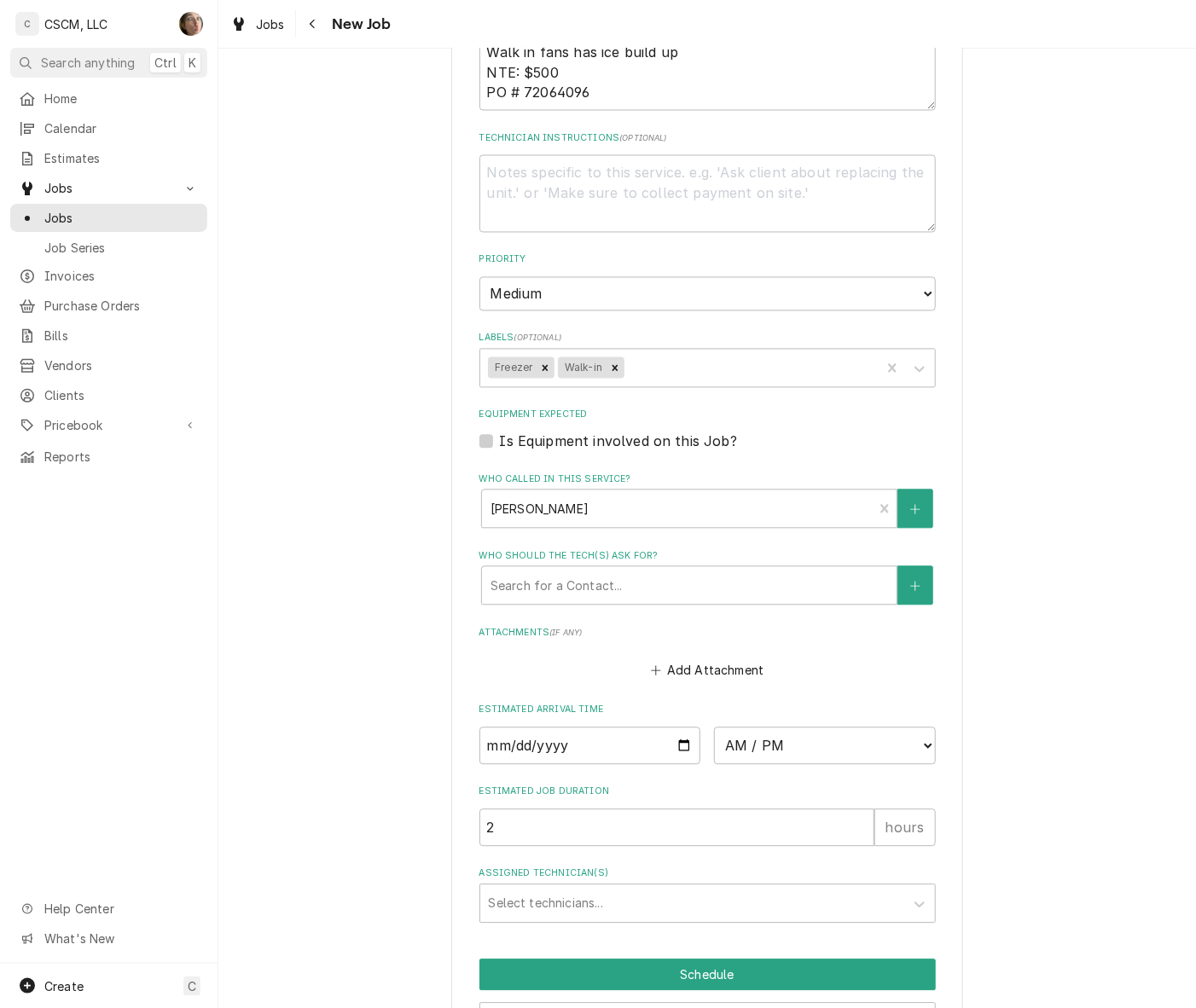
scroll to position [1252, 0]
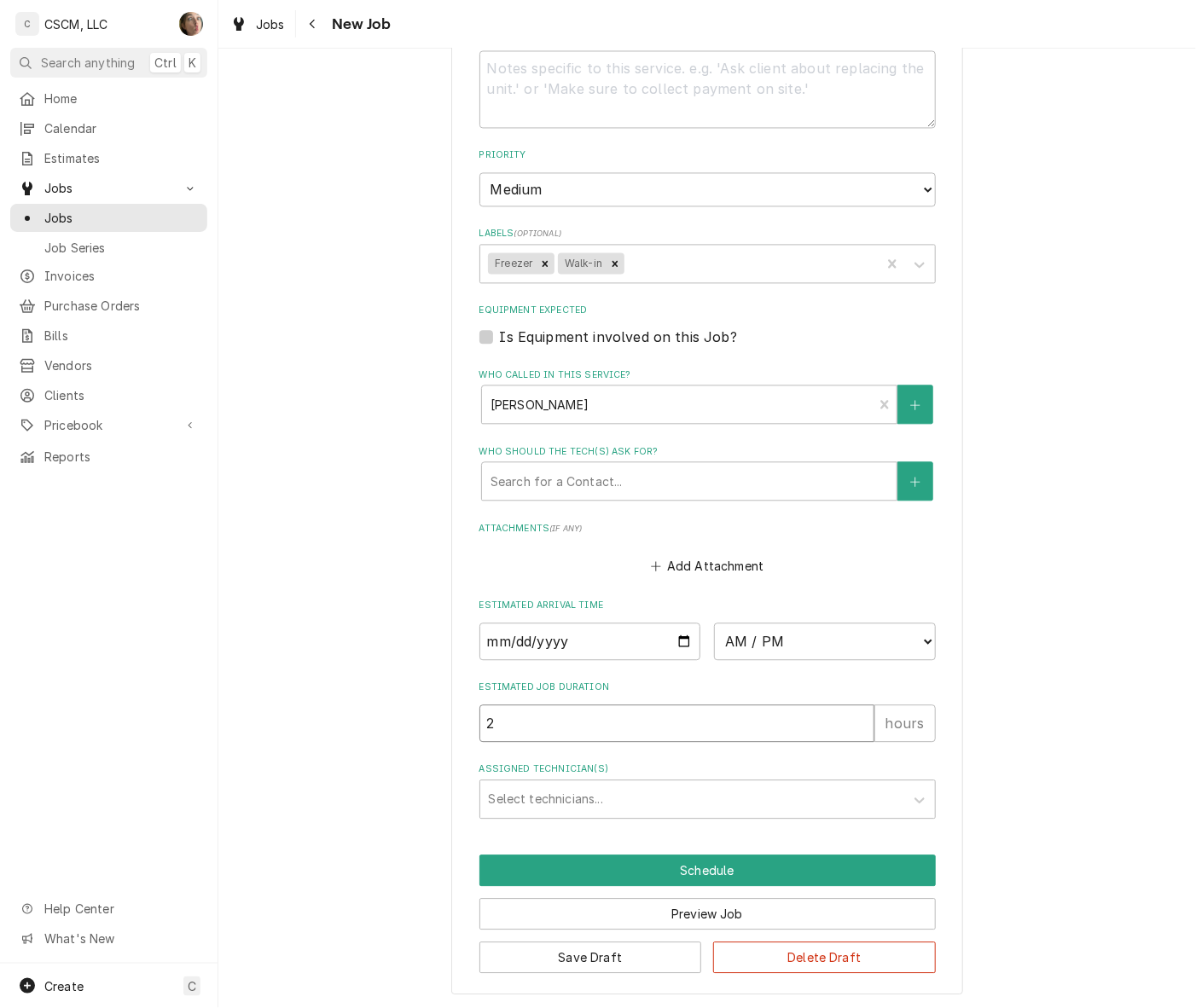
type textarea "x"
type input "3"
click at [852, 718] on input "3" at bounding box center [677, 722] width 395 height 37
click at [853, 729] on input "3" at bounding box center [677, 722] width 395 height 37
type textarea "x"
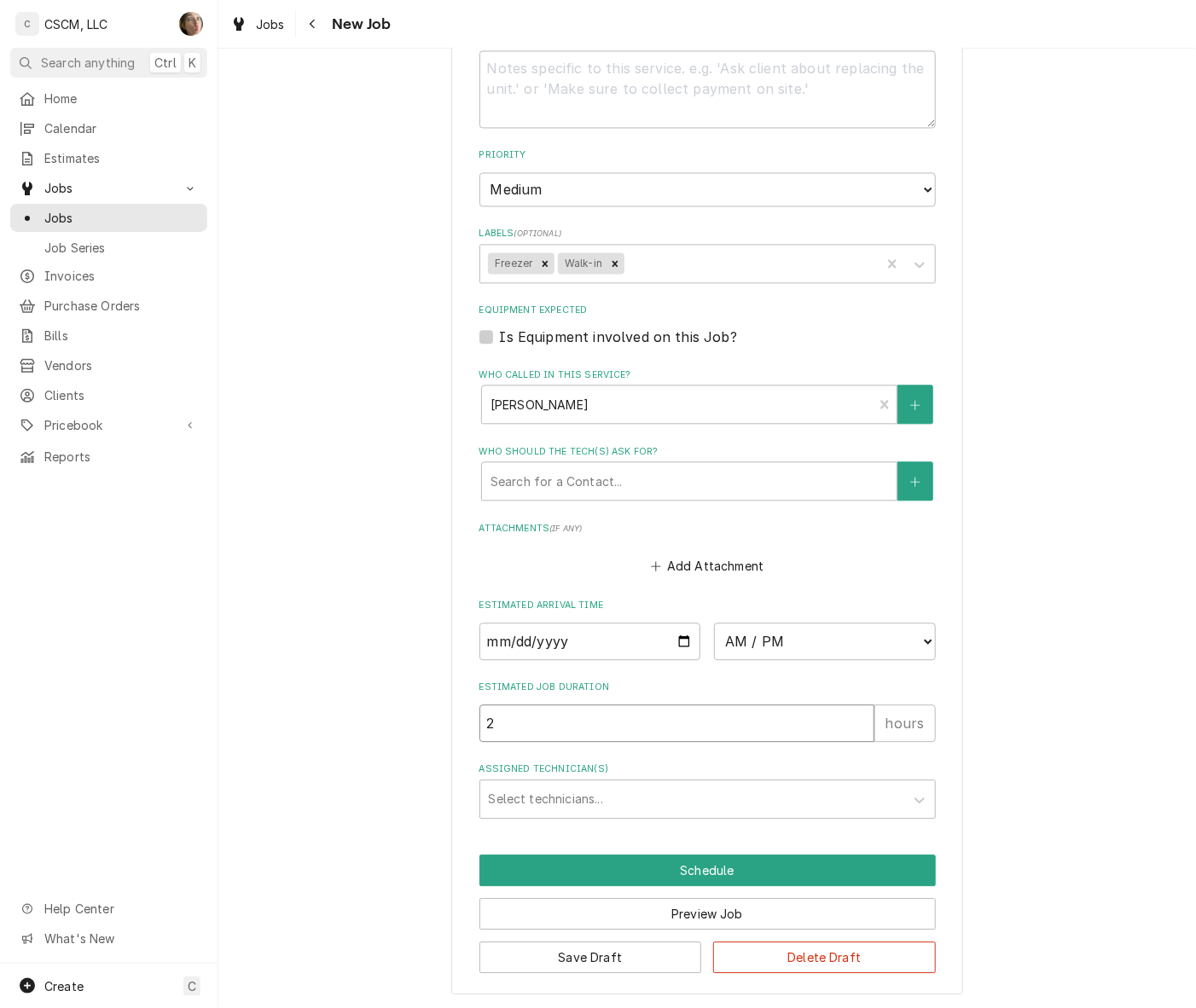
type input "2"
click at [855, 723] on input "2" at bounding box center [677, 722] width 395 height 37
type textarea "x"
type input "1"
click at [855, 723] on input "1" at bounding box center [677, 722] width 395 height 37
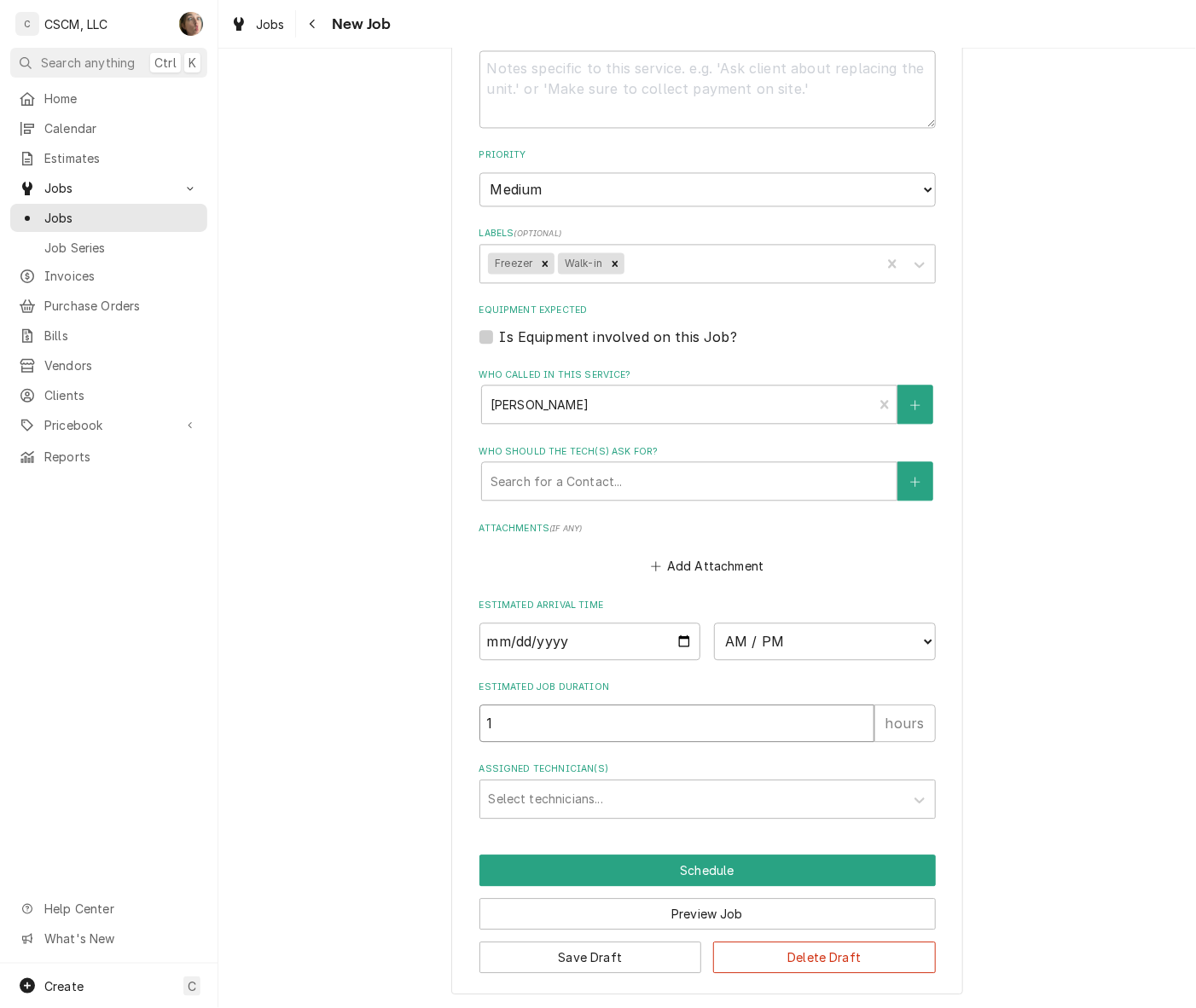
type textarea "x"
click at [807, 648] on select "AM / PM 6:00 AM 6:15 AM 6:30 AM 6:45 AM 7:00 AM 7:15 AM 7:30 AM 7:45 AM 8:00 AM…" at bounding box center [824, 641] width 221 height 37
select select "15:00:00"
click at [714, 623] on select "AM / PM 6:00 AM 6:15 AM 6:30 AM 6:45 AM 7:00 AM 7:15 AM 7:30 AM 7:45 AM 8:00 AM…" at bounding box center [824, 641] width 221 height 37
type textarea "x"
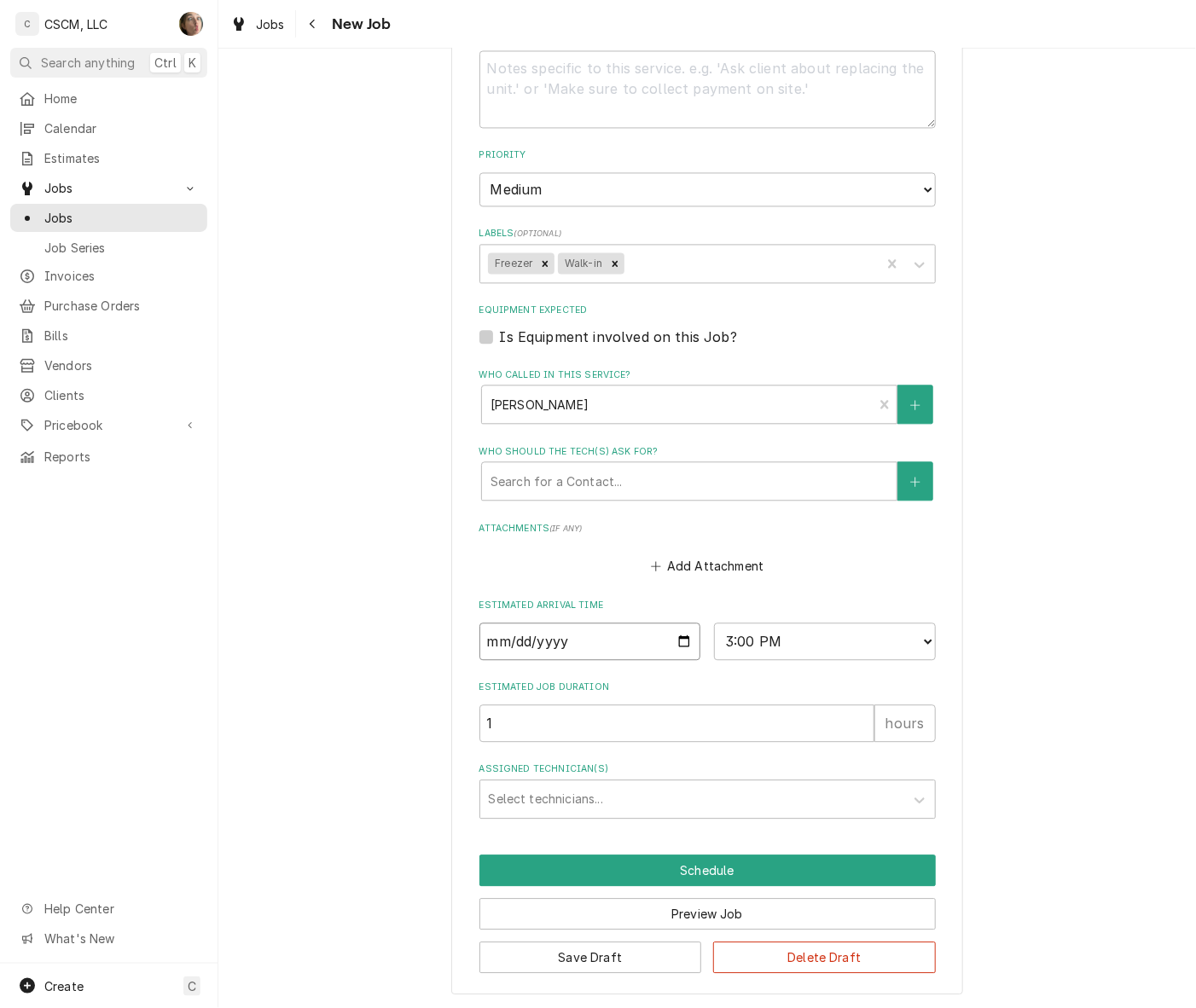
click at [675, 631] on input "Date" at bounding box center [589, 641] width 221 height 37
type input "[DATE]"
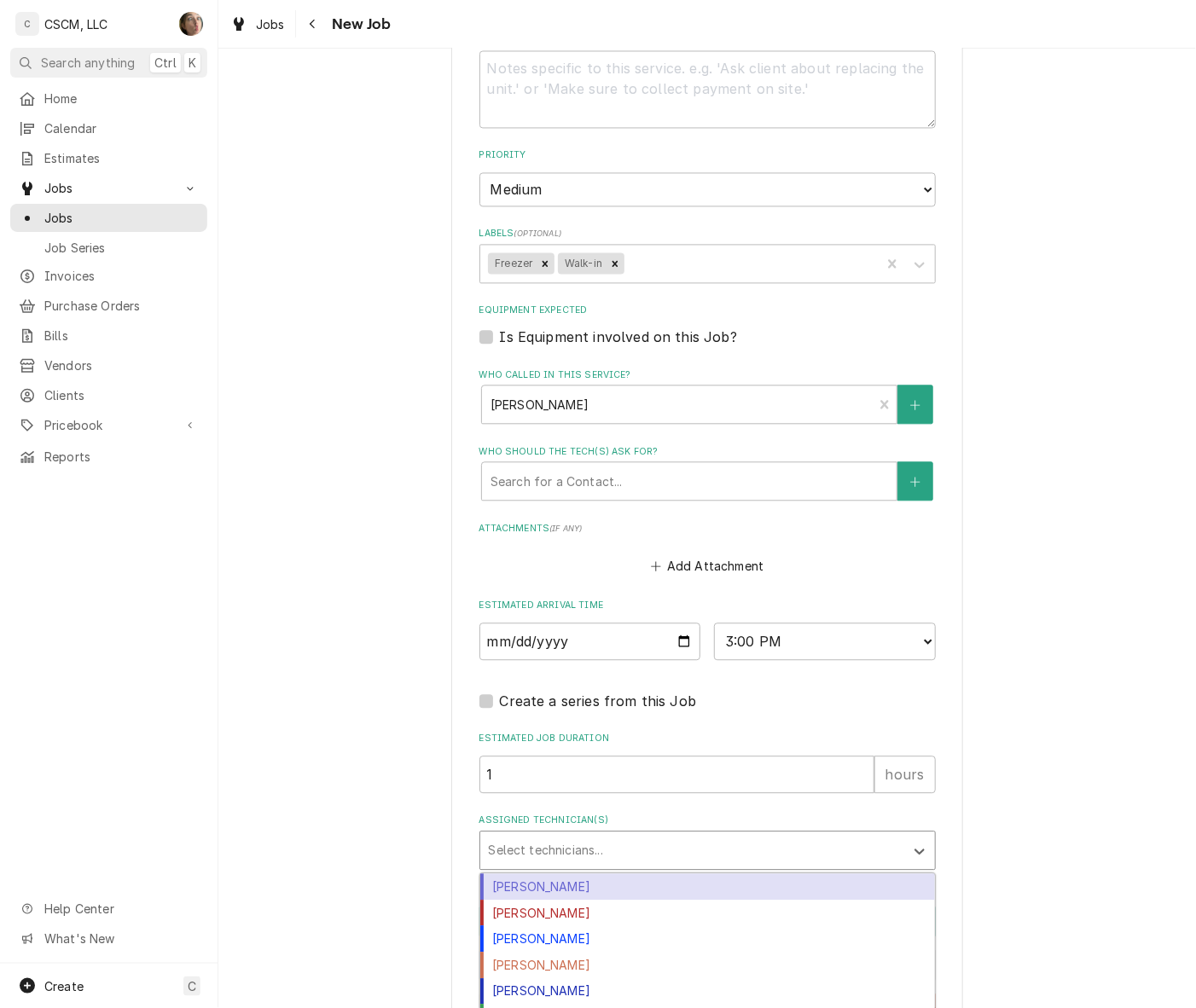
click at [527, 847] on div "Assigned Technician(s)" at bounding box center [692, 850] width 407 height 31
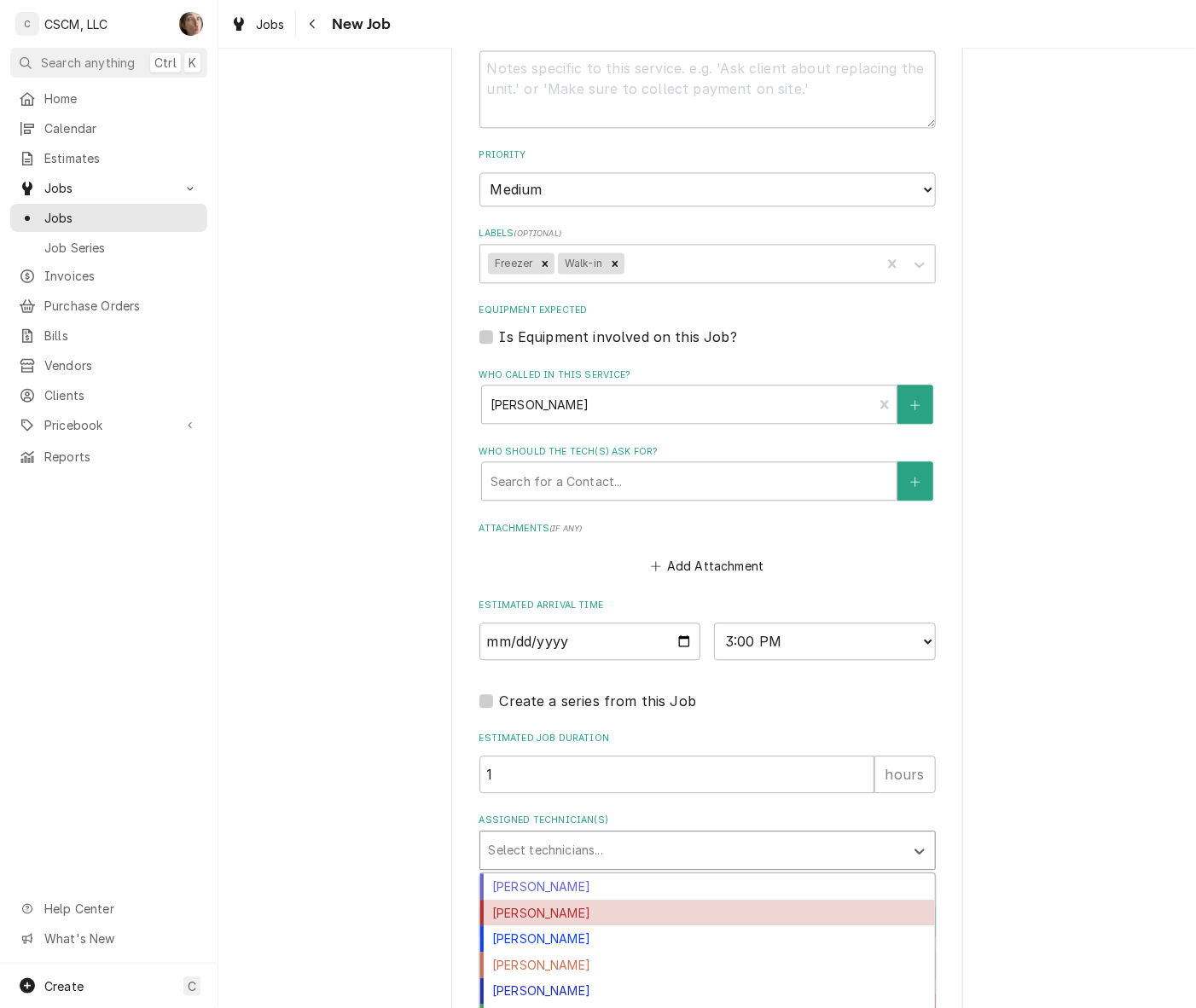
click at [543, 908] on div "[PERSON_NAME]" at bounding box center [707, 912] width 455 height 26
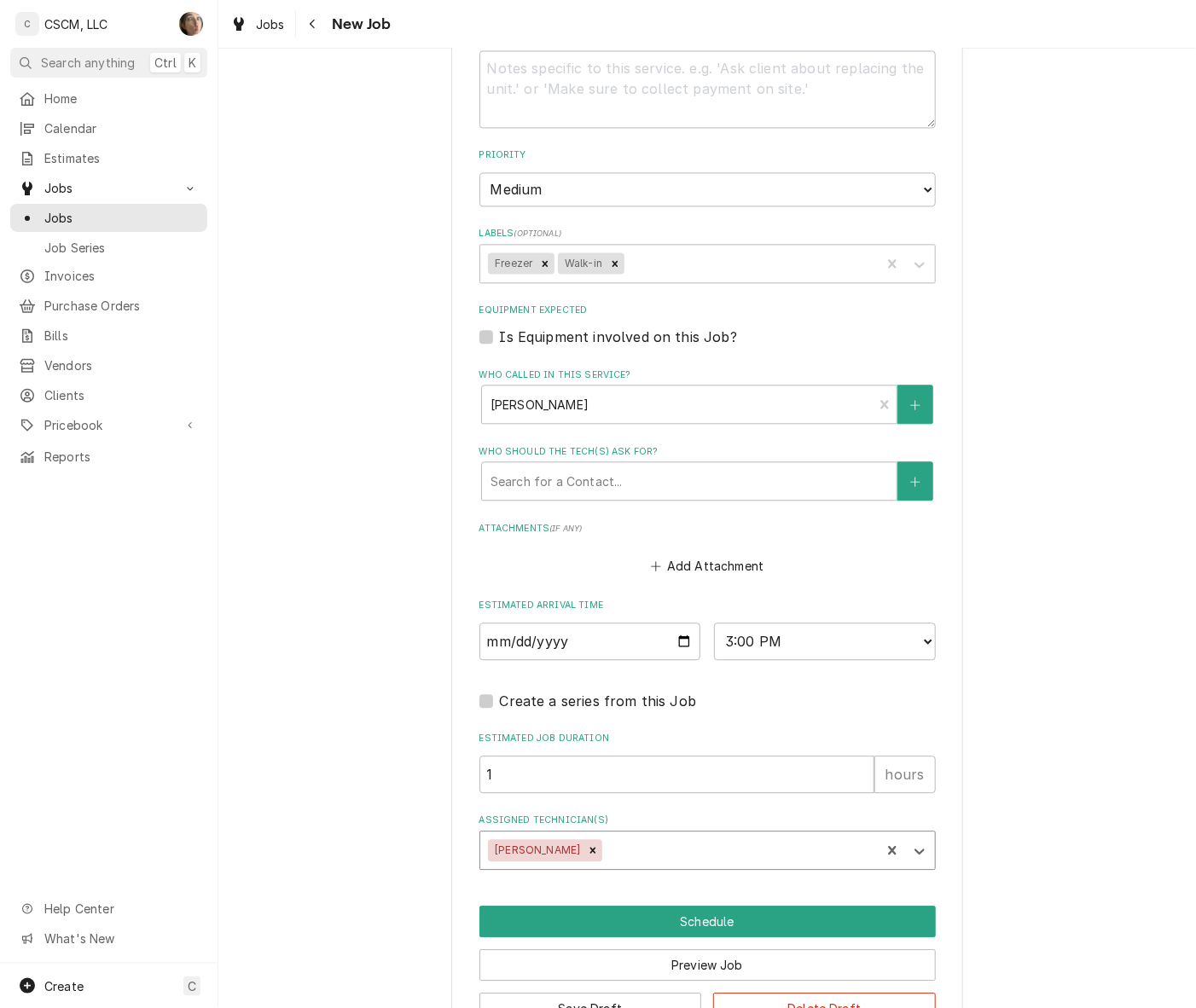
click at [606, 841] on div "Assigned Technician(s)" at bounding box center [739, 850] width 266 height 31
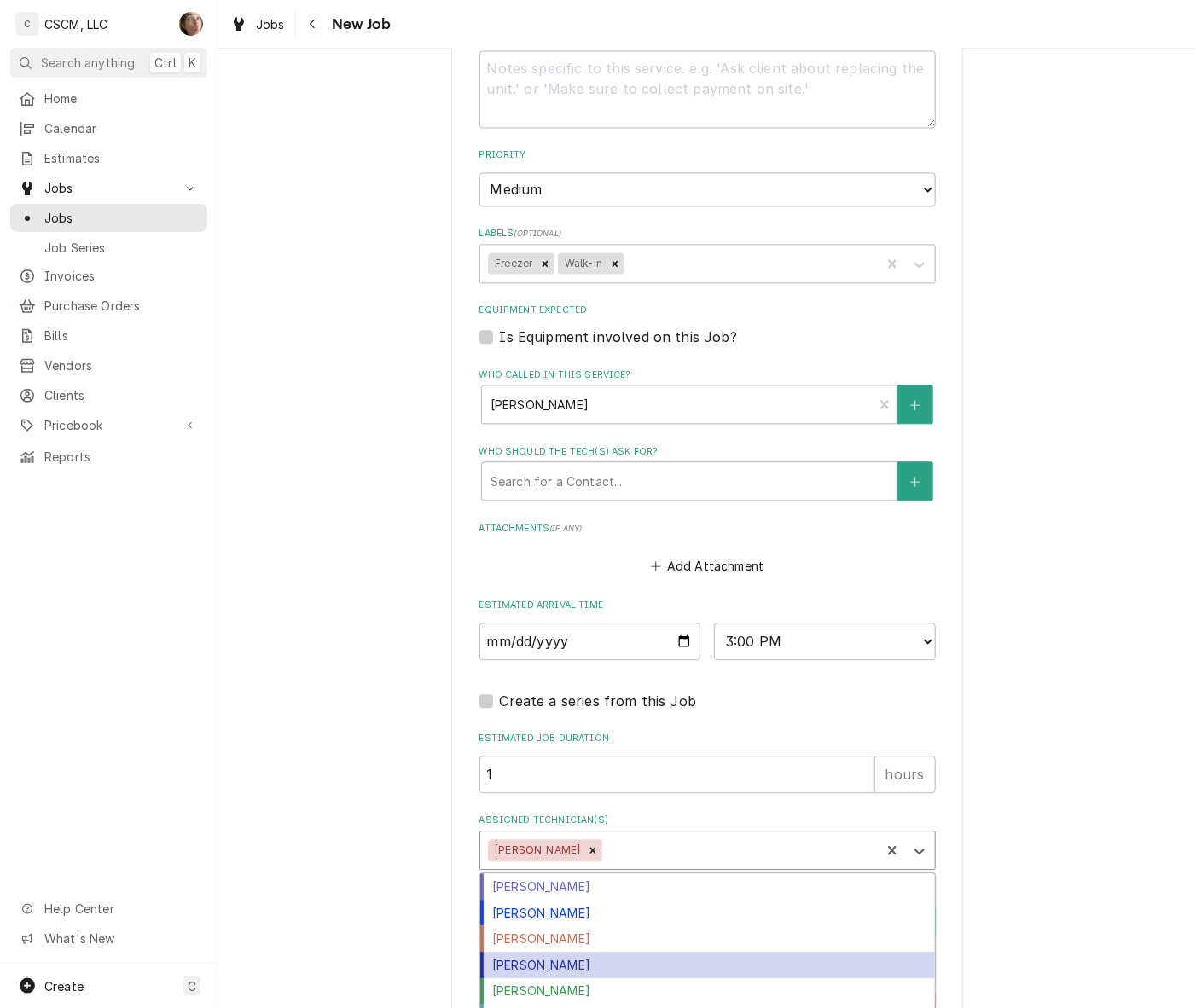
click at [556, 959] on div "[PERSON_NAME]" at bounding box center [707, 964] width 455 height 26
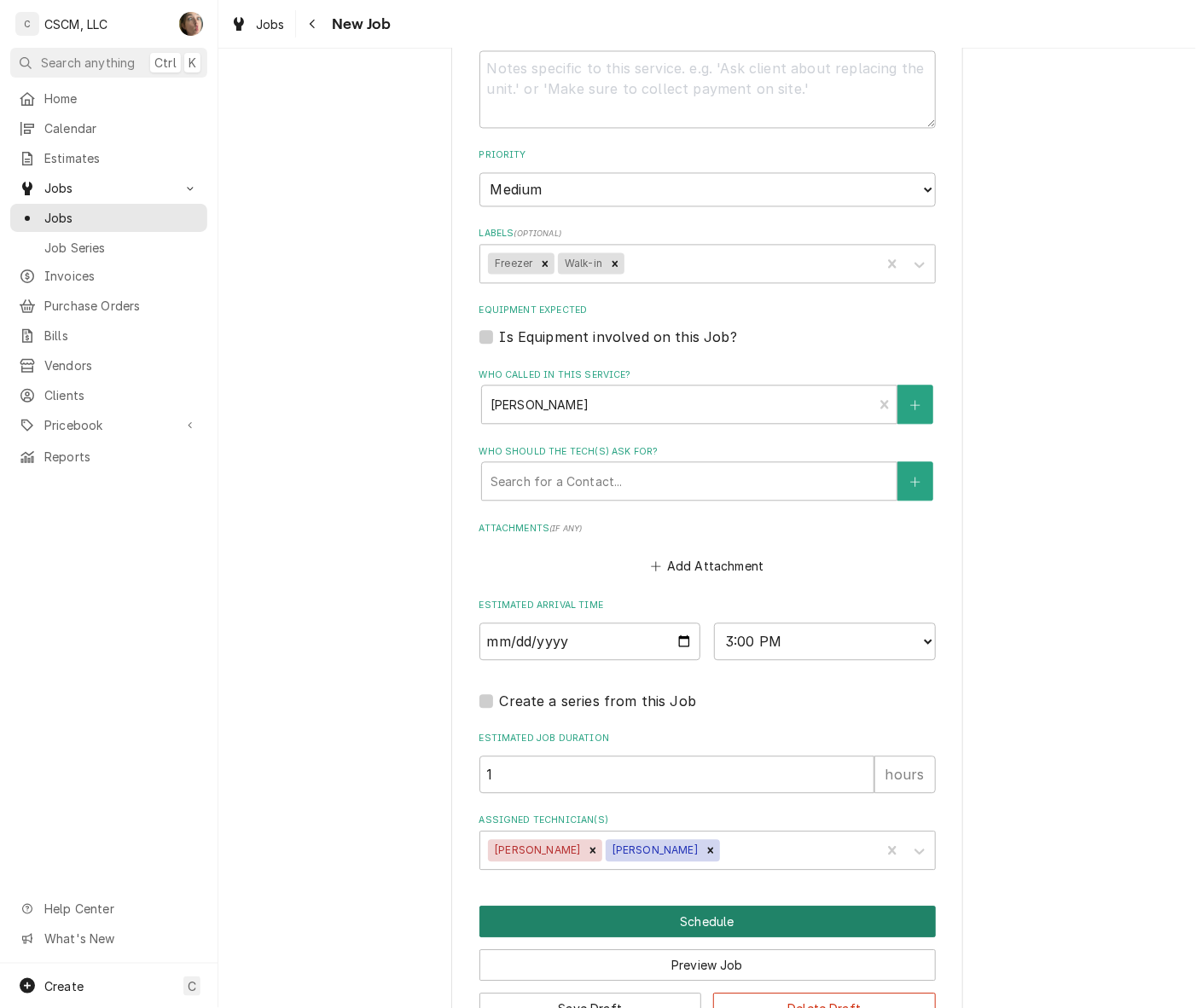
click at [623, 912] on button "Schedule" at bounding box center [707, 921] width 456 height 32
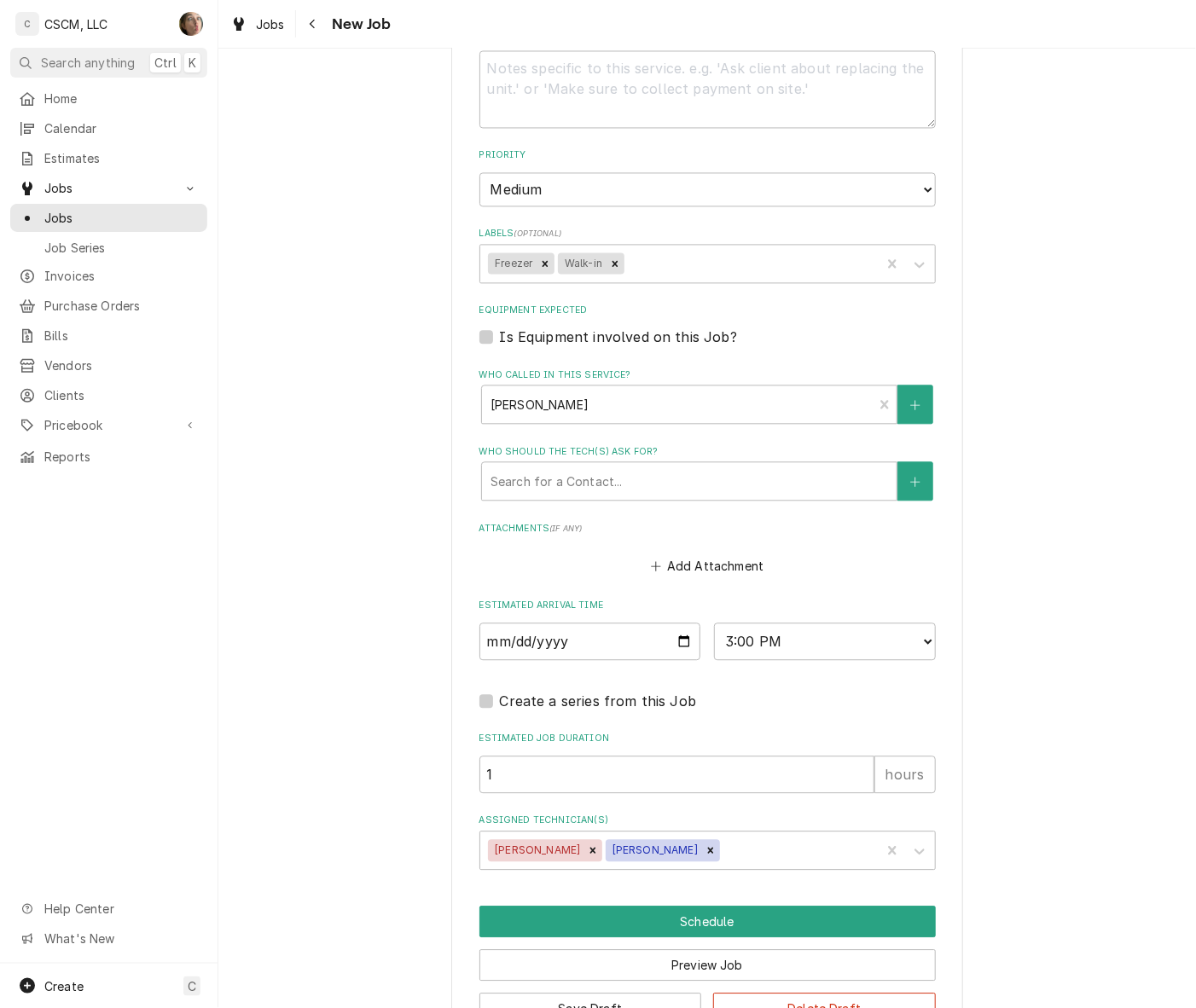
scroll to position [1243, 0]
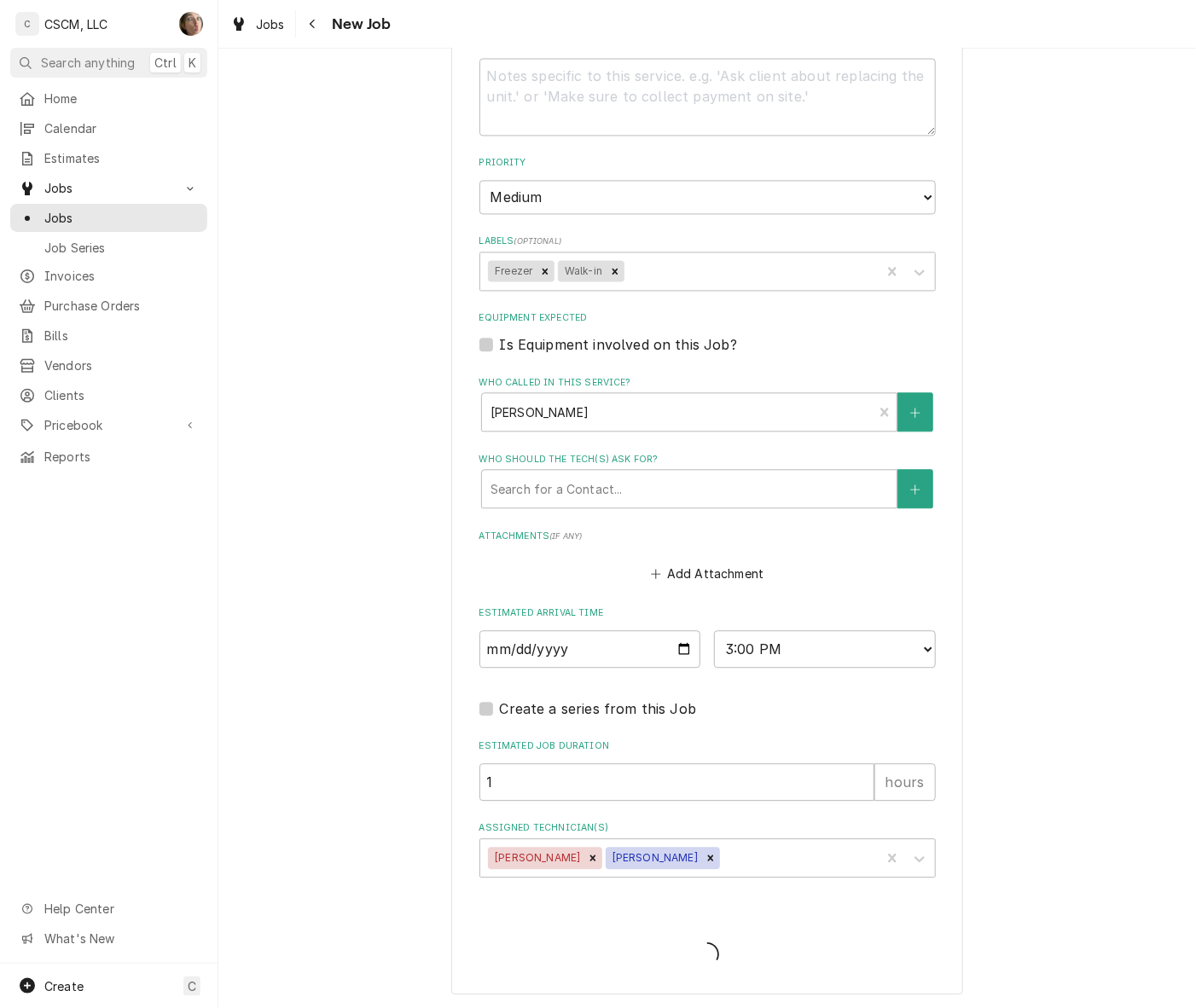
type textarea "x"
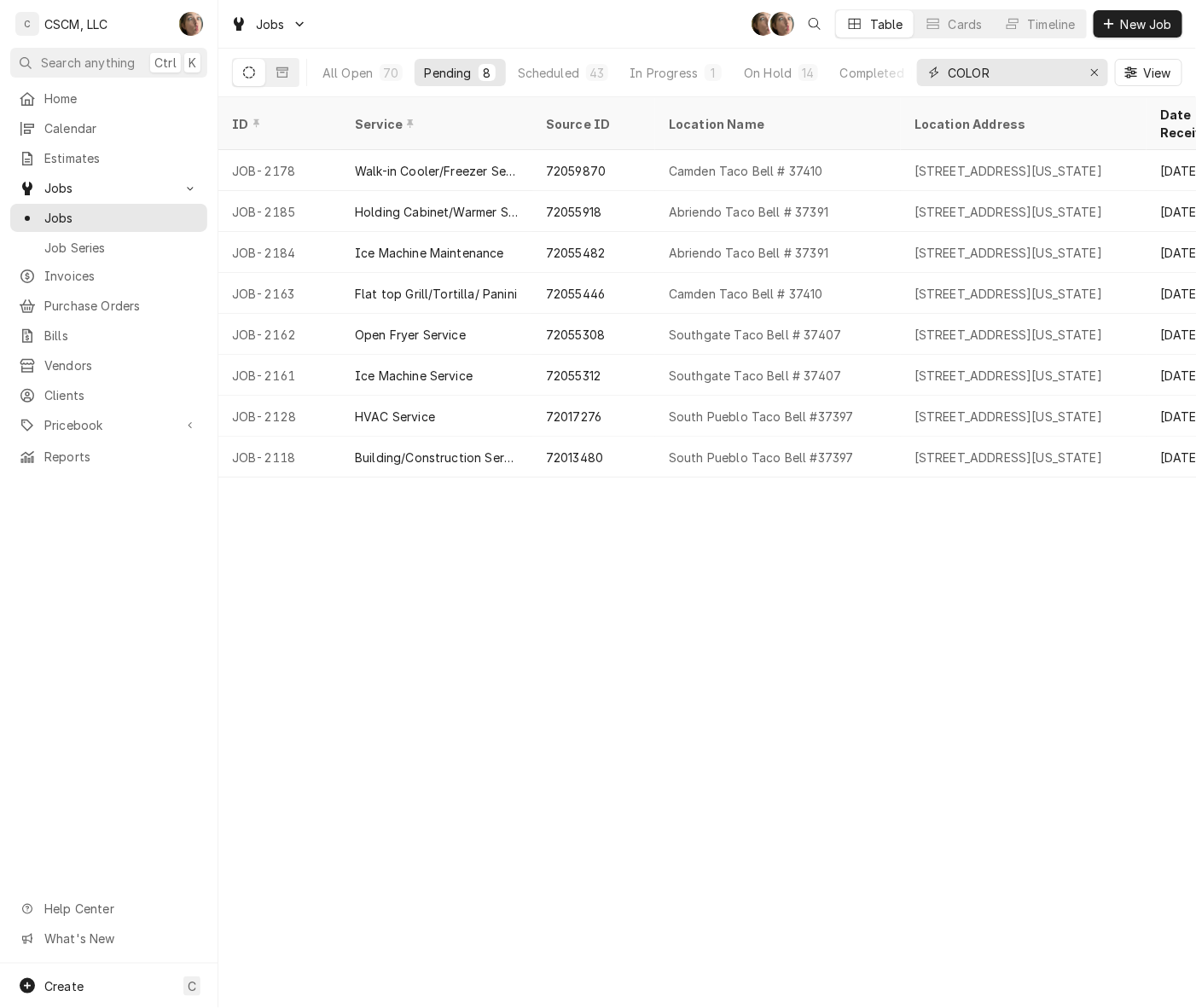
click at [1049, 75] on input "COLOR" at bounding box center [1011, 73] width 128 height 27
drag, startPoint x: 1049, startPoint y: 75, endPoint x: 721, endPoint y: 83, distance: 328.1
click at [721, 83] on div "All Open 70 Pending 8 Scheduled 43 In Progress 1 On Hold 14 Completed 4 COLOR V…" at bounding box center [707, 72] width 950 height 47
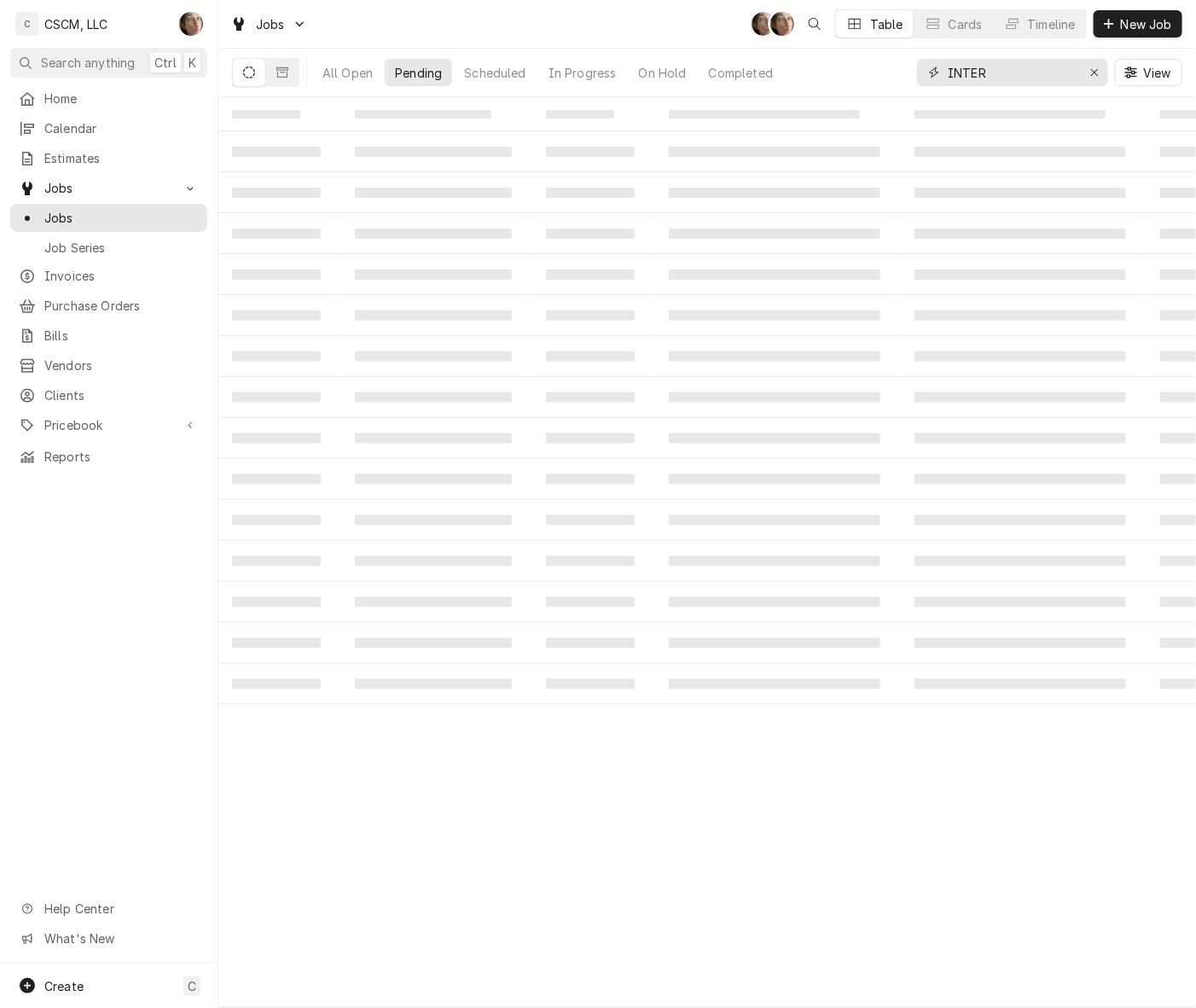
type input "INTER"
click at [342, 68] on div "All Open" at bounding box center [347, 73] width 50 height 18
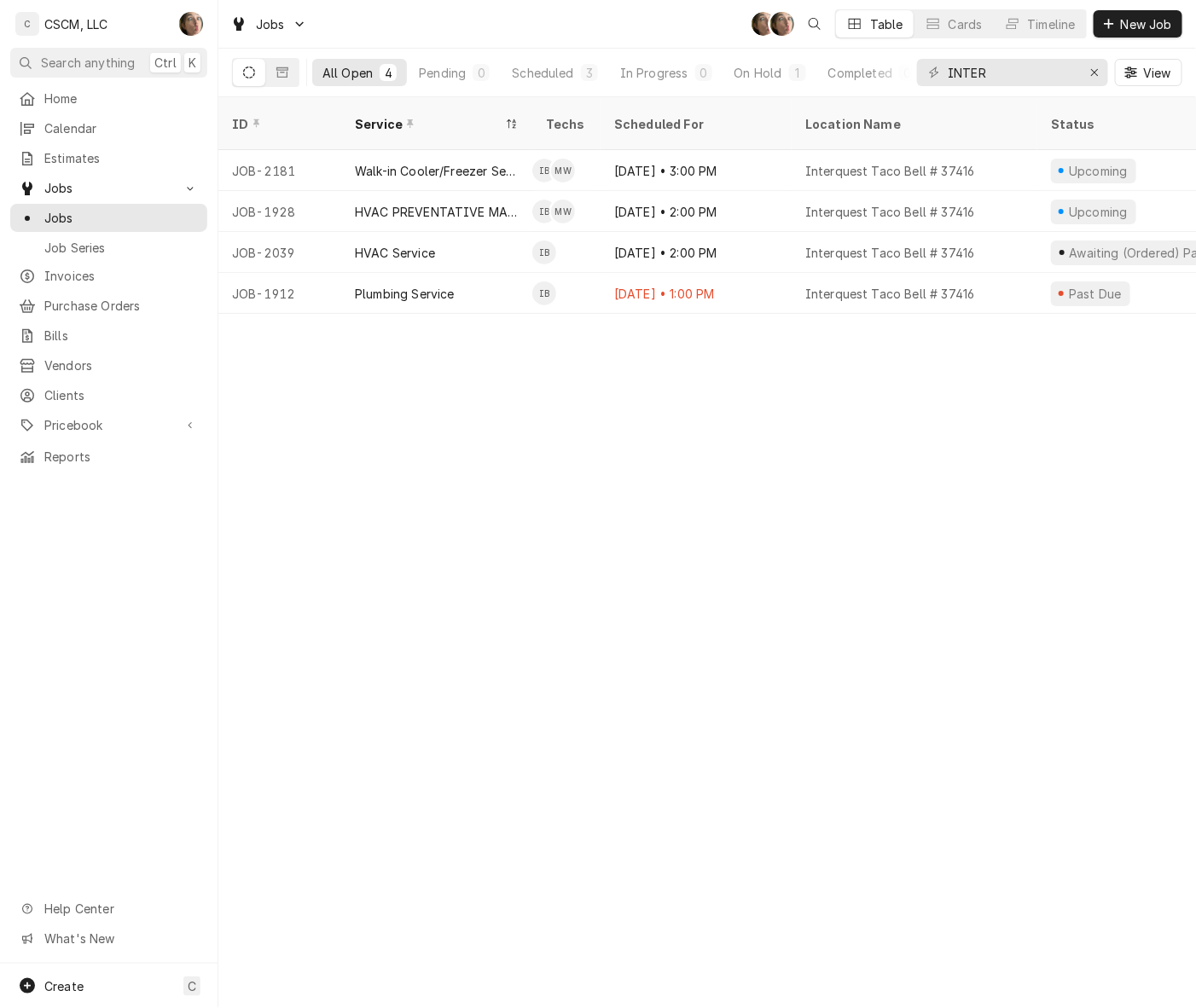
click at [760, 277] on div "[DATE] • 1:00 PM" at bounding box center [696, 293] width 191 height 41
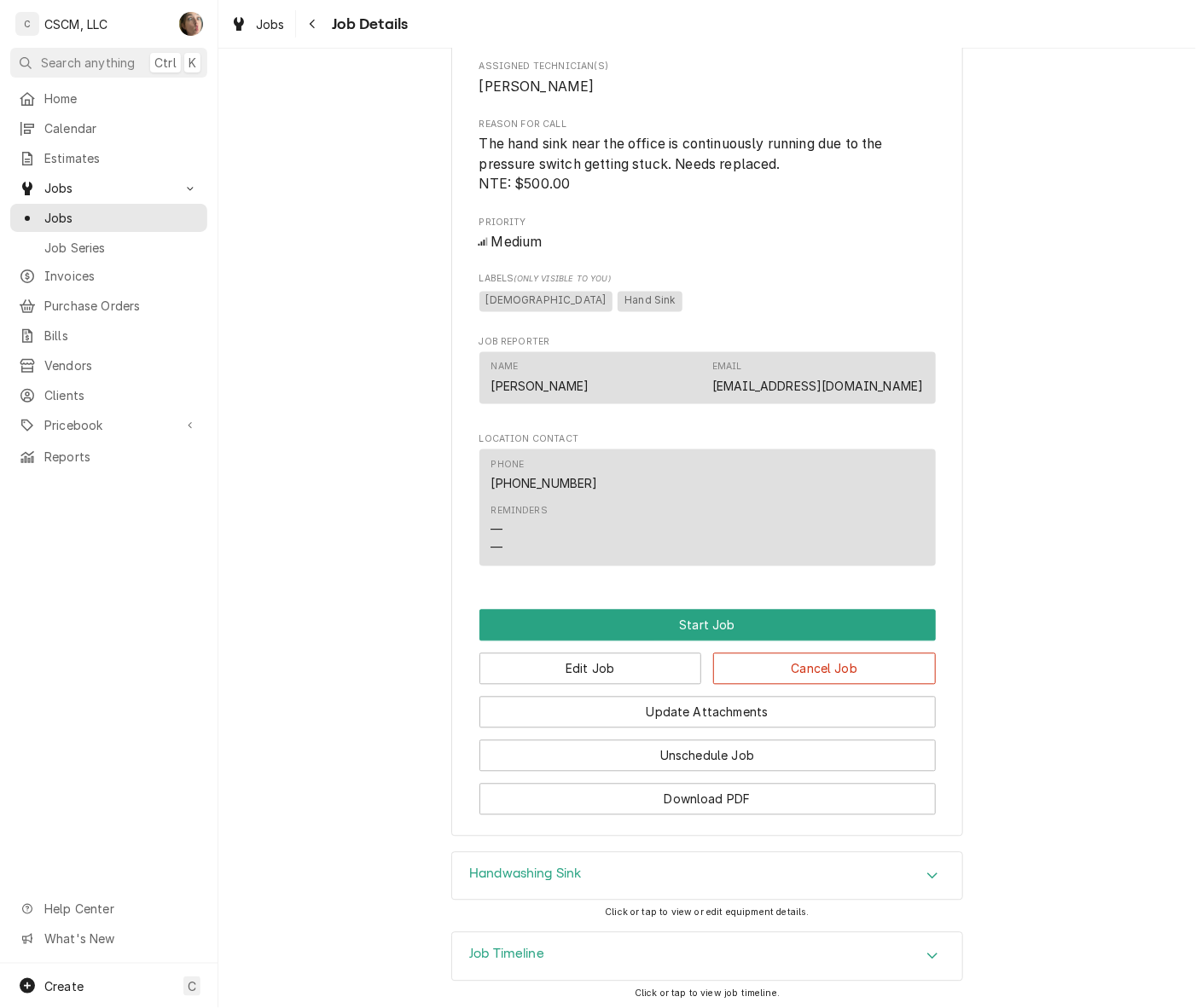
scroll to position [1073, 0]
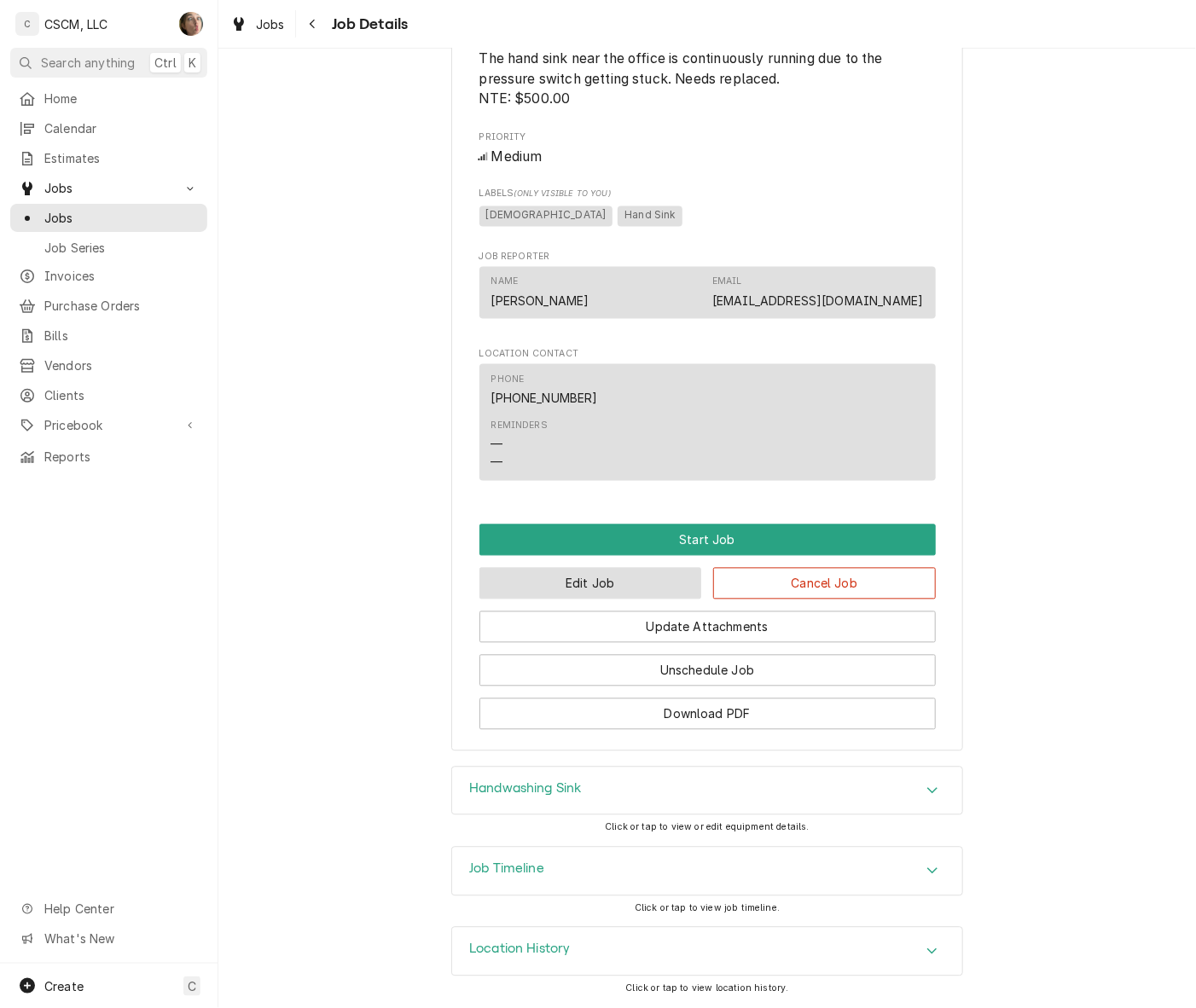
click at [636, 590] on button "Edit Job" at bounding box center [590, 584] width 222 height 32
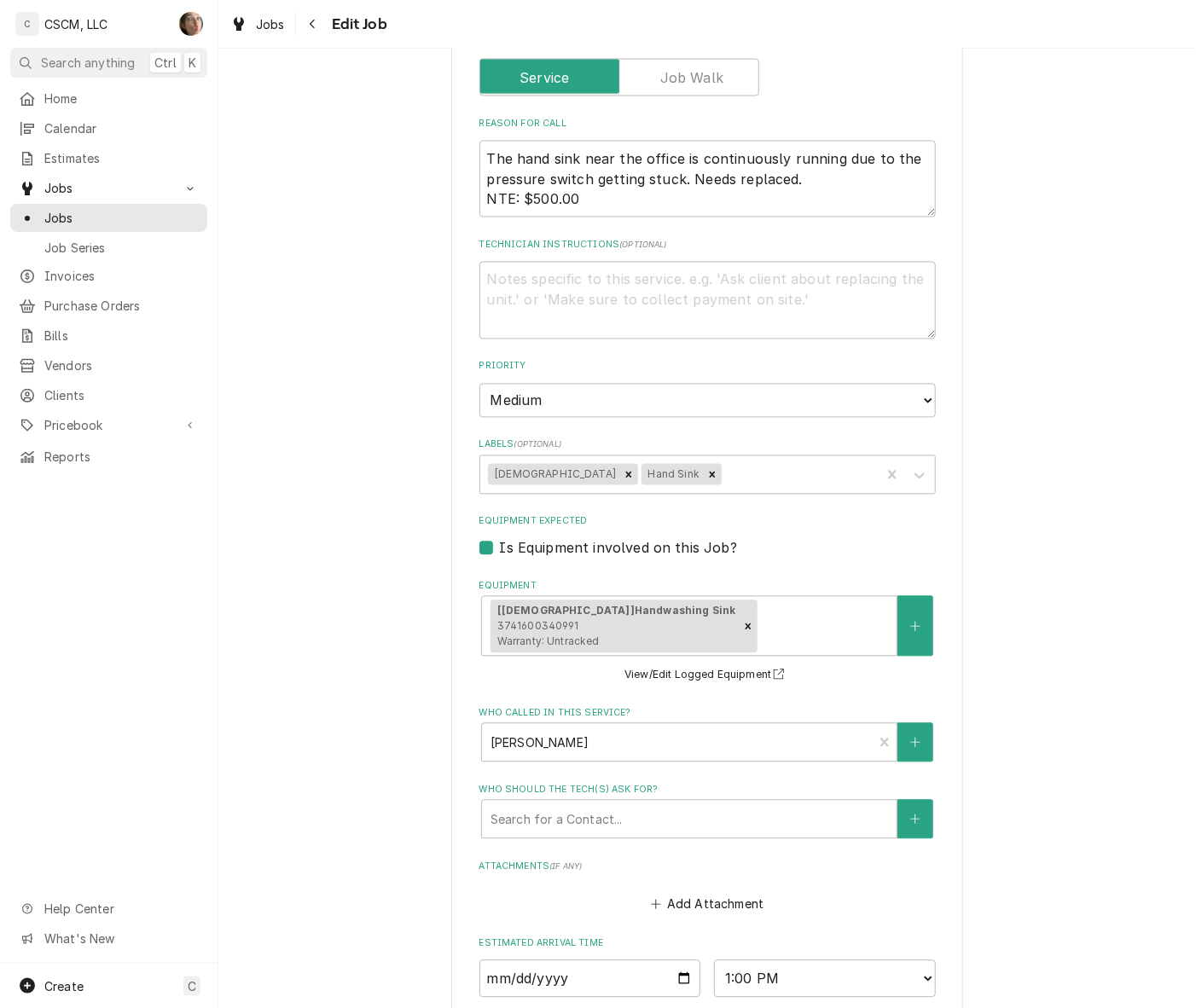
scroll to position [1343, 0]
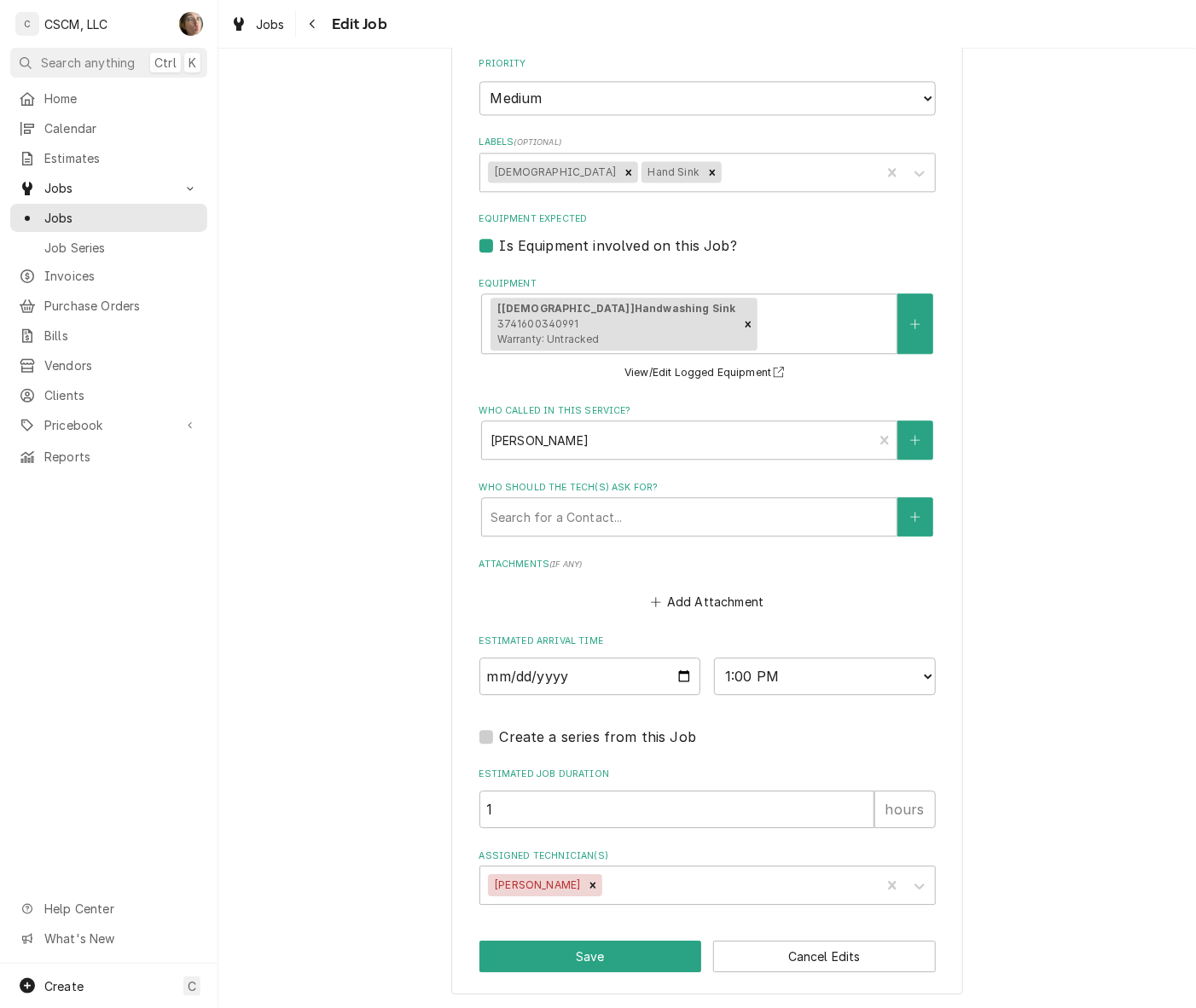
click at [612, 885] on div "Assigned Technician(s)" at bounding box center [739, 885] width 266 height 31
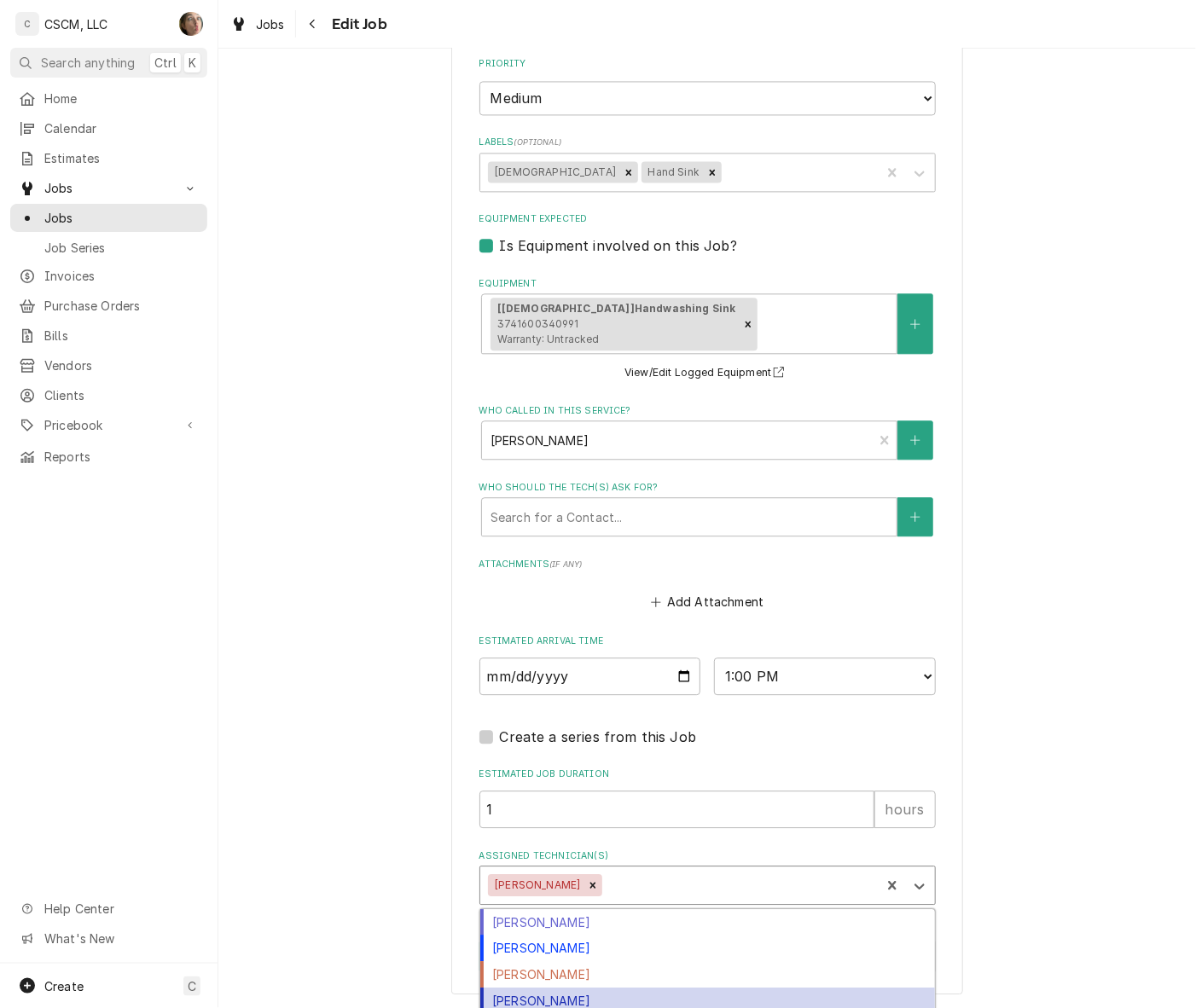
click at [639, 999] on div "[PERSON_NAME]" at bounding box center [707, 1000] width 455 height 26
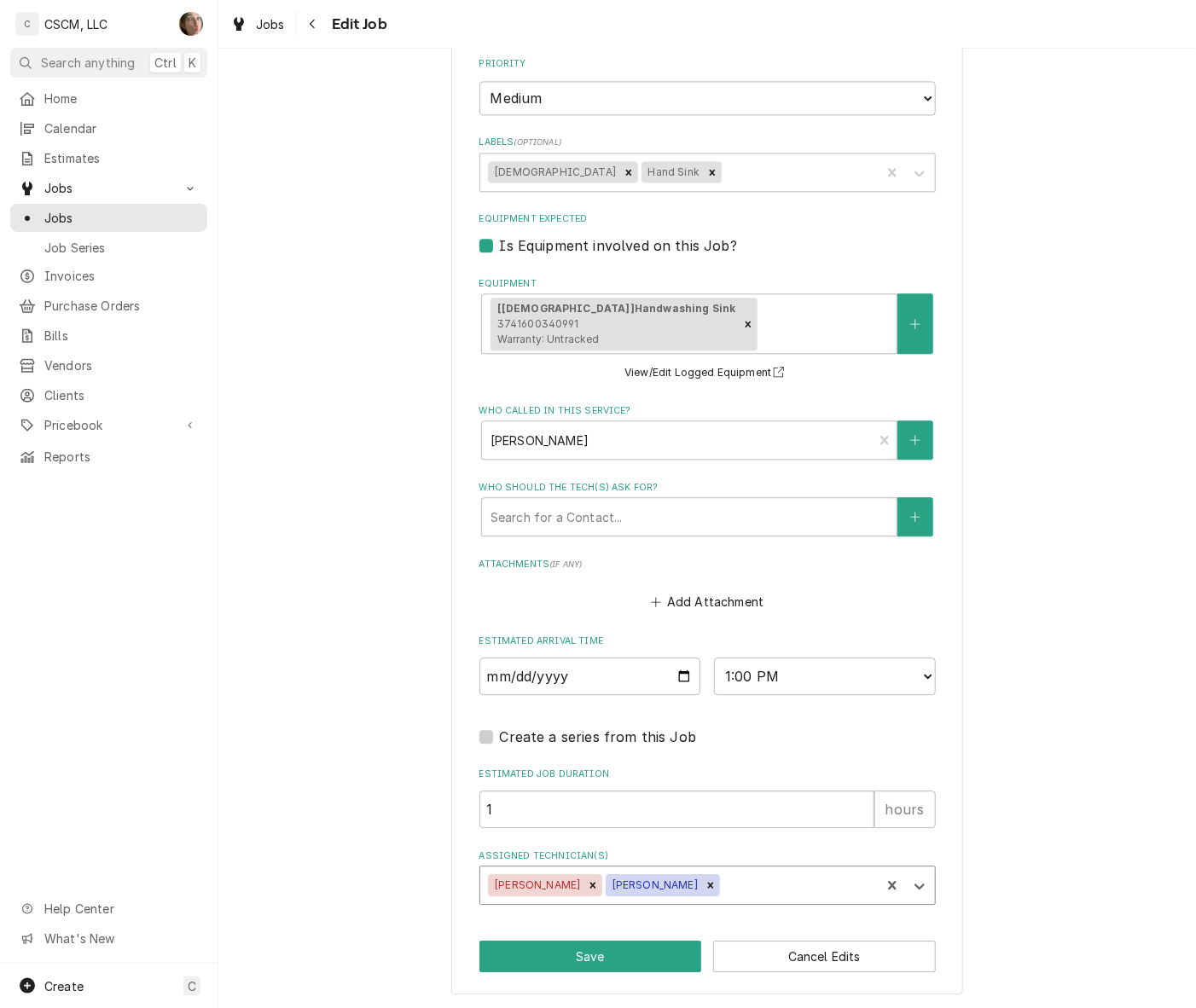
type textarea "x"
click at [817, 675] on select "AM / PM 6:00 AM 6:15 AM 6:30 AM 6:45 AM 7:00 AM 7:15 AM 7:30 AM 7:45 AM 8:00 AM…" at bounding box center [824, 676] width 221 height 37
select select "16:00:00"
click at [714, 657] on select "AM / PM 6:00 AM 6:15 AM 6:30 AM 6:45 AM 7:00 AM 7:15 AM 7:30 AM 7:45 AM 8:00 AM…" at bounding box center [824, 676] width 221 height 37
click at [670, 676] on input "[DATE]" at bounding box center [589, 676] width 221 height 37
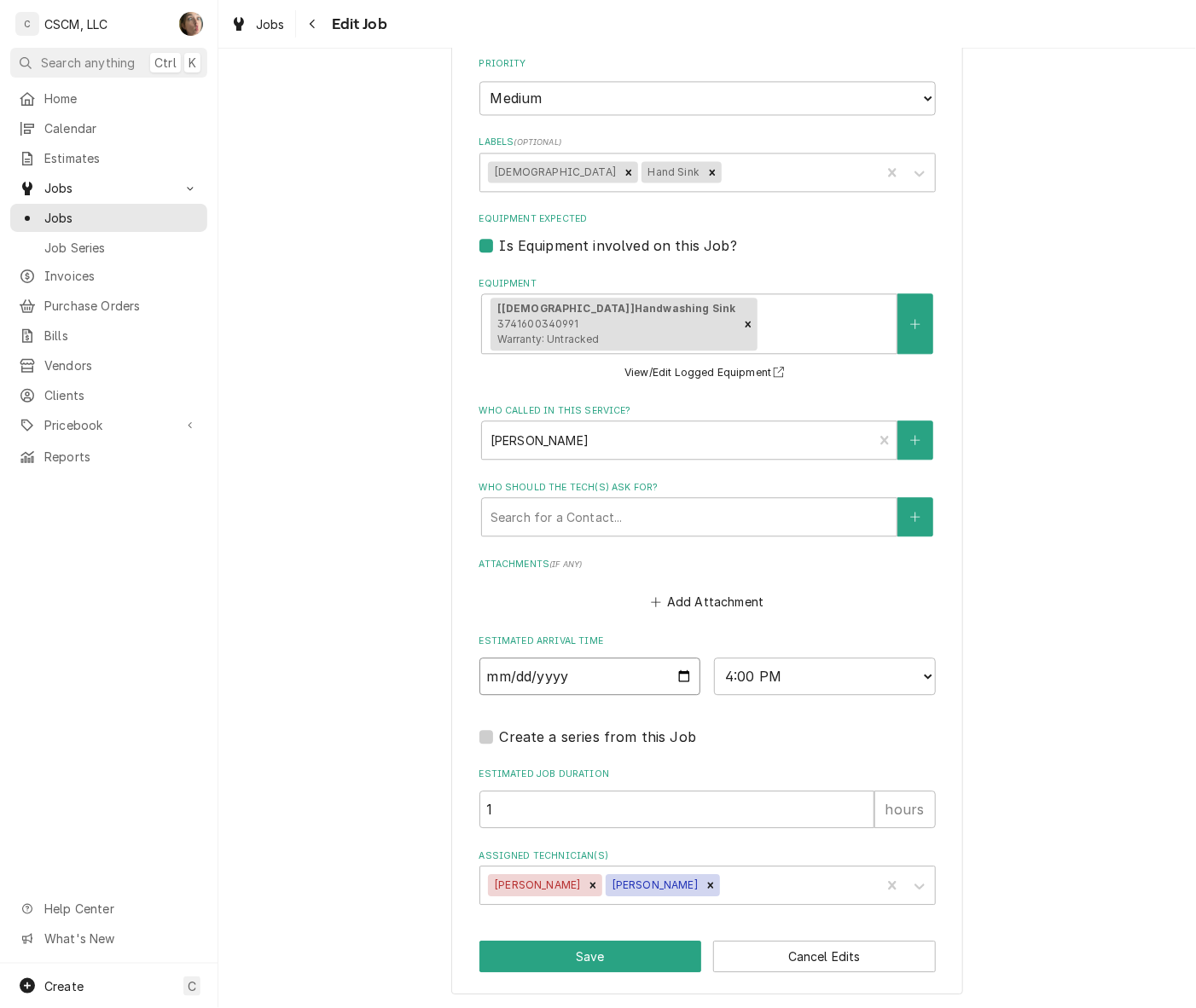
type textarea "x"
type input "[DATE]"
type textarea "x"
type input "[DATE]"
type textarea "x"
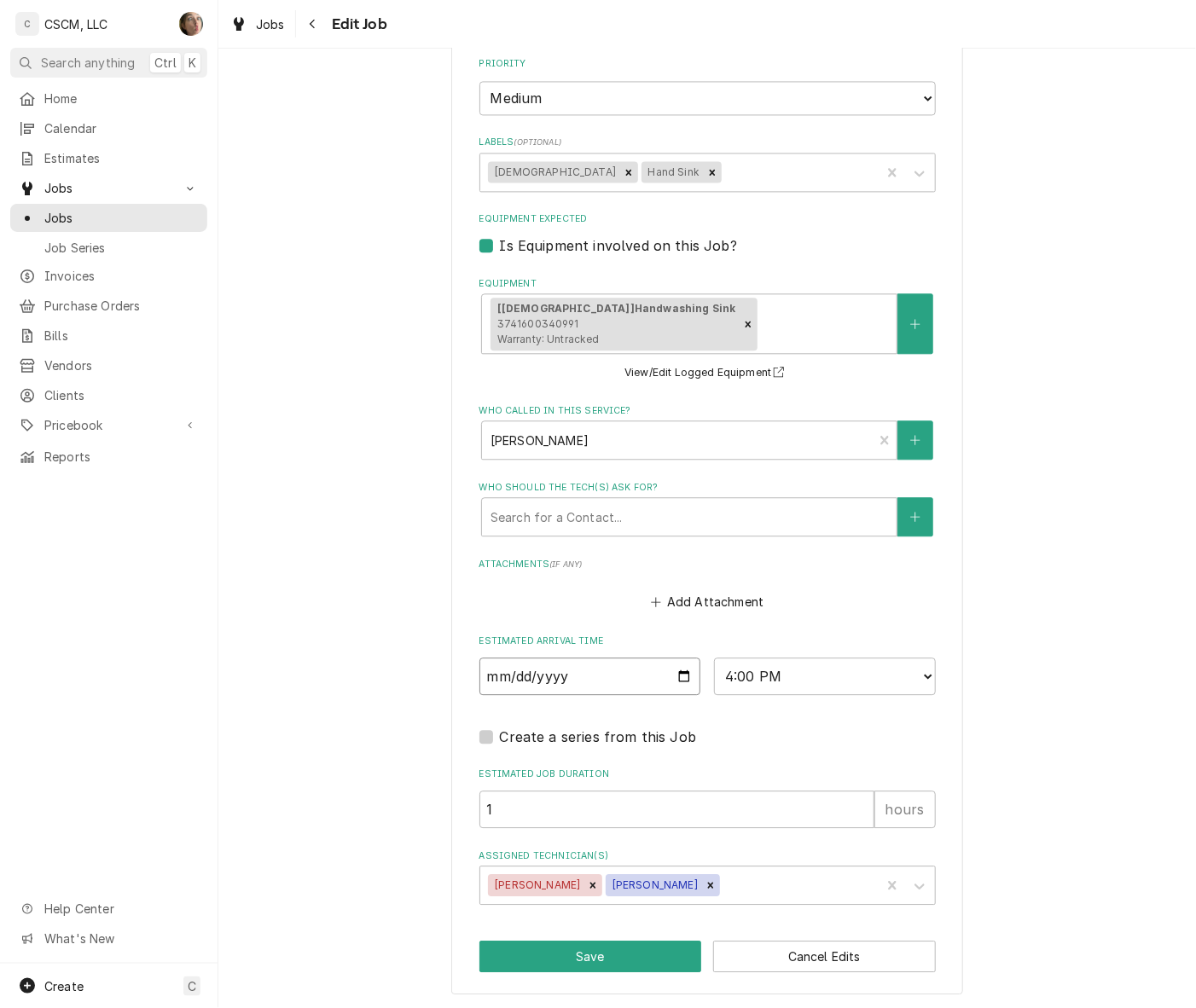
type input "[DATE]"
click at [615, 957] on button "Save" at bounding box center [590, 956] width 222 height 32
type textarea "x"
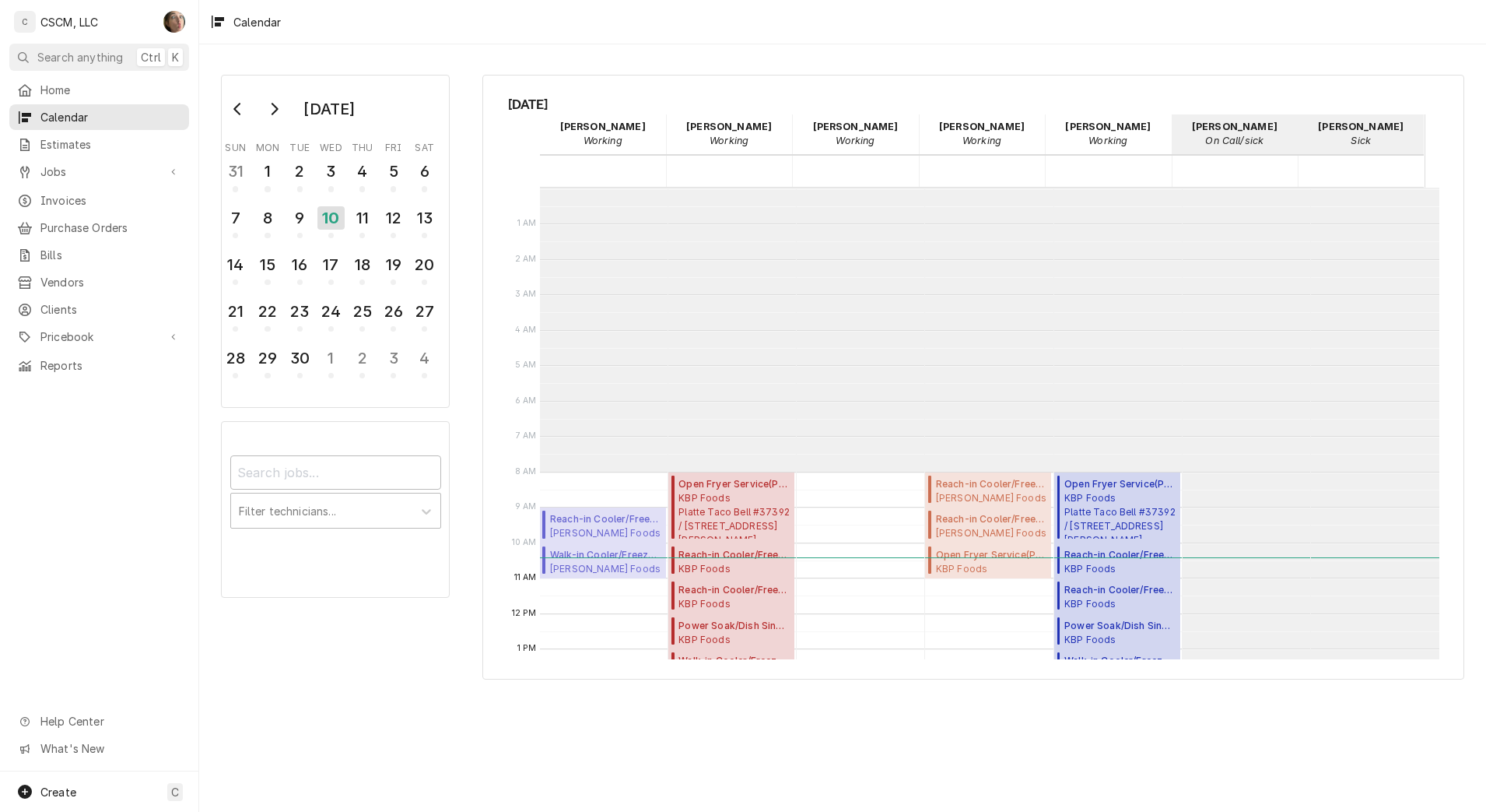
scroll to position [284, 0]
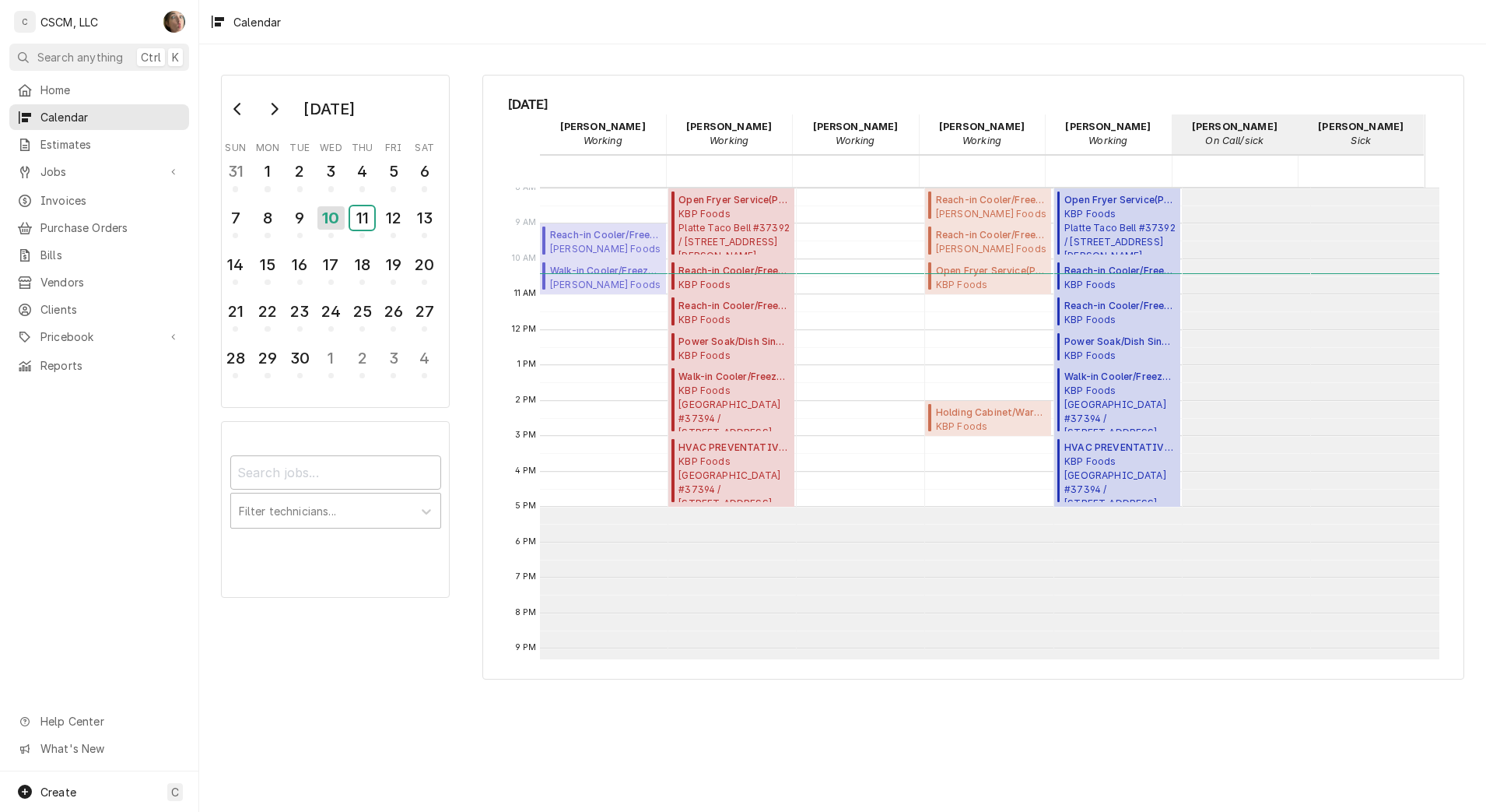
click at [364, 217] on div "11" at bounding box center [362, 218] width 24 height 23
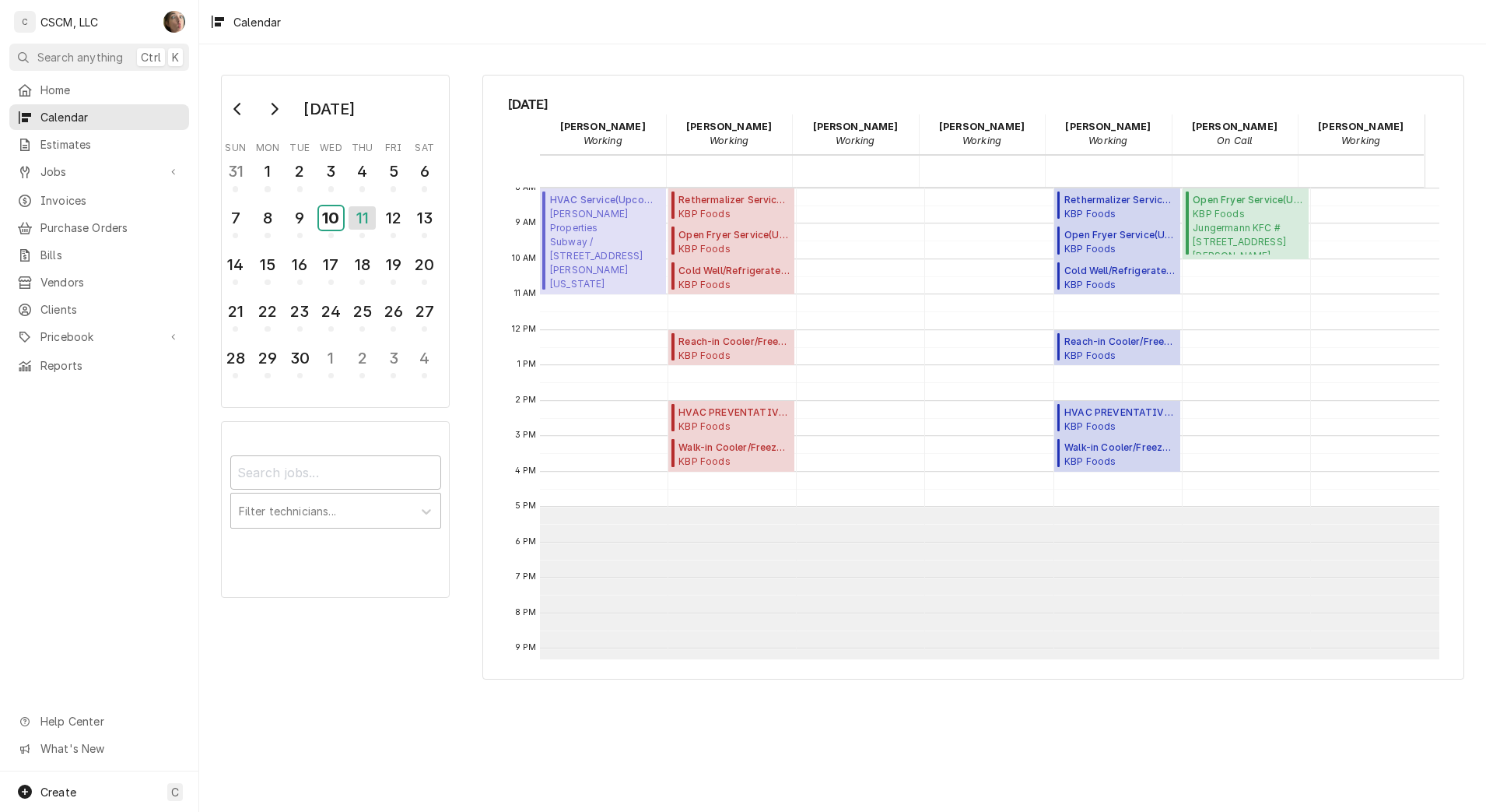
click at [328, 231] on div "10" at bounding box center [331, 220] width 24 height 35
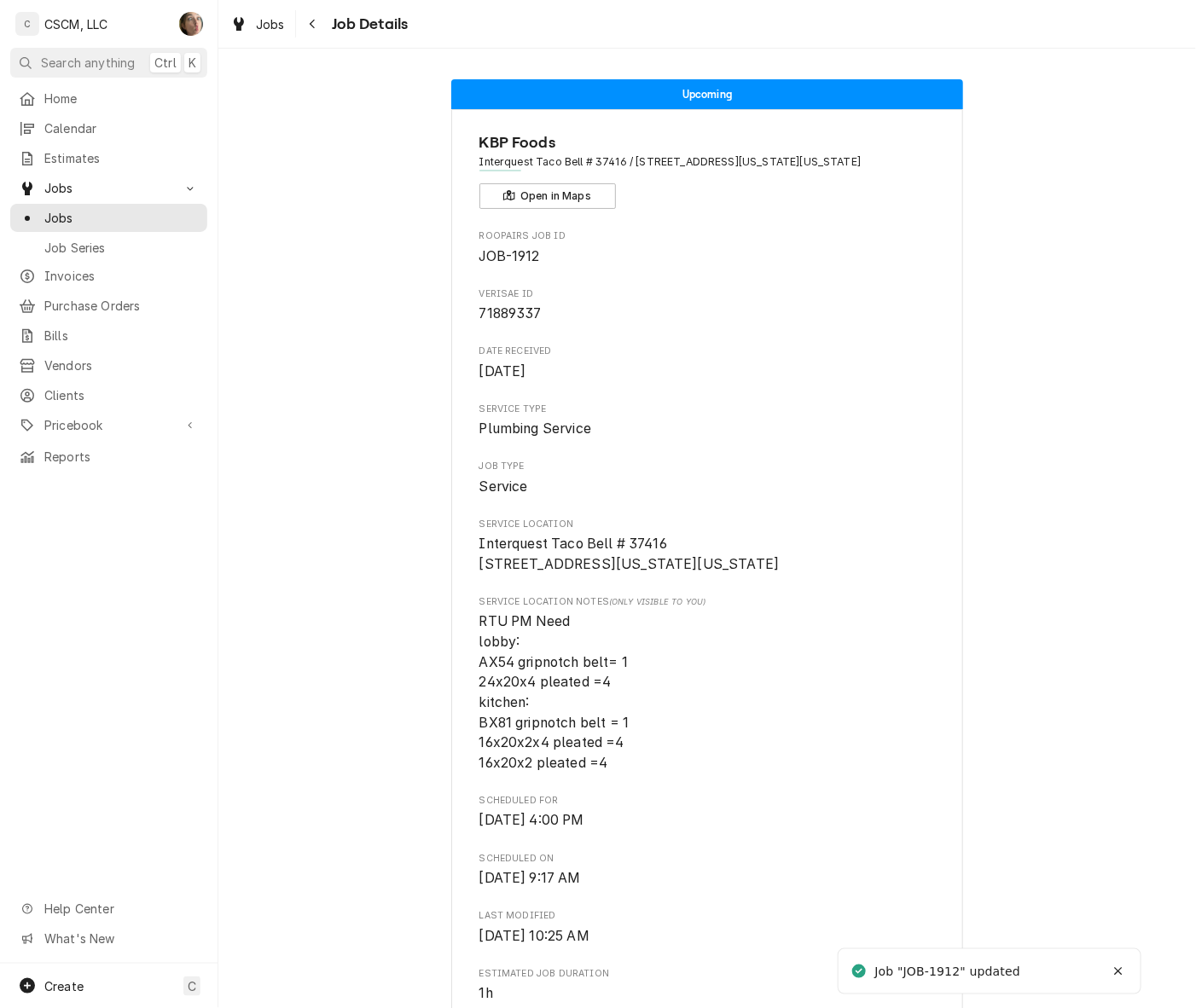
click at [314, 21] on icon "Navigate back" at bounding box center [312, 24] width 7 height 12
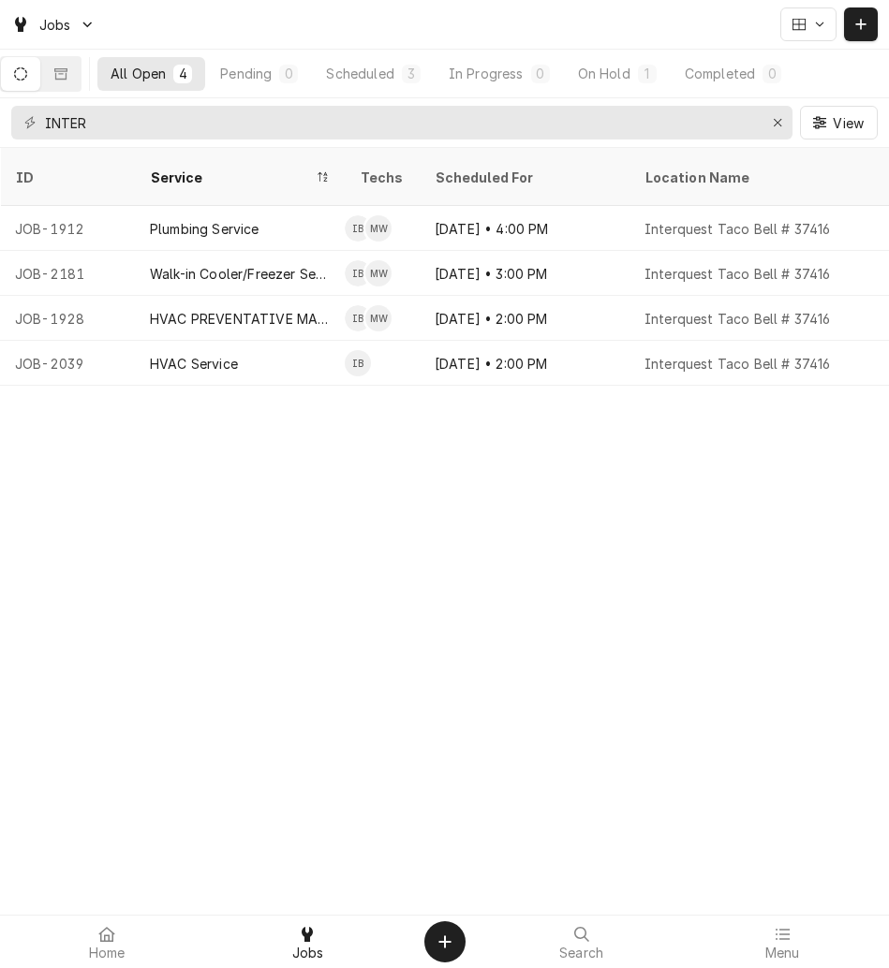
click at [203, 504] on div "ID Service Techs Scheduled For Location Name Status Source ID Priority Date Rec…" at bounding box center [444, 558] width 889 height 820
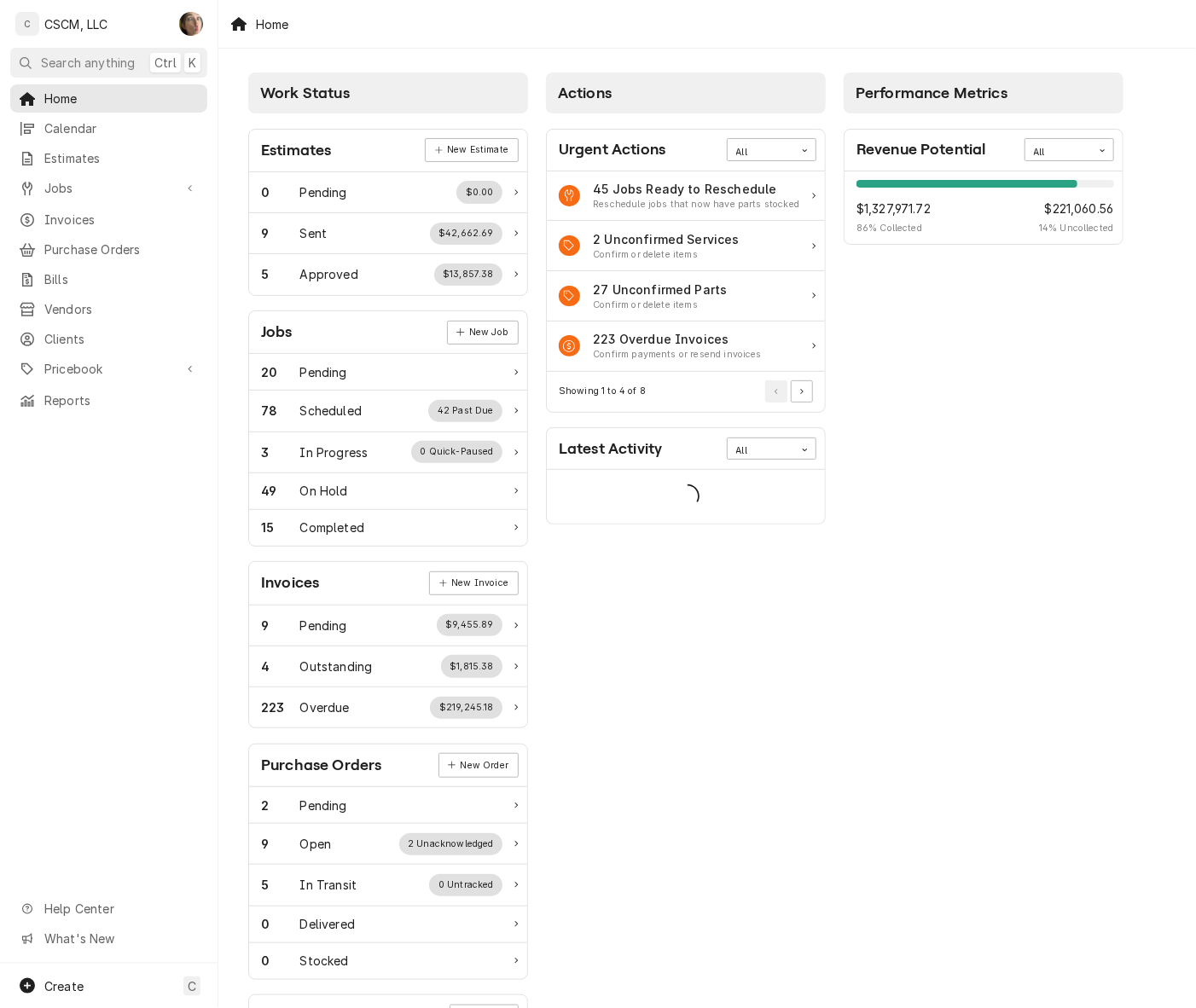
click at [100, 361] on span "Pricebook" at bounding box center [108, 369] width 128 height 18
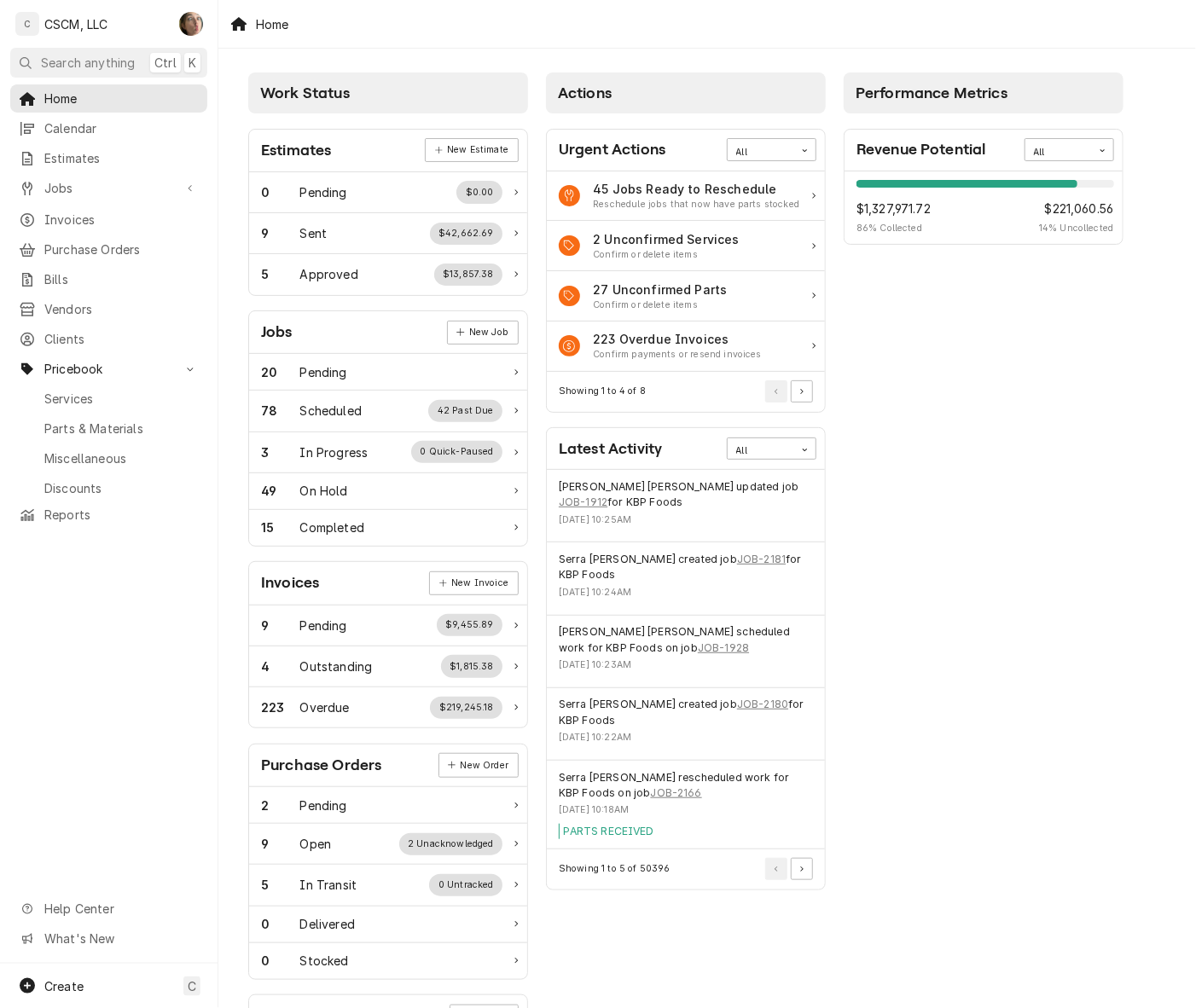
click at [130, 420] on span "Parts & Materials" at bounding box center [121, 429] width 154 height 18
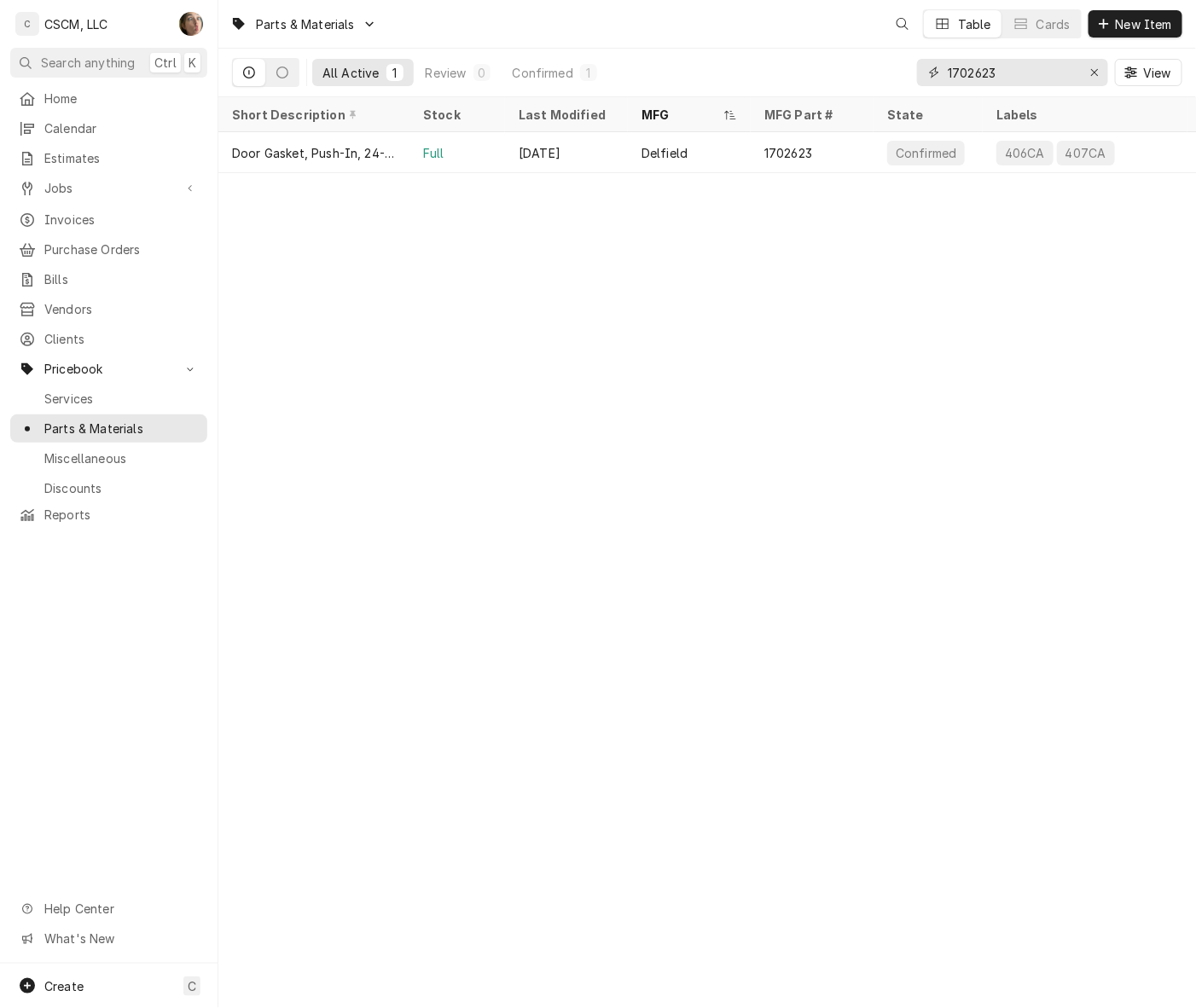
click at [1094, 65] on div "Erase input" at bounding box center [1094, 72] width 17 height 17
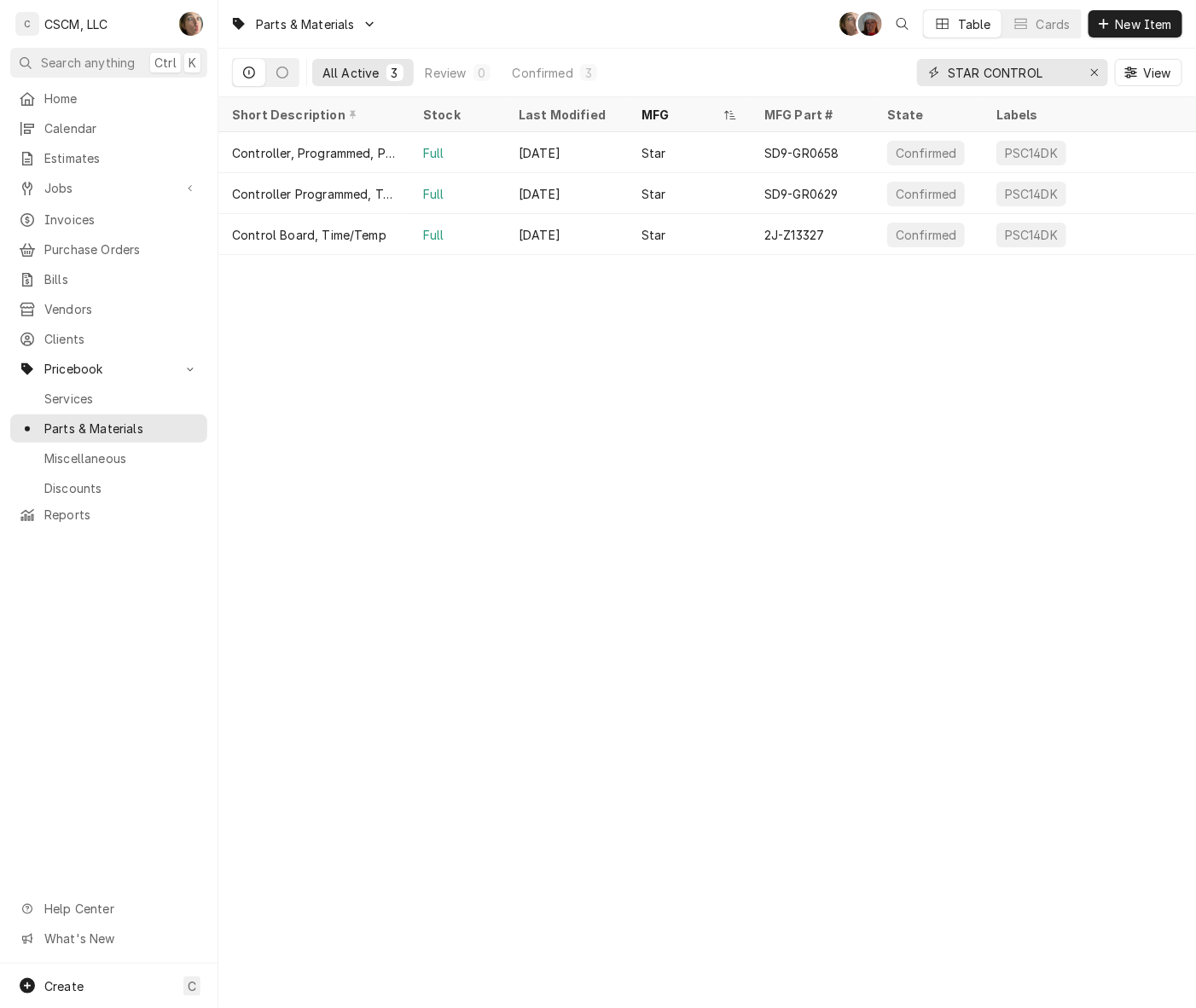
type input "STAR CONTROL"
click at [359, 231] on div "Control Board, Time/Temp" at bounding box center [309, 235] width 154 height 18
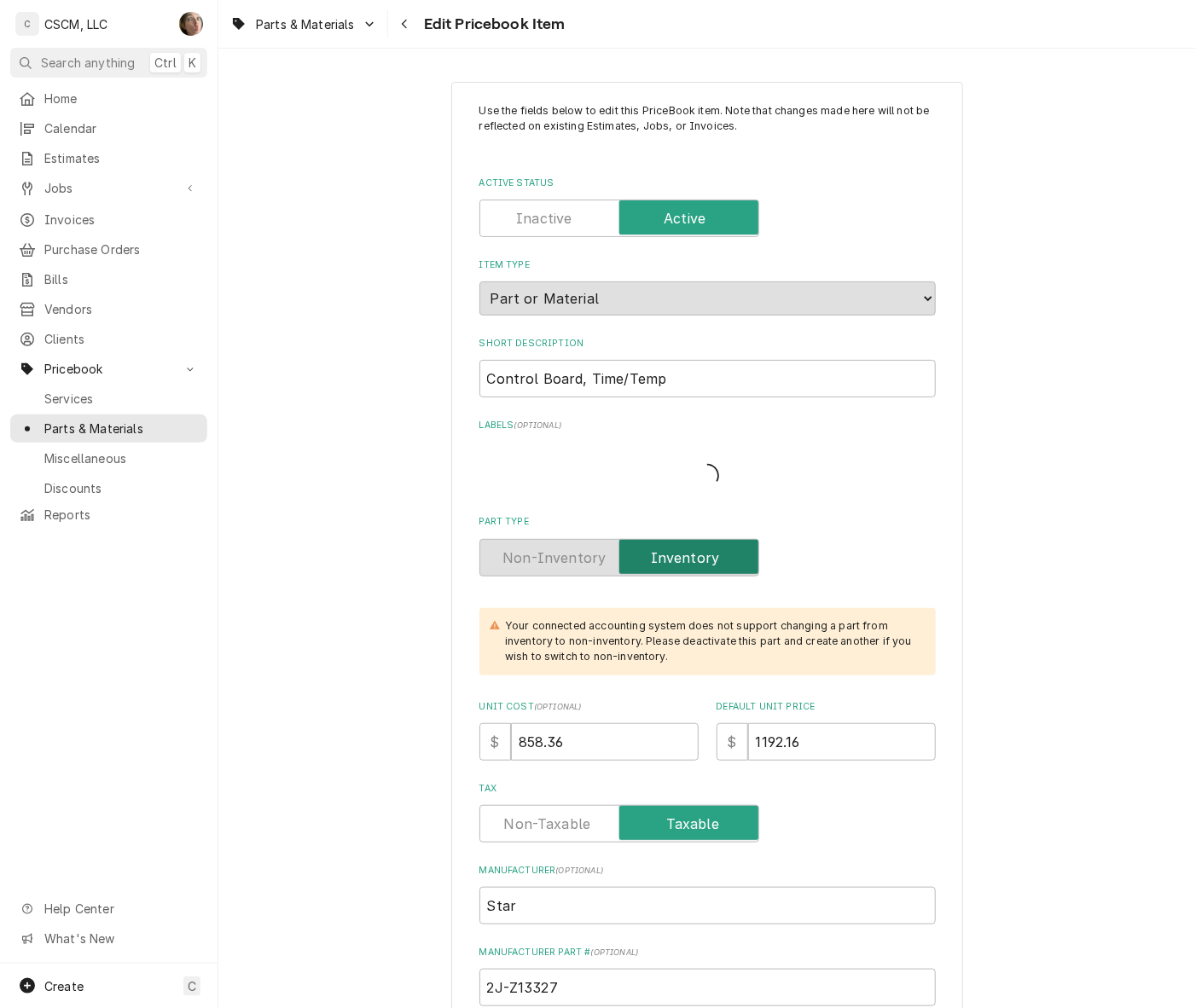
type textarea "x"
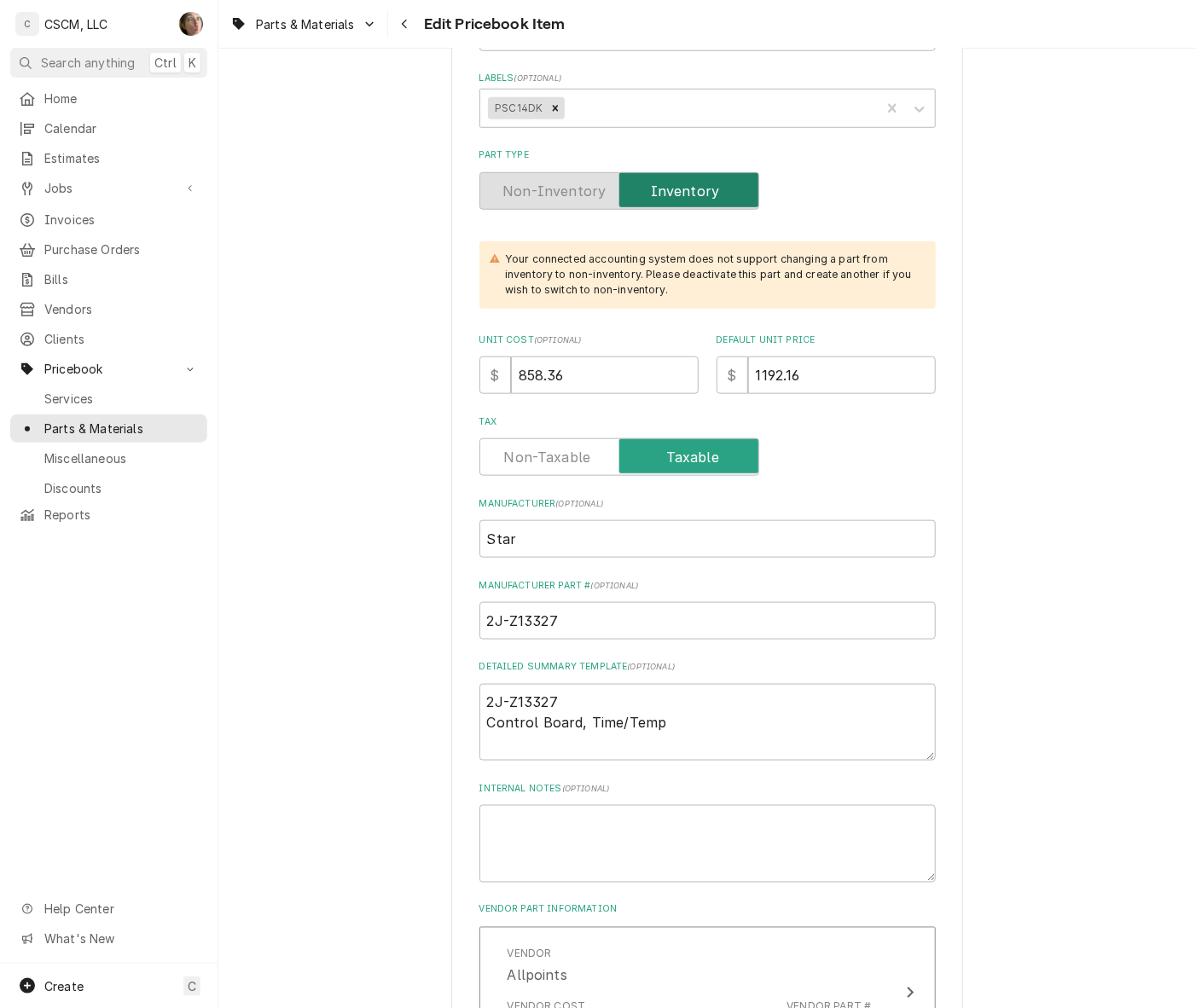
scroll to position [426, 0]
drag, startPoint x: 576, startPoint y: 603, endPoint x: 377, endPoint y: 602, distance: 199.0
drag, startPoint x: 695, startPoint y: 516, endPoint x: 588, endPoint y: 362, distance: 187.5
click at [695, 518] on input "Star" at bounding box center [707, 536] width 456 height 37
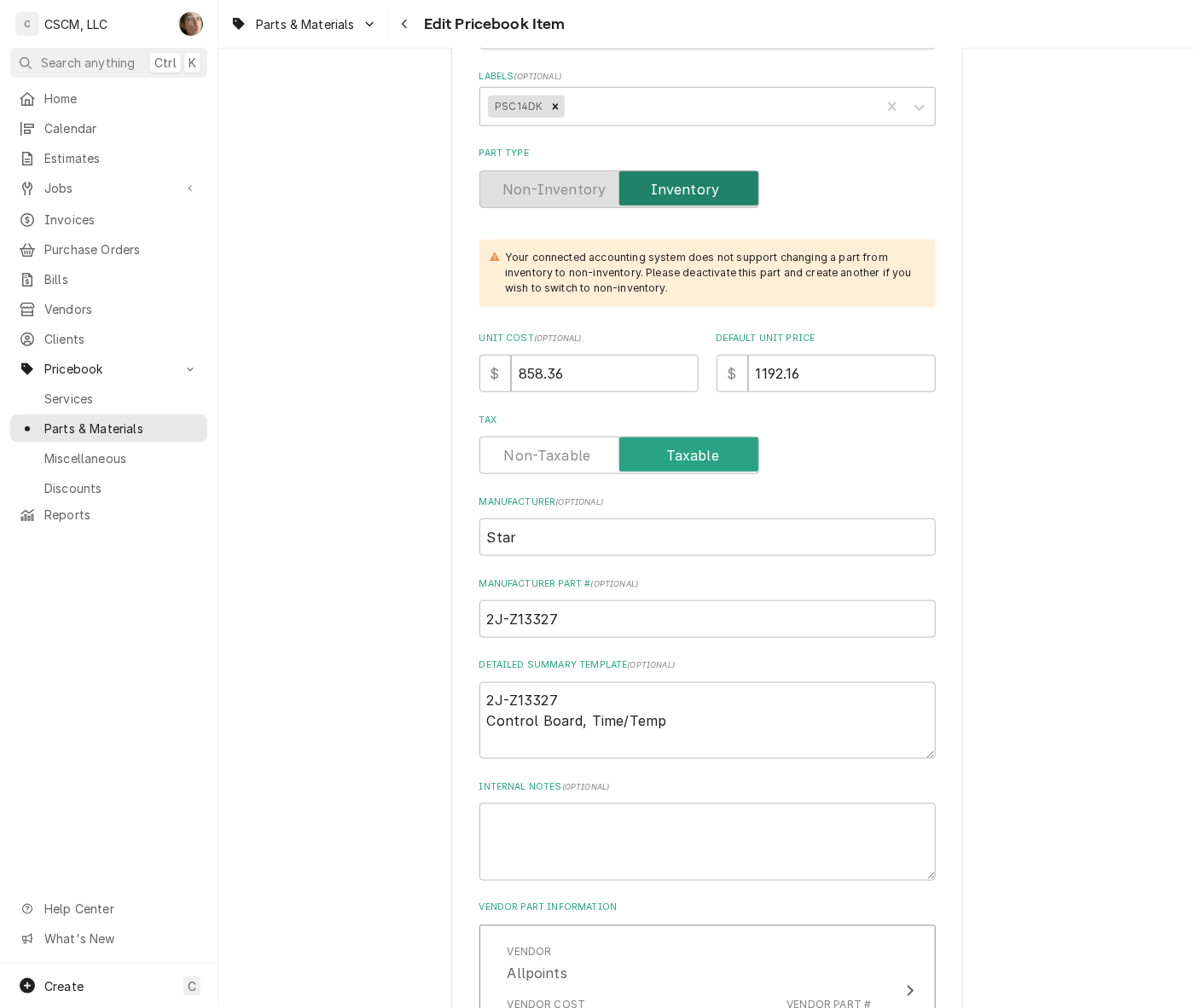
click at [405, 26] on icon "Navigate back" at bounding box center [404, 25] width 5 height 9
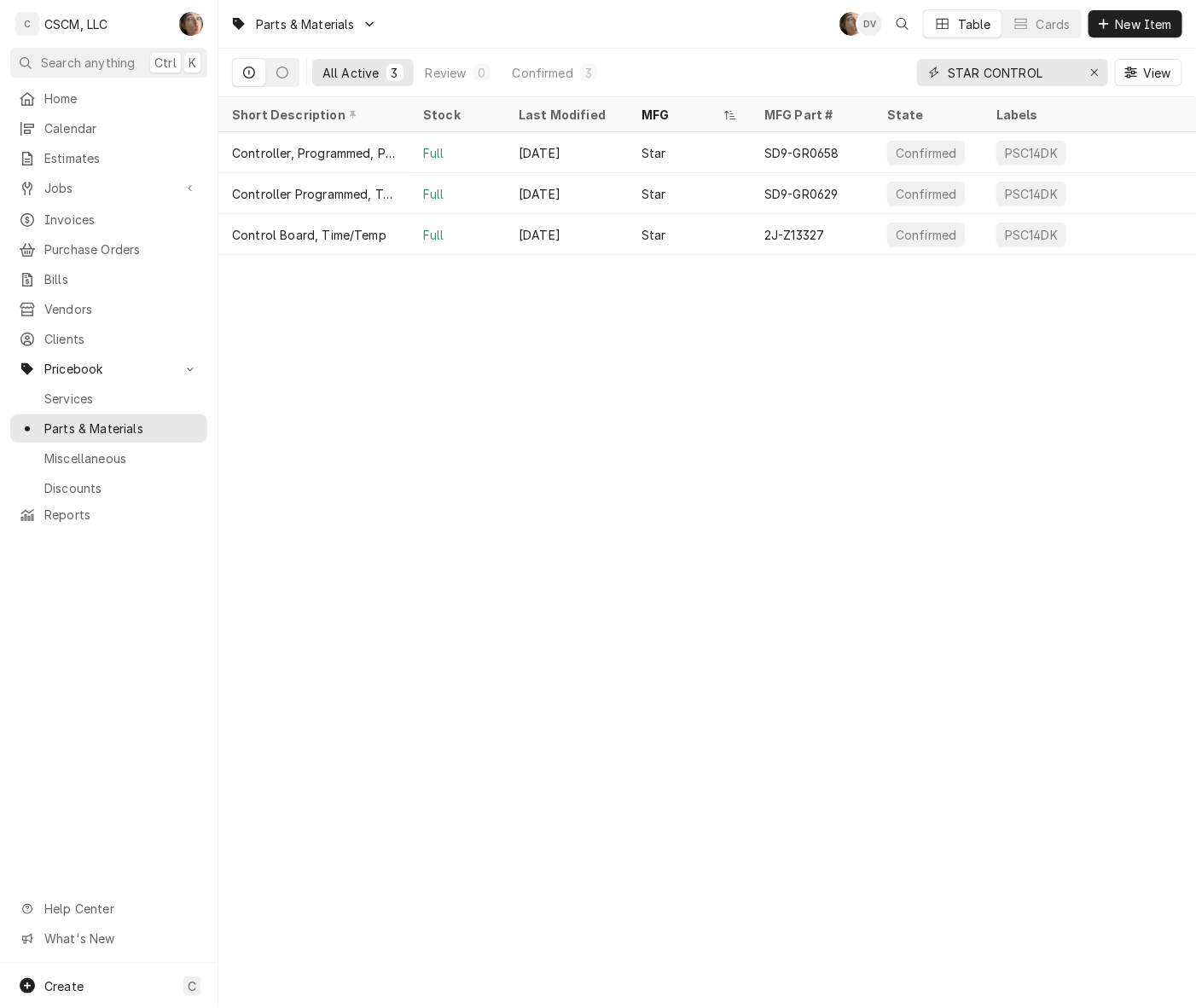
drag, startPoint x: 1056, startPoint y: 74, endPoint x: 983, endPoint y: 77, distance: 73.1
click at [983, 77] on input "STAR CONTROL" at bounding box center [1011, 73] width 128 height 27
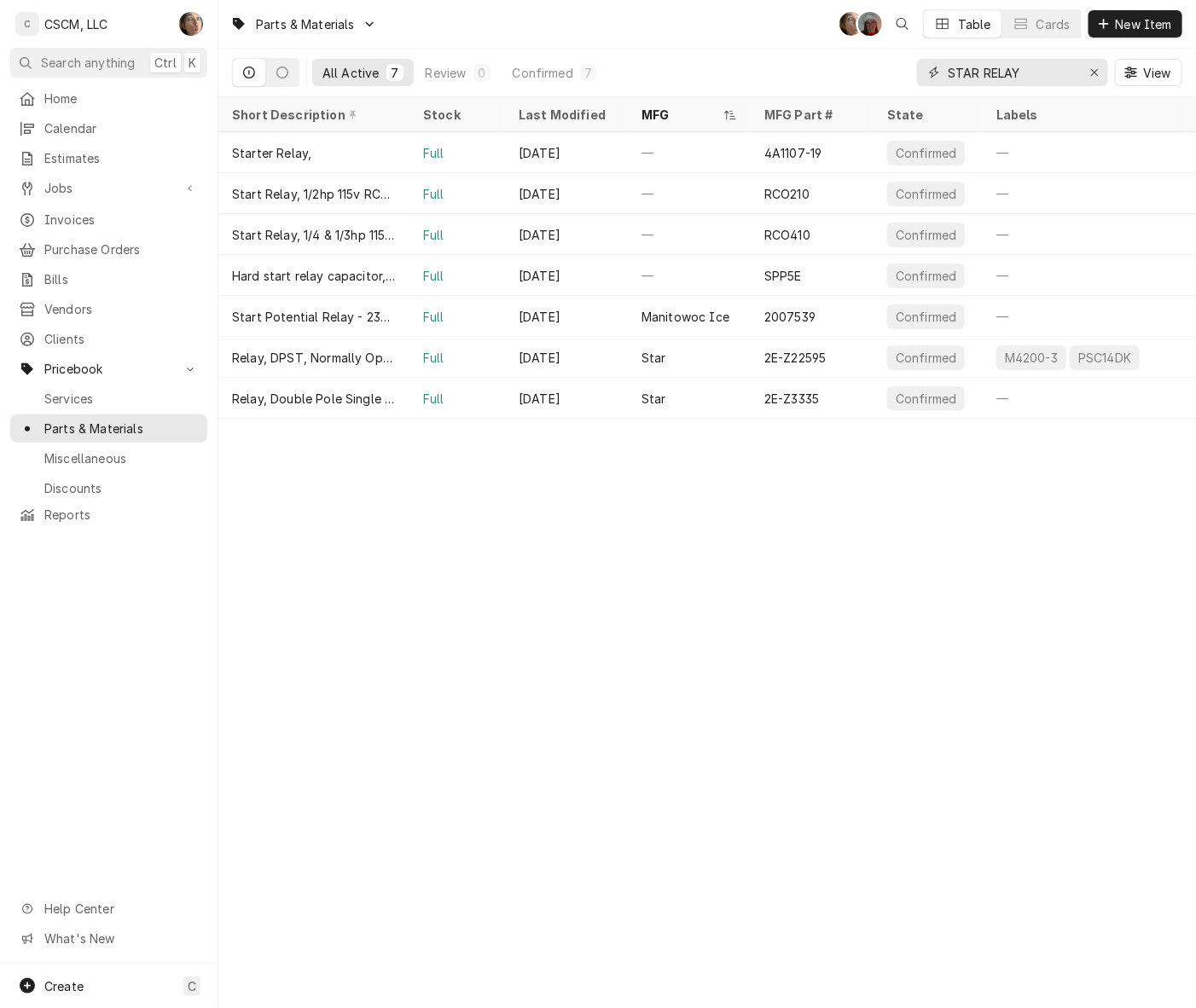
type input "STAR RELAY"
click at [666, 368] on div "Star" at bounding box center [689, 357] width 123 height 41
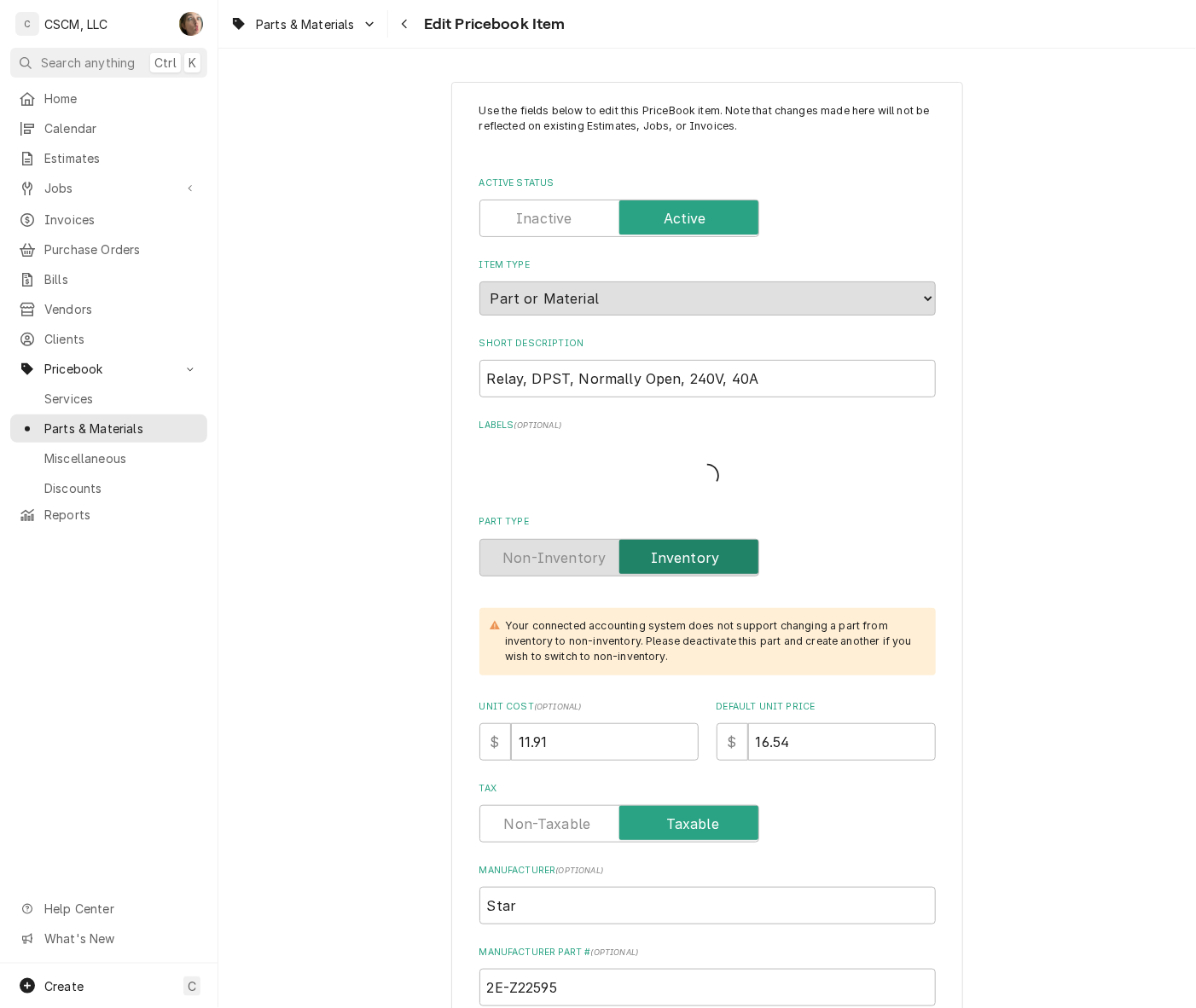
type textarea "x"
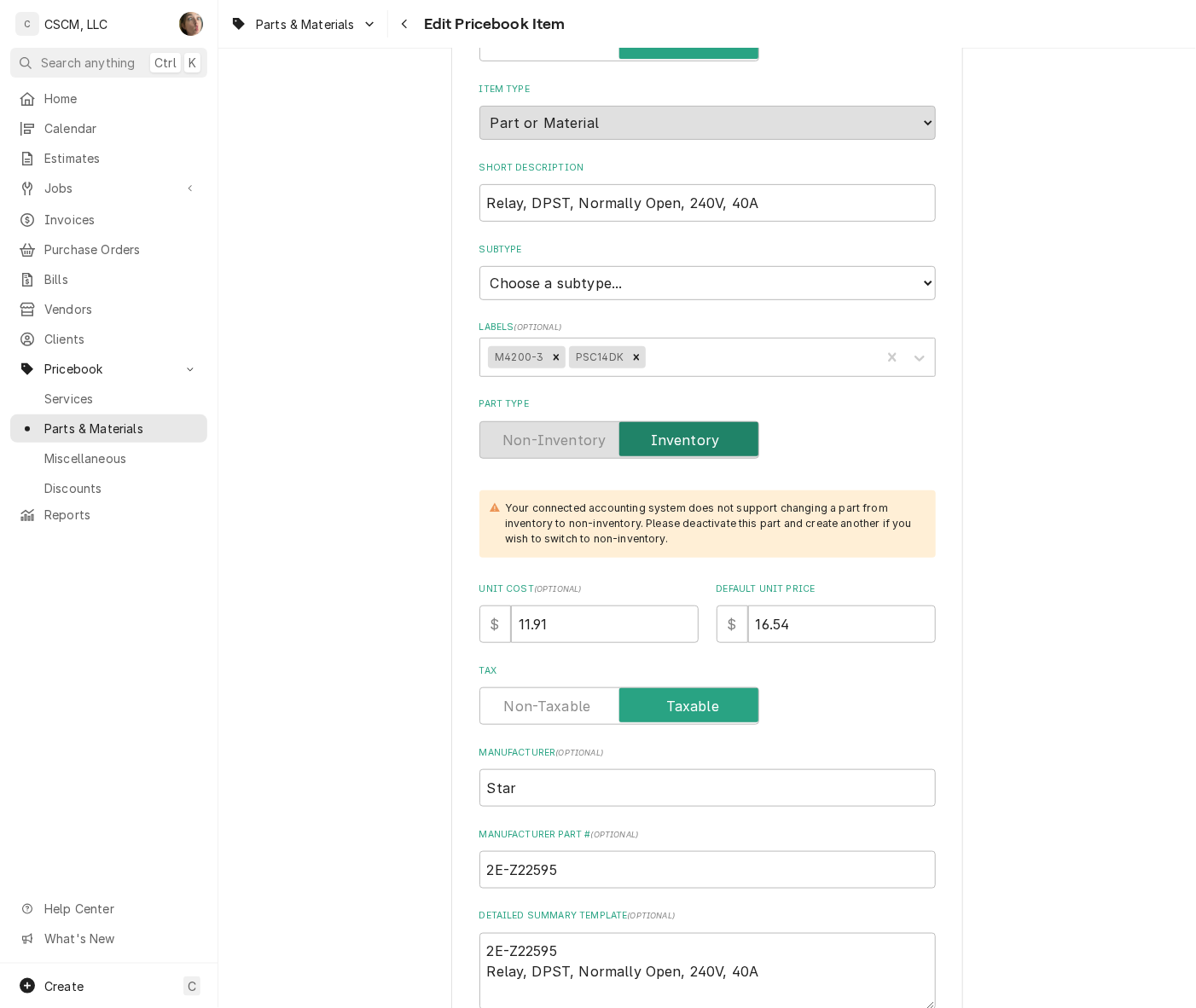
scroll to position [213, 0]
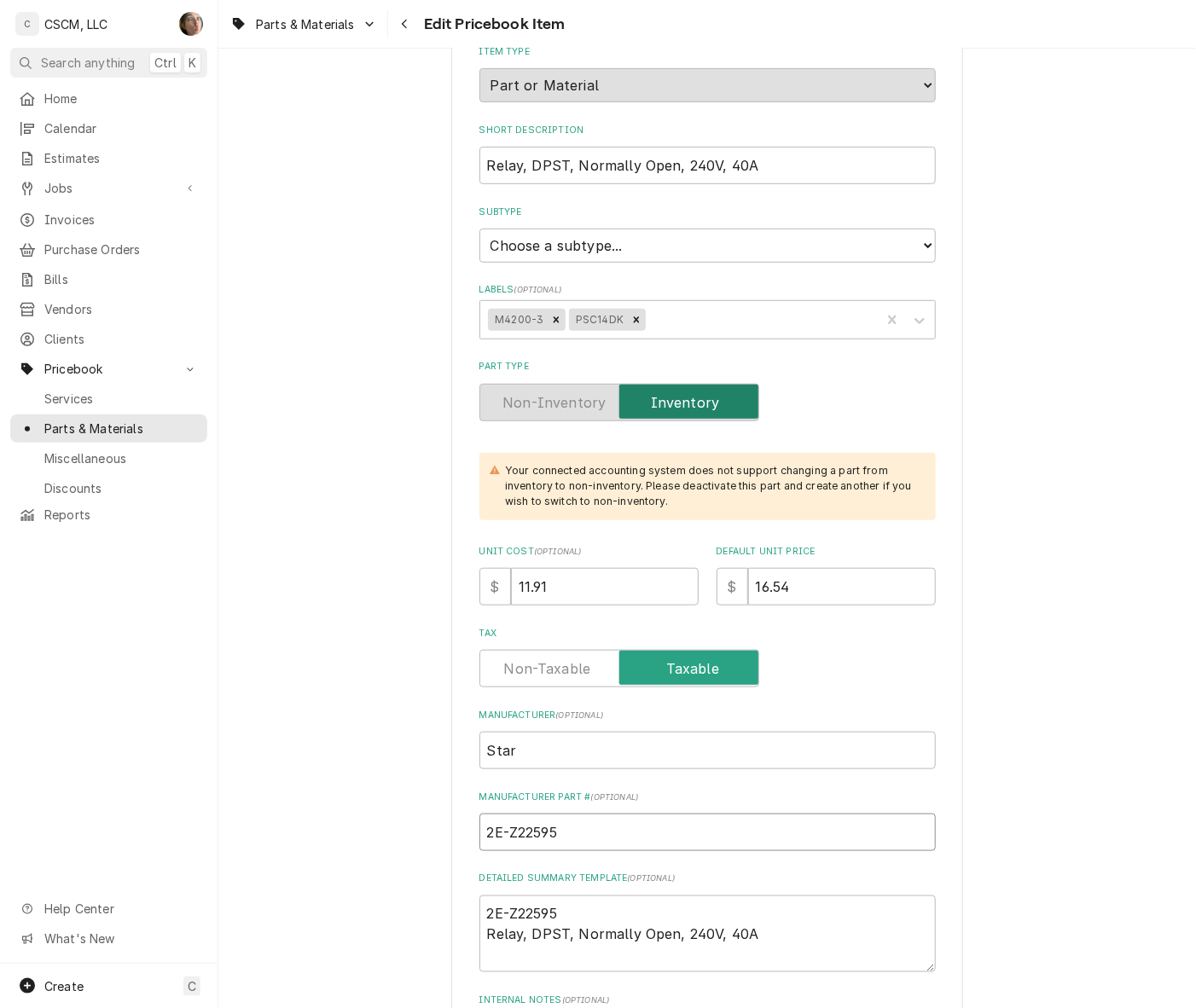
drag, startPoint x: 598, startPoint y: 823, endPoint x: 313, endPoint y: 803, distance: 285.7
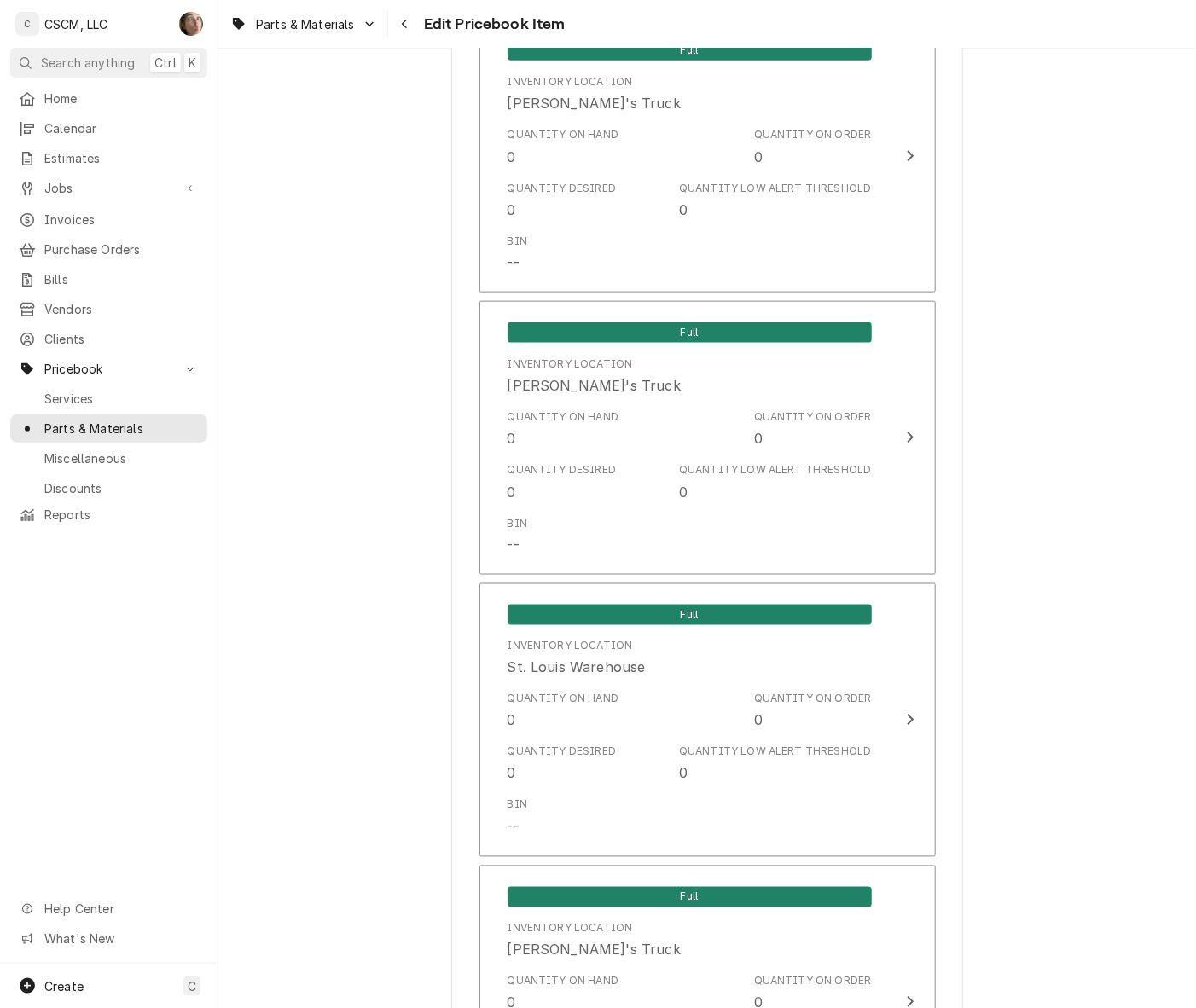
scroll to position [3090, 0]
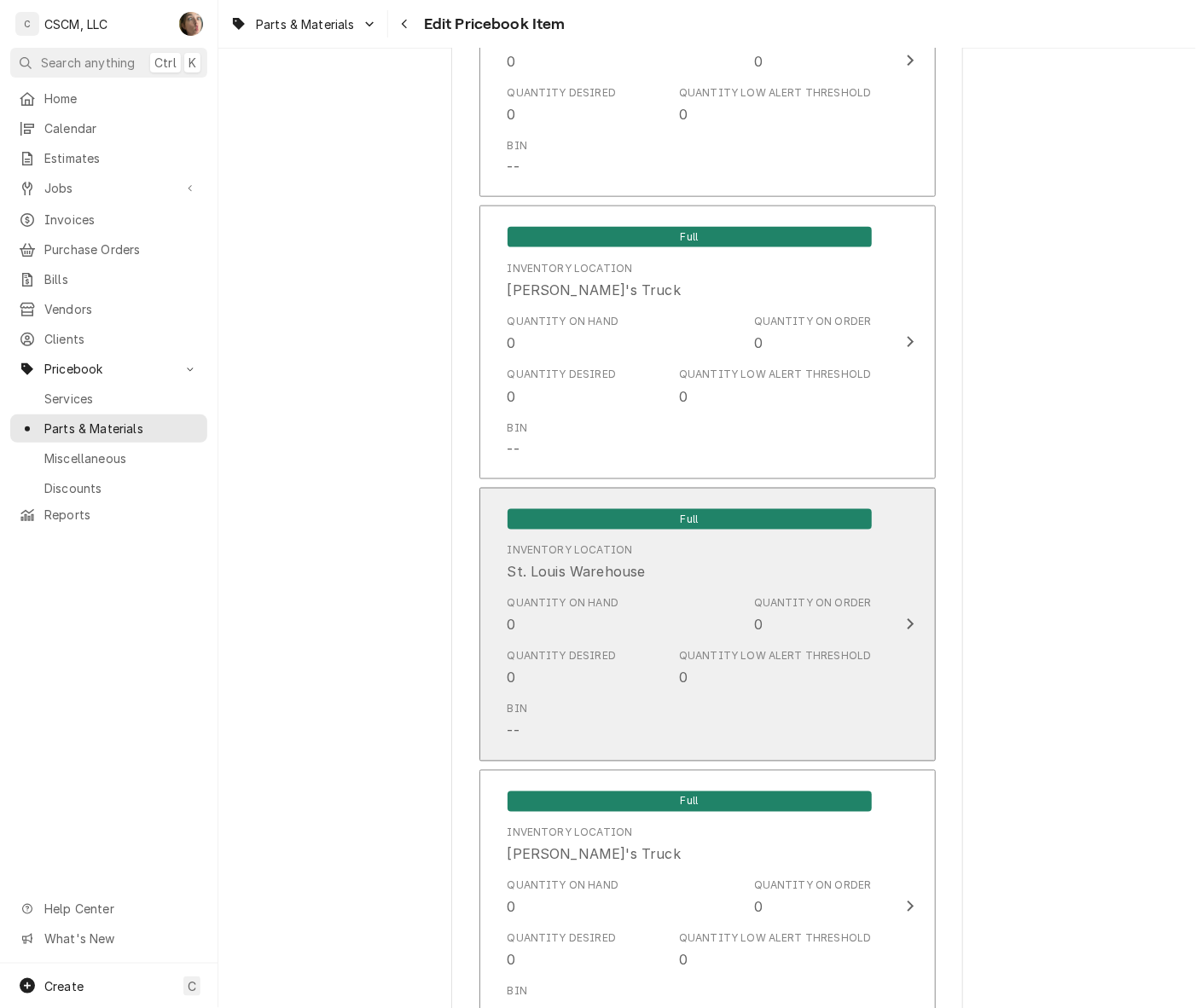
click at [719, 650] on div "Quantity Low Alert Threshold" at bounding box center [774, 657] width 192 height 15
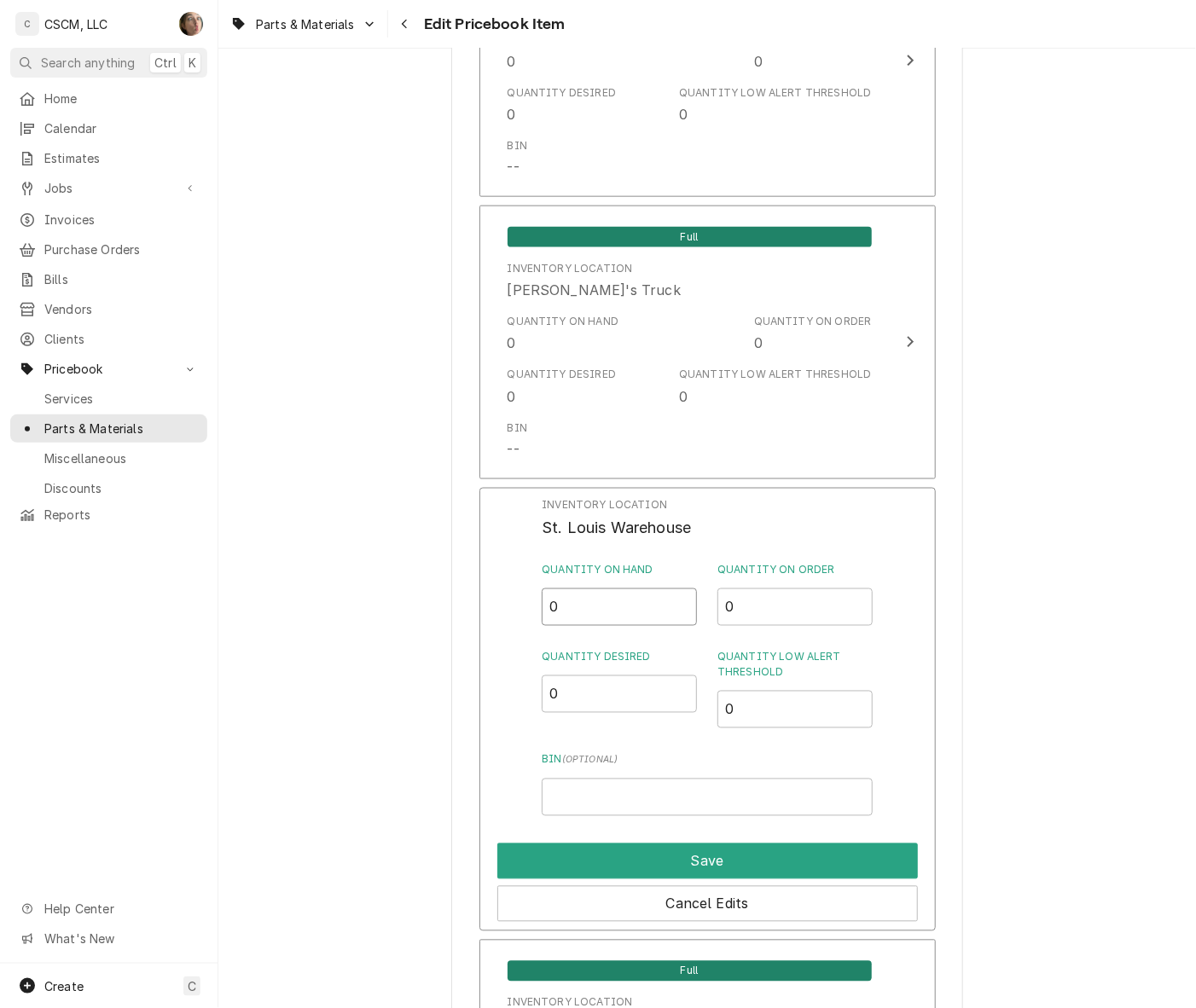
drag, startPoint x: 591, startPoint y: 616, endPoint x: 361, endPoint y: 621, distance: 230.1
type input "3"
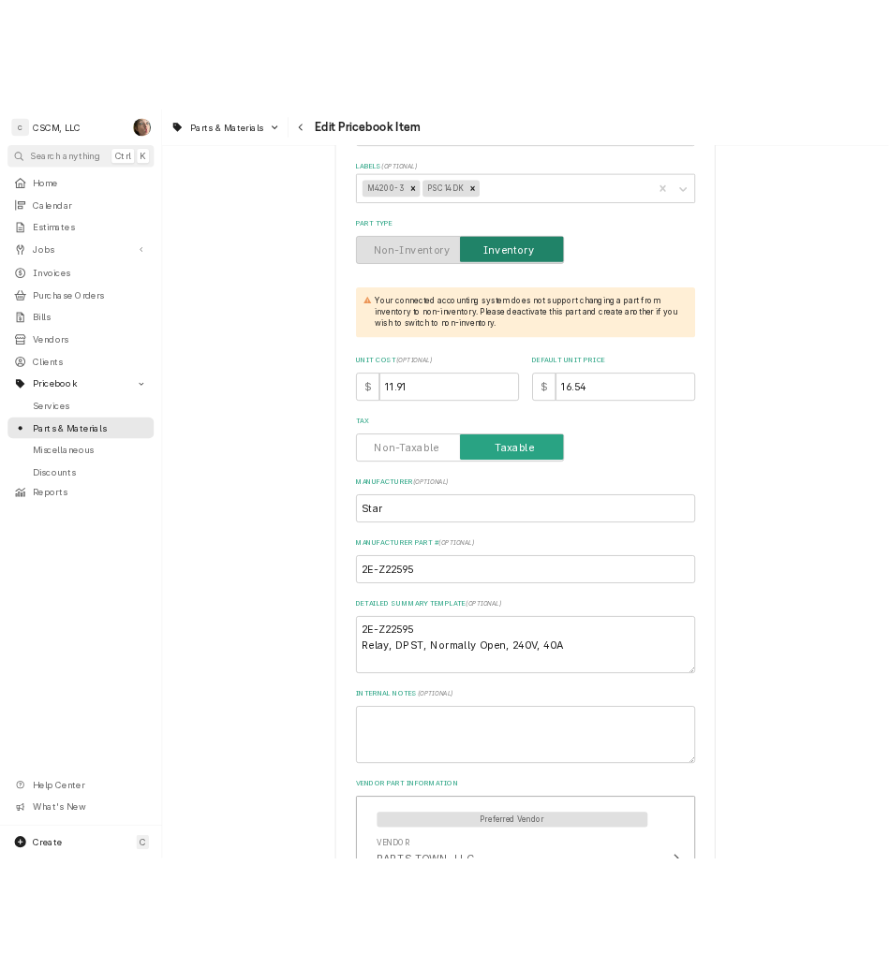
scroll to position [468, 0]
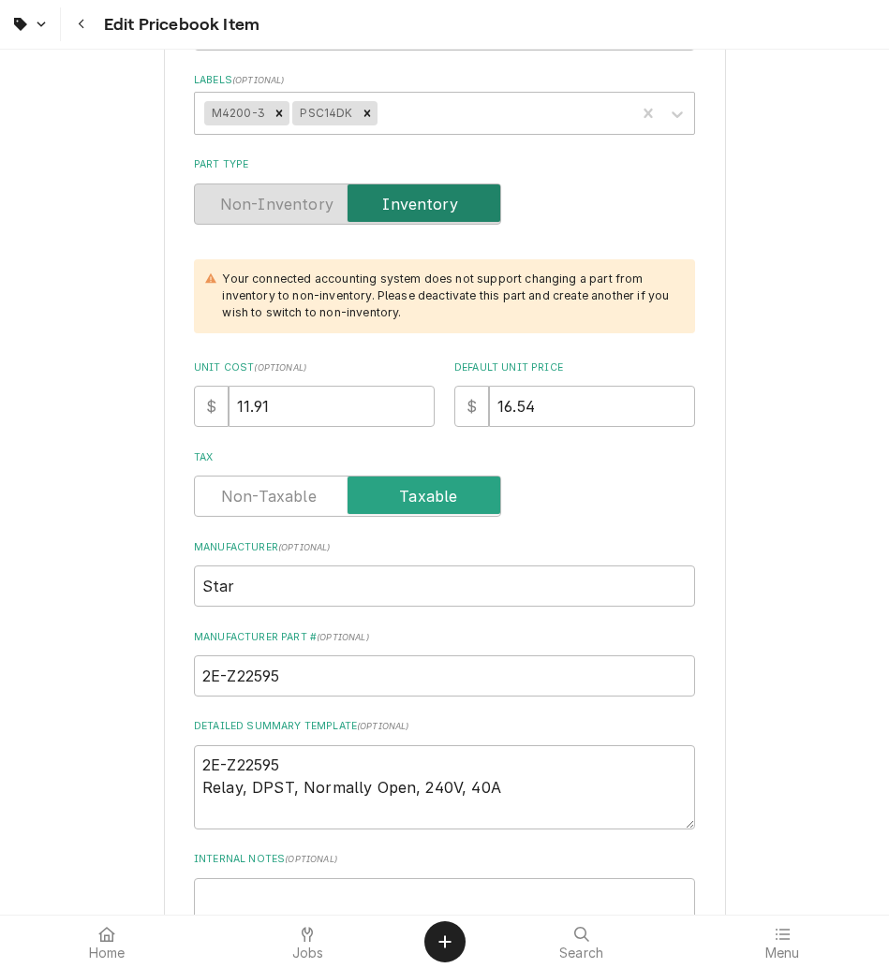
type textarea "x"
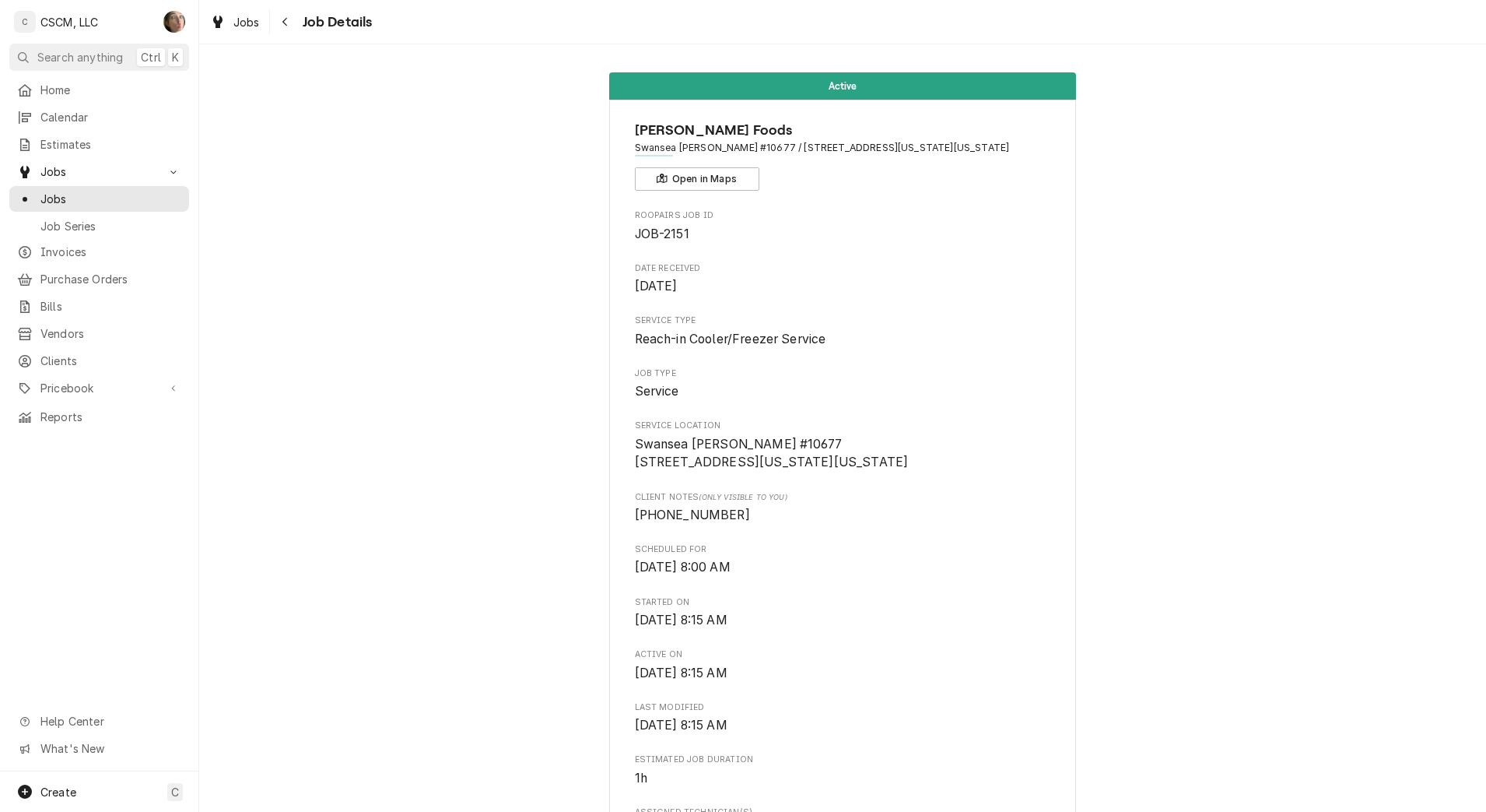
click at [287, 18] on icon "Navigate back" at bounding box center [285, 22] width 5 height 8
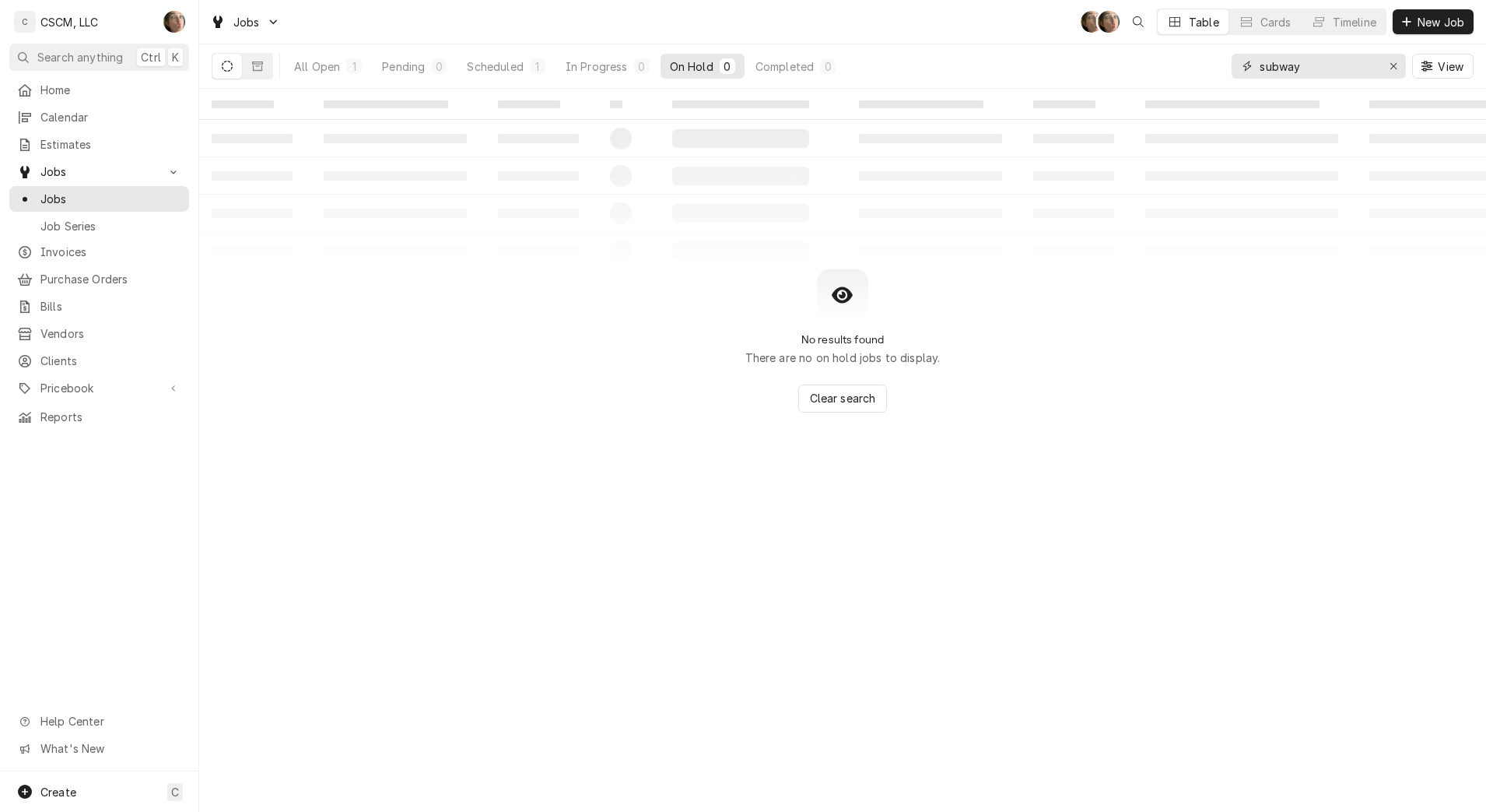
click at [1395, 71] on icon "Erase input" at bounding box center [1394, 66] width 8 height 11
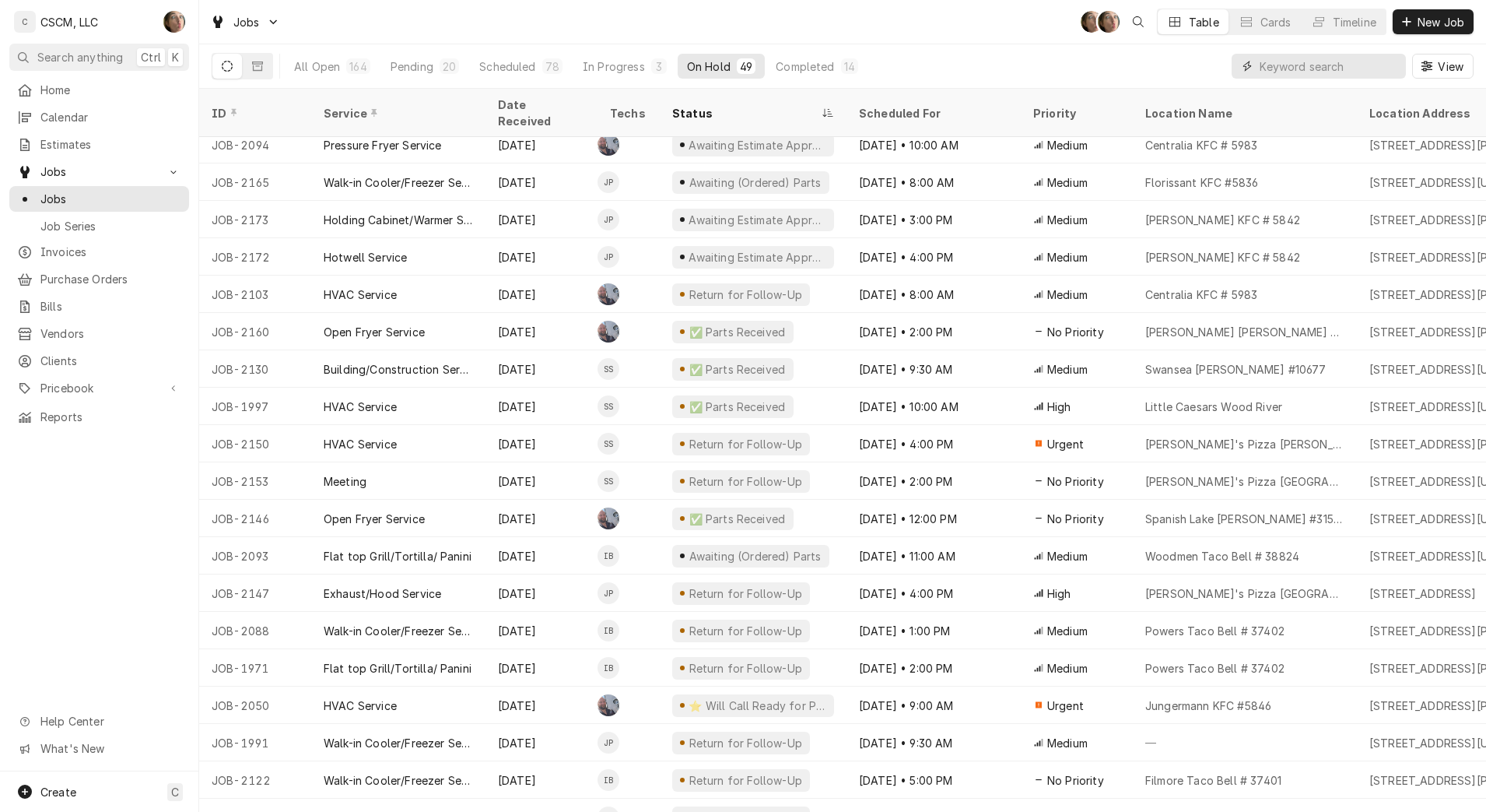
scroll to position [199, 0]
click at [559, 317] on div "Sep 3" at bounding box center [541, 330] width 112 height 37
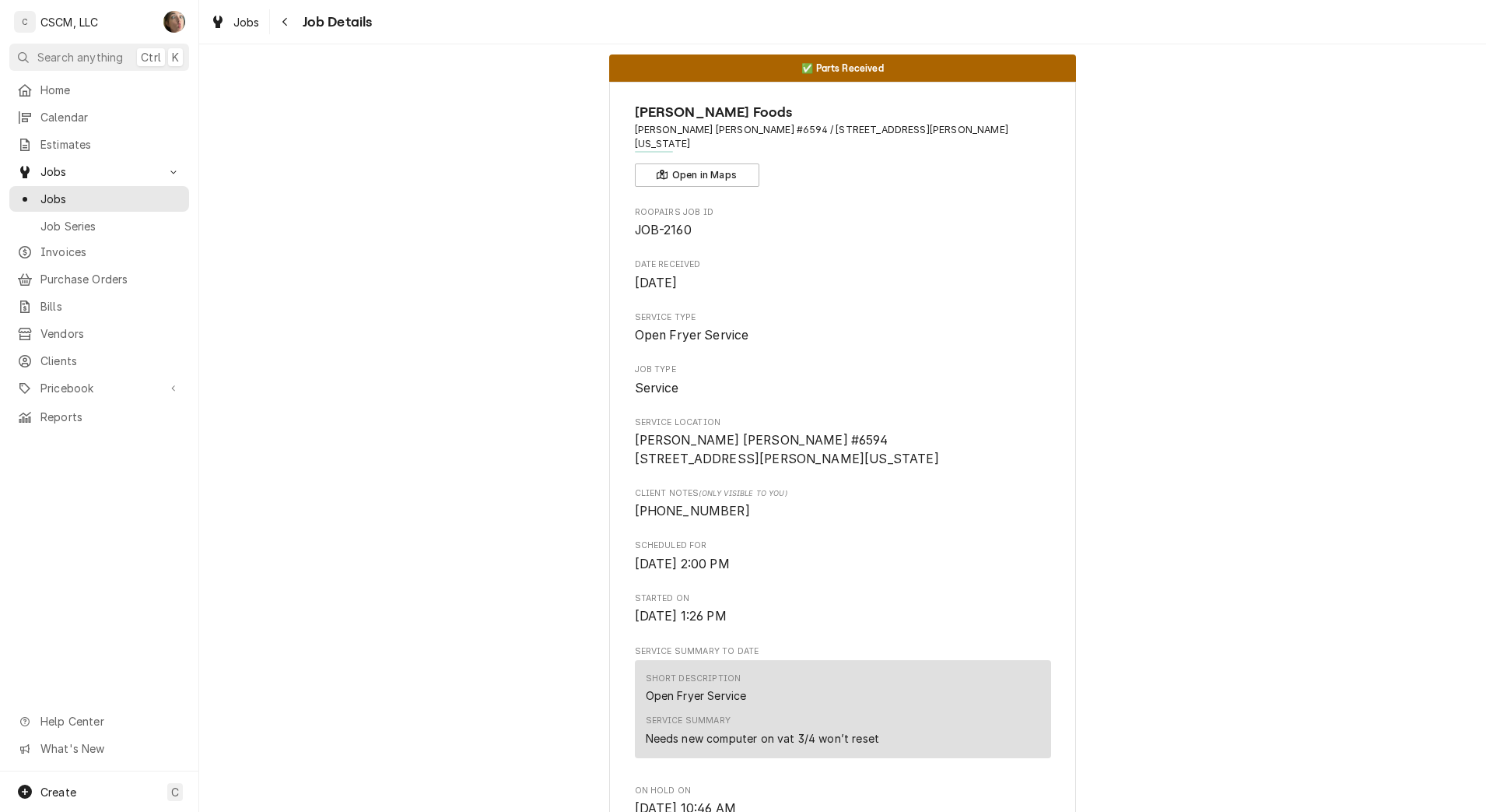
scroll to position [18, 0]
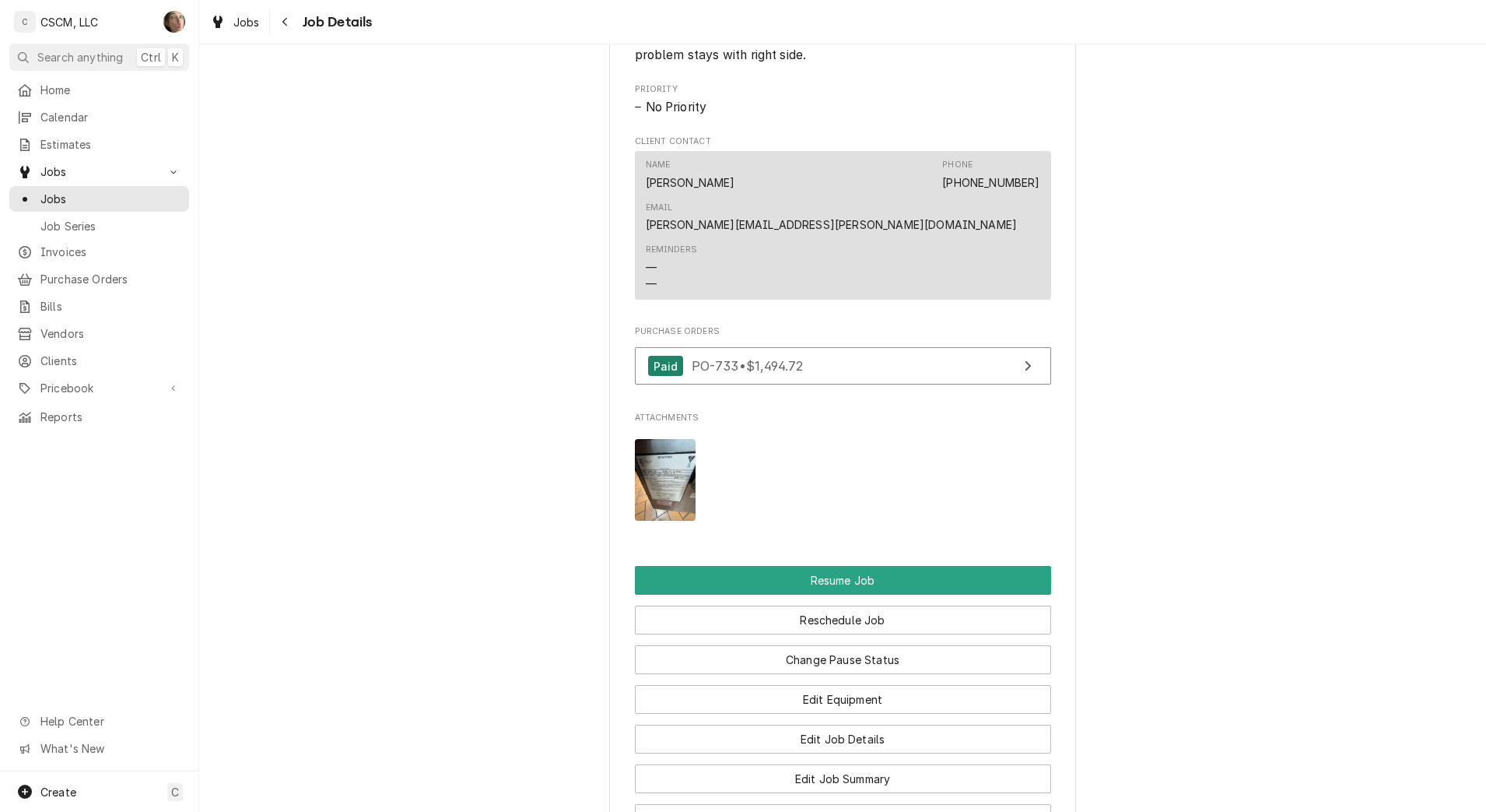
scroll to position [1437, 0]
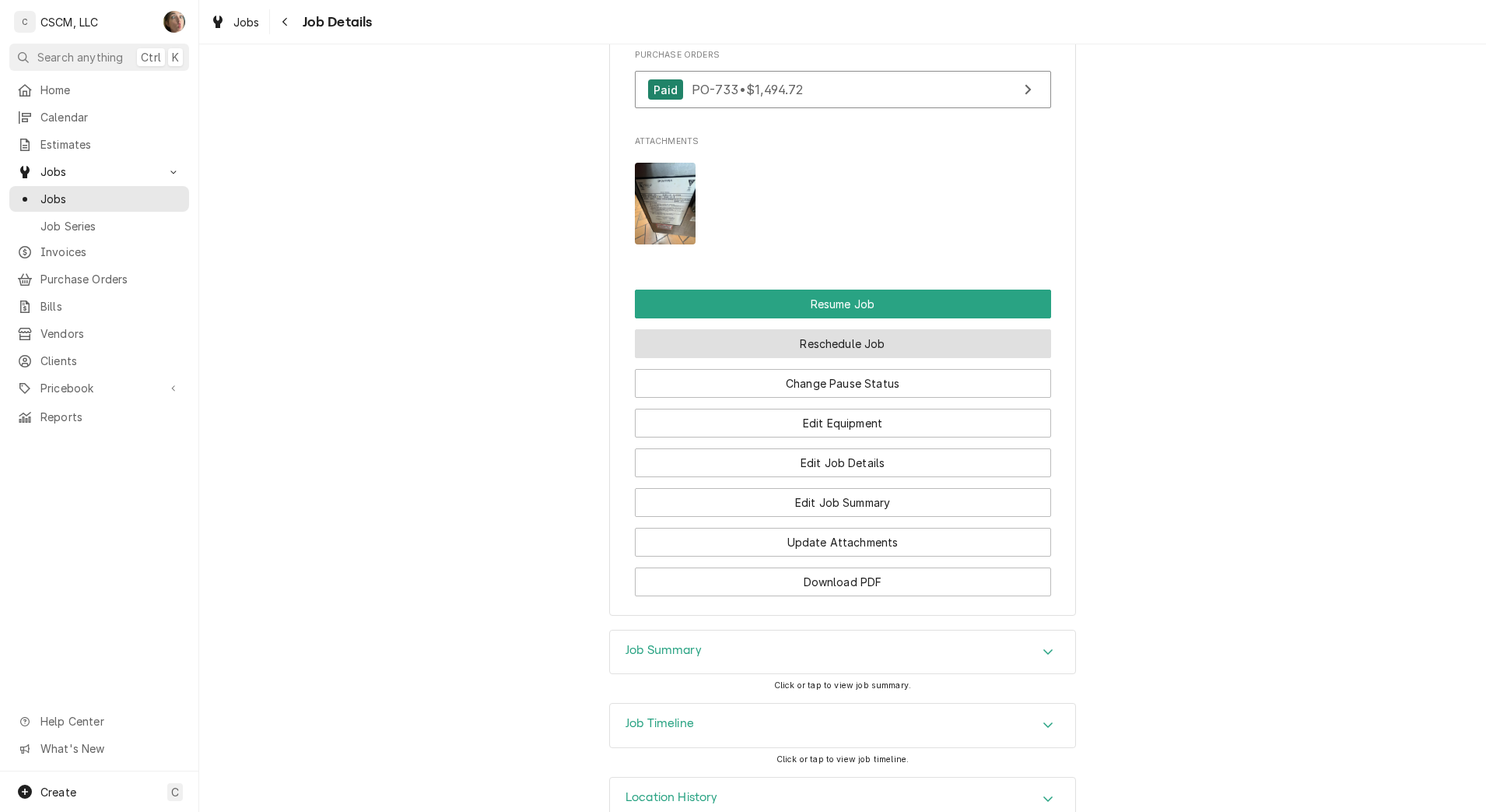
click at [657, 329] on button "Reschedule Job" at bounding box center [843, 343] width 416 height 29
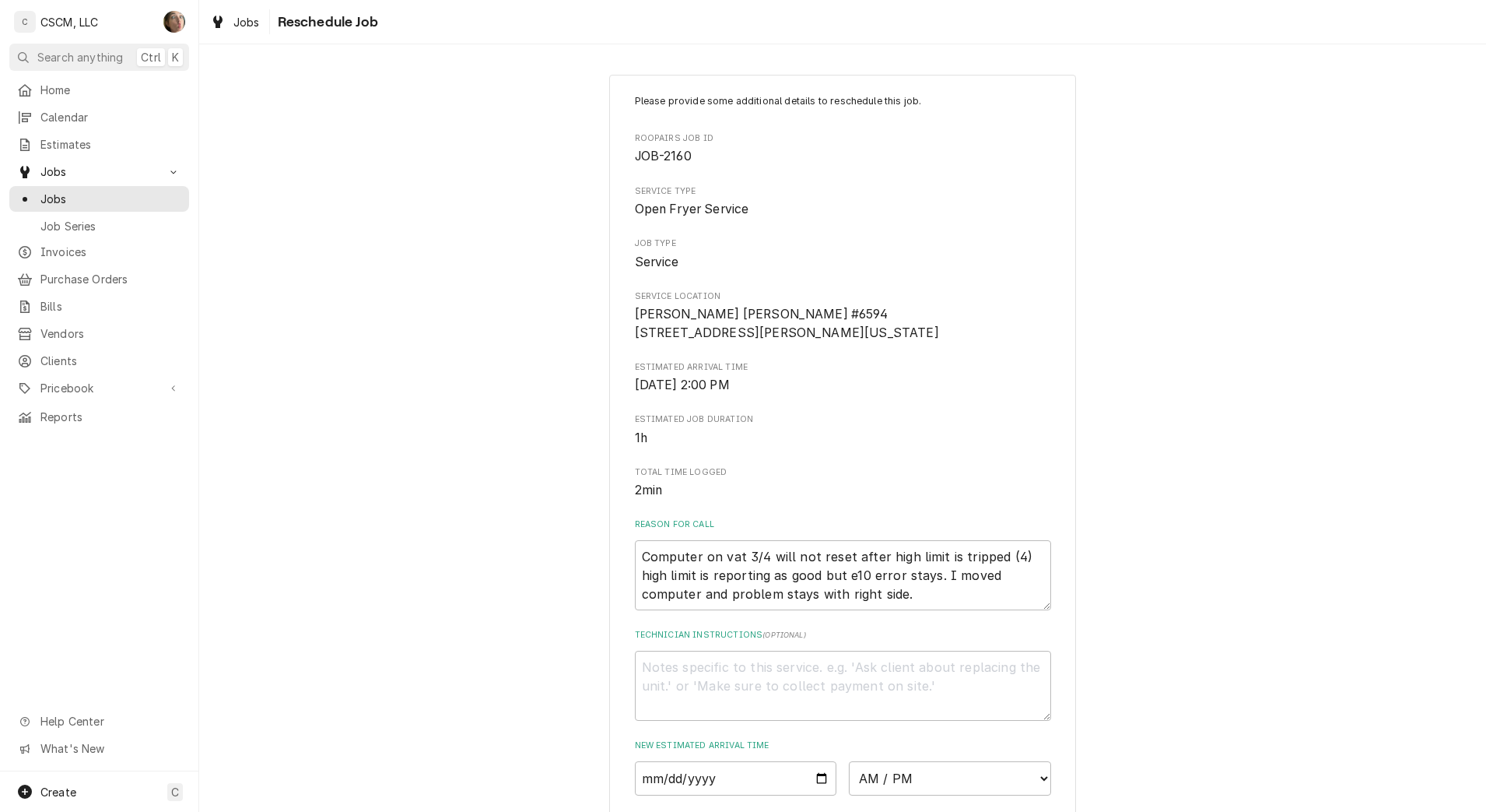
scroll to position [352, 0]
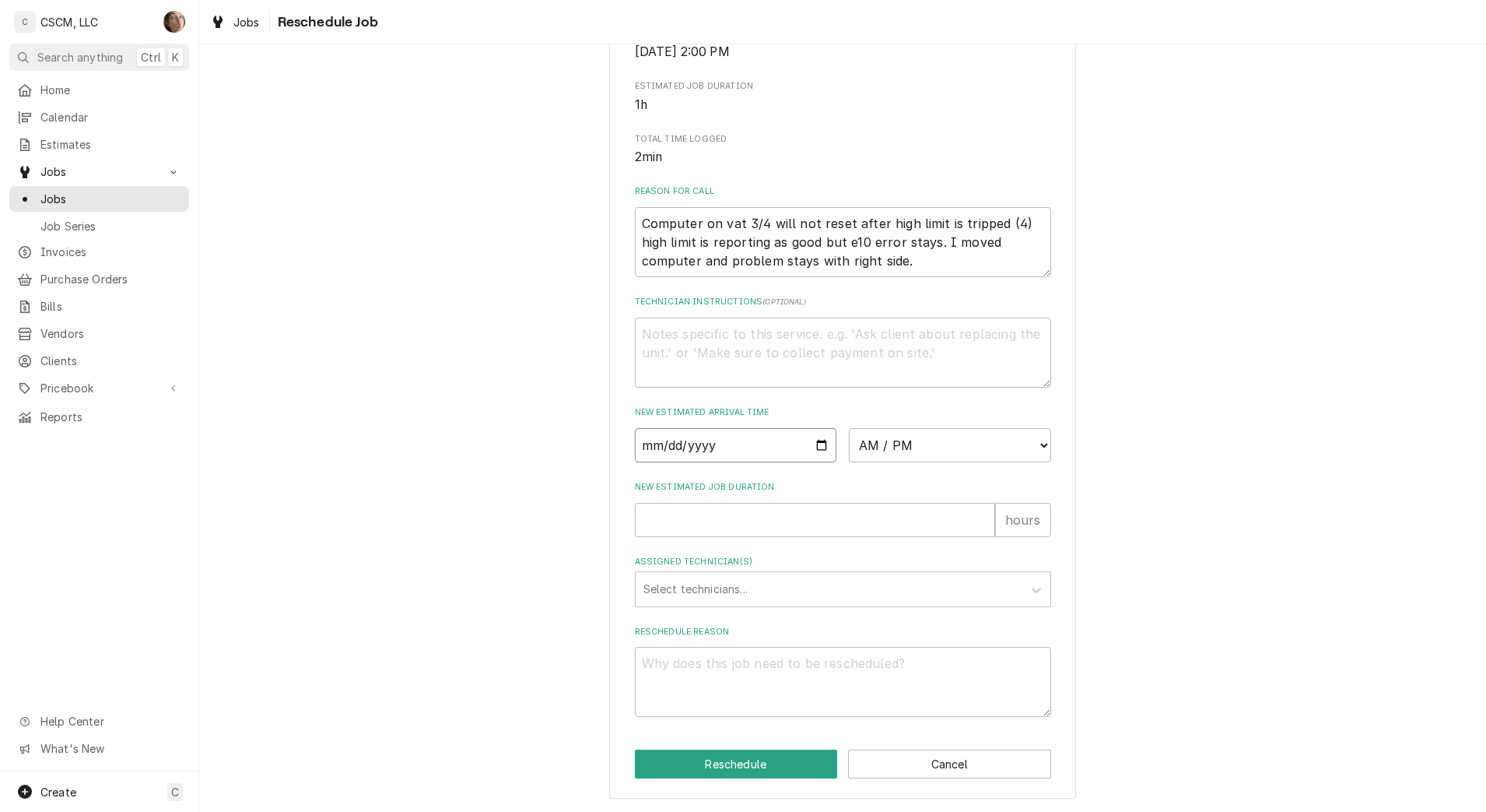
click at [814, 446] on input "Date" at bounding box center [736, 445] width 202 height 34
type textarea "x"
type input "2025-09-10"
click at [909, 446] on select "AM / PM 6:00 AM 6:15 AM 6:30 AM 6:45 AM 7:00 AM 7:15 AM 7:30 AM 7:45 AM 8:00 AM…" at bounding box center [950, 445] width 202 height 34
select select "14:00:00"
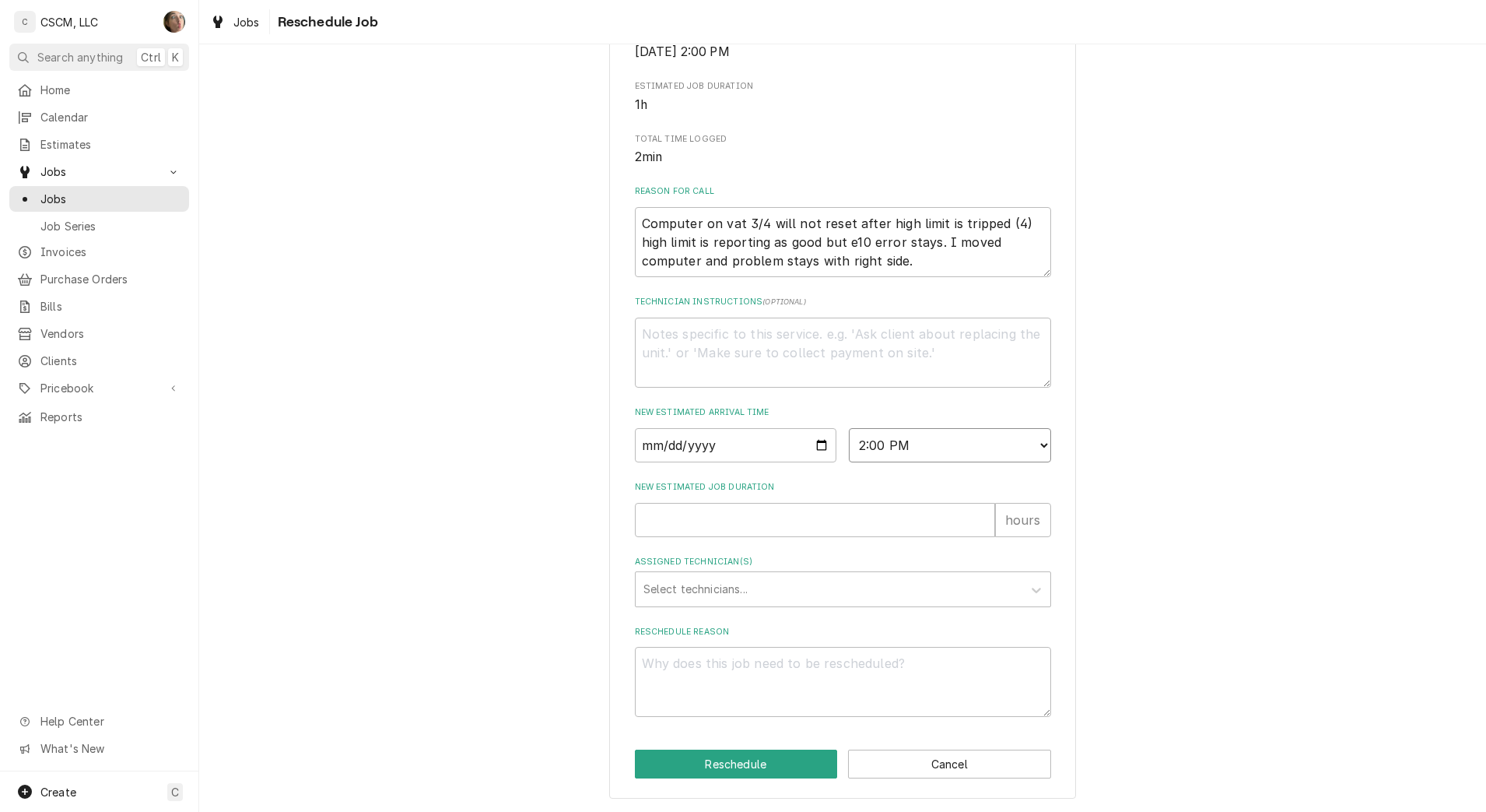
click at [849, 428] on select "AM / PM 6:00 AM 6:15 AM 6:30 AM 6:45 AM 7:00 AM 7:15 AM 7:30 AM 7:45 AM 8:00 AM…" at bounding box center [950, 445] width 202 height 34
click at [747, 526] on input "New Estimated Job Duration" at bounding box center [815, 519] width 361 height 34
type textarea "x"
type input "1"
click at [733, 577] on div "Assigned Technician(s)" at bounding box center [829, 589] width 372 height 28
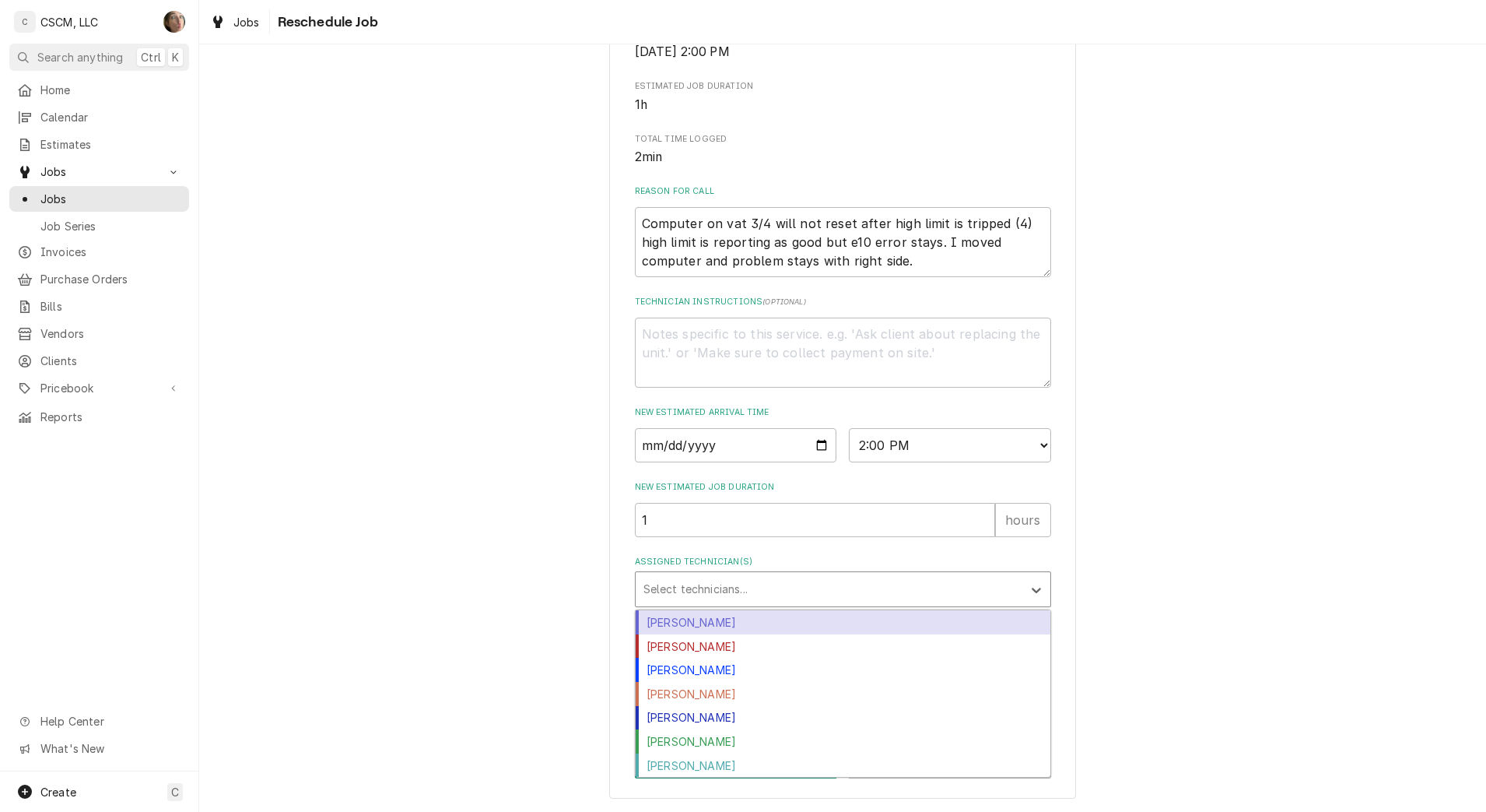
click at [719, 627] on div "[PERSON_NAME]" at bounding box center [843, 622] width 415 height 24
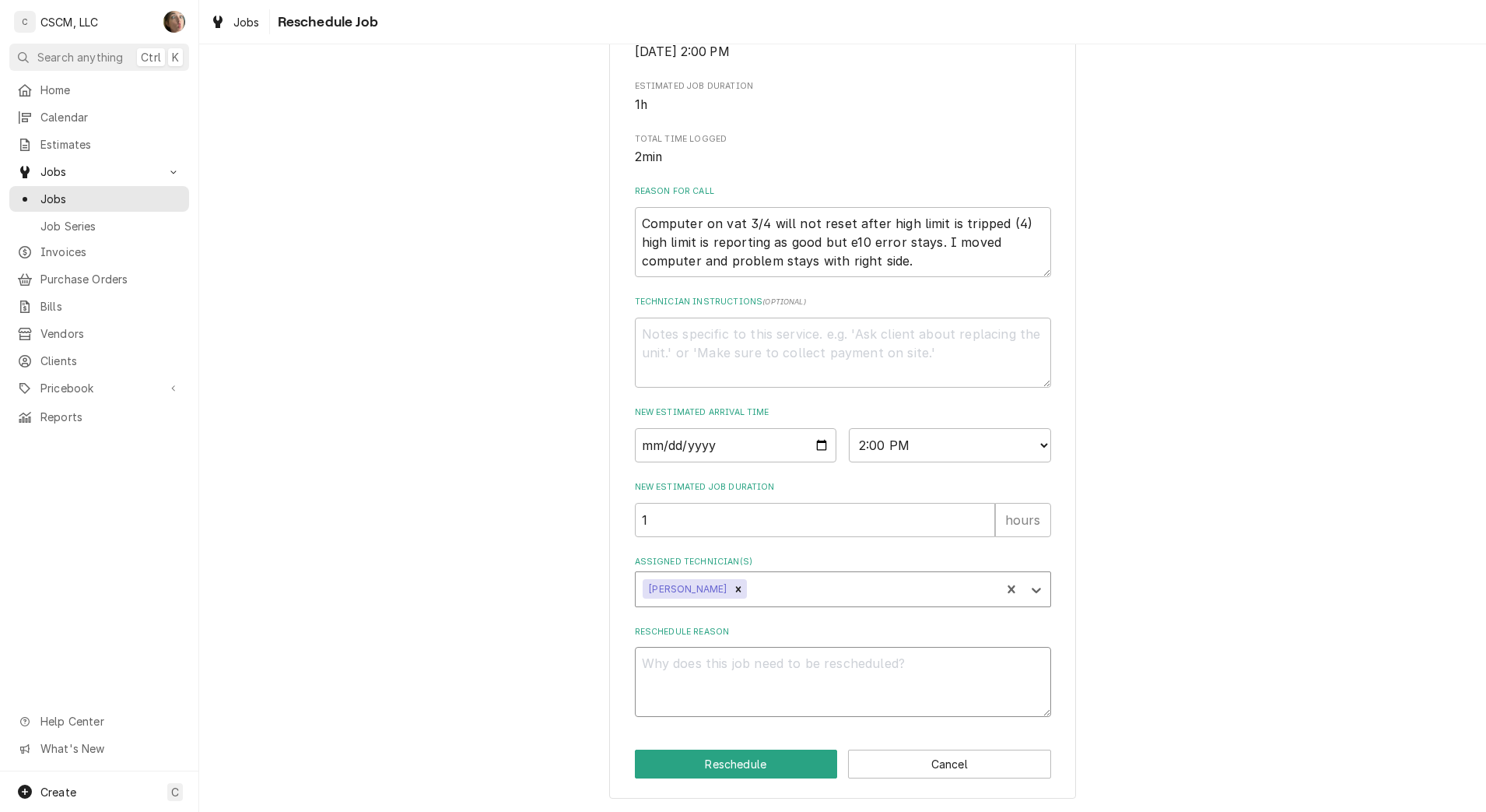
click at [716, 682] on textarea "Reschedule Reason" at bounding box center [843, 682] width 416 height 70
type textarea "x"
type textarea "p"
type textarea "x"
type textarea "pa"
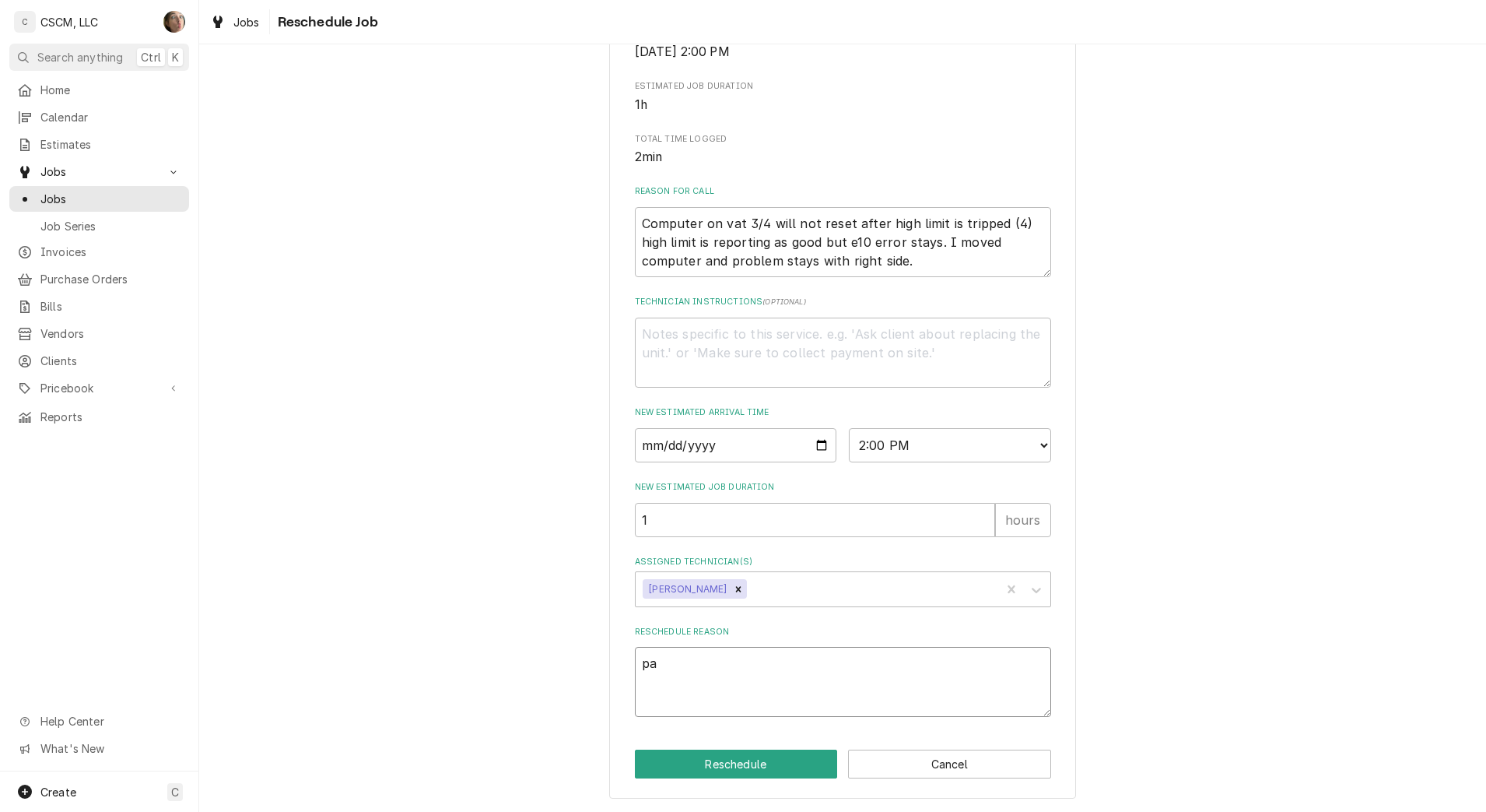
type textarea "x"
type textarea "par"
type textarea "x"
type textarea "part"
type textarea "x"
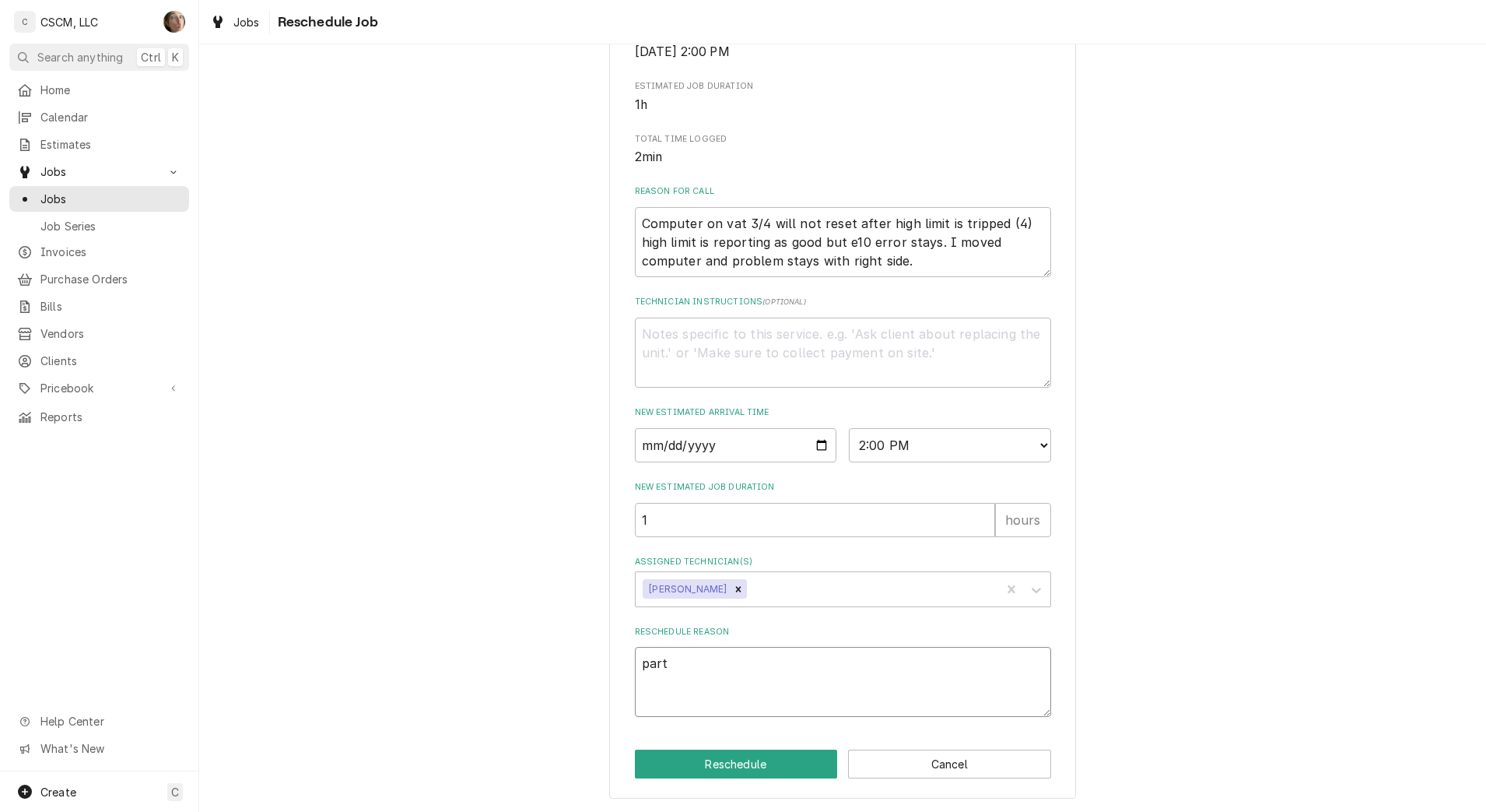
type textarea "parts"
type textarea "x"
type textarea "parts"
type textarea "x"
type textarea "parts r"
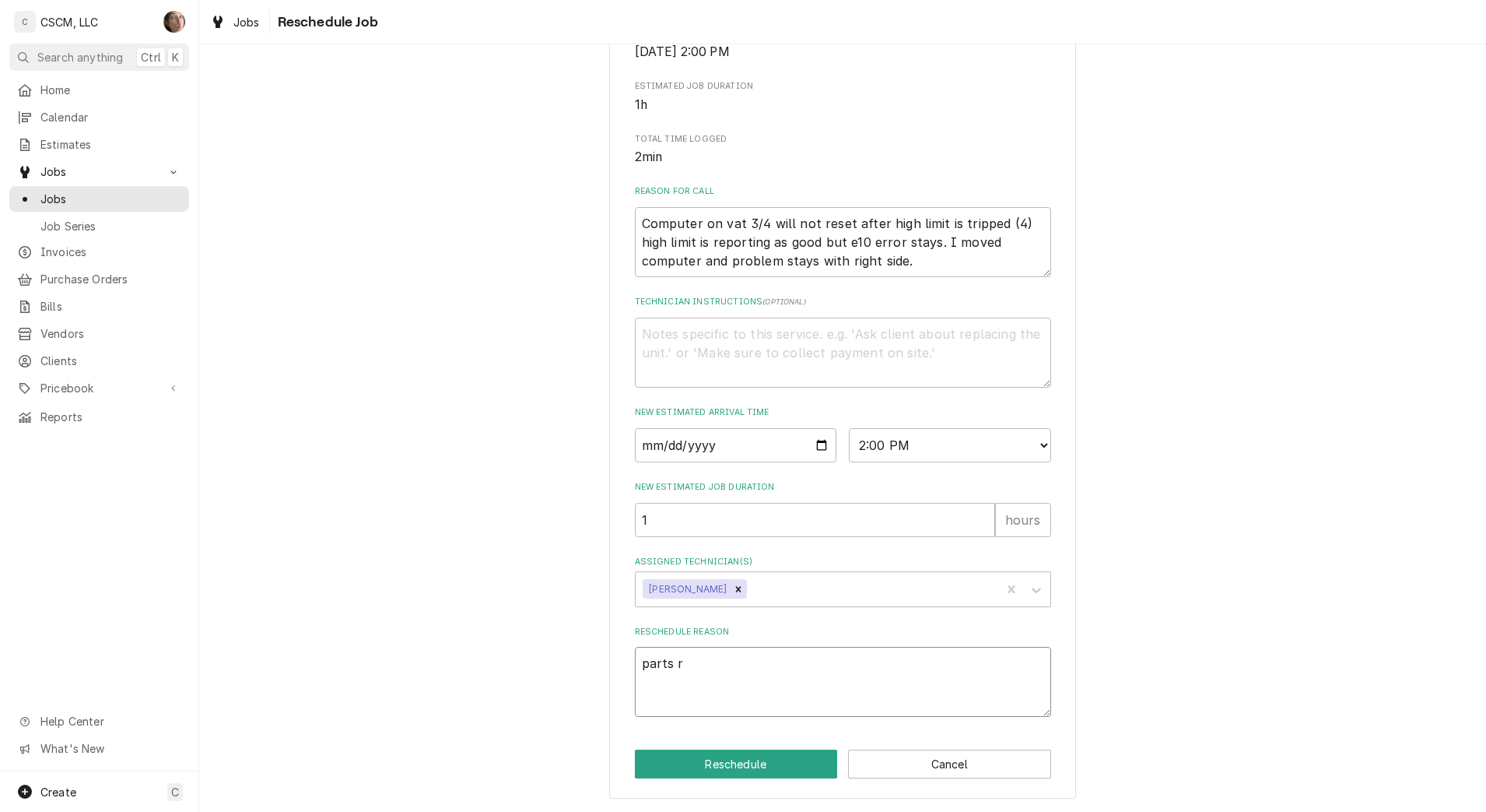
type textarea "x"
type textarea "parts re"
type textarea "x"
type textarea "parts rec"
type textarea "x"
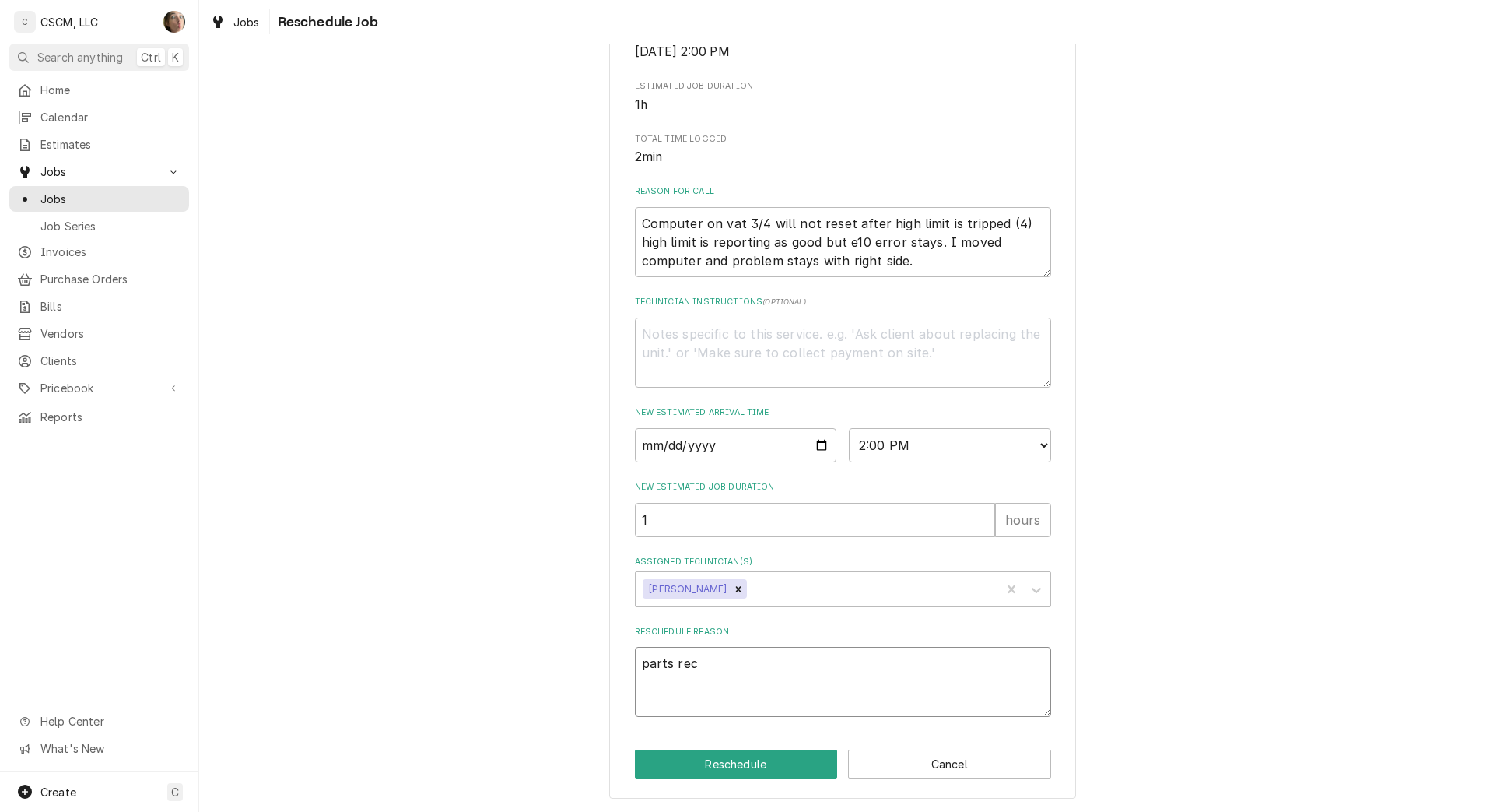
type textarea "parts rece"
type textarea "x"
type textarea "parts recei"
type textarea "x"
type textarea "parts receiv"
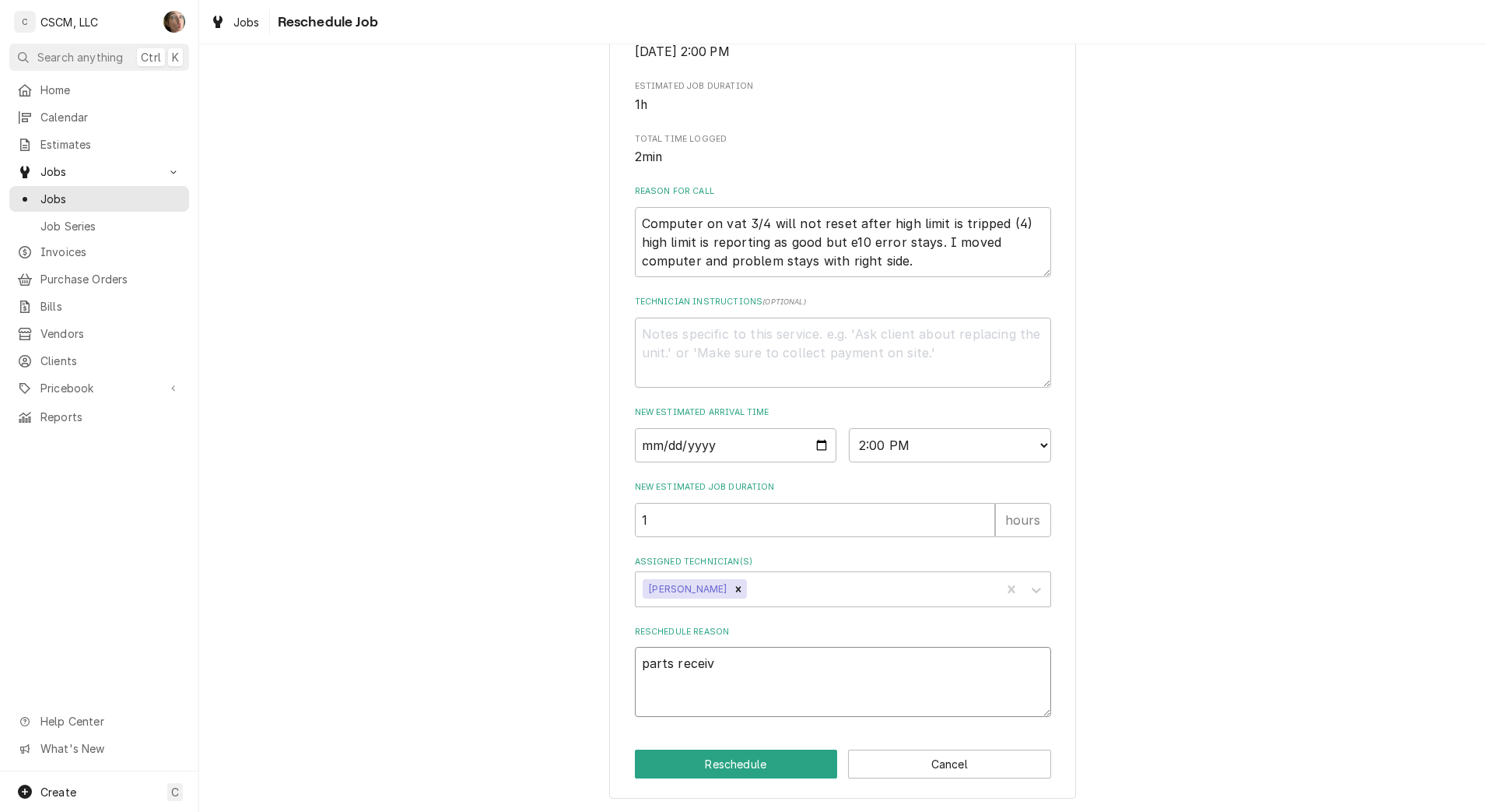
type textarea "x"
type textarea "parts receive"
type textarea "x"
type textarea "parts received"
click at [728, 775] on button "Reschedule" at bounding box center [736, 764] width 203 height 29
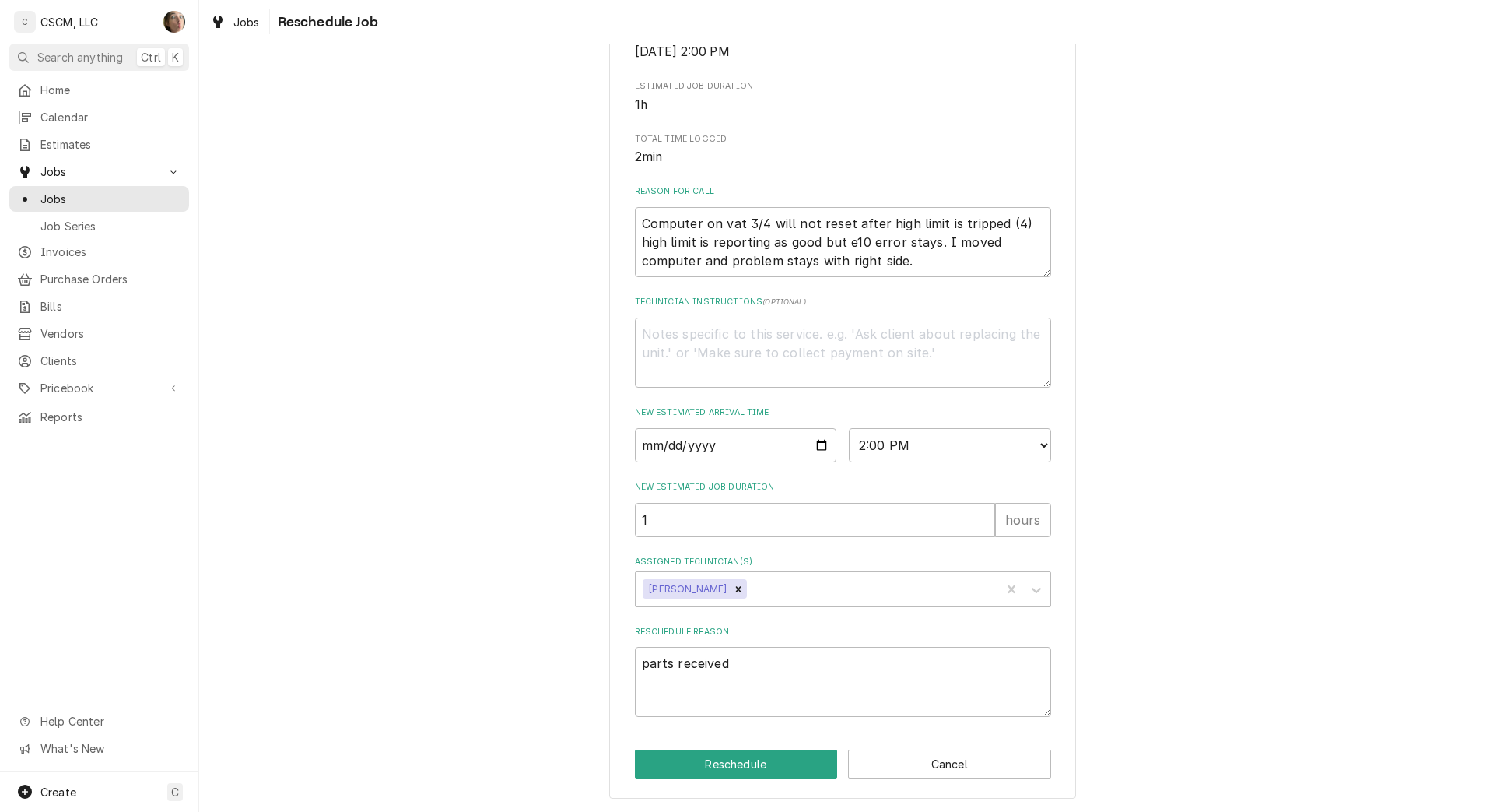
type textarea "x"
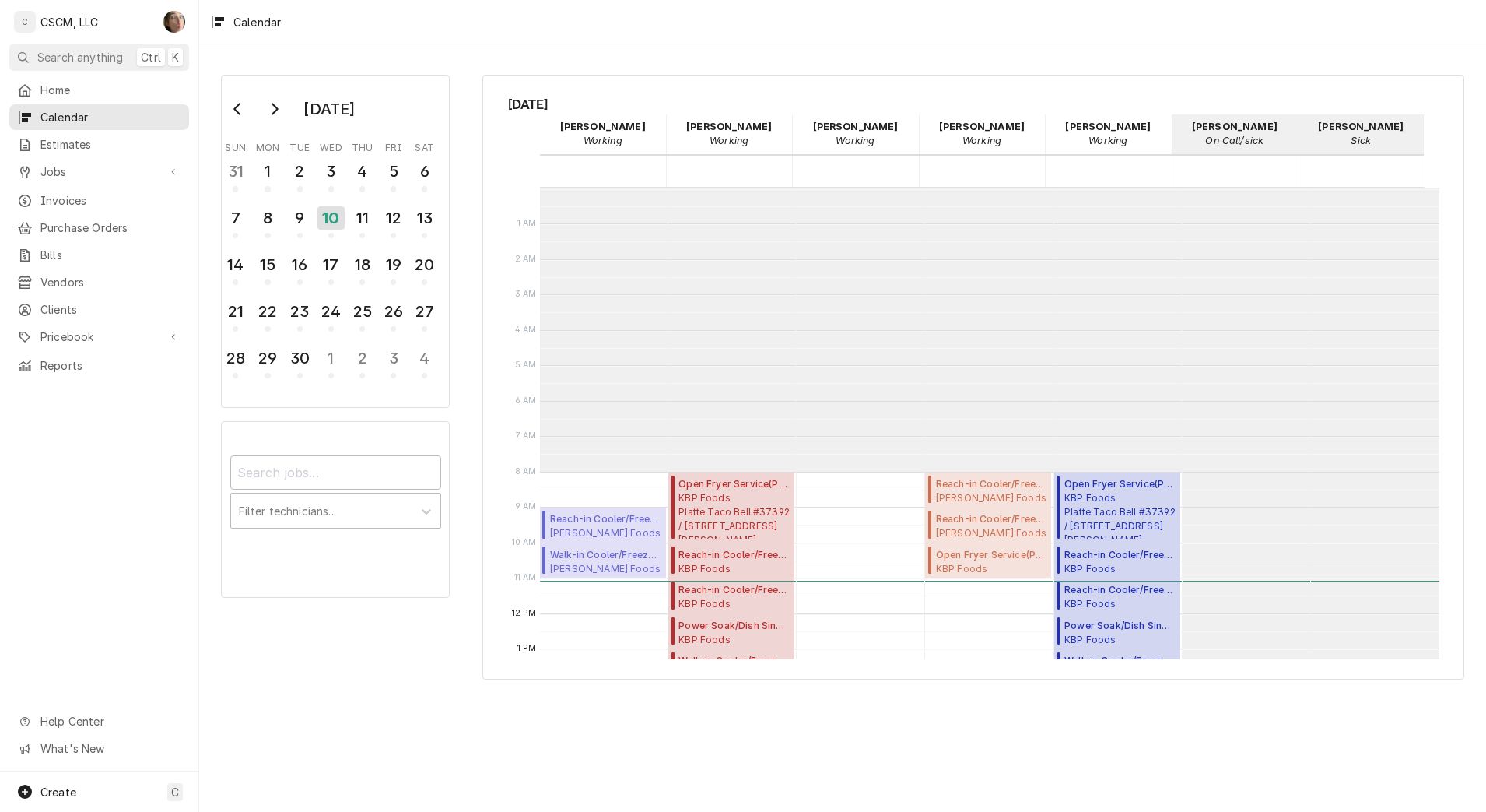
scroll to position [284, 0]
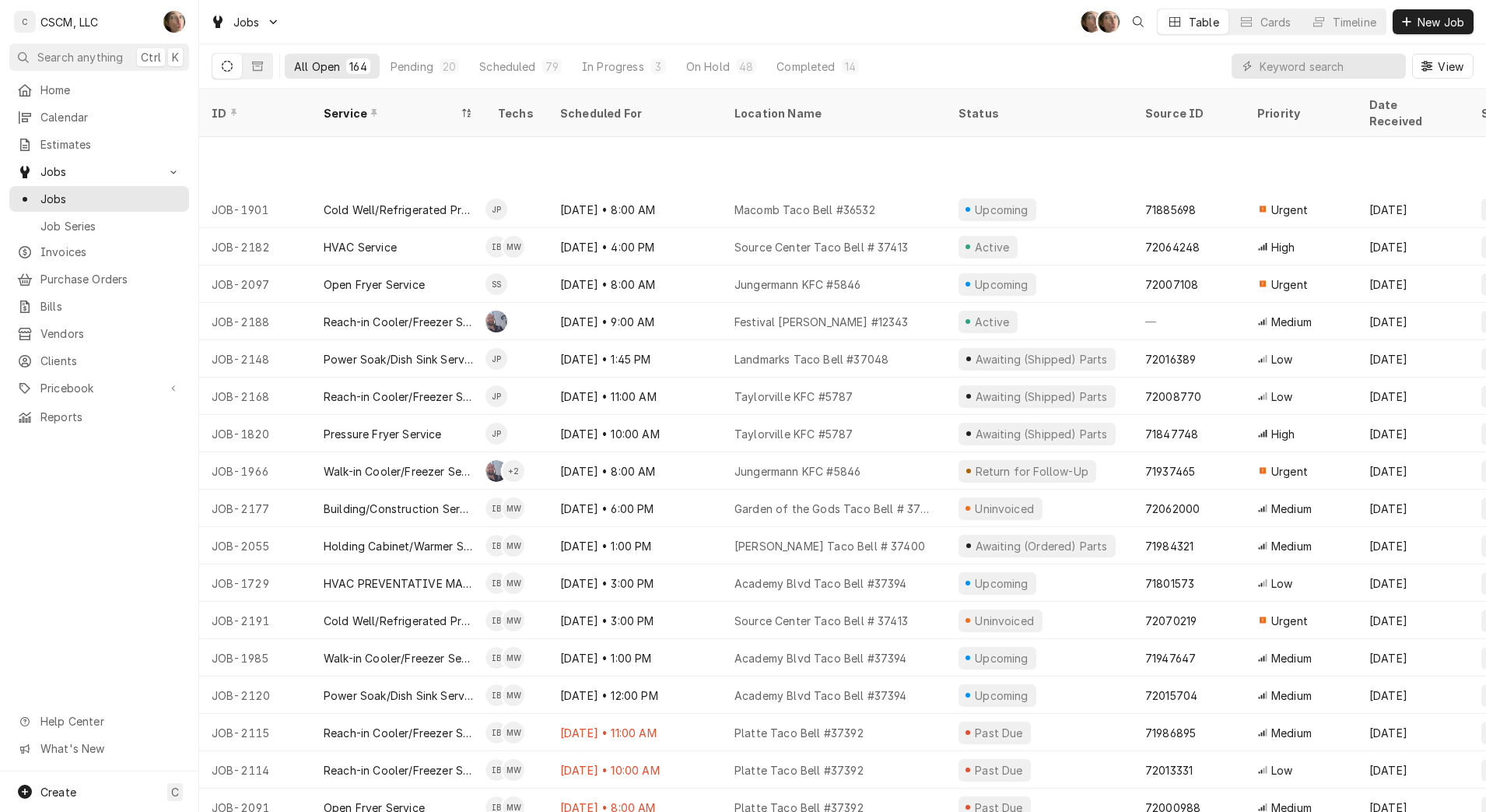
scroll to position [557, 0]
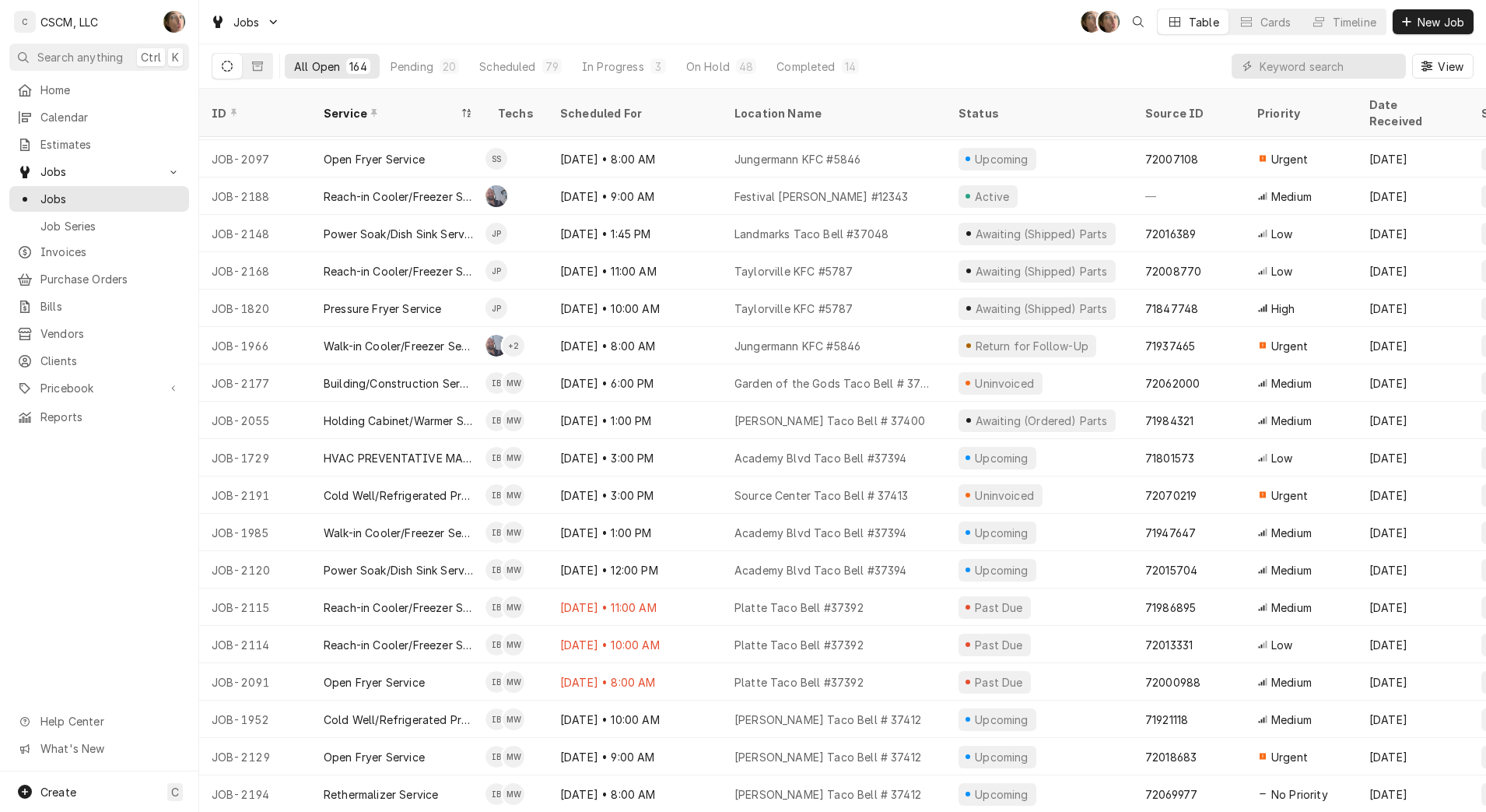
click at [681, 61] on button "On Hold 48" at bounding box center [721, 66] width 89 height 25
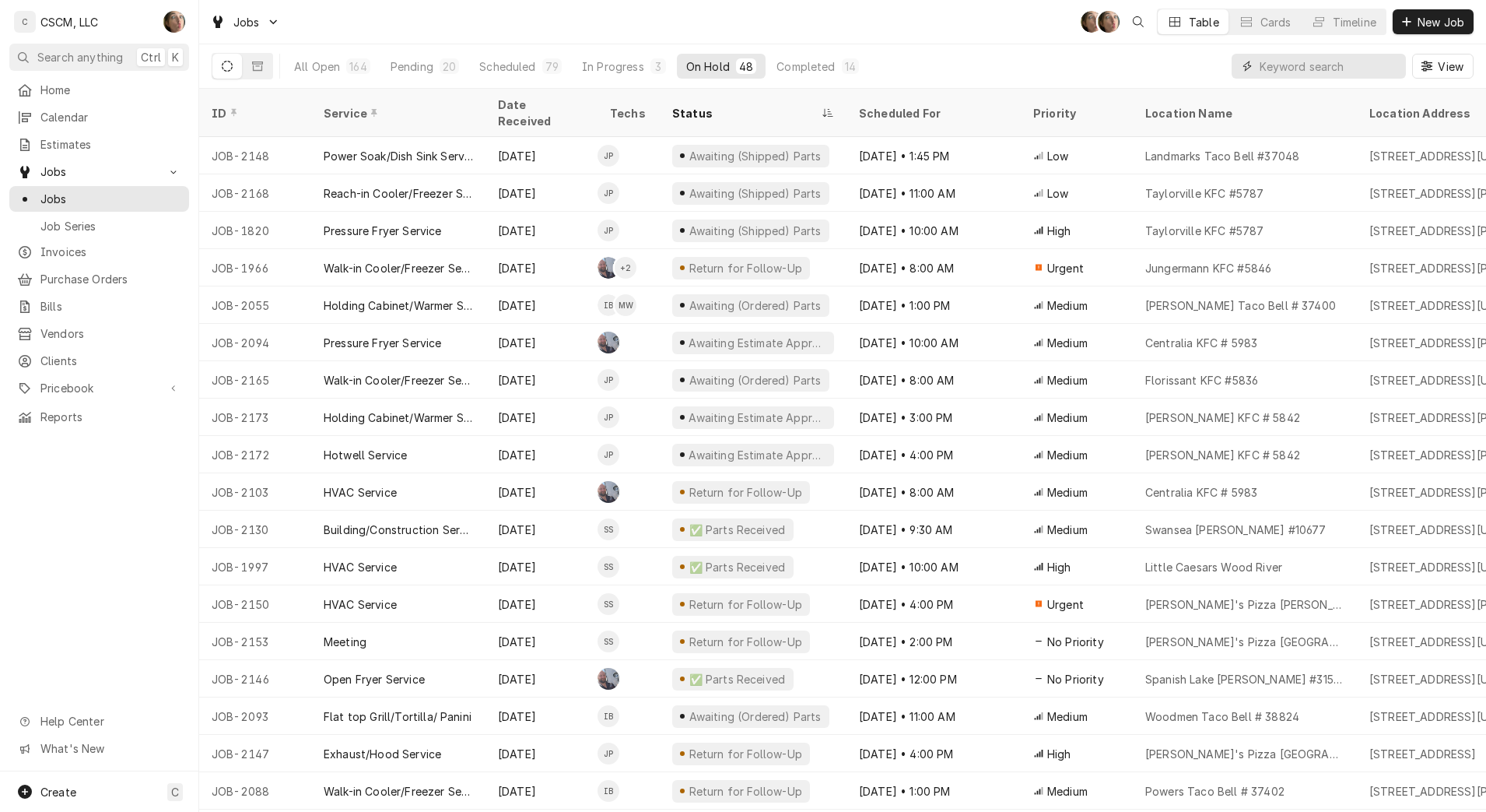
click at [1283, 60] on input "Dynamic Content Wrapper" at bounding box center [1329, 66] width 139 height 25
type input "chris"
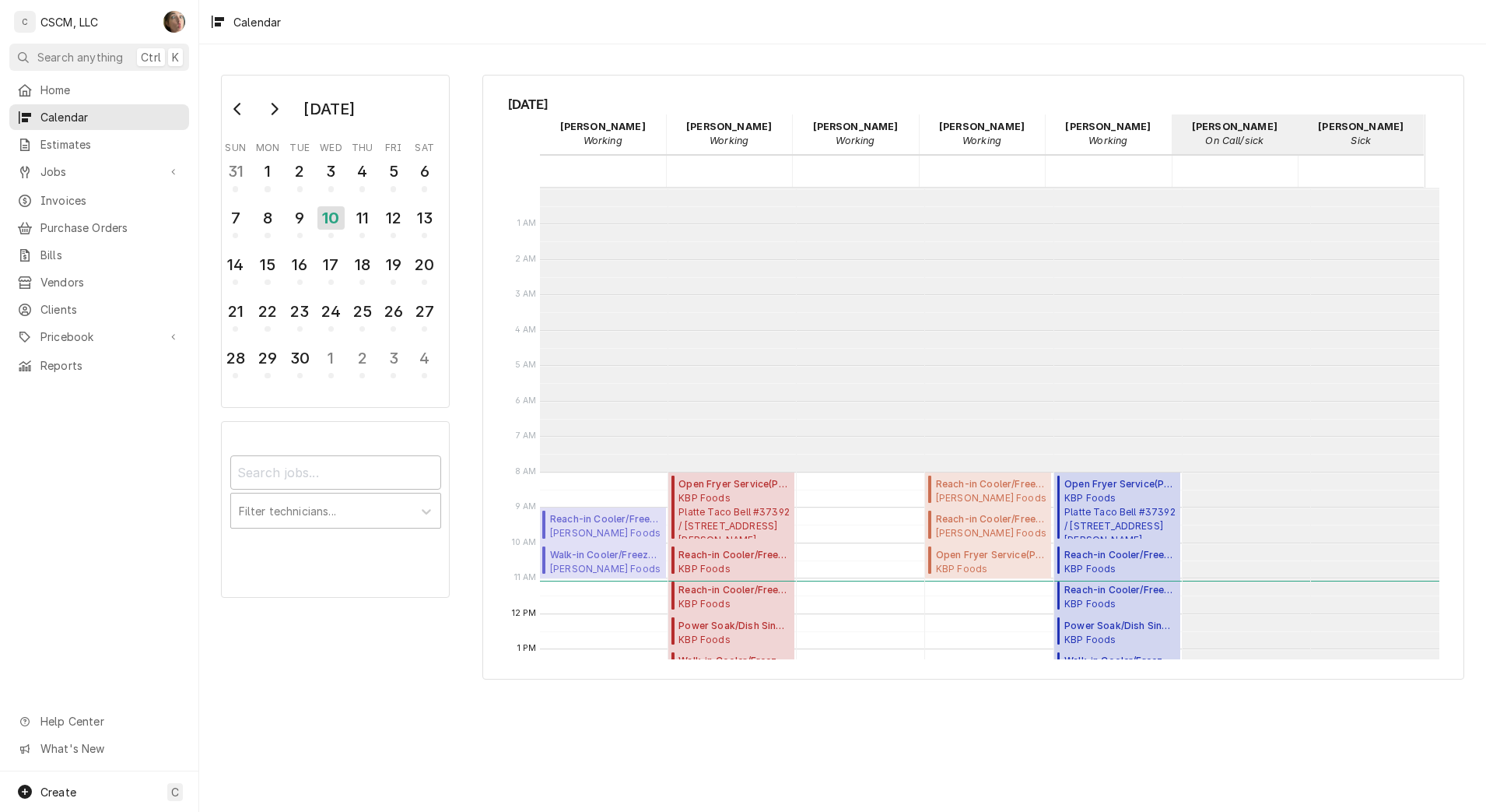
scroll to position [284, 0]
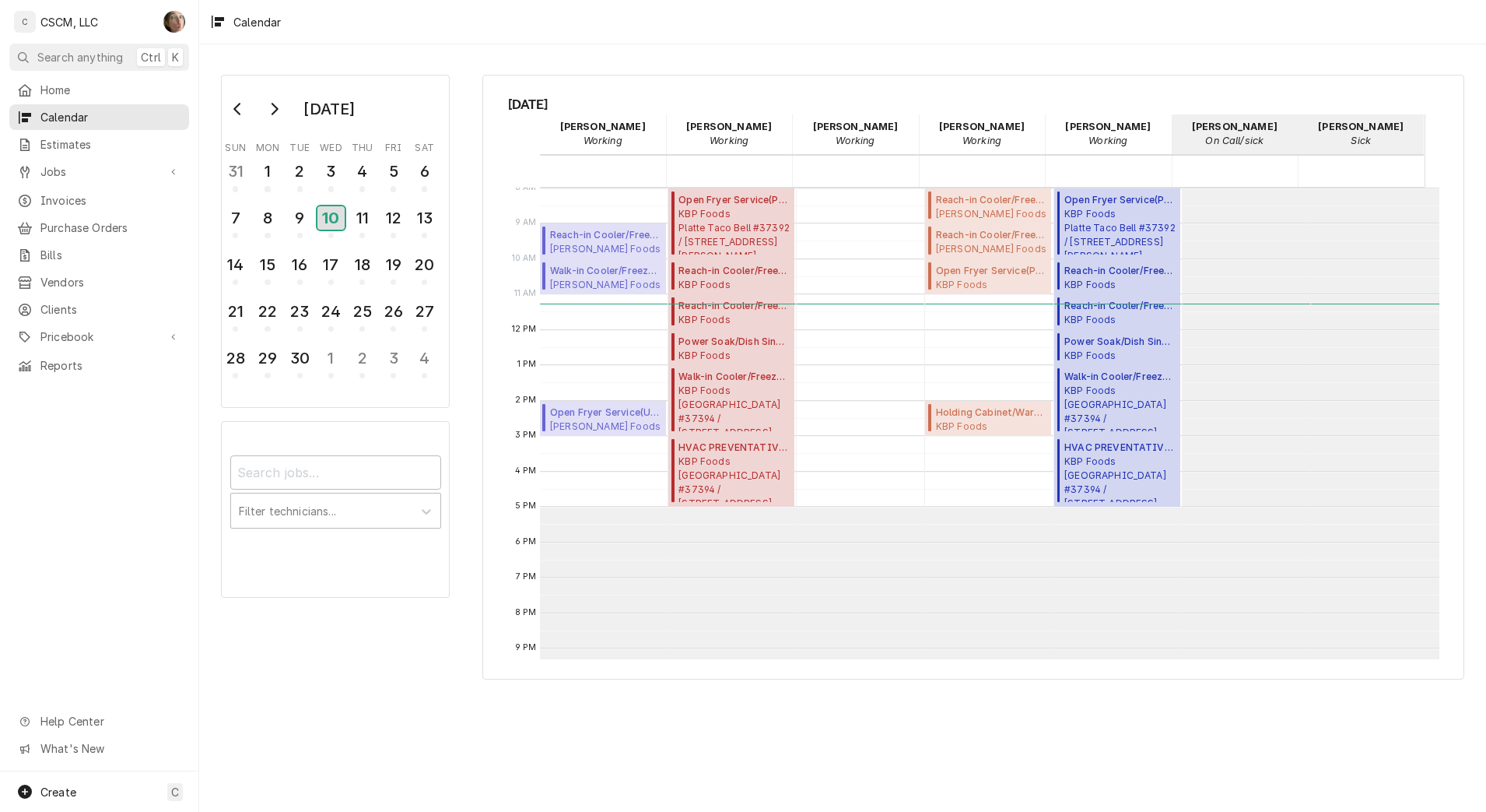
click at [335, 223] on div "10" at bounding box center [331, 218] width 27 height 23
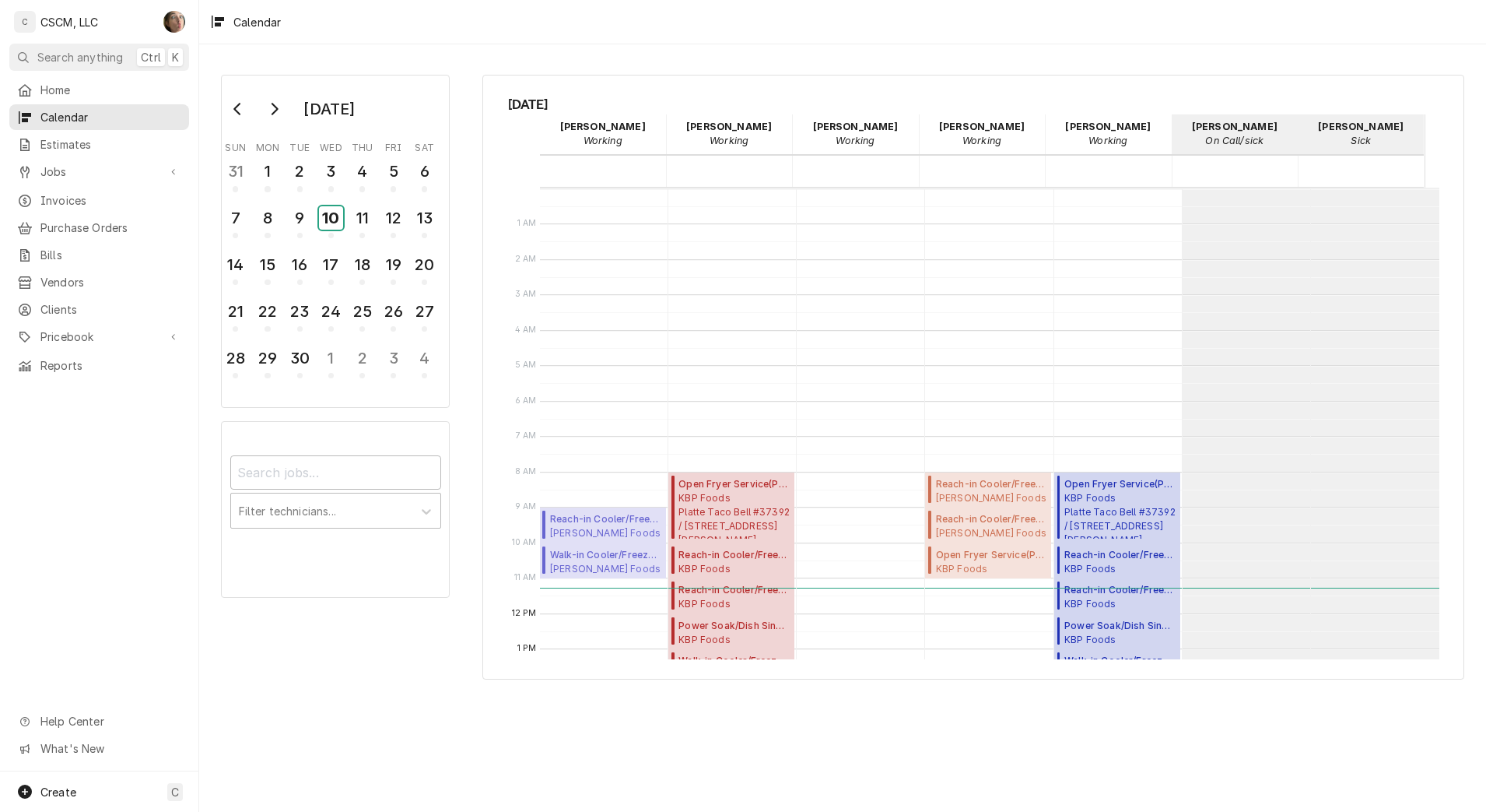
click at [329, 234] on span "Calendar Day Picker" at bounding box center [331, 235] width 6 height 6
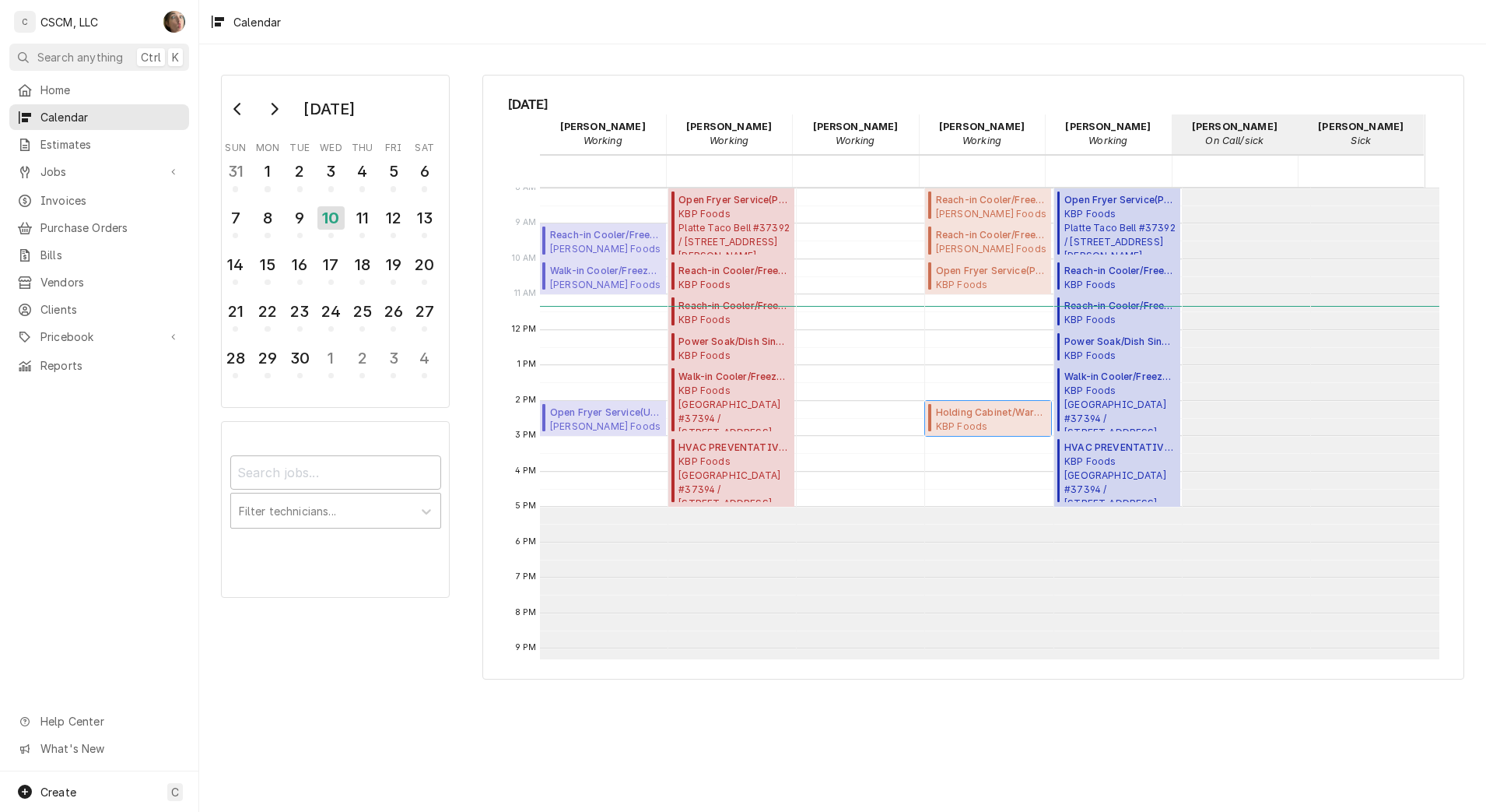
click at [936, 428] on span "KBP Foods Mexico Rd KFC #5843 / 4118 Mexico Rd, St. Peters, Missouri 63376" at bounding box center [991, 426] width 111 height 12
click at [975, 273] on span "Open Fryer Service ( Past Due )" at bounding box center [991, 270] width 111 height 14
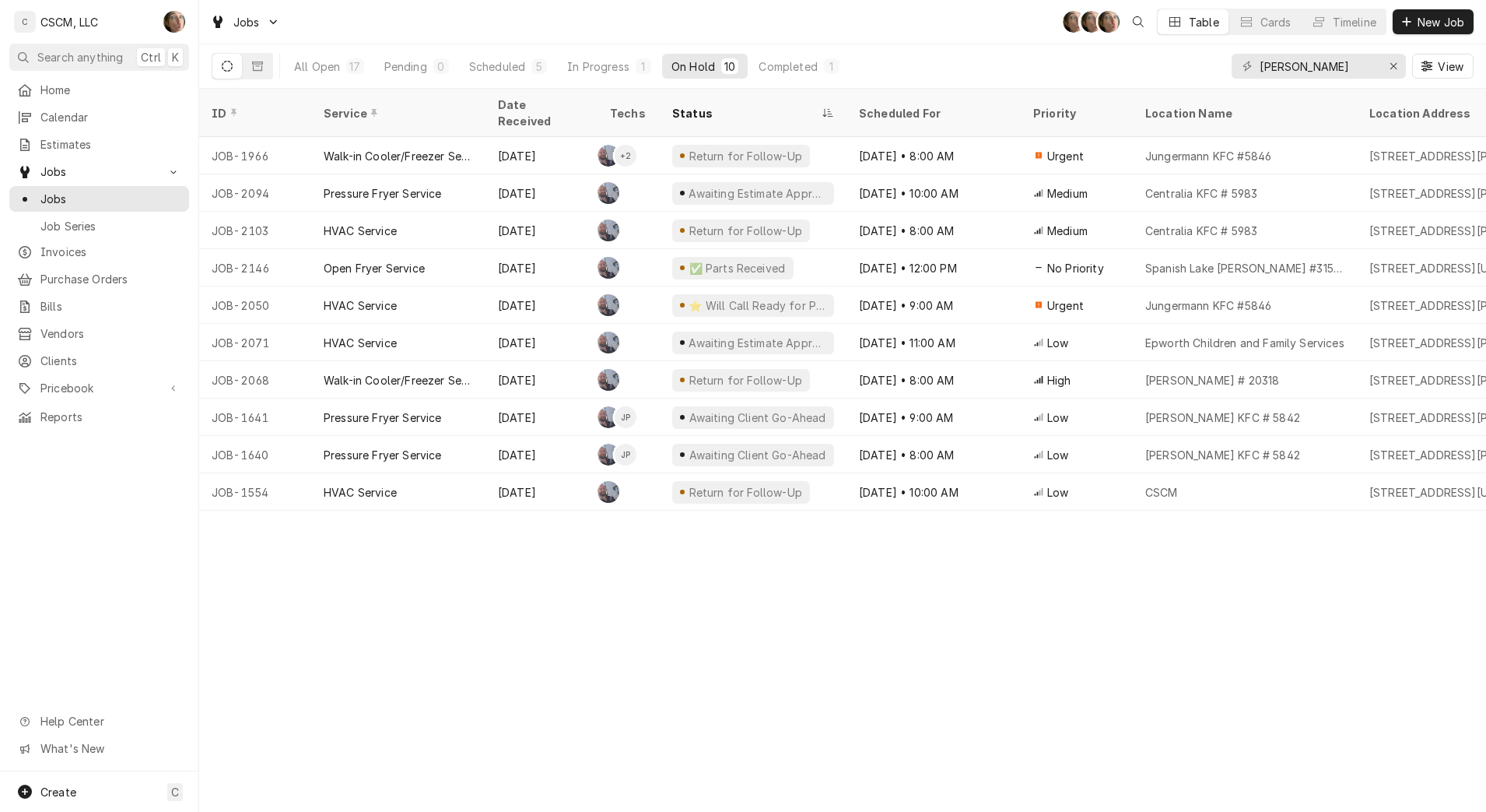
click at [682, 619] on div "ID Service Date Received Techs Status Scheduled For Priority Location Name Loca…" at bounding box center [843, 450] width 1287 height 723
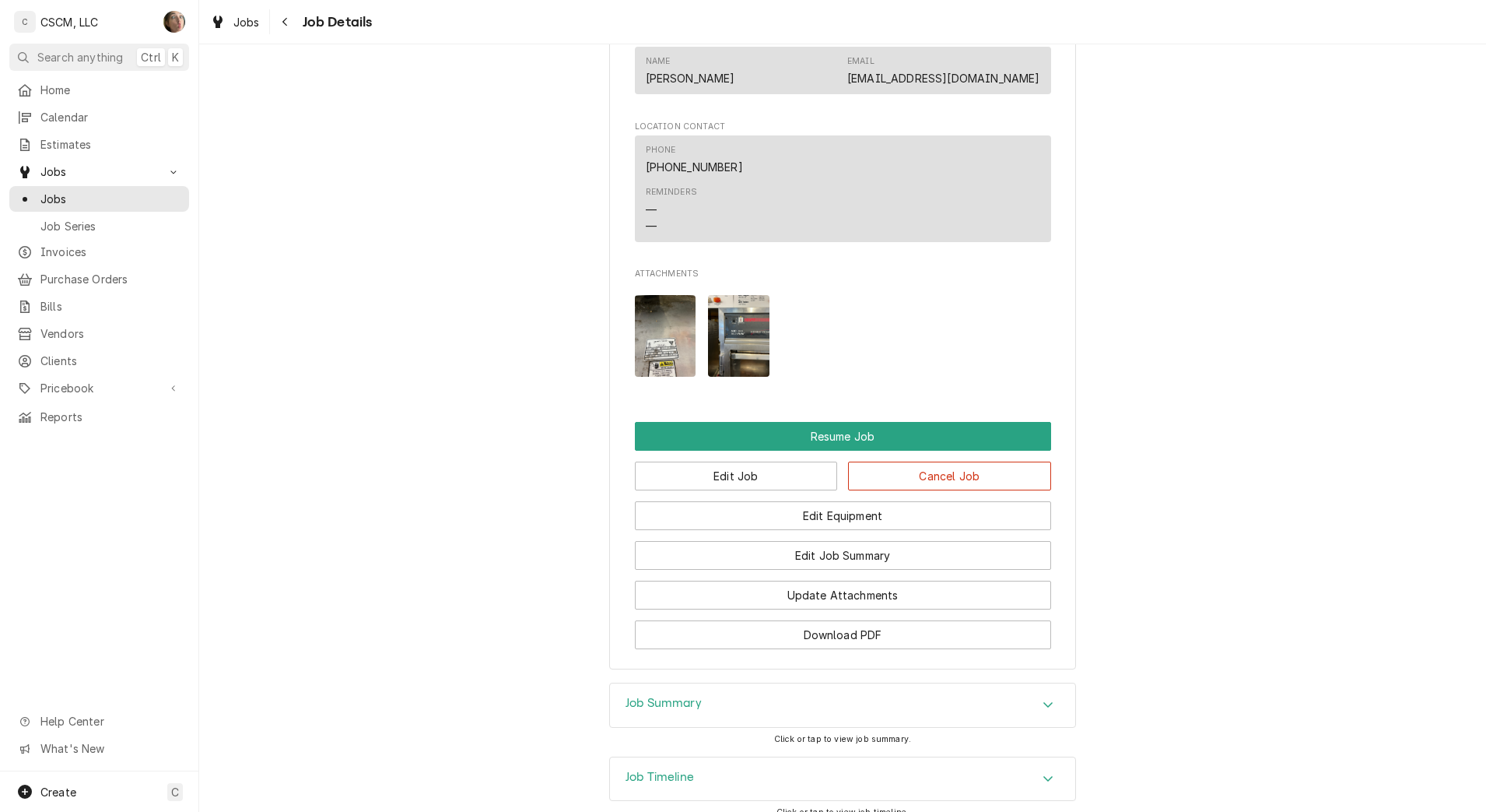
scroll to position [1587, 0]
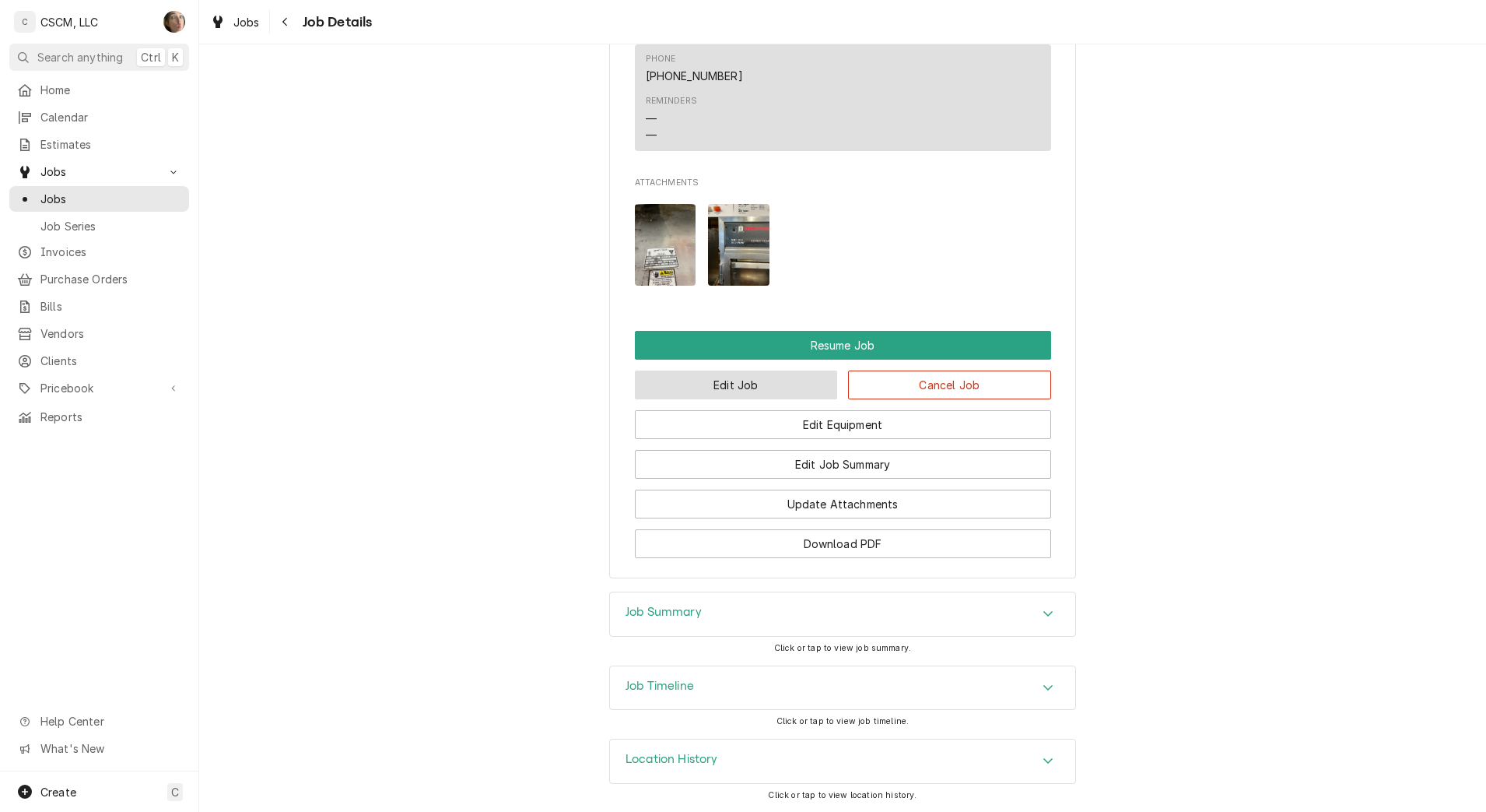
drag, startPoint x: 770, startPoint y: 386, endPoint x: 693, endPoint y: 381, distance: 77.2
click at [693, 381] on button "Edit Job" at bounding box center [736, 385] width 203 height 29
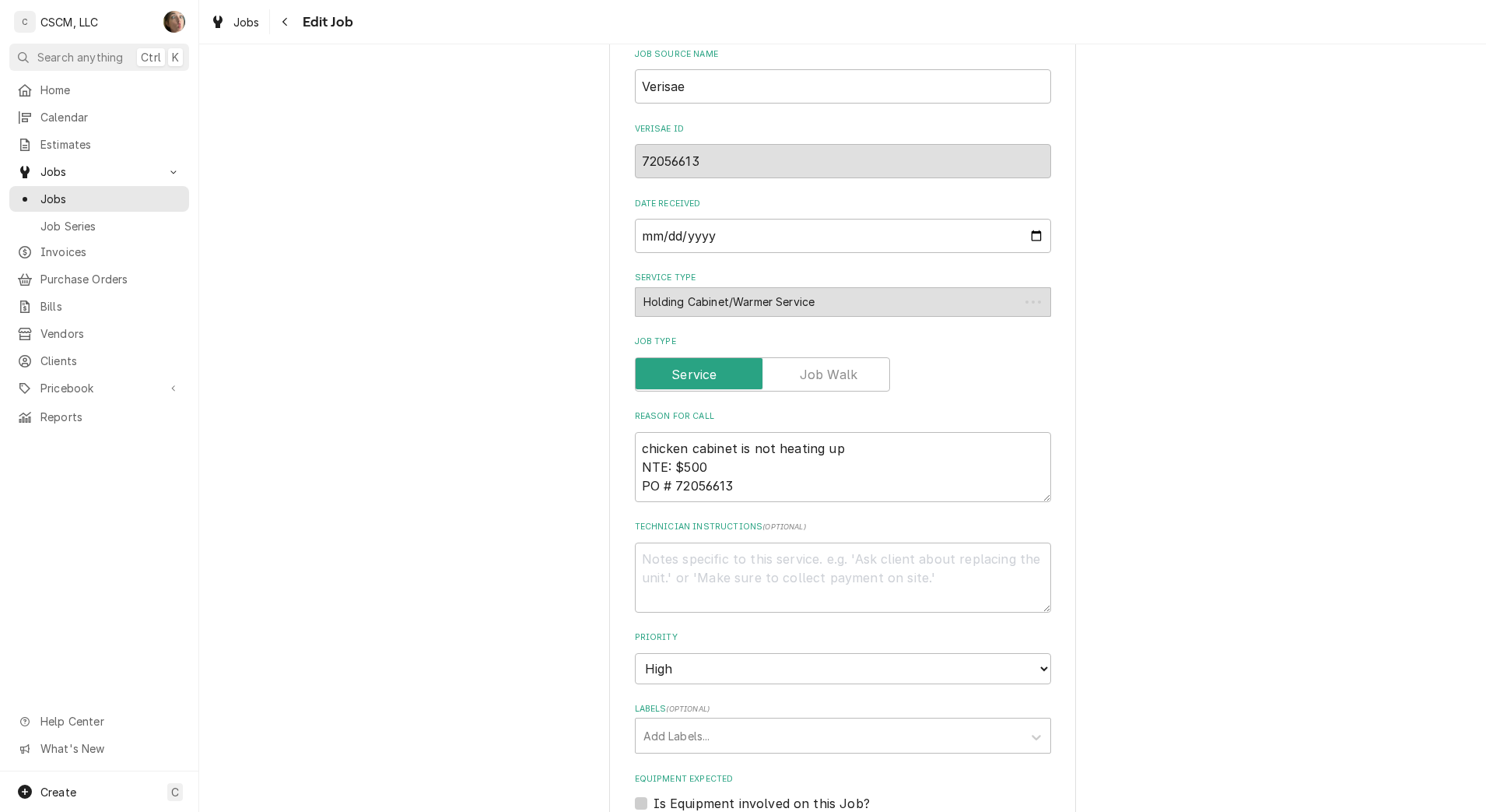
type textarea "x"
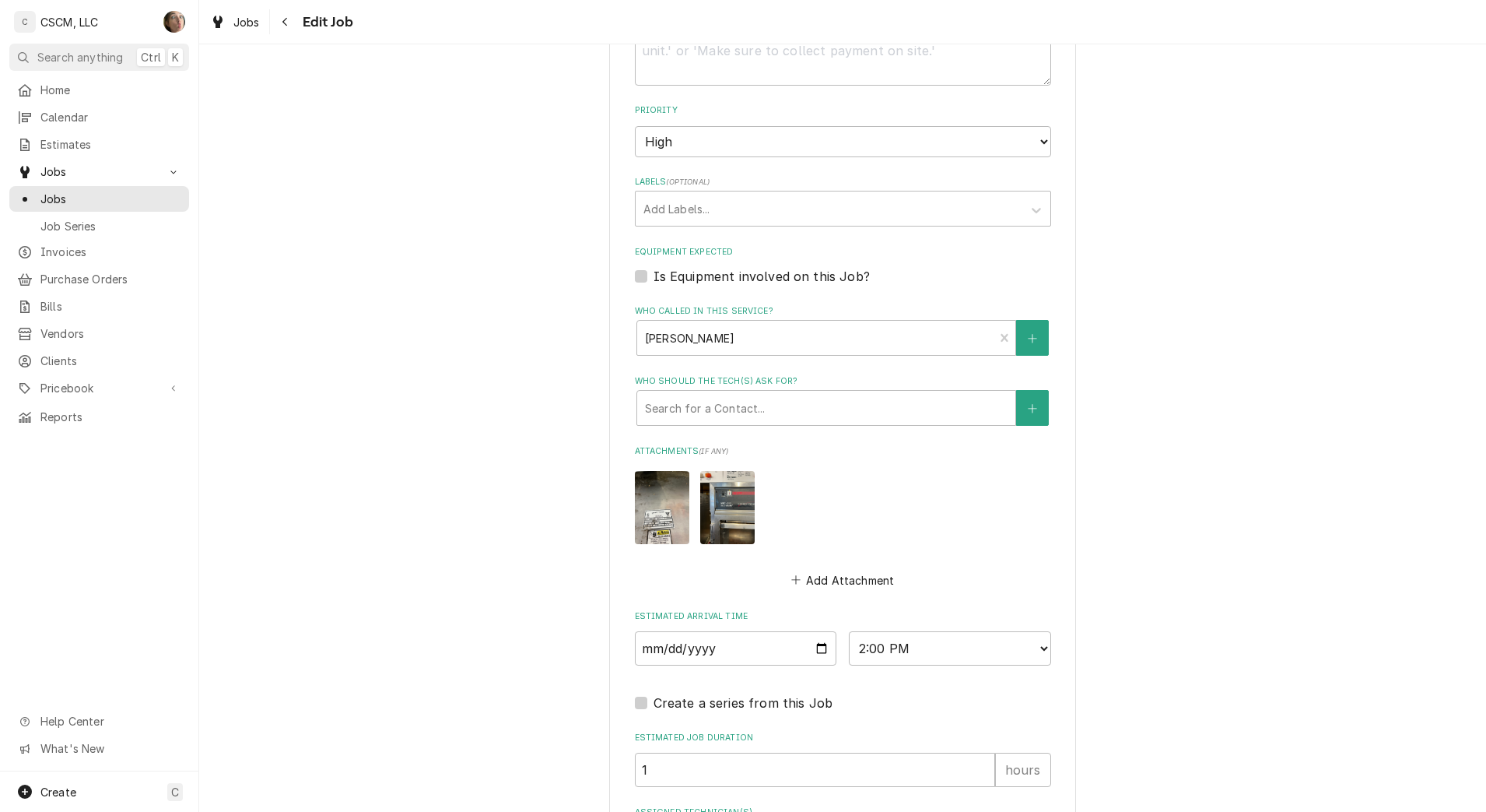
scroll to position [1197, 0]
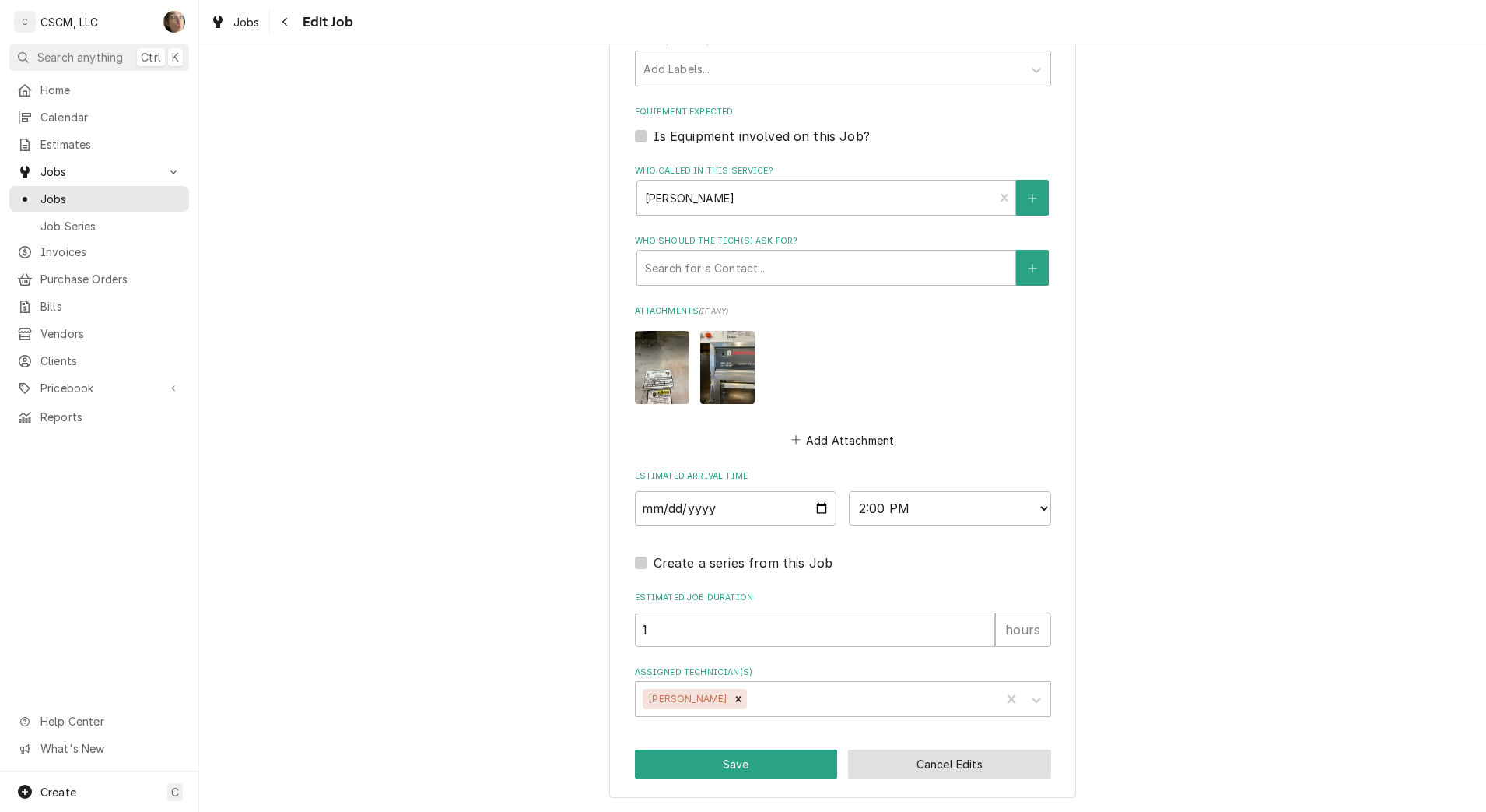
click at [967, 762] on button "Cancel Edits" at bounding box center [950, 764] width 203 height 29
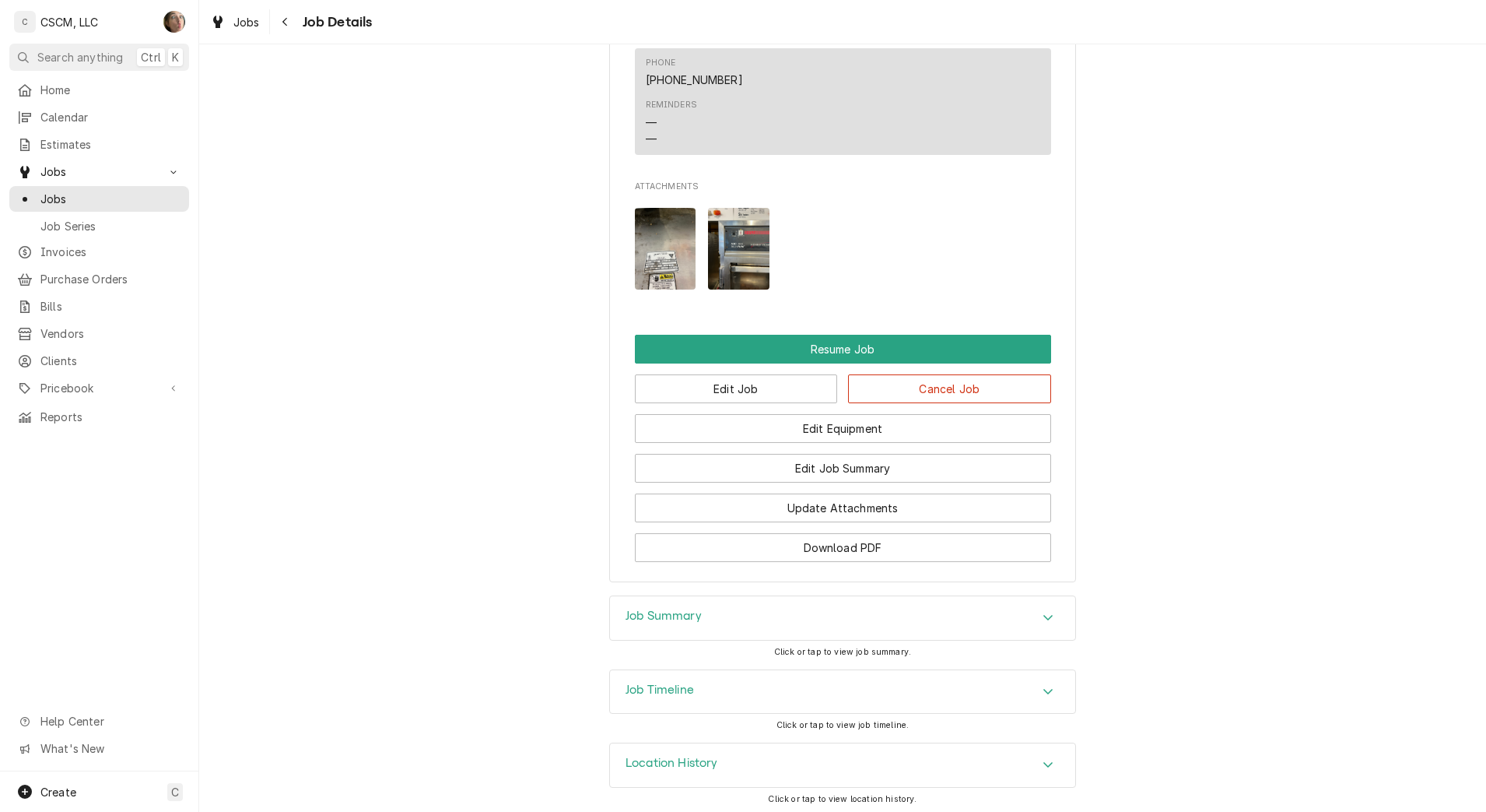
scroll to position [1587, 0]
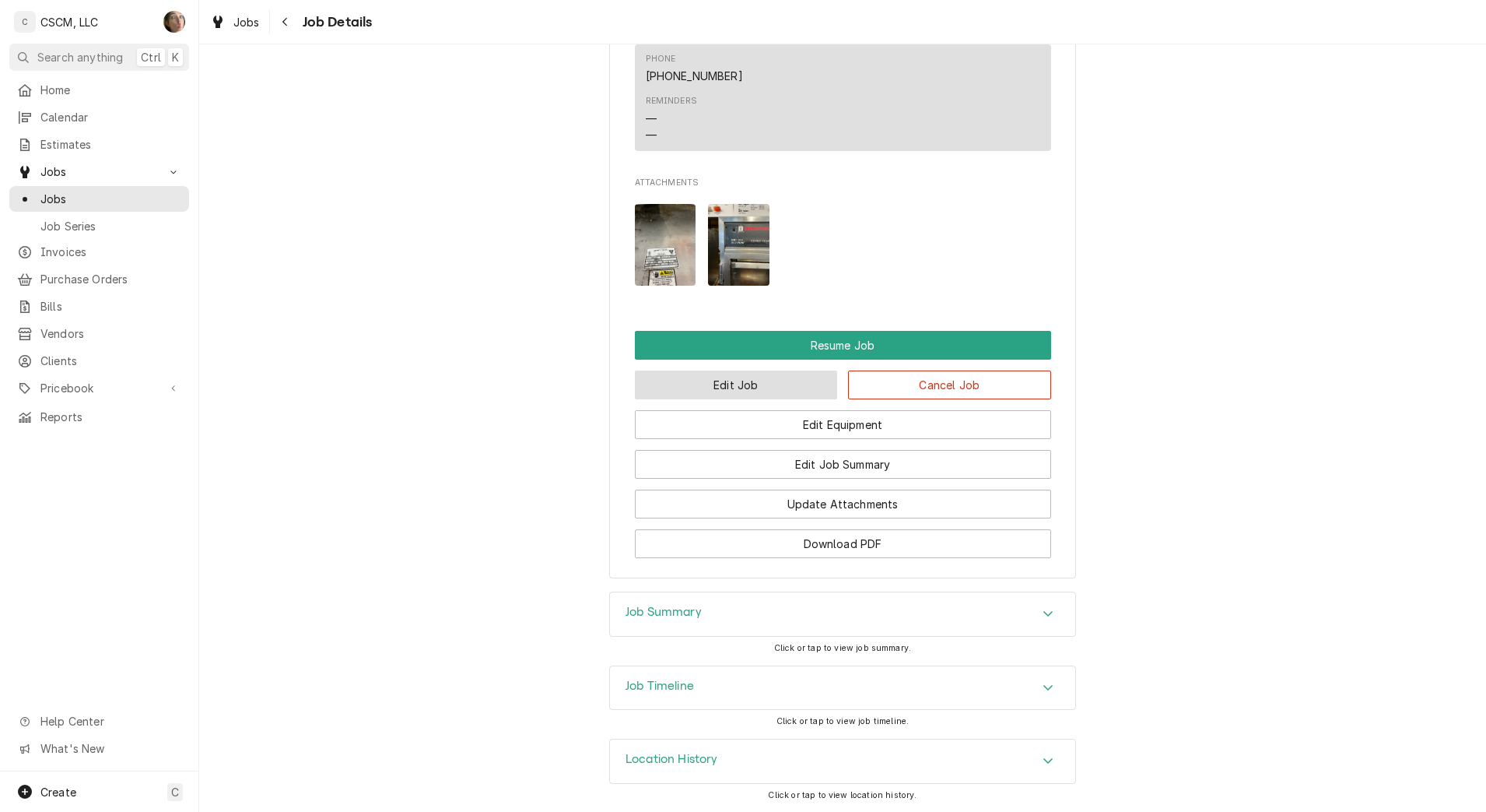
click at [672, 391] on button "Edit Job" at bounding box center [736, 385] width 203 height 29
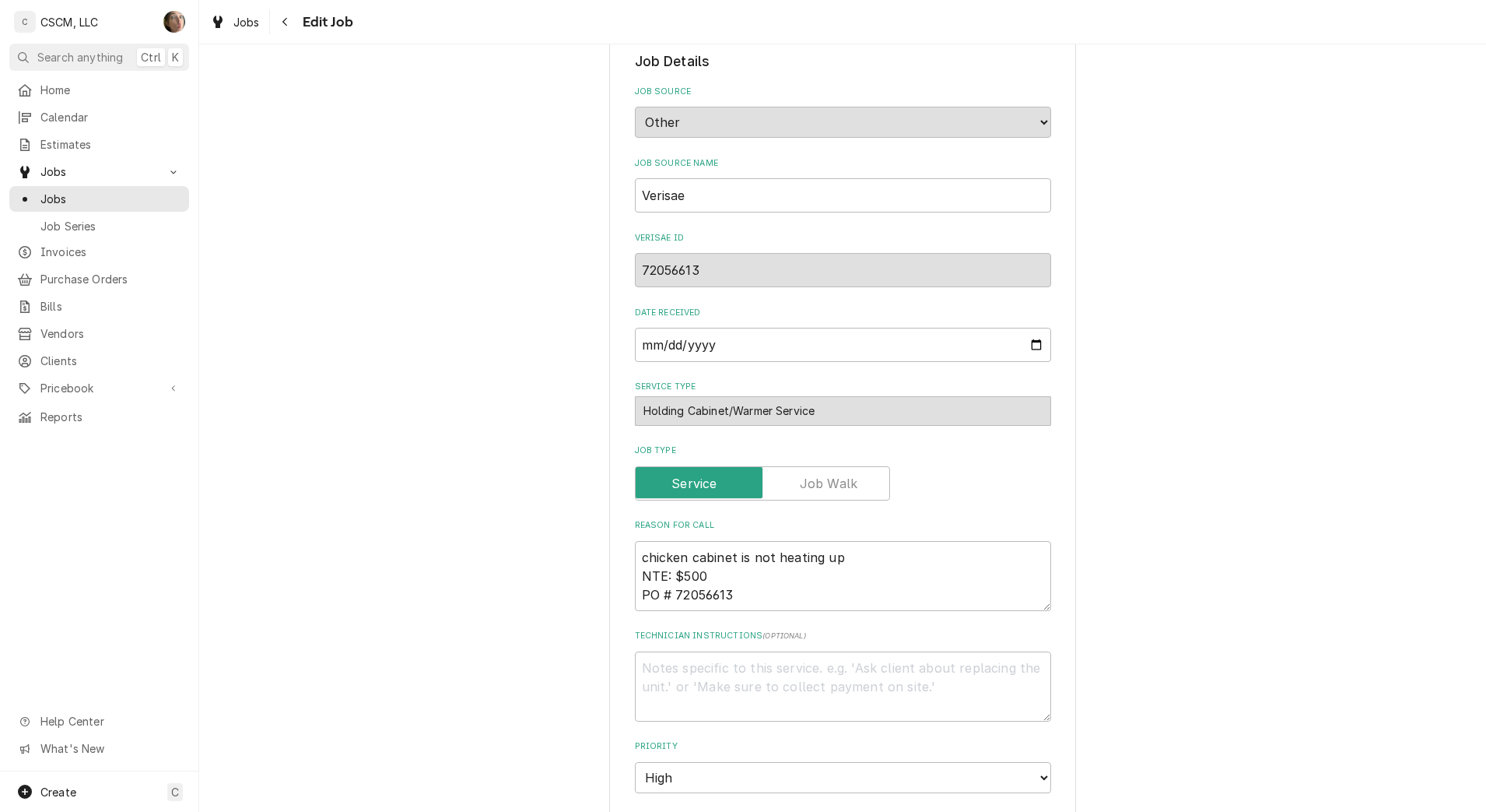
type textarea "x"
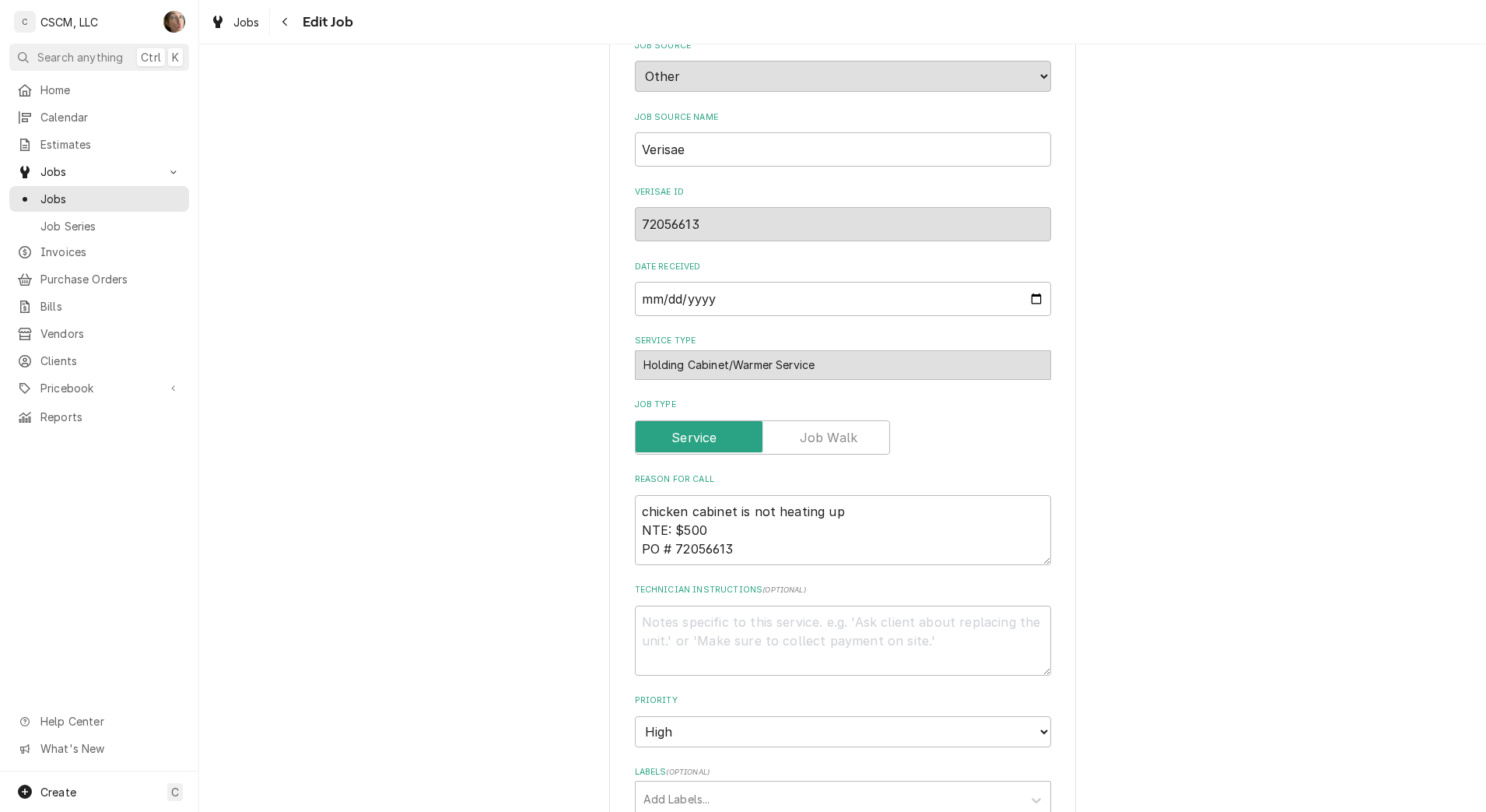
scroll to position [1197, 0]
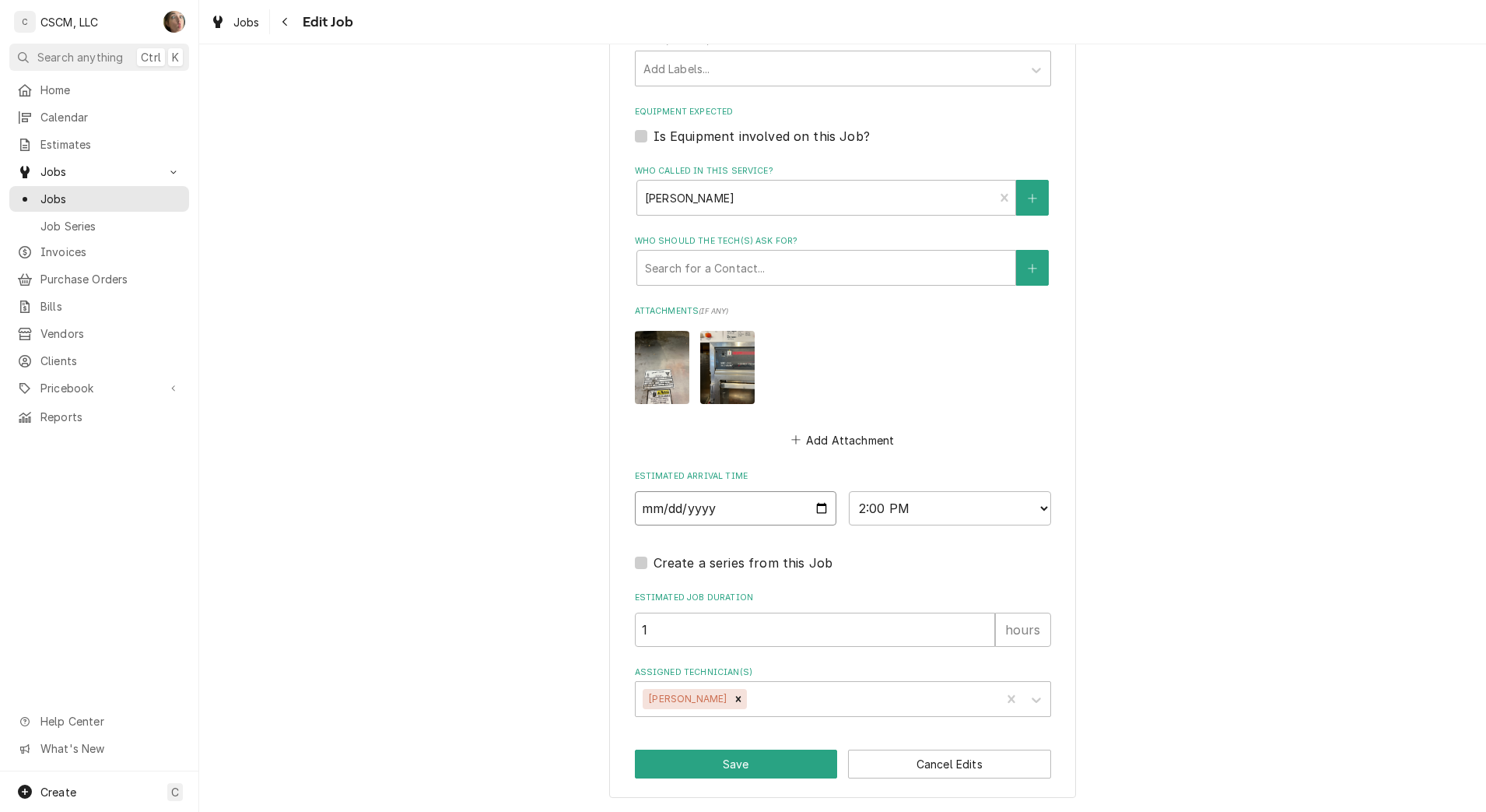
click at [818, 509] on input "[DATE]" at bounding box center [736, 508] width 202 height 34
type input "[DATE]"
type textarea "x"
click at [868, 509] on select "AM / PM 6:00 AM 6:15 AM 6:30 AM 6:45 AM 7:00 AM 7:15 AM 7:30 AM 7:45 AM 8:00 AM…" at bounding box center [950, 508] width 202 height 34
click at [903, 509] on select "AM / PM 6:00 AM 6:15 AM 6:30 AM 6:45 AM 7:00 AM 7:15 AM 7:30 AM 7:45 AM 8:00 AM…" at bounding box center [950, 508] width 202 height 34
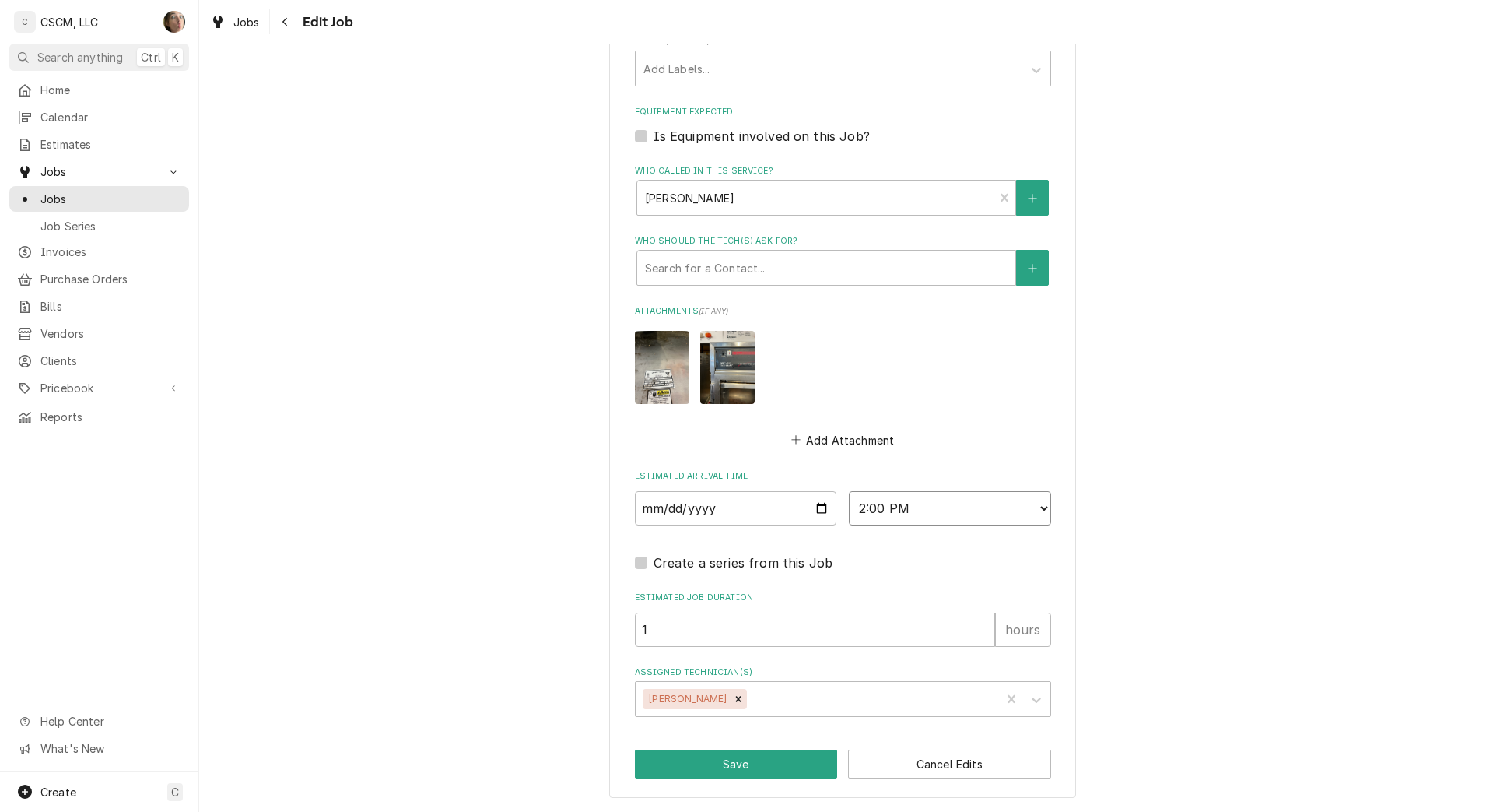
select select "08:00:00"
click at [849, 491] on select "AM / PM 6:00 AM 6:15 AM 6:30 AM 6:45 AM 7:00 AM 7:15 AM 7:30 AM 7:45 AM 8:00 AM…" at bounding box center [950, 508] width 202 height 34
click at [707, 770] on button "Save" at bounding box center [736, 764] width 203 height 29
type textarea "x"
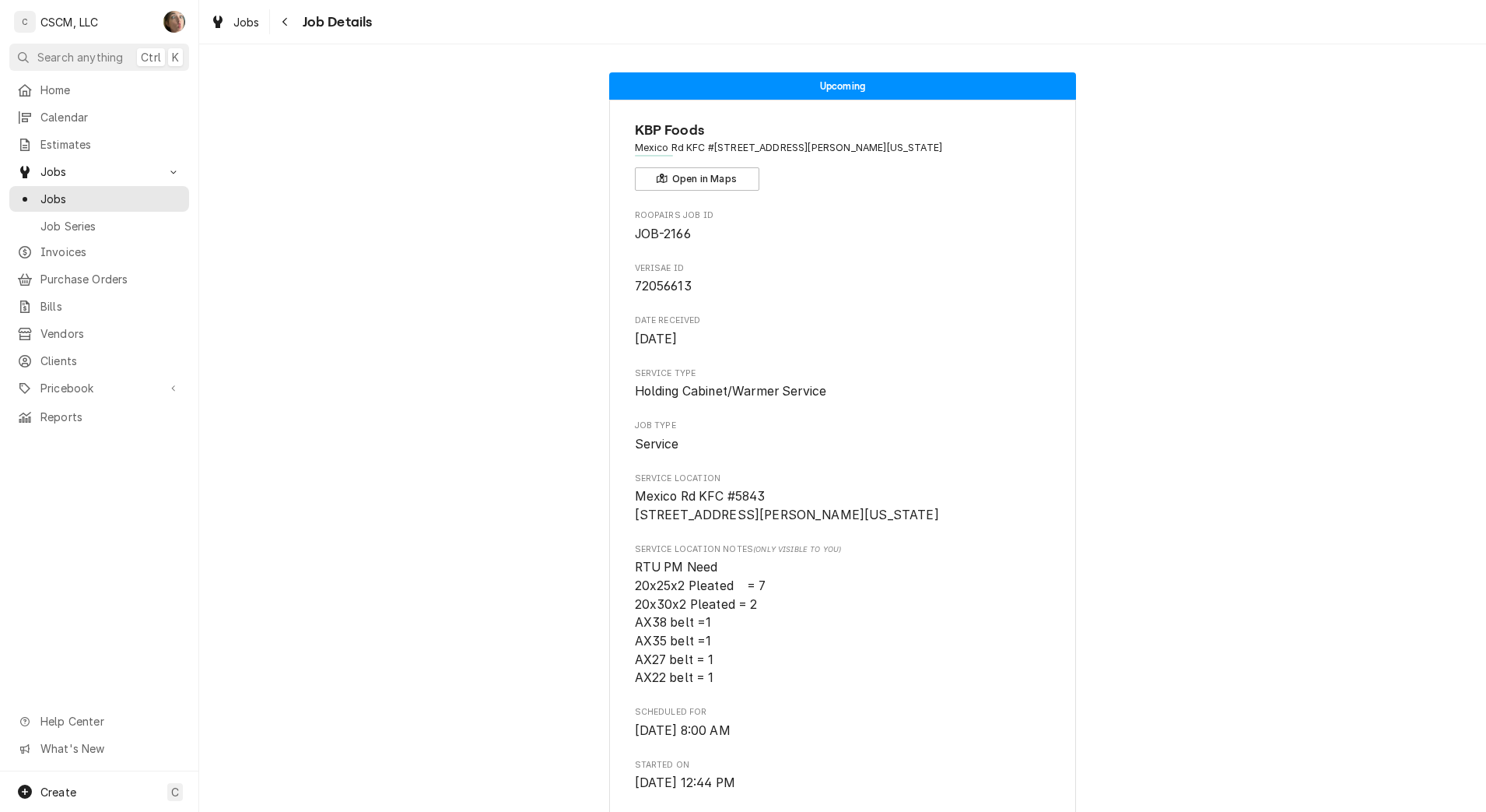
click at [285, 21] on icon "Navigate back" at bounding box center [285, 22] width 7 height 11
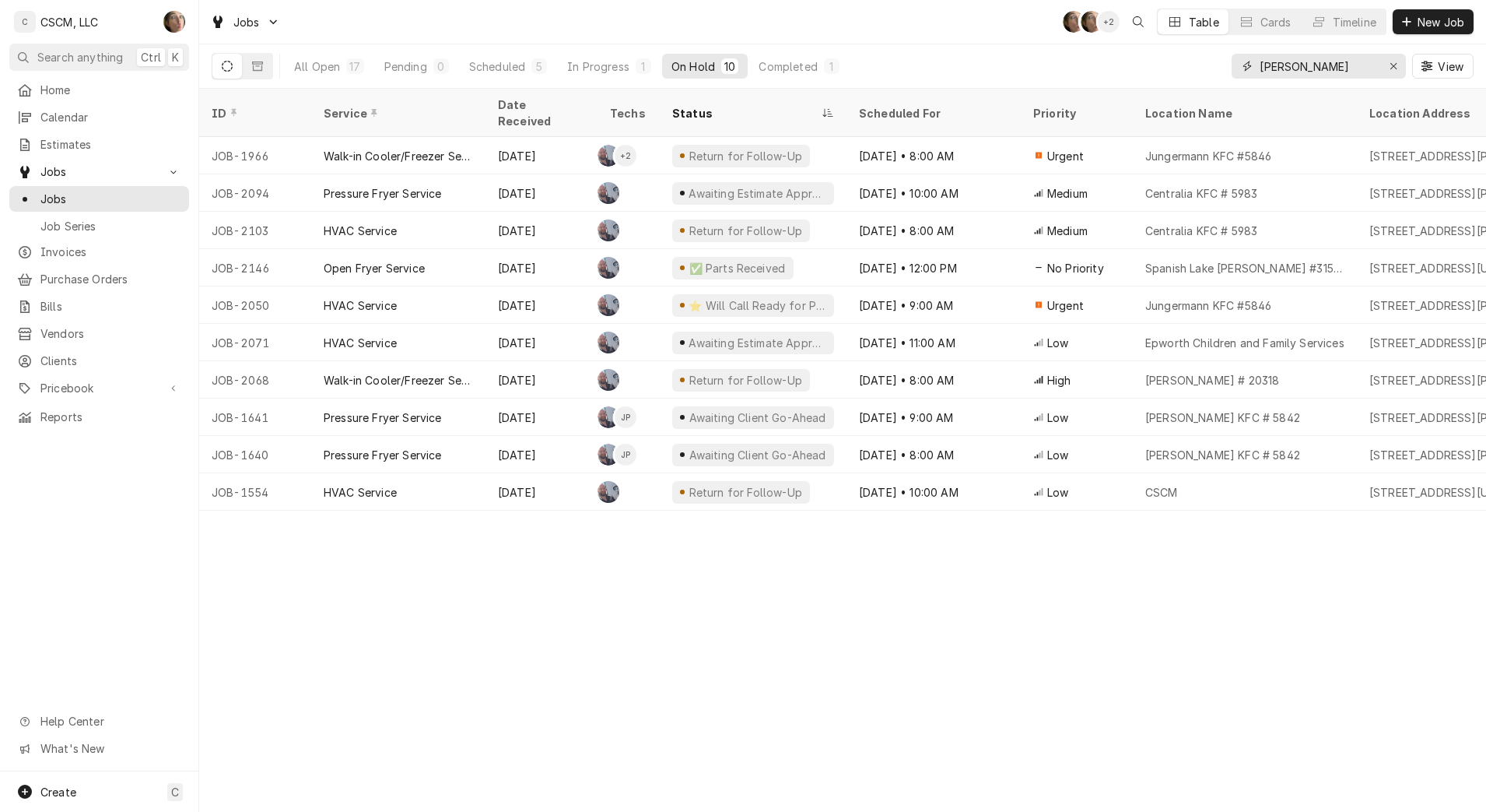
drag, startPoint x: 1305, startPoint y: 67, endPoint x: 1107, endPoint y: 71, distance: 198.0
click at [1107, 71] on div "All Open 17 Pending 0 Scheduled 5 In Progress 1 On Hold 10 Completed 1 [PERSON_…" at bounding box center [843, 66] width 1262 height 43
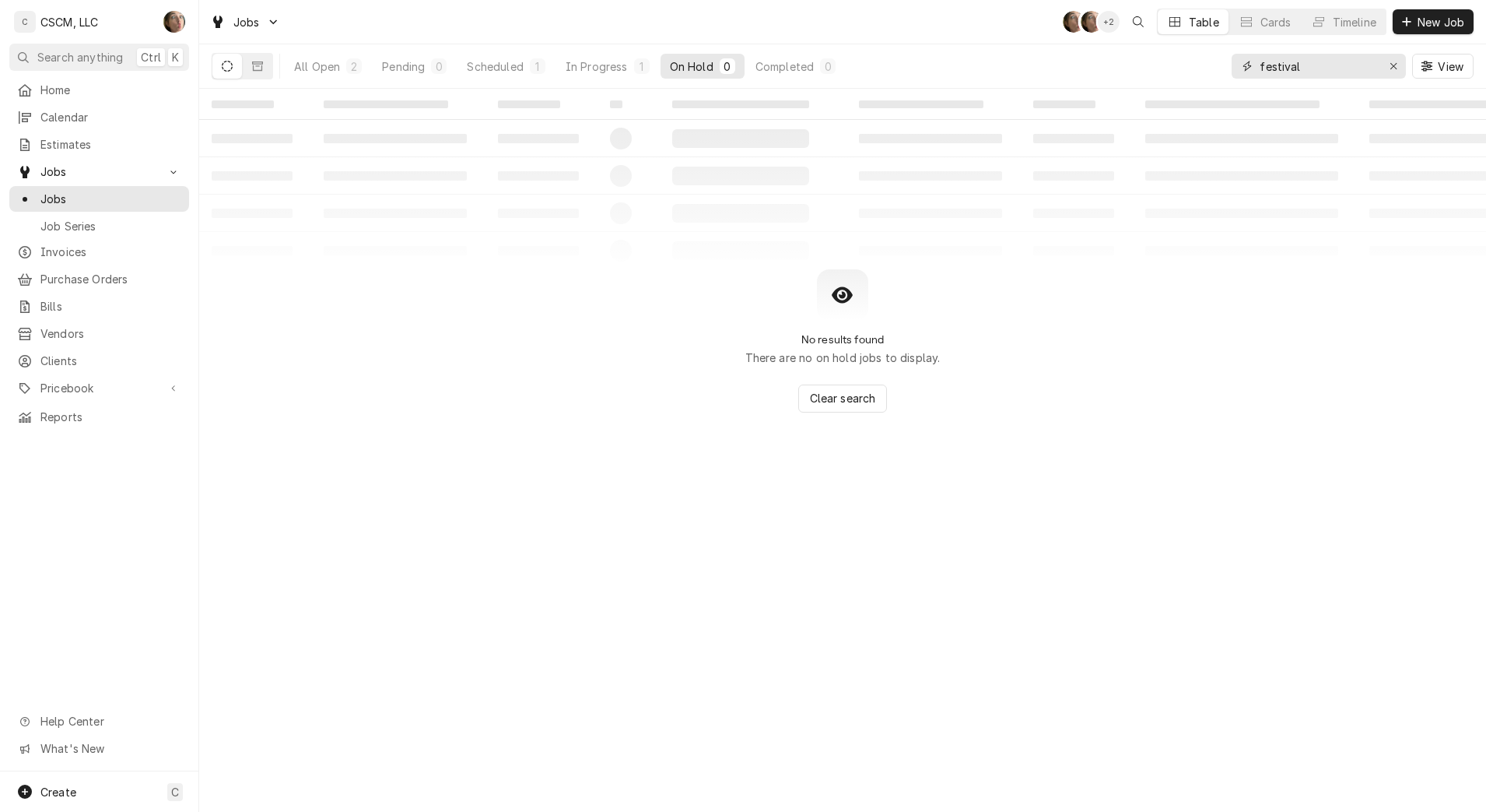
type input "festival"
click at [562, 74] on button "In Progress 1" at bounding box center [608, 66] width 103 height 25
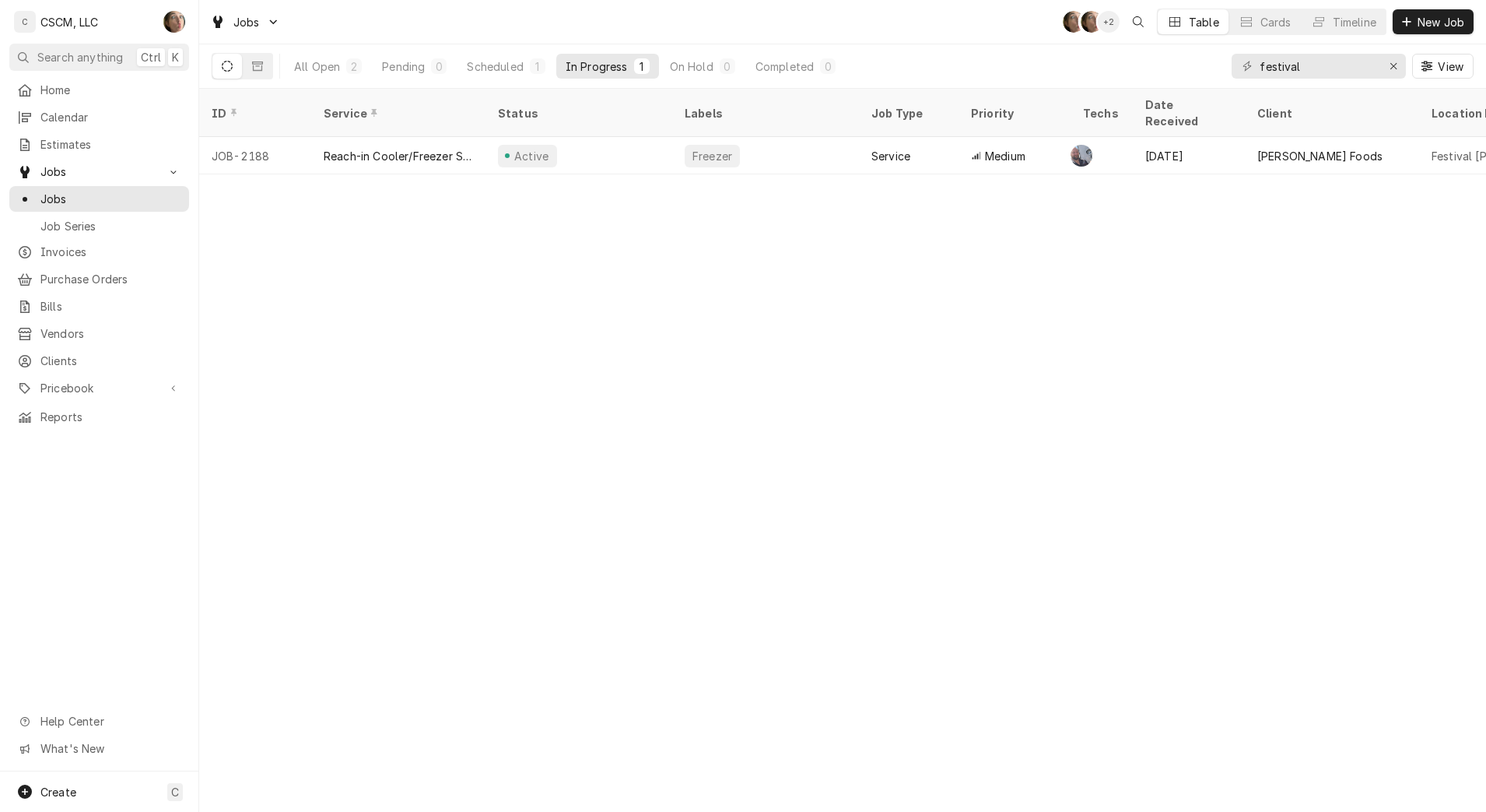
click at [327, 66] on div "All Open" at bounding box center [317, 66] width 46 height 17
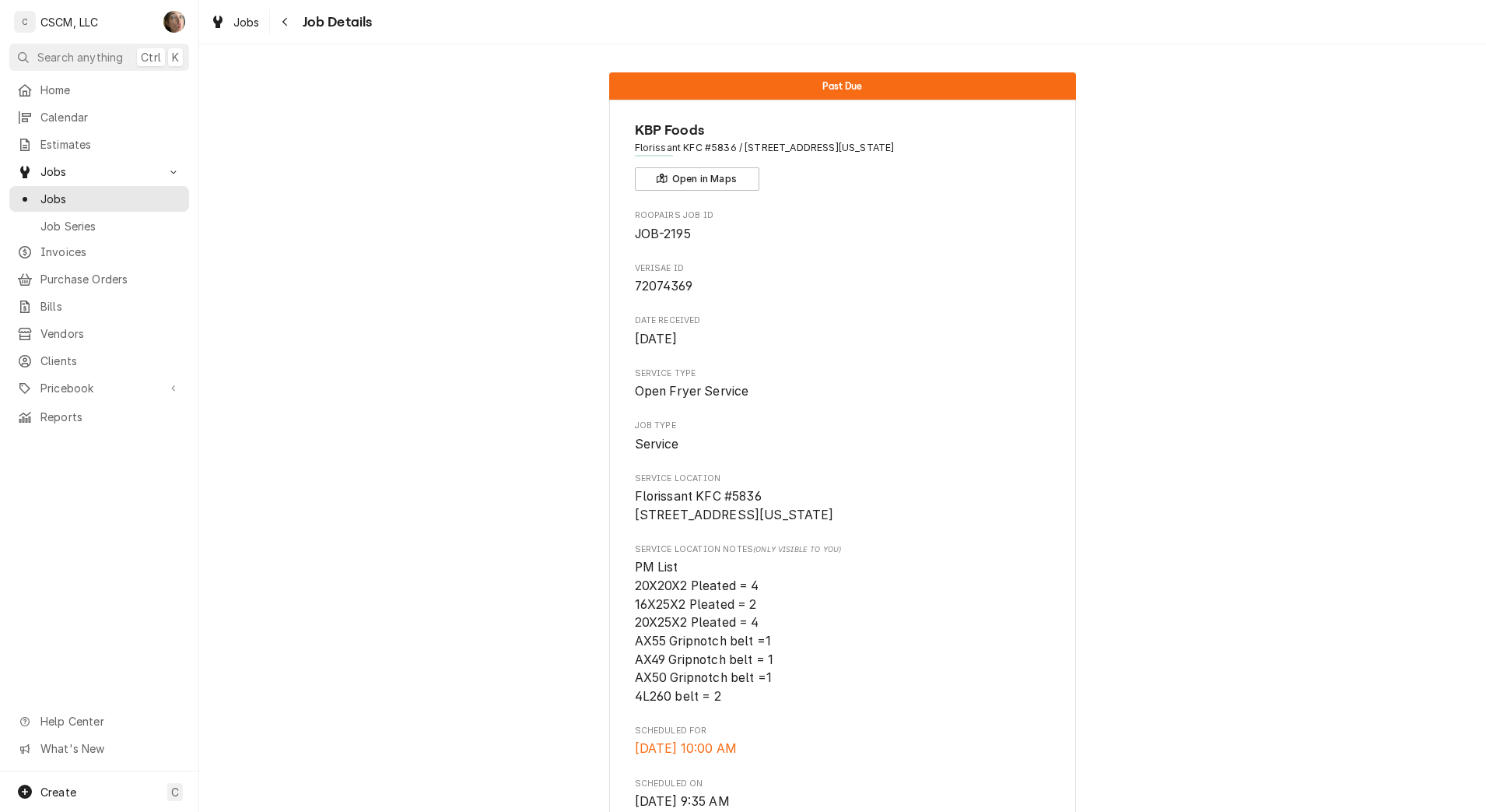
click at [296, 26] on button "Navigate back" at bounding box center [286, 22] width 25 height 25
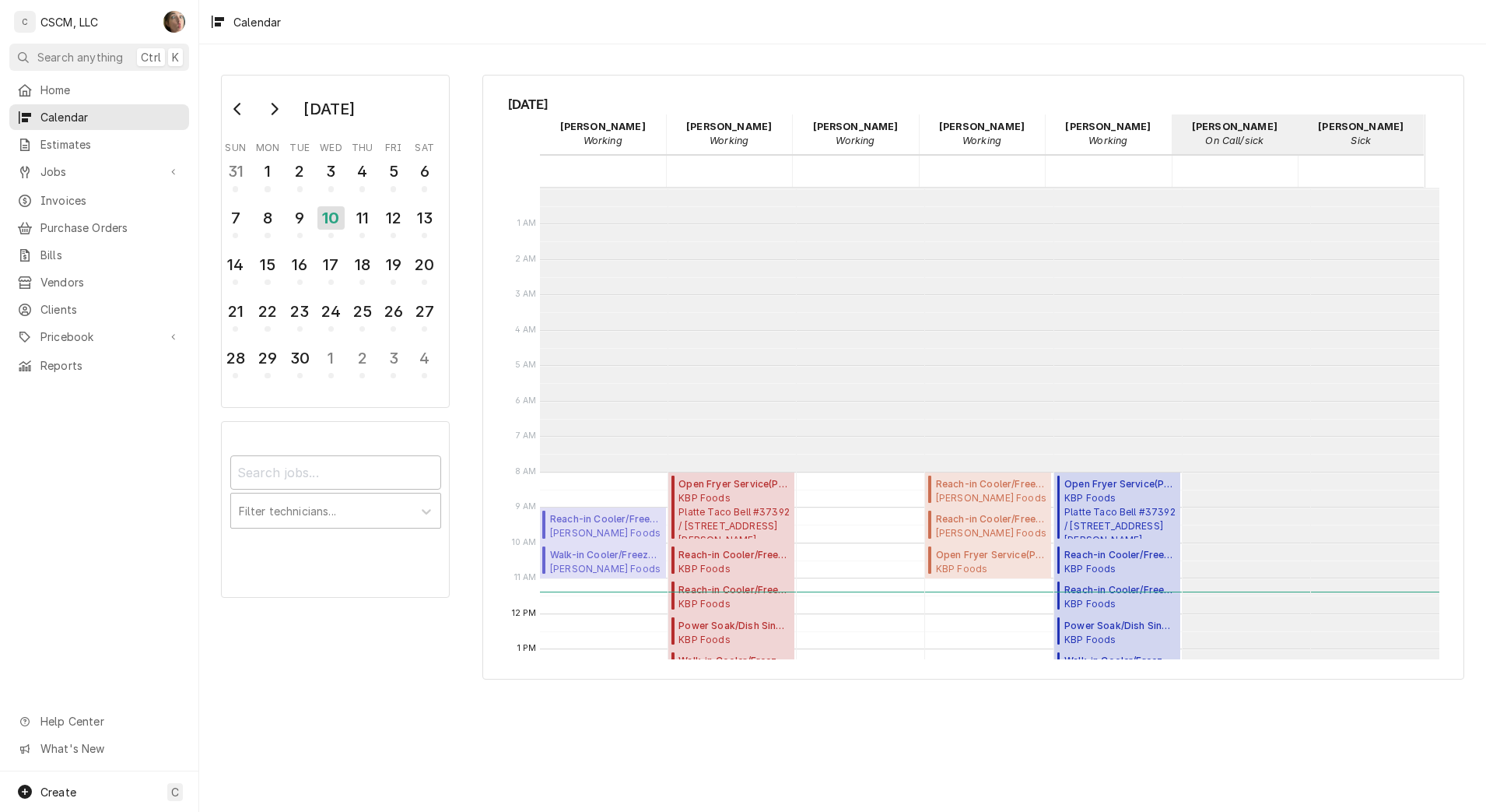
scroll to position [263, 0]
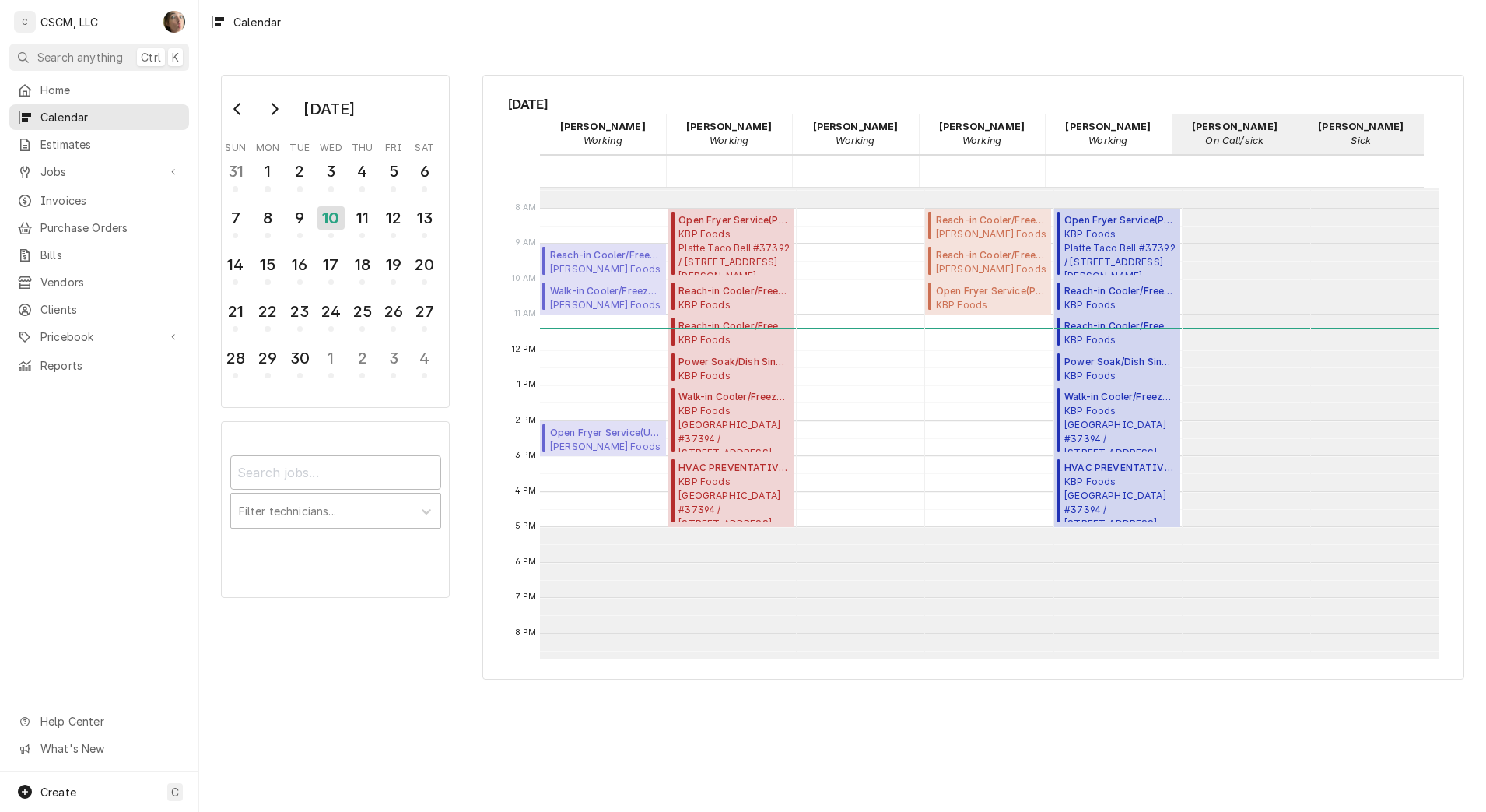
click at [760, 73] on div "September 2025 Sun Mon Tue Wed Thu Fri Sat 31 1 2 3 4 5 6 7 8 9 10 11 12 13 14 …" at bounding box center [843, 376] width 1287 height 632
click at [688, 53] on div "September 2025 Sun Mon Tue Wed Thu Fri Sat 31 1 2 3 4 5 6 7 8 9 10 11 12 13 14 …" at bounding box center [843, 427] width 1287 height 767
click at [968, 253] on span "Reach-in Cooler/Freezer Service ( Active )" at bounding box center [991, 255] width 111 height 14
click at [974, 253] on span "Reach-in Cooler/Freezer Service ( Active )" at bounding box center [991, 255] width 111 height 14
click at [573, 258] on span "Reach-in Cooler/Freezer Service ( Active )" at bounding box center [606, 255] width 111 height 14
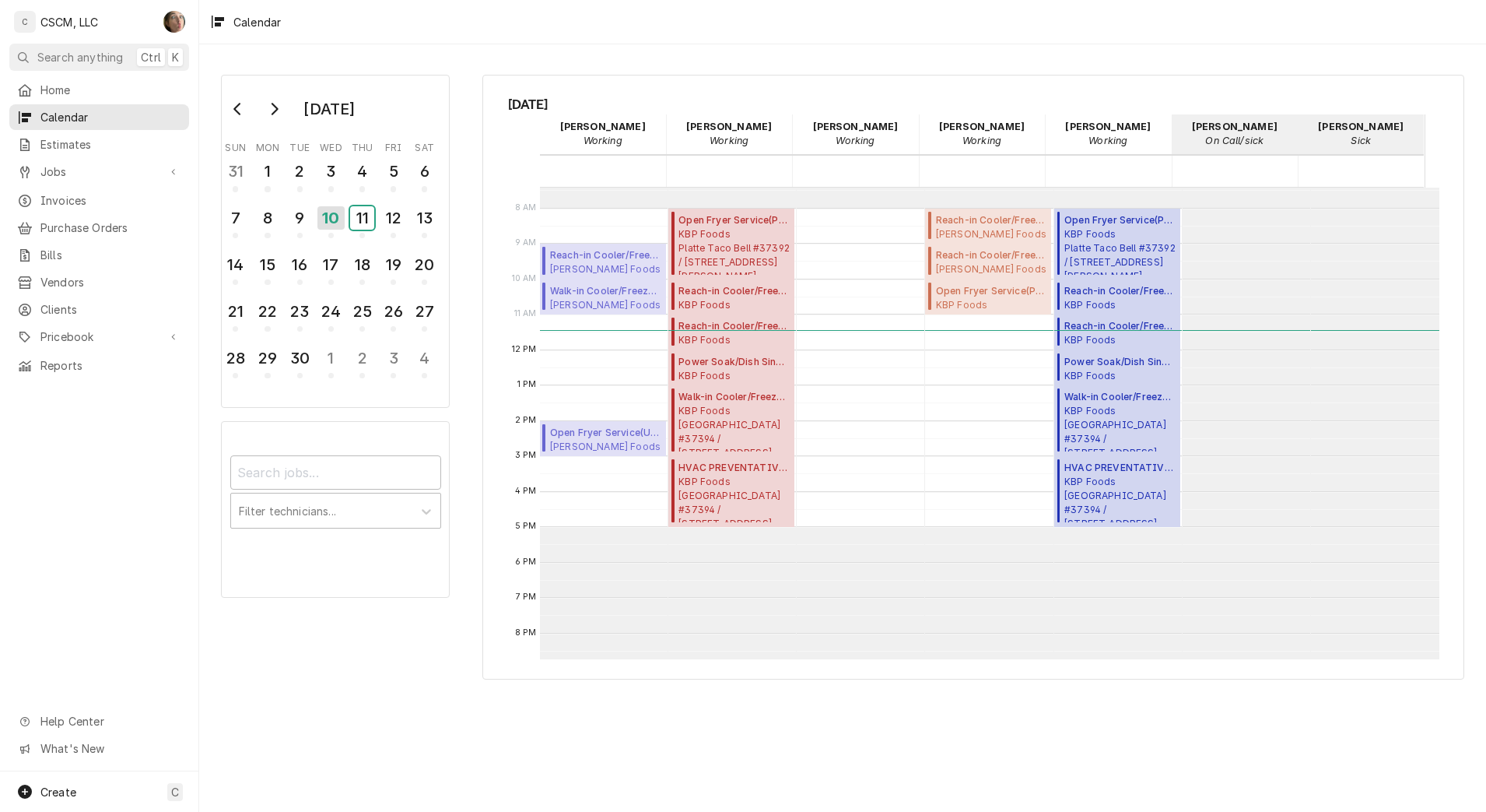
click at [370, 214] on div "11" at bounding box center [362, 218] width 24 height 23
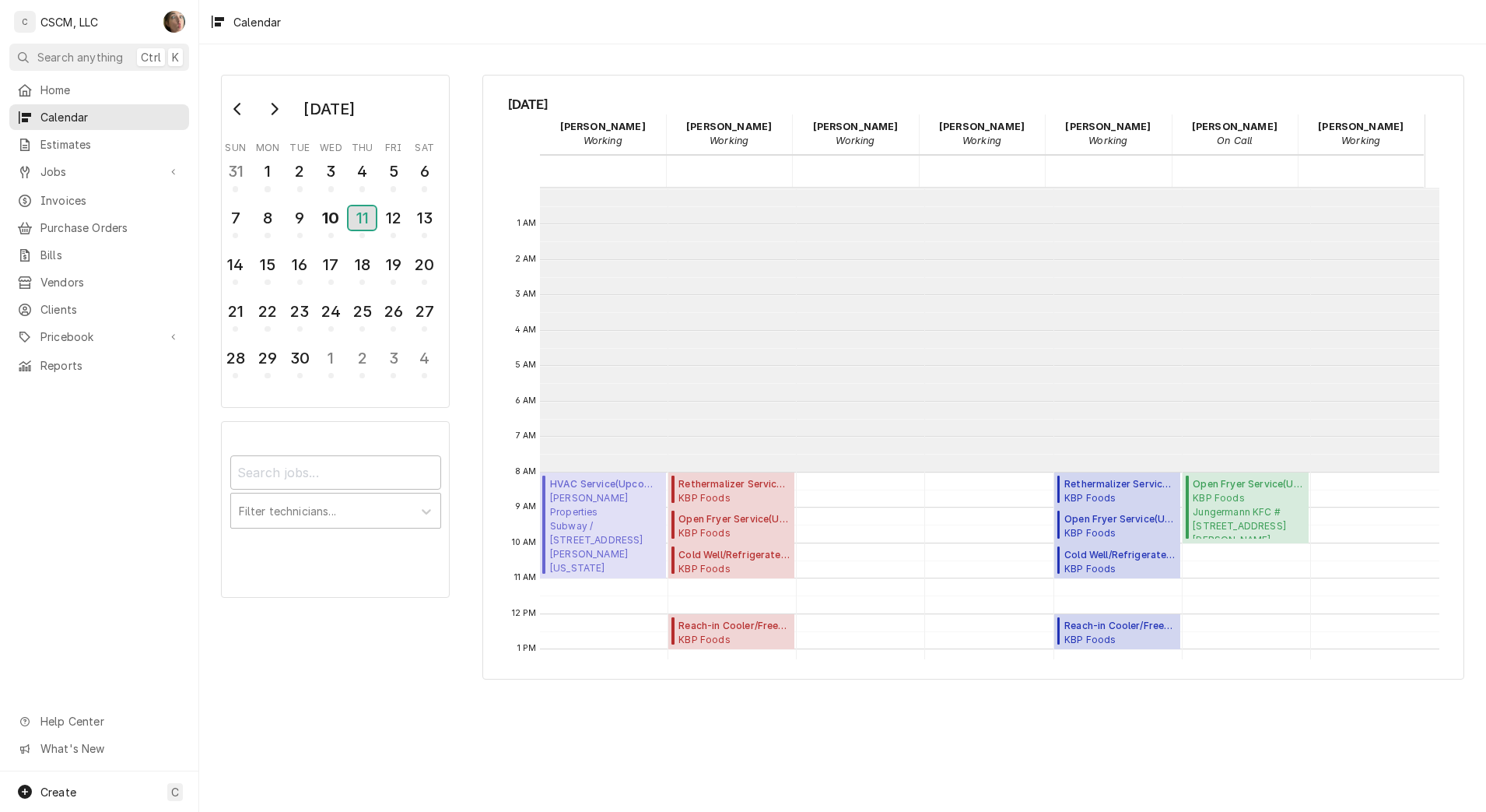
scroll to position [284, 0]
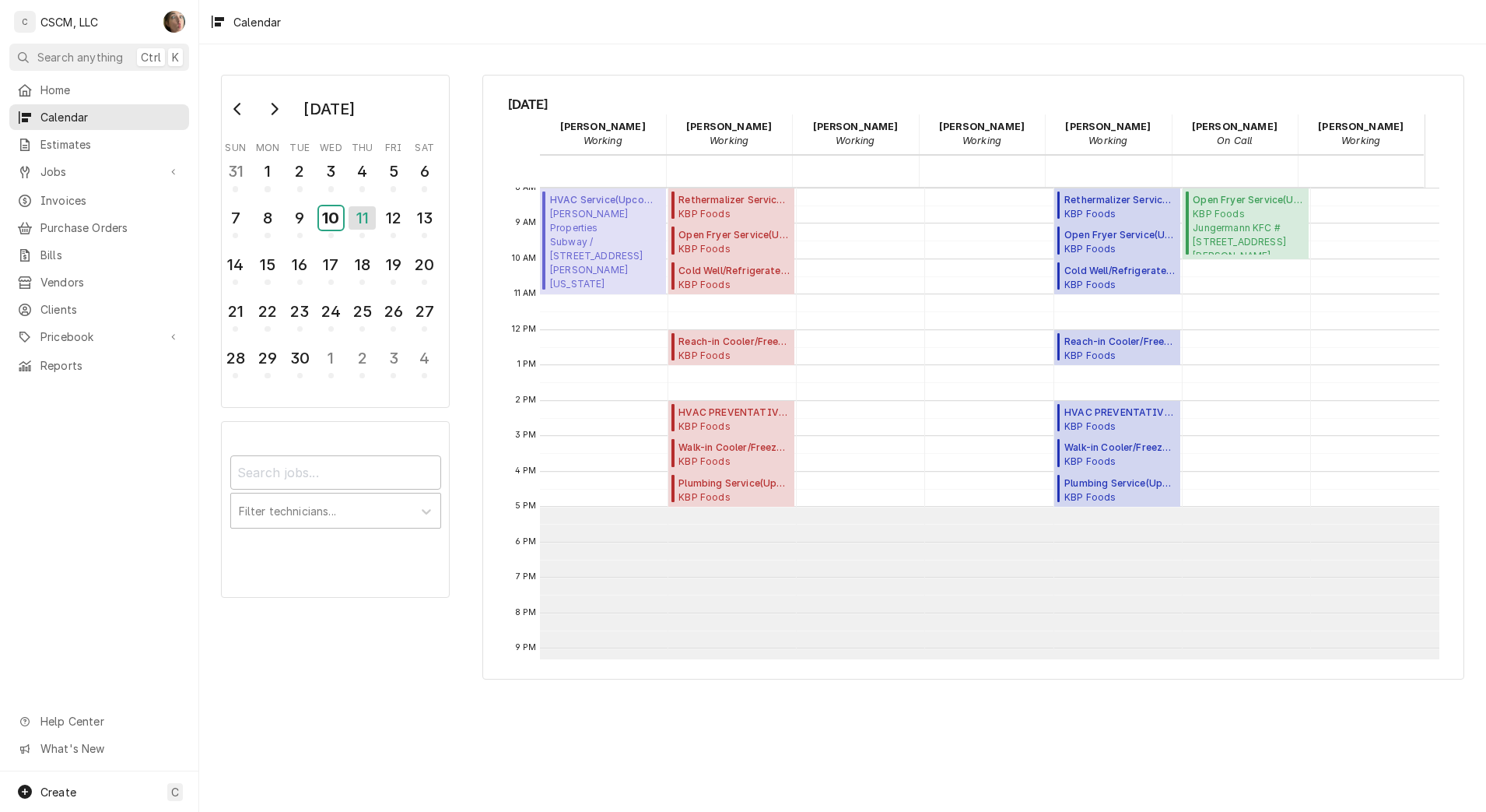
click at [337, 218] on div "10" at bounding box center [331, 218] width 24 height 23
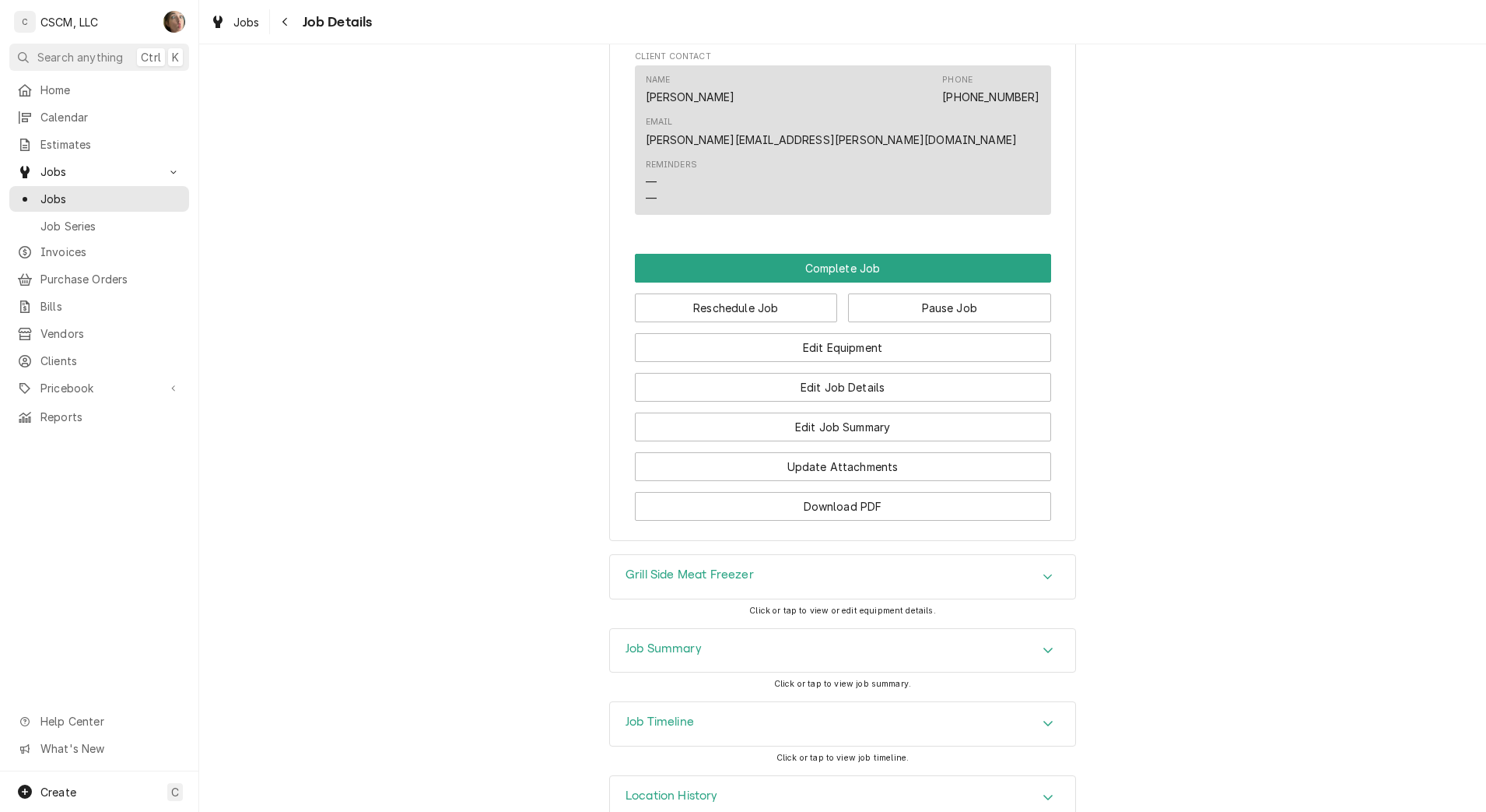
scroll to position [1071, 0]
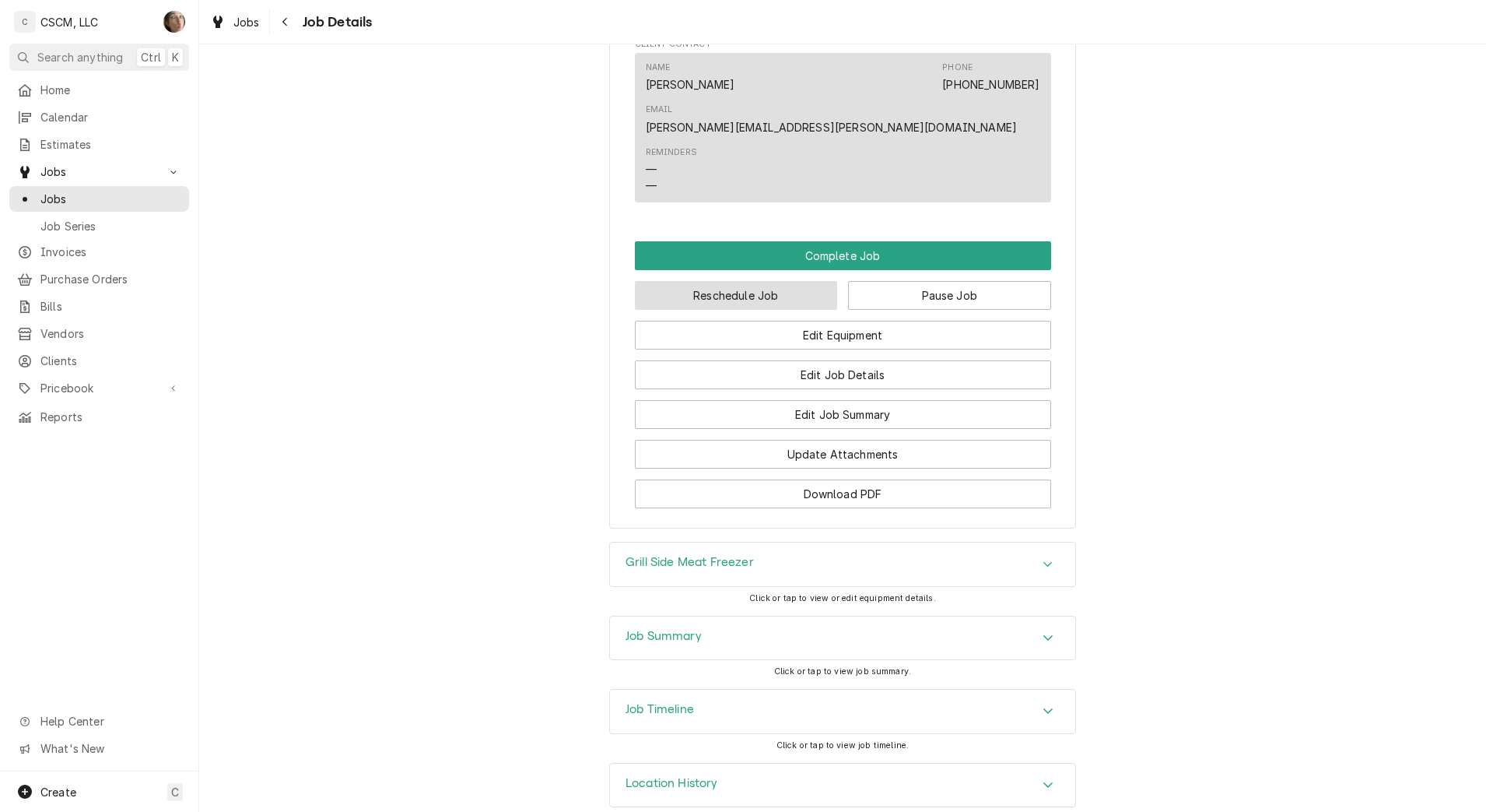
click at [787, 281] on button "Reschedule Job" at bounding box center [736, 295] width 203 height 29
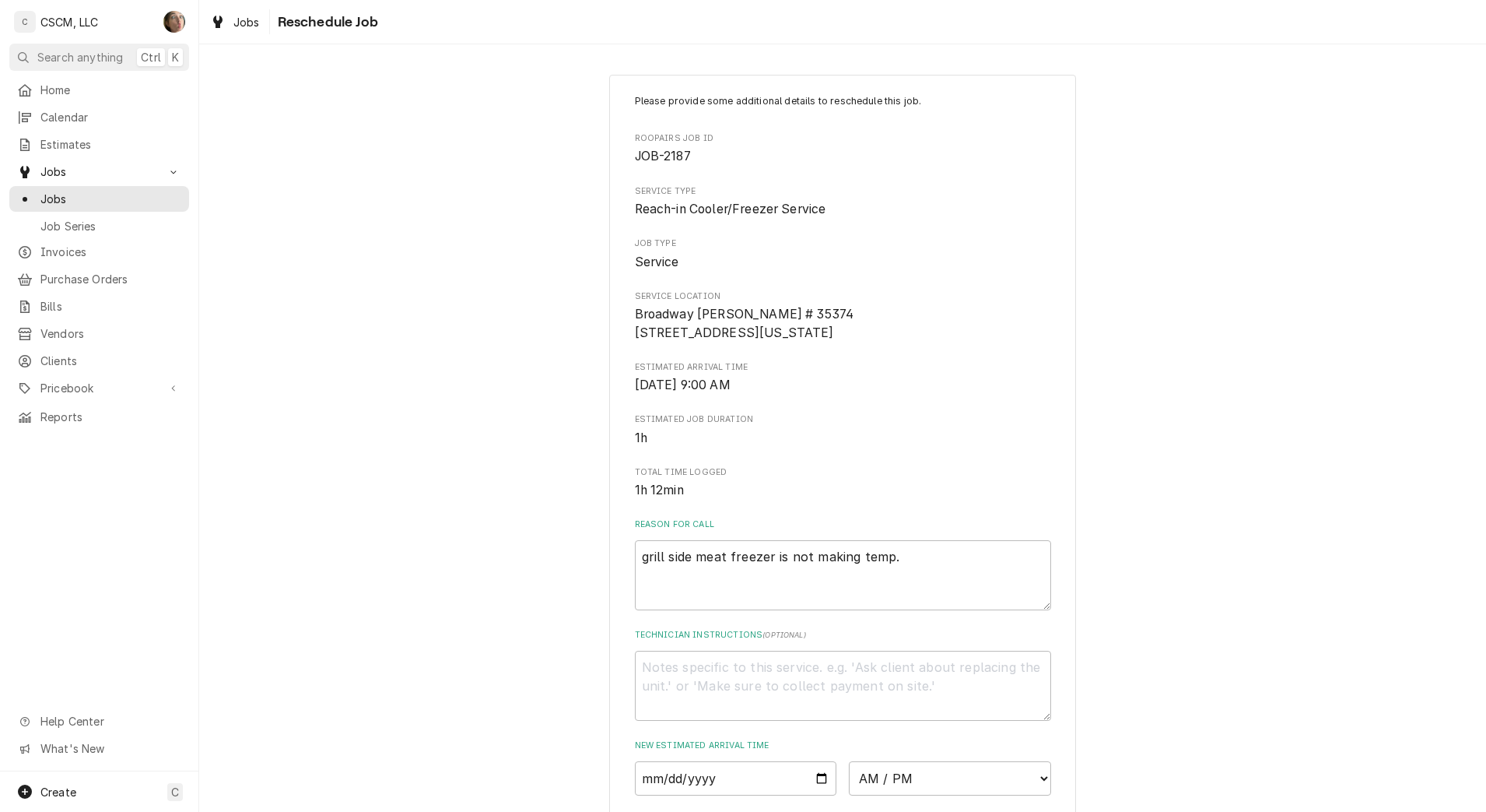
scroll to position [352, 0]
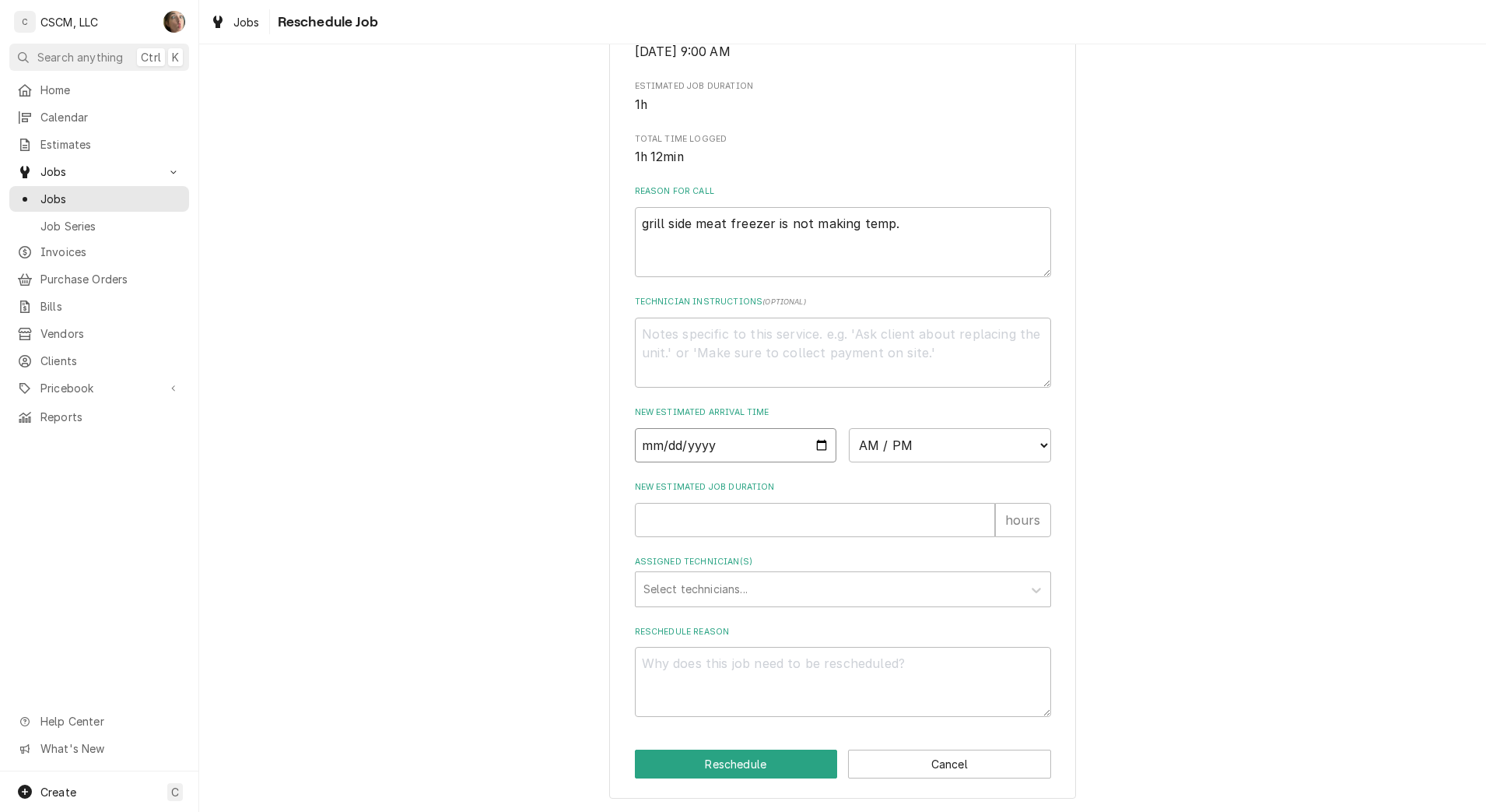
click at [806, 440] on input "Date" at bounding box center [736, 445] width 202 height 34
type input "[DATE]"
type textarea "x"
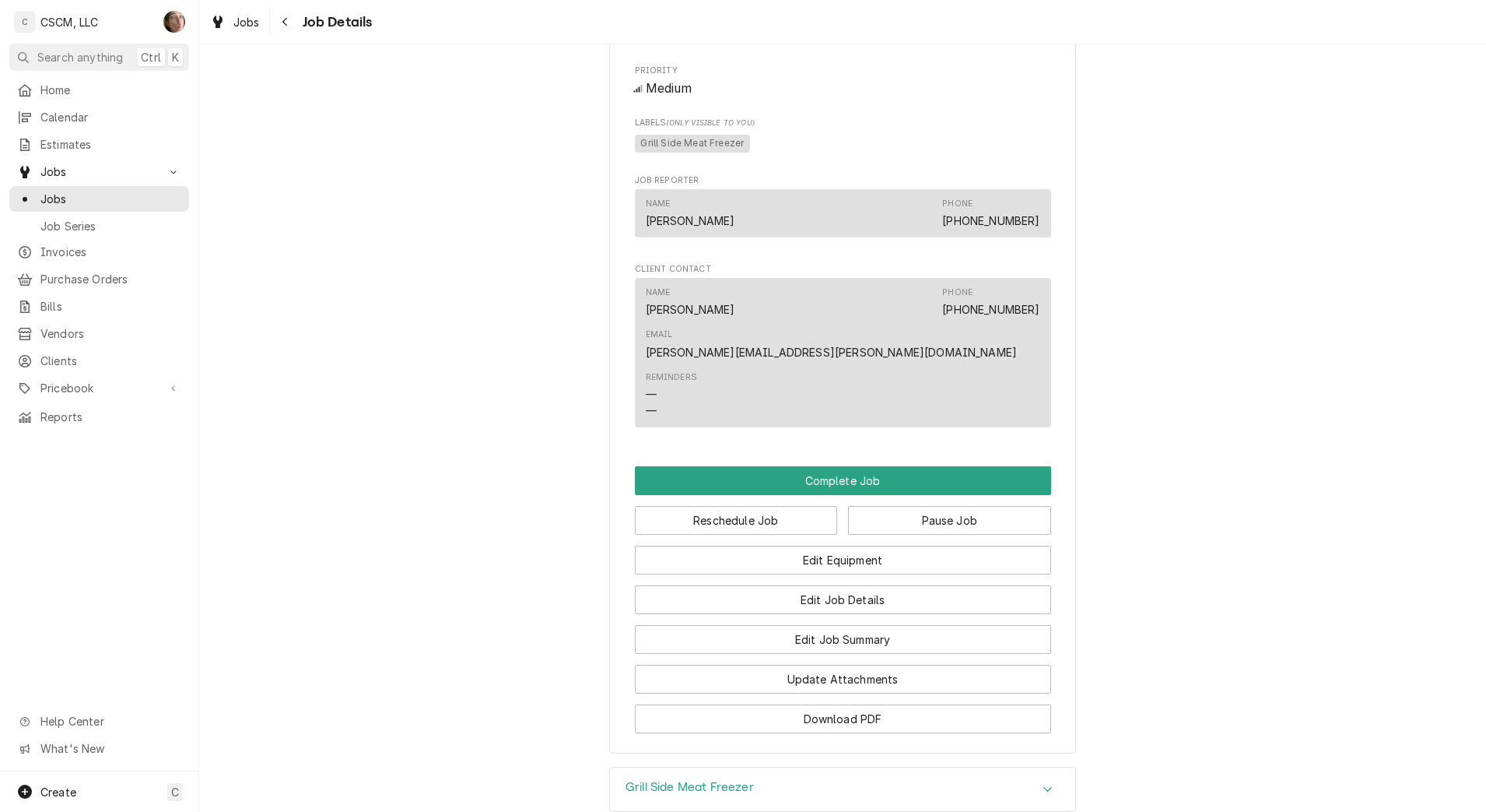
scroll to position [854, 0]
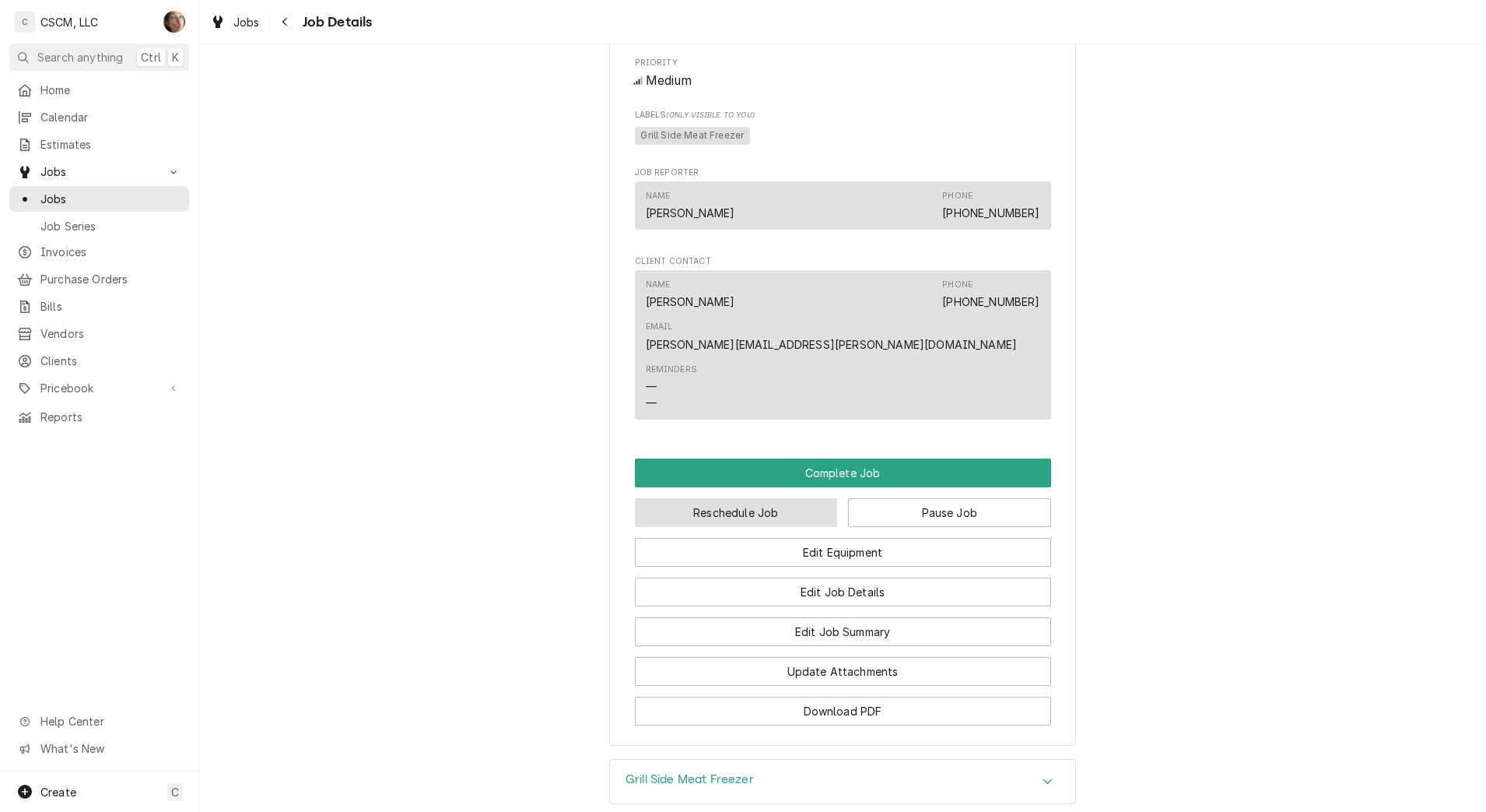
click at [735, 498] on button "Reschedule Job" at bounding box center [736, 512] width 203 height 29
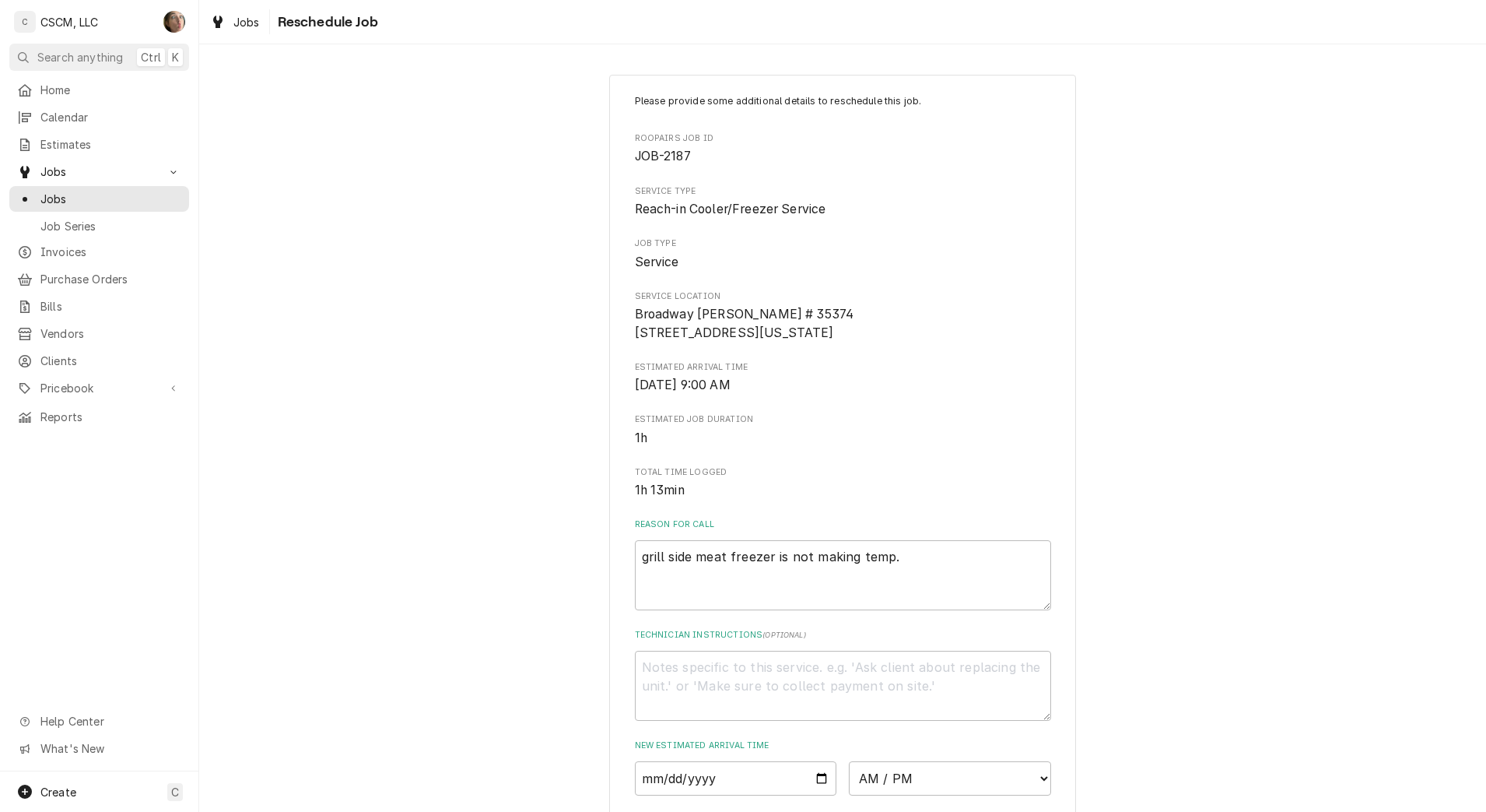
scroll to position [352, 0]
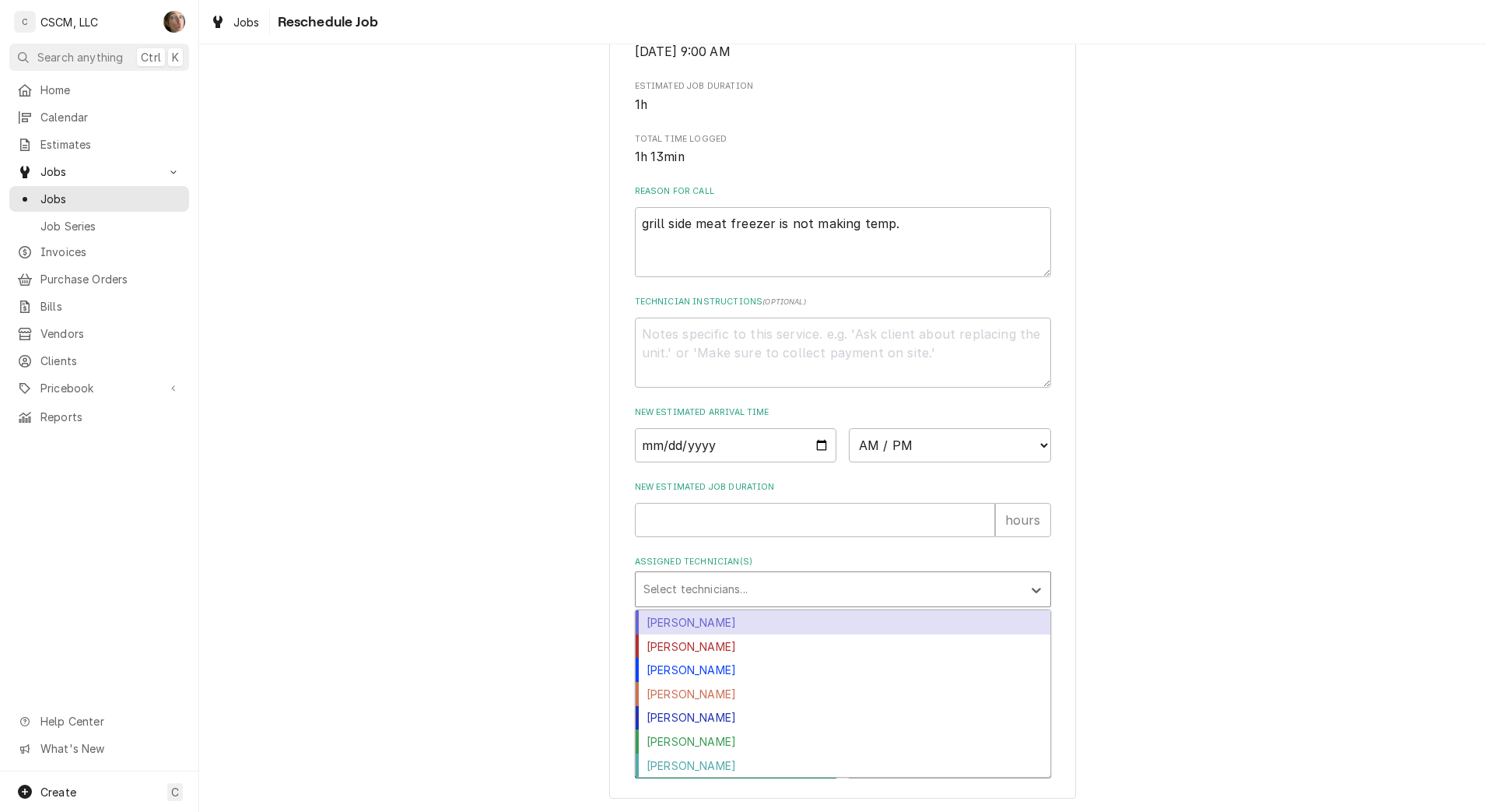
click at [691, 586] on div "Assigned Technician(s)" at bounding box center [829, 589] width 372 height 28
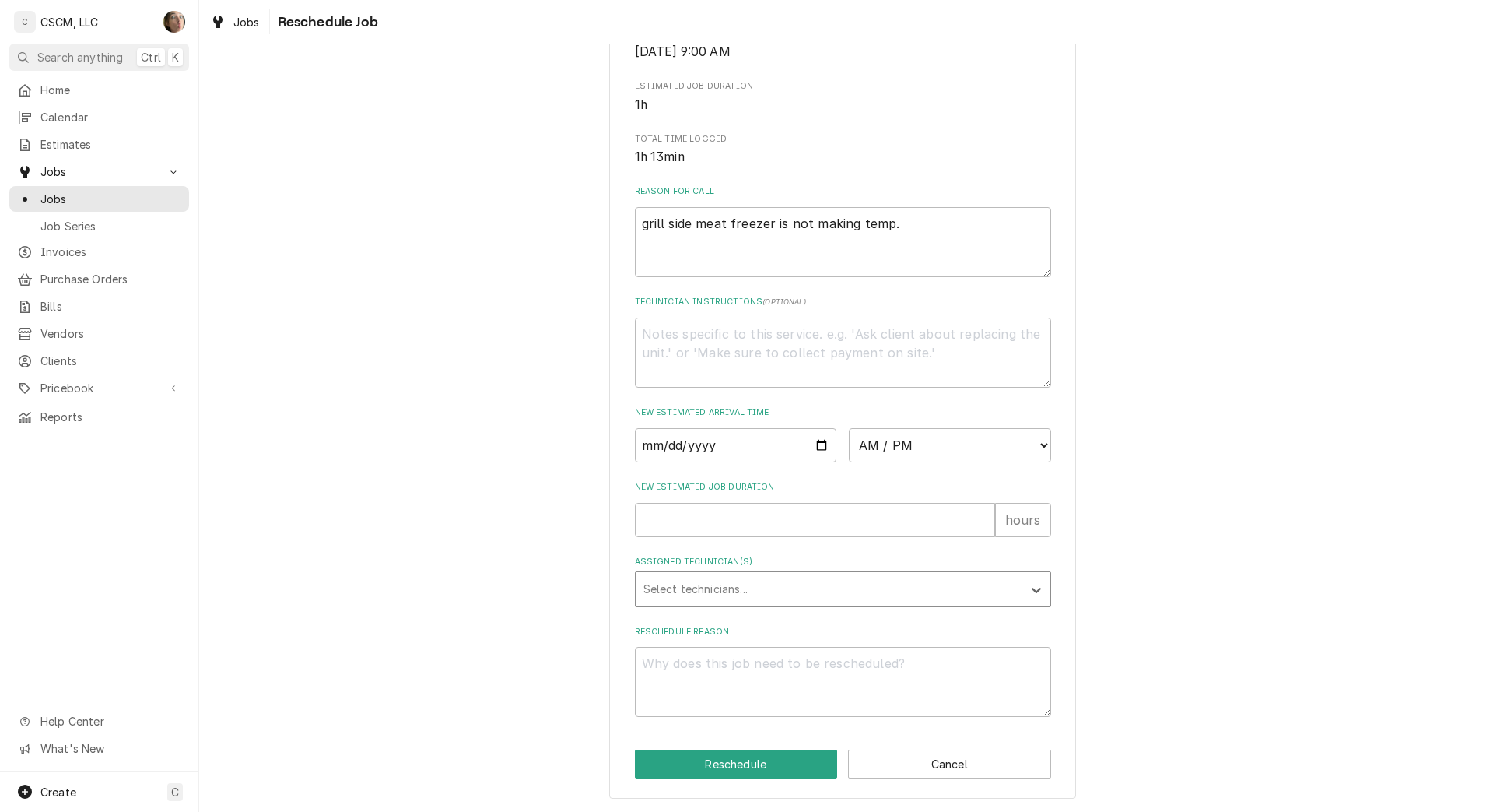
click at [712, 593] on div "Assigned Technician(s)" at bounding box center [829, 589] width 372 height 28
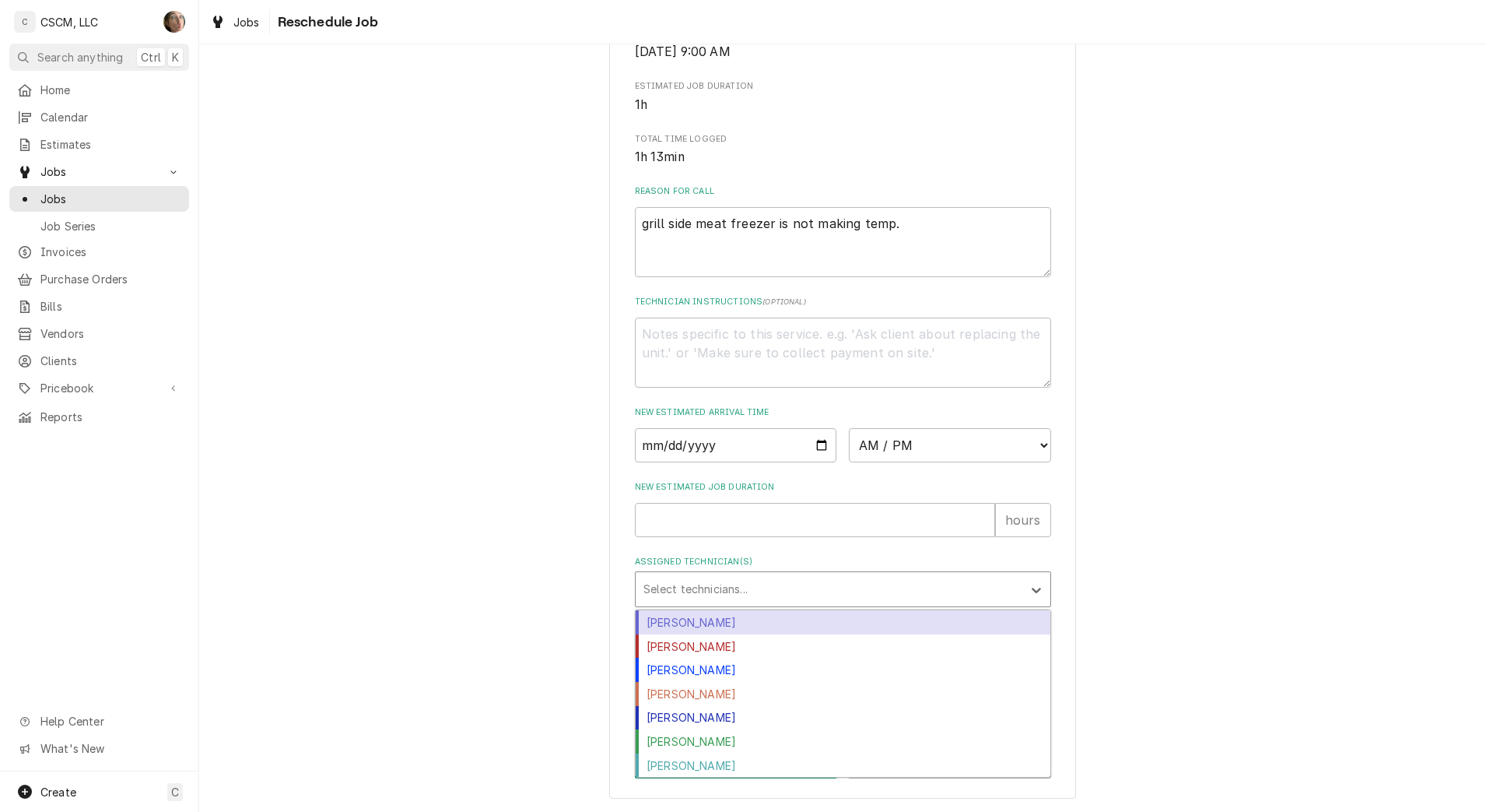
click at [706, 632] on div "[PERSON_NAME]" at bounding box center [843, 622] width 415 height 24
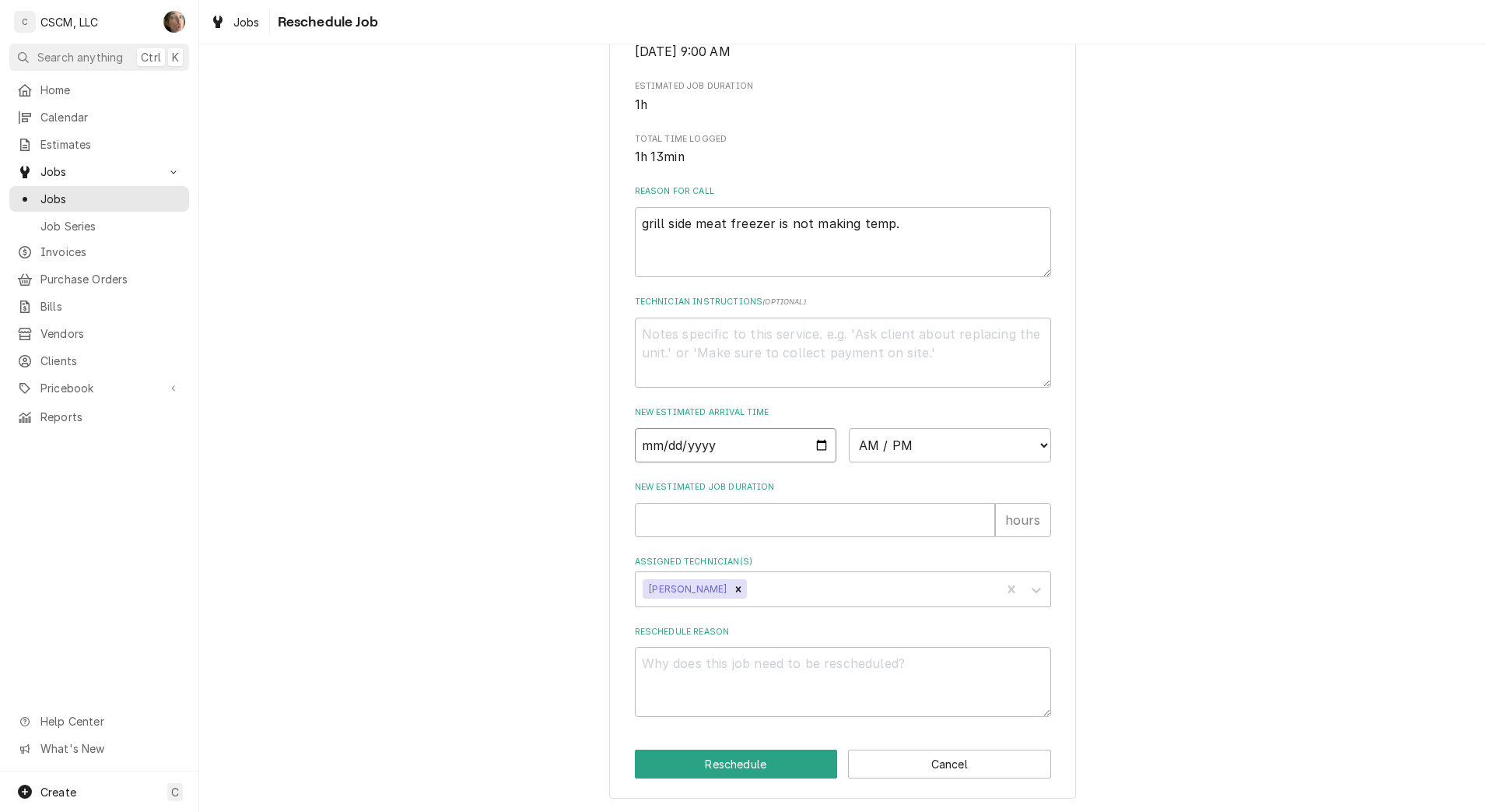
click at [817, 441] on input "Date" at bounding box center [736, 445] width 202 height 34
type textarea "x"
type input "[DATE]"
click at [905, 412] on label "New Estimated Arrival Time" at bounding box center [843, 412] width 416 height 12
click at [904, 432] on select "AM / PM 6:00 AM 6:15 AM 6:30 AM 6:45 AM 7:00 AM 7:15 AM 7:30 AM 7:45 AM 8:00 AM…" at bounding box center [950, 445] width 202 height 34
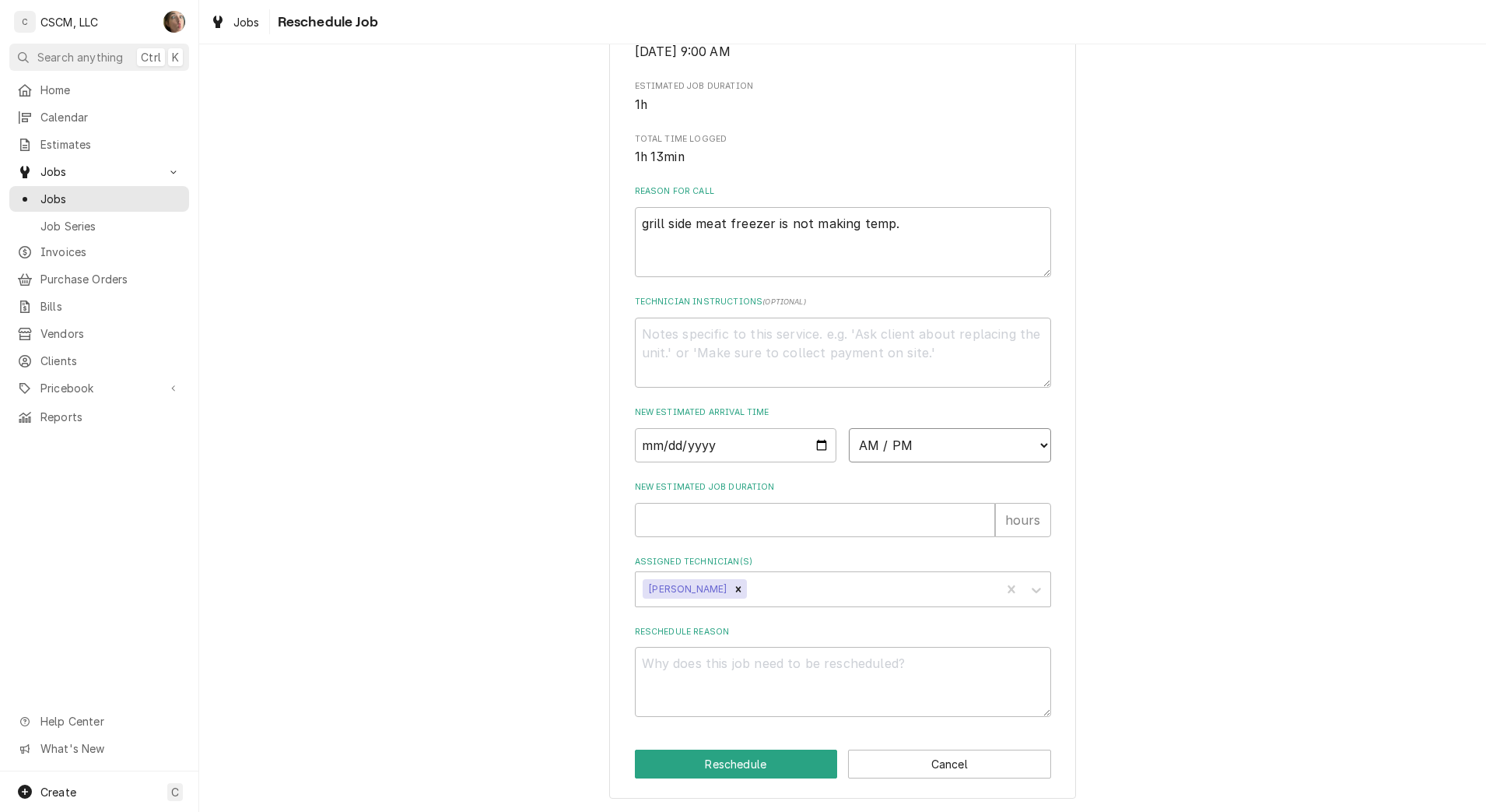
select select "11:00:00"
click at [849, 428] on select "AM / PM 6:00 AM 6:15 AM 6:30 AM 6:45 AM 7:00 AM 7:15 AM 7:30 AM 7:45 AM 8:00 AM…" at bounding box center [950, 445] width 202 height 34
type textarea "x"
click at [895, 439] on select "AM / PM 6:00 AM 6:15 AM 6:30 AM 6:45 AM 7:00 AM 7:15 AM 7:30 AM 7:45 AM 8:00 AM…" at bounding box center [950, 445] width 202 height 34
select select "11:30:00"
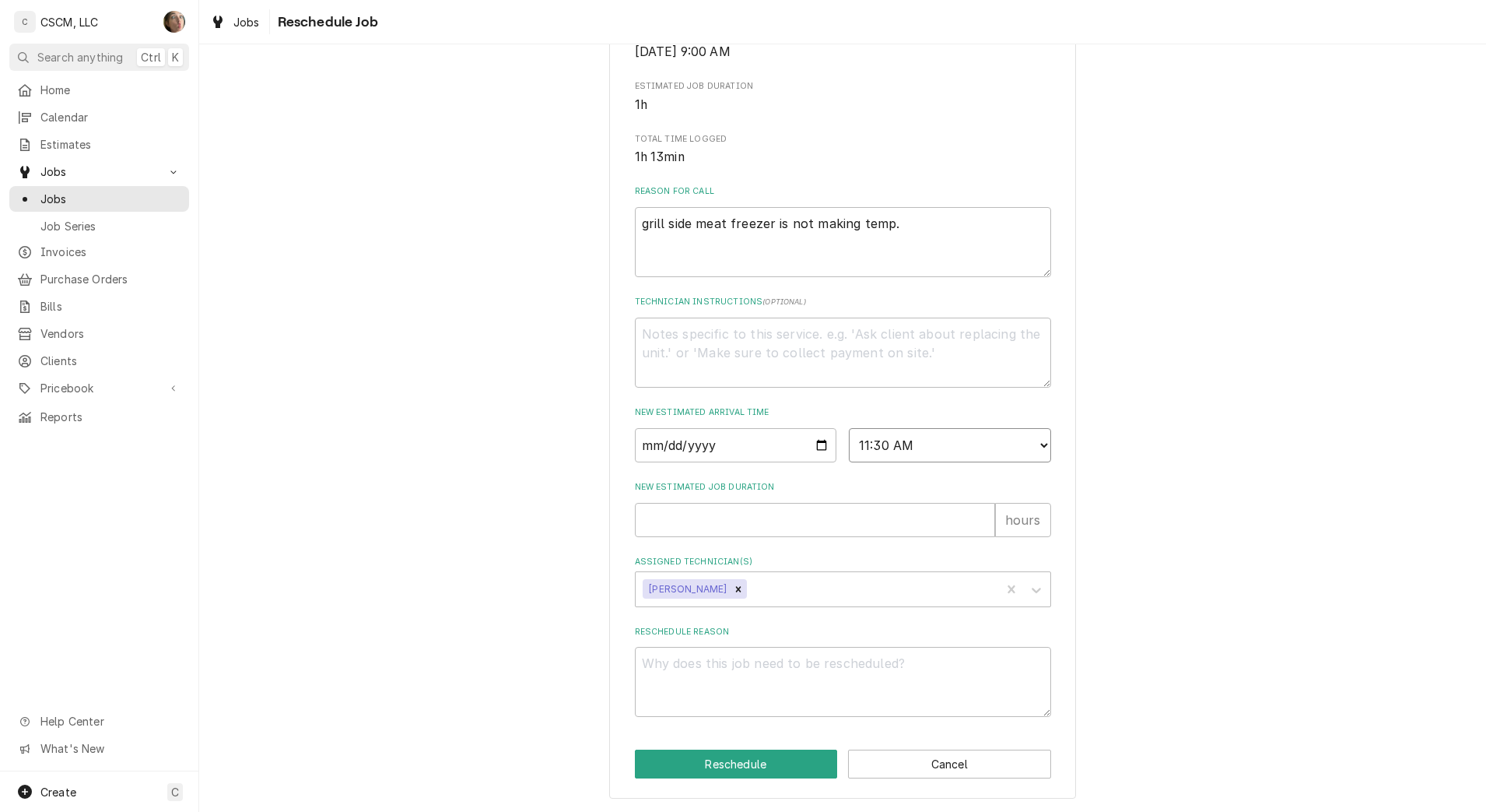
click at [849, 428] on select "AM / PM 6:00 AM 6:15 AM 6:30 AM 6:45 AM 7:00 AM 7:15 AM 7:30 AM 7:45 AM 8:00 AM…" at bounding box center [950, 445] width 202 height 34
click at [743, 513] on input "New Estimated Job Duration" at bounding box center [815, 519] width 361 height 34
type textarea "x"
type input "1"
click at [745, 670] on textarea "Reschedule Reason" at bounding box center [843, 682] width 416 height 70
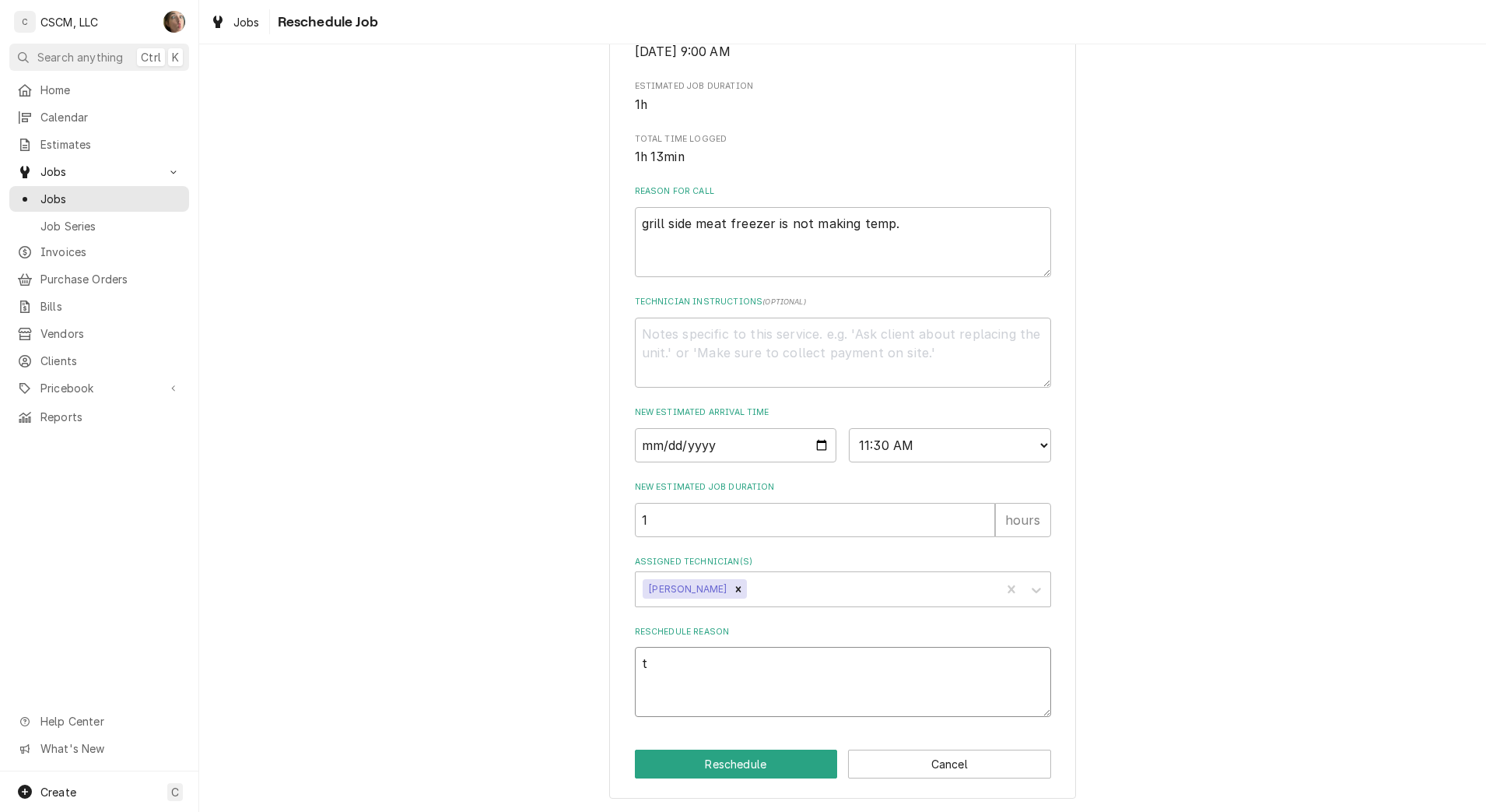
type textarea "x"
type textarea "t"
type textarea "x"
type textarea "th"
type textarea "x"
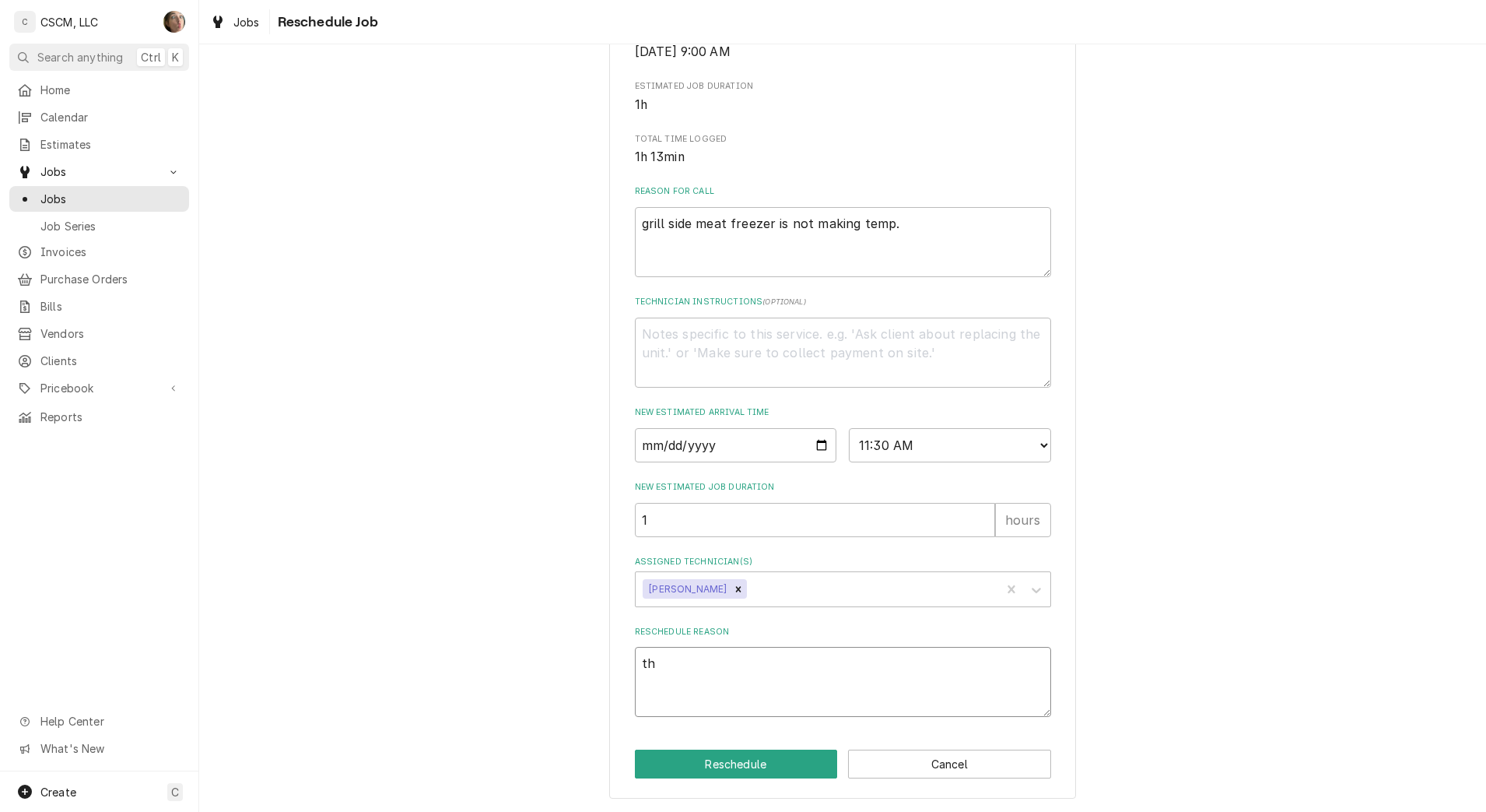
type textarea "thi"
type textarea "x"
type textarea "this"
type textarea "x"
type textarea "this"
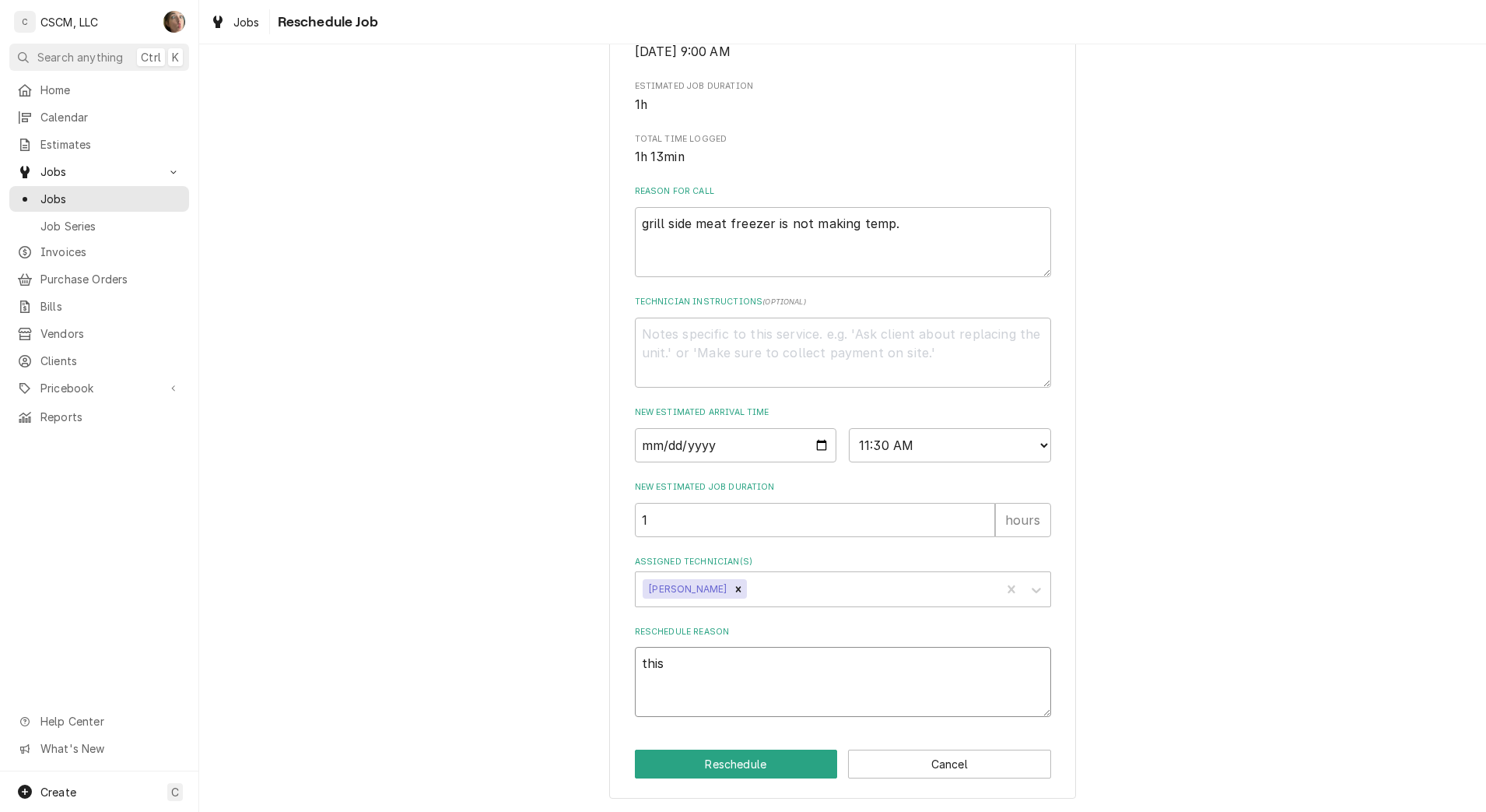
type textarea "x"
type textarea "this i"
type textarea "x"
type textarea "this is"
type textarea "x"
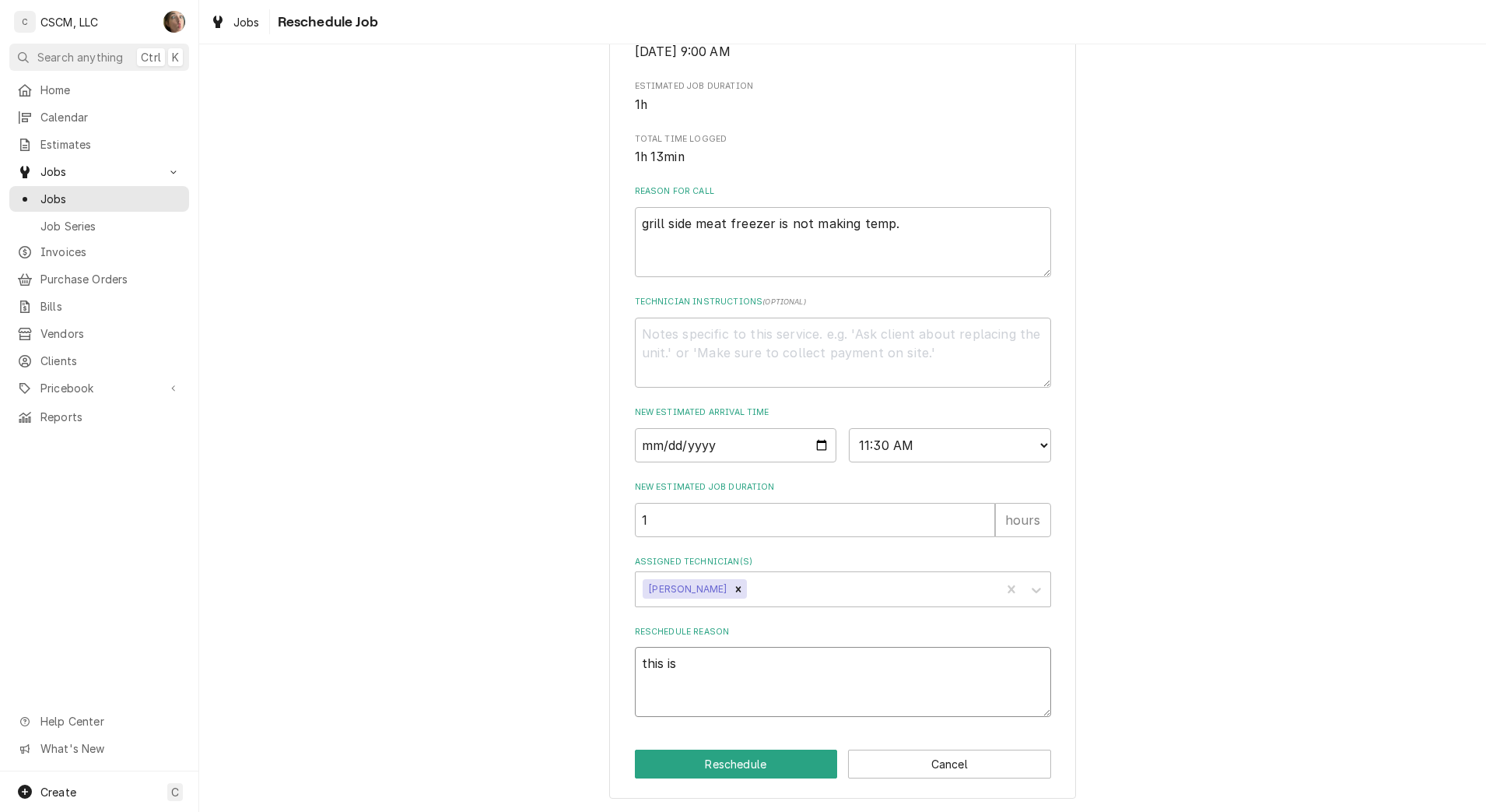
type textarea "this is"
type textarea "x"
type textarea "this is a"
type textarea "x"
type textarea "this is ac"
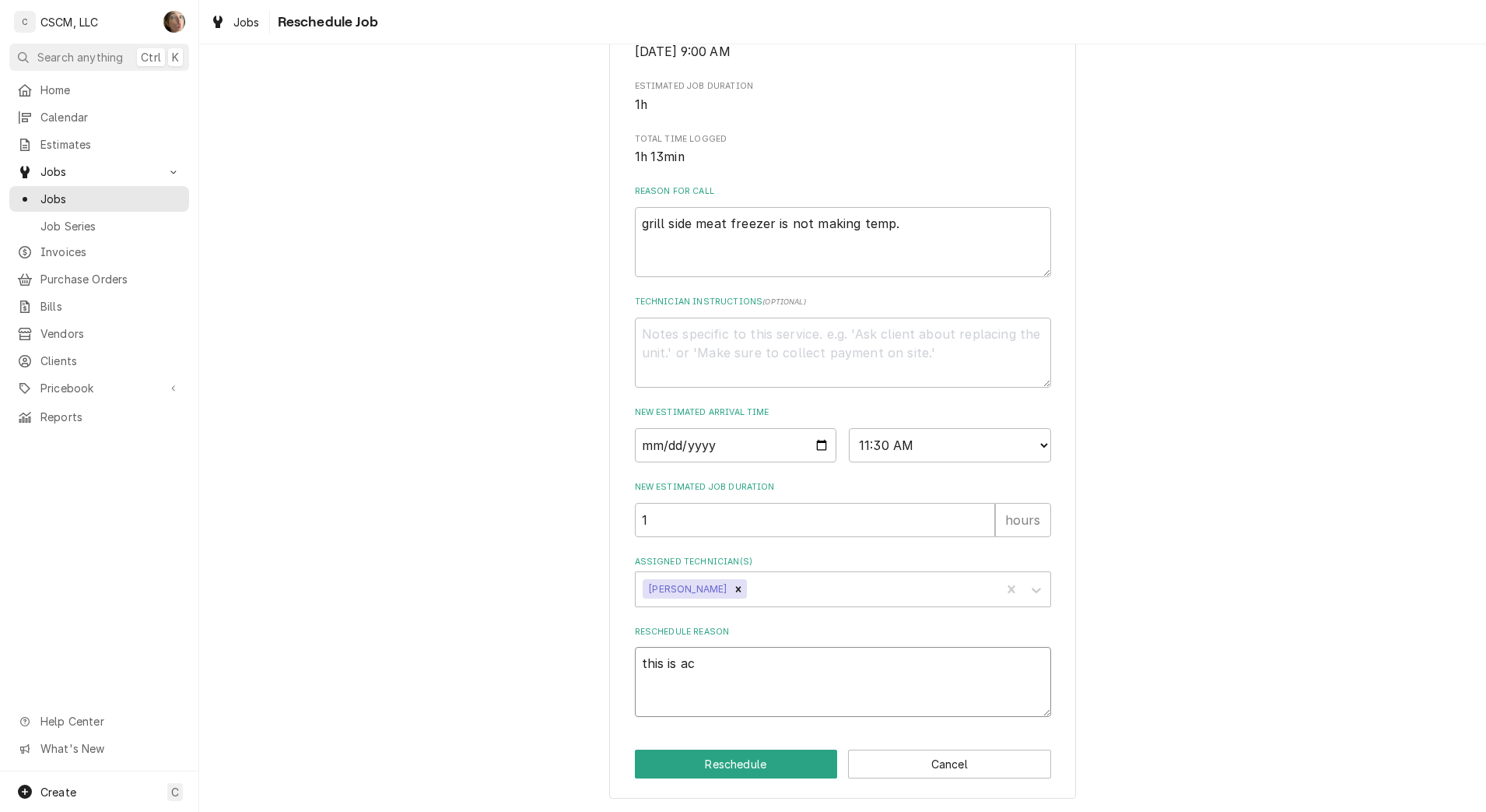
type textarea "x"
type textarea "this is act"
type textarea "x"
type textarea "this is acti"
type textarea "x"
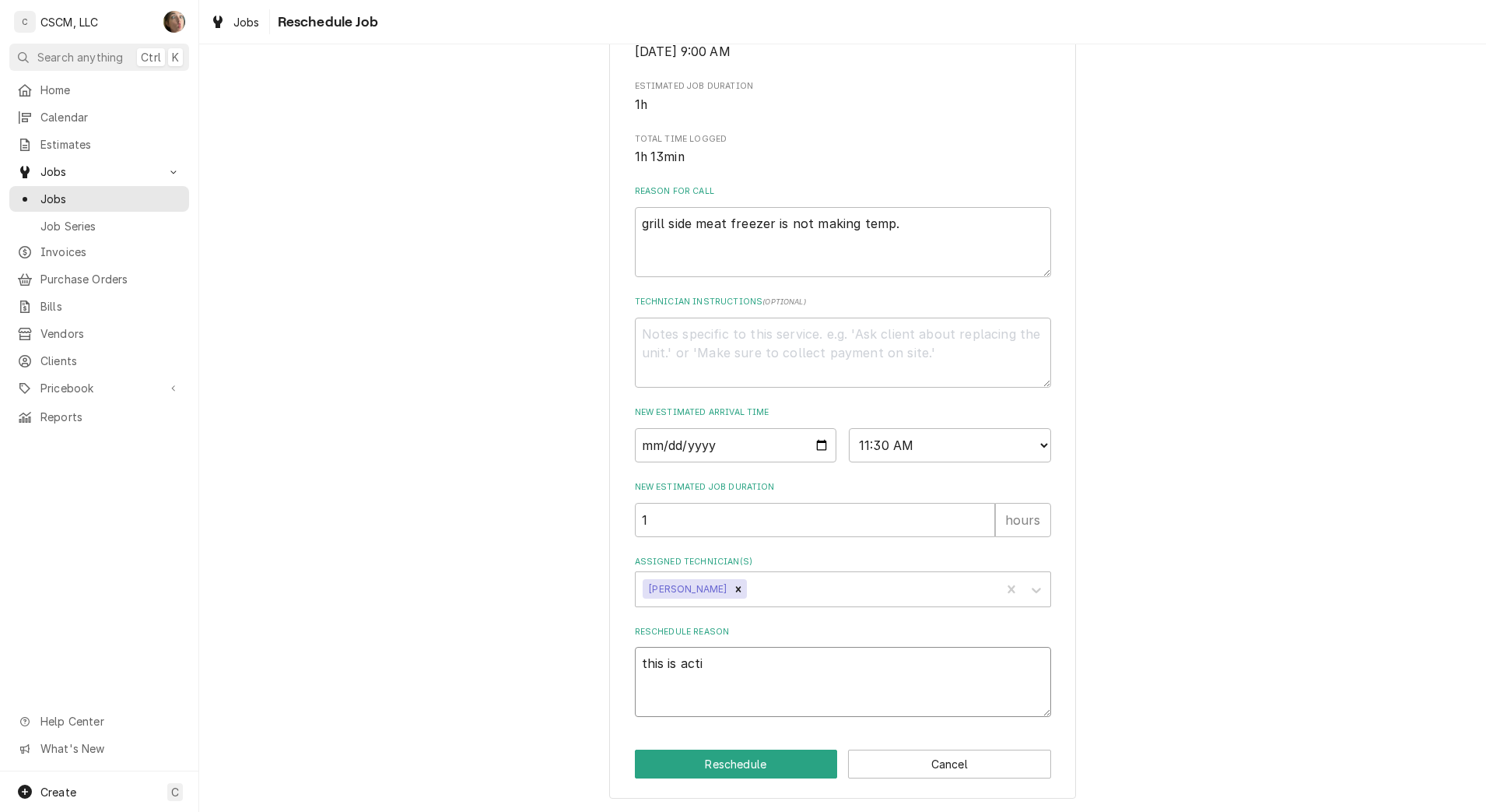
type textarea "this is actia"
type textarea "x"
type textarea "this is acti"
type textarea "x"
type textarea "this is act"
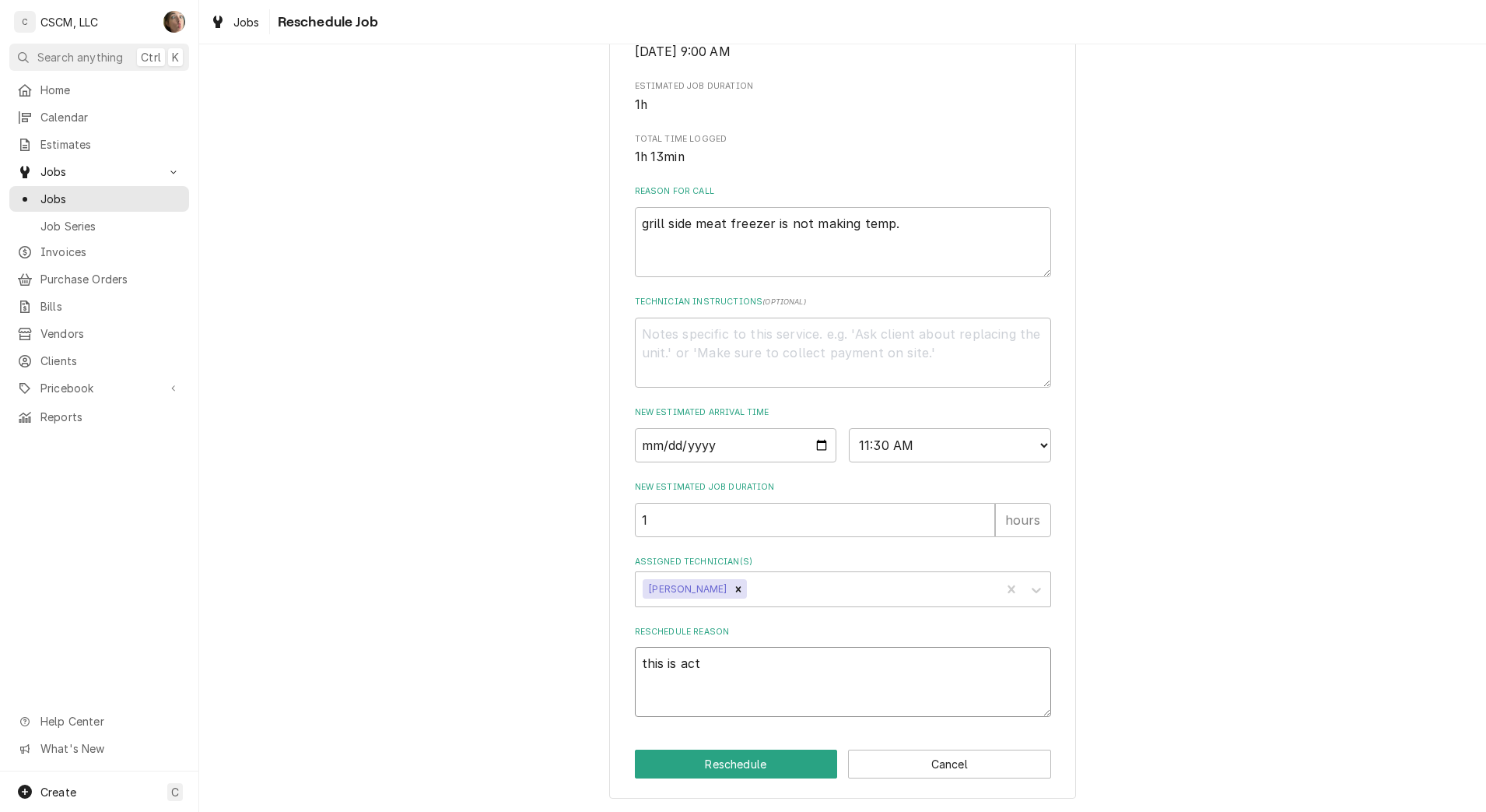
type textarea "x"
type textarea "this is actu"
type textarea "x"
type textarea "this is actua"
type textarea "x"
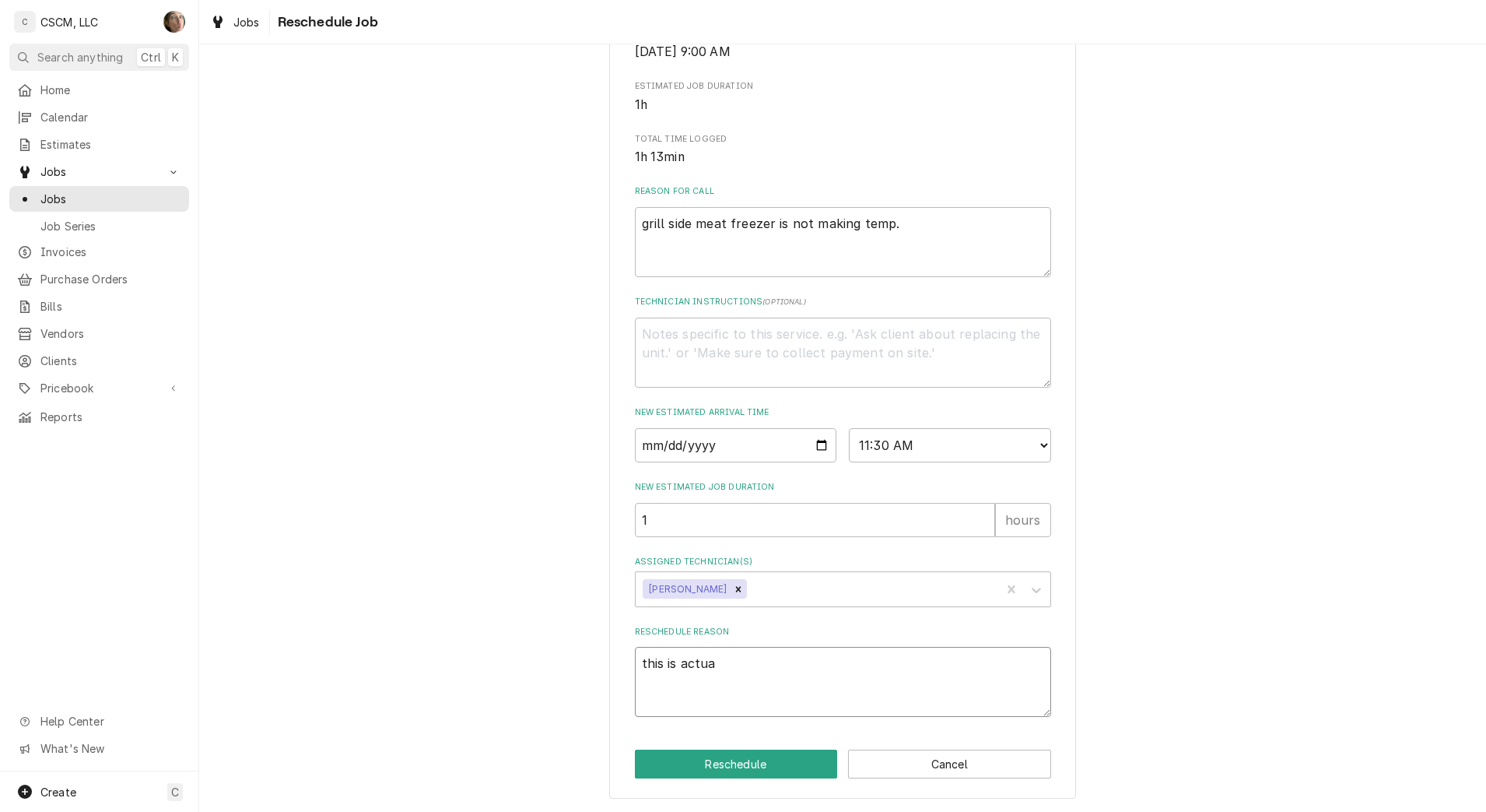
type textarea "this is actual"
type textarea "x"
type textarea "this is actual"
type textarea "x"
type textarea "this is actual"
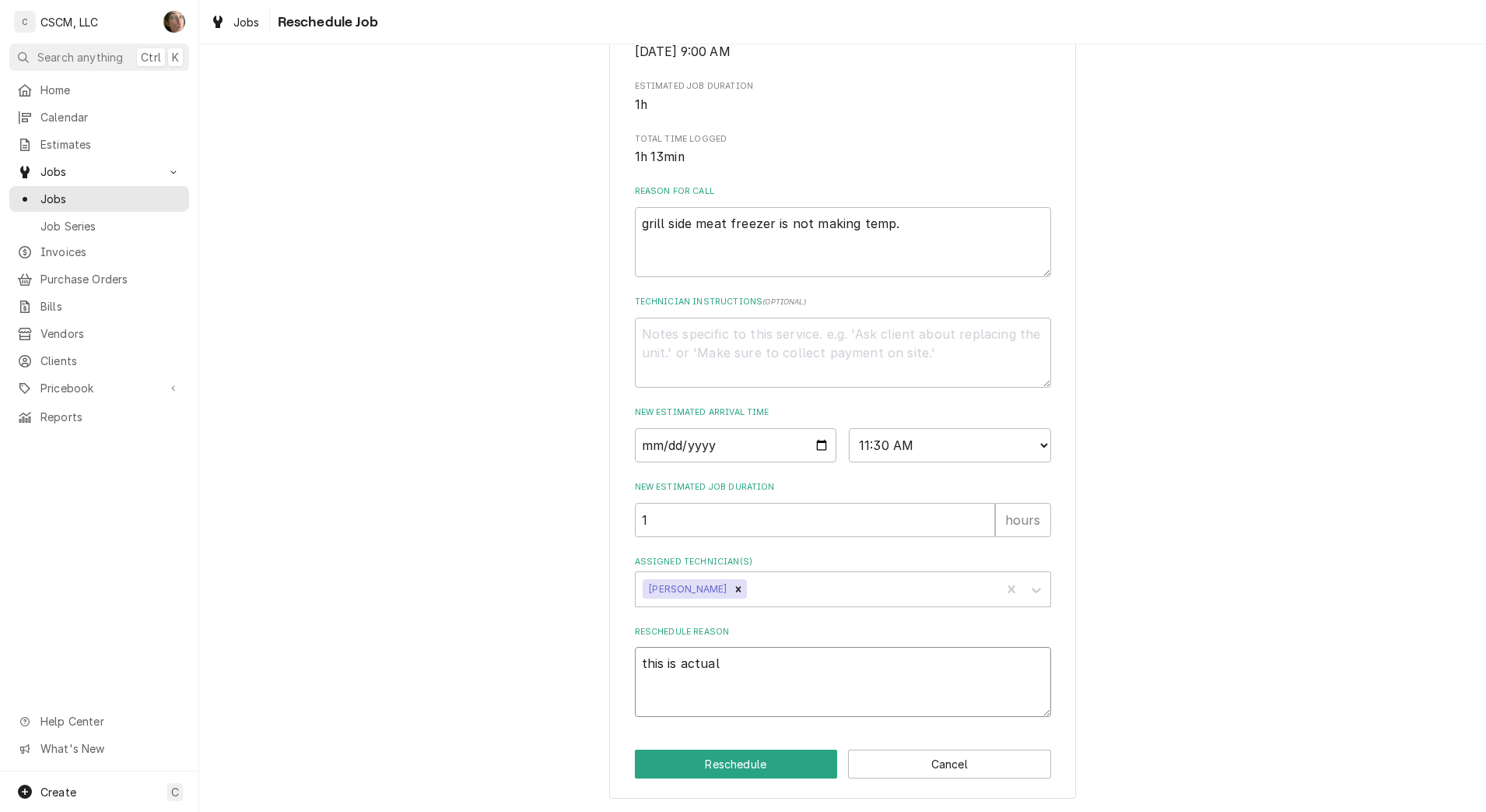
type textarea "x"
type textarea "this is actuall"
type textarea "x"
type textarea "this is actually"
type textarea "x"
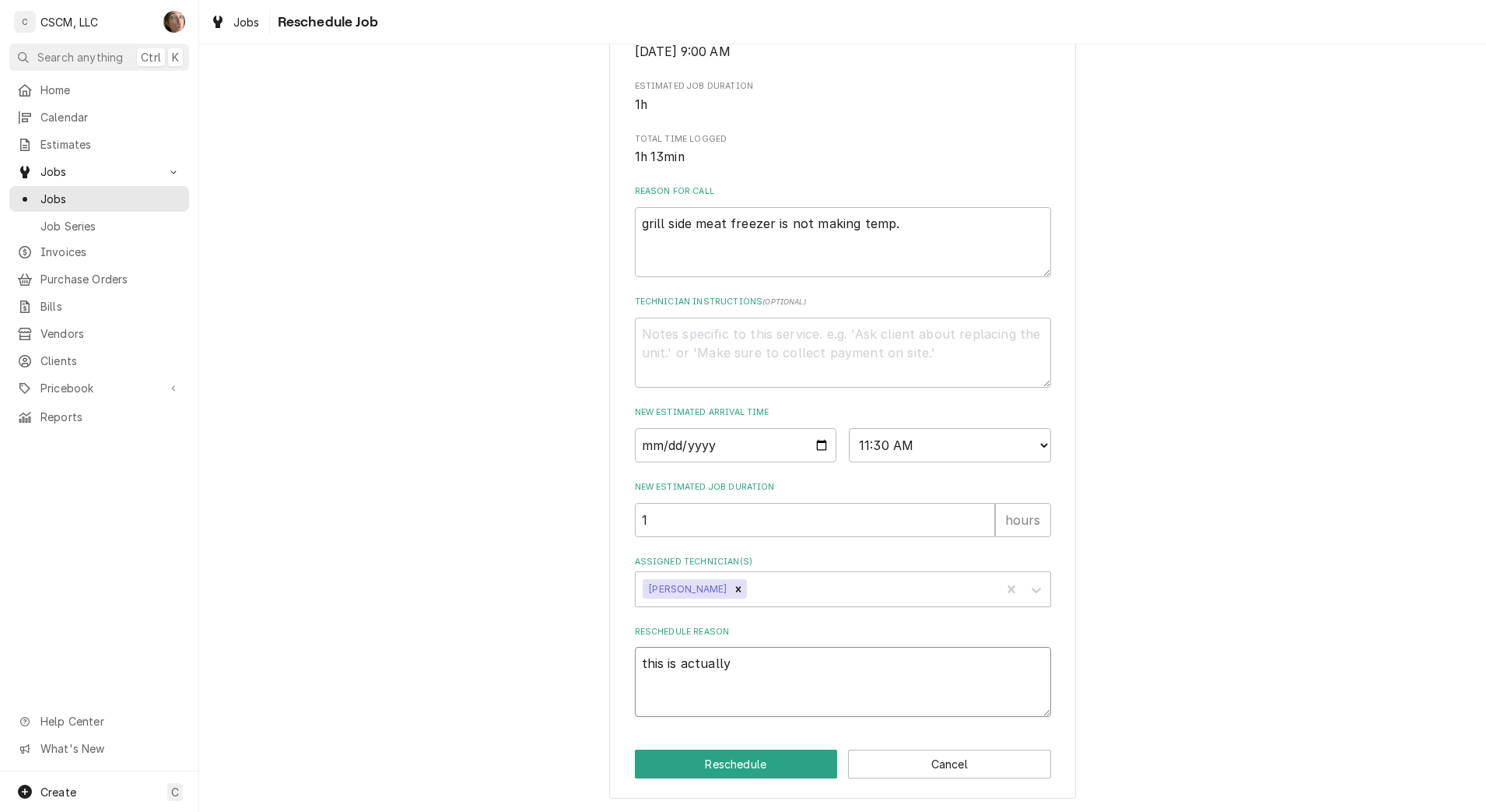
type textarea "this is actually"
type textarea "x"
type textarea "this is actually a"
type textarea "x"
type textarea "this is actually at"
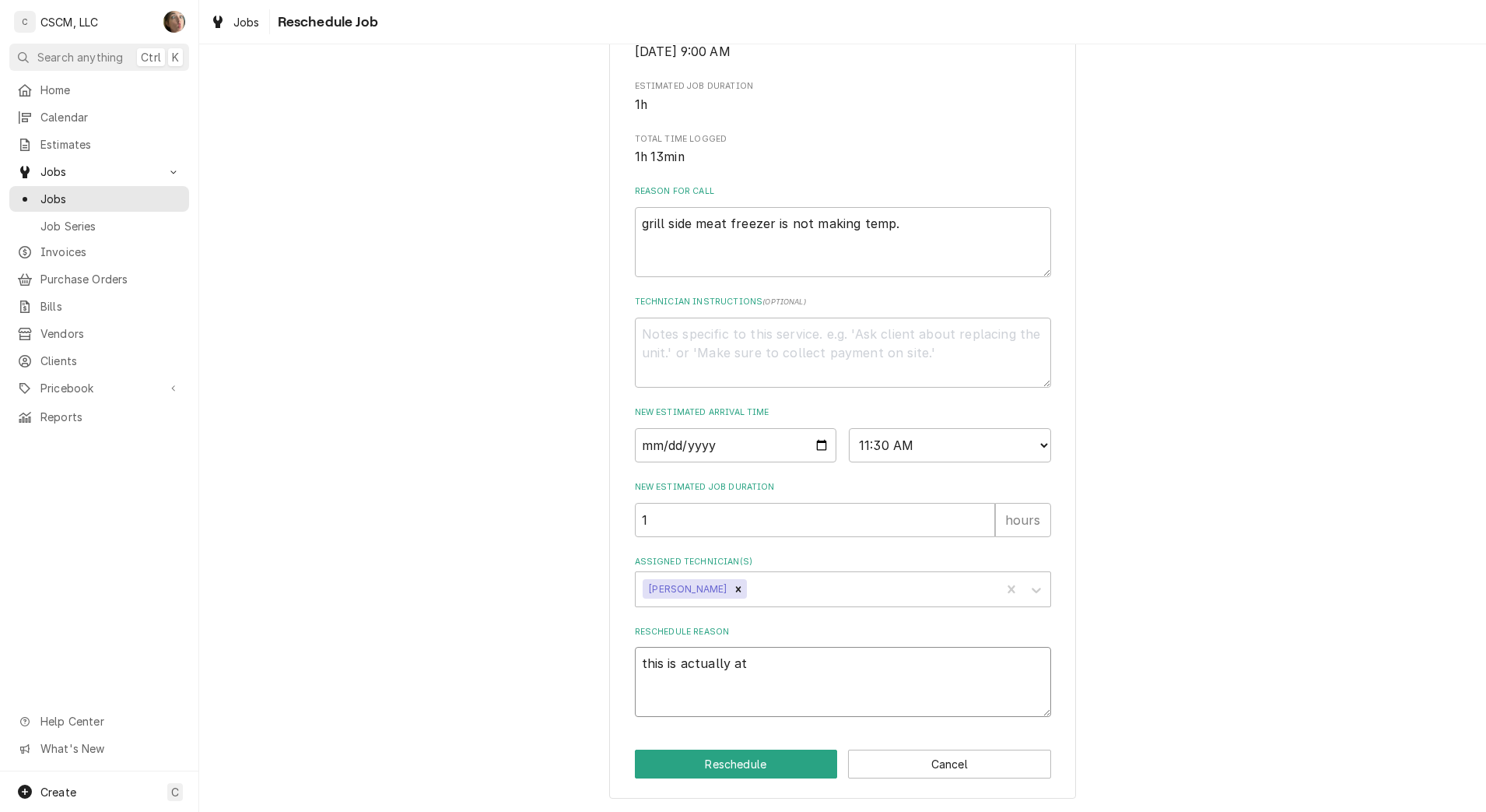
type textarea "x"
type textarea "this is actually at f"
type textarea "x"
type textarea "this is actually at fe"
type textarea "x"
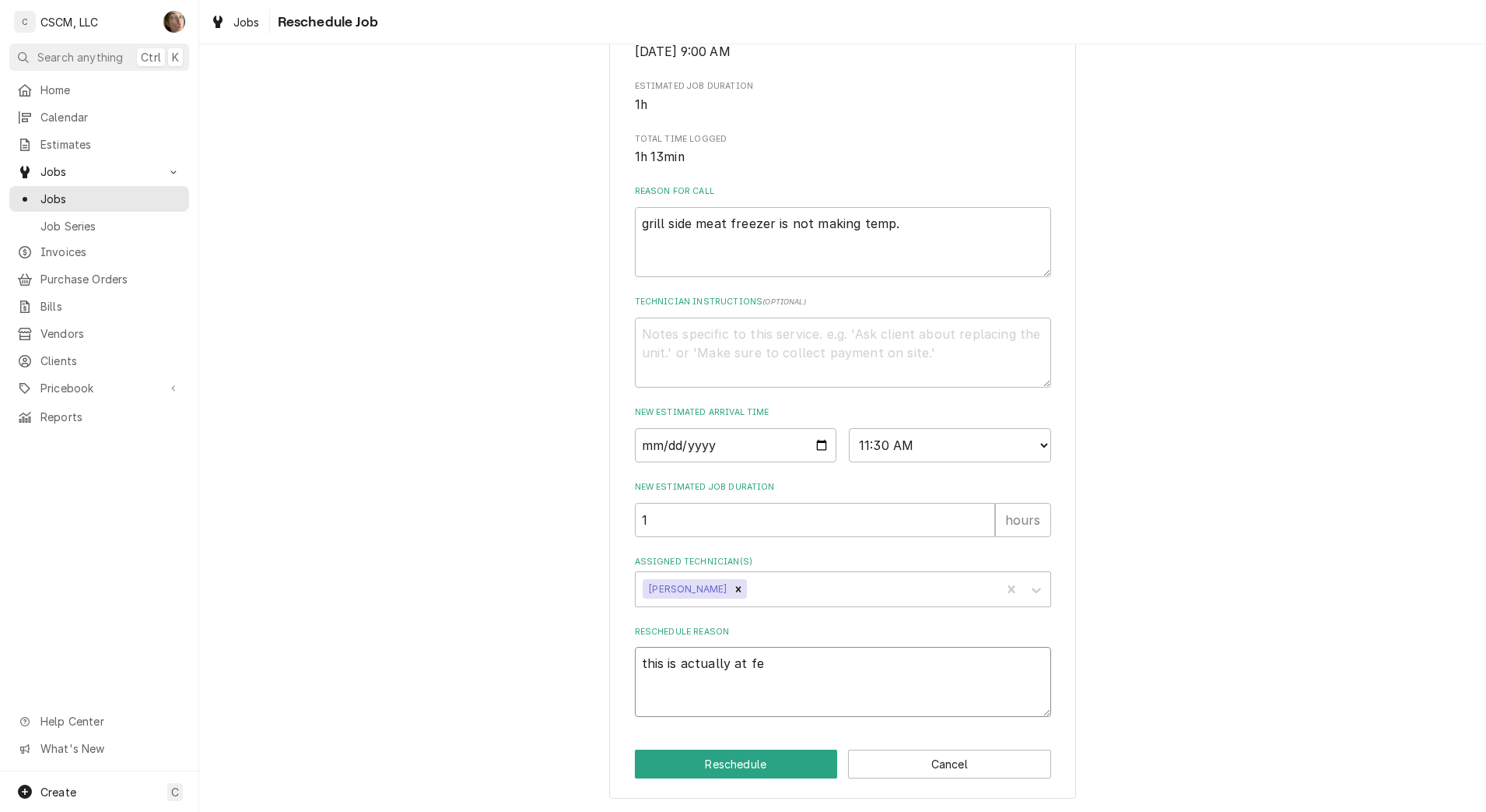
type textarea "this is actually at [GEOGRAPHIC_DATA]"
type textarea "x"
type textarea "this is actually at fest"
type textarea "x"
type textarea "this is actually at festiv"
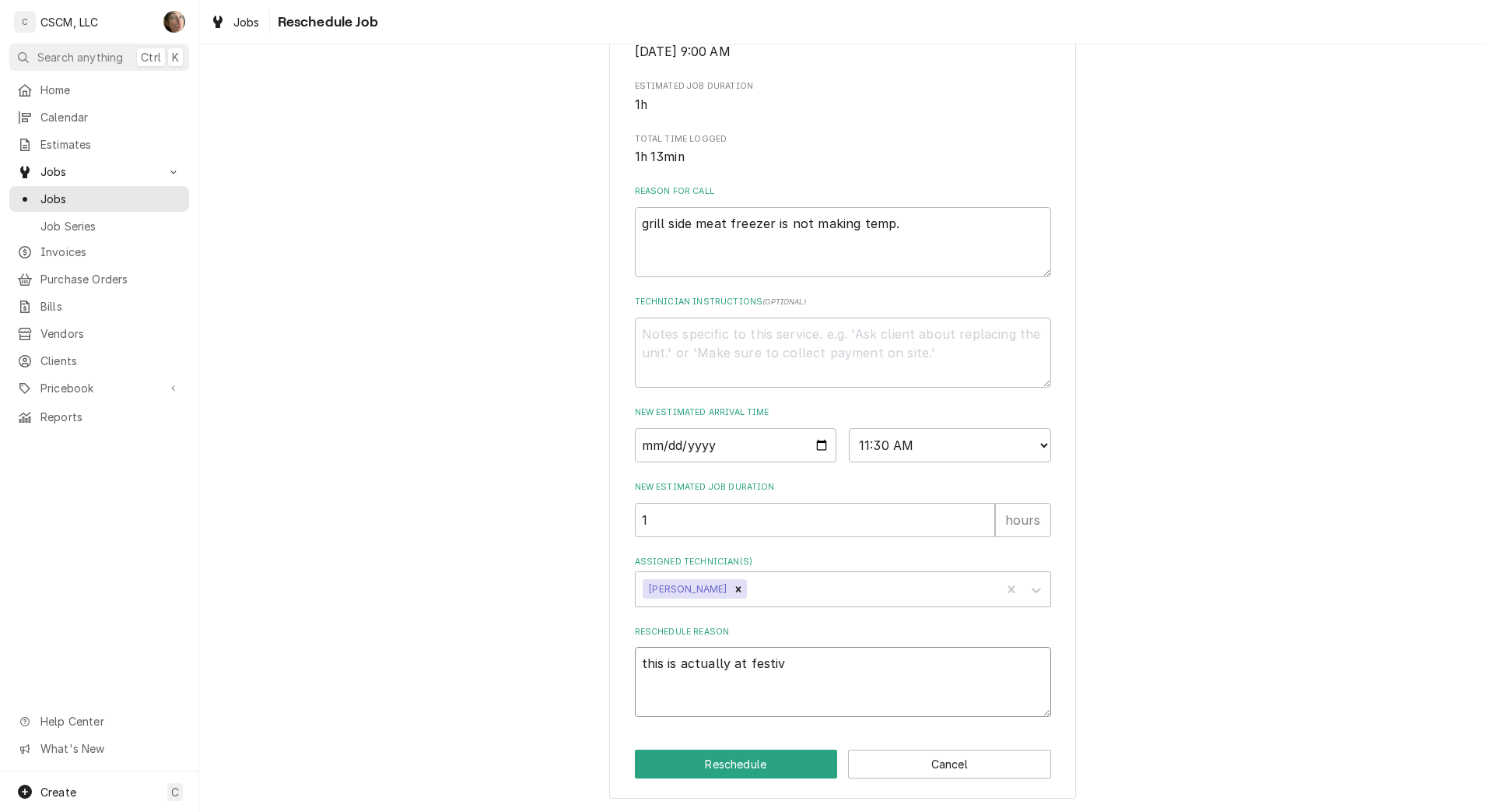
type textarea "x"
type textarea "this is actually at festival"
type textarea "x"
type textarea "this is actually at festival-"
type textarea "x"
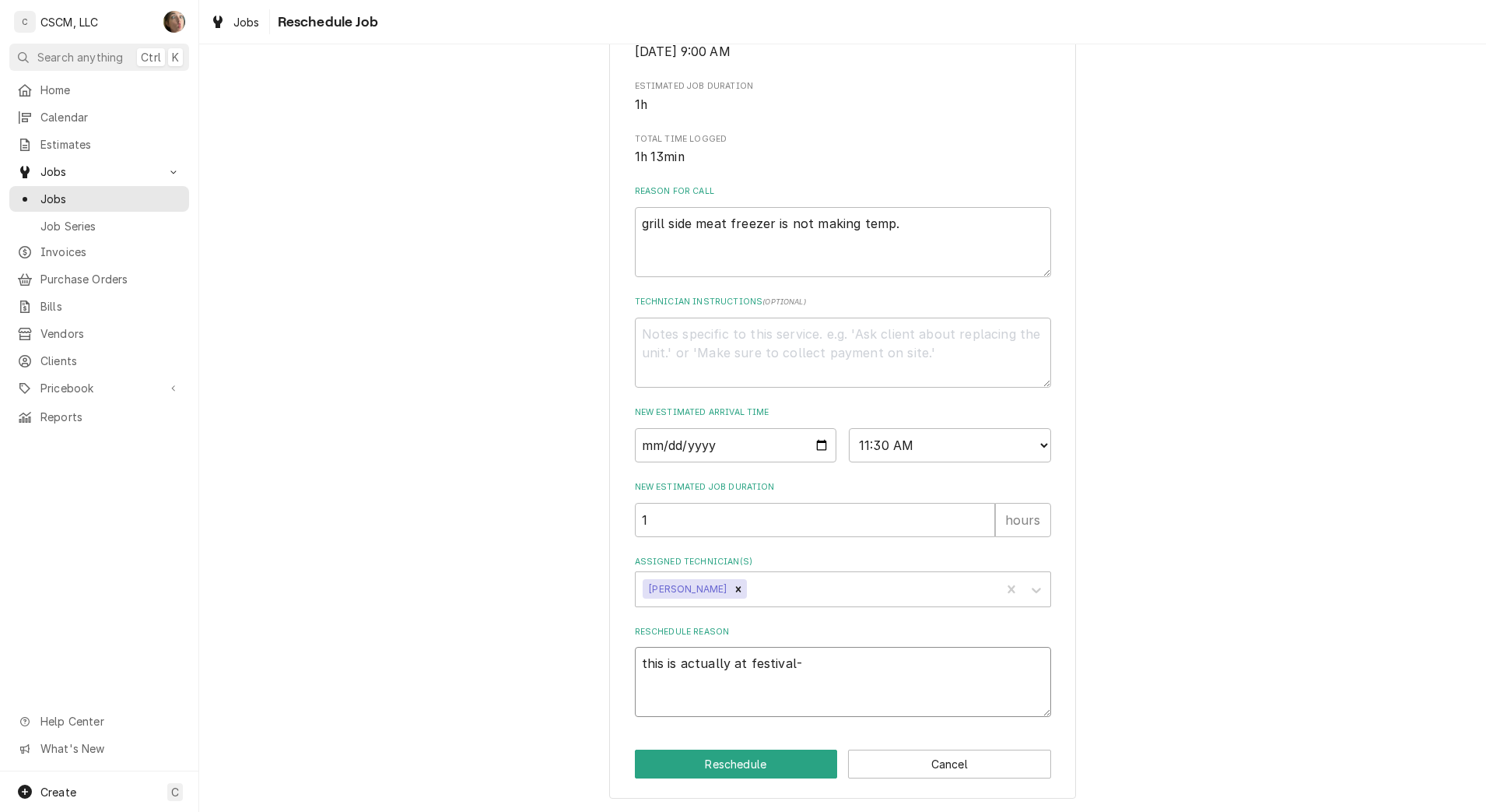
type textarea "this is actually at festival-"
type textarea "x"
type textarea "this is actually at festival- n"
type textarea "x"
type textarea "this is actually at festival- no"
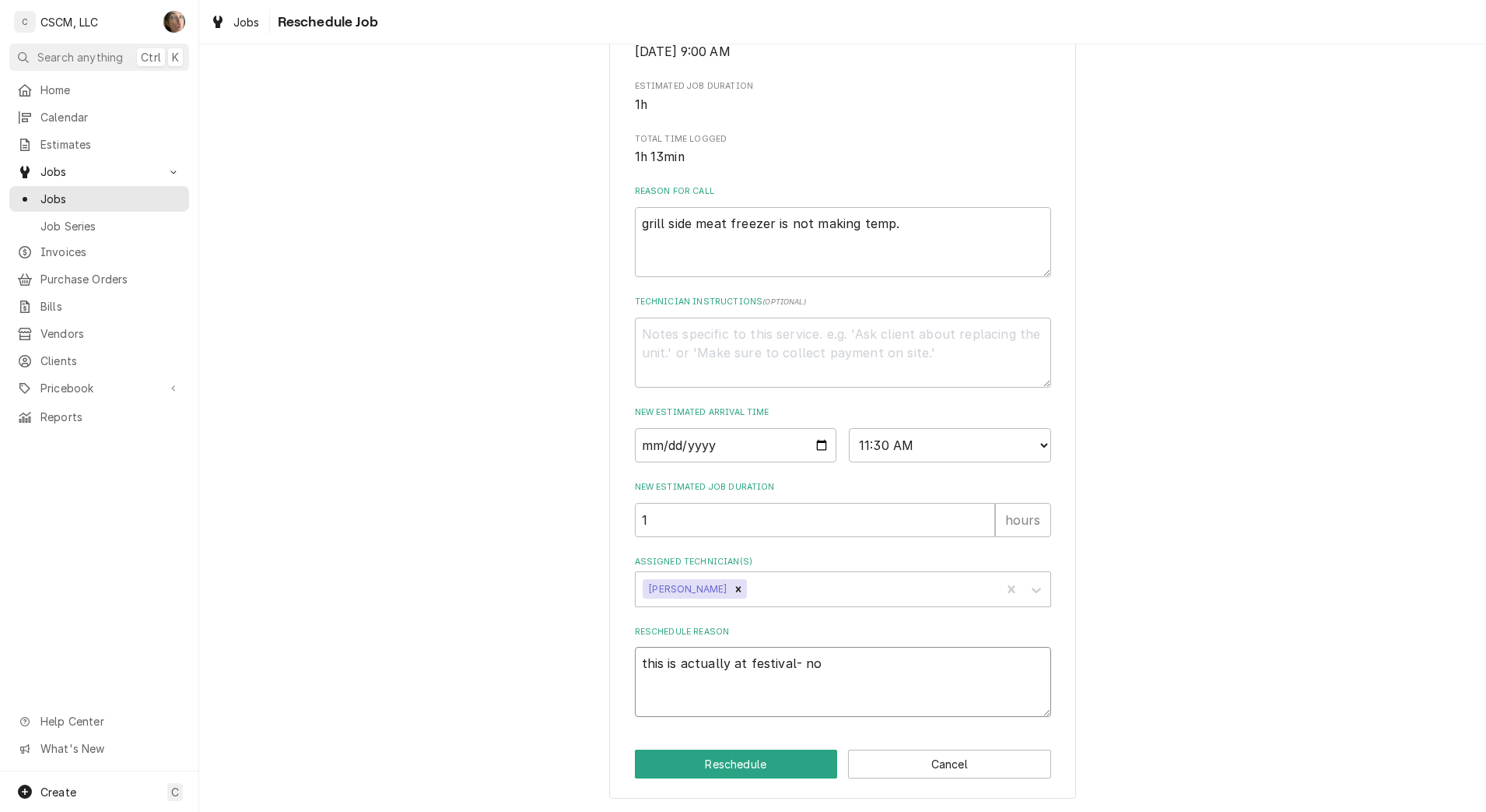
type textarea "x"
type textarea "this is actually at festival- not"
type textarea "x"
type textarea "this is actually at festival- not"
type textarea "x"
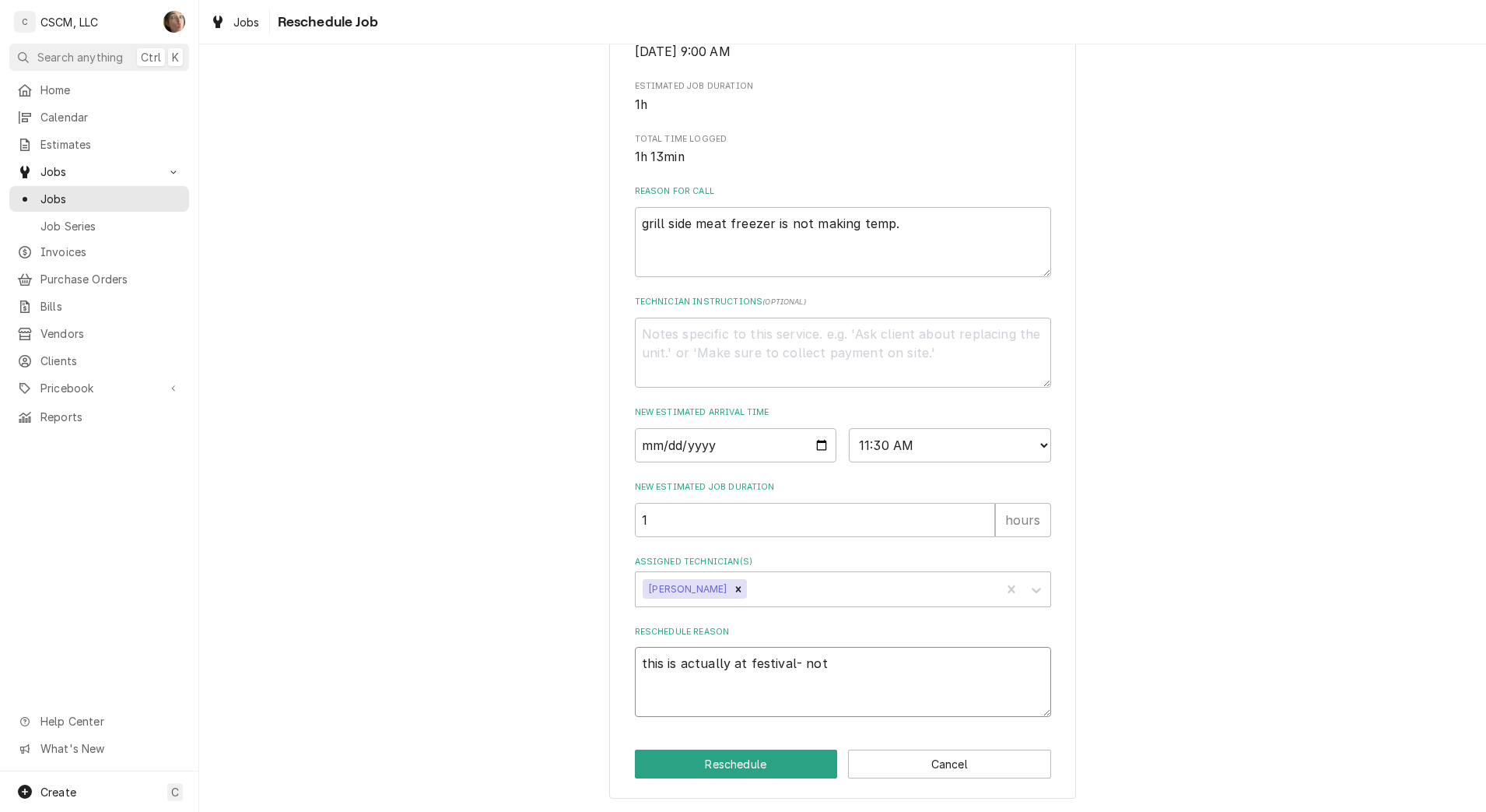
type textarea "this is actually at festival- not a"
type textarea "x"
type textarea "this is actually at festival- not an"
type textarea "x"
type textarea "this is actually at festival- not an"
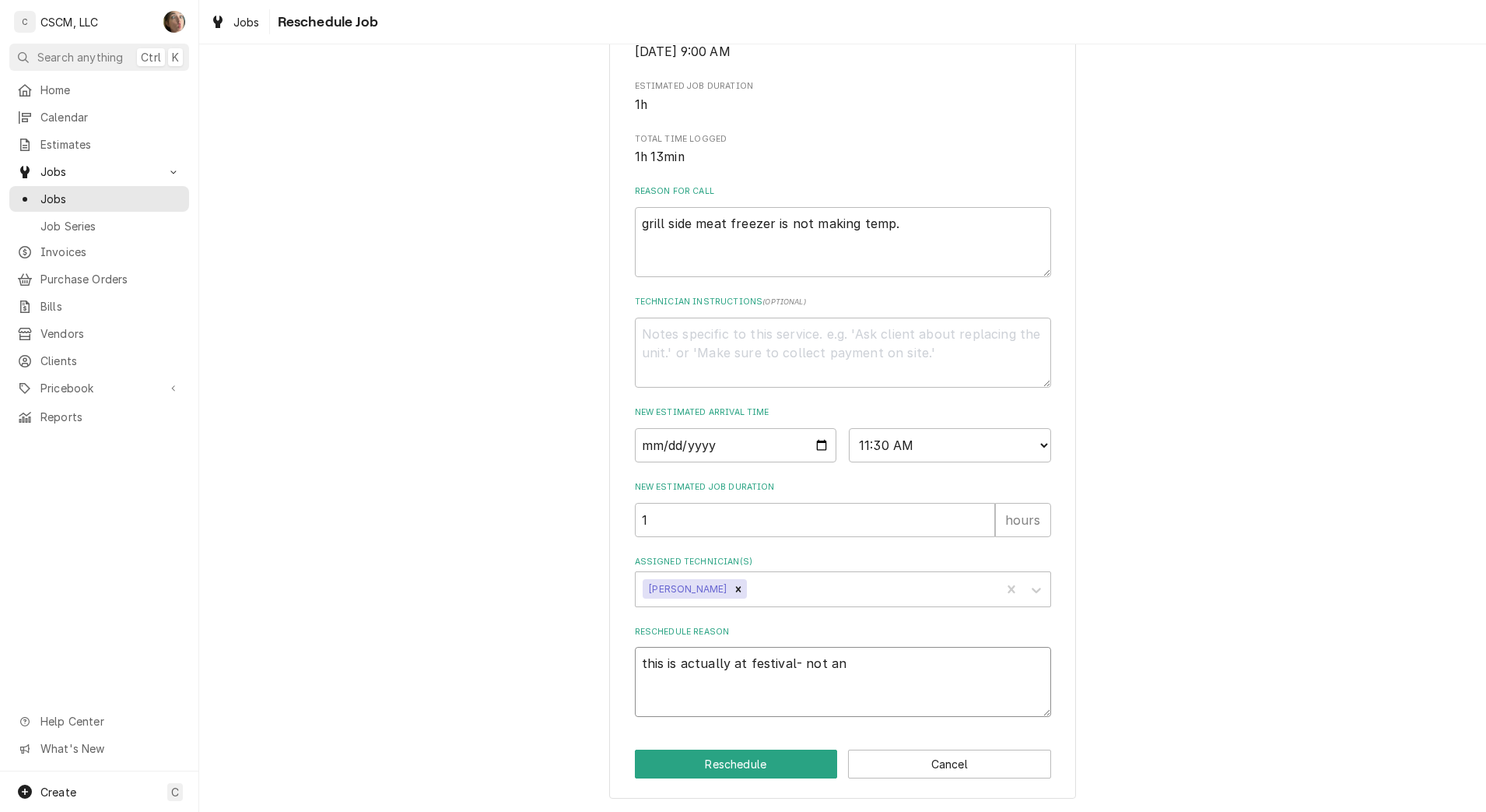
type textarea "x"
type textarea "this is actually at festival- not an b"
type textarea "x"
type textarea "this is actually at festival- not an br"
type textarea "x"
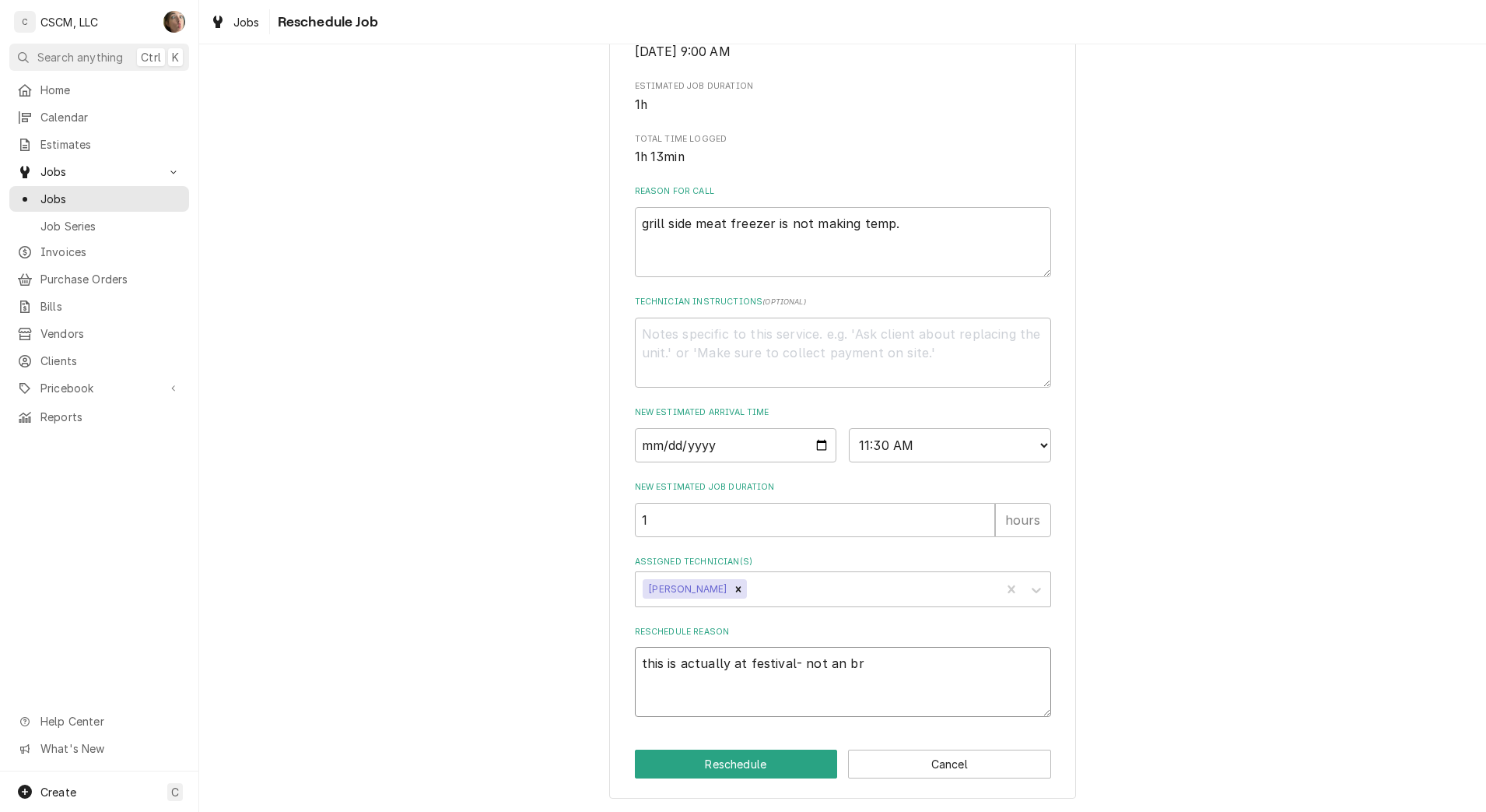
type textarea "this is actually at festival- not an bro"
type textarea "x"
type textarea "this is actually at festival- not an broa"
type textarea "x"
type textarea "this is actually at festival- not an broad"
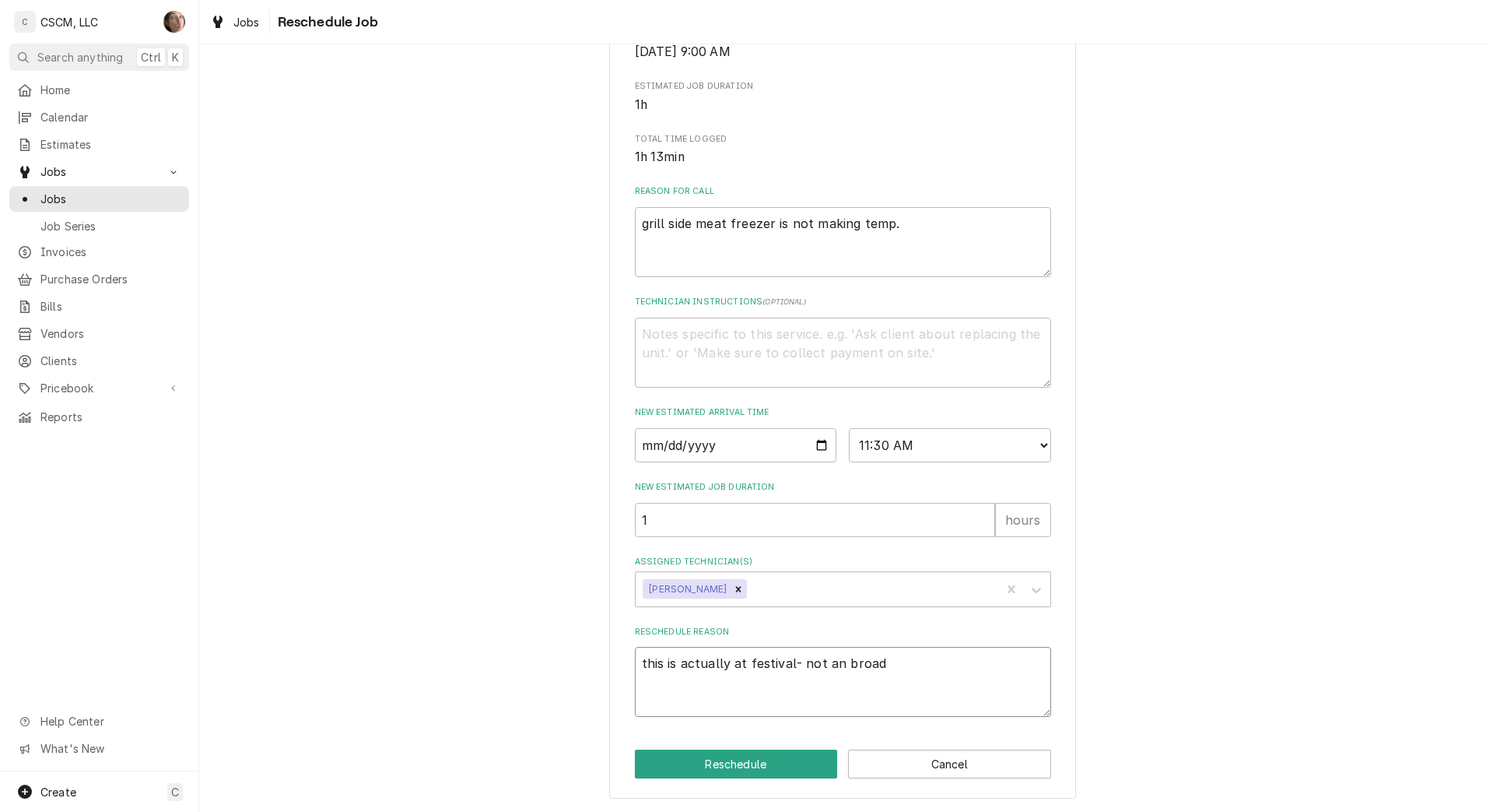
type textarea "x"
type textarea "this is actually at festival- not an broadw"
type textarea "x"
type textarea "this is actually at festival- not an broadway"
type textarea "x"
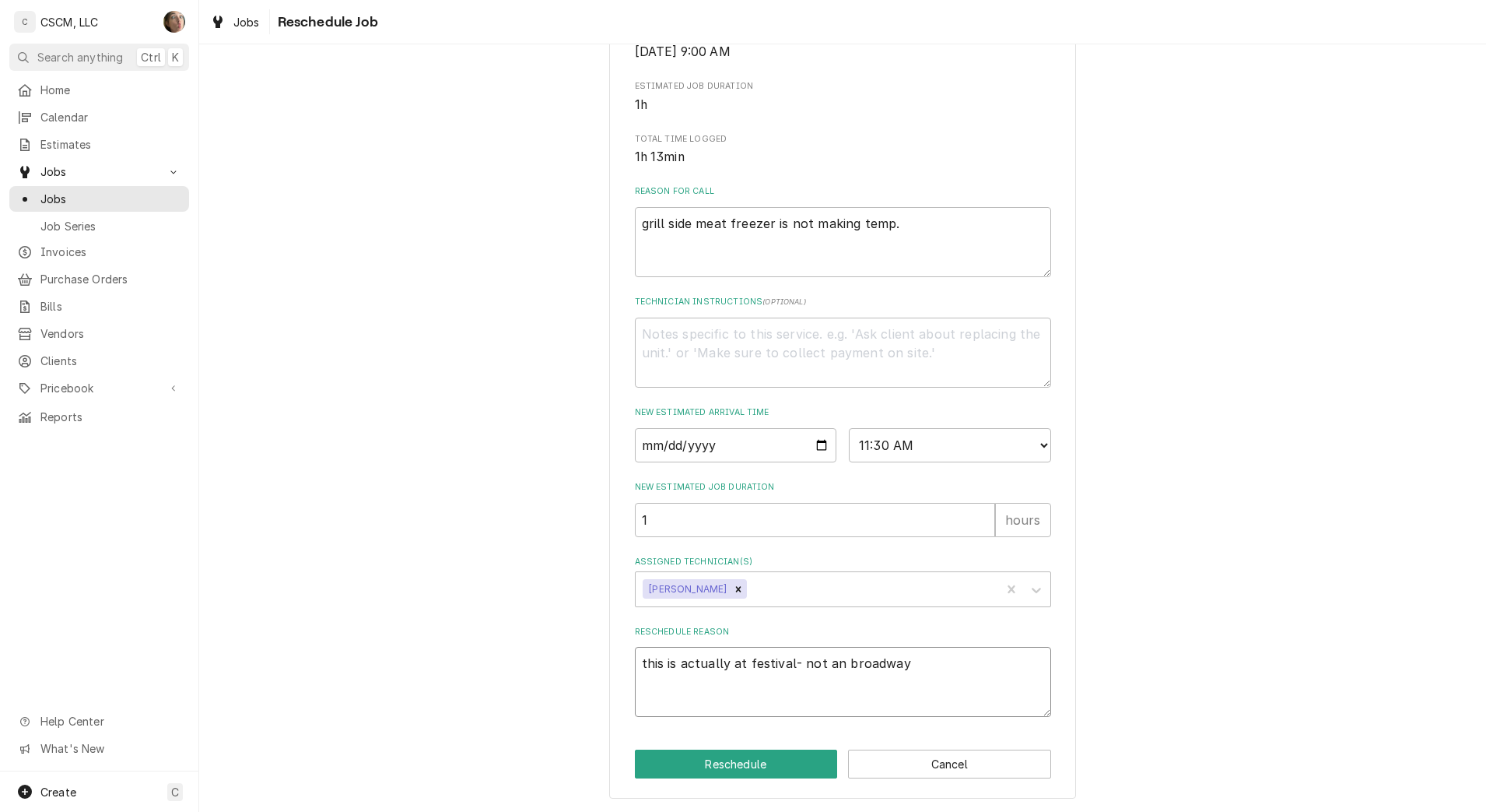
type textarea "this is actually at festival- not an broadway"
type textarea "x"
type textarea "this is actually at festival- not a broadway"
type textarea "x"
type textarea "this is actually at festival- not at [GEOGRAPHIC_DATA]"
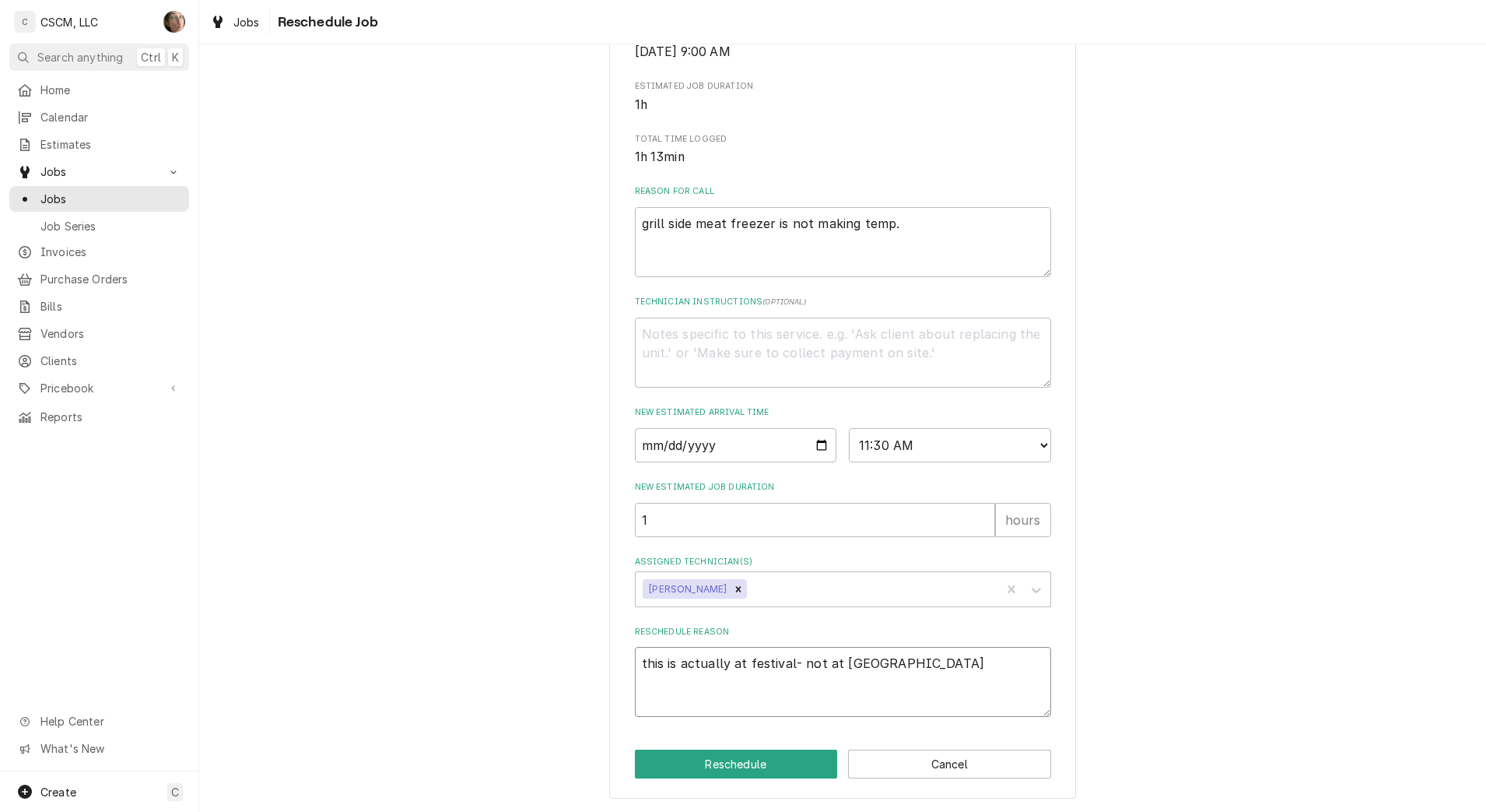
click at [898, 673] on textarea "this is actually at festival- not at [GEOGRAPHIC_DATA]" at bounding box center [843, 682] width 416 height 70
type textarea "x"
type textarea "this is actually at festival- not at [GEOGRAPHIC_DATA]"
type textarea "x"
type textarea "this is actually at festival- not at [GEOGRAPHIC_DATA]."
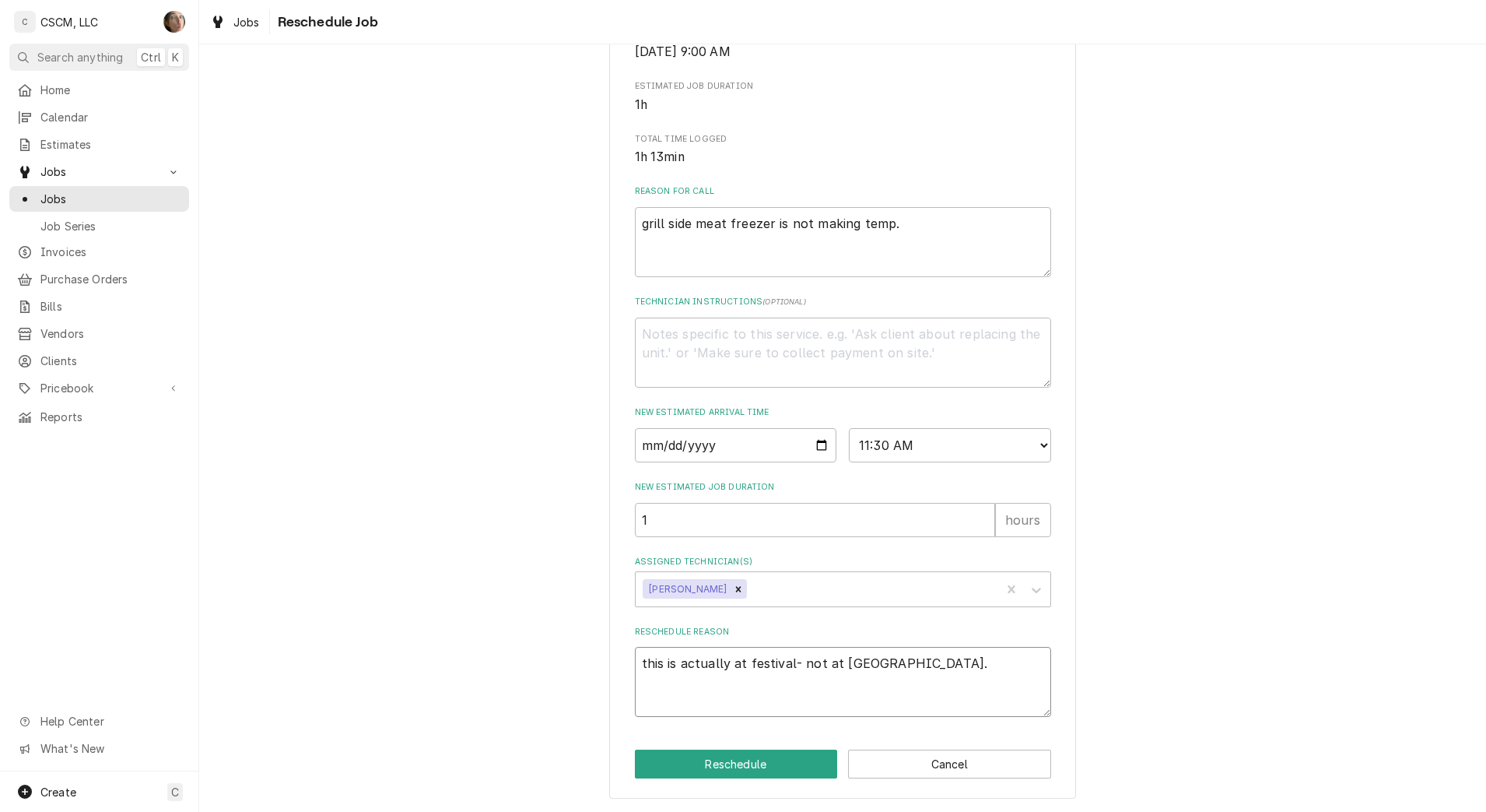
type textarea "x"
type textarea "this is actually at festival- not at [GEOGRAPHIC_DATA]."
type textarea "x"
type textarea "this is actually at festival- not at [GEOGRAPHIC_DATA]. a"
type textarea "x"
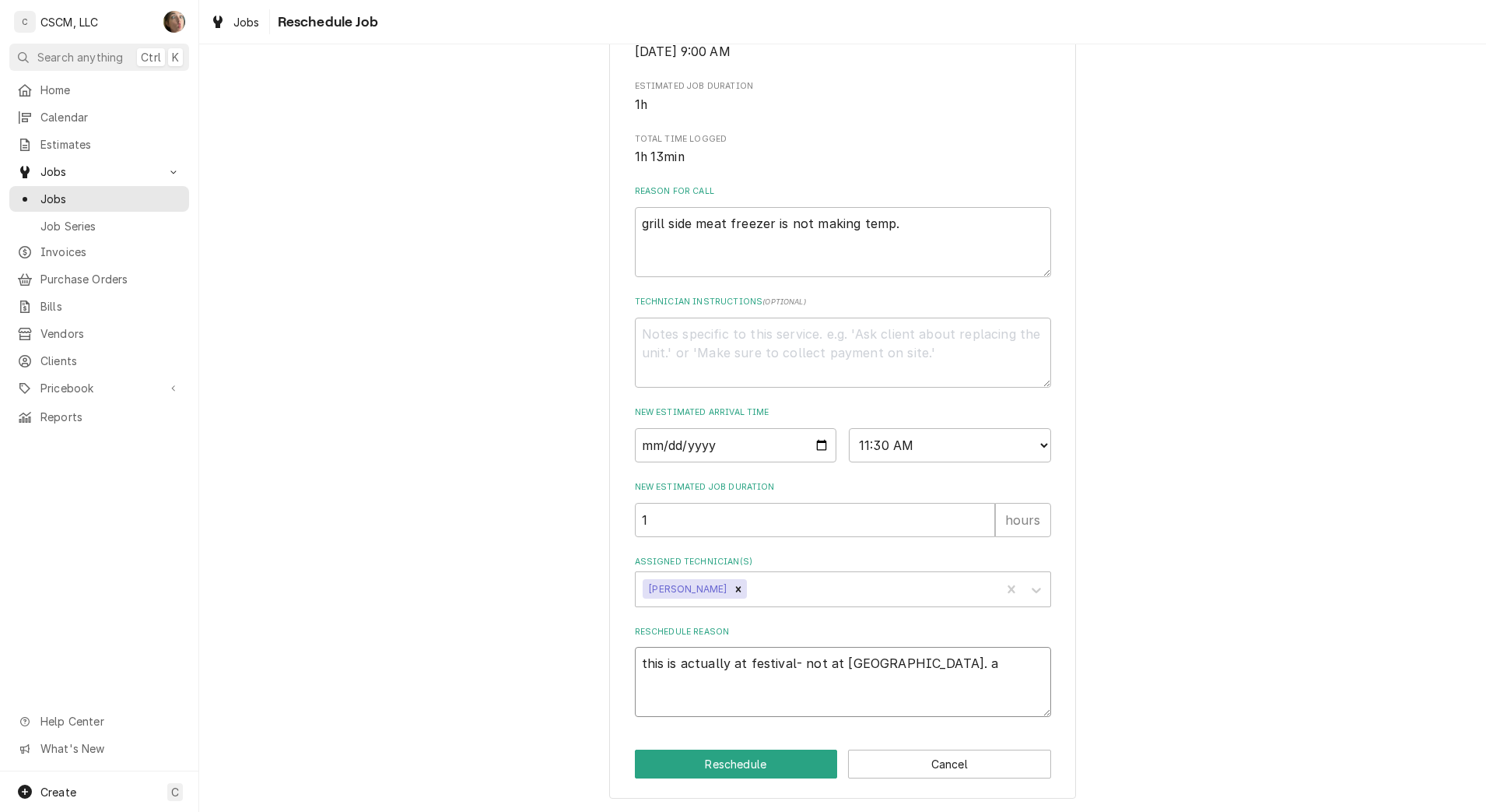
type textarea "this is actually at festival- not at [GEOGRAPHIC_DATA]. as"
type textarea "x"
type textarea "this is actually at festival- not at [GEOGRAPHIC_DATA]. ask"
type textarea "x"
type textarea "this is actually at festival- not at [GEOGRAPHIC_DATA]. ask"
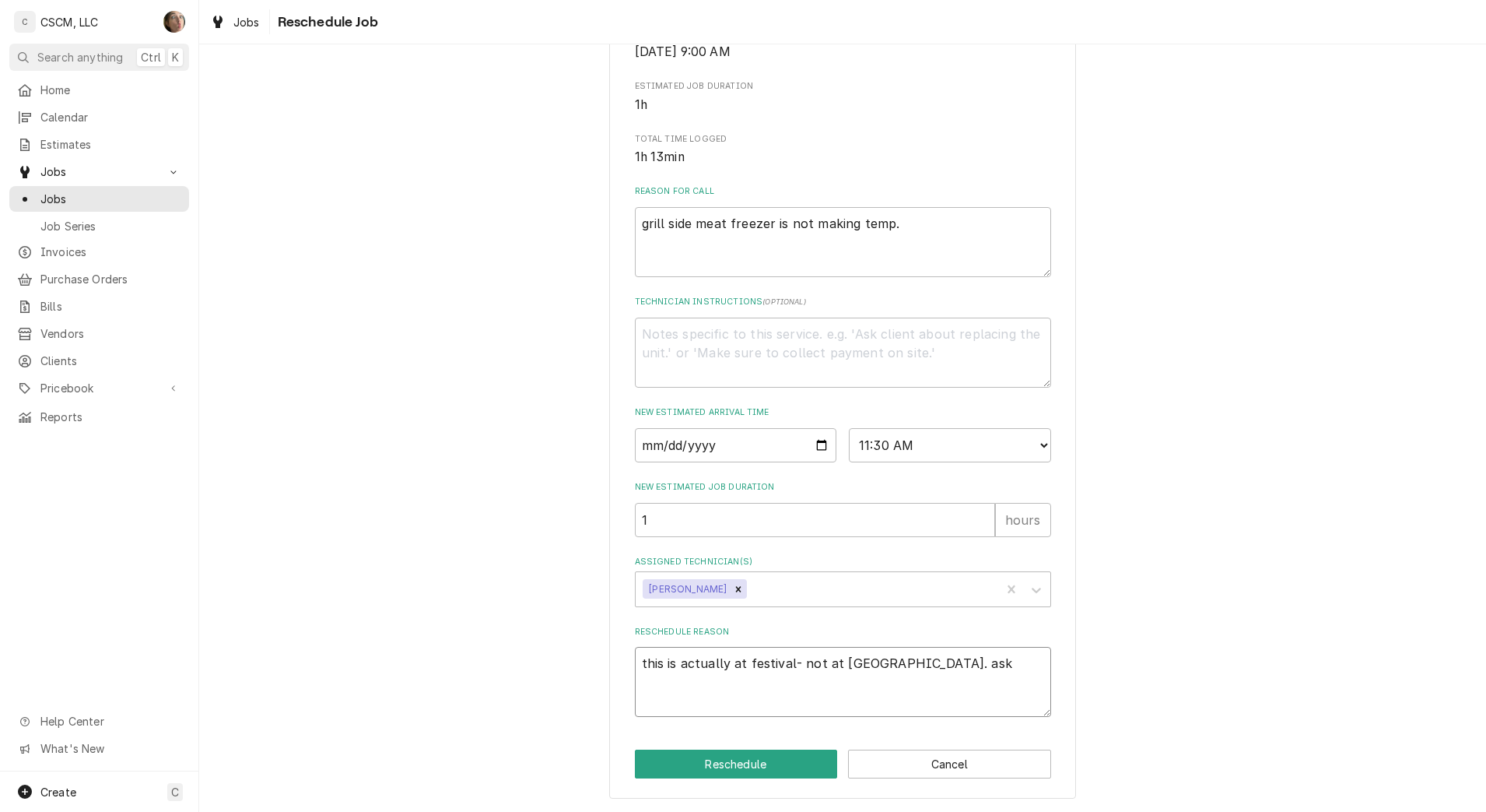
type textarea "x"
type textarea "this is actually at festival- not at [GEOGRAPHIC_DATA]. ask w"
type textarea "x"
type textarea "this is actually at festival- not at broadway. ask wh"
type textarea "x"
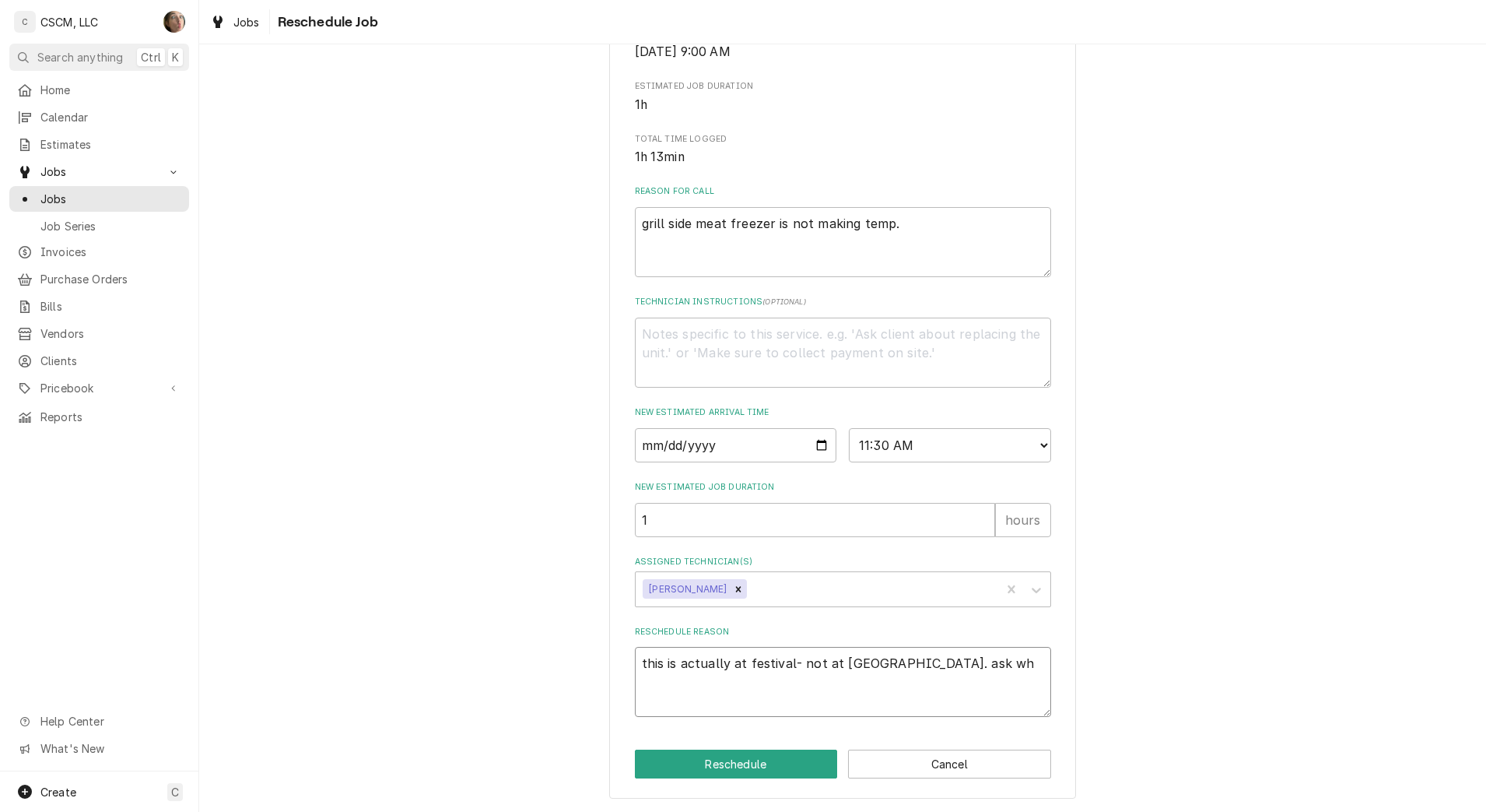
type textarea "this is actually at festival- not at broadway. ask w"
type textarea "x"
type textarea "this is actually at festival- not at broadway. ask ww"
type textarea "x"
type textarea "this is actually at festival- not at broadway. ask wwh"
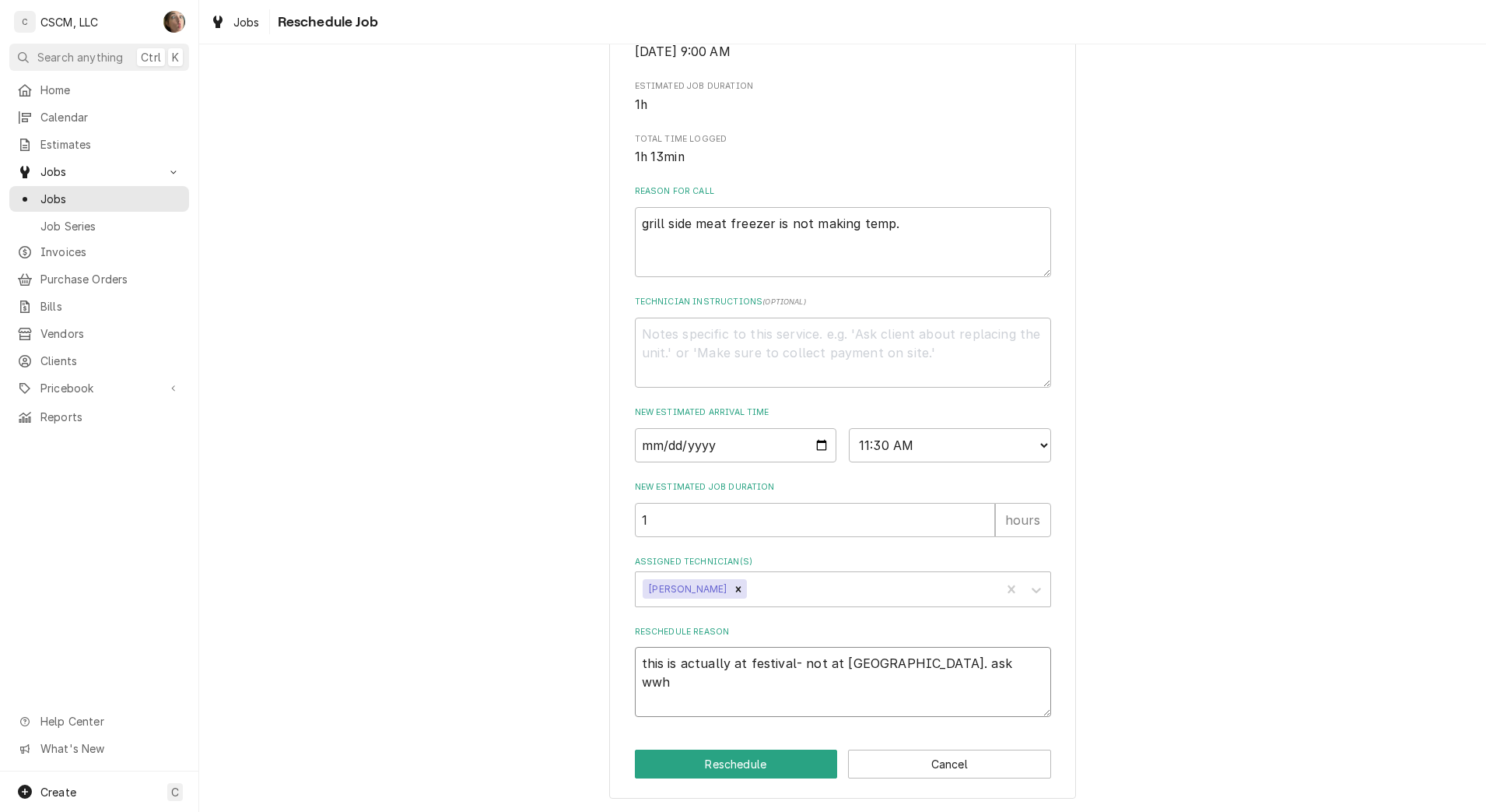
type textarea "x"
type textarea "this is actually at festival- not at broadway. ask wwhi"
type textarea "x"
type textarea "this is actually at festival- not at broadway. ask wwhil"
type textarea "x"
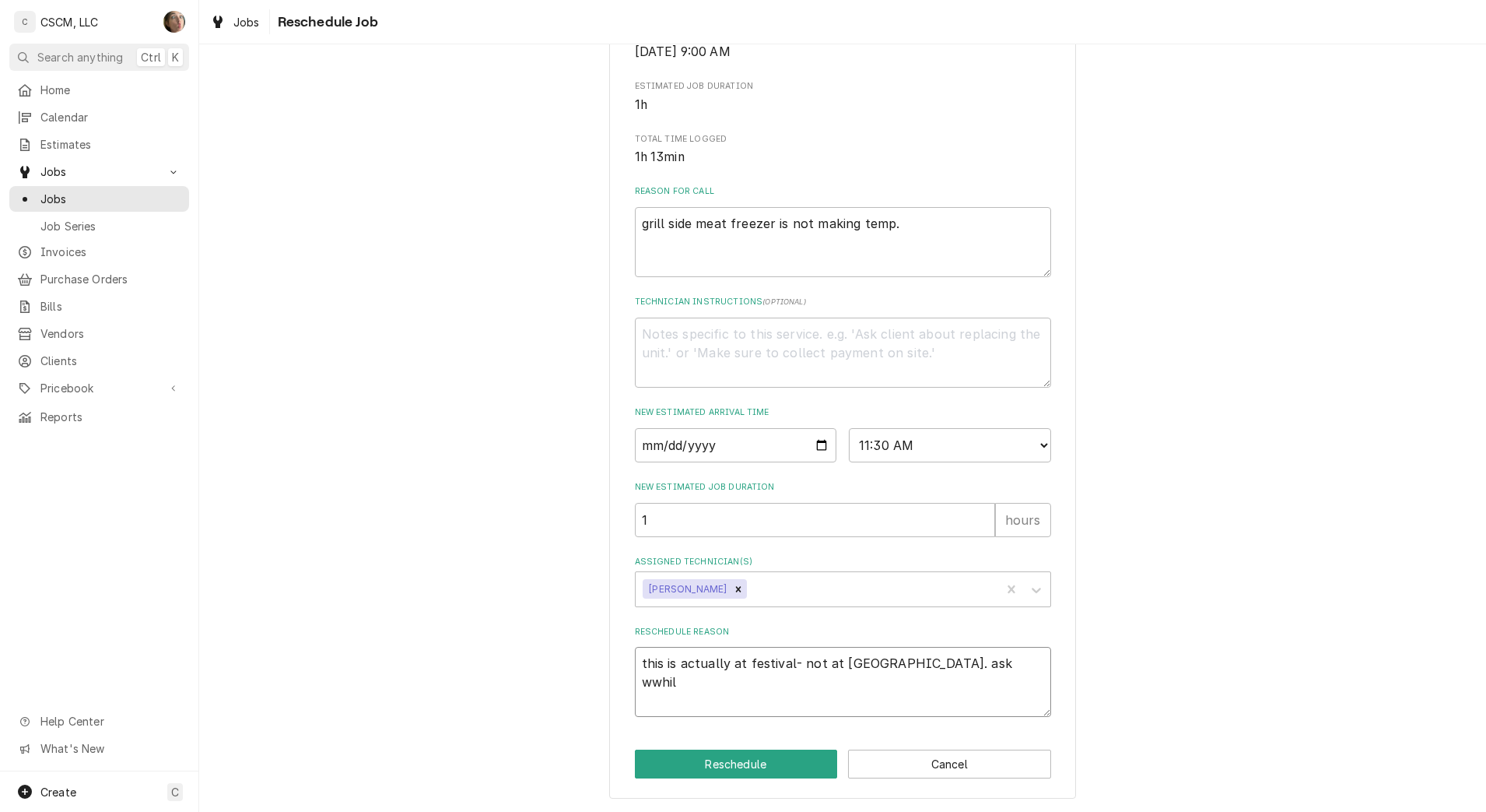
type textarea "this is actually at festival- not at broadway. ask wwhile"
type textarea "x"
type textarea "this is actually at festival- not at broadway. ask wwhile"
type textarea "x"
type textarea "this is actually at festival- not at broadway. ask wwhile y"
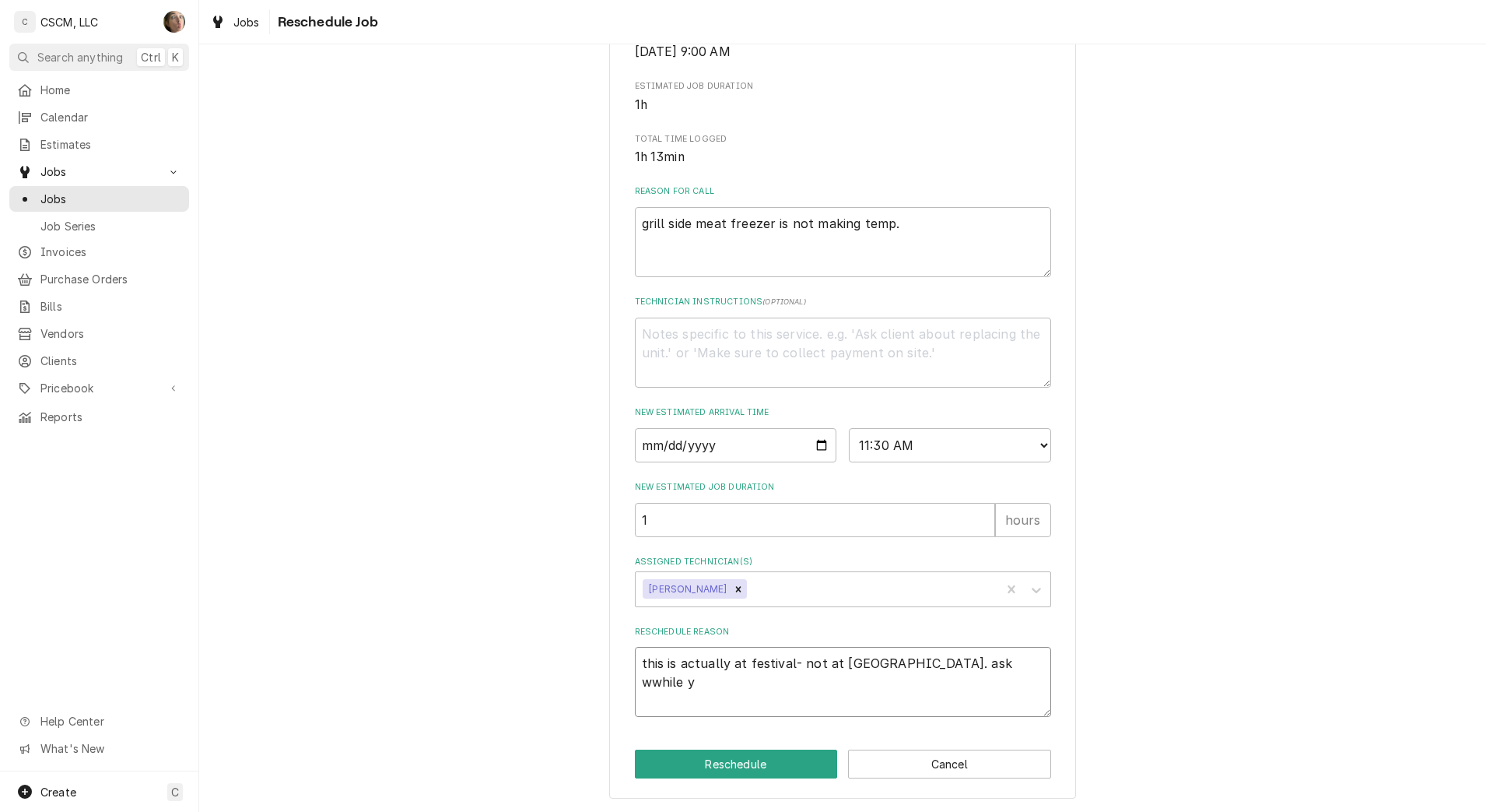
type textarea "x"
type textarea "this is actually at festival- not at broadway. ask wwhile yo"
type textarea "x"
type textarea "this is actually at festival- not at broadway. ask wwhile y"
type textarea "x"
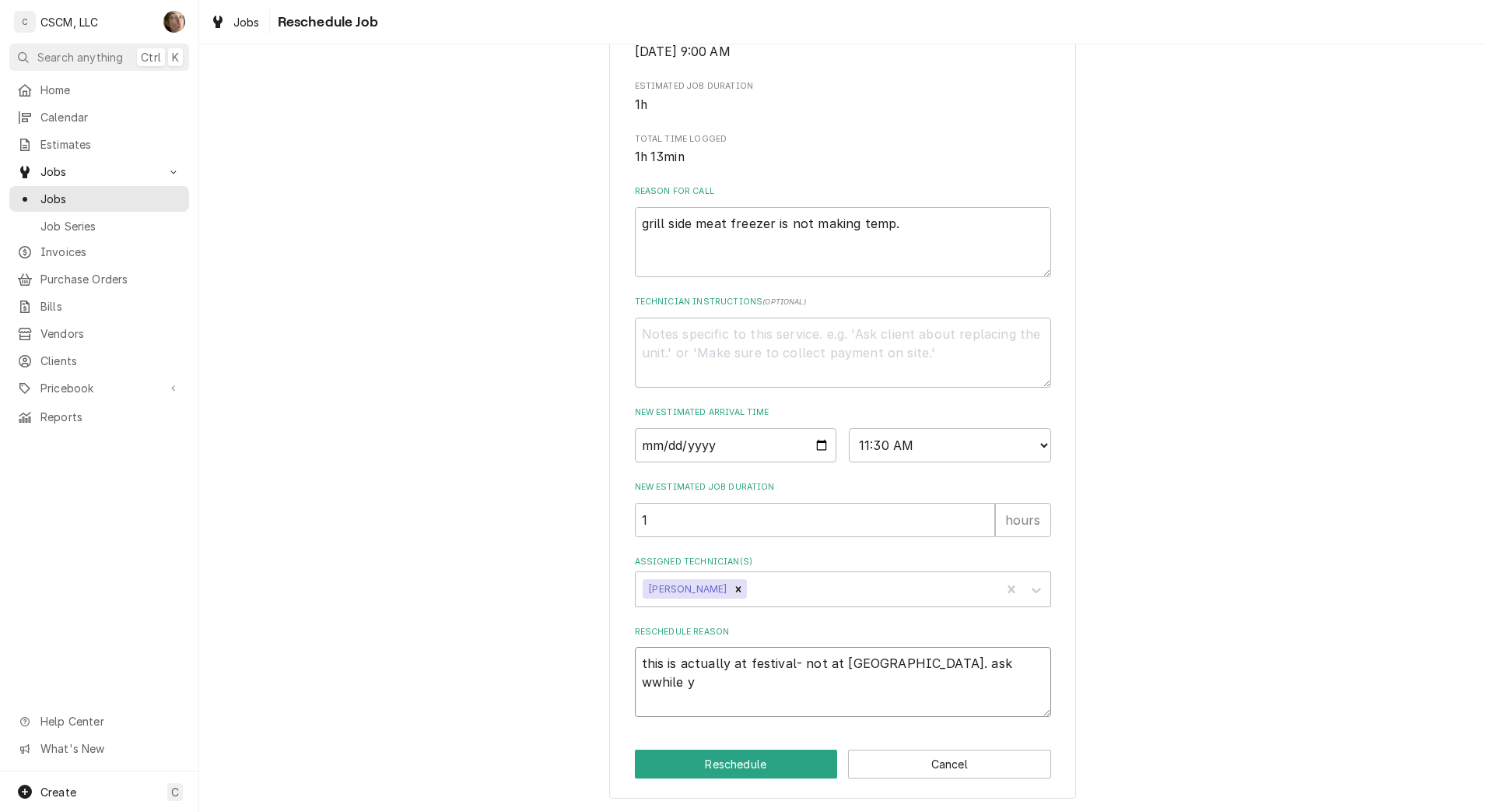
type textarea "this is actually at festival- not at broadway. ask wwhile"
type textarea "x"
type textarea "this is actually at festival- not at broadway. ask wwhile"
type textarea "x"
type textarea "this is actually at festival- not at broadway. ask wwhil"
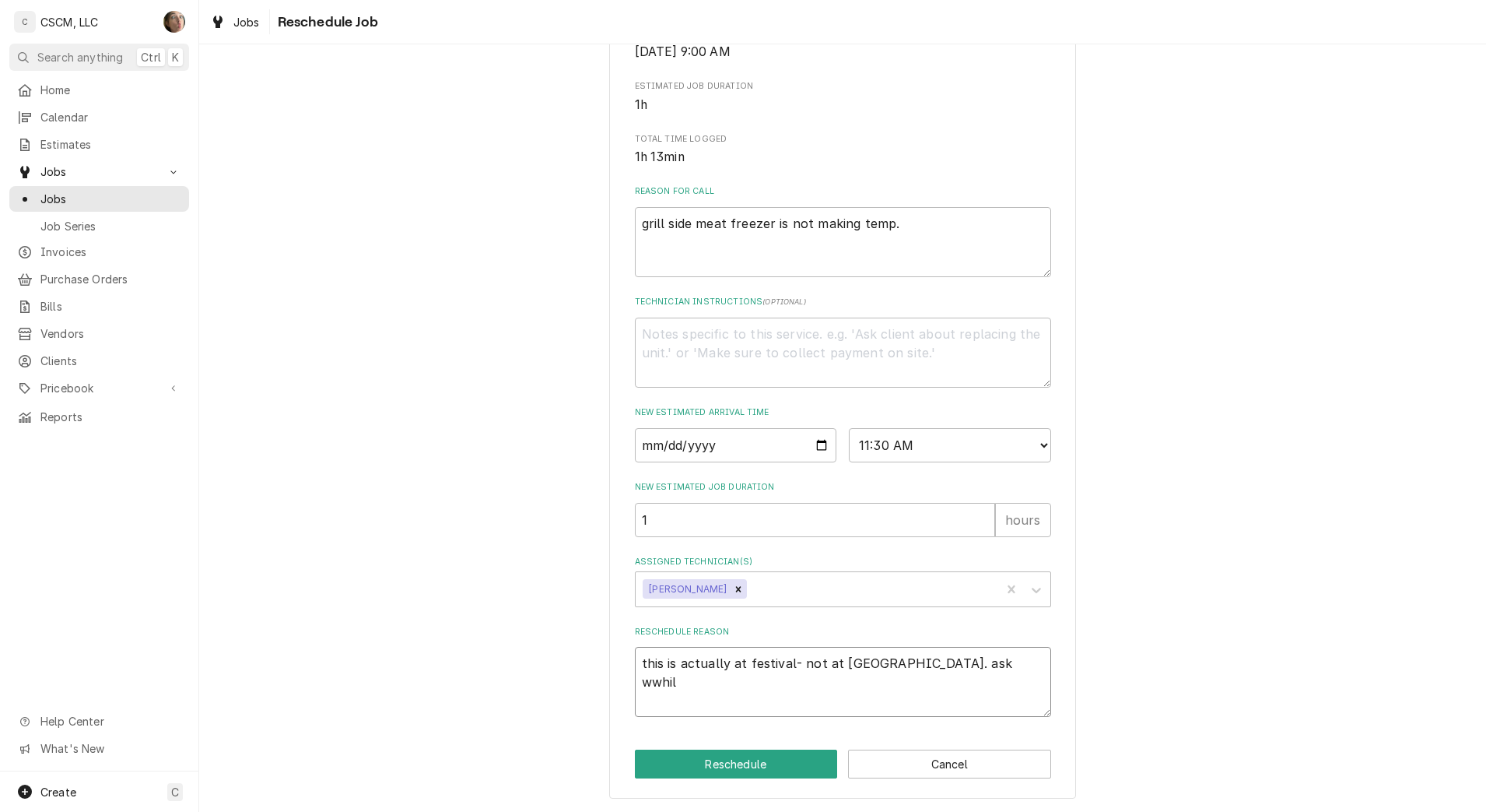
type textarea "x"
type textarea "this is actually at festival- not at broadway. ask wwhi"
type textarea "x"
type textarea "this is actually at festival- not at broadway. ask wwh"
type textarea "x"
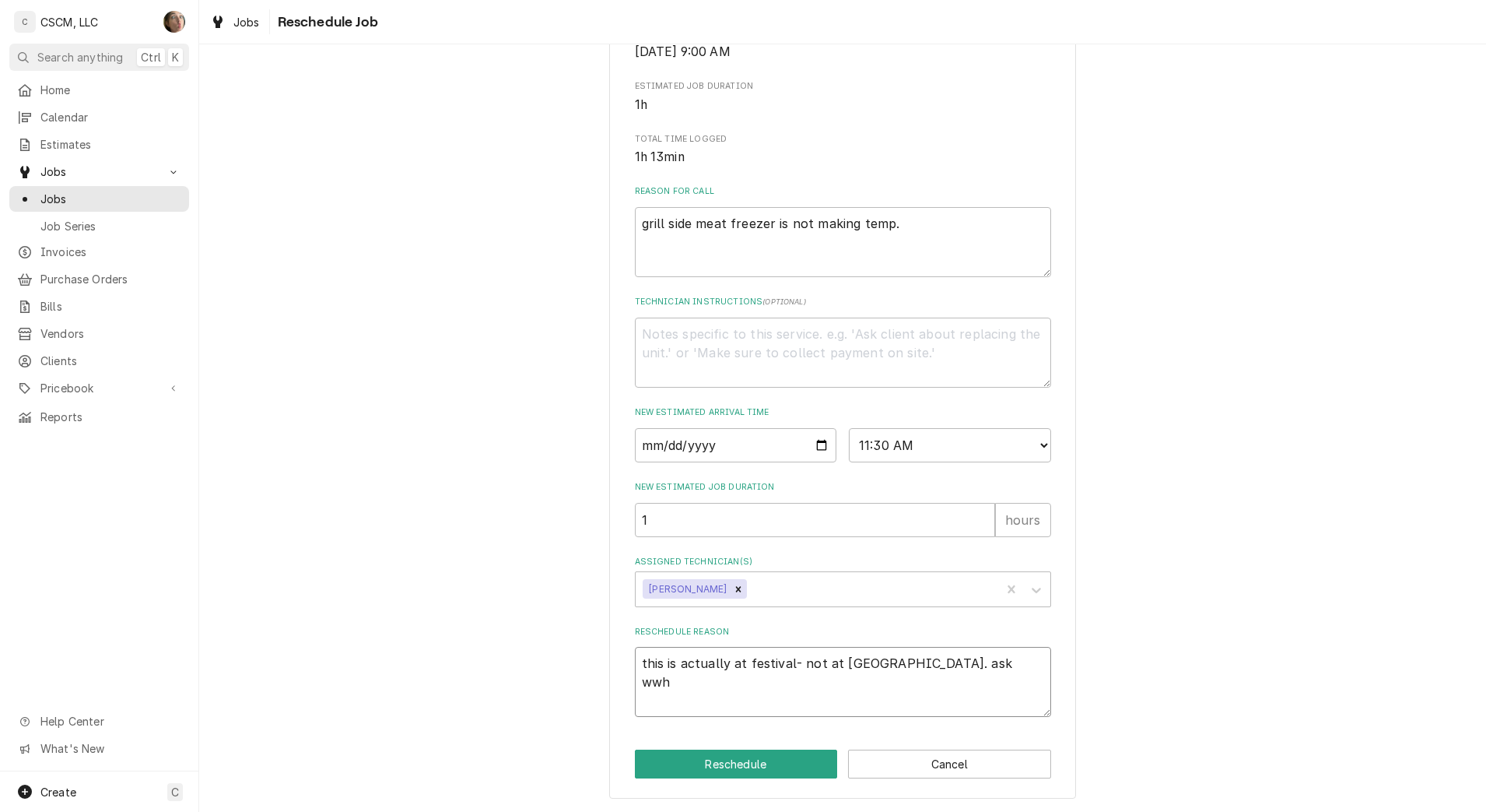
type textarea "this is actually at festival- not at broadway. ask ww"
type textarea "x"
type textarea "this is actually at festival- not at broadway. ask w"
type textarea "x"
type textarea "this is actually at festival- not at broadway. ask wh"
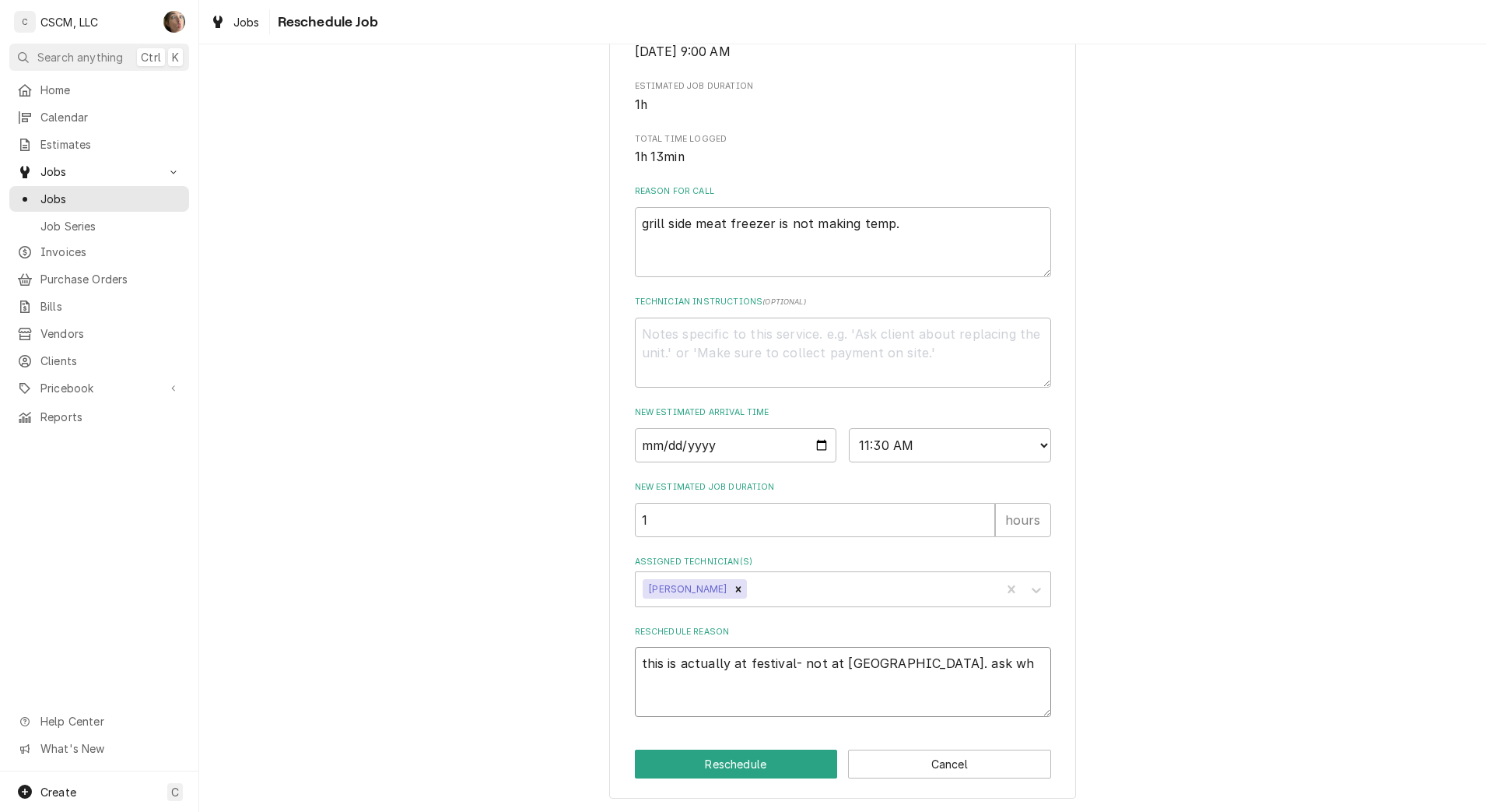
type textarea "x"
type textarea "this is actually at festival- not at broadway. ask whi"
type textarea "x"
type textarea "this is actually at festival- not at broadway. ask whil"
type textarea "x"
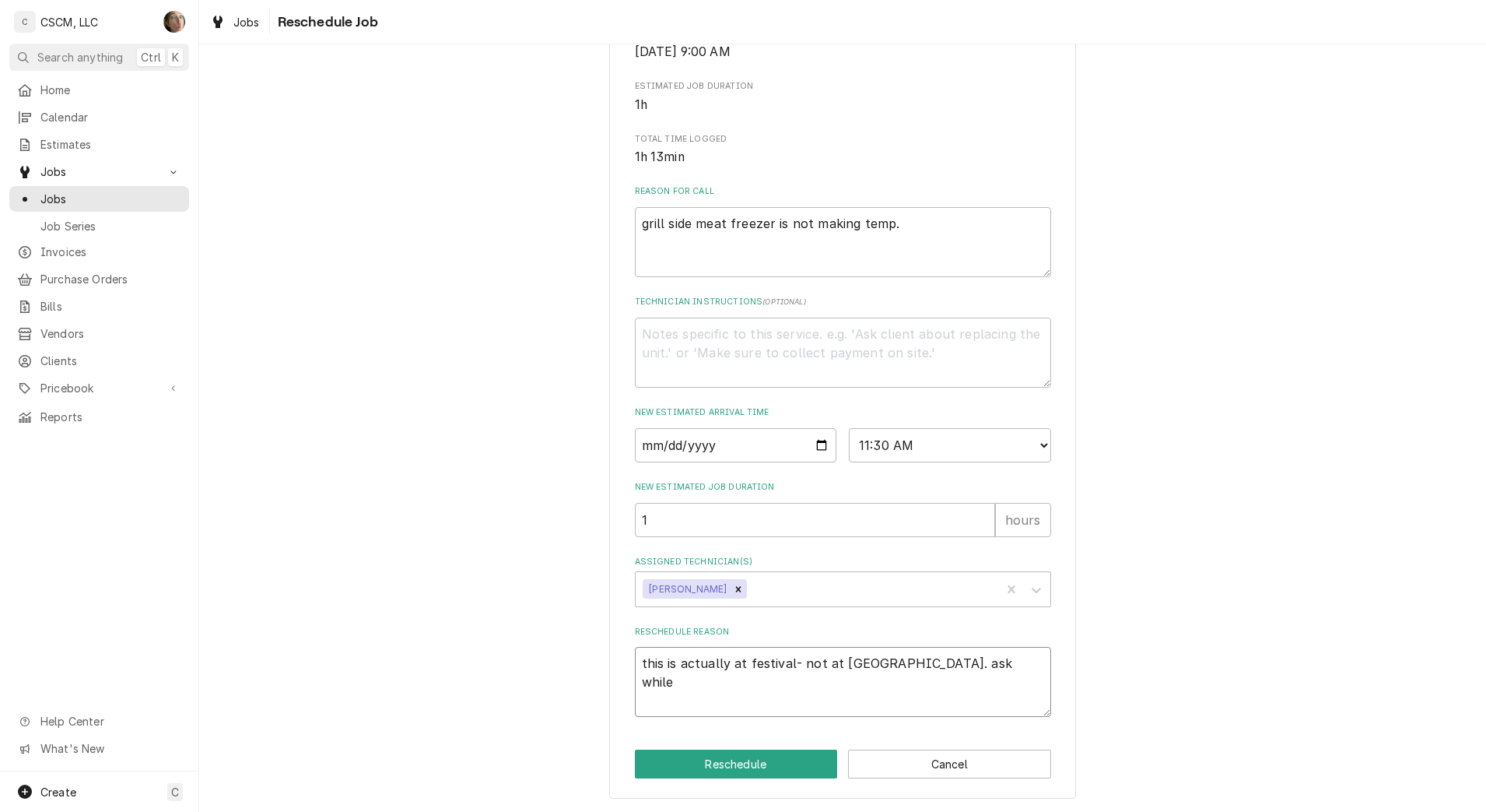
type textarea "this is actually at festival- not at broadway. ask while"
type textarea "x"
type textarea "this is actually at festival- not at broadway. ask while y"
type textarea "x"
type textarea "this is actually at festival- not at broadway. ask while yo"
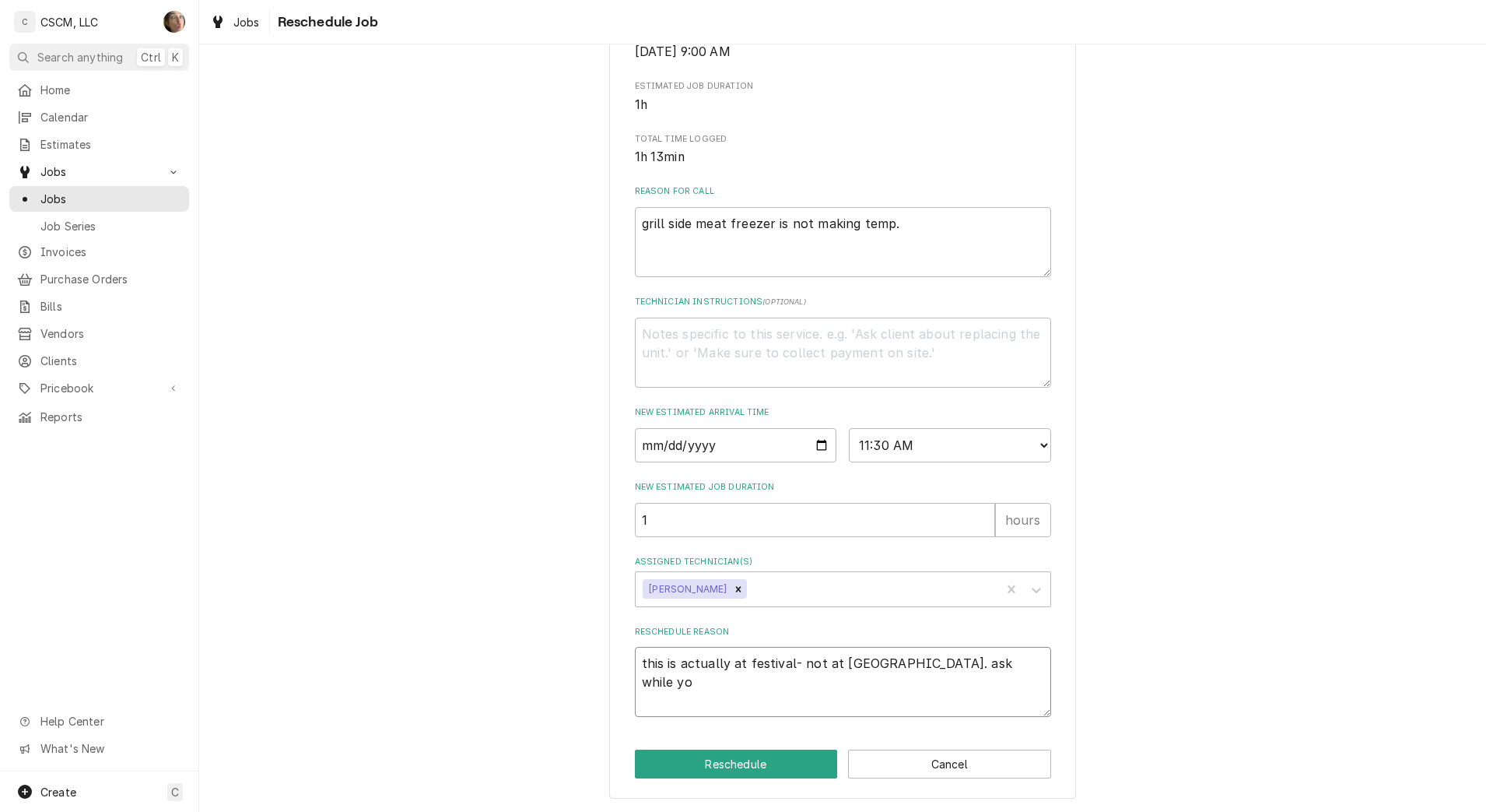
type textarea "x"
type textarea "this is actually at festival- not at broadway. ask while you"
type textarea "x"
type textarea "this is actually at festival- not at broadway. ask while you"
type textarea "x"
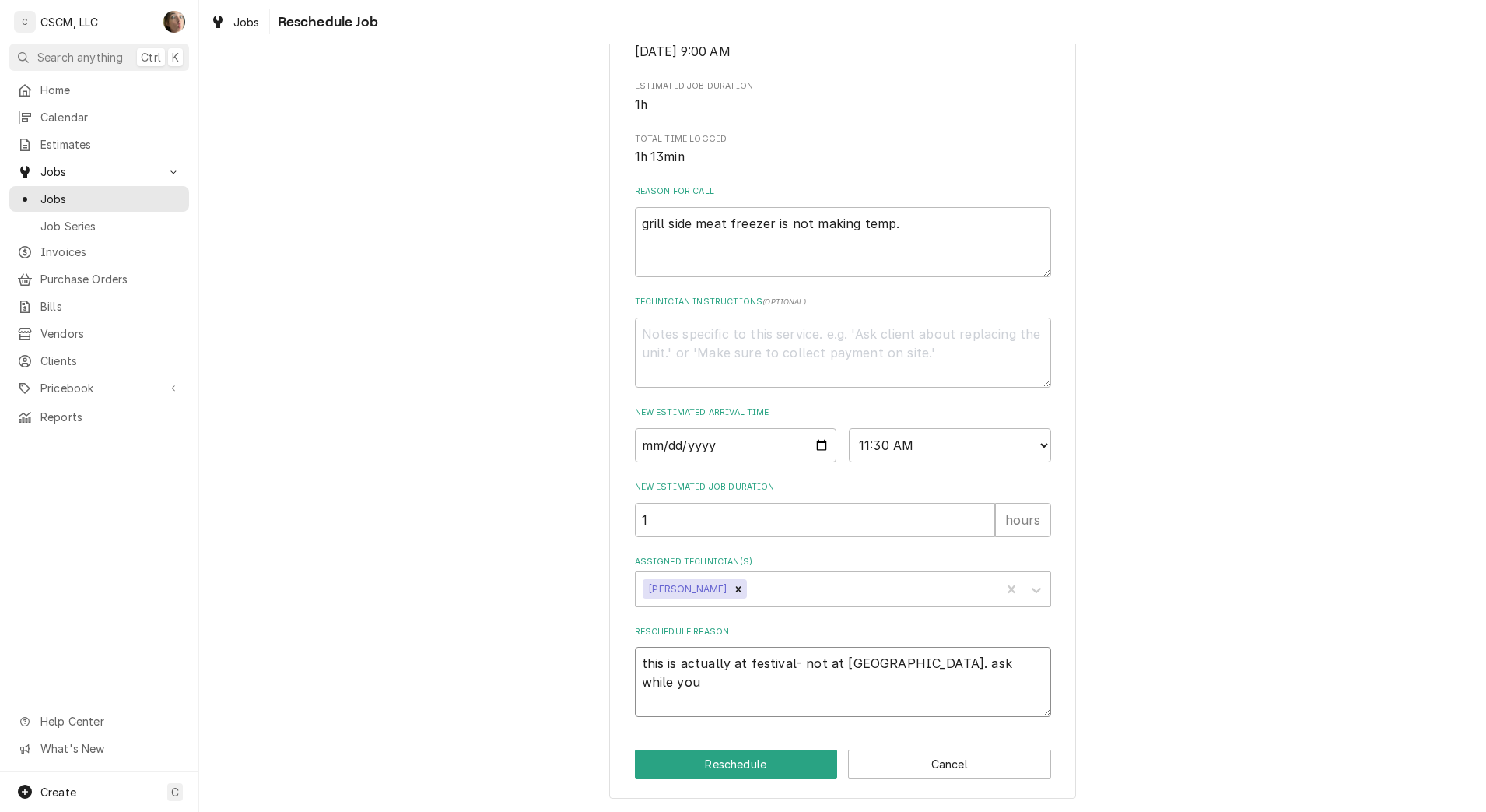
type textarea "this is actually at festival- not at broadway. ask while you a"
type textarea "x"
type textarea "this is actually at festival- not at broadway. ask while you ar"
type textarea "x"
type textarea "this is actually at festival- not at broadway. ask while you are"
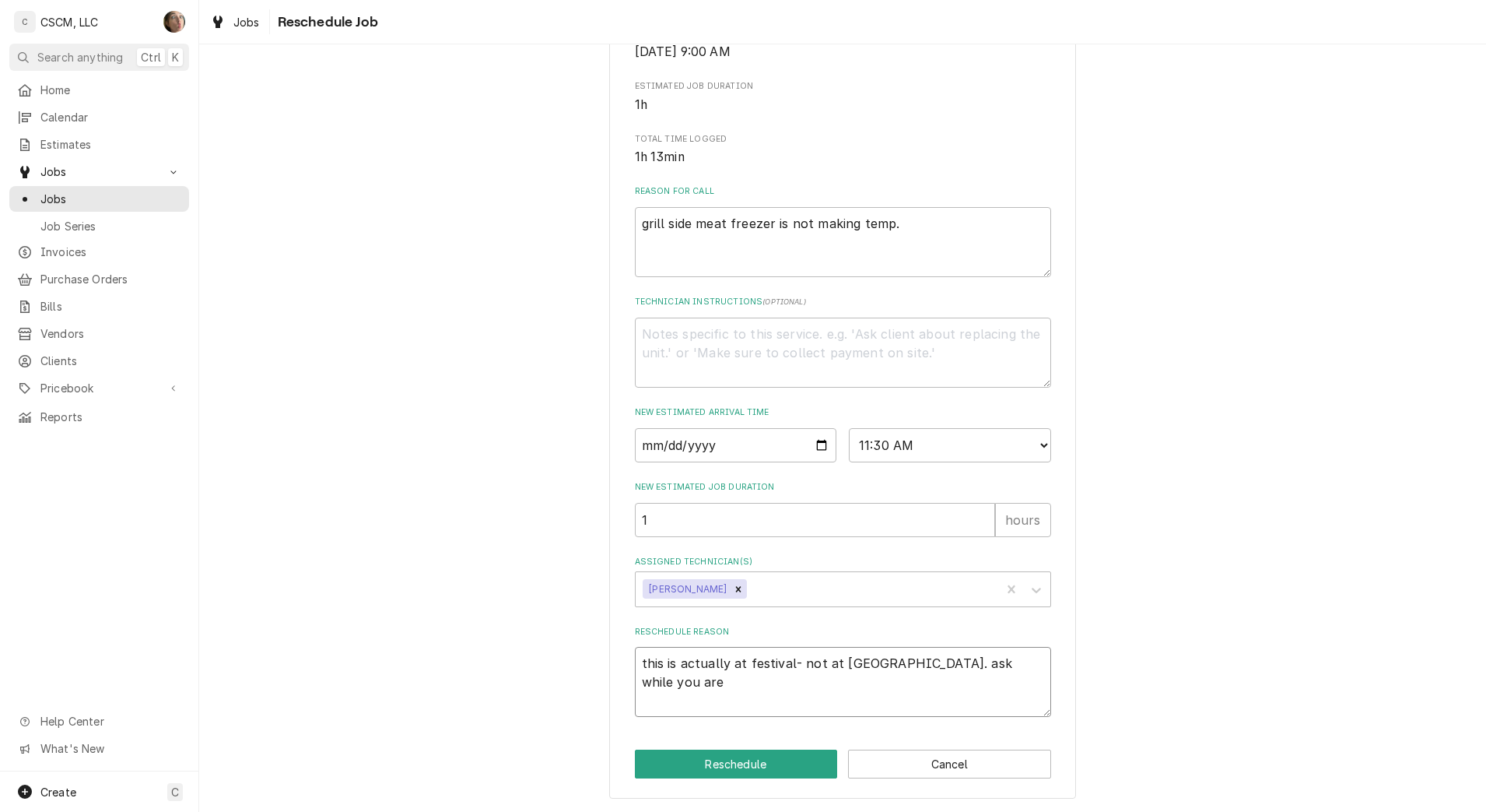
type textarea "x"
type textarea "this is actually at festival- not at broadway. ask while you are"
type textarea "x"
type textarea "this is actually at festival- not at broadway. ask while you are t"
type textarea "x"
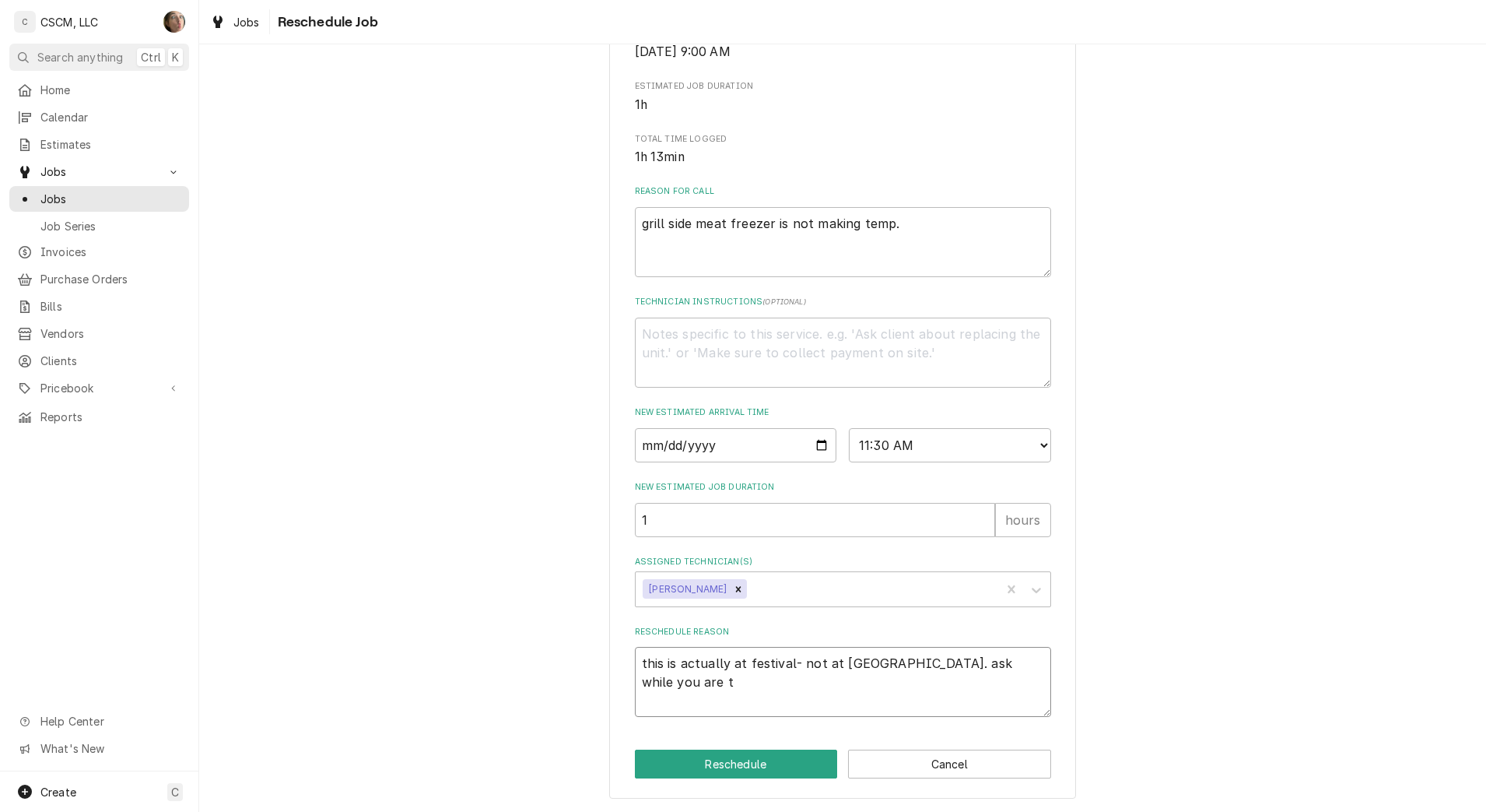
type textarea "this is actually at festival- not at broadway. ask while you are th"
type textarea "x"
type textarea "this is actually at festival- not at broadway. ask while you are the"
type textarea "x"
type textarea "this is actually at festival- not at broadway. ask while you are ther"
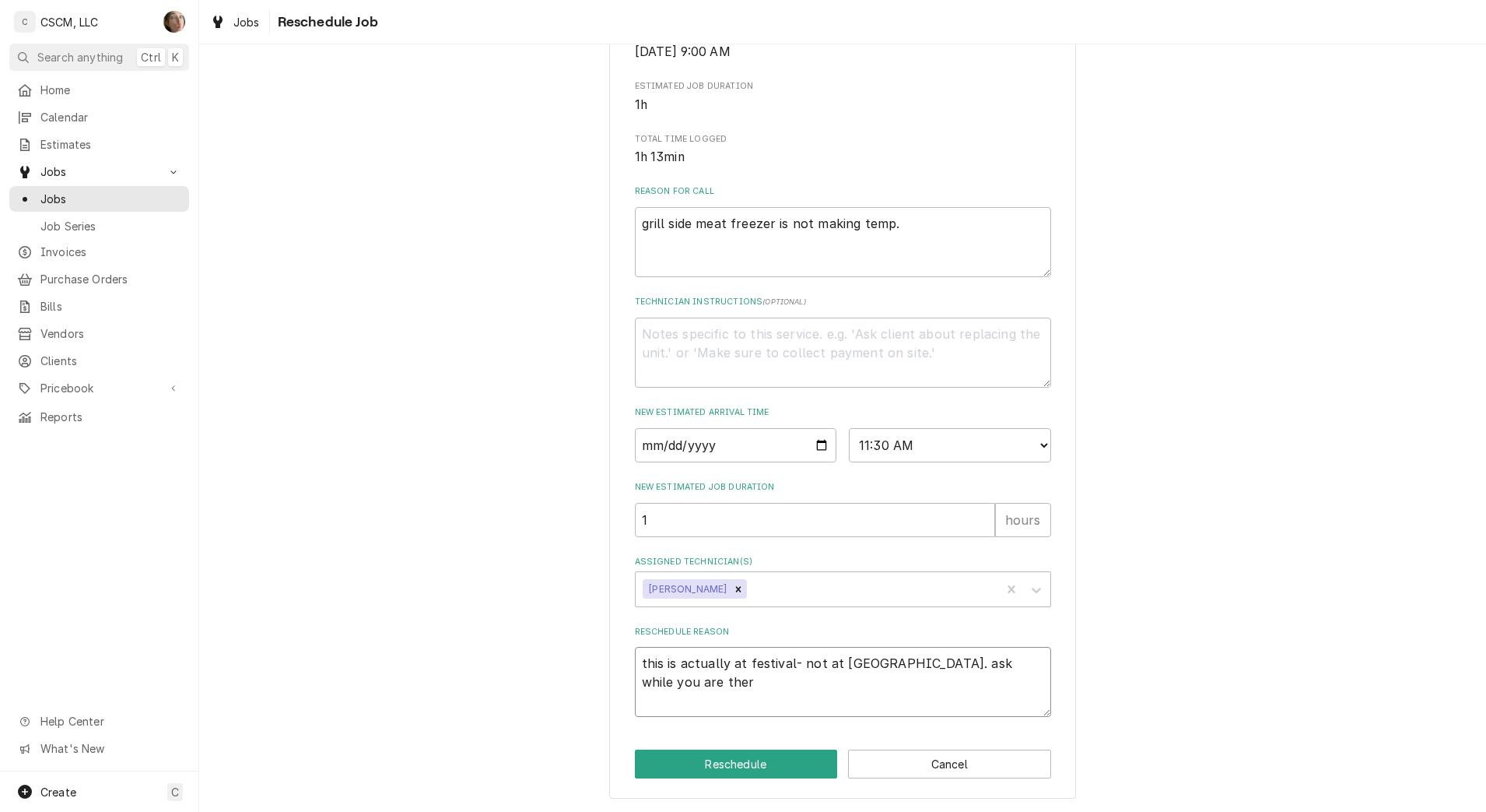
type textarea "x"
type textarea "this is actually at festival- not at broadway. ask while you are there"
type textarea "x"
type textarea "this is actually at festival- not at broadway. ask while you are there"
type textarea "x"
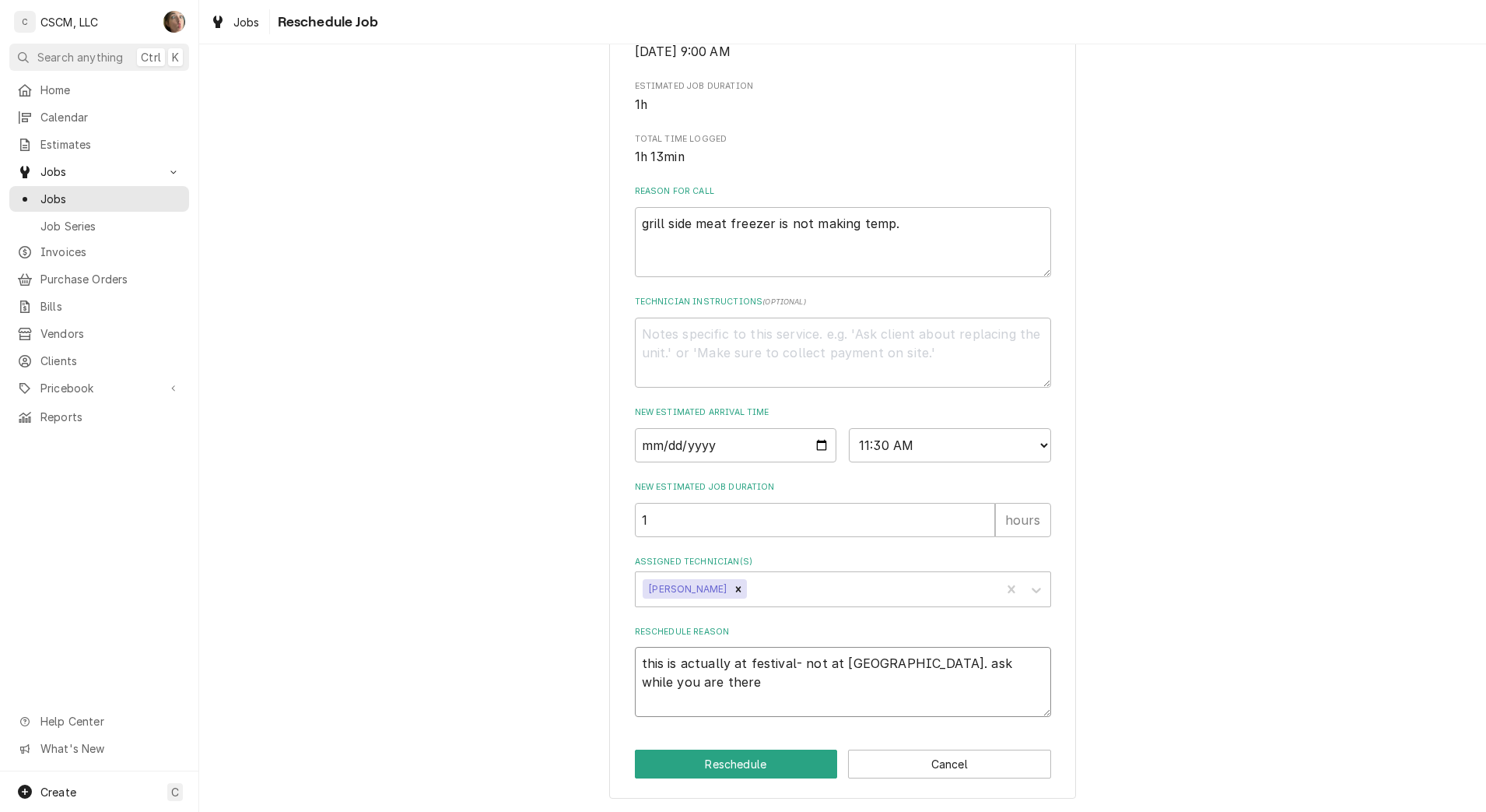
type textarea "this is actually at festival- not at broadway. ask while you are there w"
type textarea "x"
type textarea "this is actually at festival- not at broadway. ask while you are there whe"
type textarea "x"
click at [749, 768] on button "Reschedule" at bounding box center [736, 764] width 203 height 29
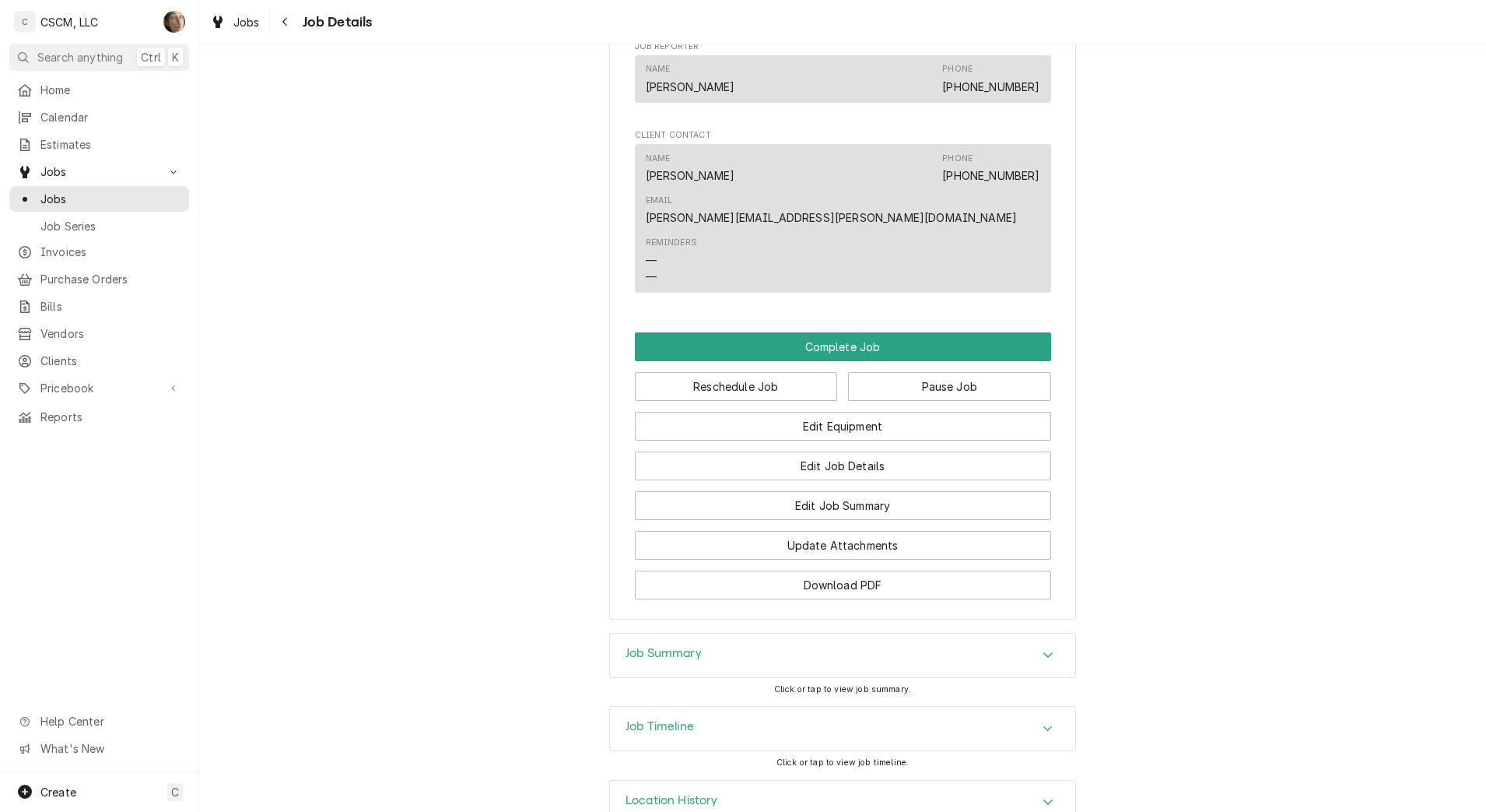
scroll to position [1000, 0]
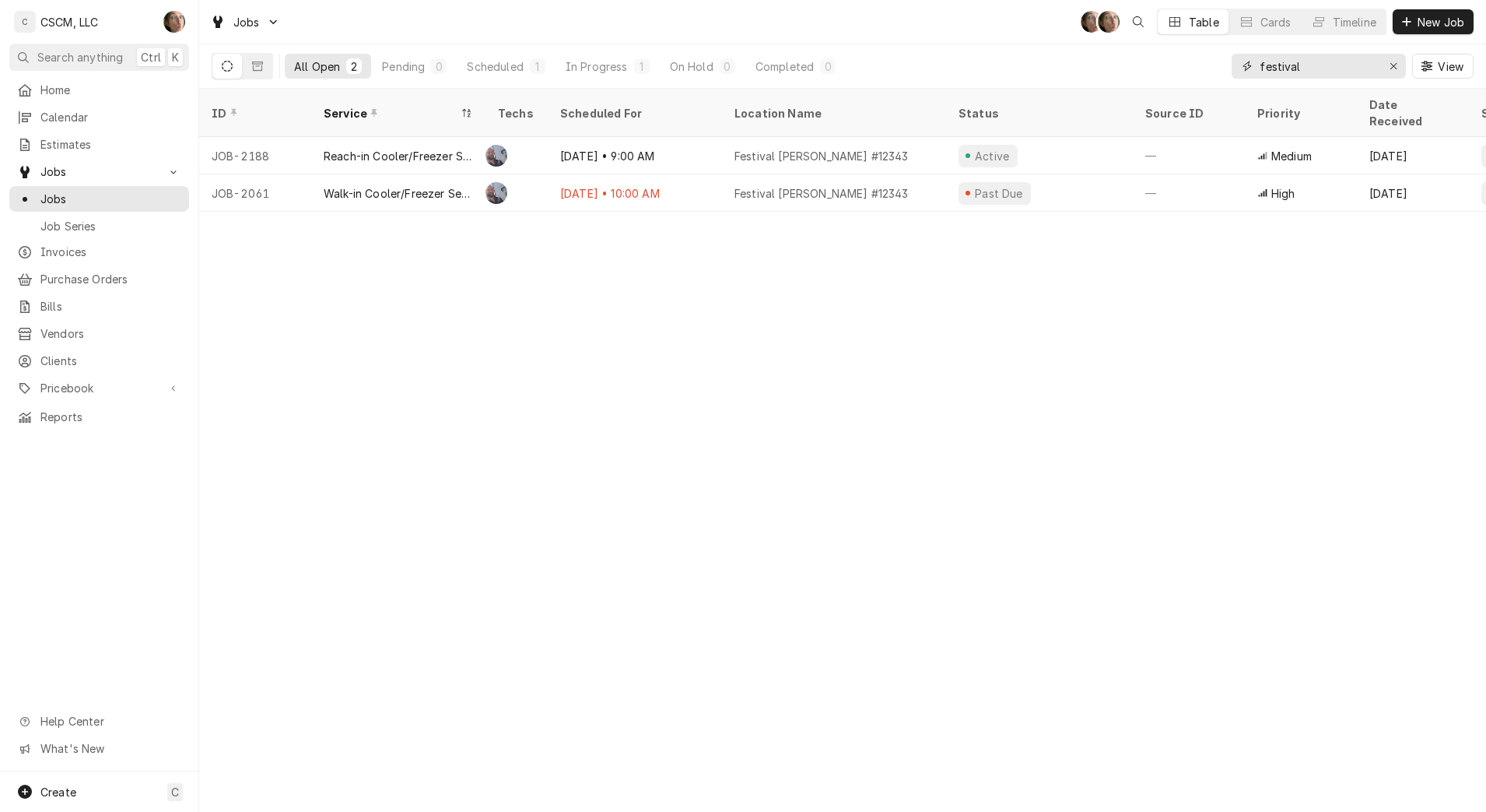
click at [1398, 66] on div "Erase input" at bounding box center [1394, 66] width 16 height 16
